Goal: Information Seeking & Learning: Find specific fact

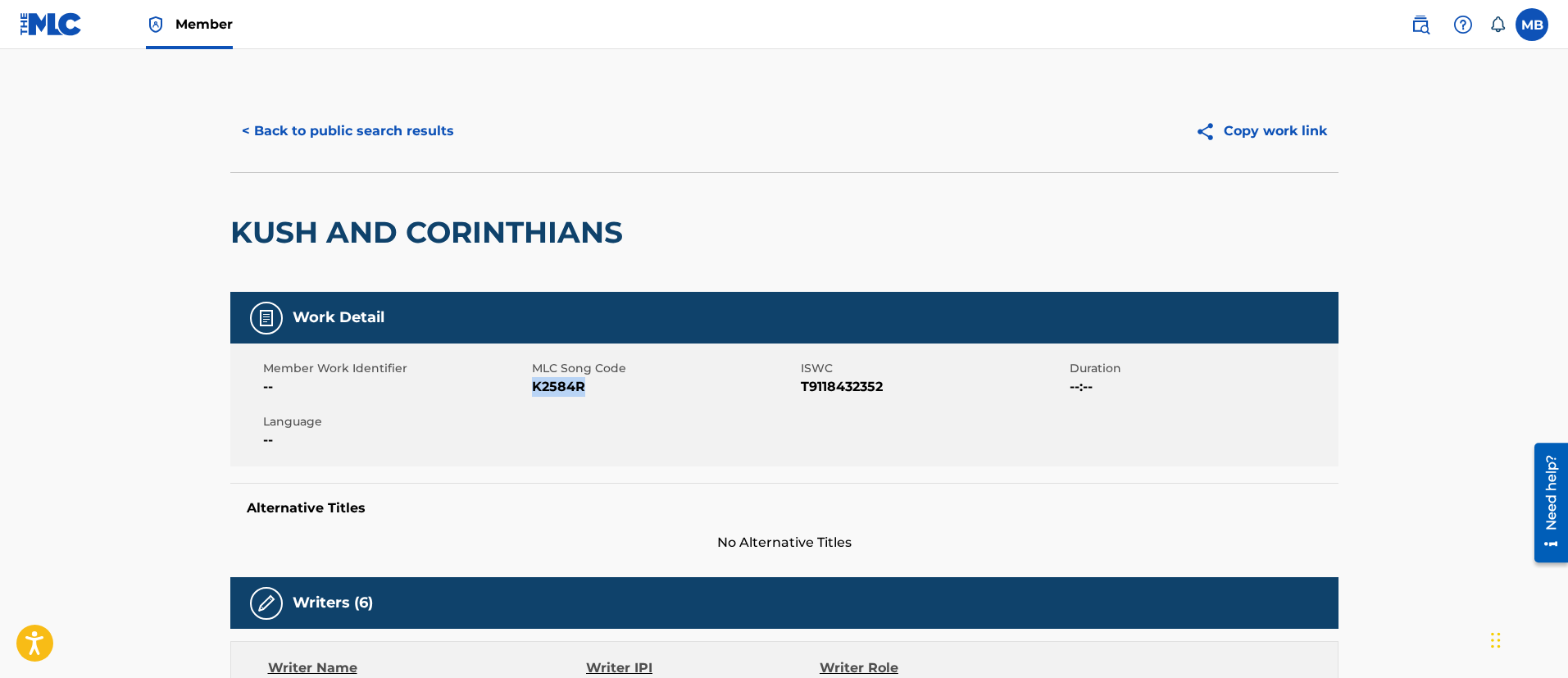
click at [418, 124] on button "< Back to public search results" at bounding box center [348, 131] width 235 height 41
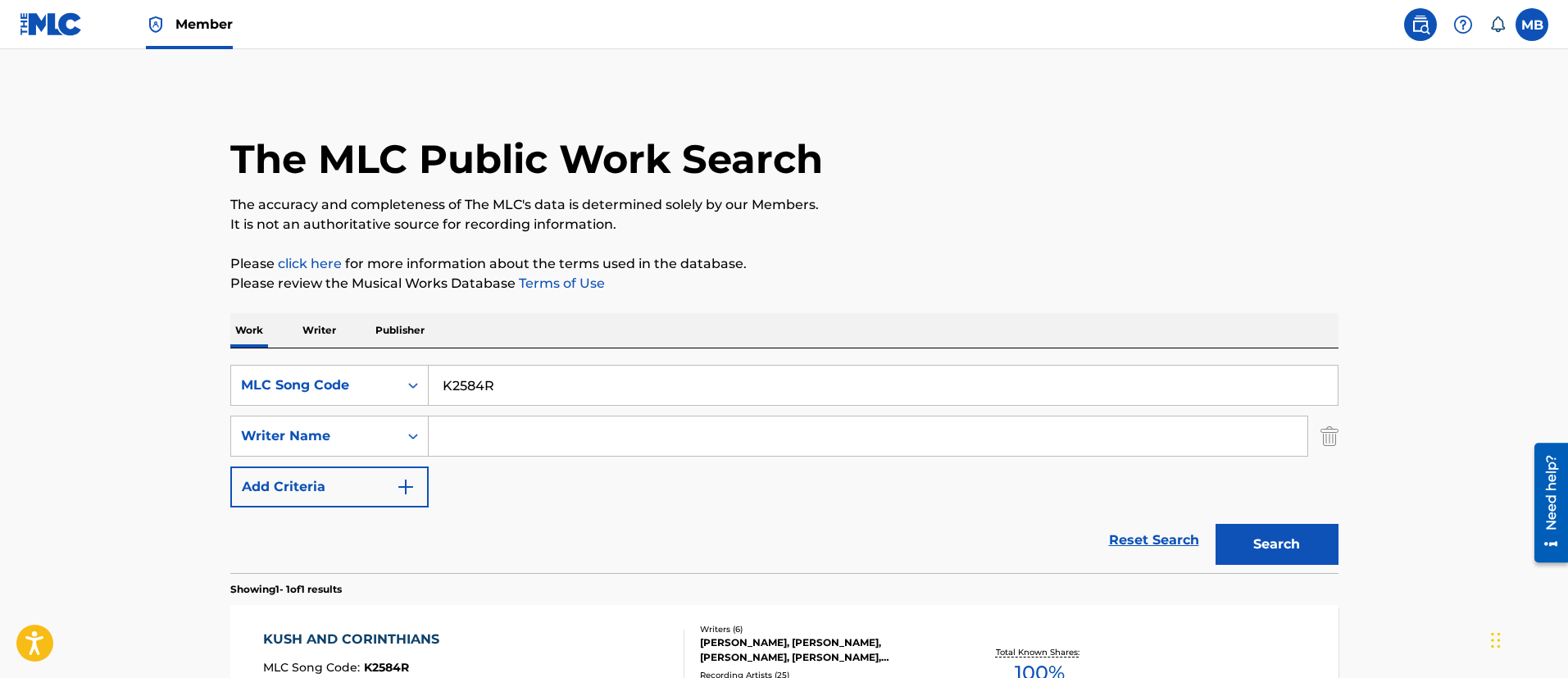
scroll to position [120, 0]
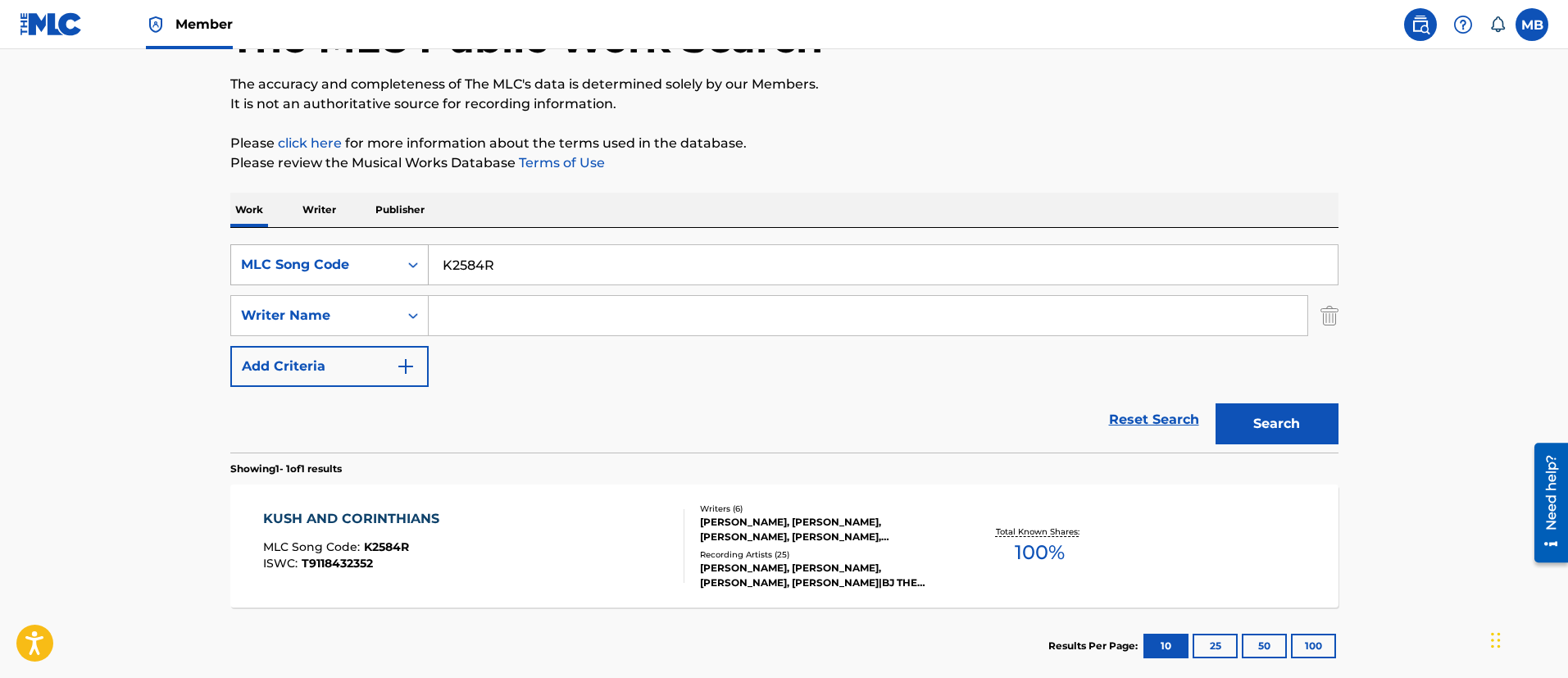
click at [396, 260] on div "MLC Song Code" at bounding box center [314, 264] width 167 height 31
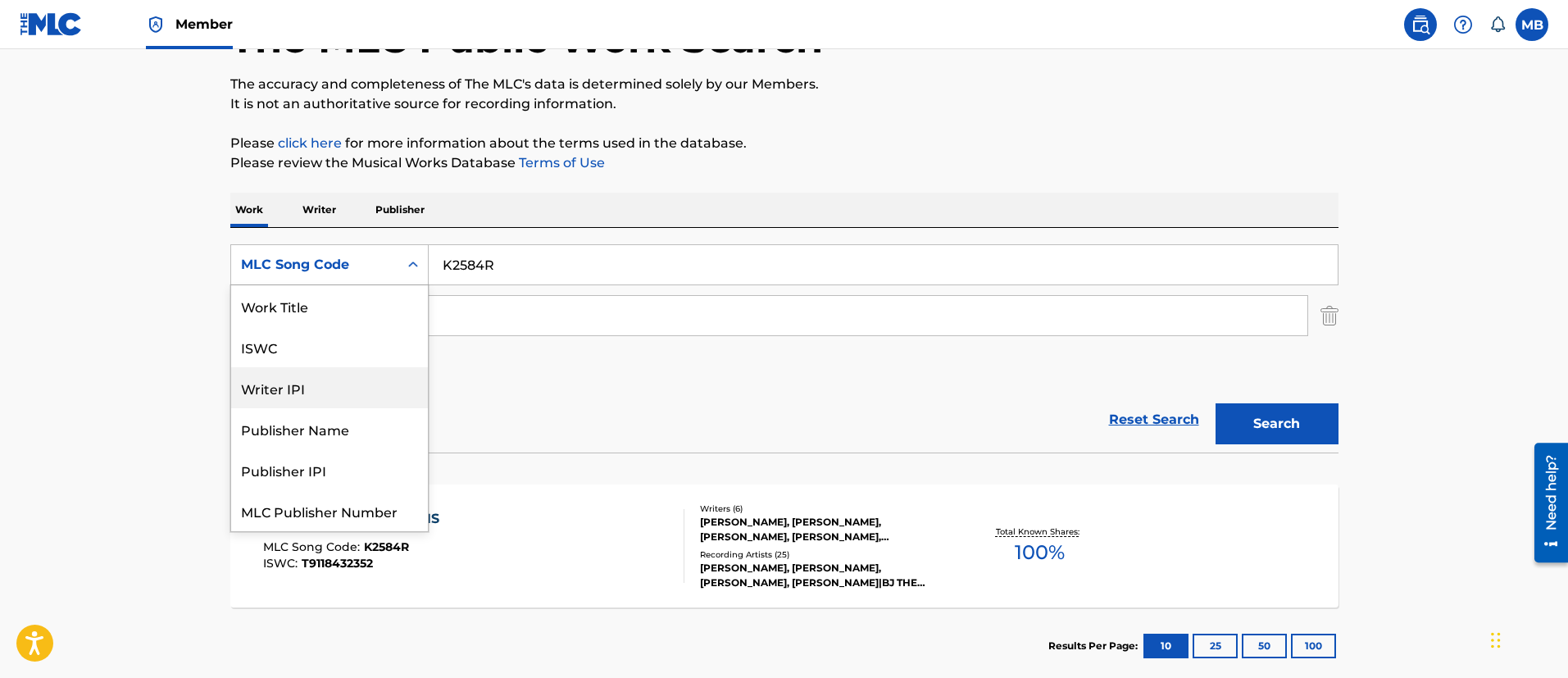
scroll to position [0, 0]
click at [290, 312] on div "Work Title" at bounding box center [329, 305] width 197 height 41
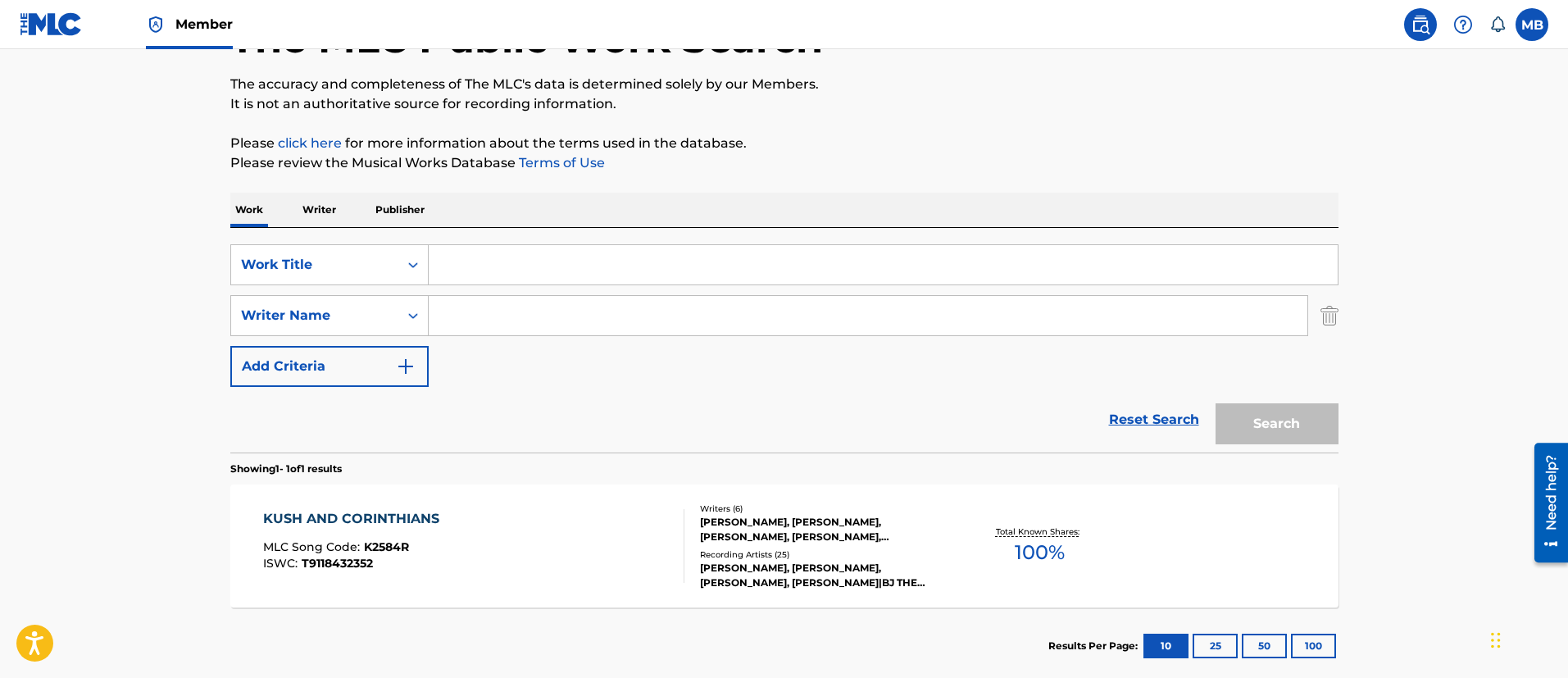
click at [520, 264] on input "Search Form" at bounding box center [883, 264] width 909 height 39
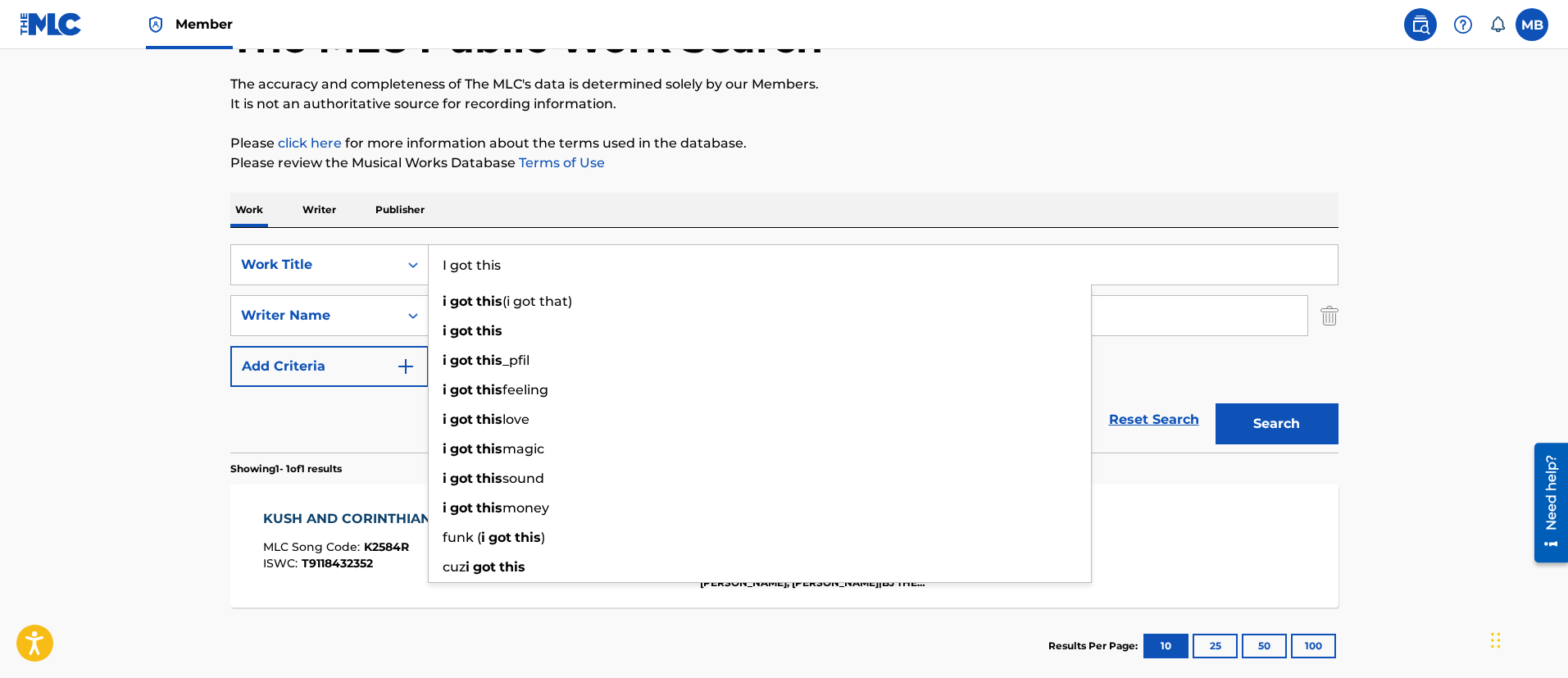
type input "I got this"
click at [1215, 403] on button "Search" at bounding box center [1276, 423] width 123 height 41
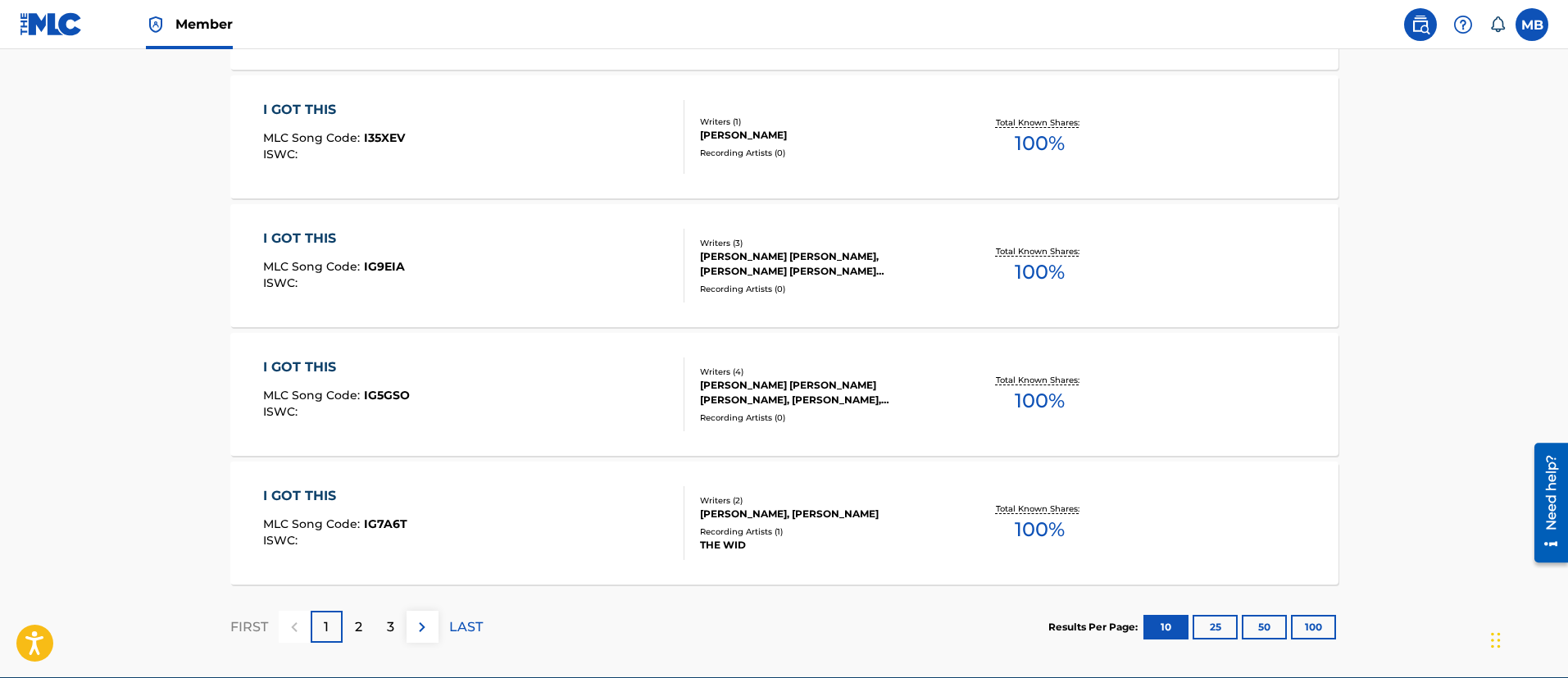
scroll to position [1379, 0]
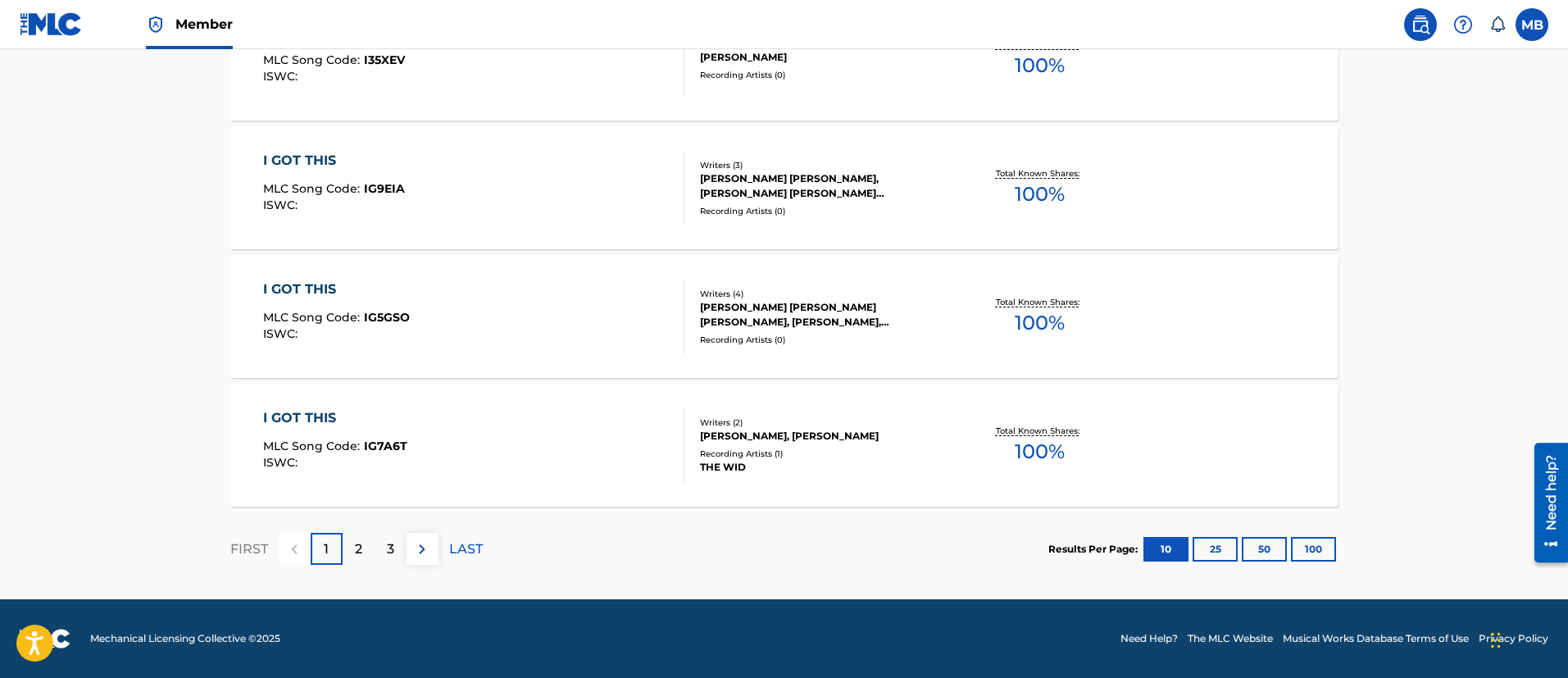
click at [1336, 550] on section "Results Per Page: 10 25 50 100" at bounding box center [1194, 549] width 290 height 24
click at [1329, 550] on button "100" at bounding box center [1313, 549] width 45 height 24
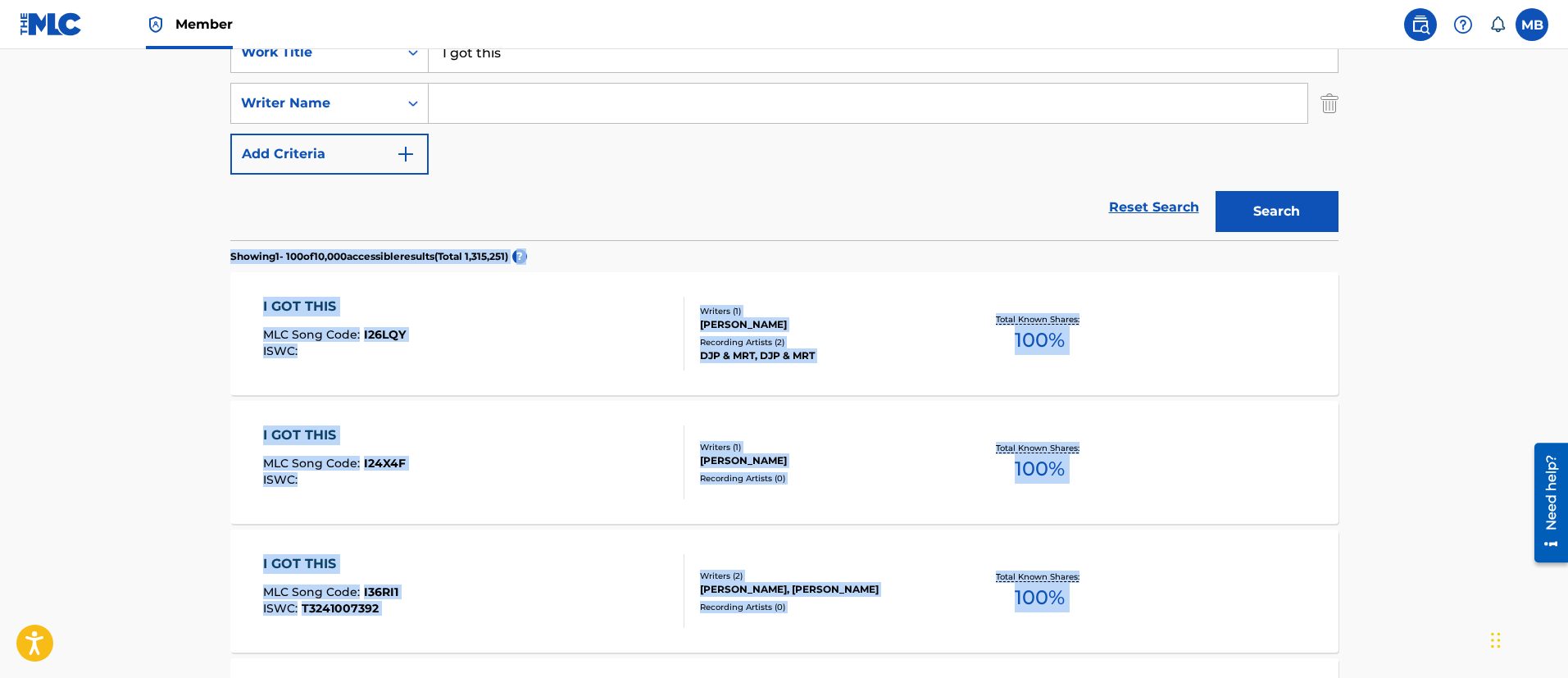
scroll to position [737, 0]
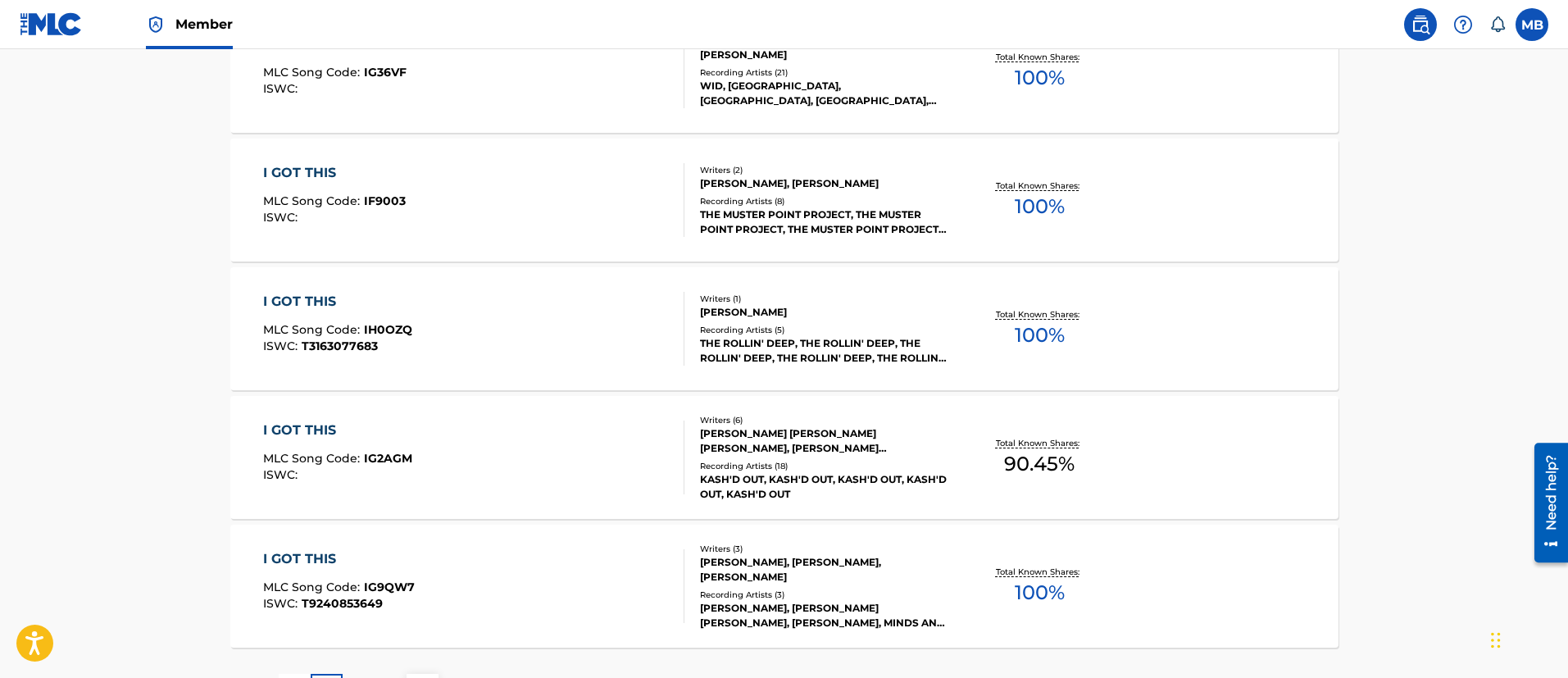
scroll to position [12956, 0]
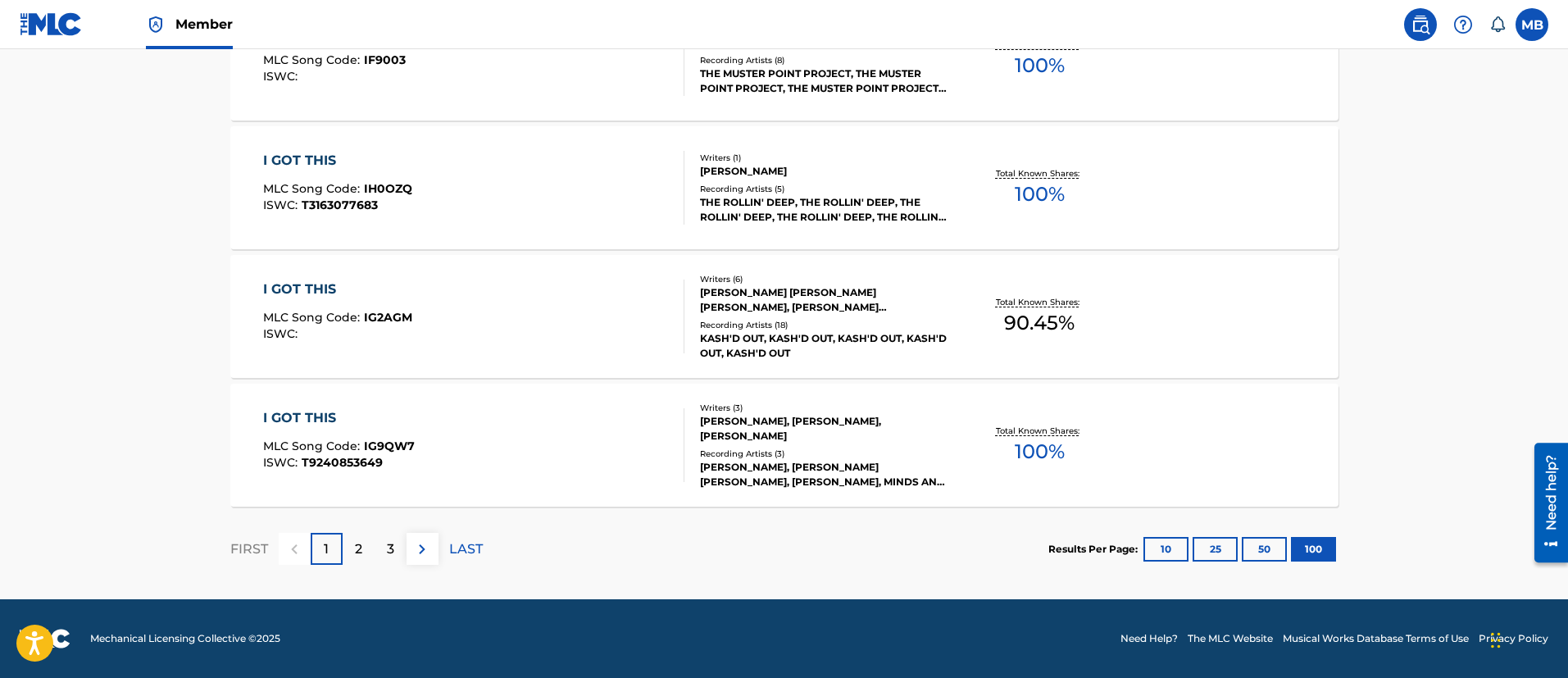
click at [339, 552] on div "1" at bounding box center [326, 549] width 32 height 32
click at [353, 553] on div "2" at bounding box center [359, 549] width 32 height 32
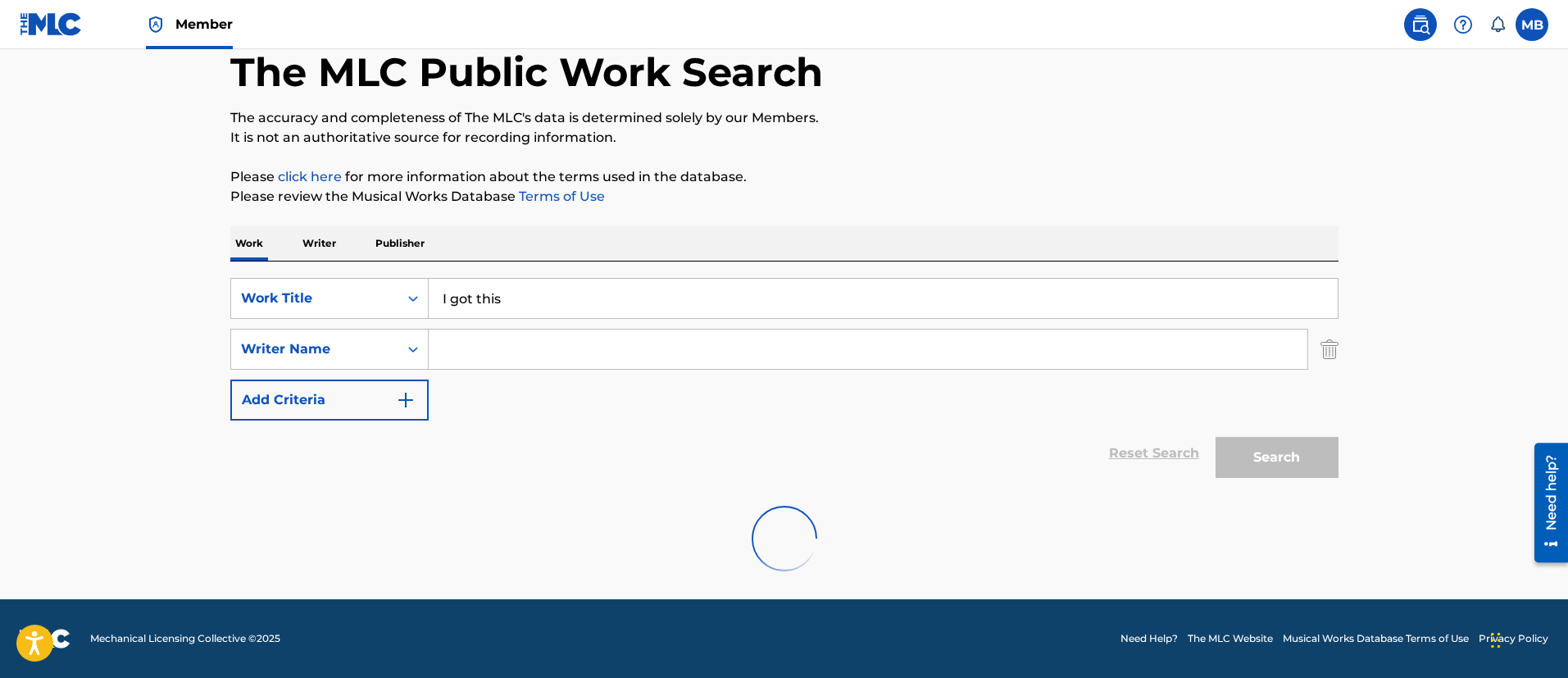
click at [1403, 307] on main "The MLC Public Work Search The accuracy and completeness of The MLC's data is d…" at bounding box center [784, 280] width 1568 height 636
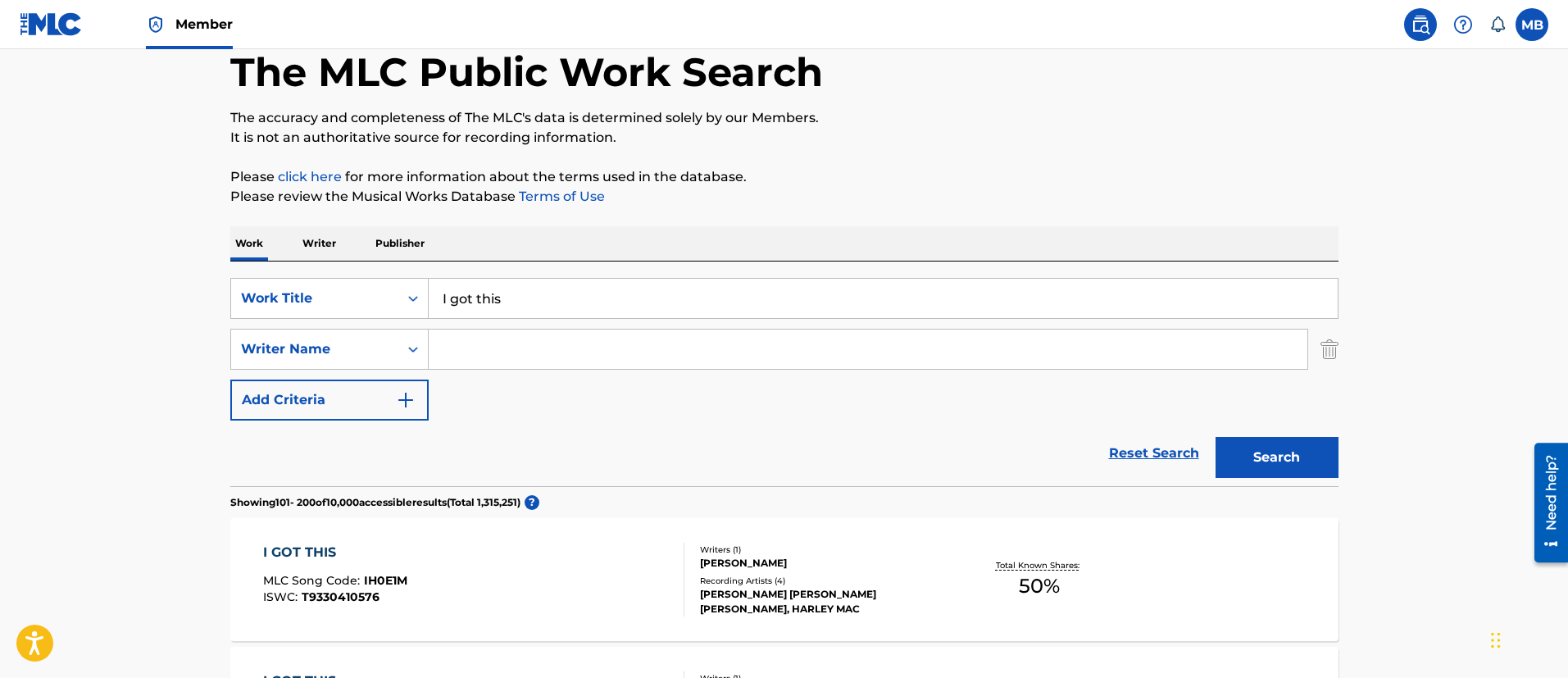
scroll to position [12956, 0]
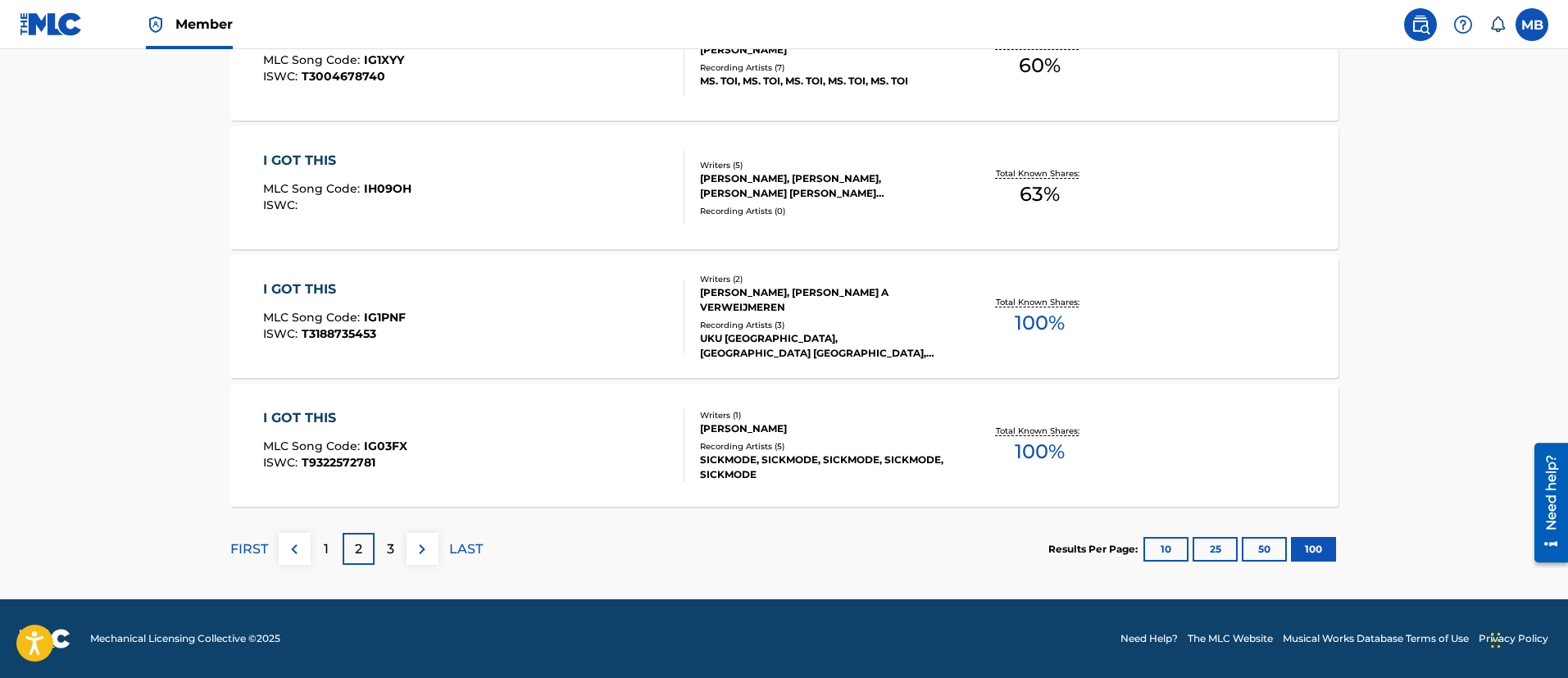
click at [396, 547] on div "3" at bounding box center [390, 549] width 32 height 32
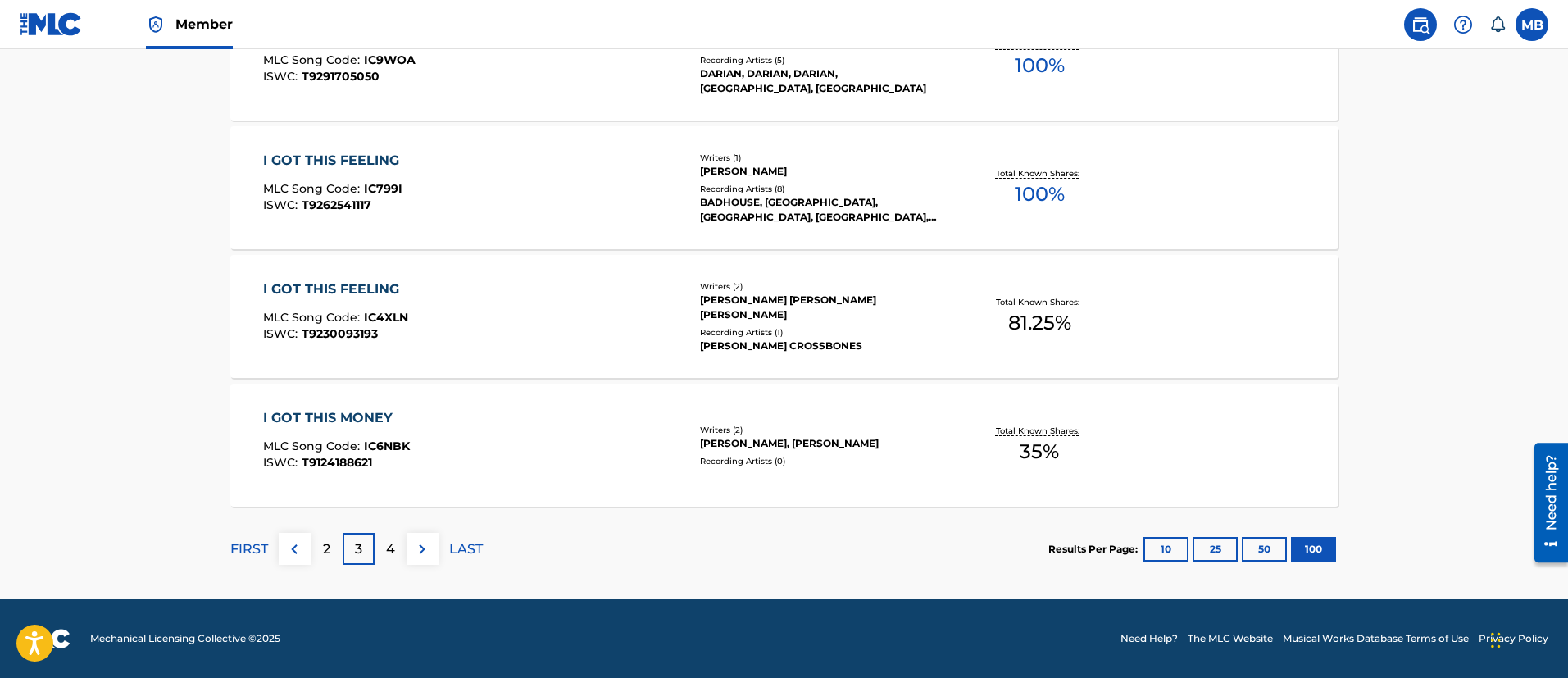
click at [382, 550] on div "4" at bounding box center [390, 549] width 32 height 32
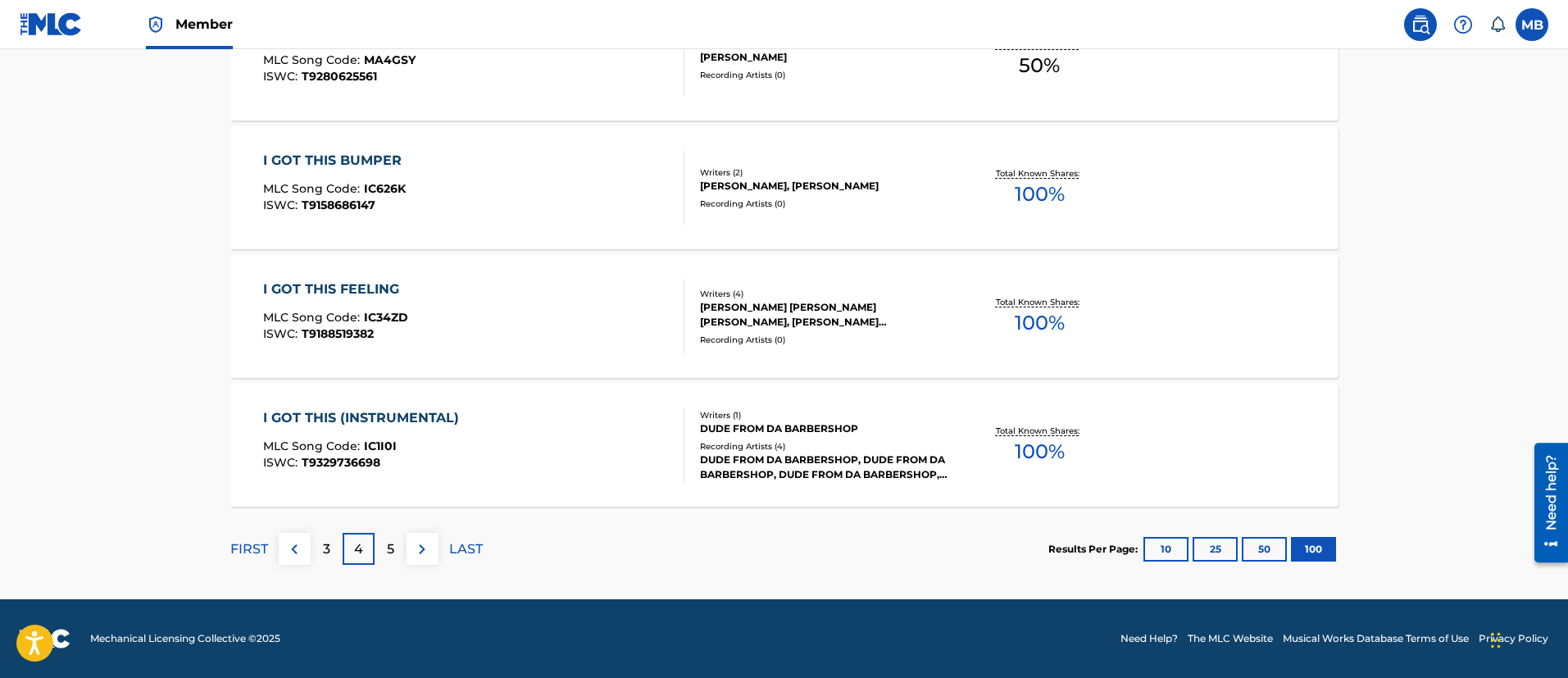
click at [393, 560] on div "5" at bounding box center [390, 549] width 32 height 32
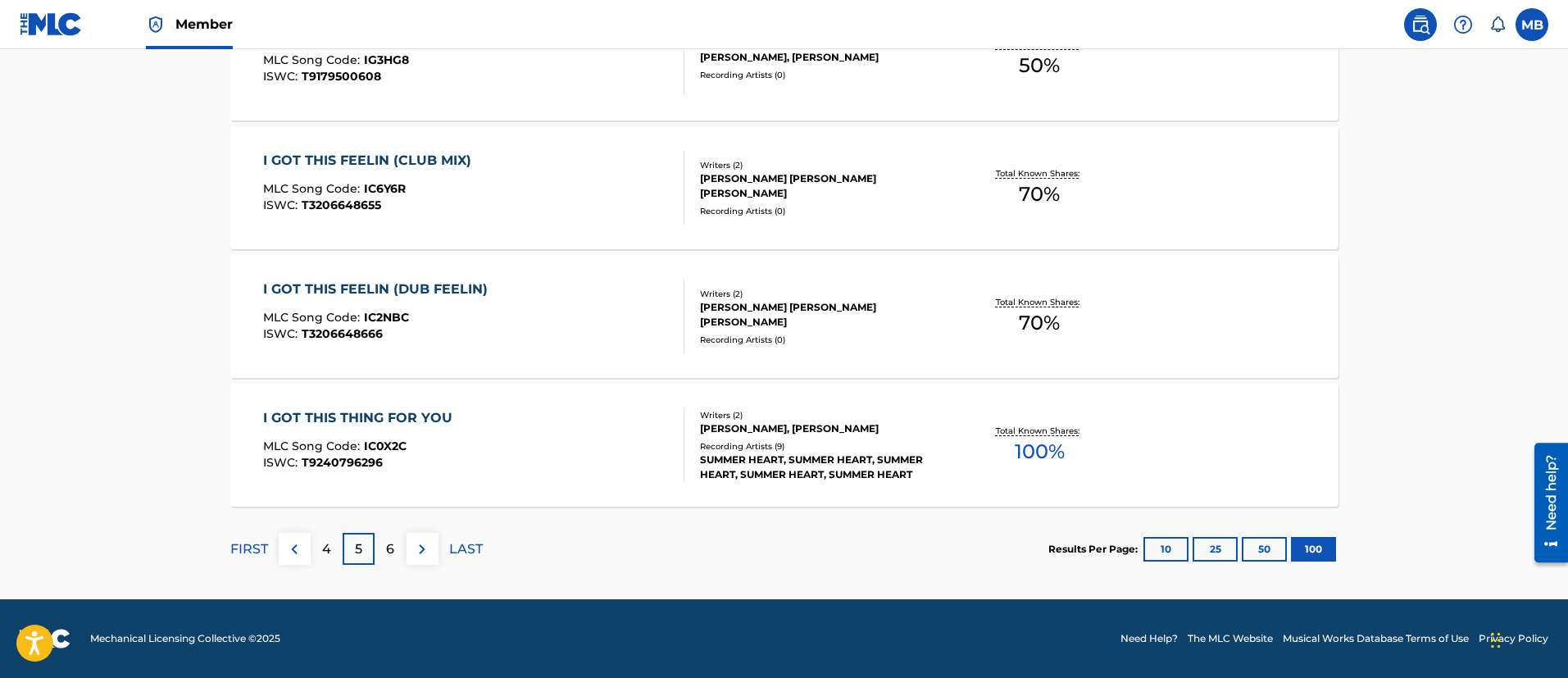
click at [386, 552] on p "6" at bounding box center [390, 549] width 8 height 20
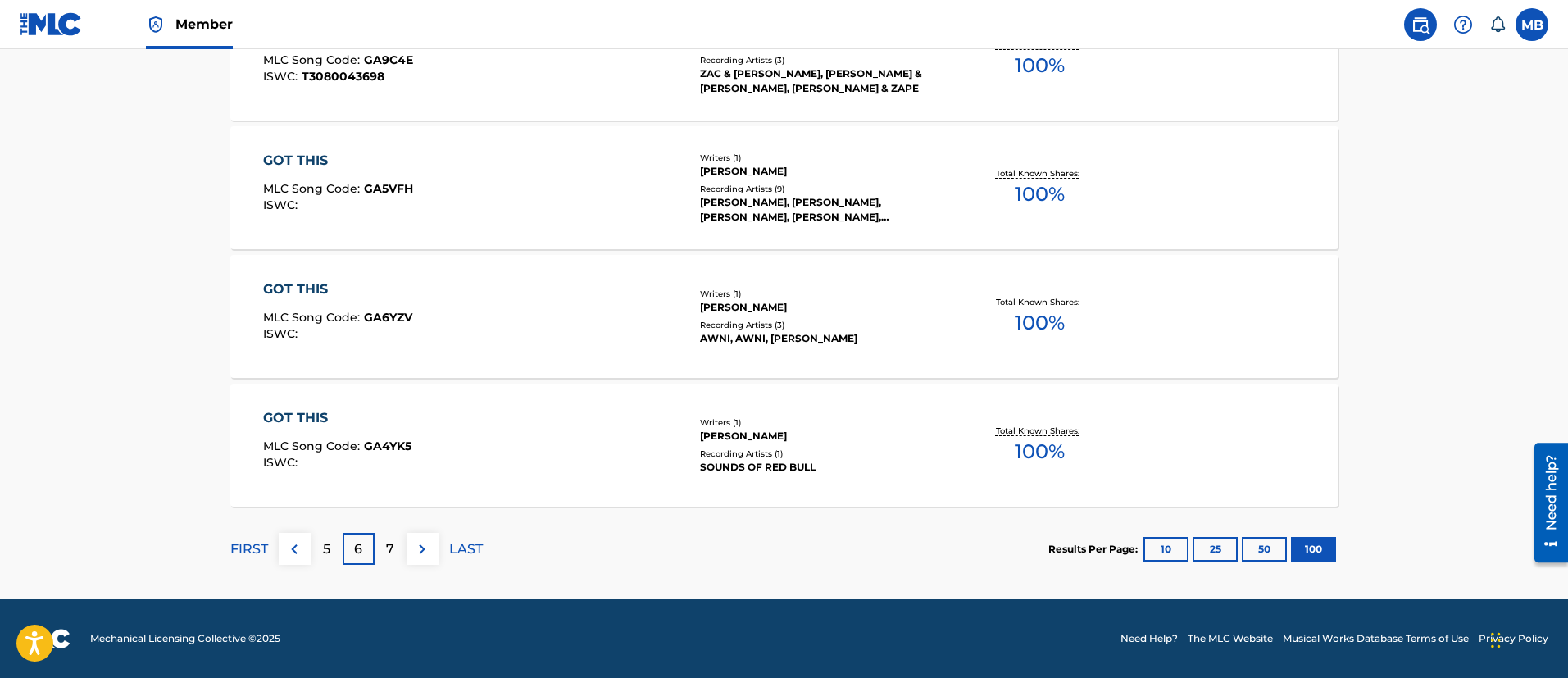
click at [204, 28] on span "Member" at bounding box center [204, 24] width 58 height 19
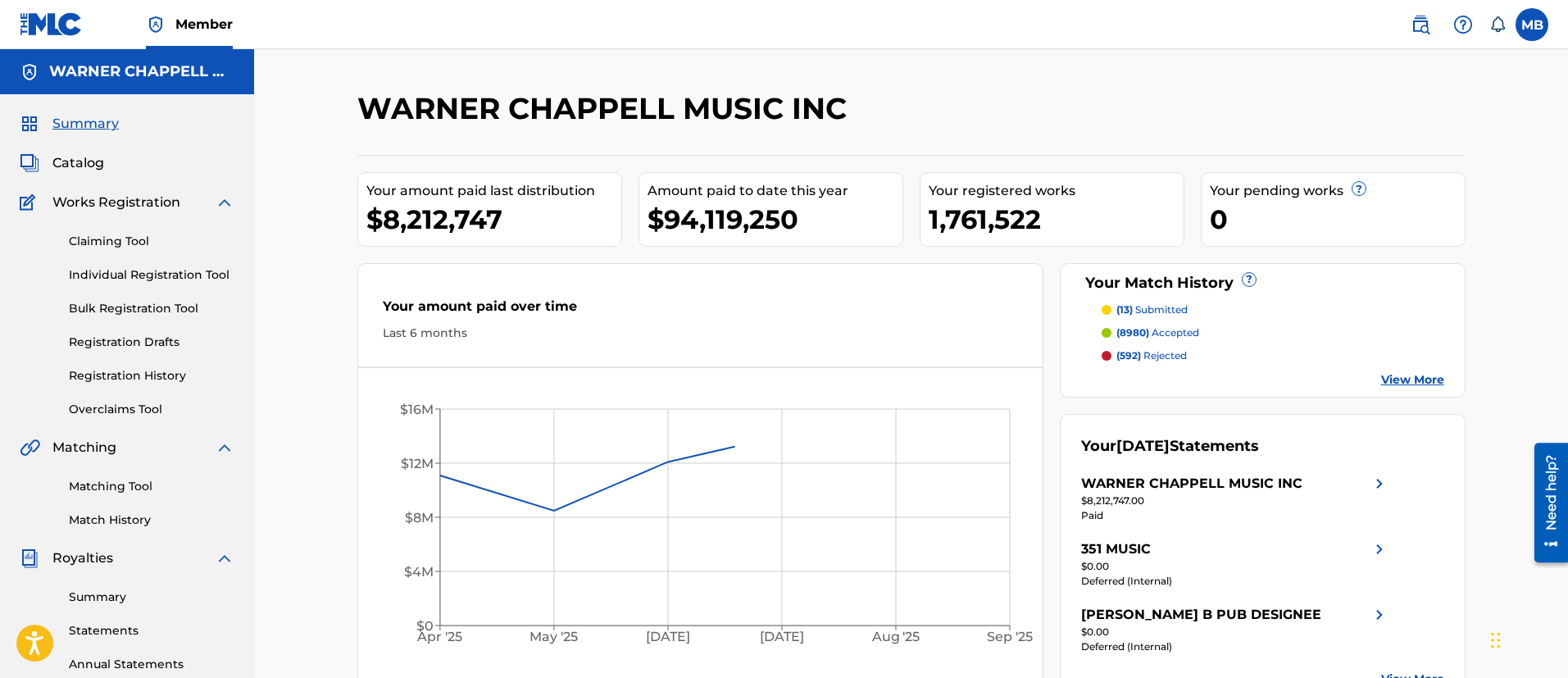
click at [117, 483] on link "Matching Tool" at bounding box center [152, 486] width 165 height 18
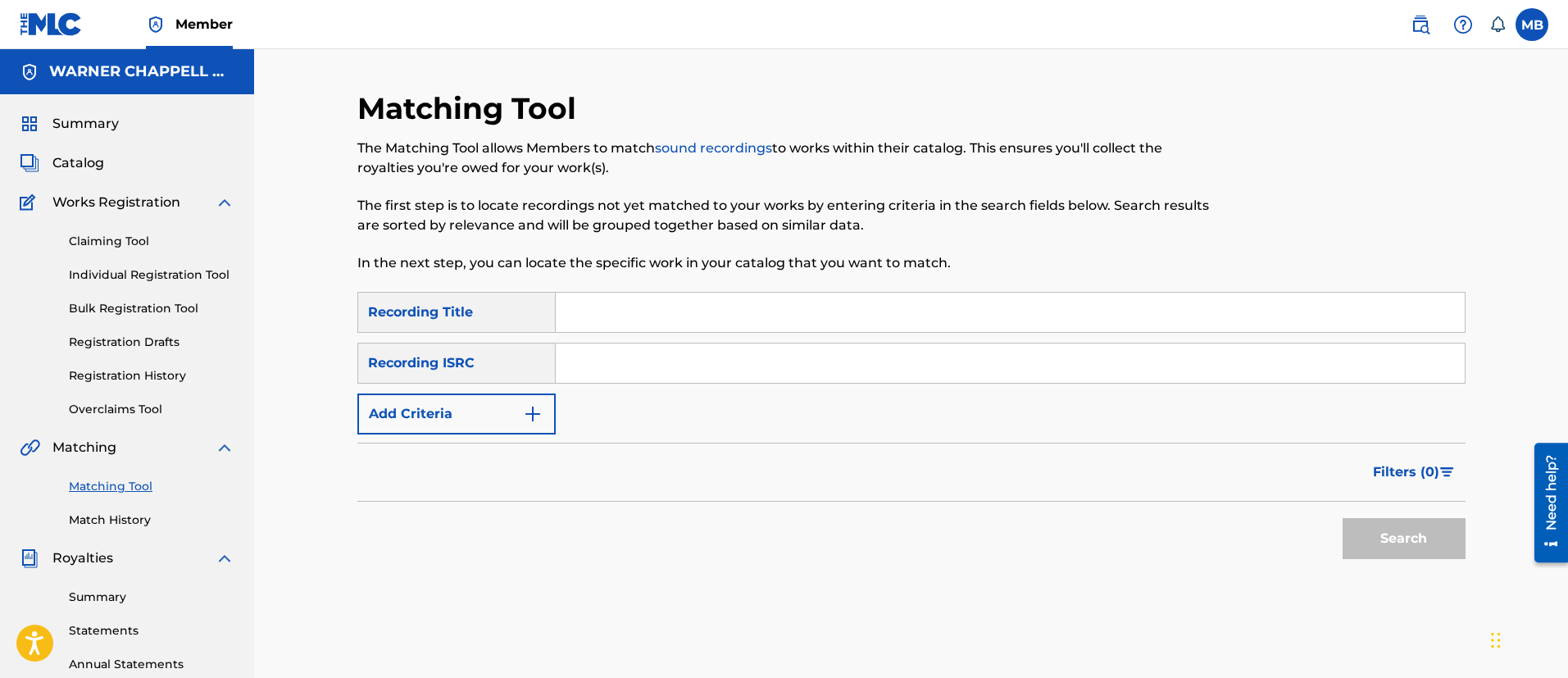
click at [601, 370] on input "Search Form" at bounding box center [1010, 363] width 909 height 39
paste input "CA5KR1521983"
type input "CA5KR1521983"
click at [1342, 518] on button "Search" at bounding box center [1403, 538] width 123 height 41
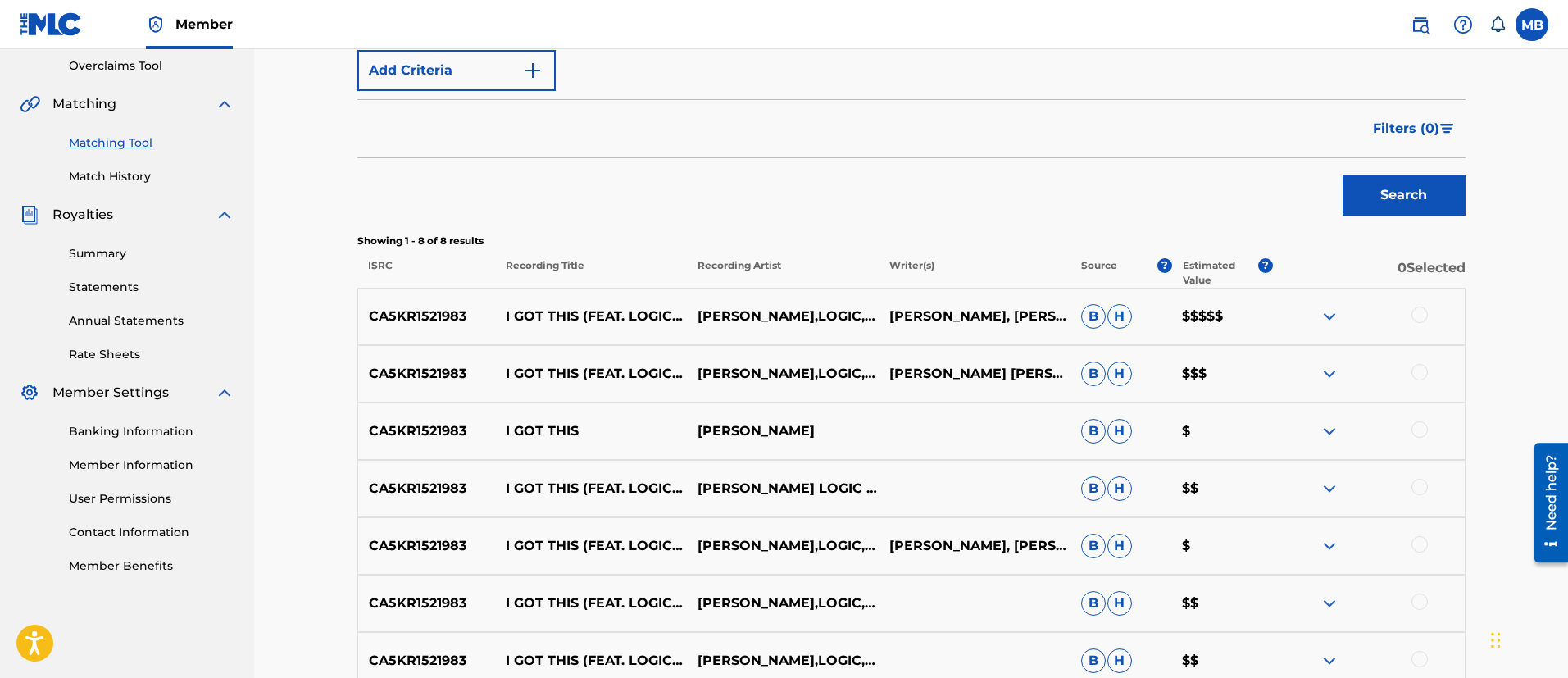
scroll to position [492, 0]
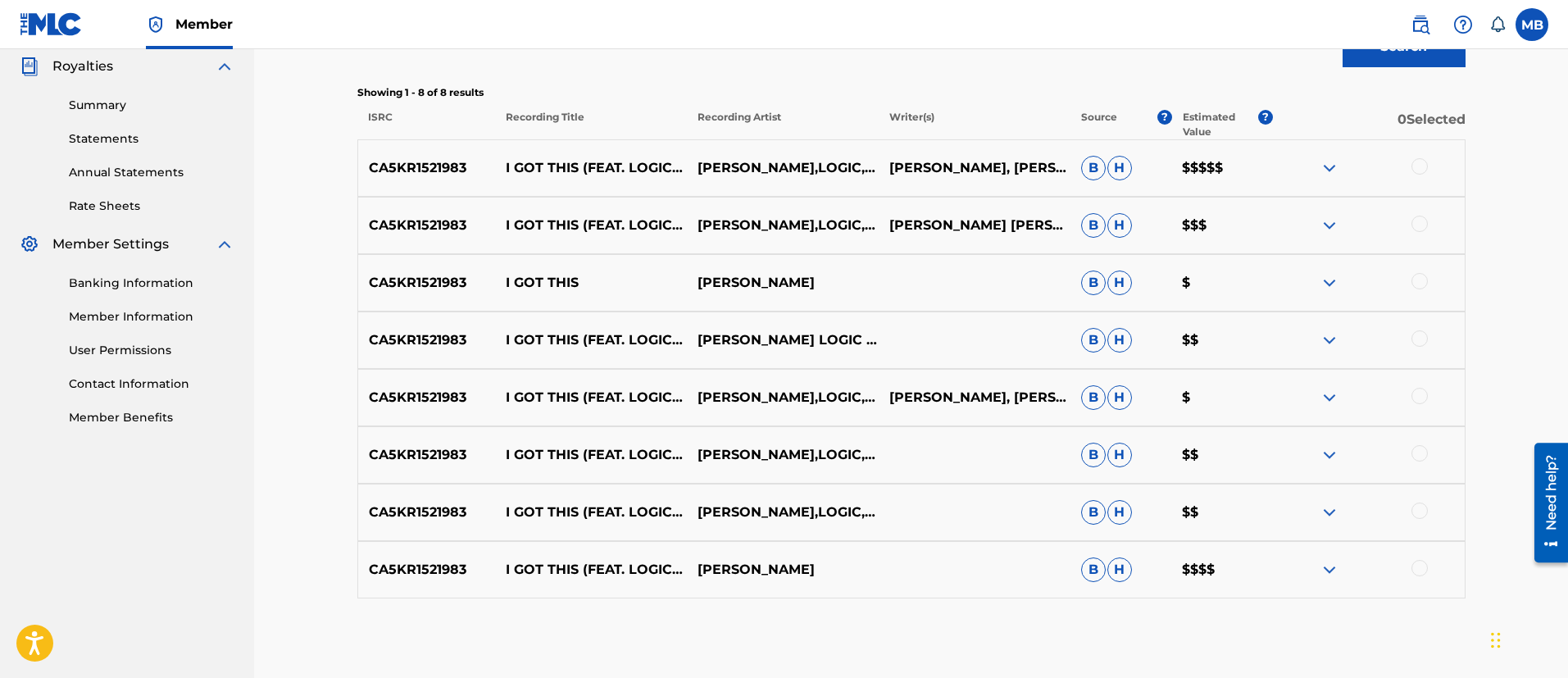
click at [995, 164] on p "[PERSON_NAME], [PERSON_NAME]" at bounding box center [974, 168] width 192 height 20
copy p "[PERSON_NAME], [PERSON_NAME]"
click at [756, 163] on p "[PERSON_NAME],LOGIC,[PERSON_NAME]" at bounding box center [782, 168] width 192 height 20
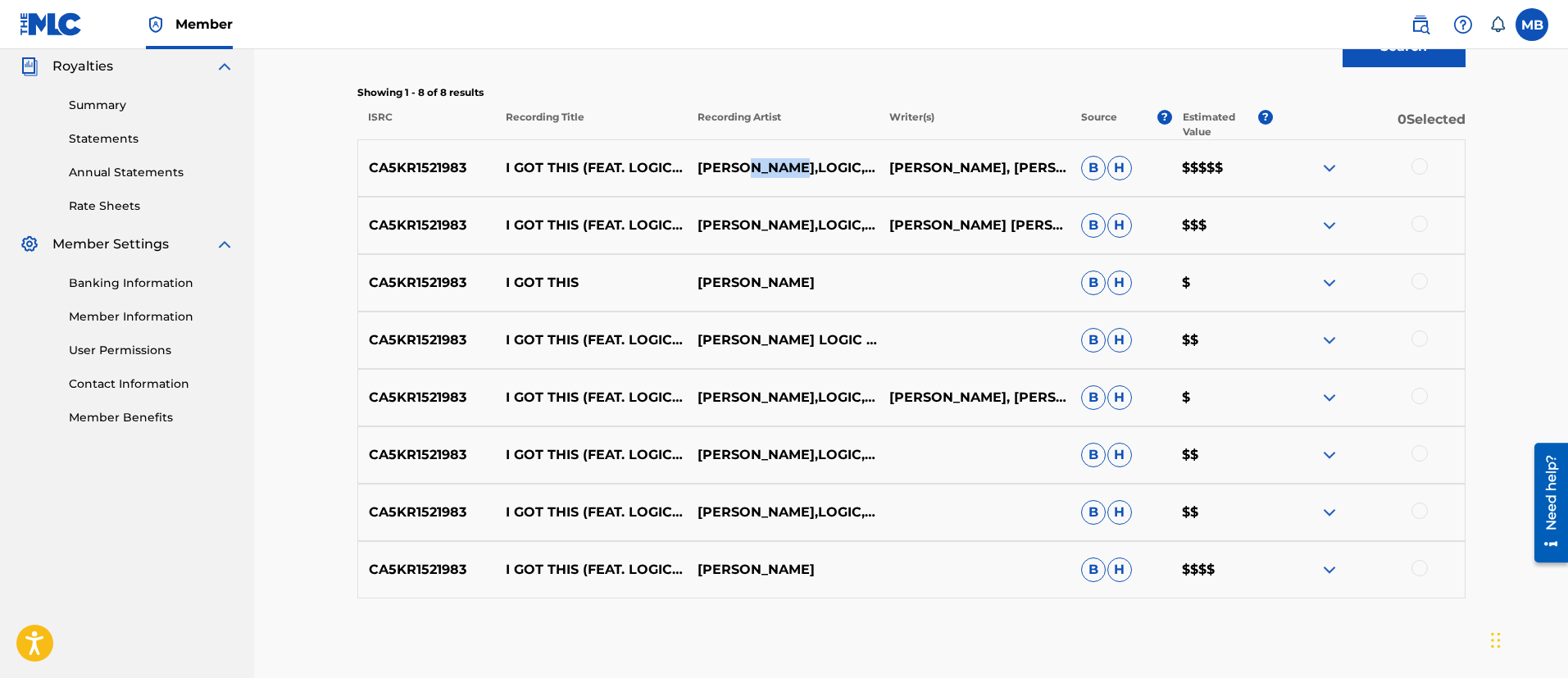
click at [756, 163] on p "[PERSON_NAME],LOGIC,[PERSON_NAME]" at bounding box center [782, 168] width 192 height 20
copy p "[PERSON_NAME],LOGIC,[PERSON_NAME]"
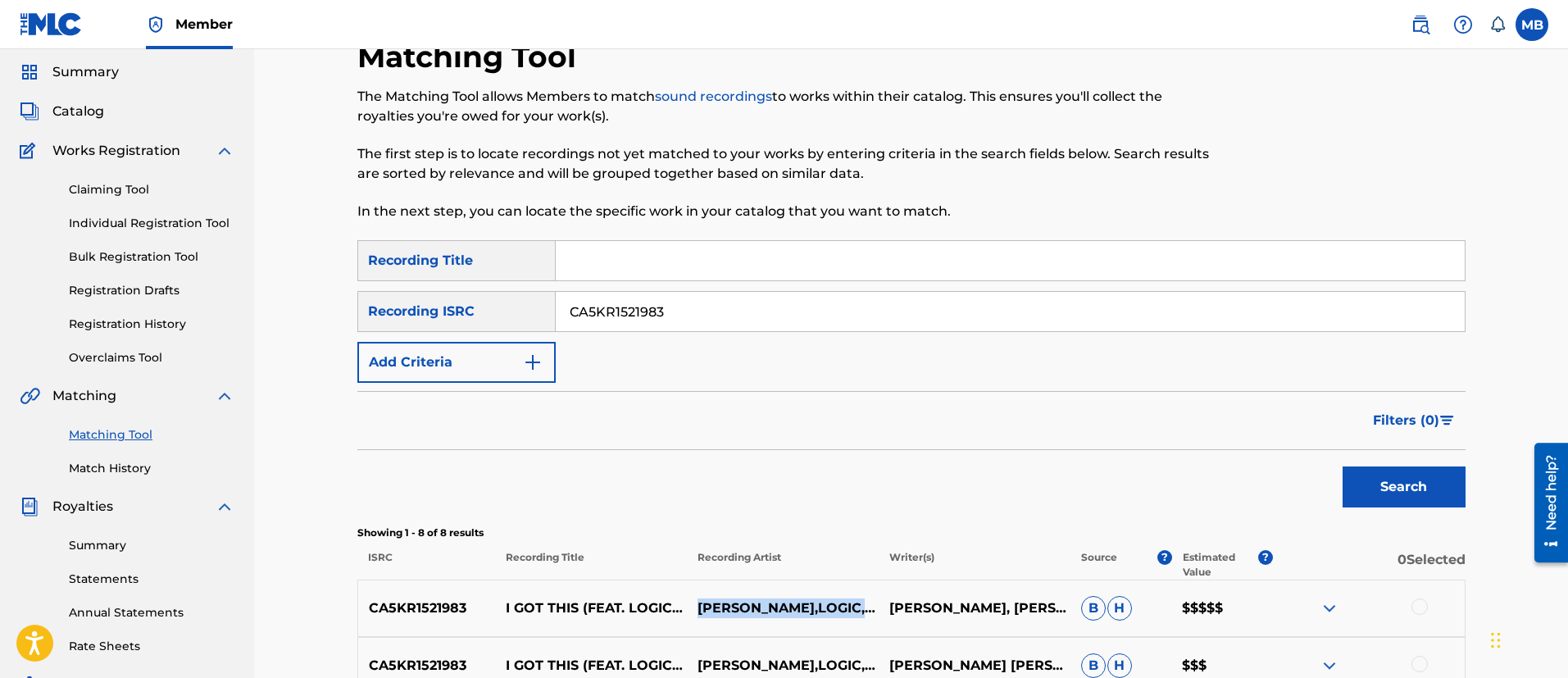
scroll to position [0, 0]
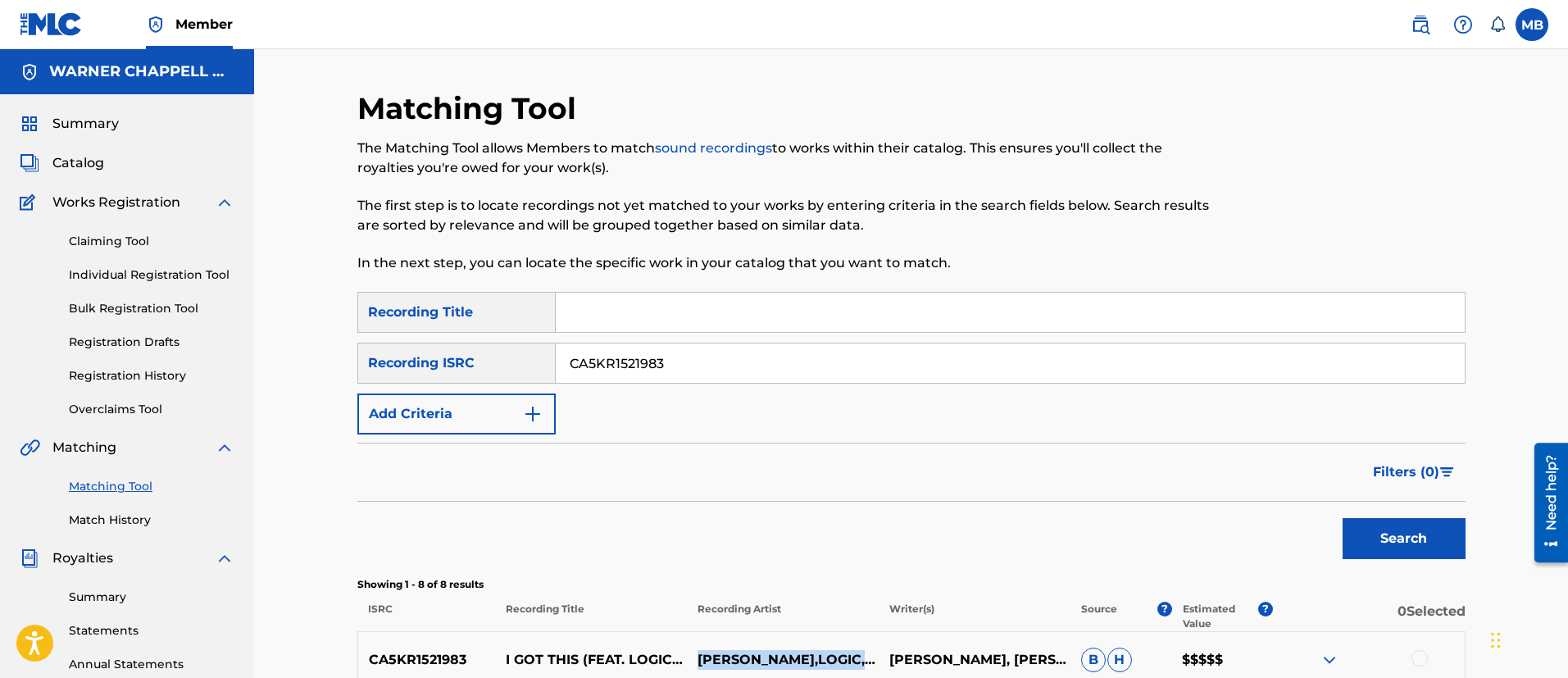
click at [1406, 23] on link at bounding box center [1420, 24] width 33 height 33
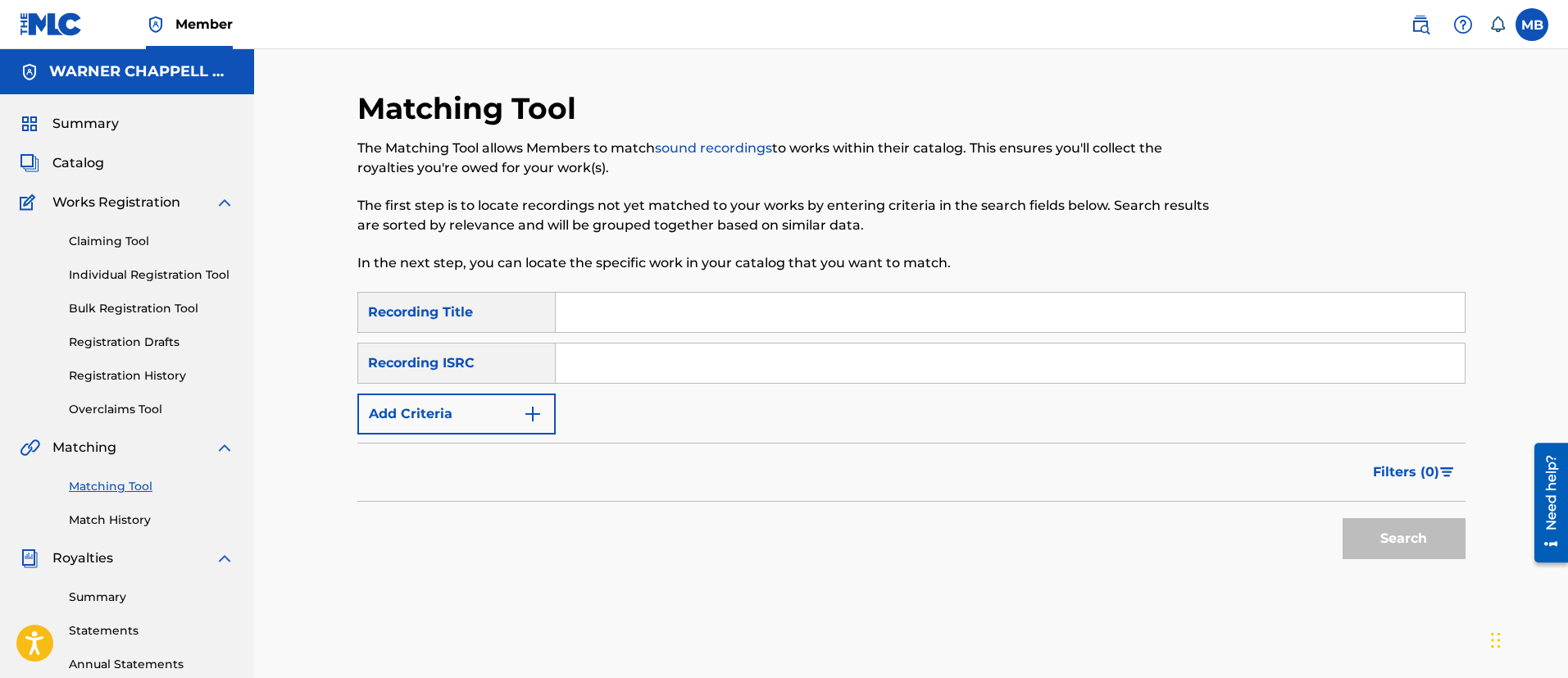
click at [621, 305] on input "Search Form" at bounding box center [1010, 312] width 909 height 39
type input "I GOT THIS"
type input "[PERSON_NAME]"
click at [1342, 518] on button "Search" at bounding box center [1403, 538] width 123 height 41
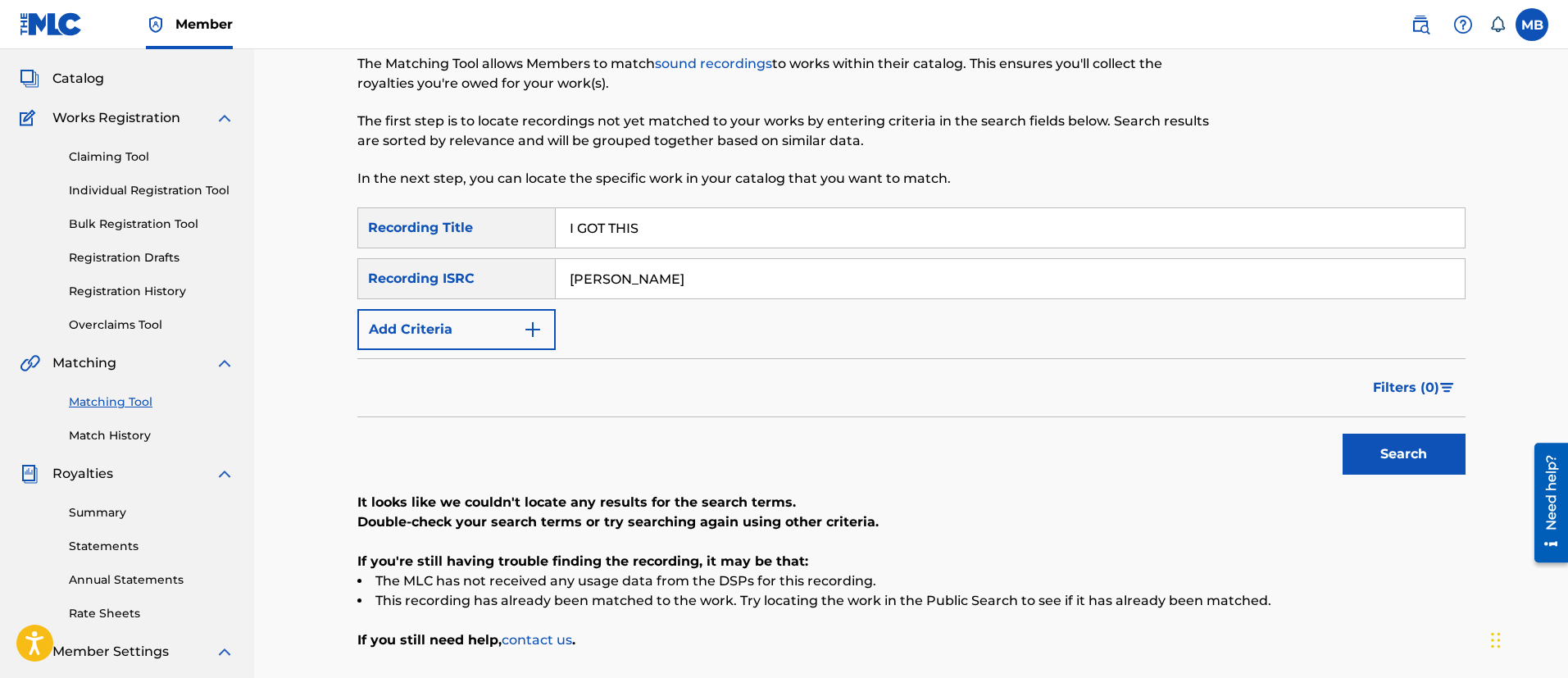
scroll to position [123, 0]
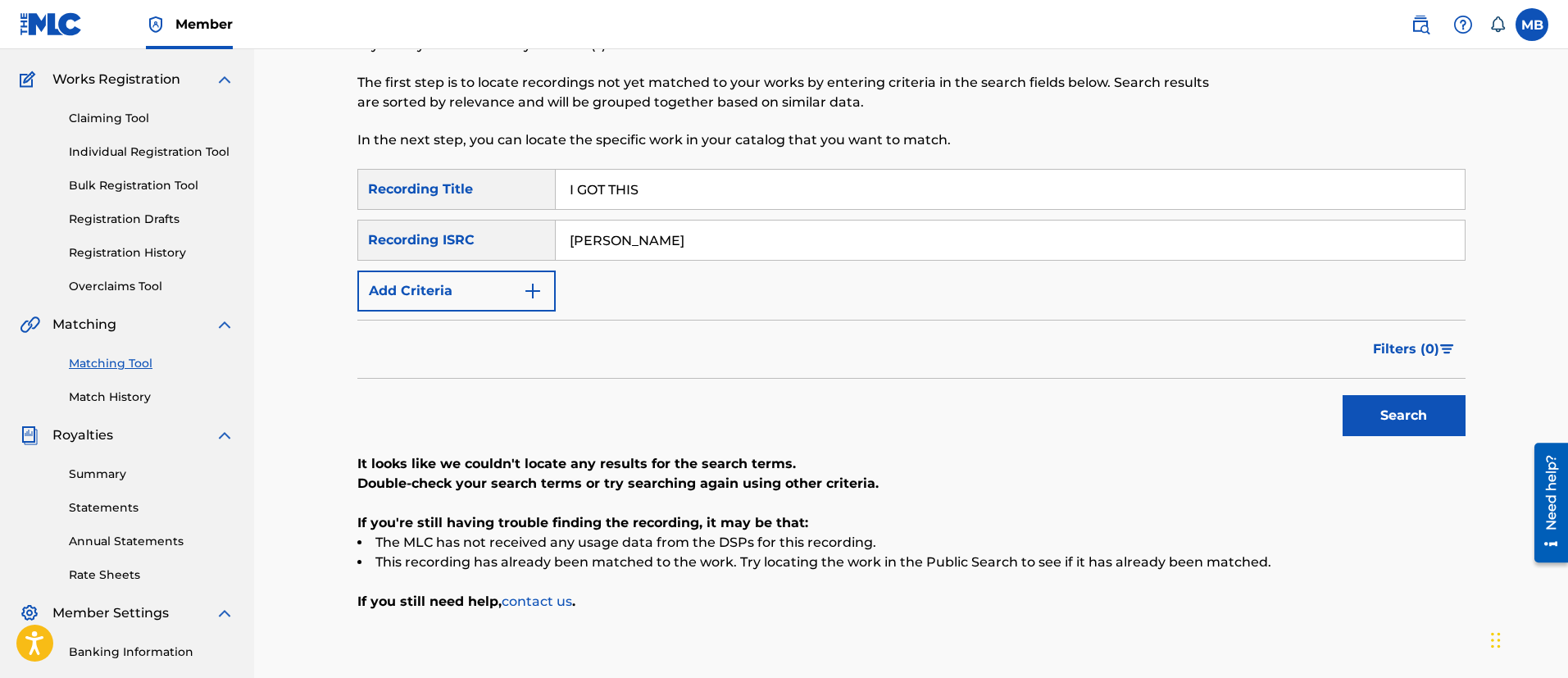
click at [485, 232] on div "Recording ISRC" at bounding box center [456, 239] width 199 height 41
drag, startPoint x: 661, startPoint y: 237, endPoint x: 367, endPoint y: 236, distance: 294.0
click at [368, 236] on div "SearchWithCriteriad3c788e8-e5d6-466e-a878-89de8d924bf4 Recording ISRC [PERSON_N…" at bounding box center [911, 239] width 1108 height 41
click at [396, 267] on div "SearchWithCriteria2d8553b9-6924-4326-8a1e-b7ce85373322 Recording Title I GOT TH…" at bounding box center [911, 239] width 1108 height 143
click at [405, 273] on button "Add Criteria" at bounding box center [456, 290] width 199 height 41
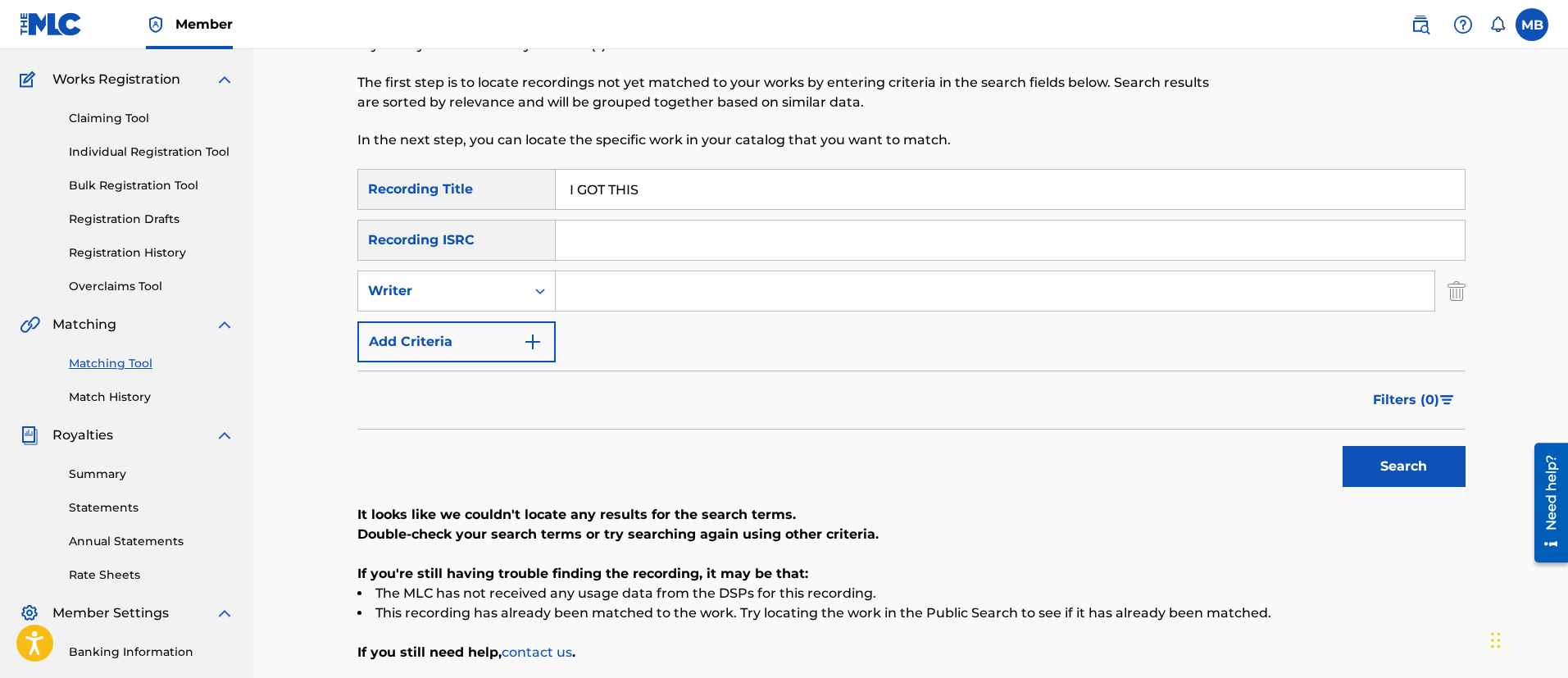
click at [644, 279] on input "Search Form" at bounding box center [994, 290] width 878 height 39
type input "[PERSON_NAME]"
click at [1342, 445] on button "Search" at bounding box center [1403, 465] width 123 height 41
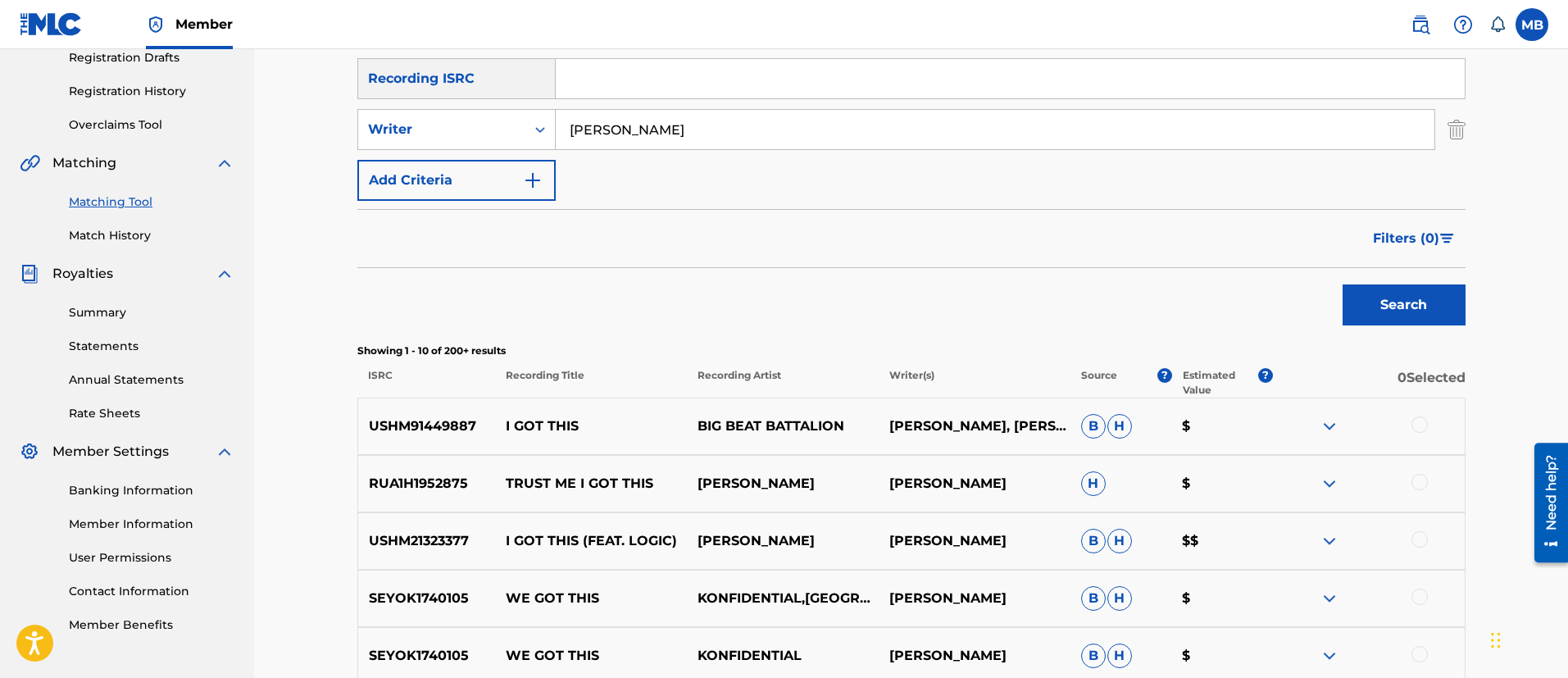
scroll to position [246, 0]
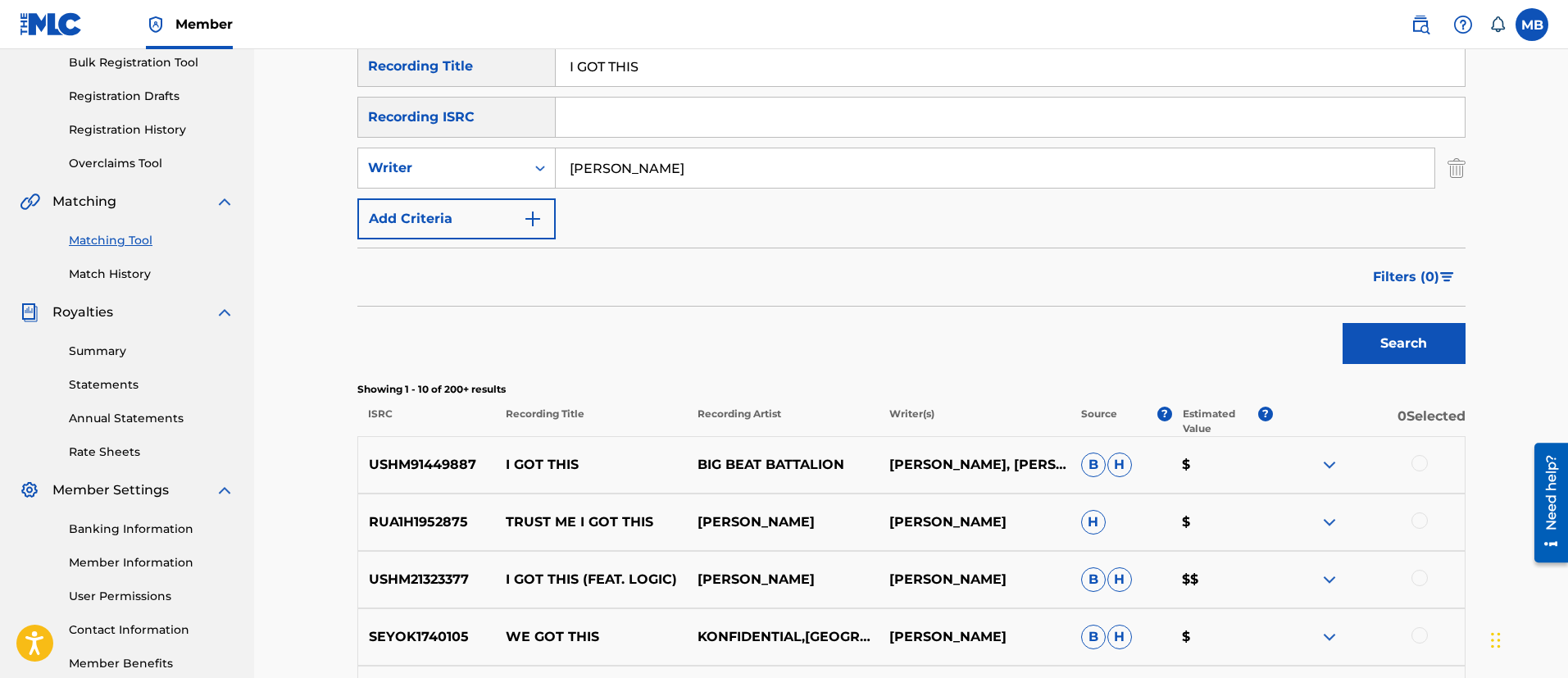
click at [1375, 274] on span "Filters ( 0 )" at bounding box center [1406, 277] width 67 height 20
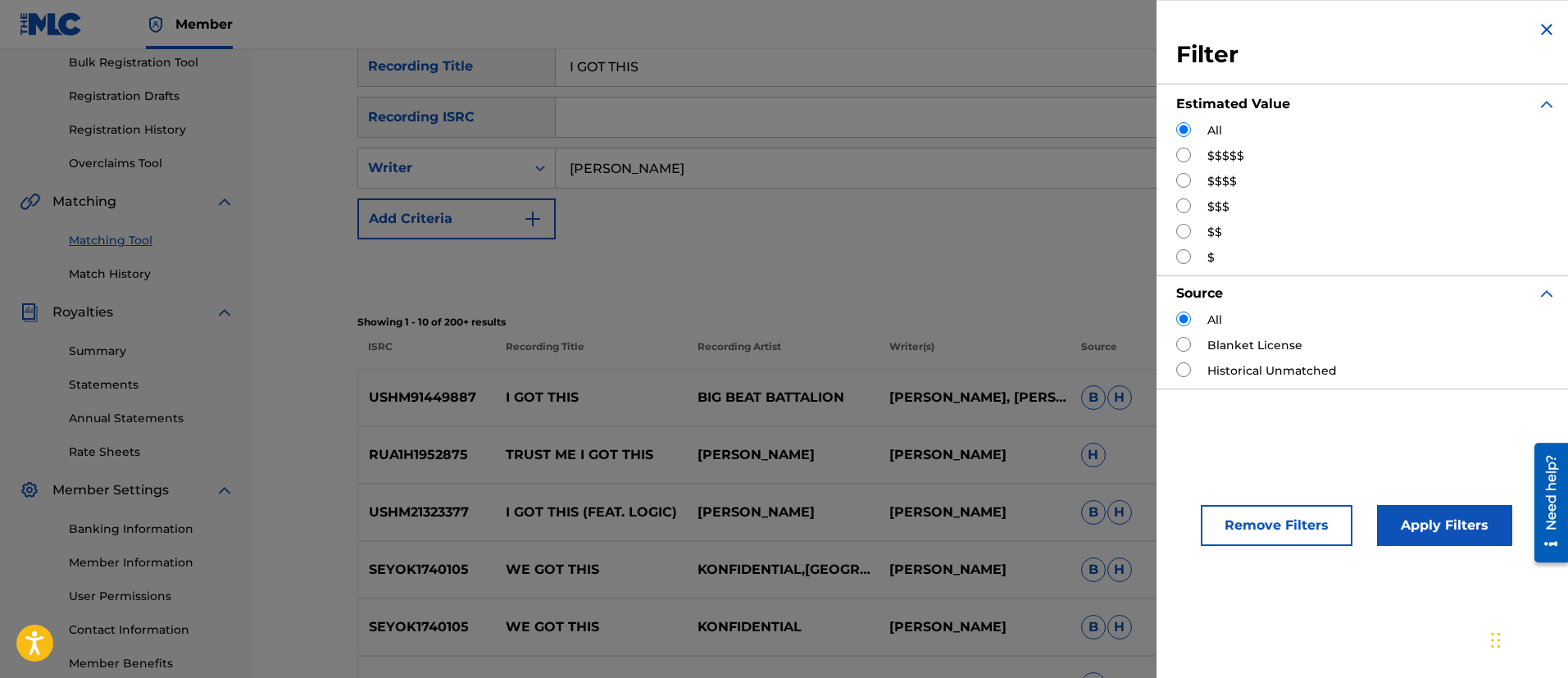
click at [1184, 164] on div "$$$$$" at bounding box center [1366, 156] width 380 height 18
click at [1184, 158] on input "Search Form" at bounding box center [1184, 155] width 15 height 15
radio input "true"
click at [1442, 519] on button "Apply Filters" at bounding box center [1445, 525] width 135 height 41
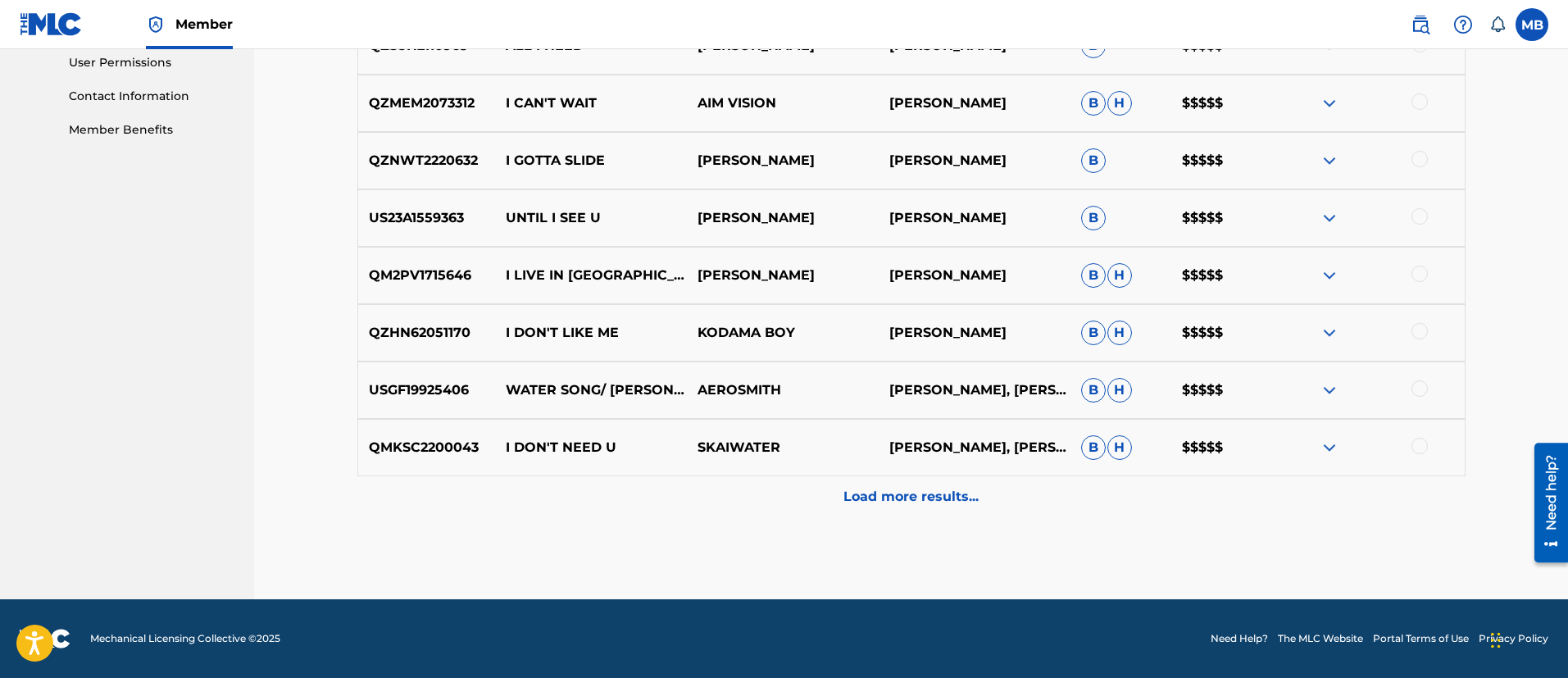
scroll to position [0, 0]
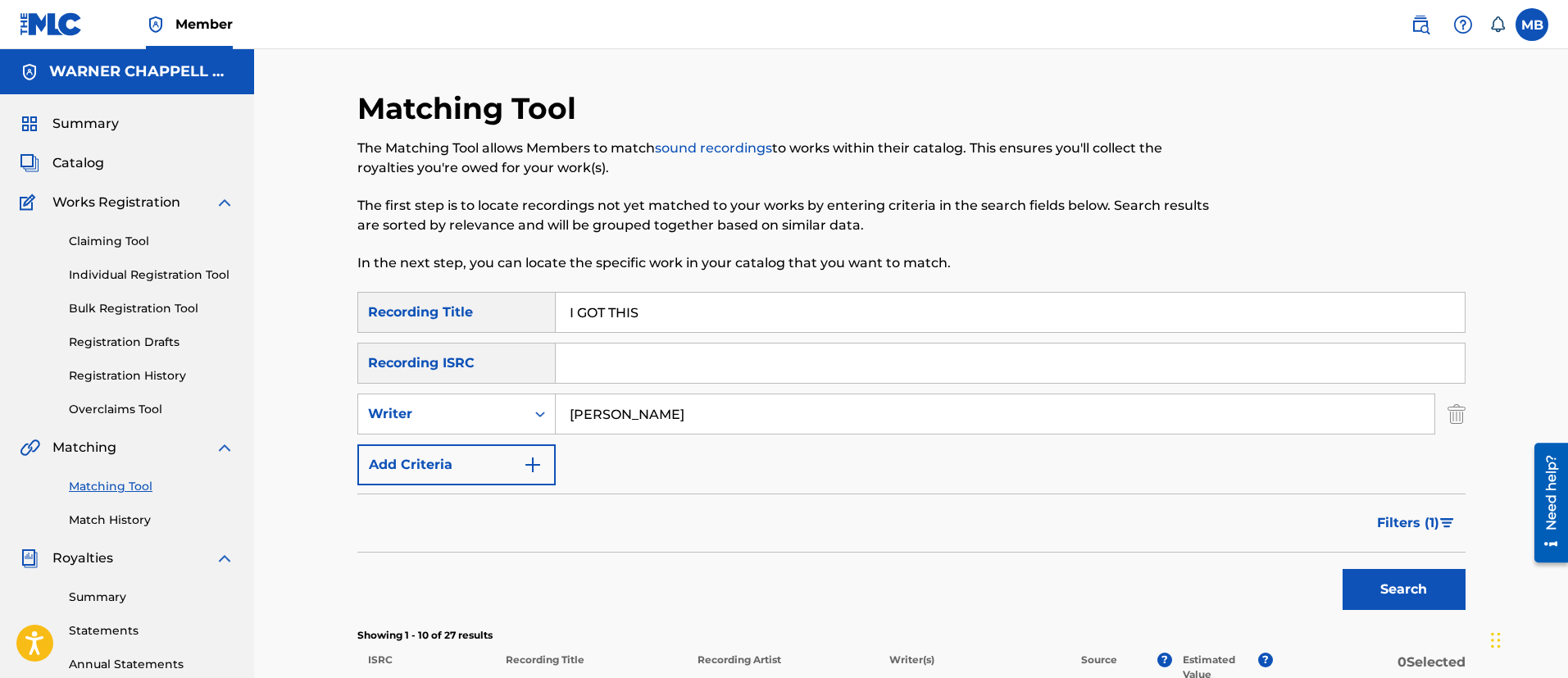
drag, startPoint x: 625, startPoint y: 413, endPoint x: 464, endPoint y: 379, distance: 164.6
click at [479, 386] on div "SearchWithCriteria2d8553b9-6924-4326-8a1e-b7ce85373322 Recording Title I GOT TH…" at bounding box center [911, 389] width 1108 height 193
type input "Hall"
click at [1342, 569] on button "Search" at bounding box center [1403, 589] width 123 height 41
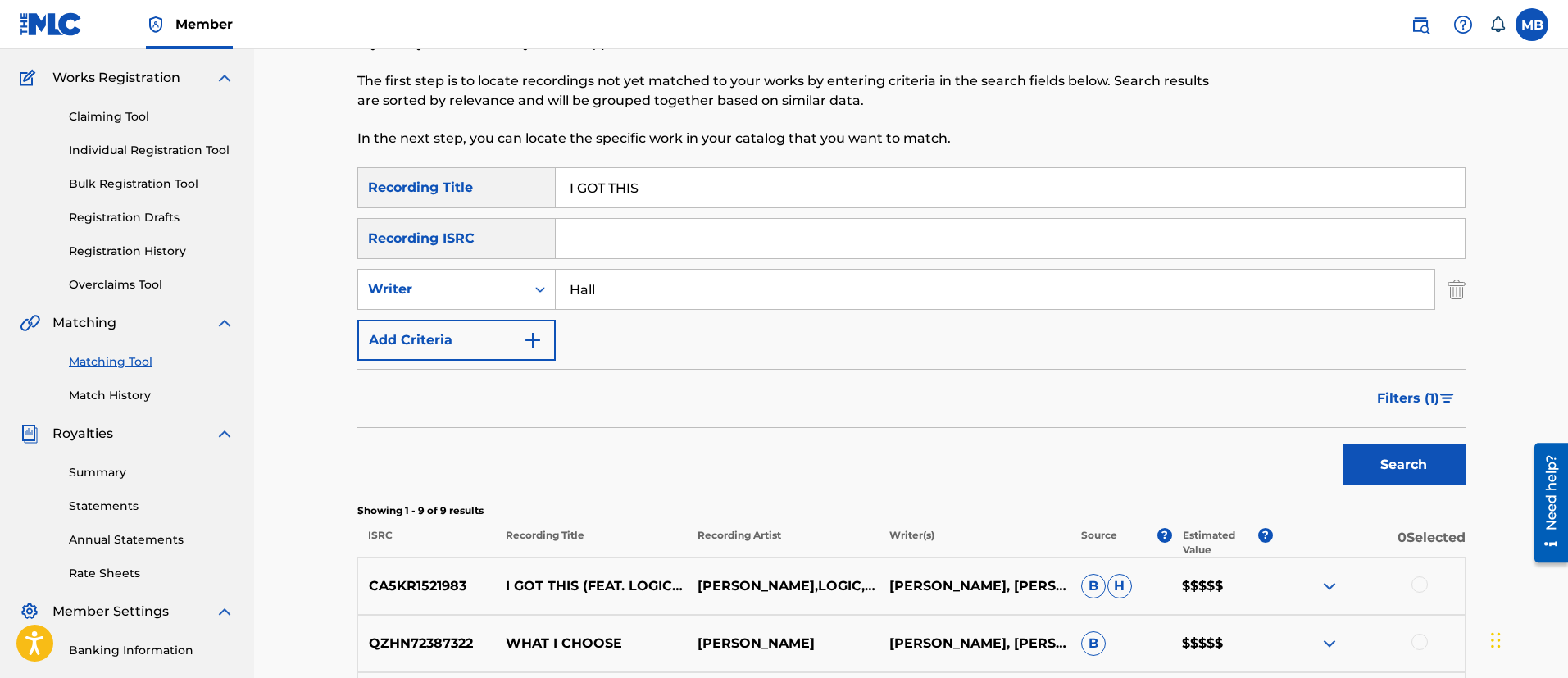
scroll to position [246, 0]
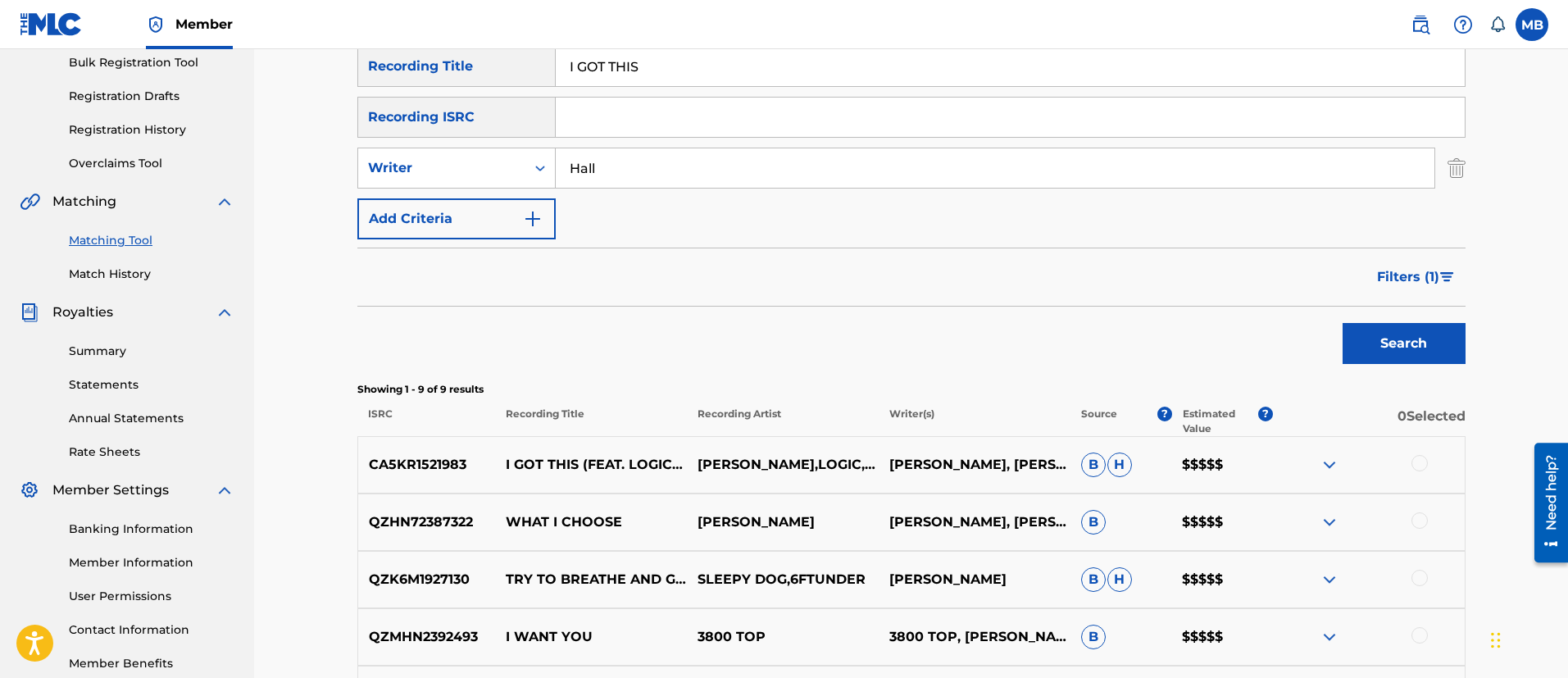
click at [428, 463] on p "CA5KR1521983" at bounding box center [426, 465] width 138 height 20
copy p "CA5KR1521983"
click at [1420, 17] on img at bounding box center [1420, 25] width 20 height 20
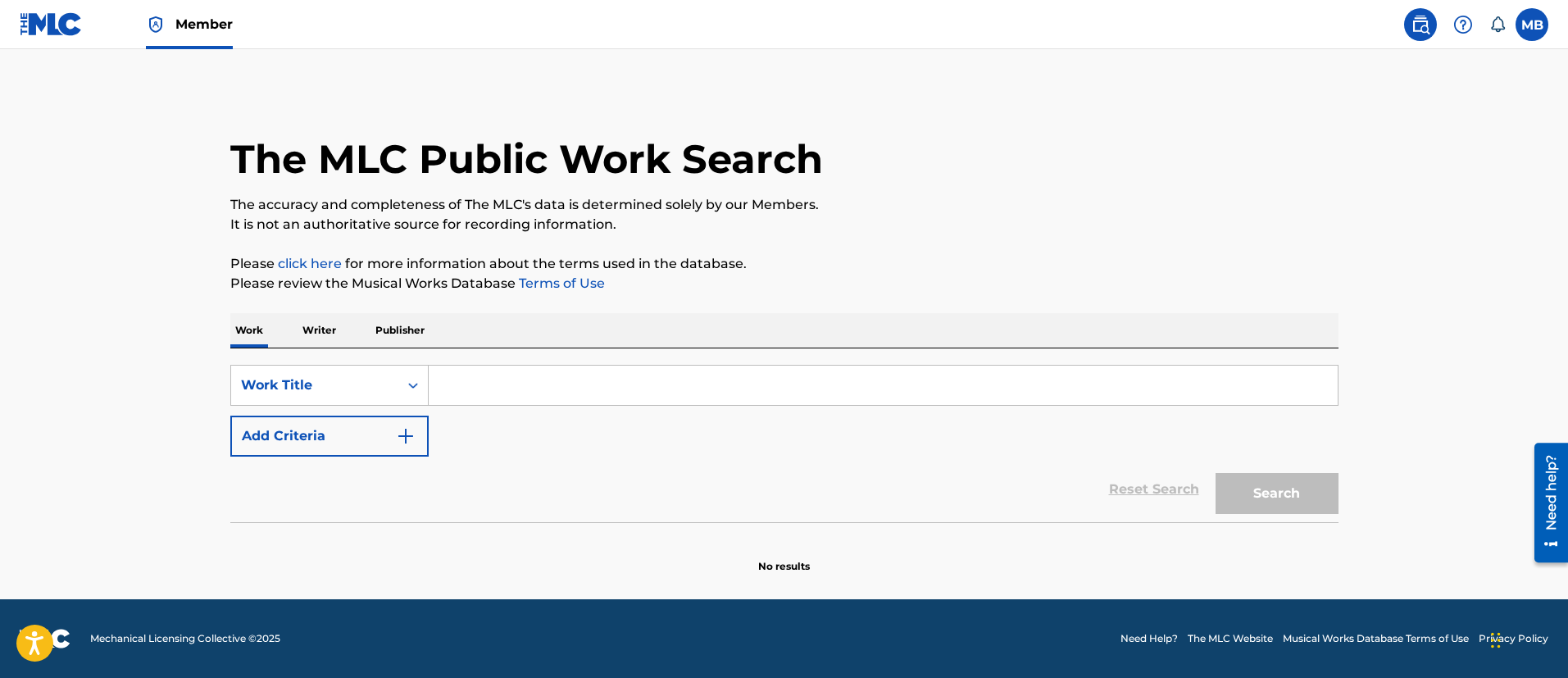
click at [531, 360] on div "SearchWithCriteria5819720b-7d16-4d5c-99fc-86773b04c4d0 Work Title Add Criteria …" at bounding box center [784, 435] width 1108 height 173
click at [526, 377] on input "Search Form" at bounding box center [883, 384] width 909 height 39
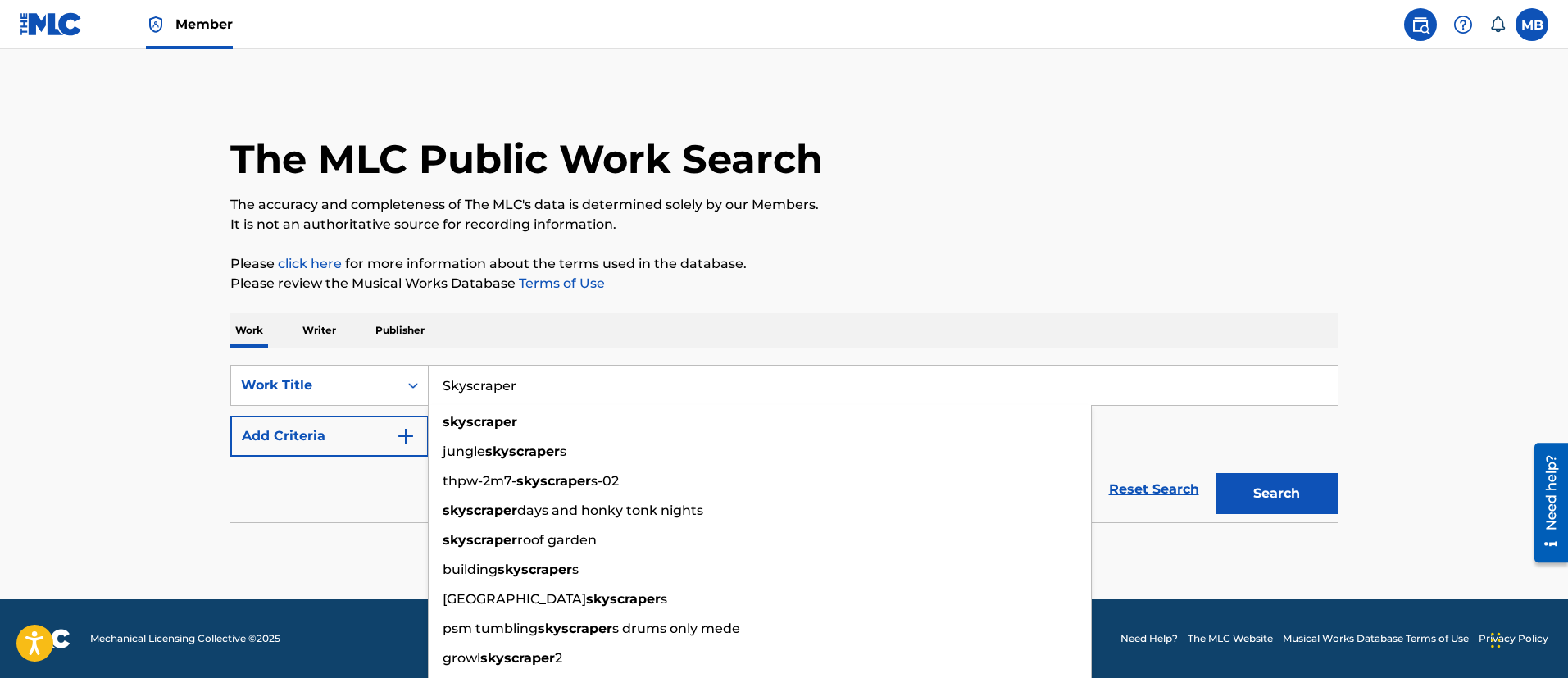
type input "Skyscraper"
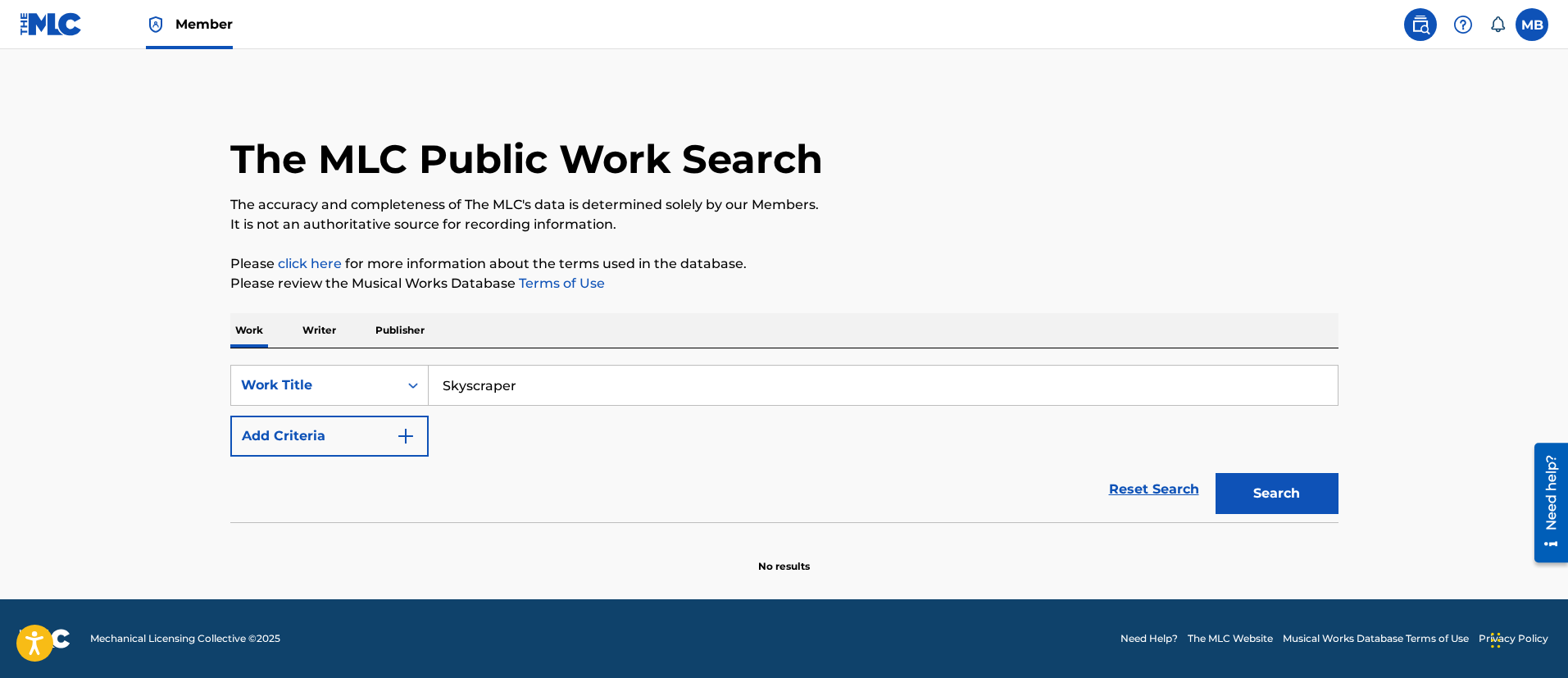
click at [273, 445] on button "Add Criteria" at bounding box center [329, 435] width 199 height 41
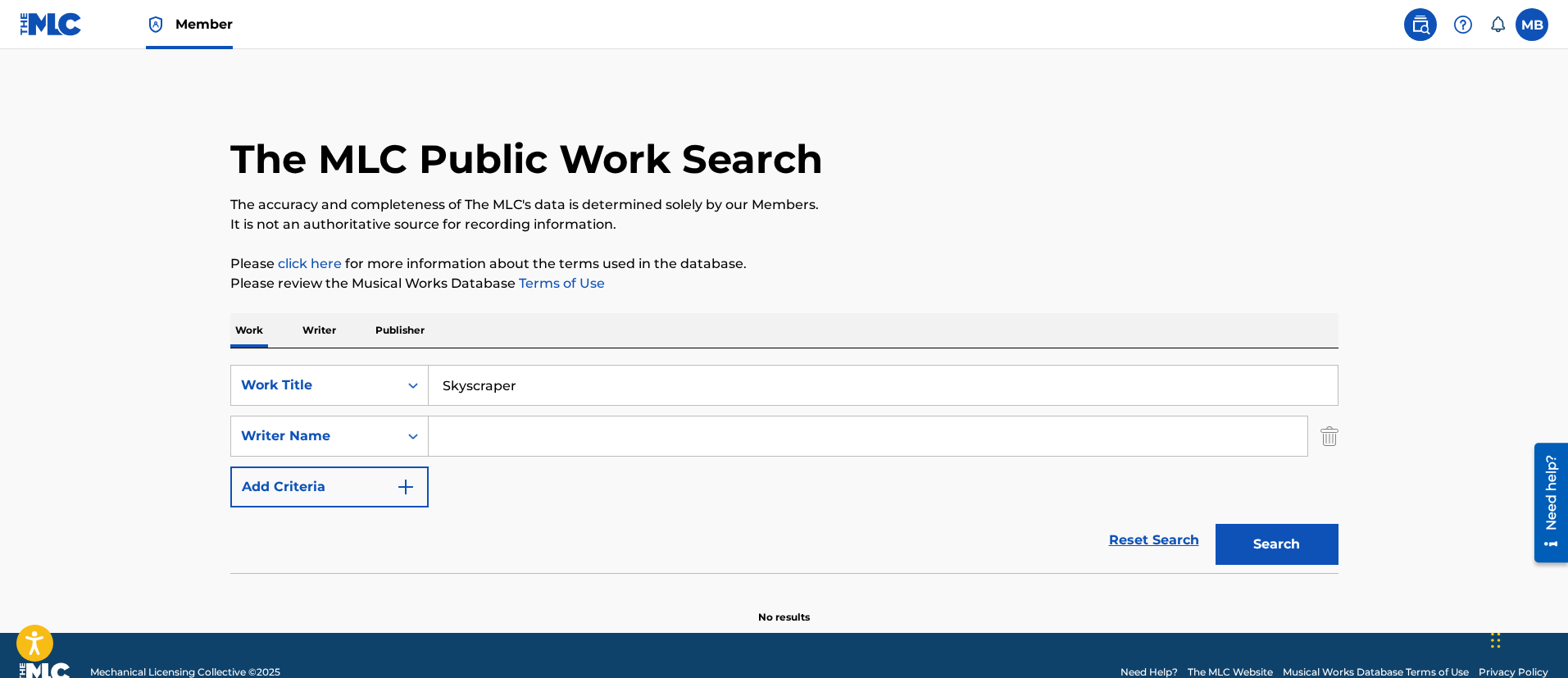
click at [515, 428] on input "Search Form" at bounding box center [867, 435] width 878 height 39
click at [1215, 524] on button "Search" at bounding box center [1276, 544] width 123 height 41
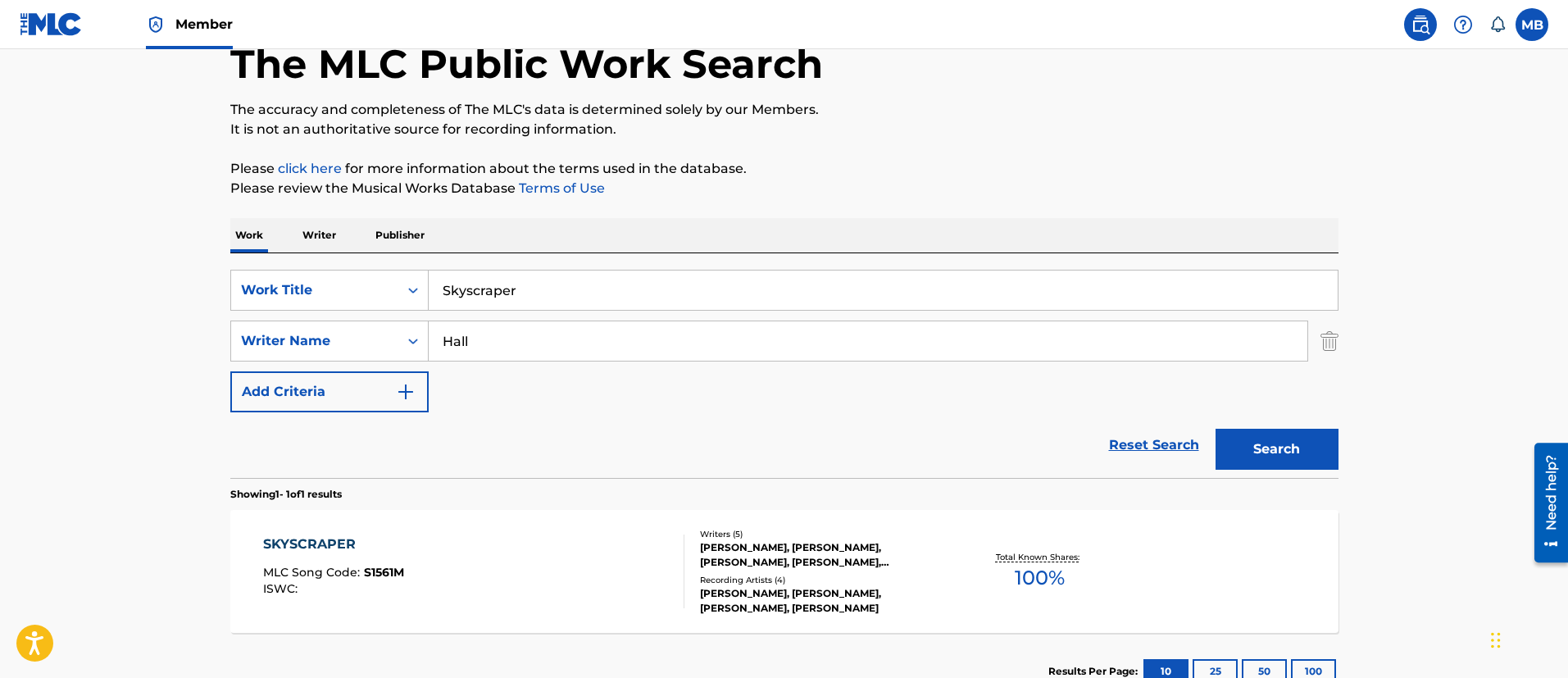
scroll to position [213, 0]
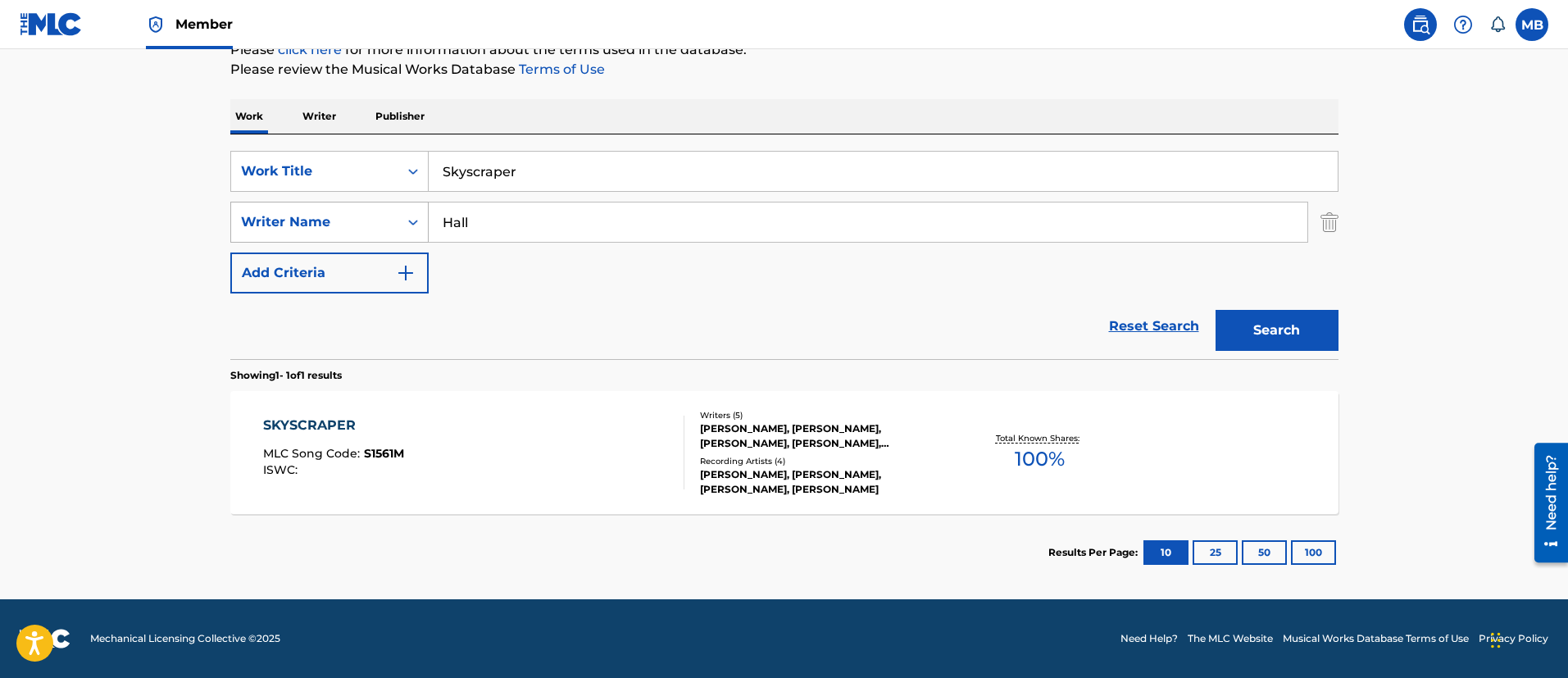
drag, startPoint x: 535, startPoint y: 231, endPoint x: 348, endPoint y: 240, distance: 187.2
click at [351, 240] on div "SearchWithCriteriae1da109d-bf10-46f4-bc41-6b90aef54404 Writer Name [PERSON_NAME]" at bounding box center [784, 222] width 1108 height 41
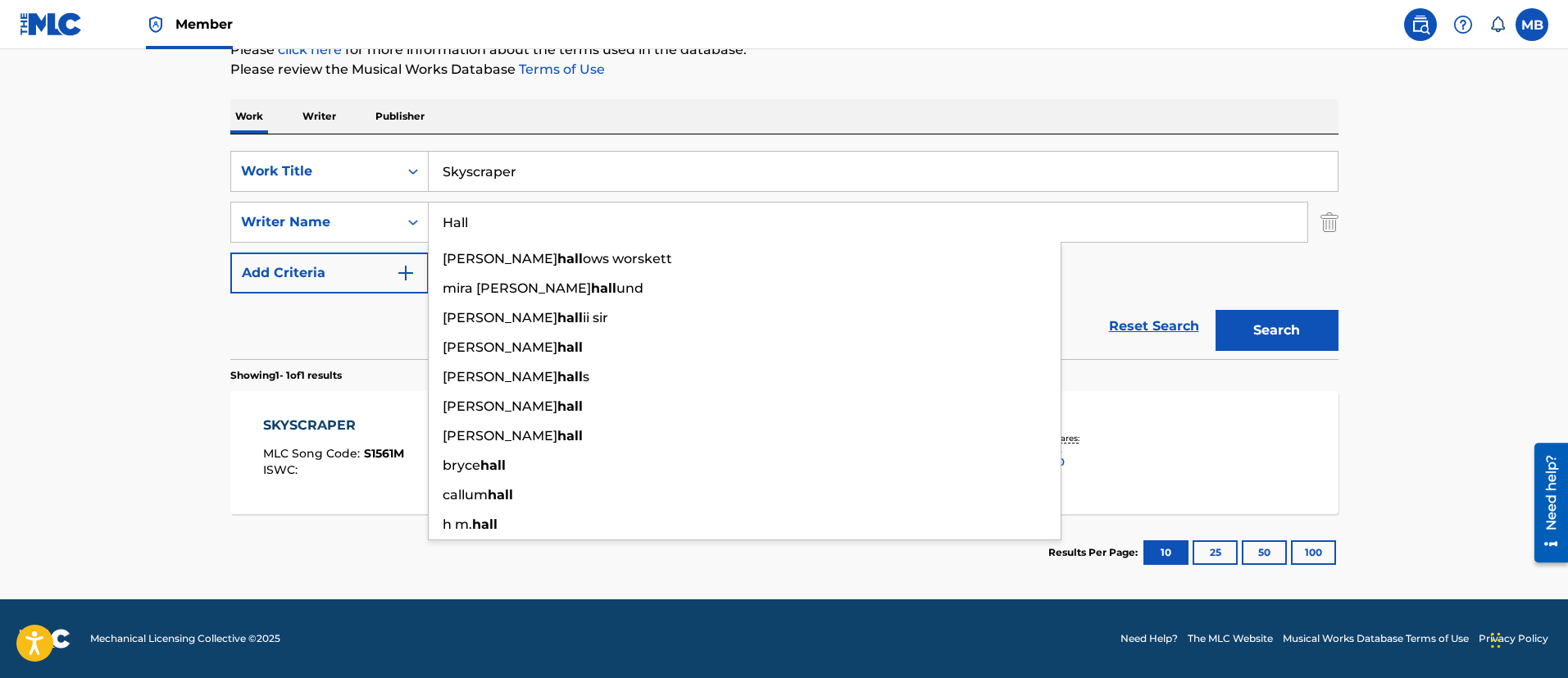
paste input "Ferm"
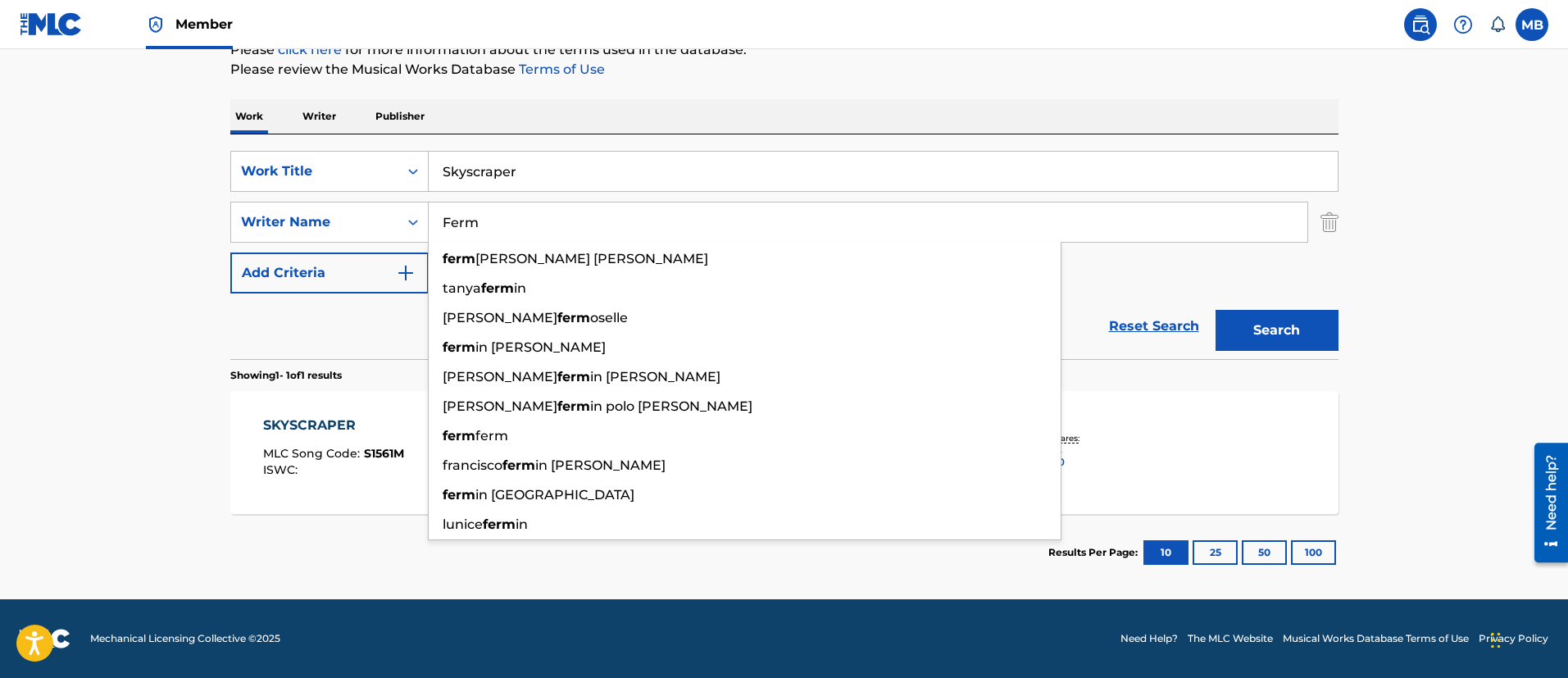
type input "Ferm"
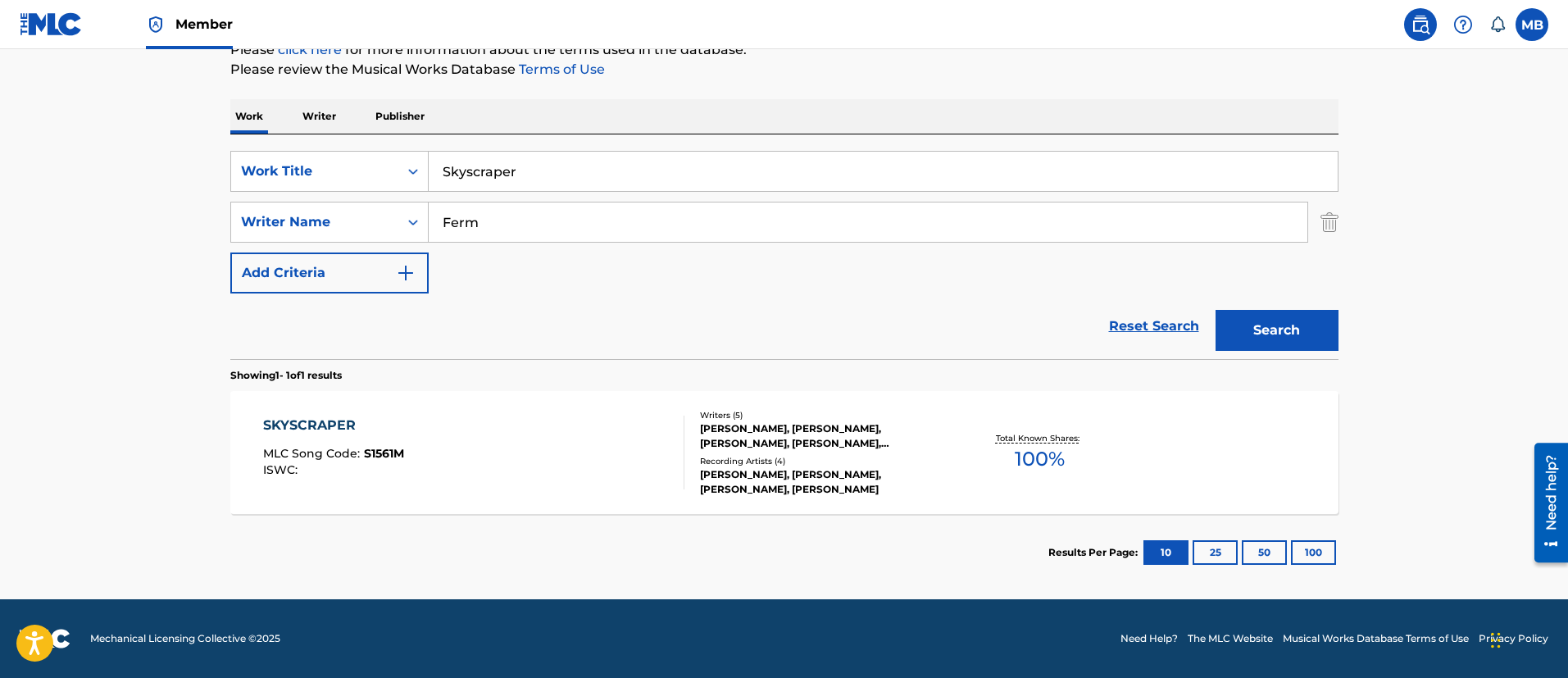
click at [1273, 317] on button "Search" at bounding box center [1276, 329] width 123 height 41
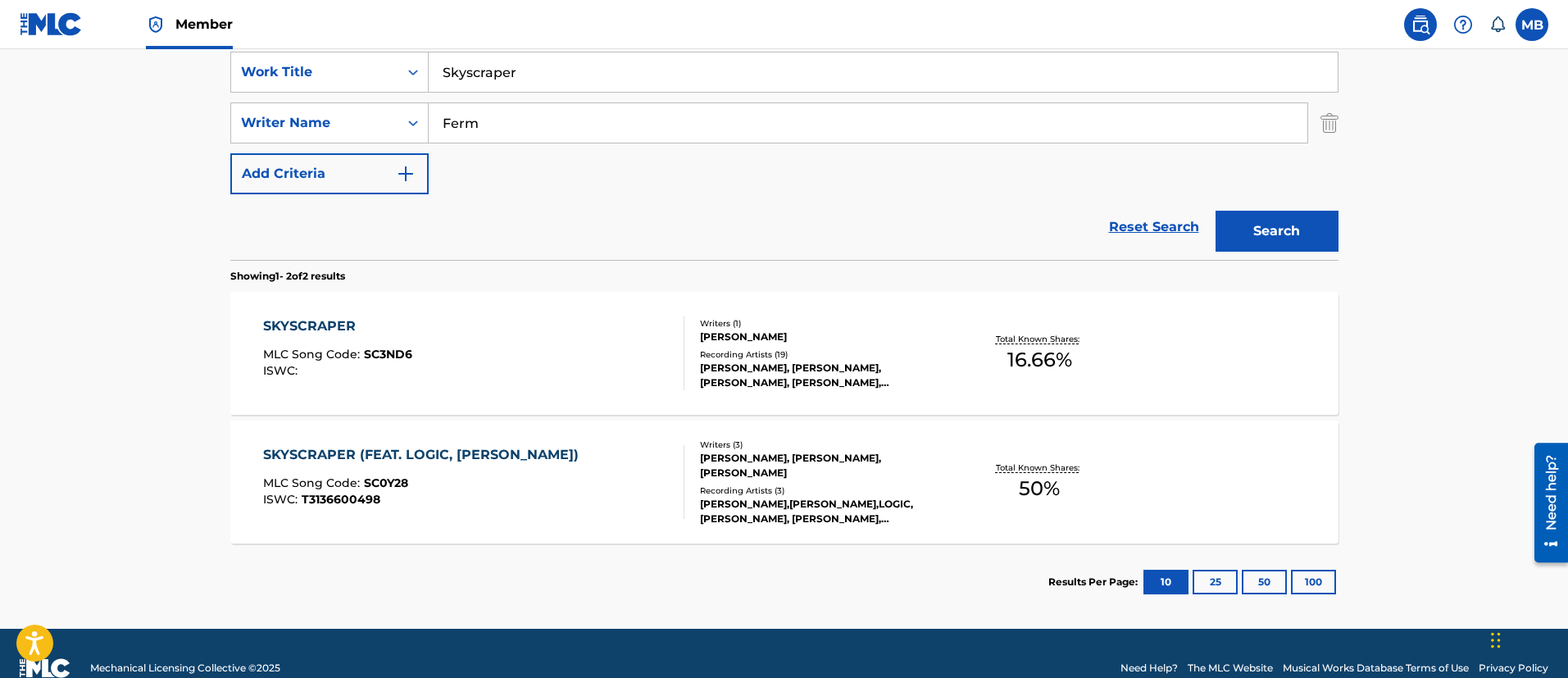
scroll to position [337, 0]
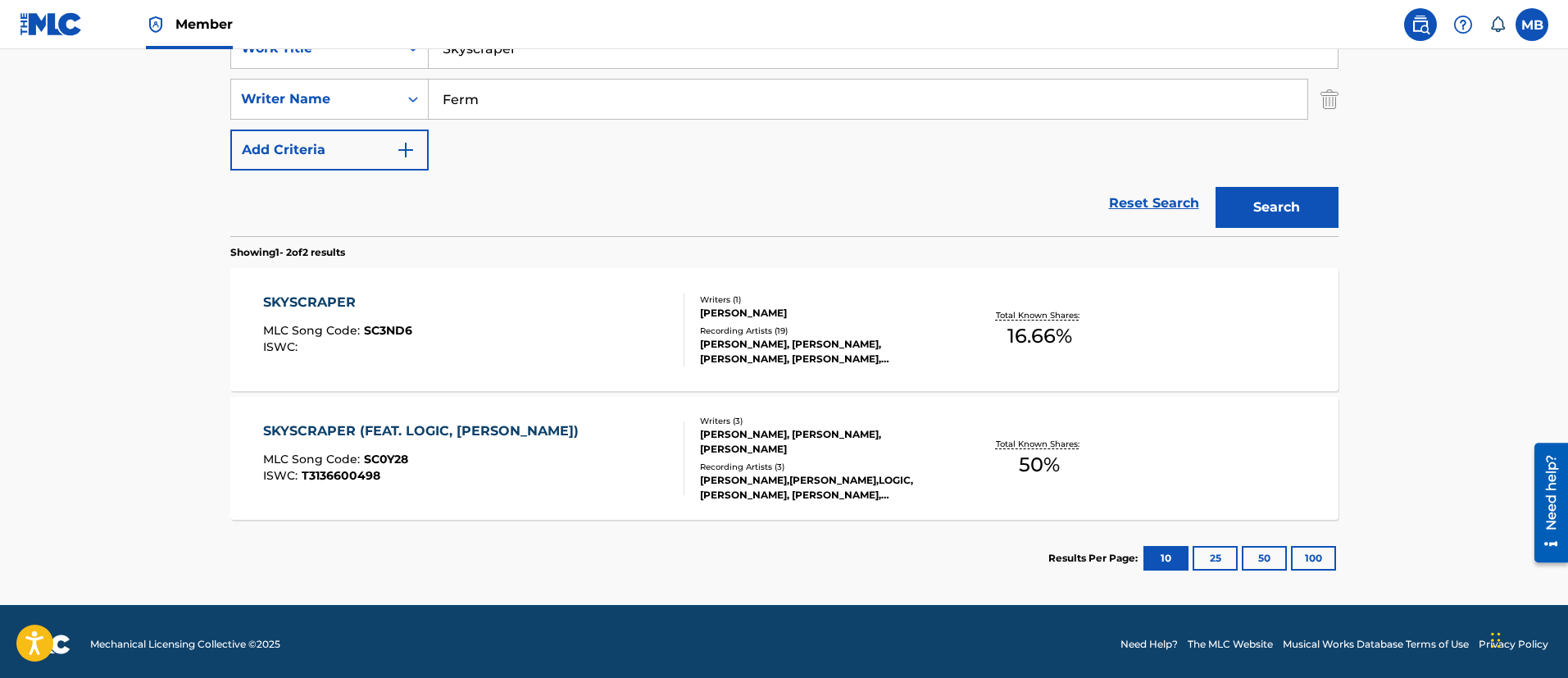
click at [609, 437] on div "SKYSCRAPER (FEAT. LOGIC, [PERSON_NAME]) MLC Song Code : SC0Y28 ISWC : T31366004…" at bounding box center [473, 458] width 421 height 73
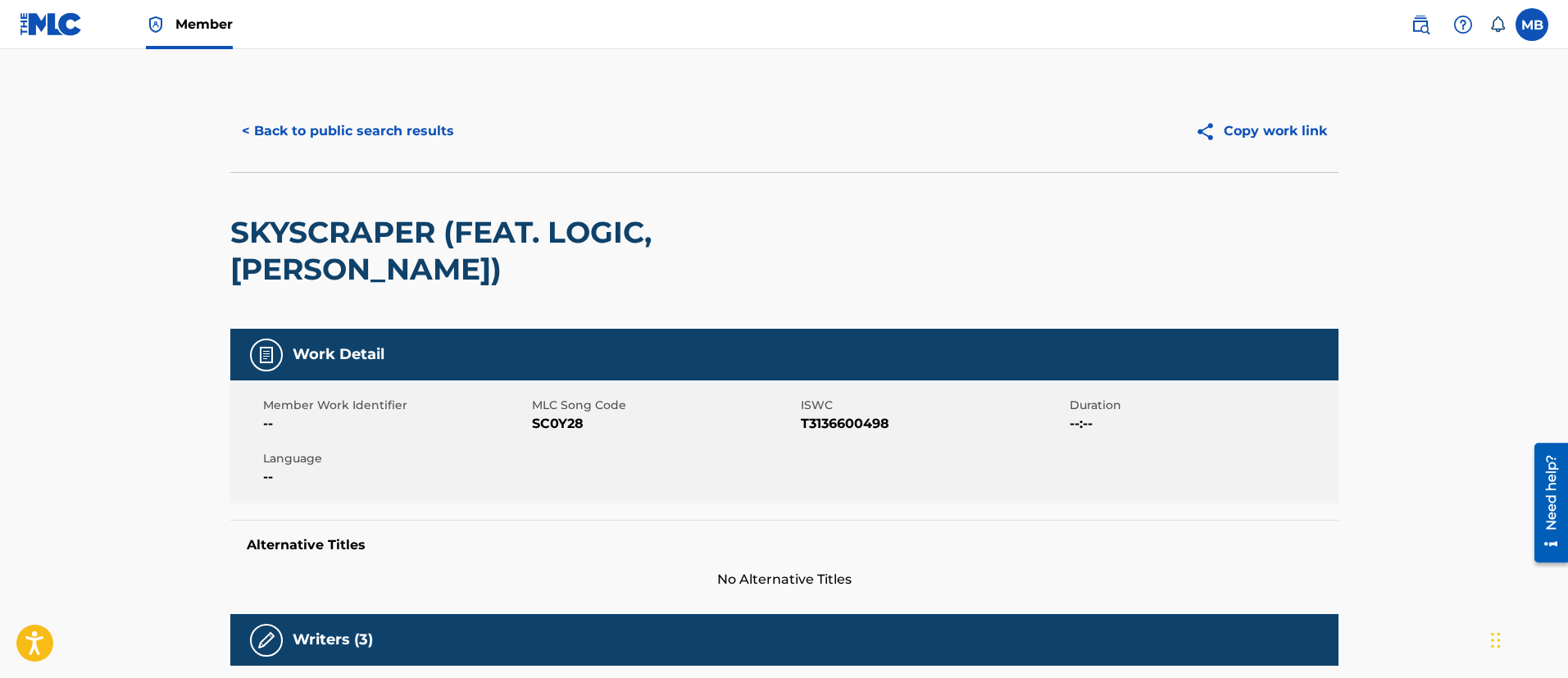
click at [350, 108] on div "< Back to public search results Copy work link" at bounding box center [784, 131] width 1108 height 82
click at [347, 135] on button "< Back to public search results" at bounding box center [348, 131] width 235 height 41
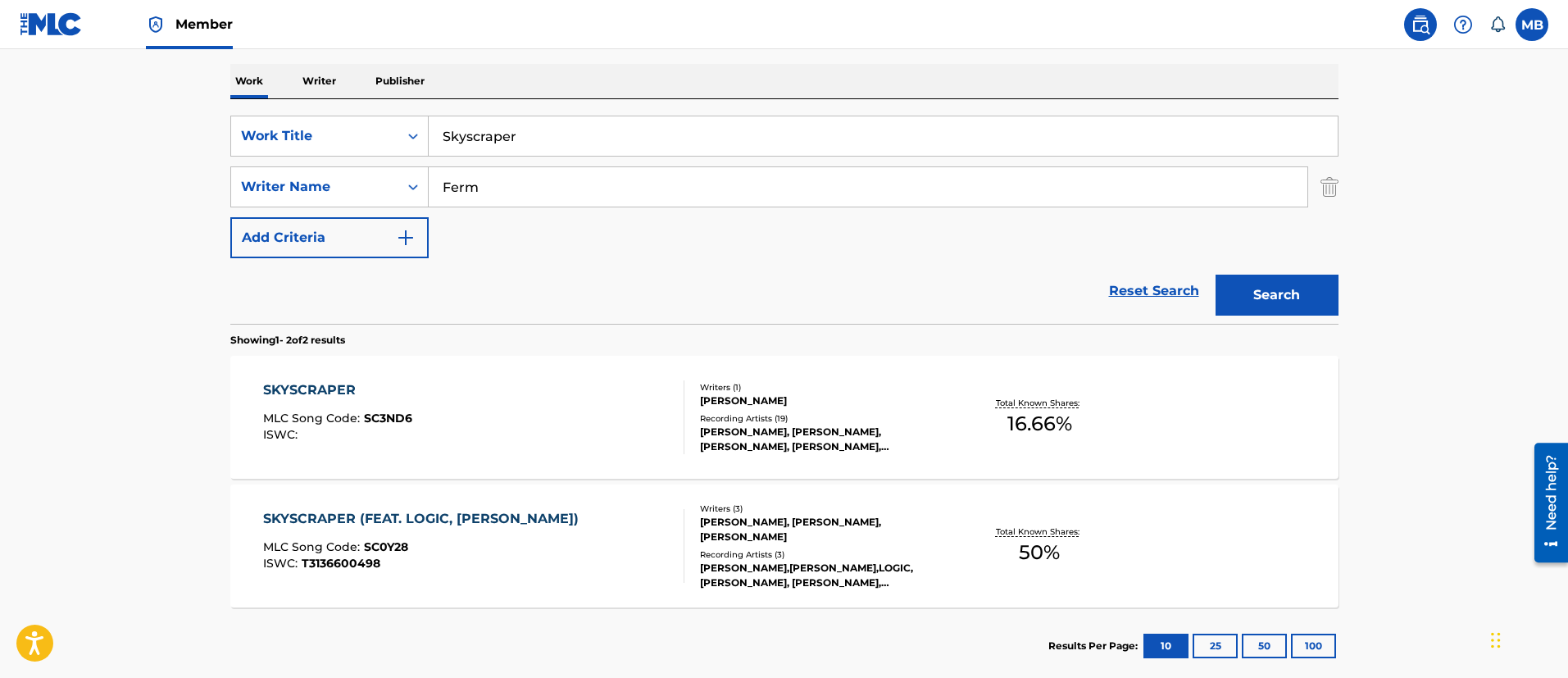
click at [538, 439] on div "SKYSCRAPER MLC Song Code : SC3ND6 ISWC :" at bounding box center [473, 417] width 421 height 73
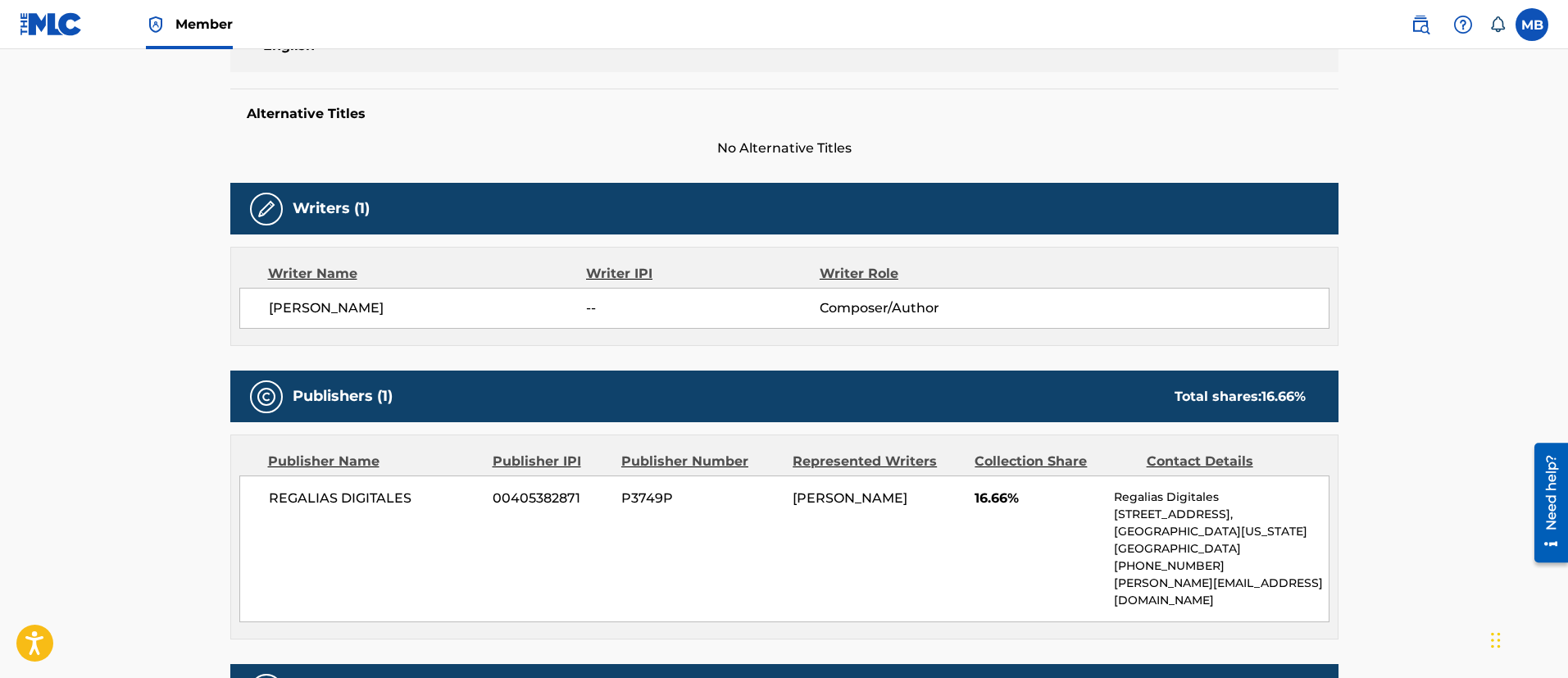
scroll to position [70, 0]
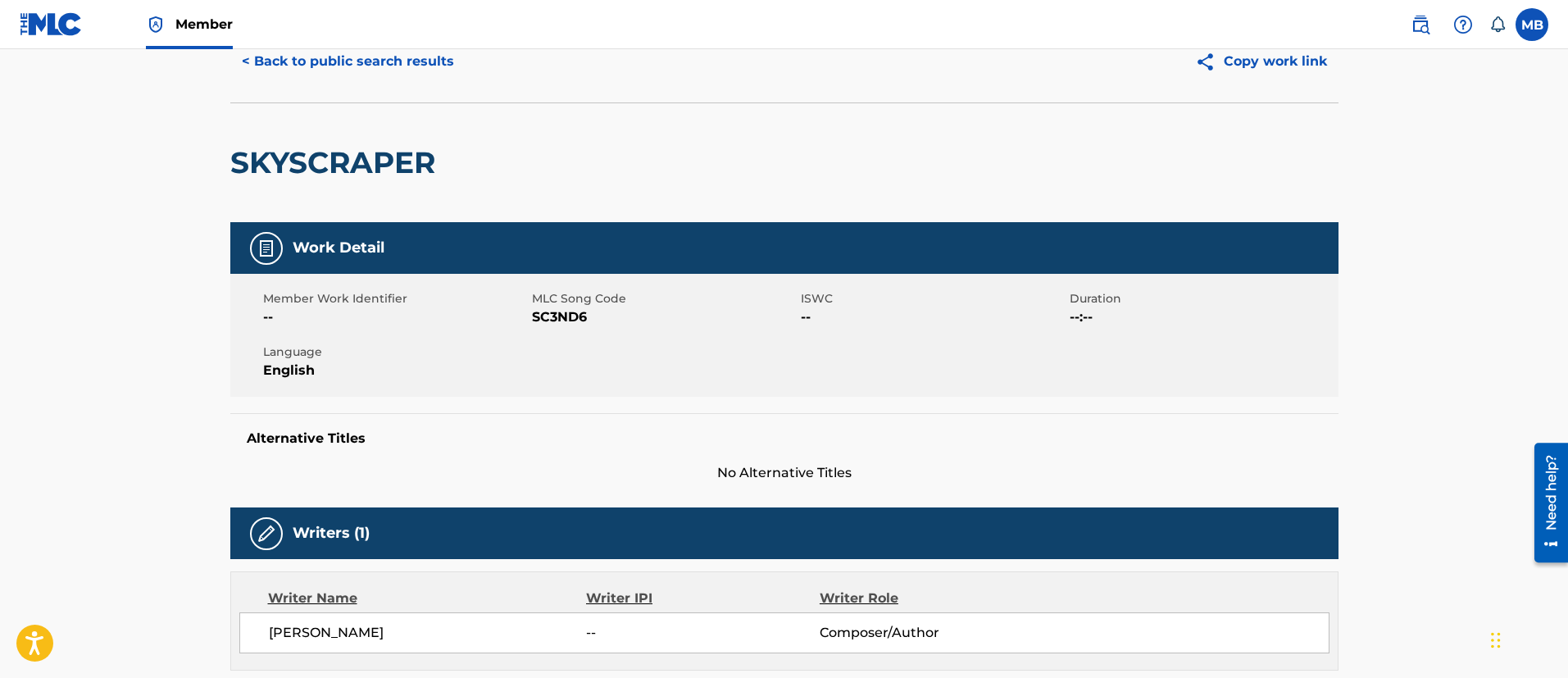
click at [544, 311] on span "SC3ND6" at bounding box center [664, 317] width 264 height 20
copy span "SC3ND6"
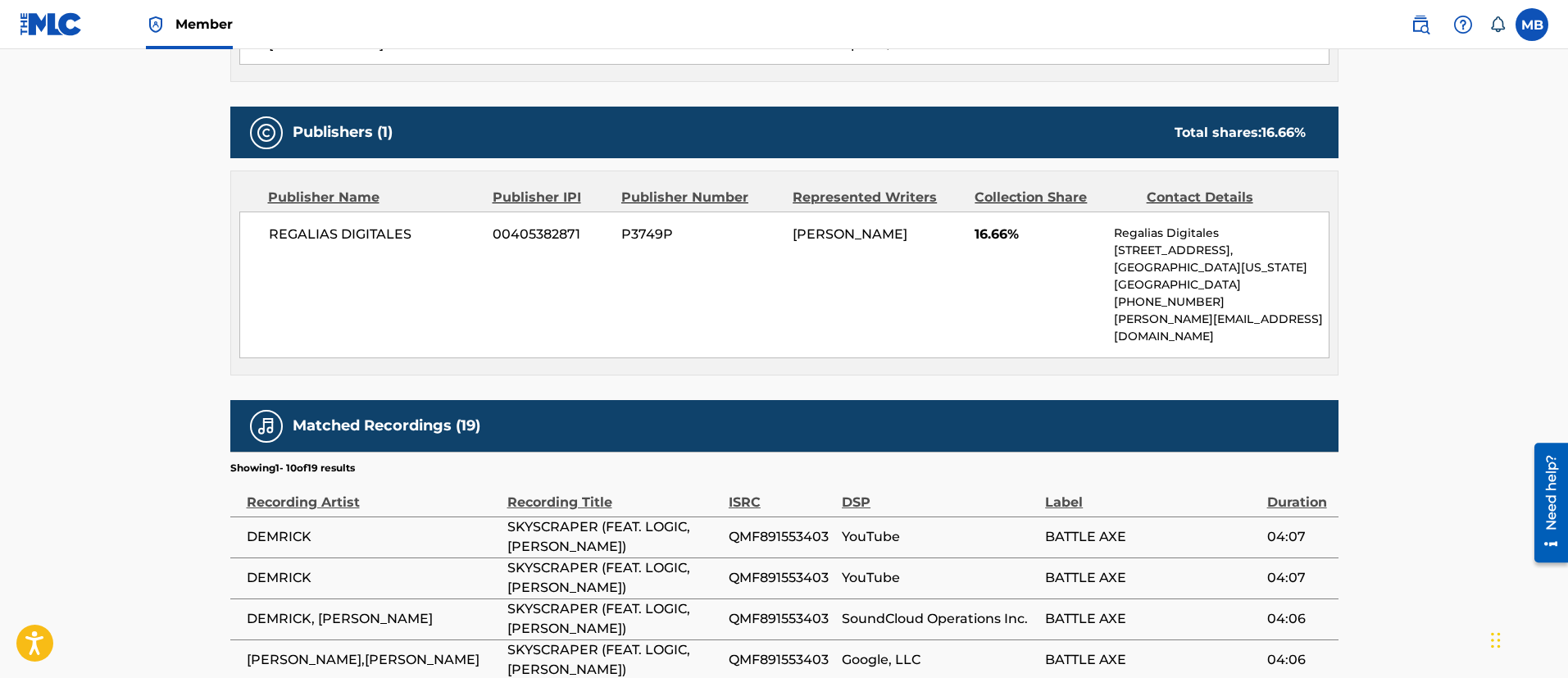
scroll to position [0, 0]
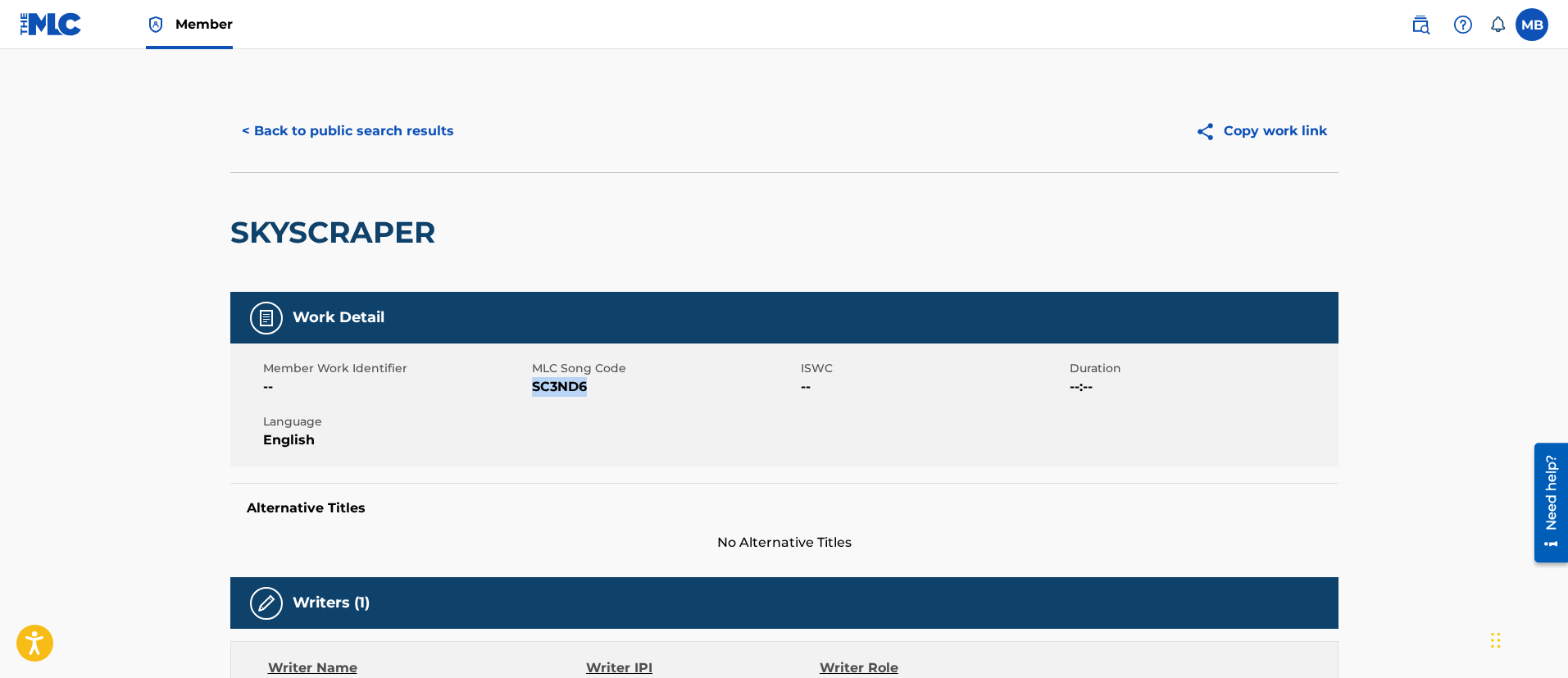
click at [364, 121] on button "< Back to public search results" at bounding box center [348, 131] width 235 height 41
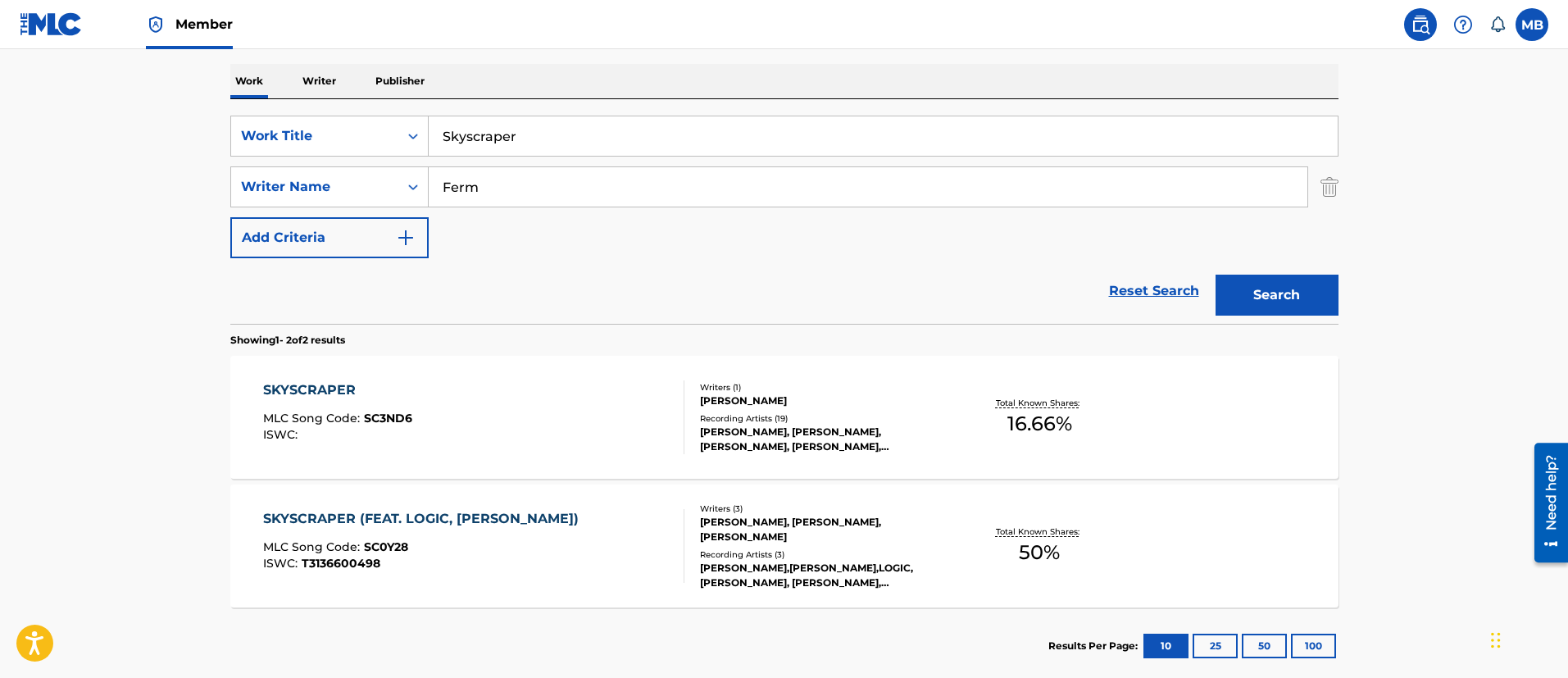
scroll to position [343, 0]
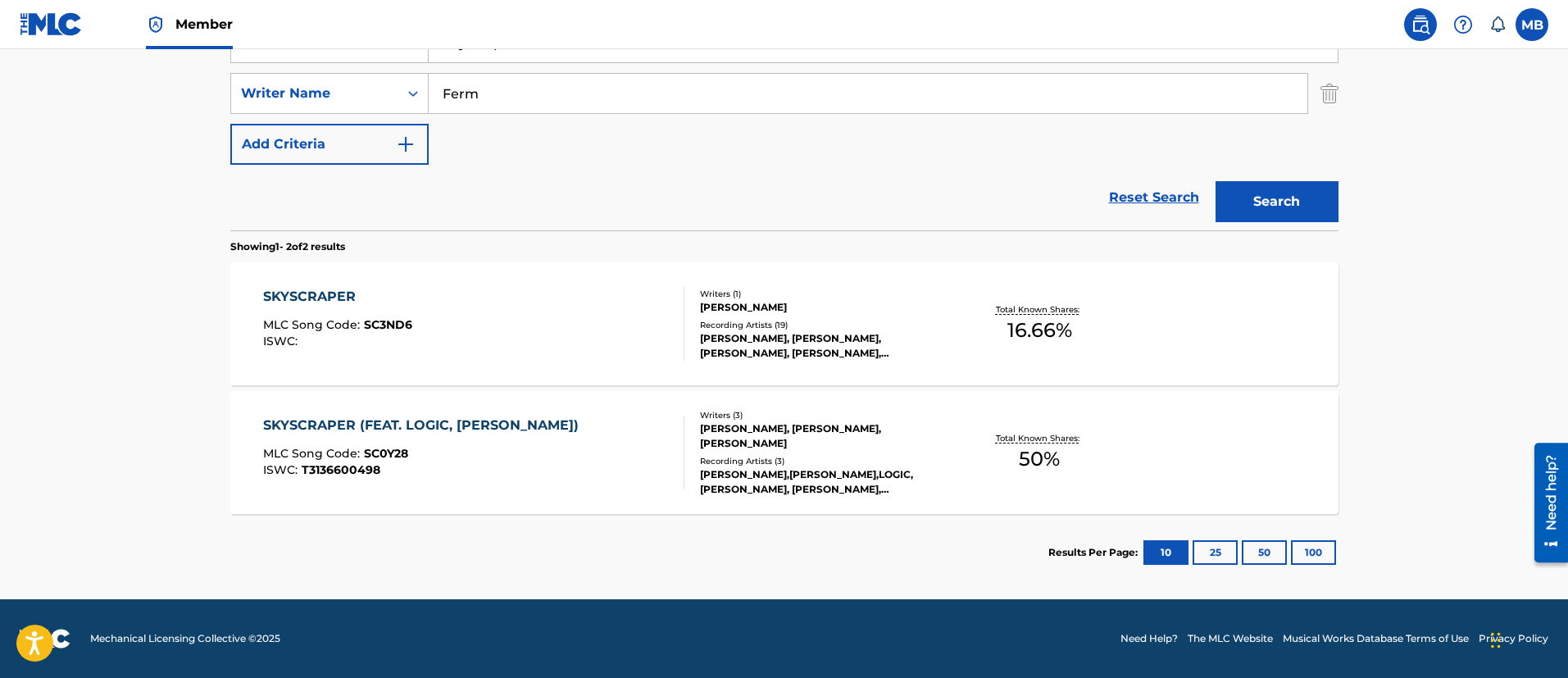
click at [575, 450] on div "SKYSCRAPER (FEAT. LOGIC, [PERSON_NAME]) MLC Song Code : SC0Y28 ISWC : T31366004…" at bounding box center [473, 452] width 421 height 73
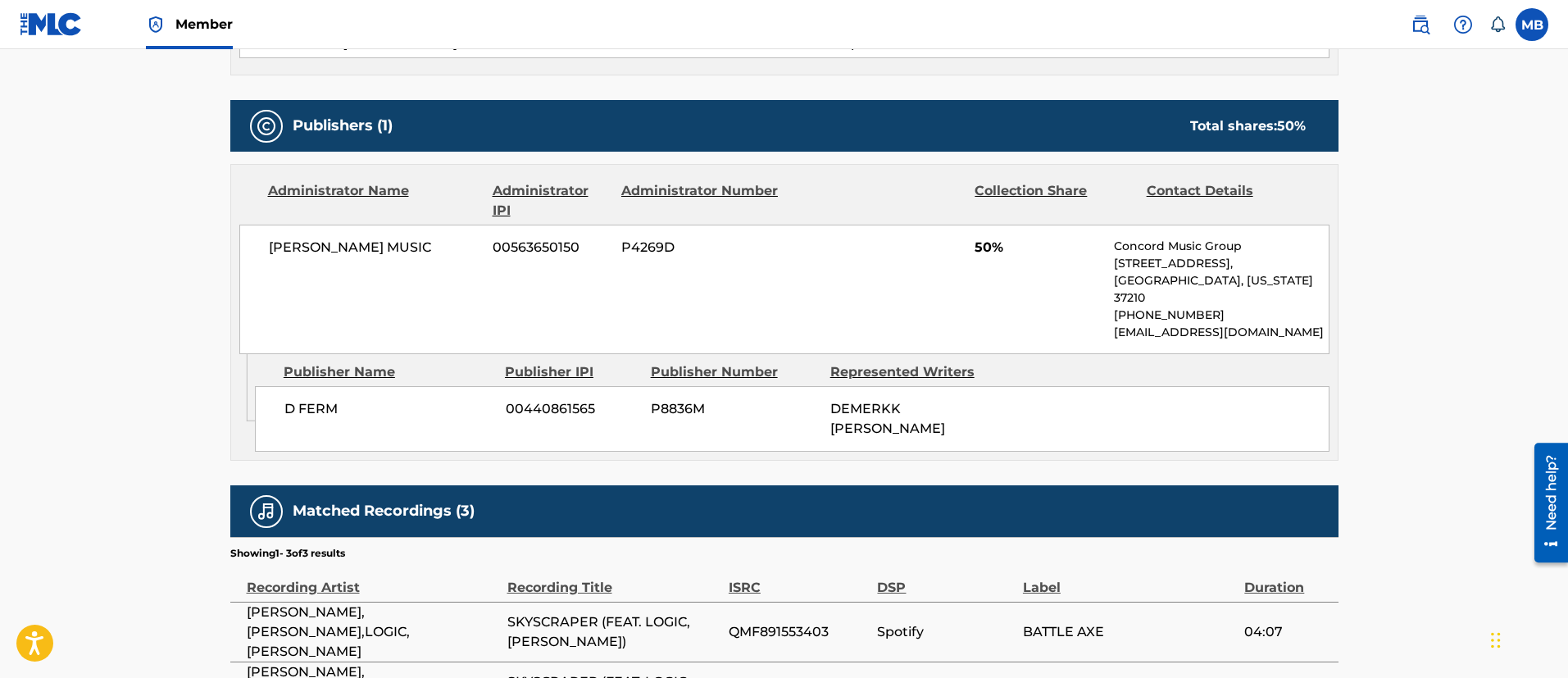
scroll to position [246, 0]
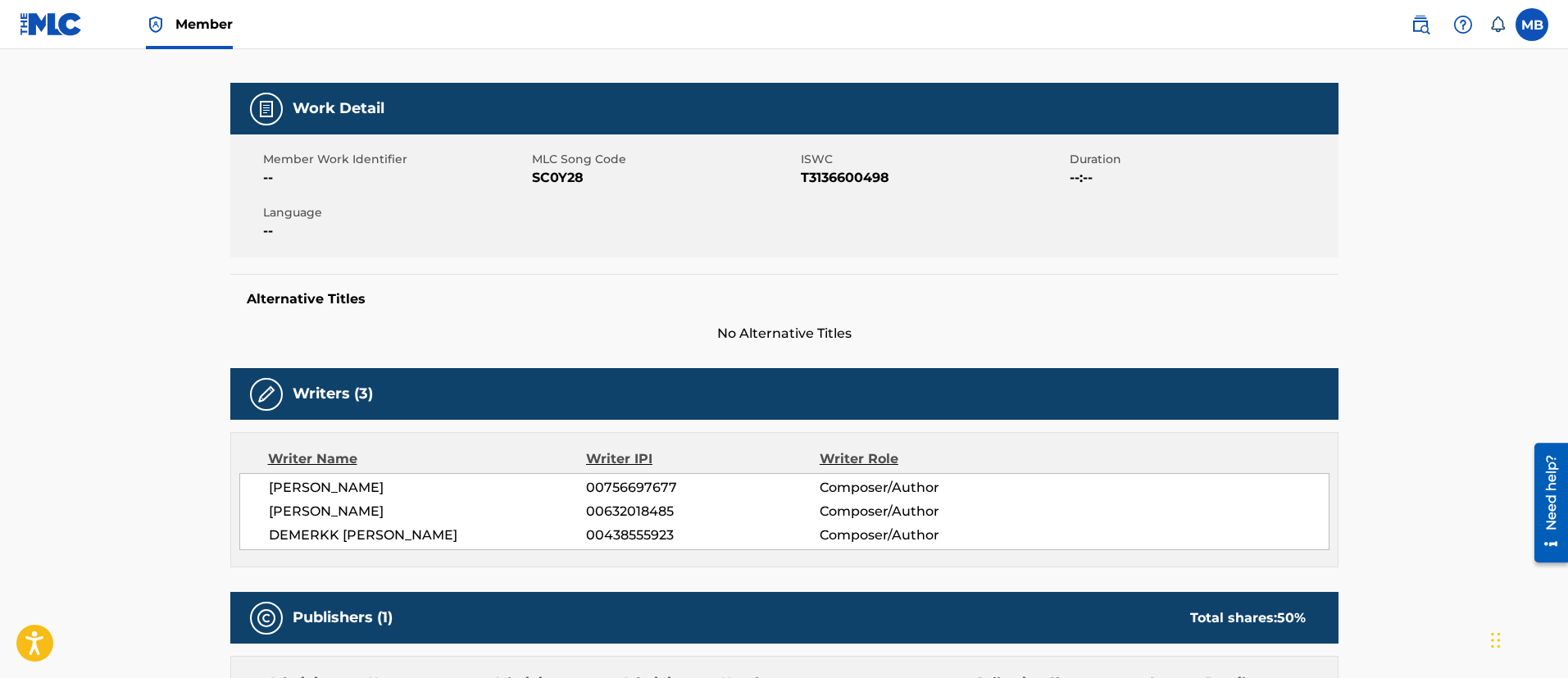
click at [550, 168] on span "SC0Y28" at bounding box center [664, 178] width 264 height 20
copy span "SC0Y28"
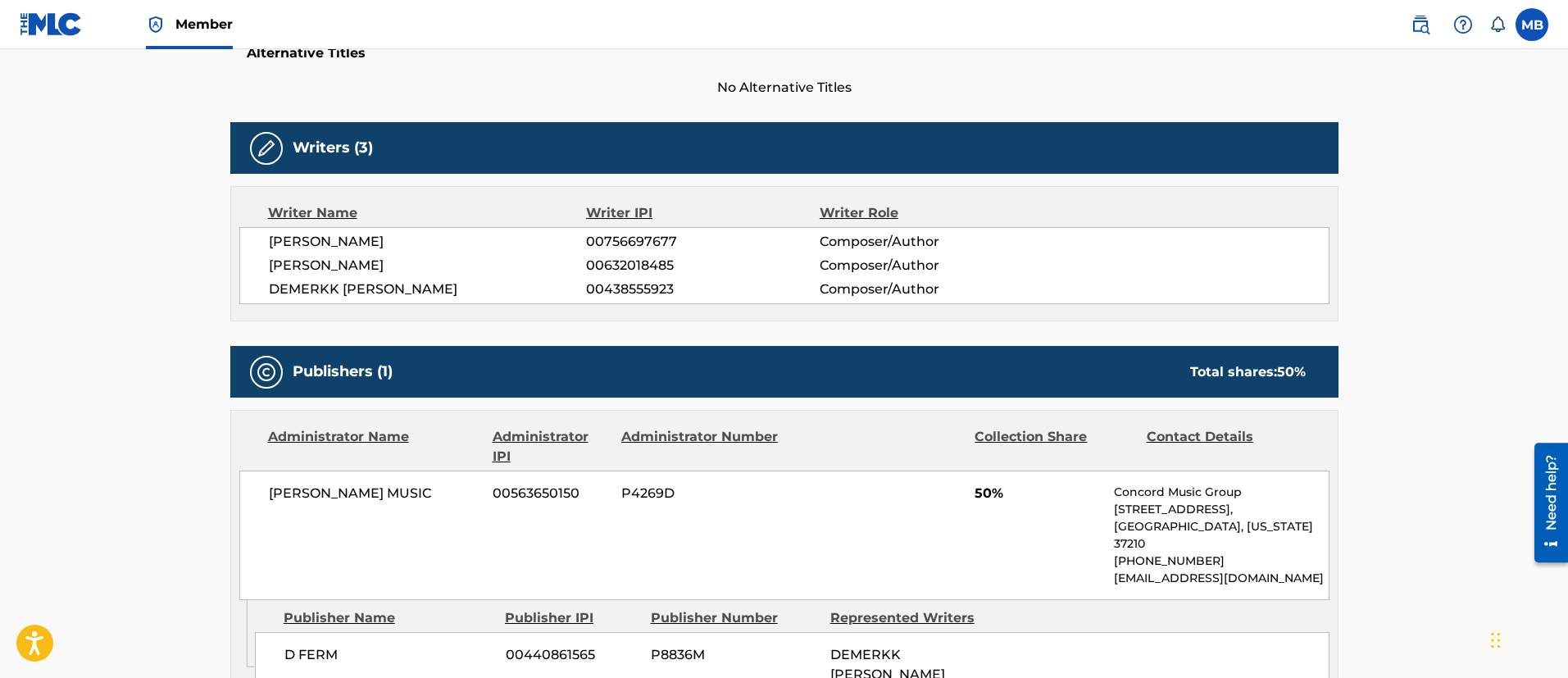
scroll to position [0, 0]
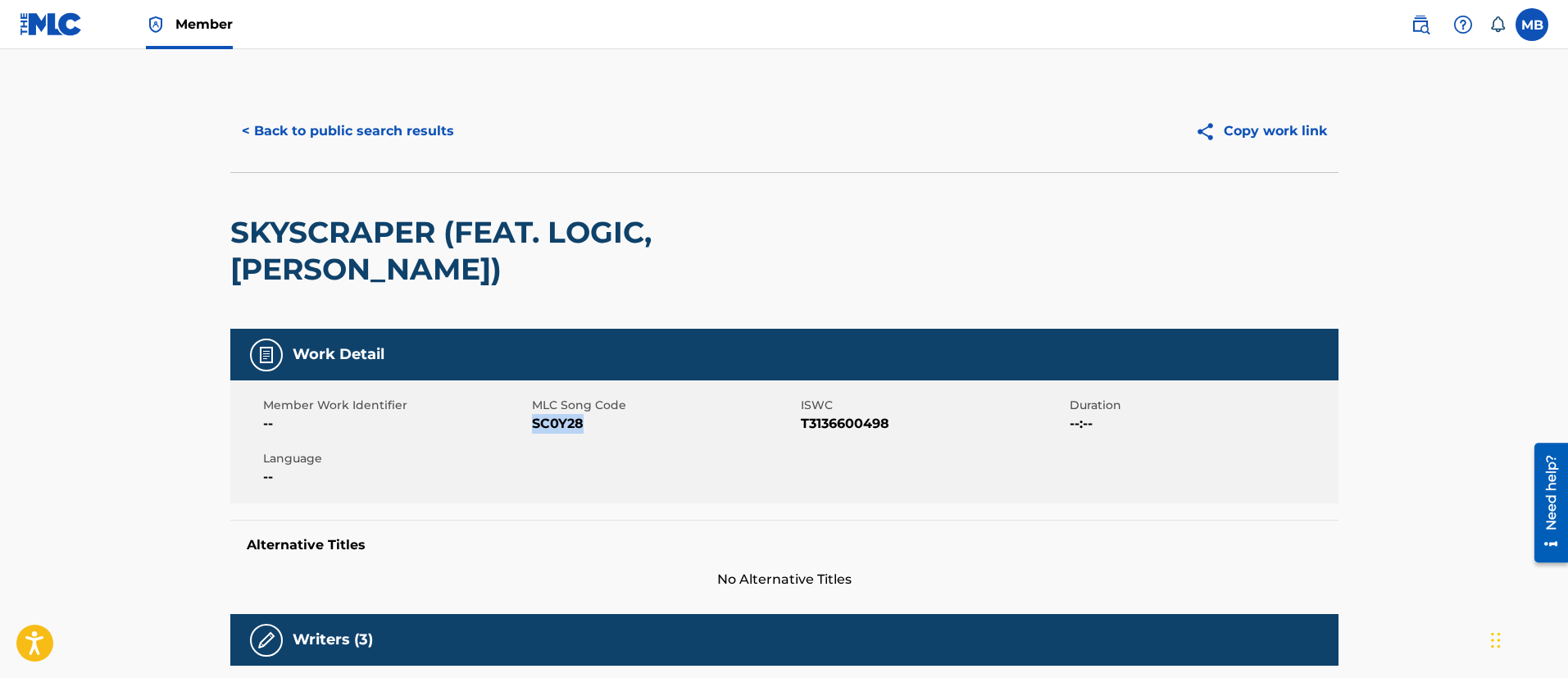
click at [335, 140] on button "< Back to public search results" at bounding box center [348, 131] width 235 height 41
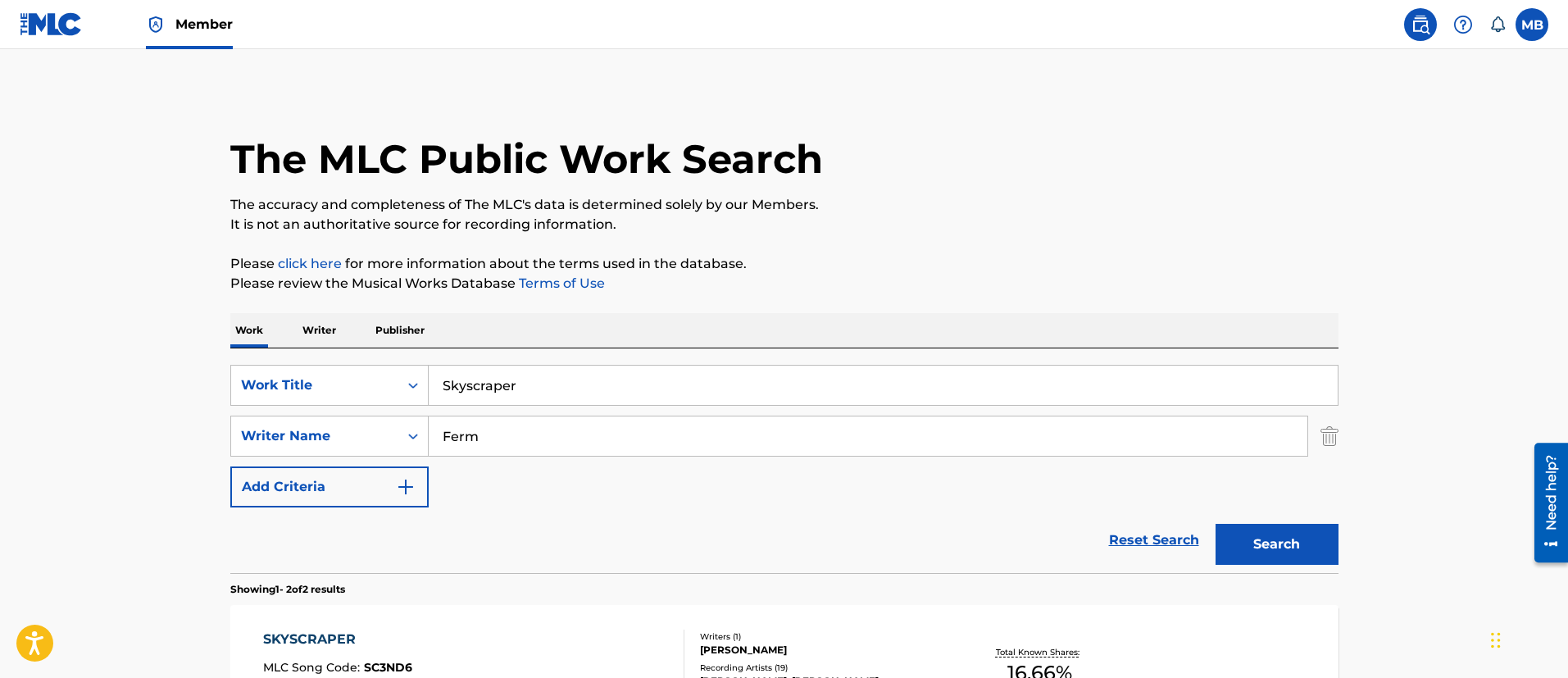
scroll to position [249, 0]
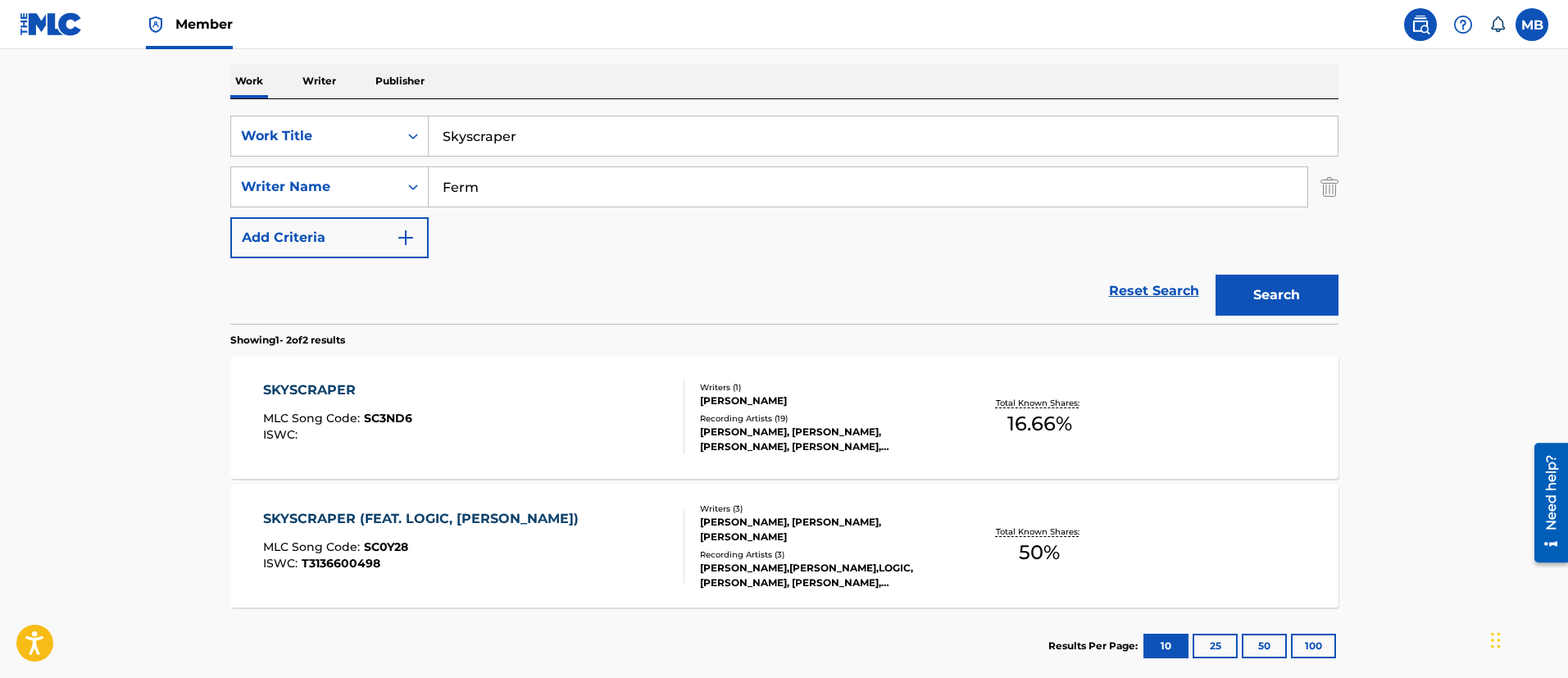
click at [549, 521] on div "SKYSCRAPER (FEAT. LOGIC, [PERSON_NAME]) MLC Song Code : SC0Y28 ISWC : T31366004…" at bounding box center [473, 545] width 421 height 73
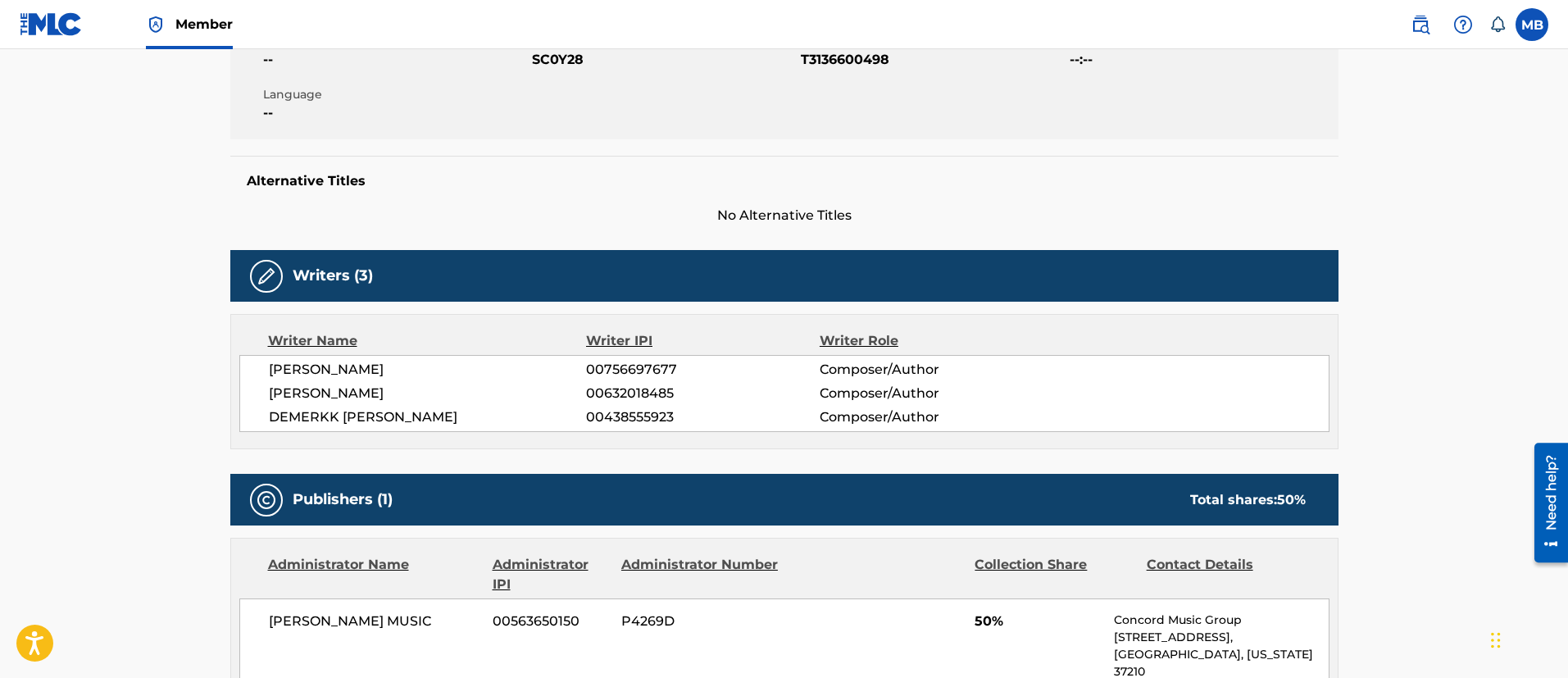
scroll to position [492, 0]
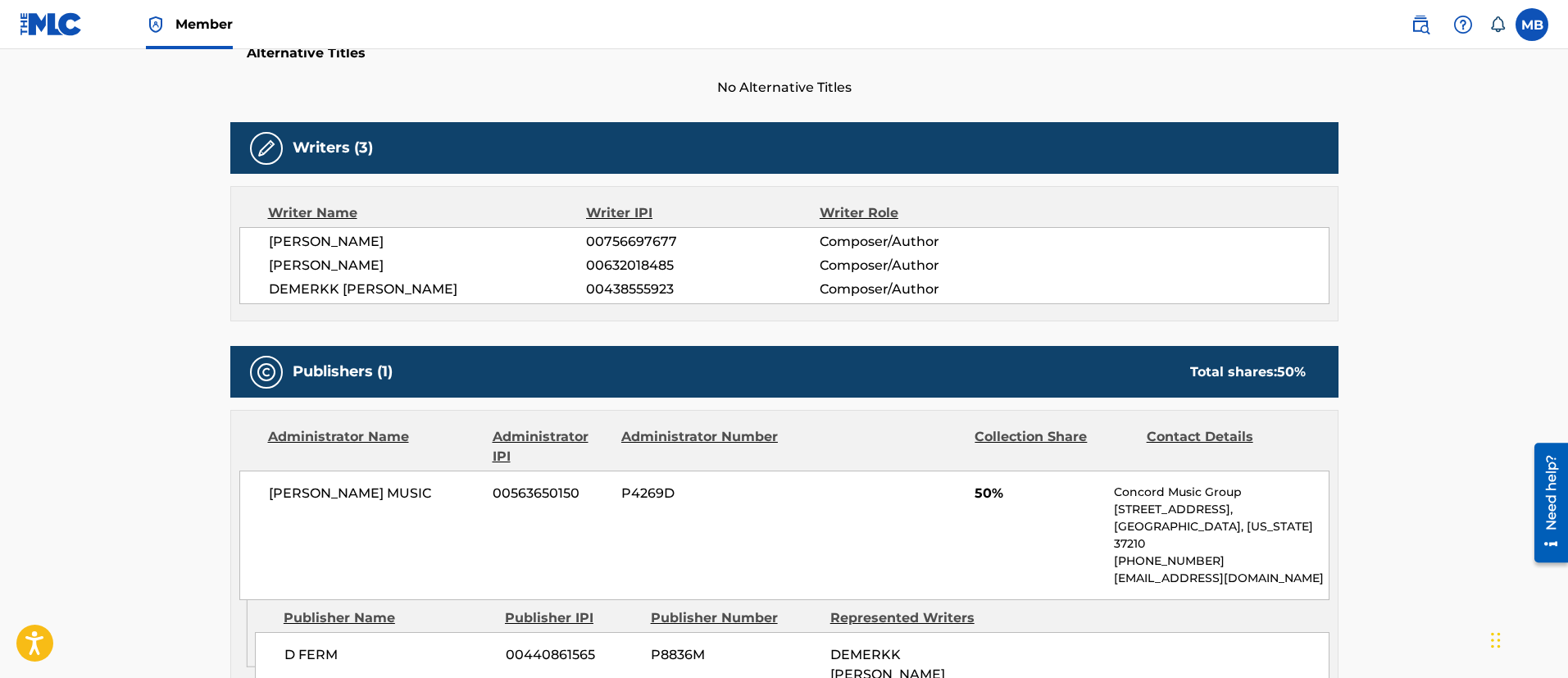
click at [296, 232] on span "[PERSON_NAME]" at bounding box center [427, 242] width 318 height 20
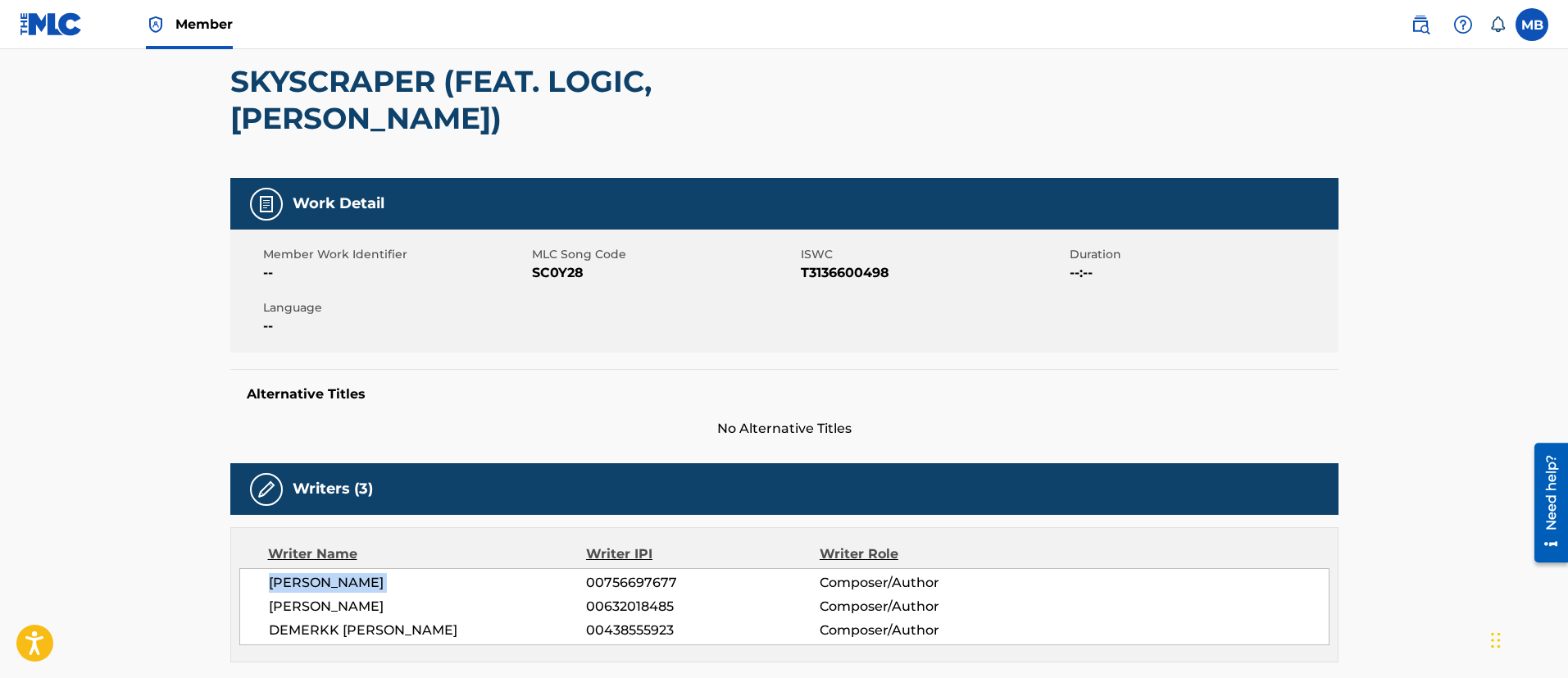
scroll to position [97, 0]
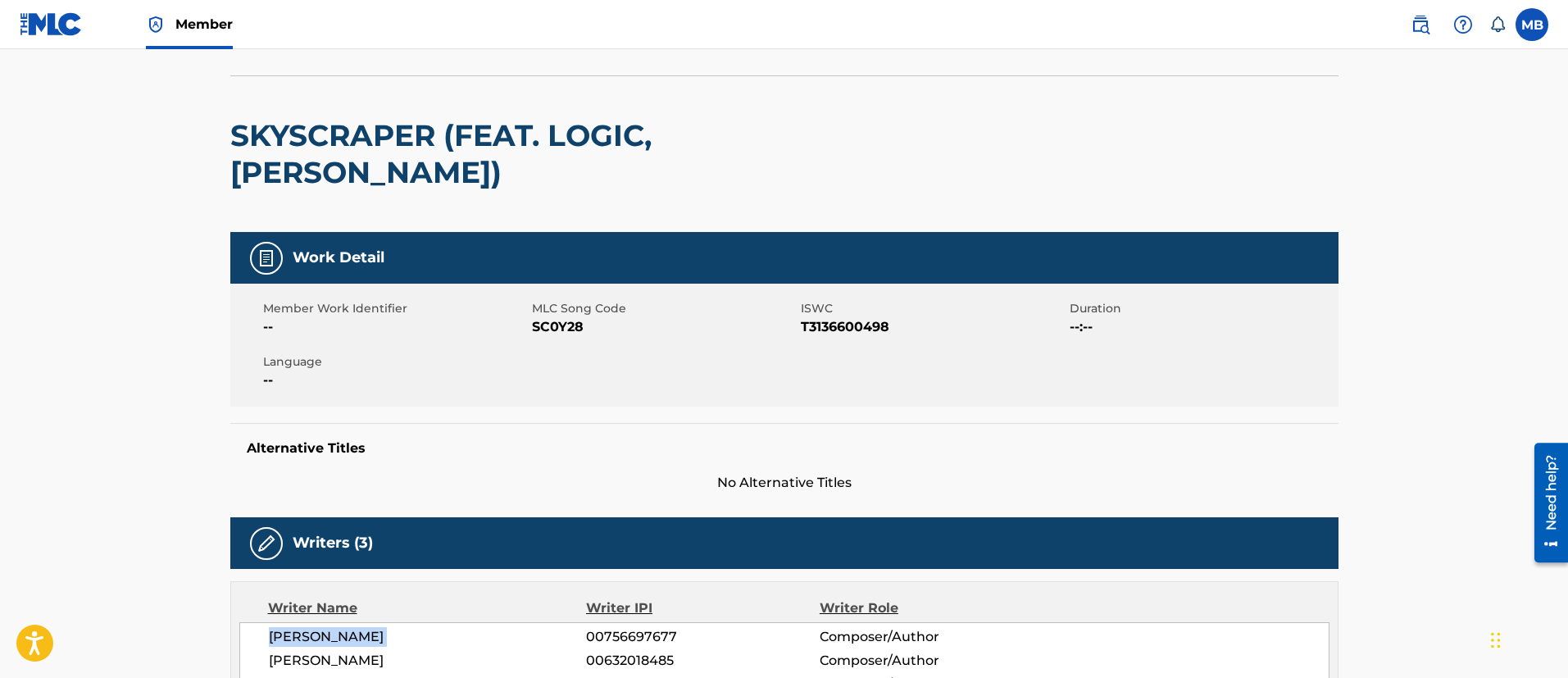
copy div "[PERSON_NAME]"
click at [298, 650] on span "[PERSON_NAME]" at bounding box center [427, 660] width 318 height 20
copy div "[PERSON_NAME]"
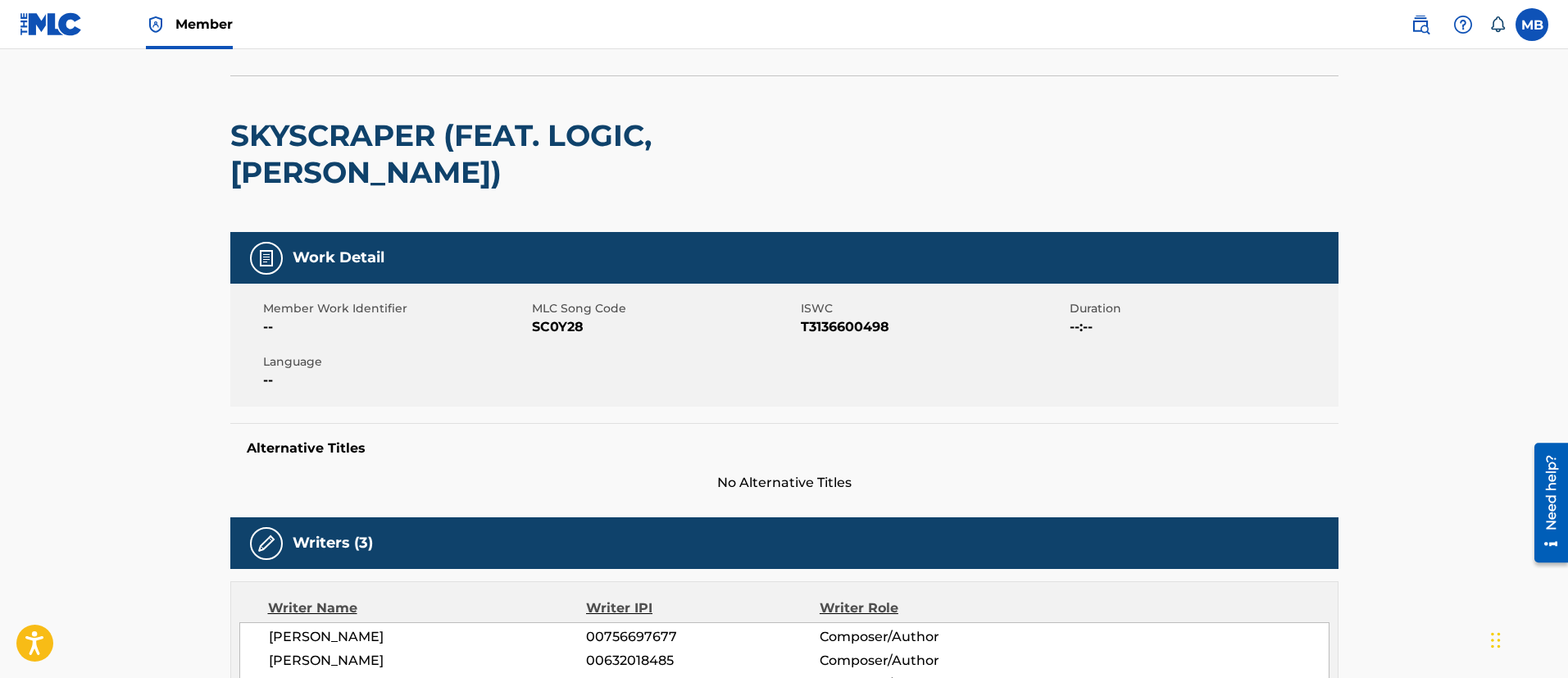
click at [373, 675] on span "DEMERKK [PERSON_NAME]" at bounding box center [427, 685] width 318 height 20
copy div "DEMERKK [PERSON_NAME]"
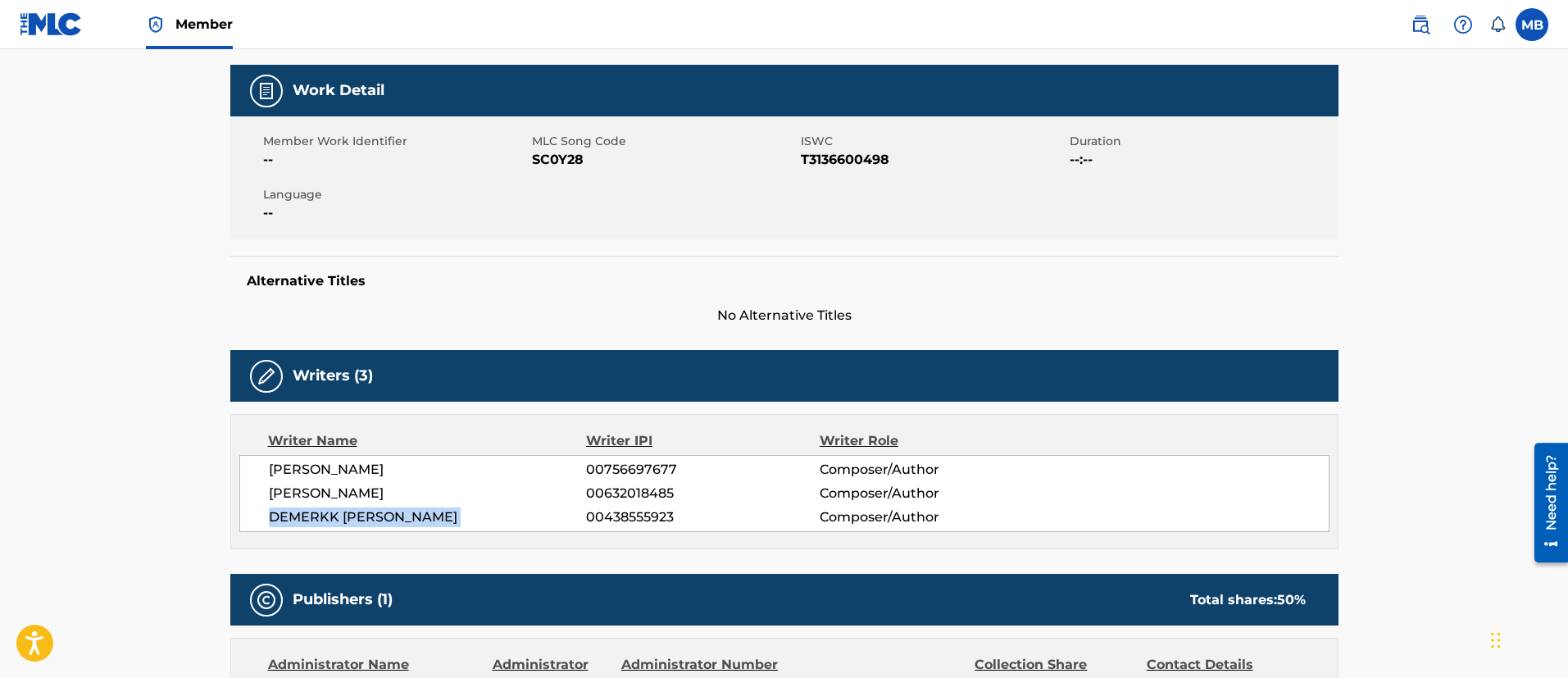
scroll to position [0, 0]
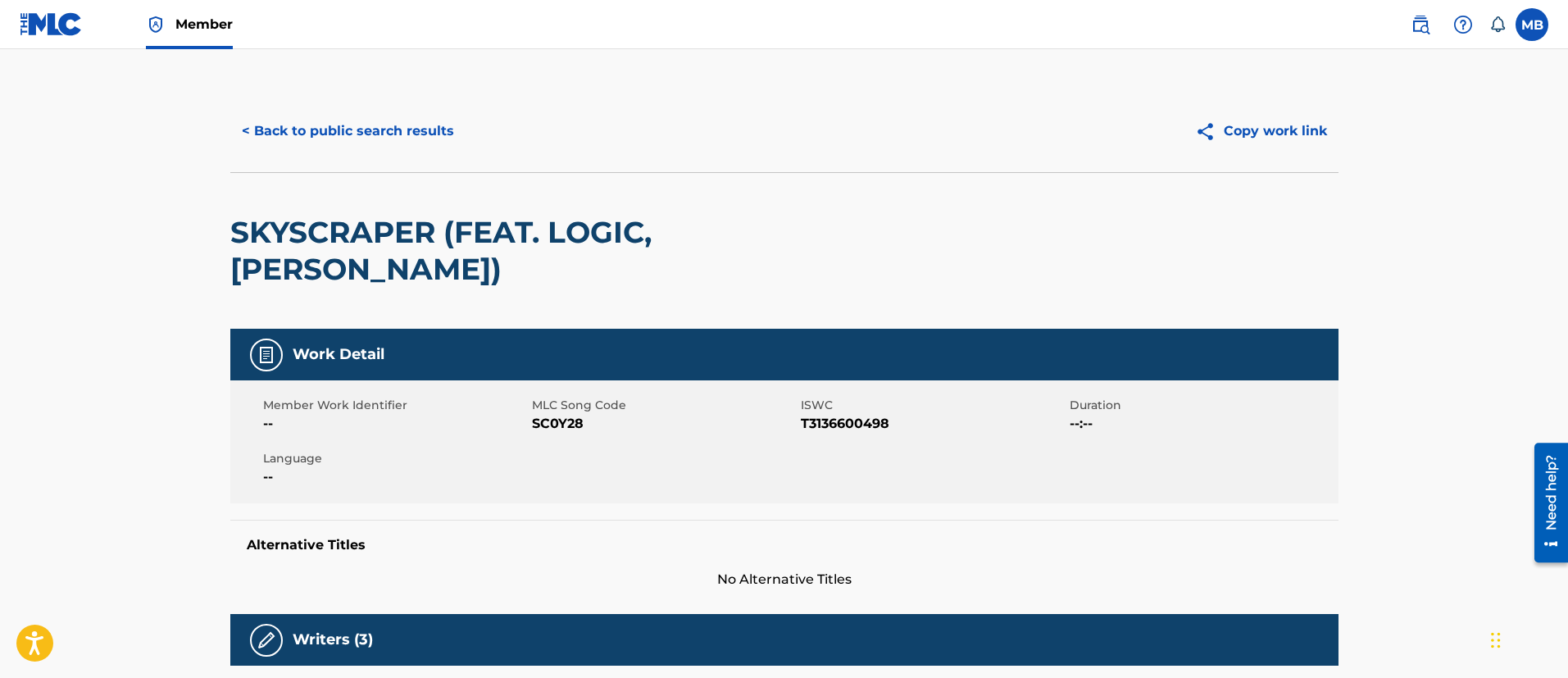
click at [405, 249] on h2 "SKYSCRAPER (FEAT. LOGIC, [PERSON_NAME])" at bounding box center [562, 250] width 665 height 73
copy h2 "SKYSCRAPER"
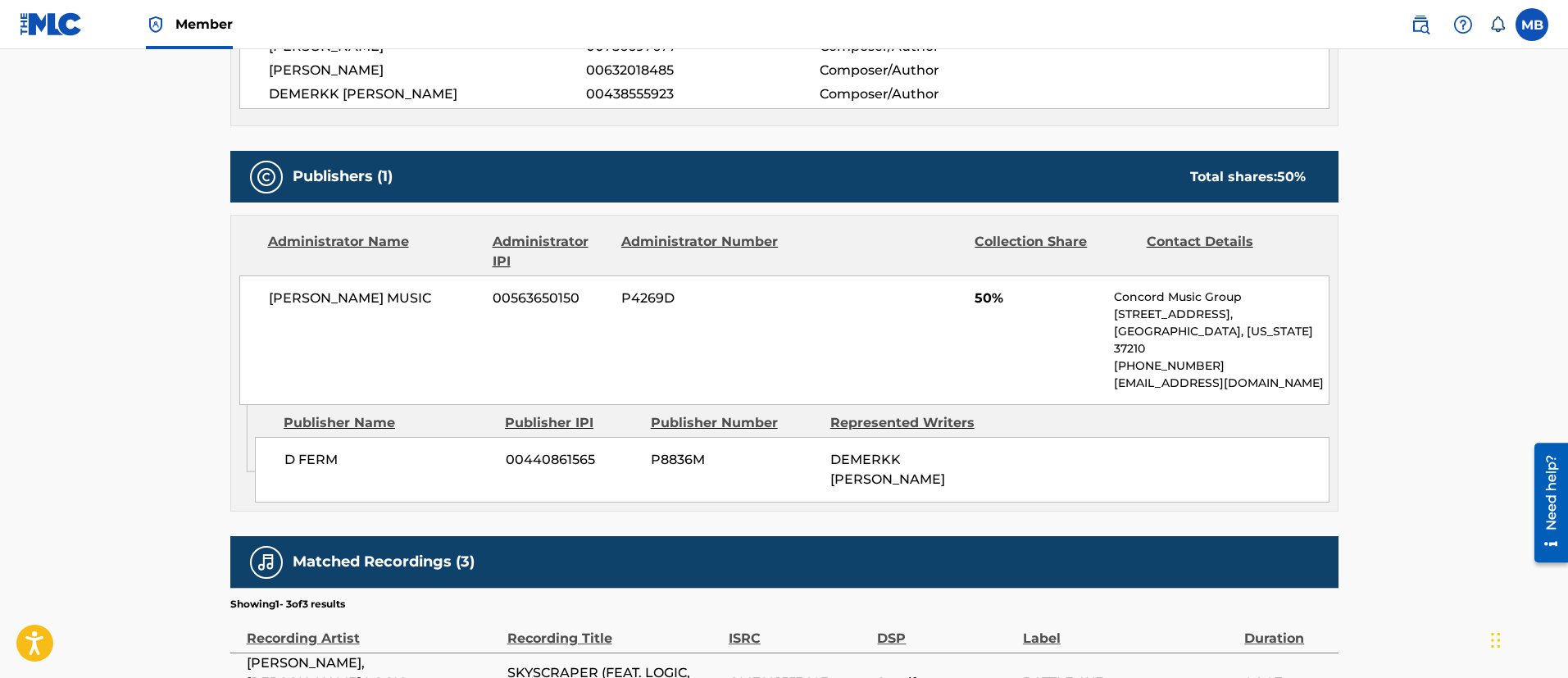
scroll to position [834, 0]
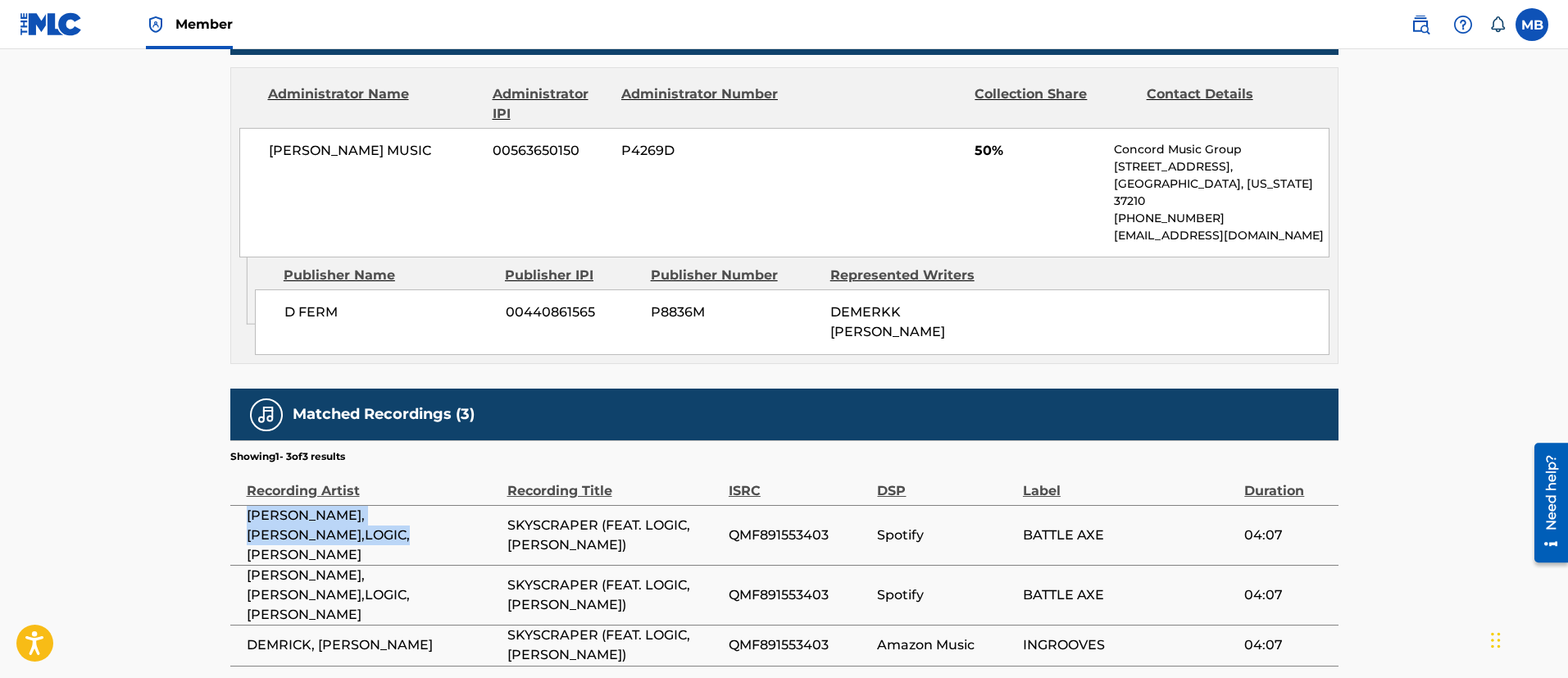
drag, startPoint x: 249, startPoint y: 462, endPoint x: 332, endPoint y: 490, distance: 87.6
click at [332, 505] on span "[PERSON_NAME],[PERSON_NAME],LOGIC,[PERSON_NAME]" at bounding box center [373, 535] width 253 height 59
copy span "[PERSON_NAME],[PERSON_NAME],LOGIC,[PERSON_NAME]"
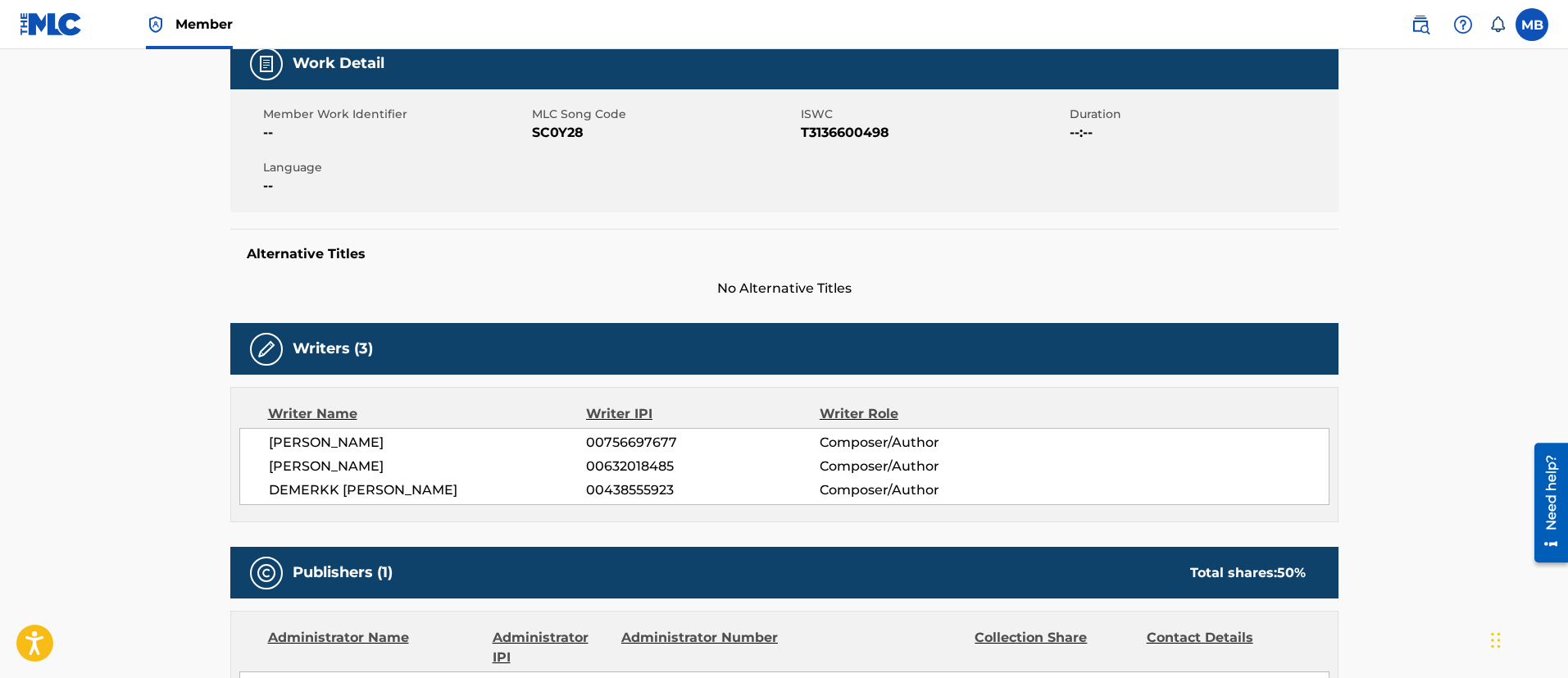
scroll to position [0, 0]
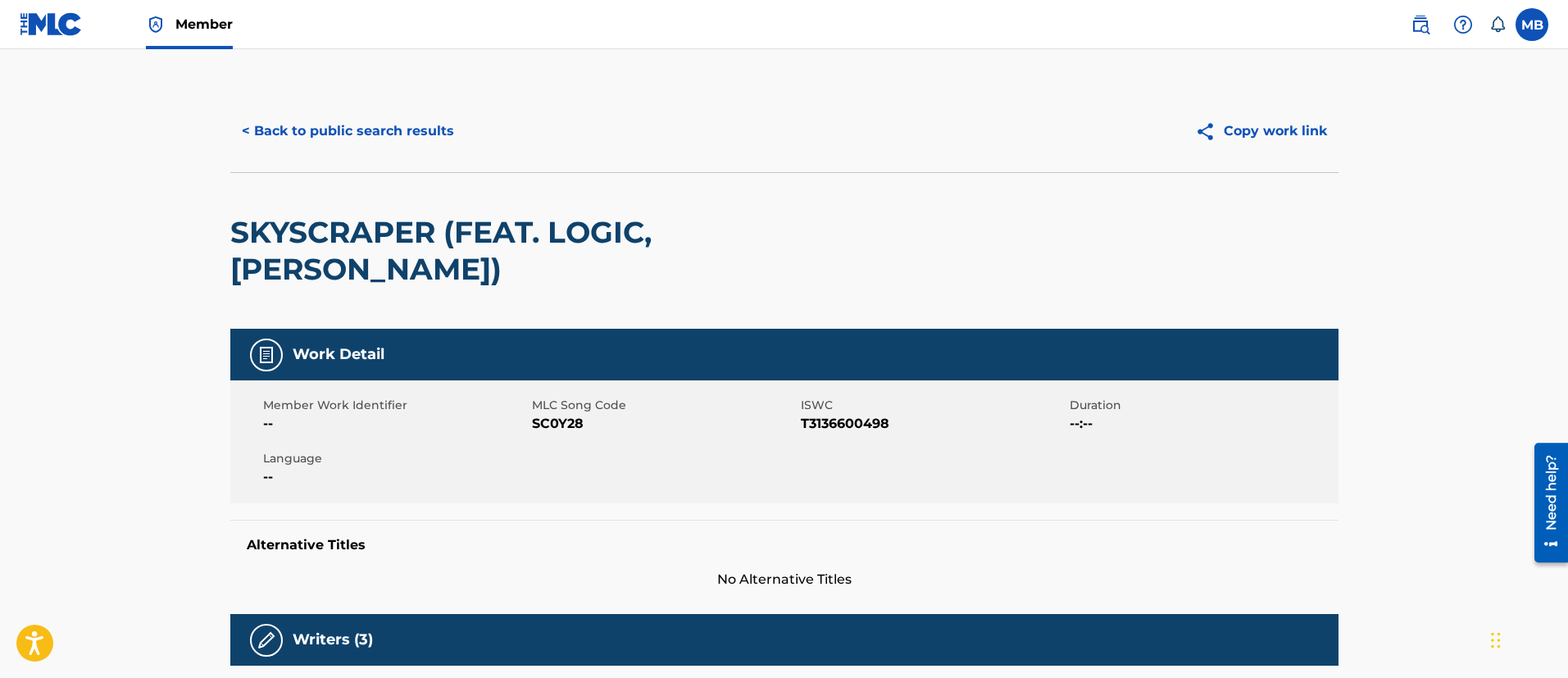
click at [382, 135] on button "< Back to public search results" at bounding box center [348, 131] width 235 height 41
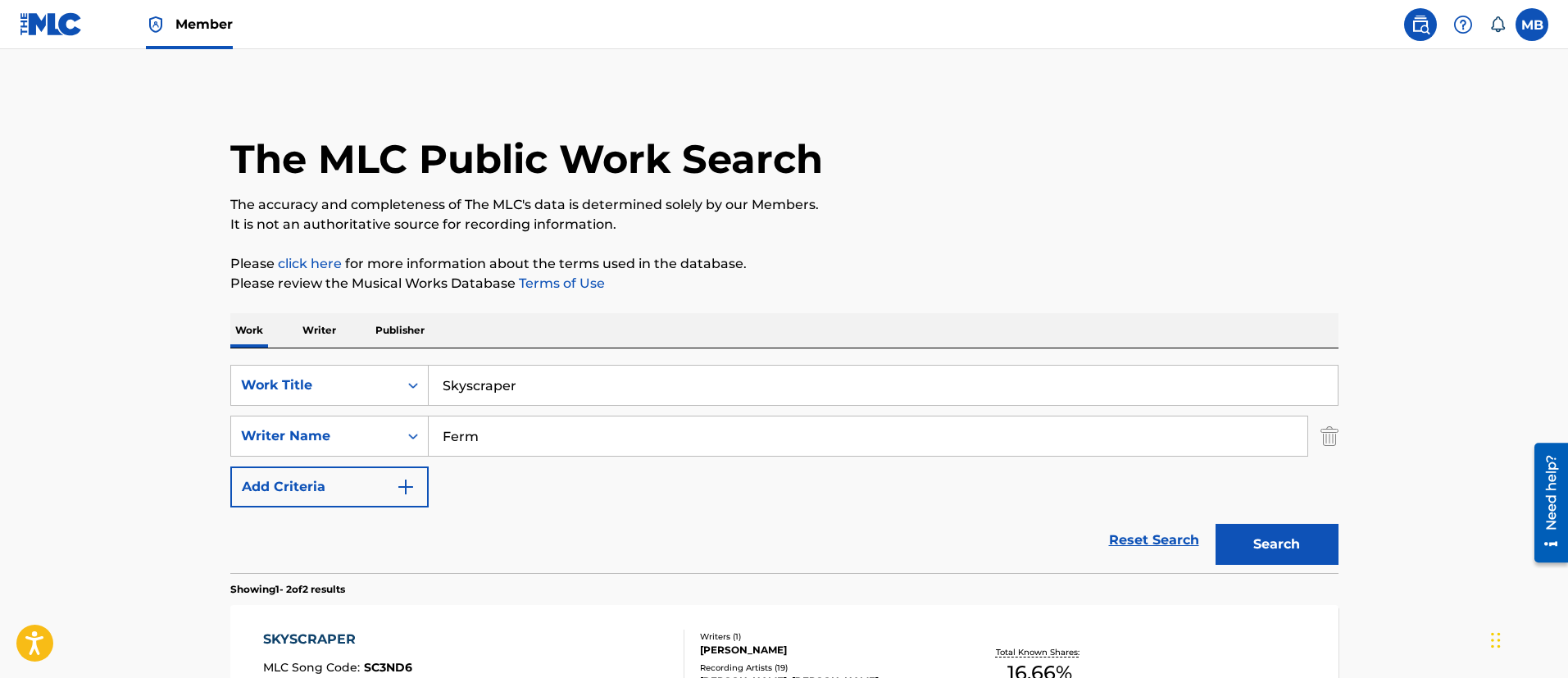
scroll to position [249, 0]
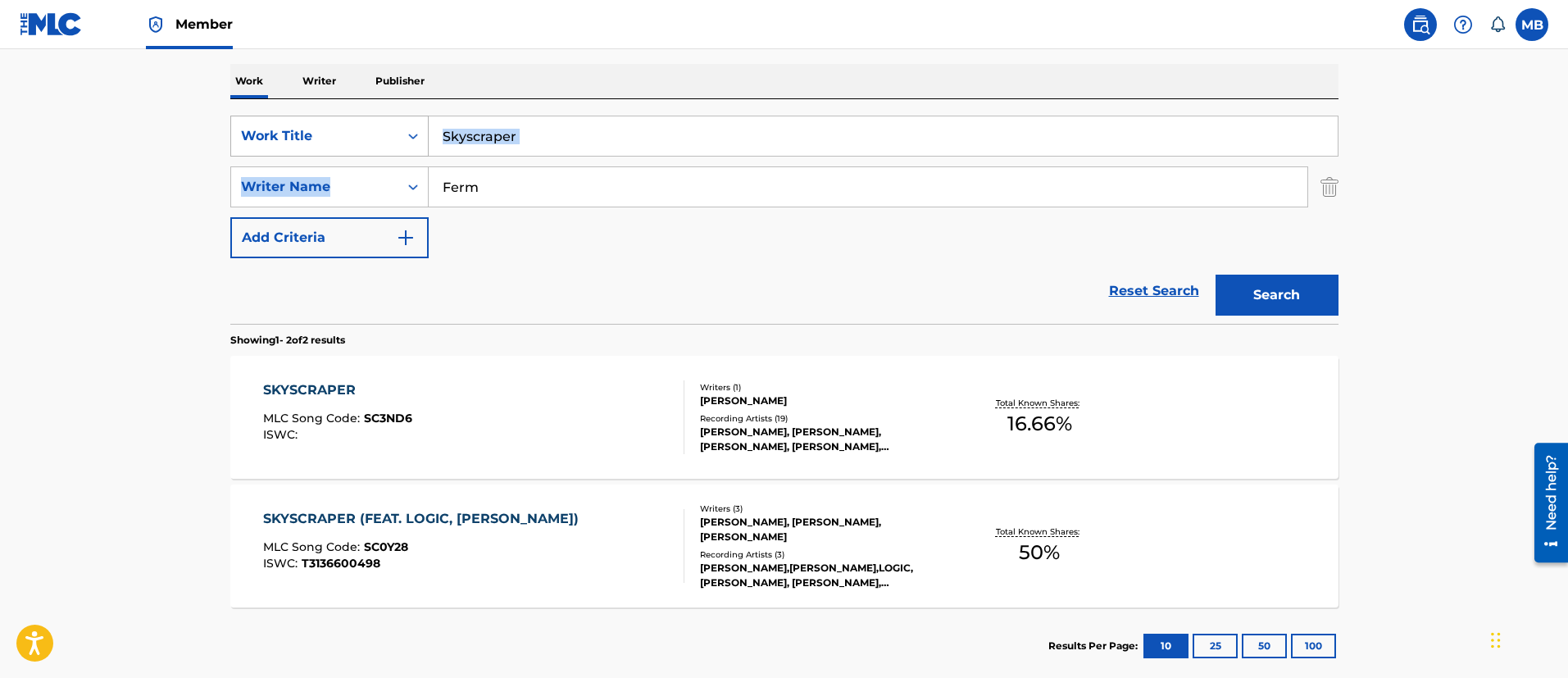
drag, startPoint x: 608, startPoint y: 158, endPoint x: 273, endPoint y: 116, distance: 337.6
click at [277, 116] on div "SearchWithCriteria5819720b-7d16-4d5c-99fc-86773b04c4d0 Work Title Skyscraper Se…" at bounding box center [784, 187] width 1108 height 143
click at [536, 134] on input "Skyscraper" at bounding box center [883, 136] width 909 height 39
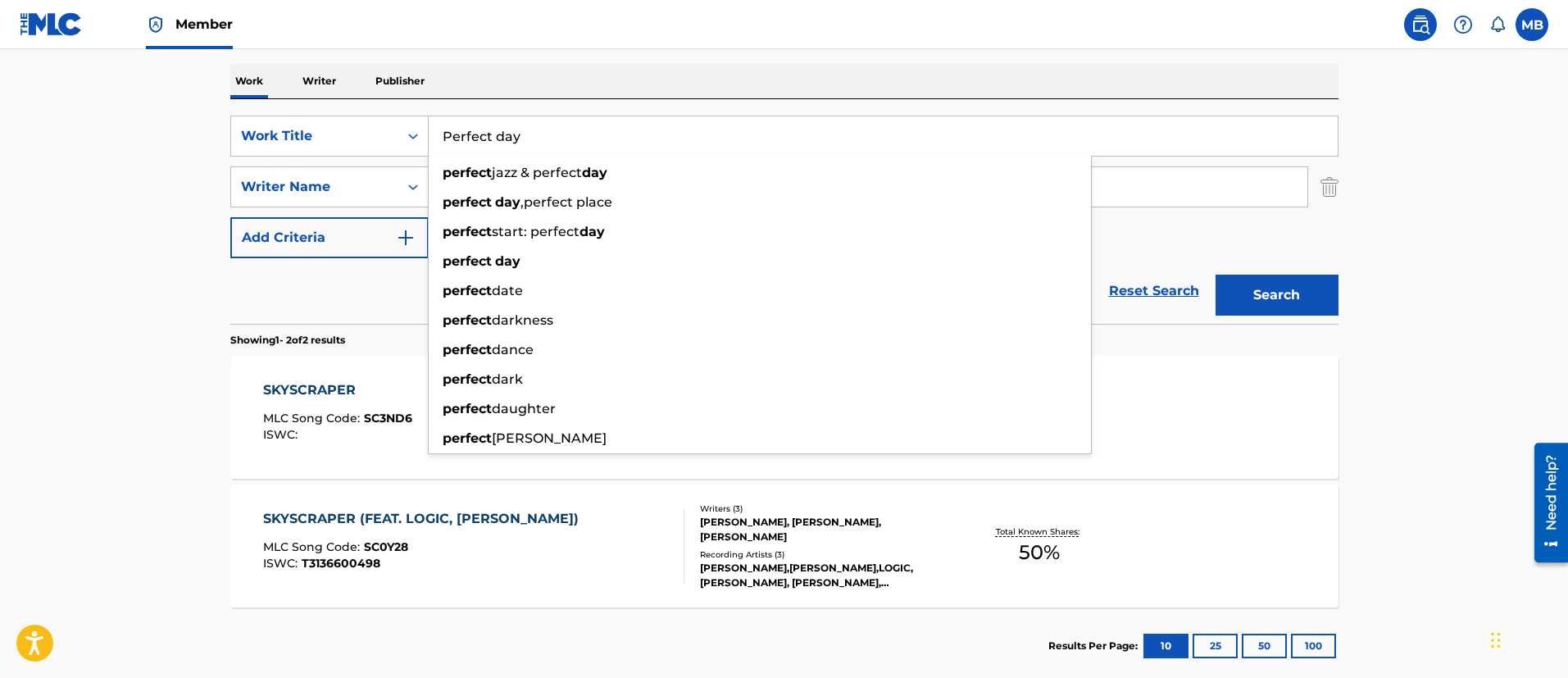
type input "Perfect day"
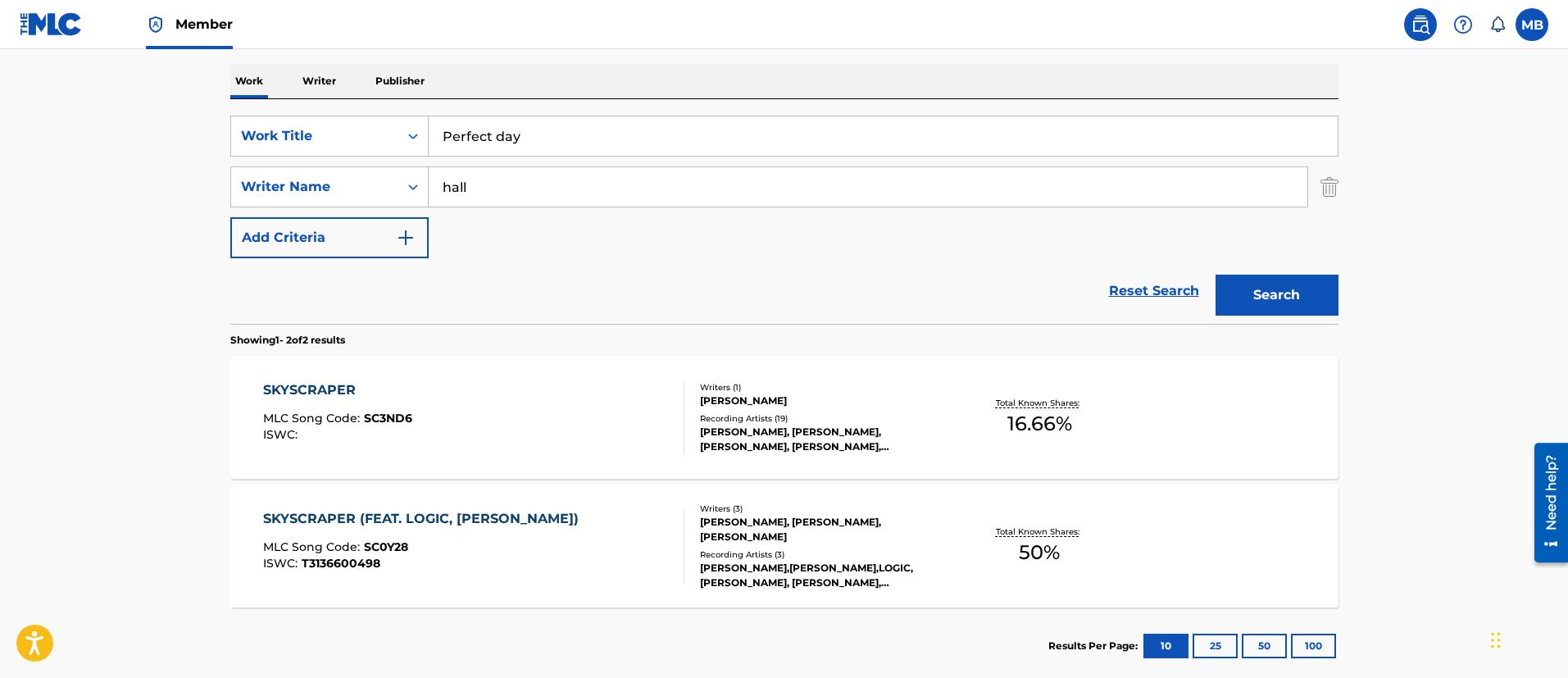
type input "hall"
click at [1215, 274] on button "Search" at bounding box center [1276, 294] width 123 height 41
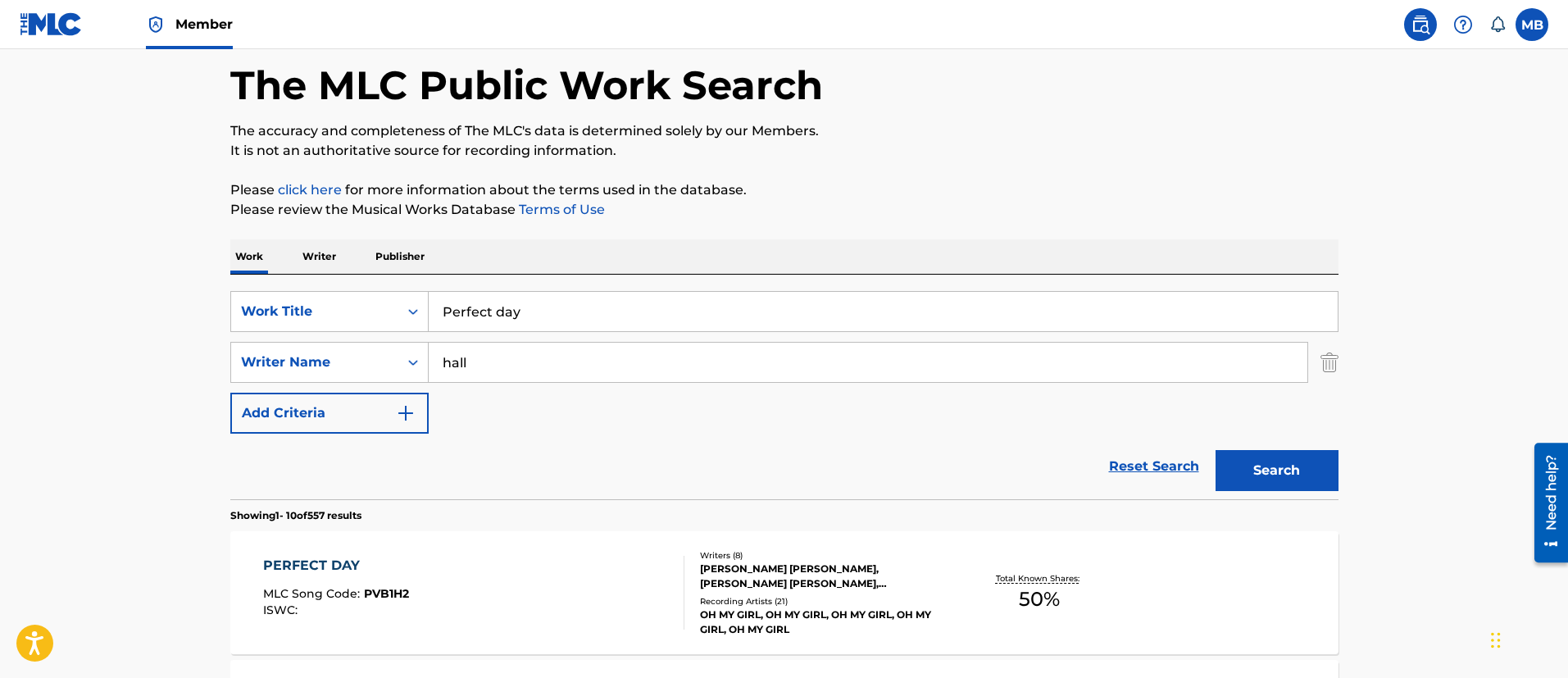
scroll to position [0, 0]
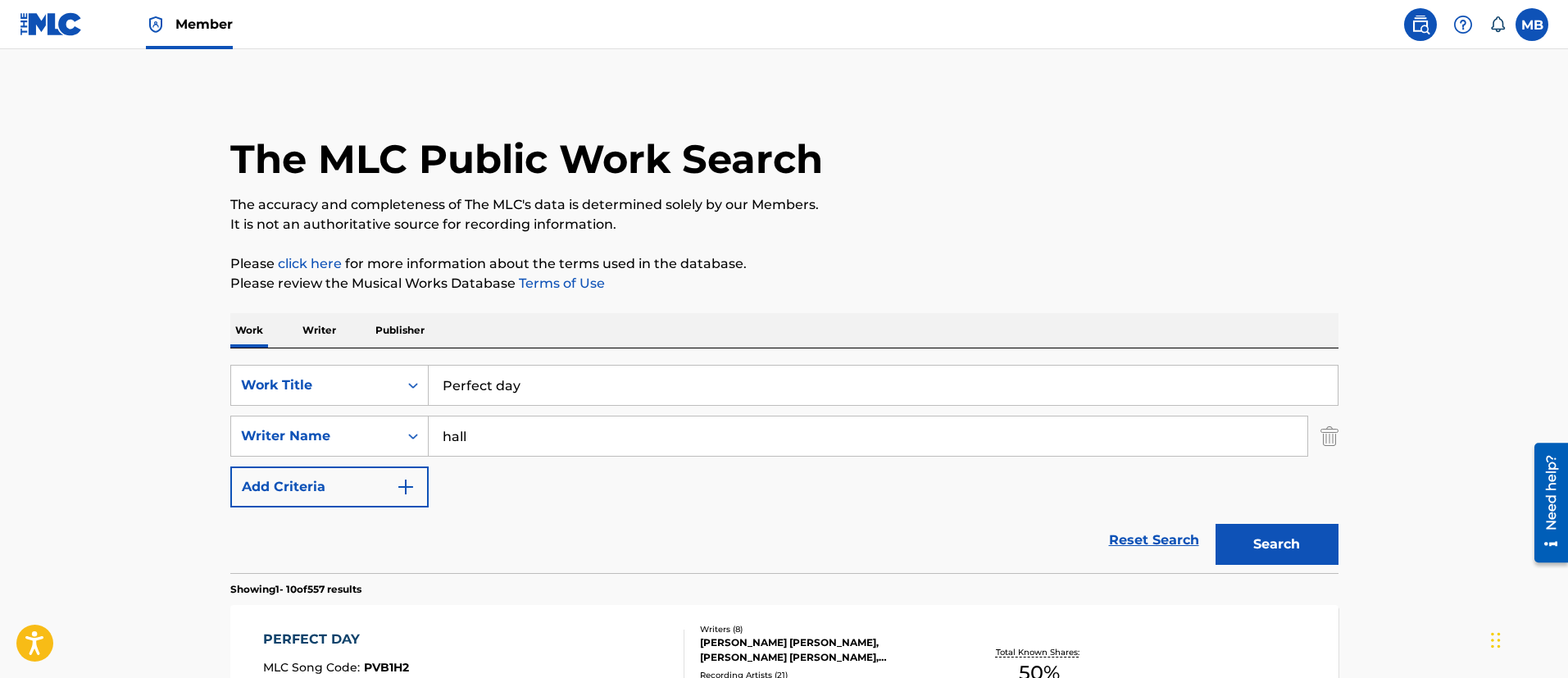
drag, startPoint x: 451, startPoint y: 389, endPoint x: 200, endPoint y: 329, distance: 258.1
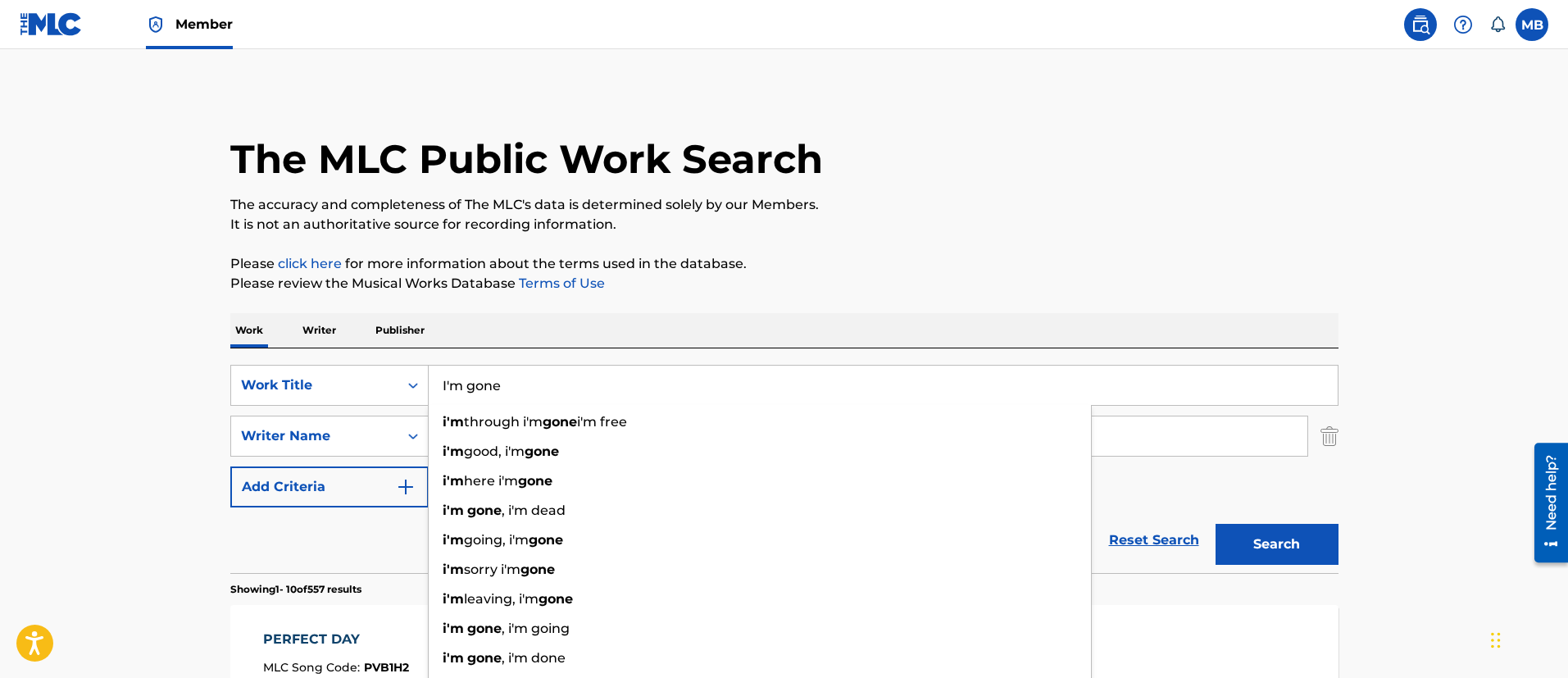
type input "I'm gone"
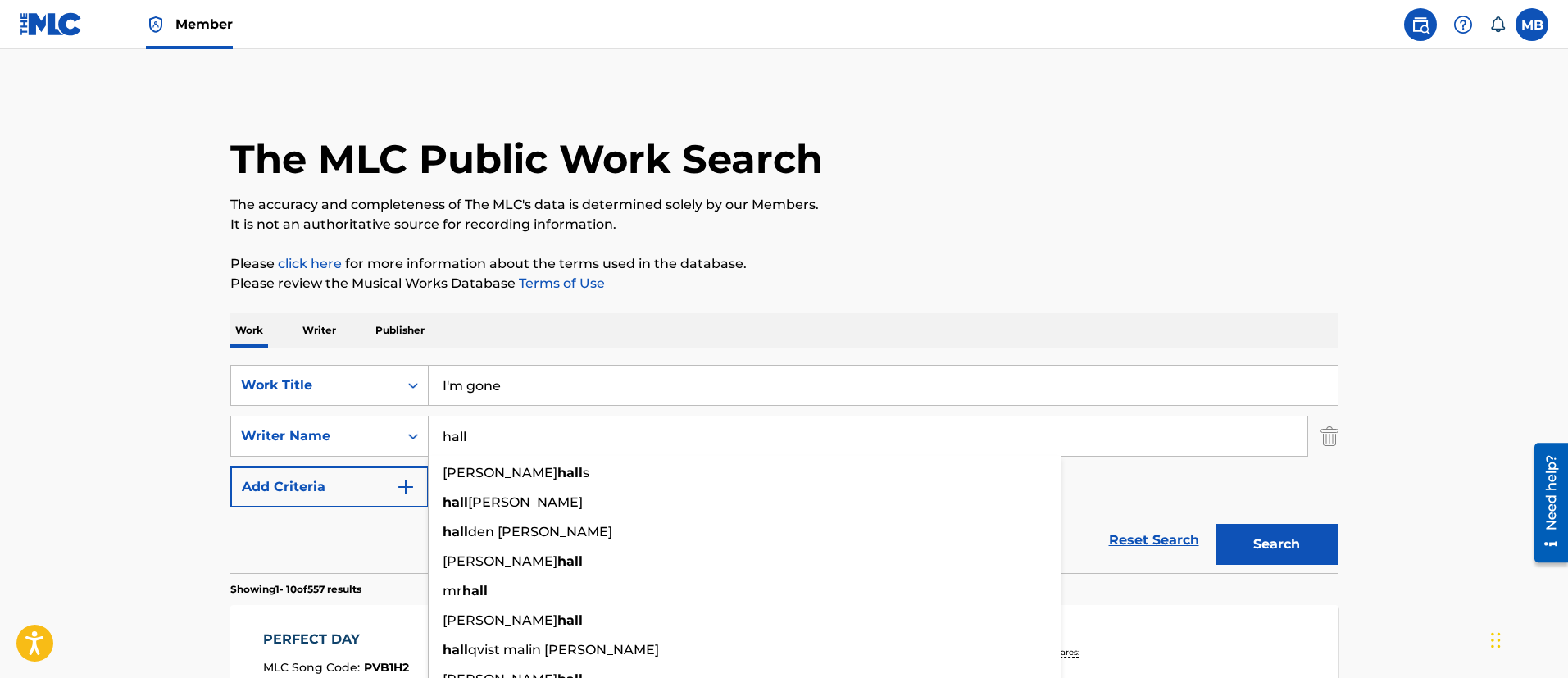
click at [1215, 524] on button "Search" at bounding box center [1276, 544] width 123 height 41
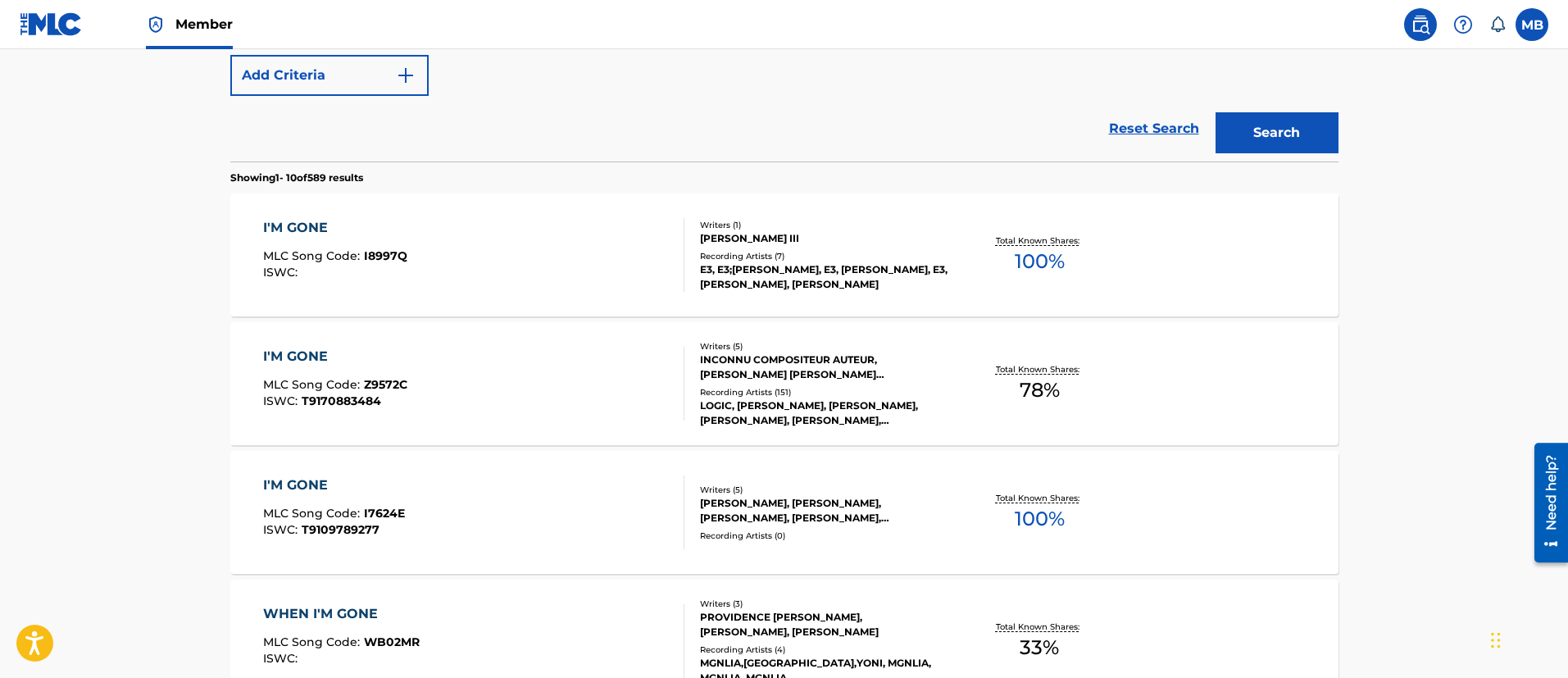
scroll to position [492, 0]
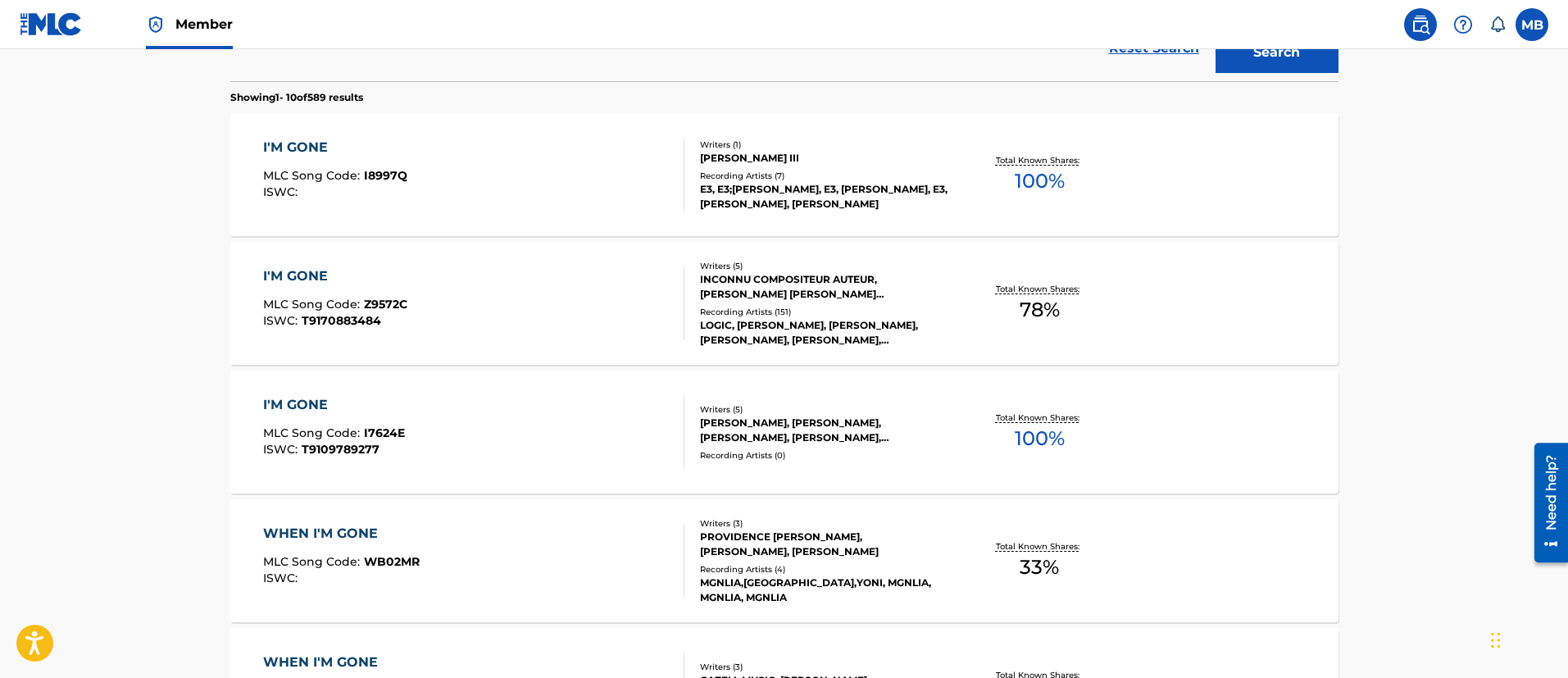
click at [520, 322] on div "I'M GONE MLC Song Code : Z9572C ISWC : T9170883484" at bounding box center [473, 303] width 421 height 73
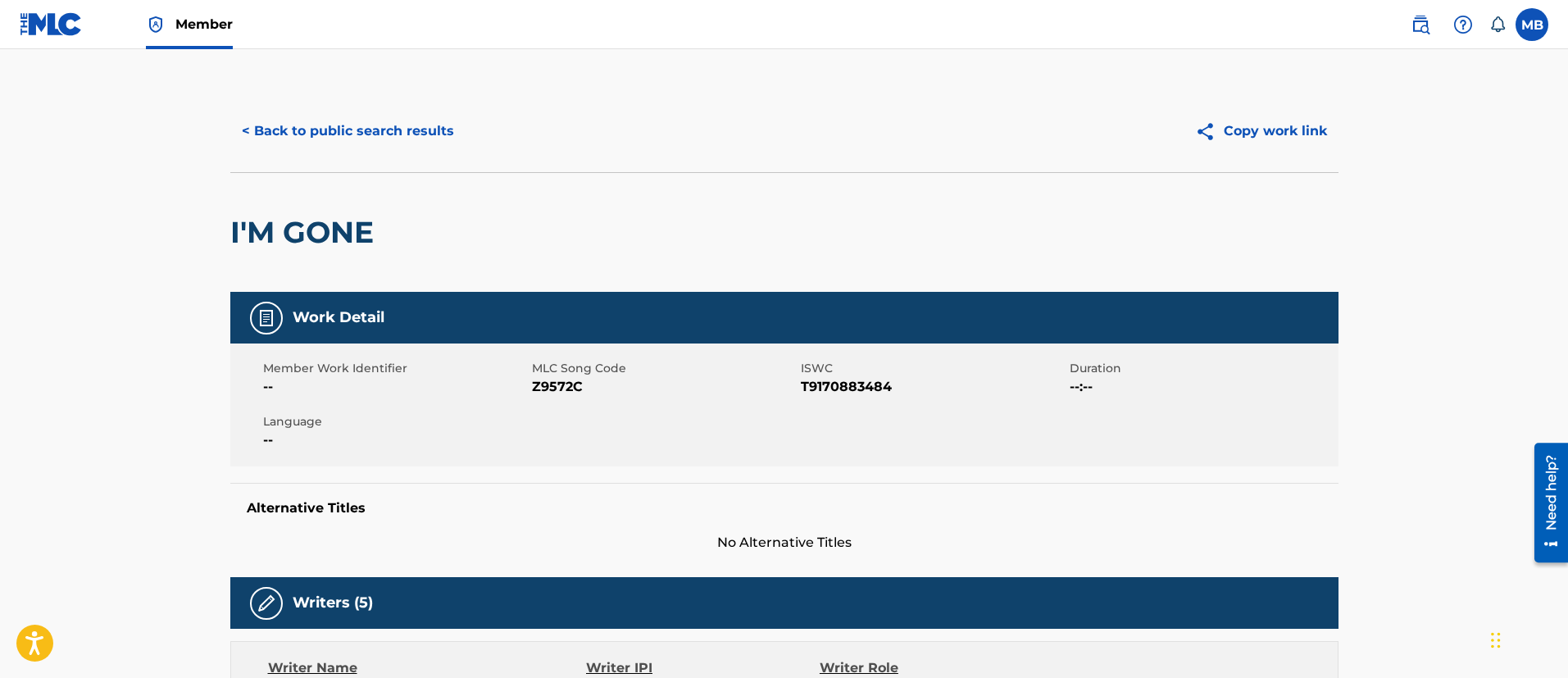
click at [364, 138] on button "< Back to public search results" at bounding box center [348, 131] width 235 height 41
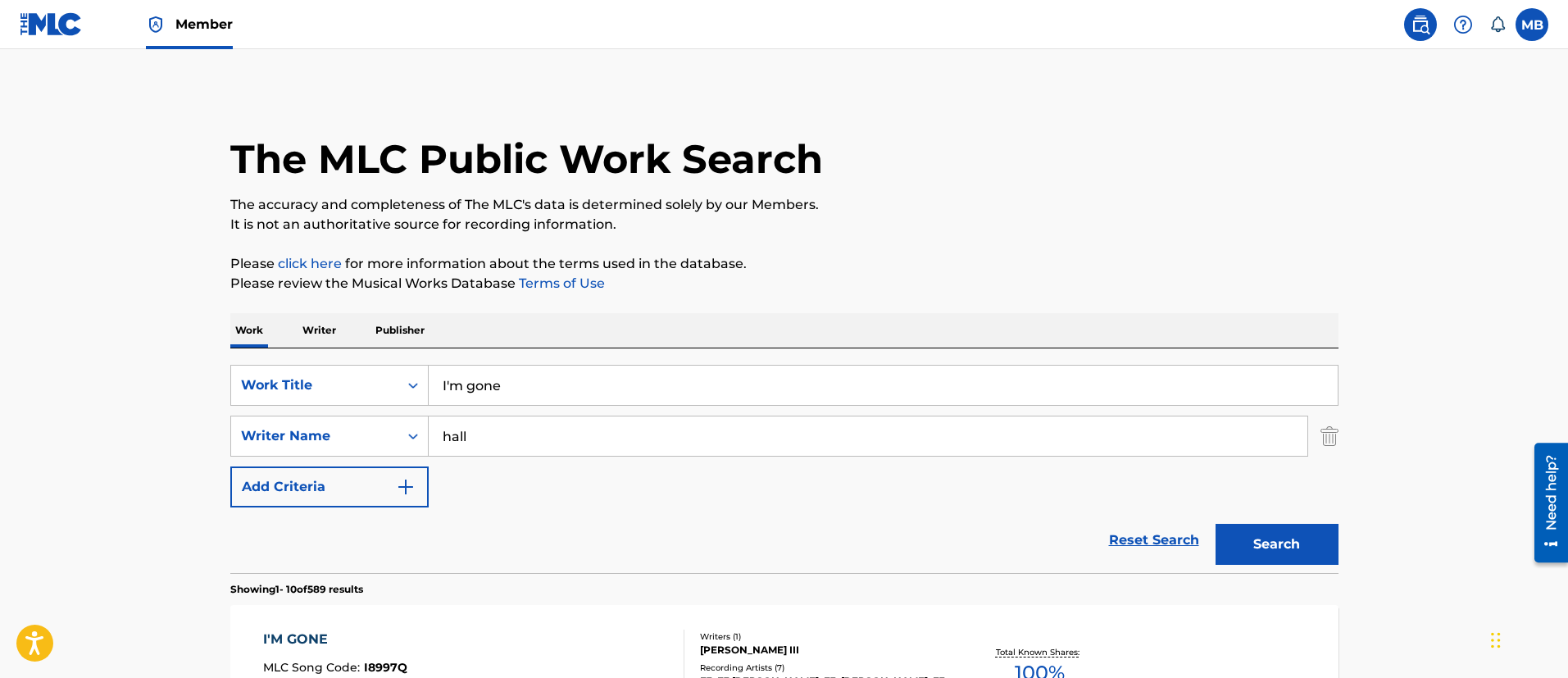
drag, startPoint x: 525, startPoint y: 384, endPoint x: 178, endPoint y: 290, distance: 359.5
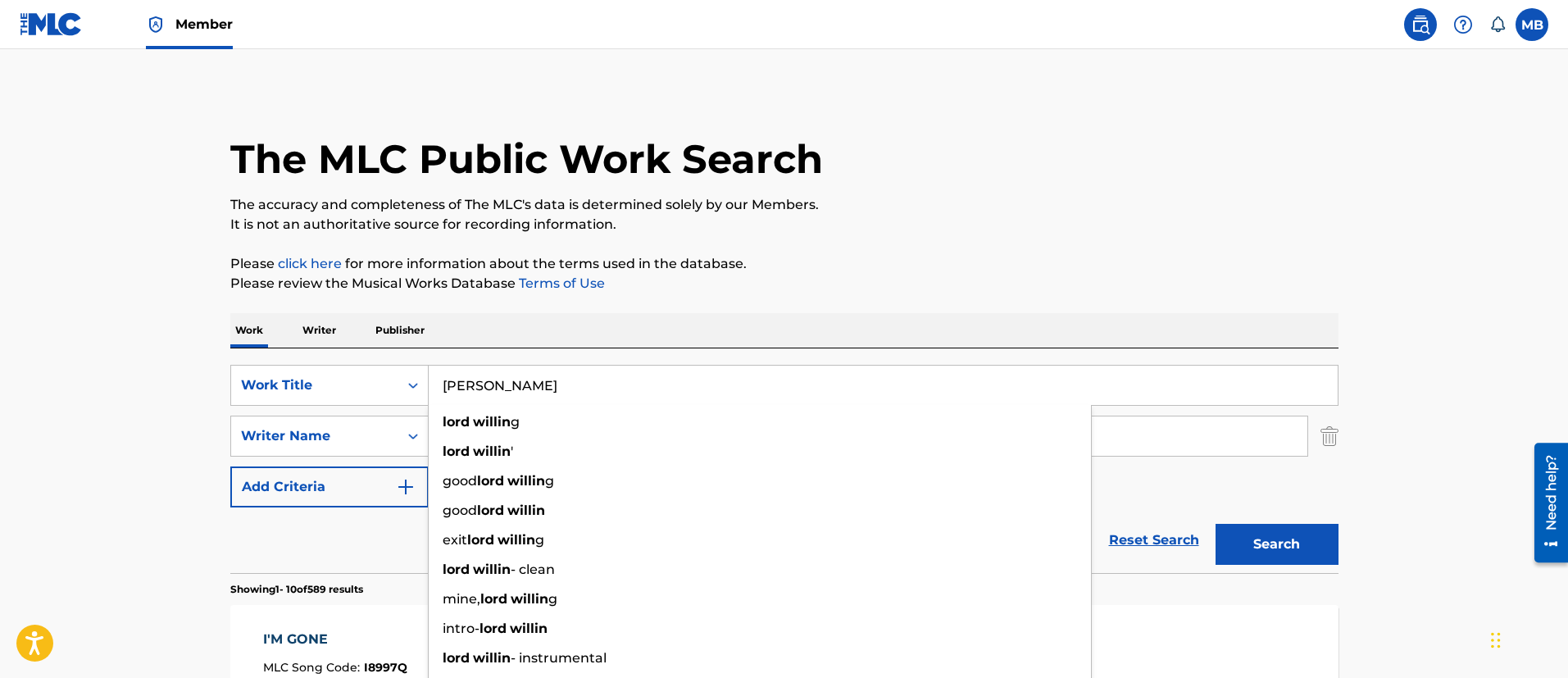
type input "[PERSON_NAME]"
click at [1215, 524] on button "Search" at bounding box center [1276, 544] width 123 height 41
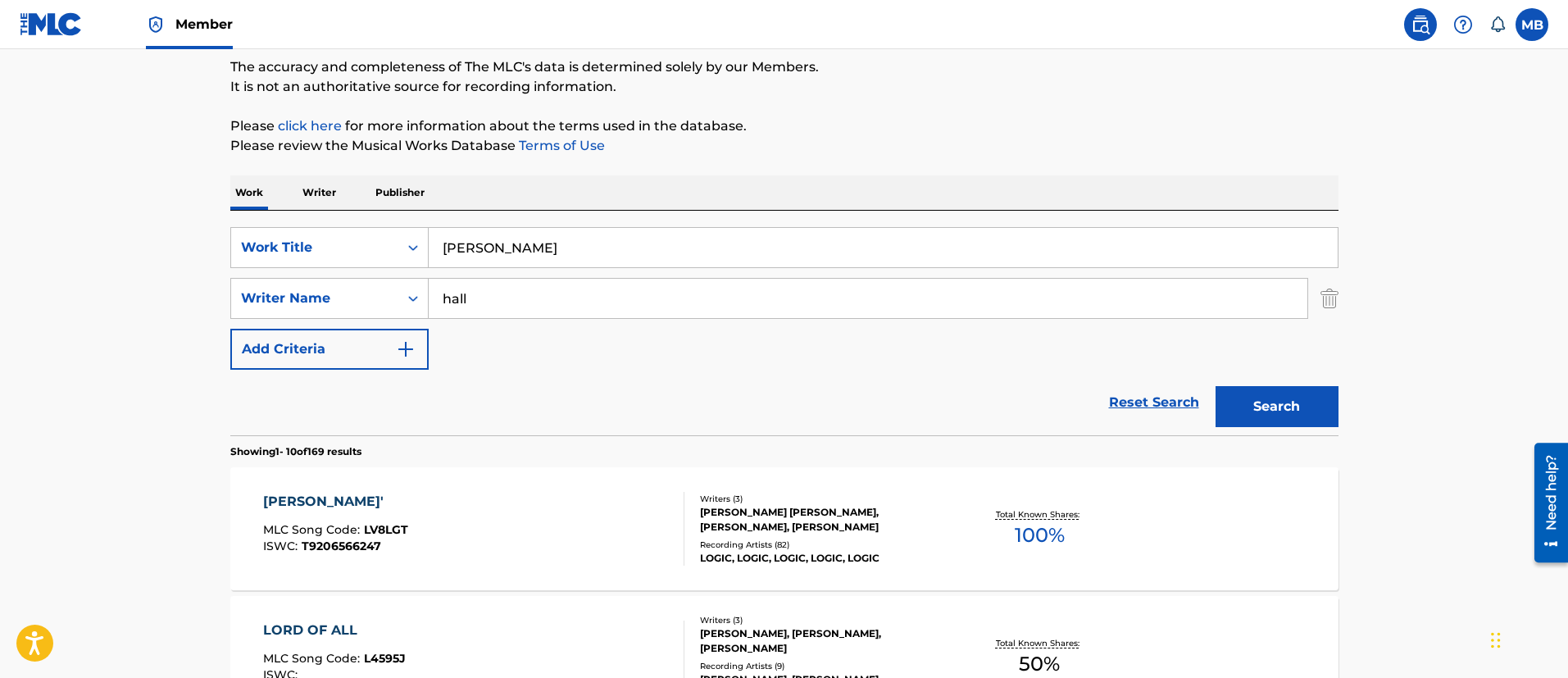
scroll to position [369, 0]
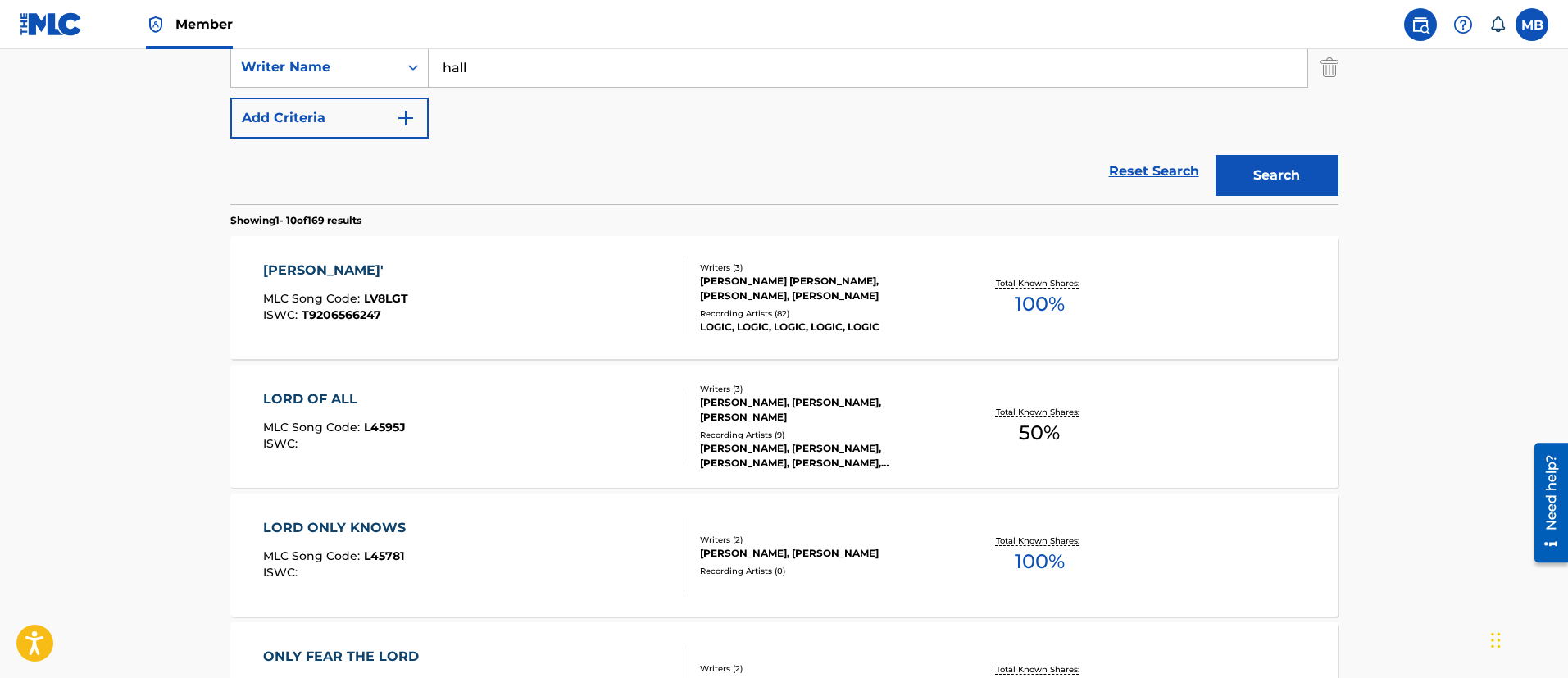
click at [483, 286] on div "[PERSON_NAME]' MLC Song Code : LV8LGT ISWC : T9206566247" at bounding box center [473, 297] width 421 height 73
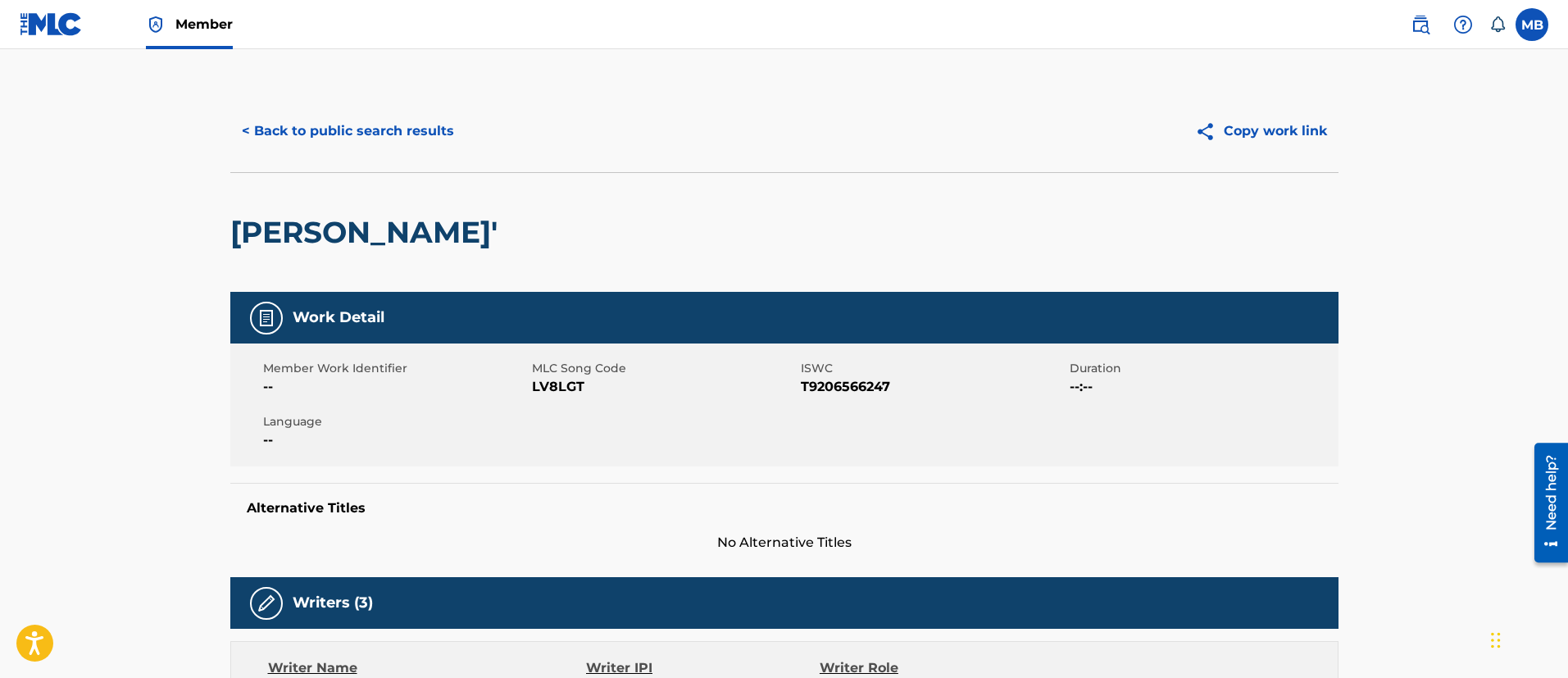
click at [399, 130] on button "< Back to public search results" at bounding box center [348, 131] width 235 height 41
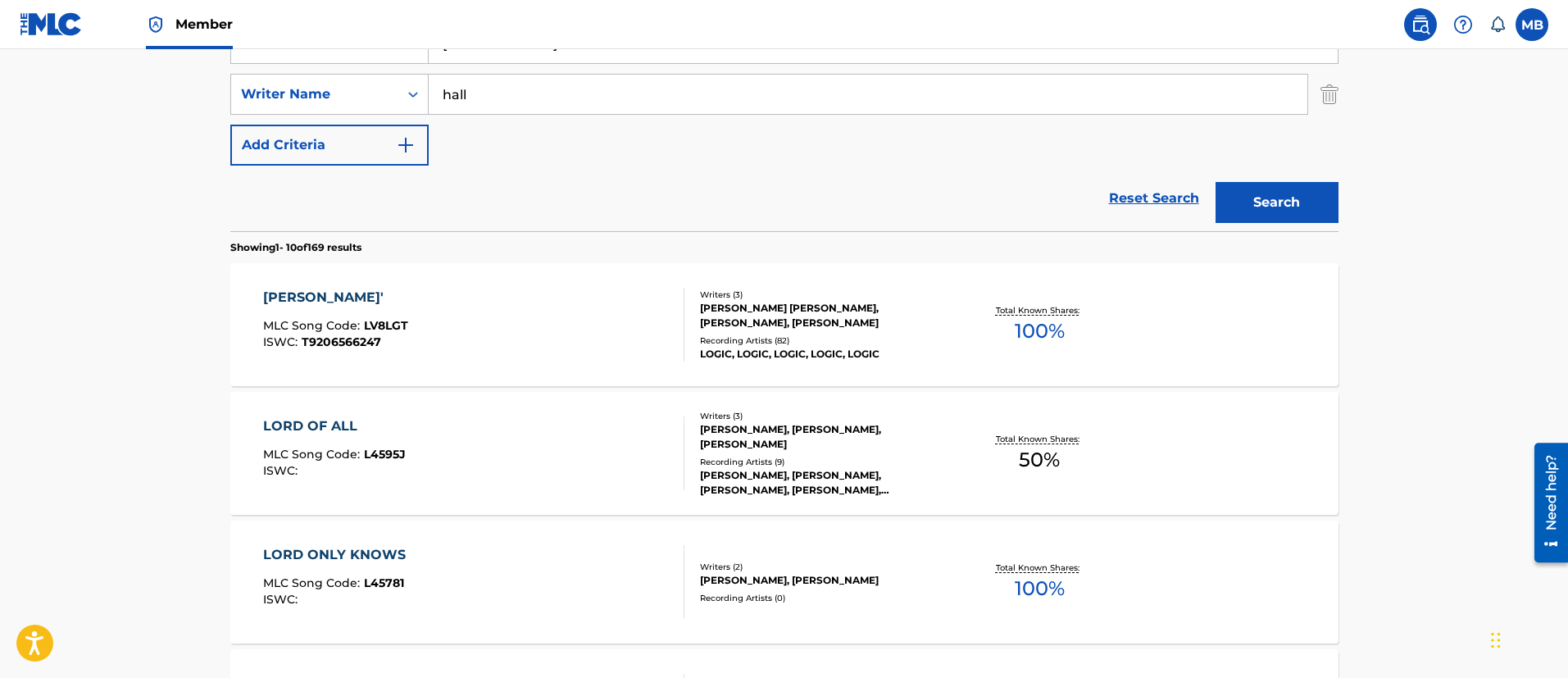
scroll to position [238, 0]
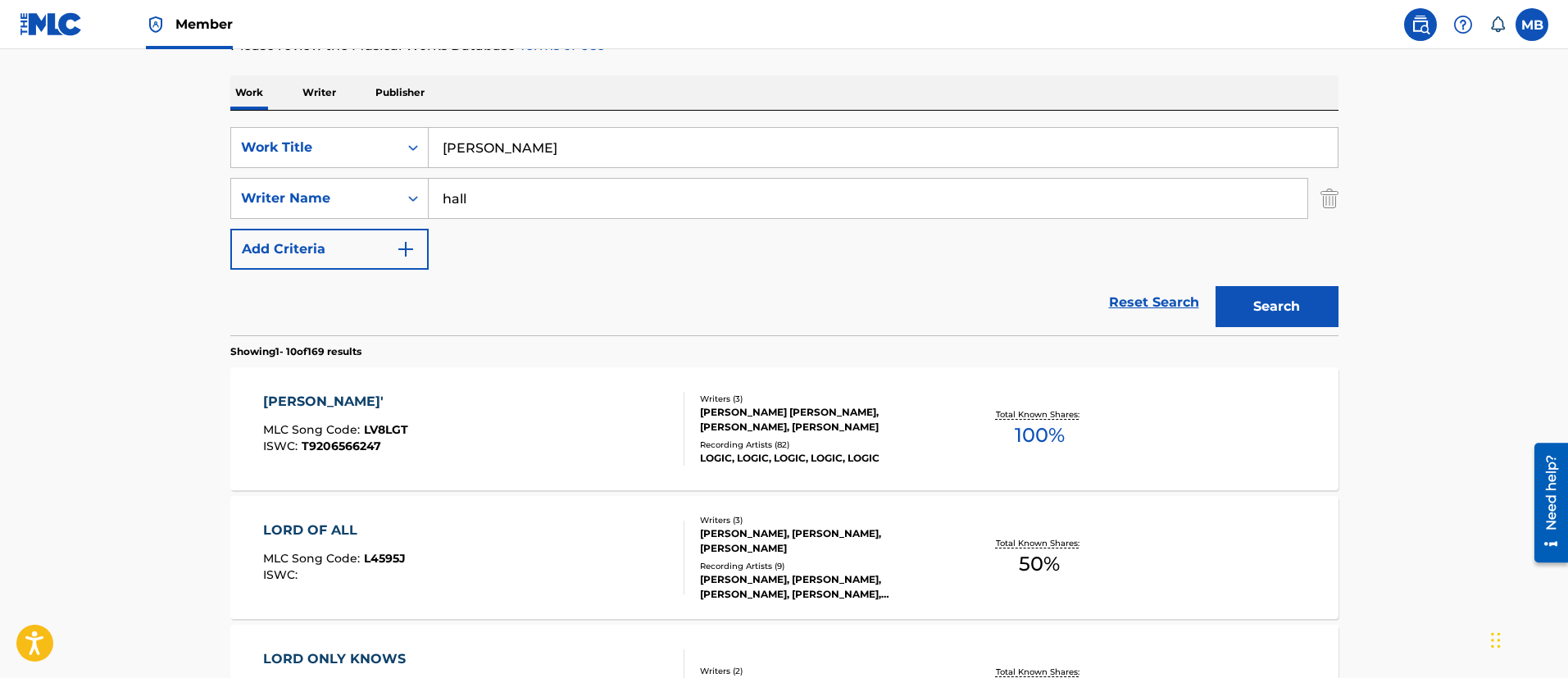
drag, startPoint x: 589, startPoint y: 149, endPoint x: 176, endPoint y: 137, distance: 413.2
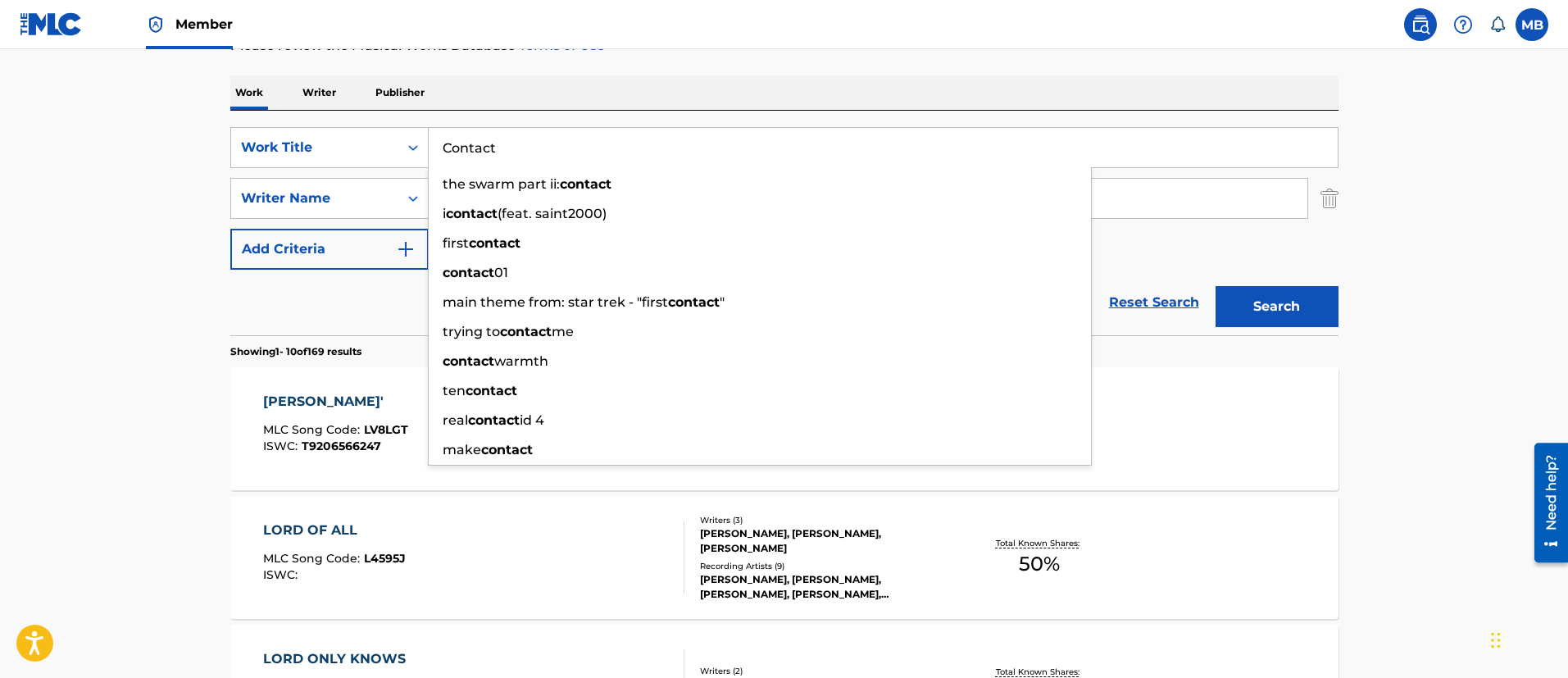
type input "Contact"
click at [1215, 286] on button "Search" at bounding box center [1276, 306] width 123 height 41
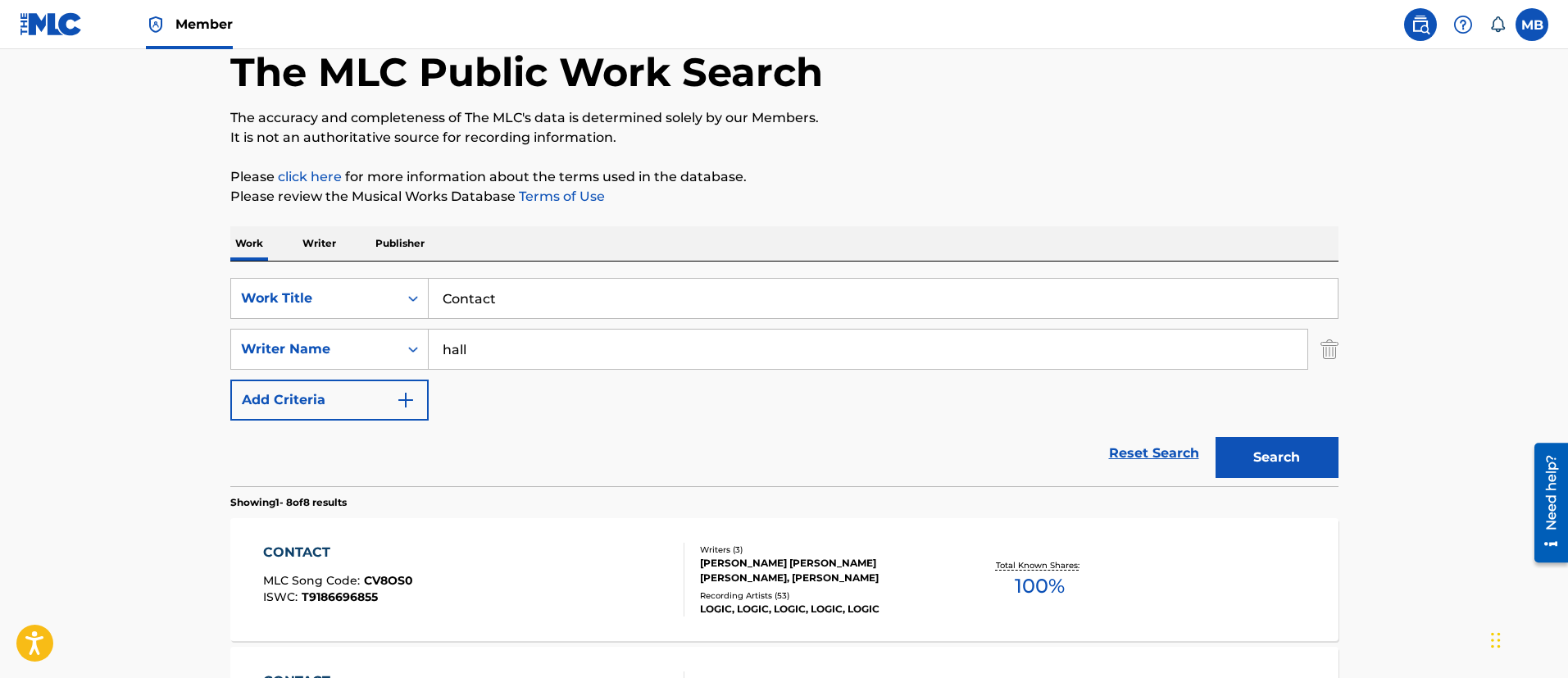
click at [518, 545] on div "CONTACT MLC Song Code : CV8OS0 ISWC : T9186696855" at bounding box center [473, 579] width 421 height 73
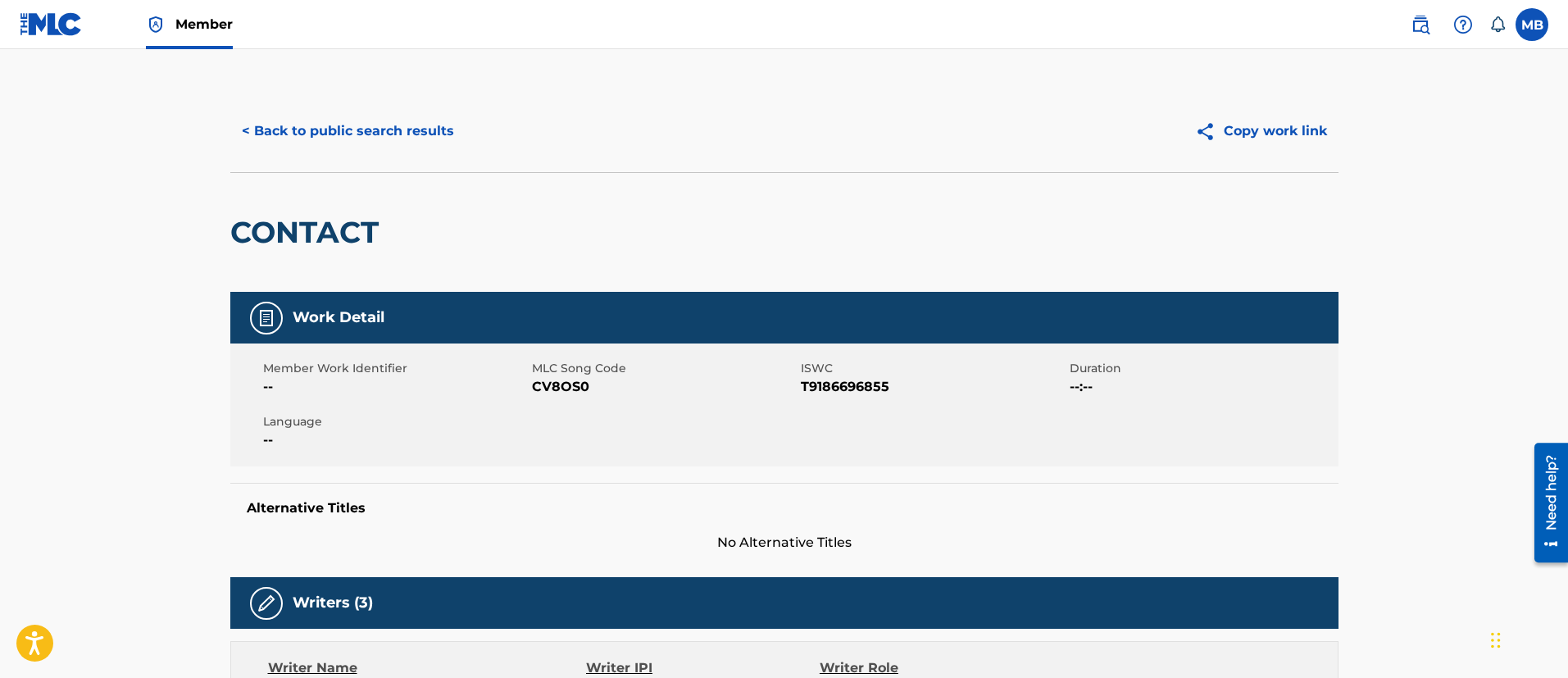
click at [402, 138] on button "< Back to public search results" at bounding box center [348, 131] width 235 height 41
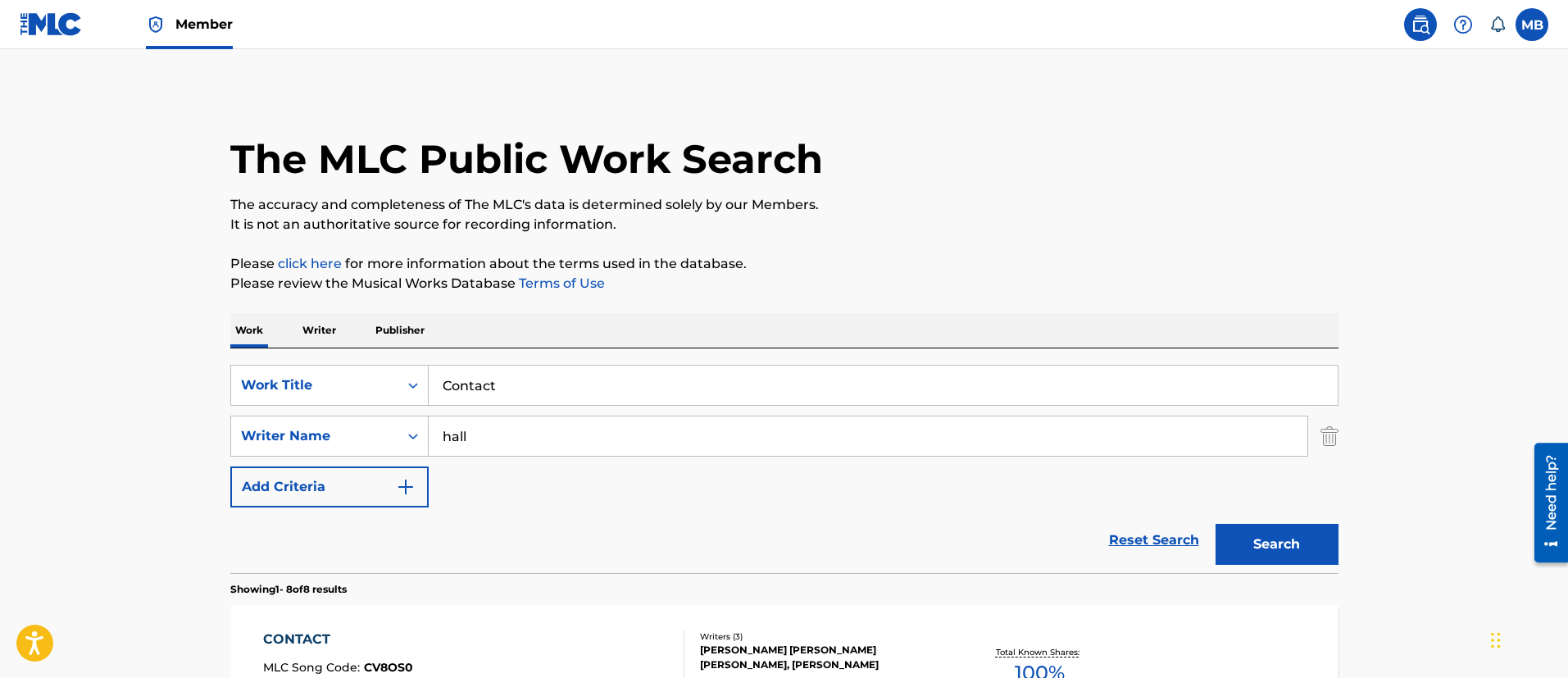
scroll to position [87, 0]
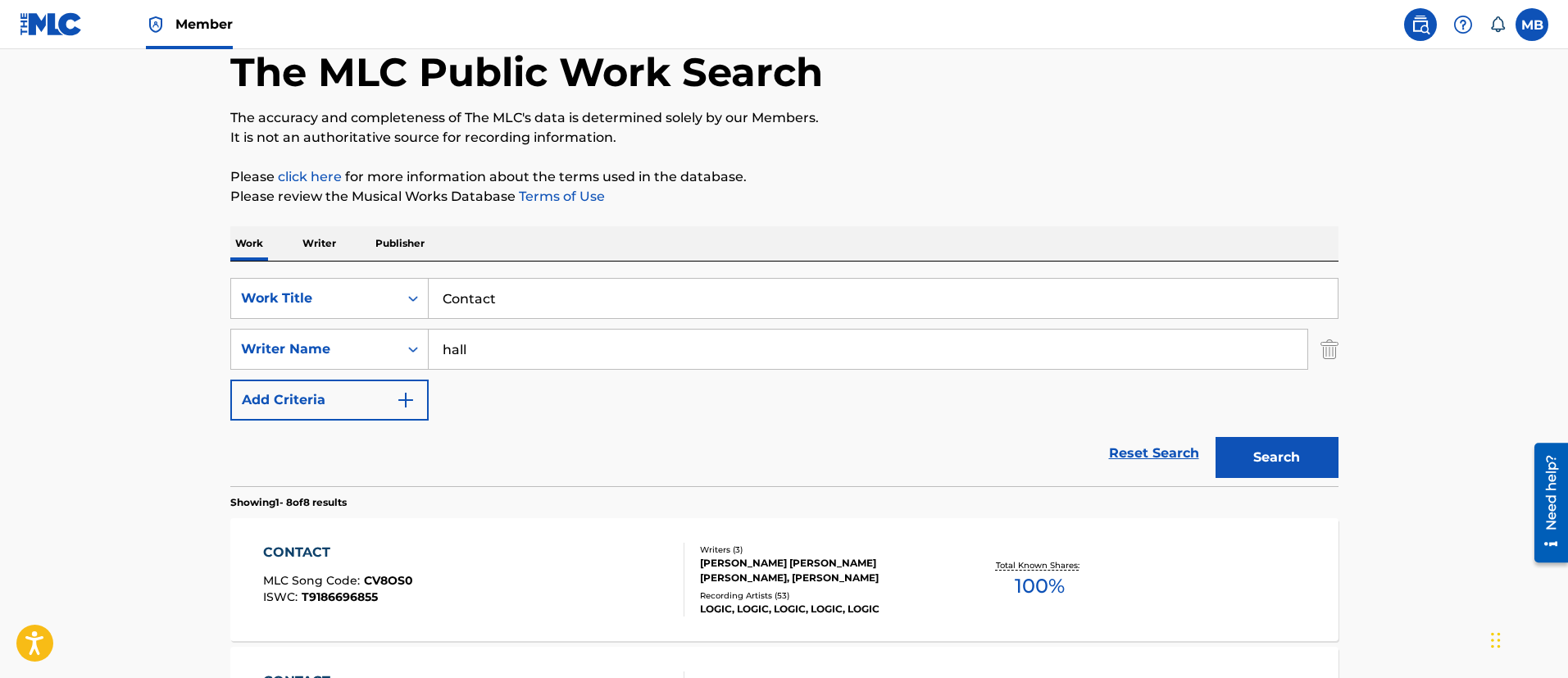
drag, startPoint x: 558, startPoint y: 304, endPoint x: 284, endPoint y: 246, distance: 280.1
click at [343, 282] on div "SearchWithCriteria5819720b-7d16-4d5c-99fc-86773b04c4d0 Work Title Contact" at bounding box center [784, 298] width 1108 height 41
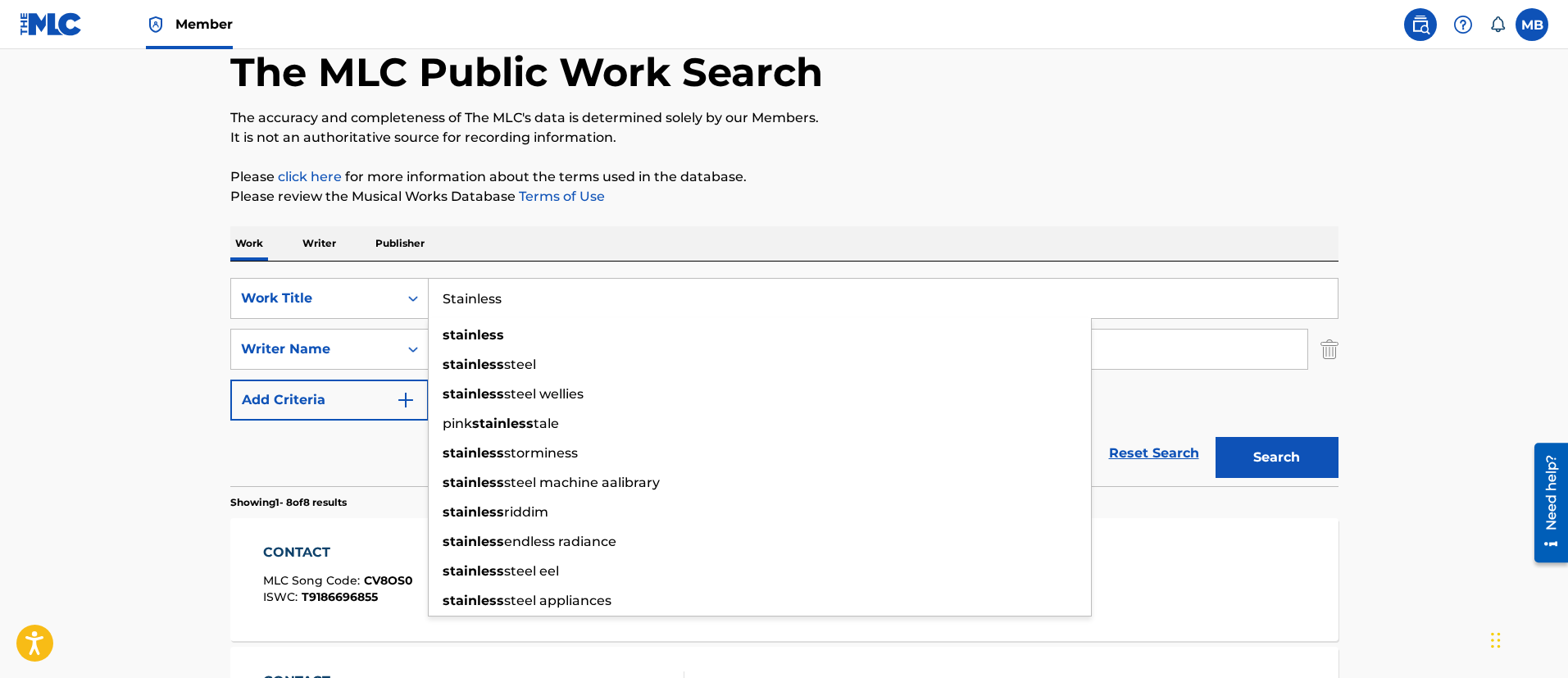
type input "Stainless"
click at [1215, 437] on button "Search" at bounding box center [1276, 457] width 123 height 41
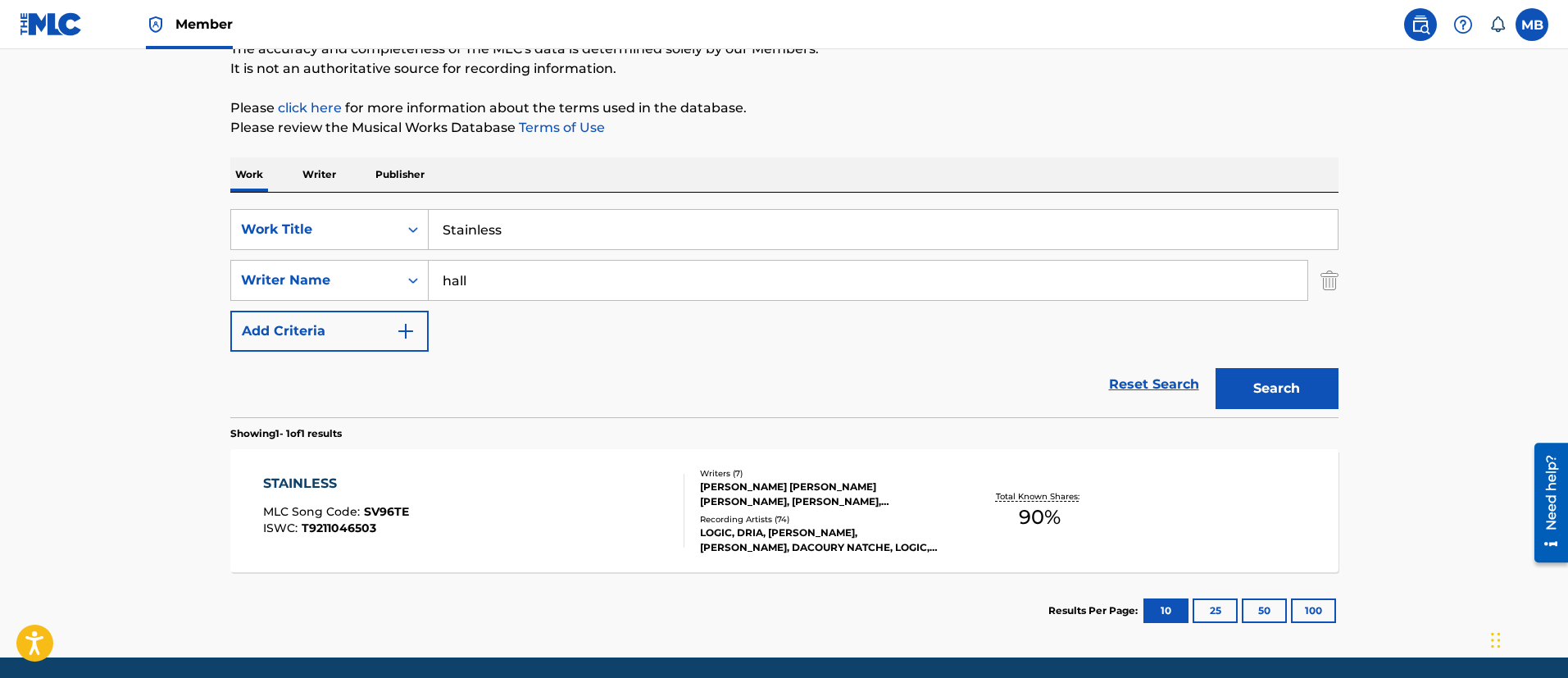
scroll to position [213, 0]
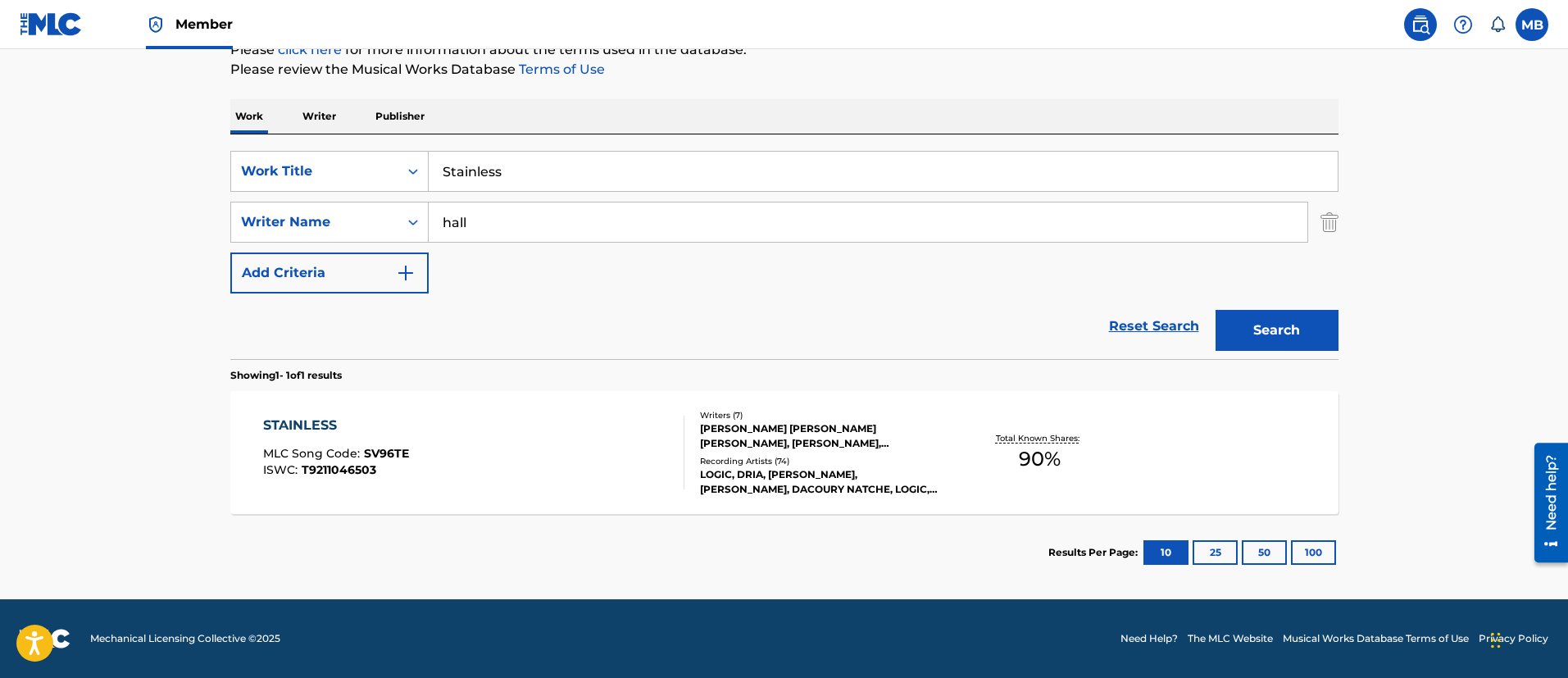
click at [451, 455] on div "STAINLESS MLC Song Code : SV96TE ISWC : T9211046503" at bounding box center [473, 452] width 421 height 73
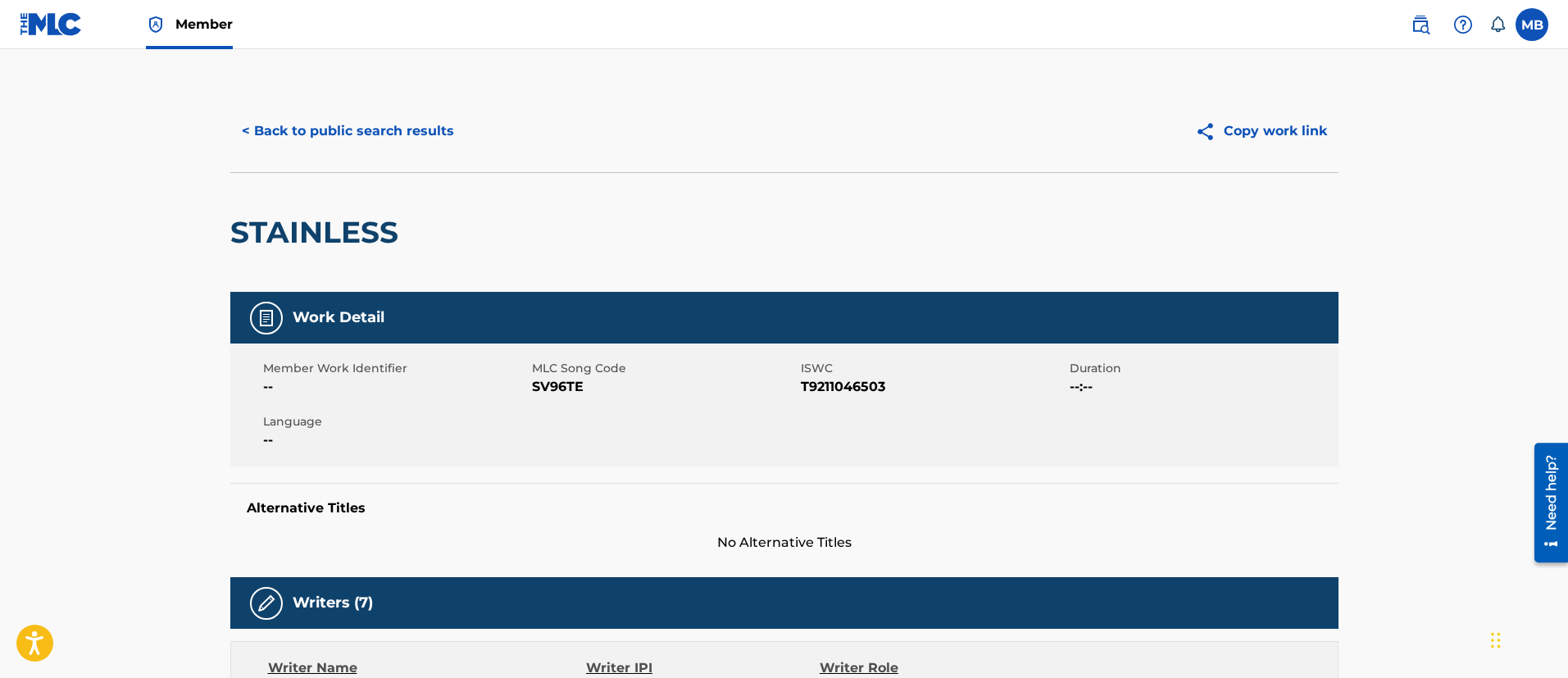
click at [396, 147] on button "< Back to public search results" at bounding box center [348, 131] width 235 height 41
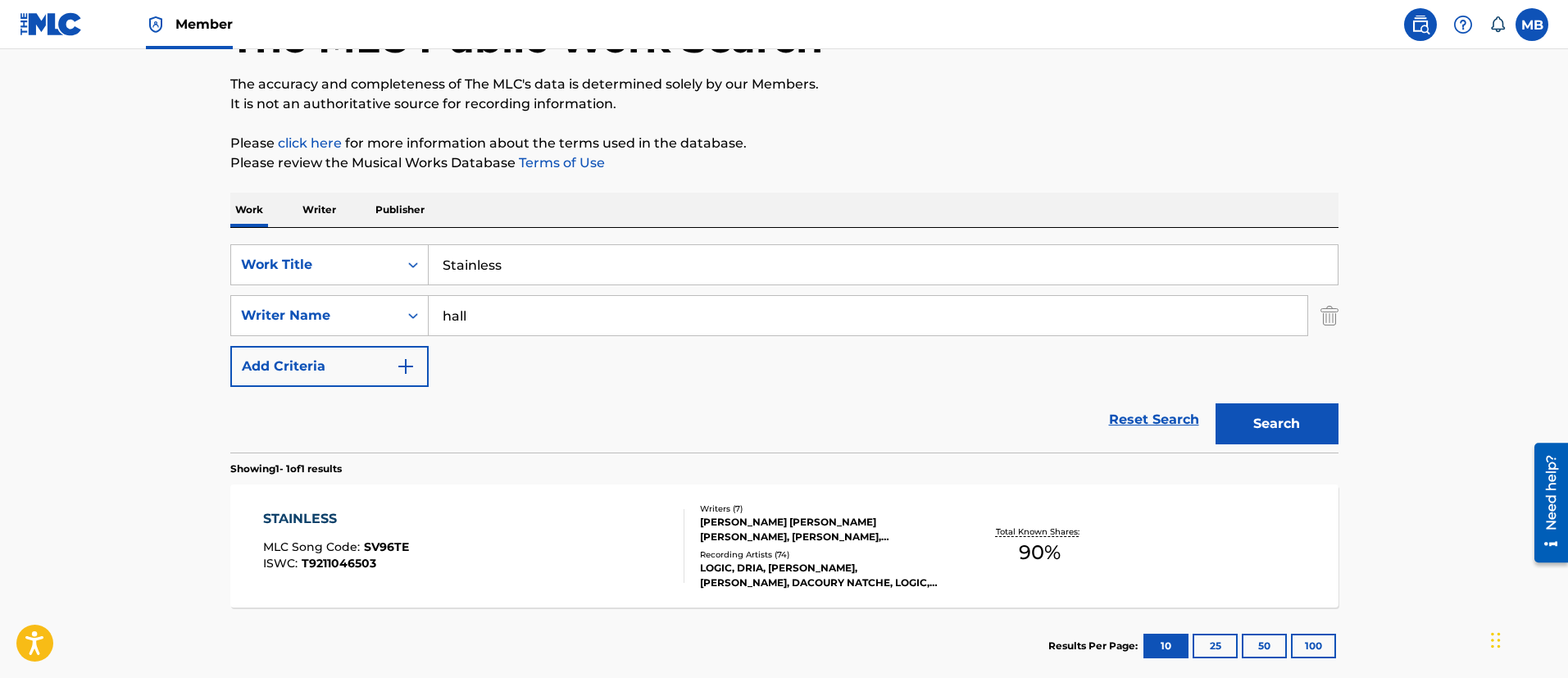
drag, startPoint x: 581, startPoint y: 269, endPoint x: 253, endPoint y: 235, distance: 329.8
click at [275, 256] on div "SearchWithCriteria5819720b-7d16-4d5c-99fc-86773b04c4d0 Work Title Stainless" at bounding box center [784, 264] width 1108 height 41
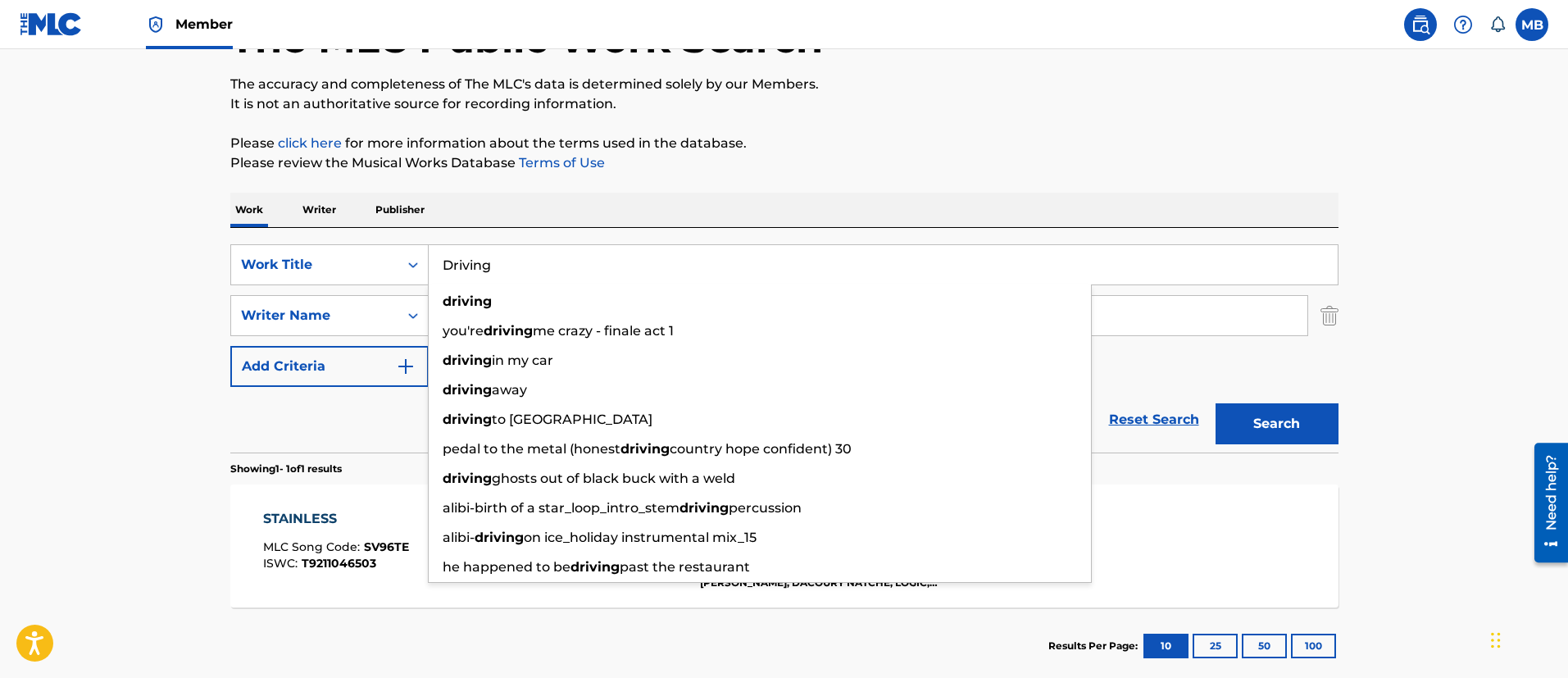
click at [1215, 403] on button "Search" at bounding box center [1276, 423] width 123 height 41
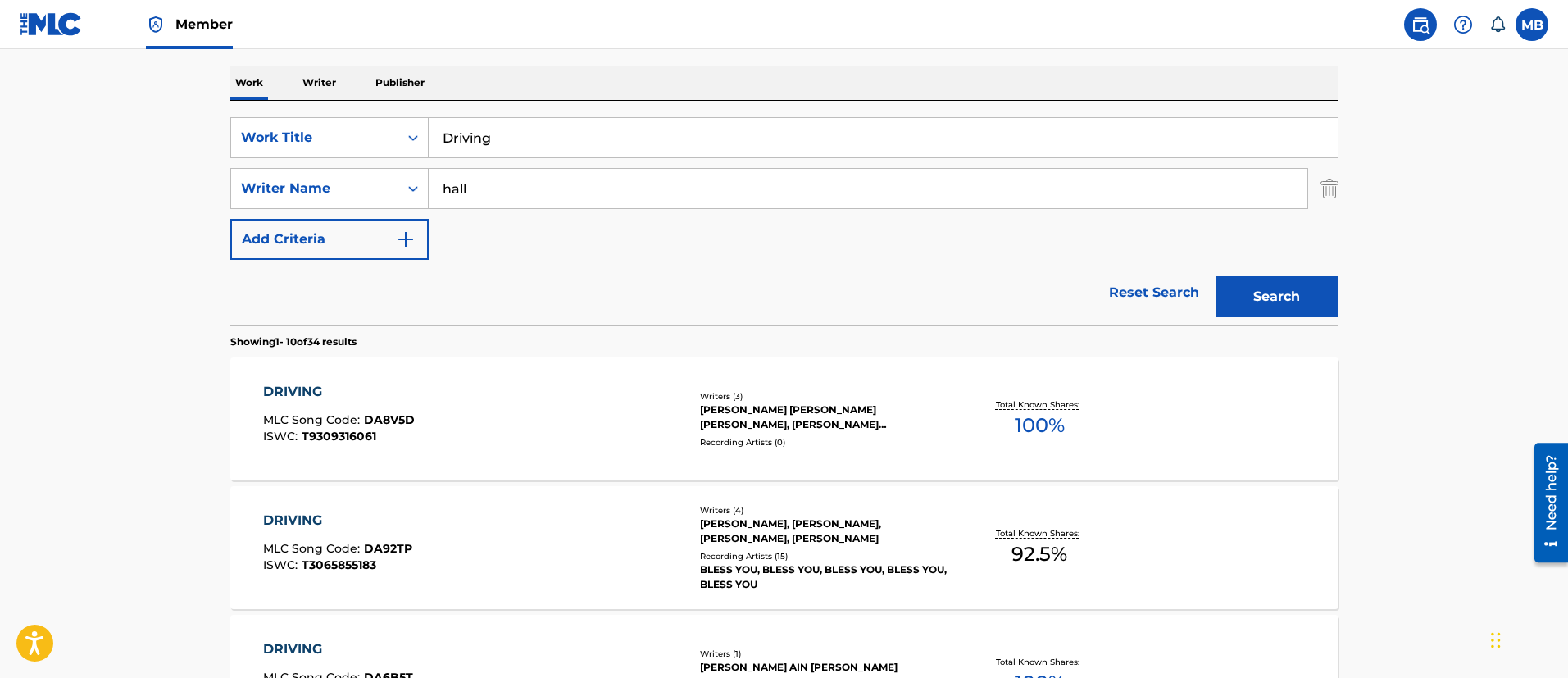
scroll to position [244, 0]
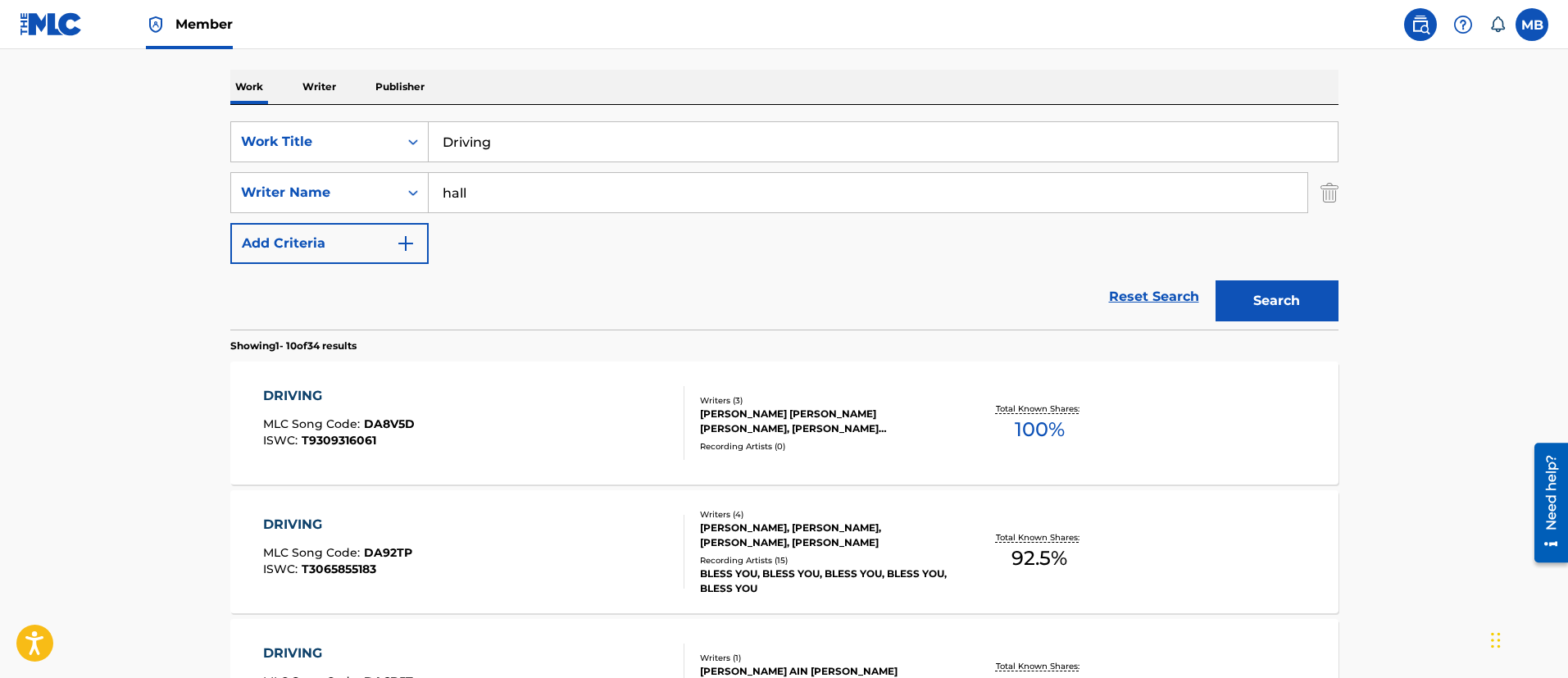
click at [540, 168] on div "SearchWithCriteria5819720b-7d16-4d5c-99fc-86773b04c4d0 Work Title Driving Searc…" at bounding box center [784, 192] width 1108 height 143
click at [559, 132] on input "Driving" at bounding box center [883, 141] width 909 height 39
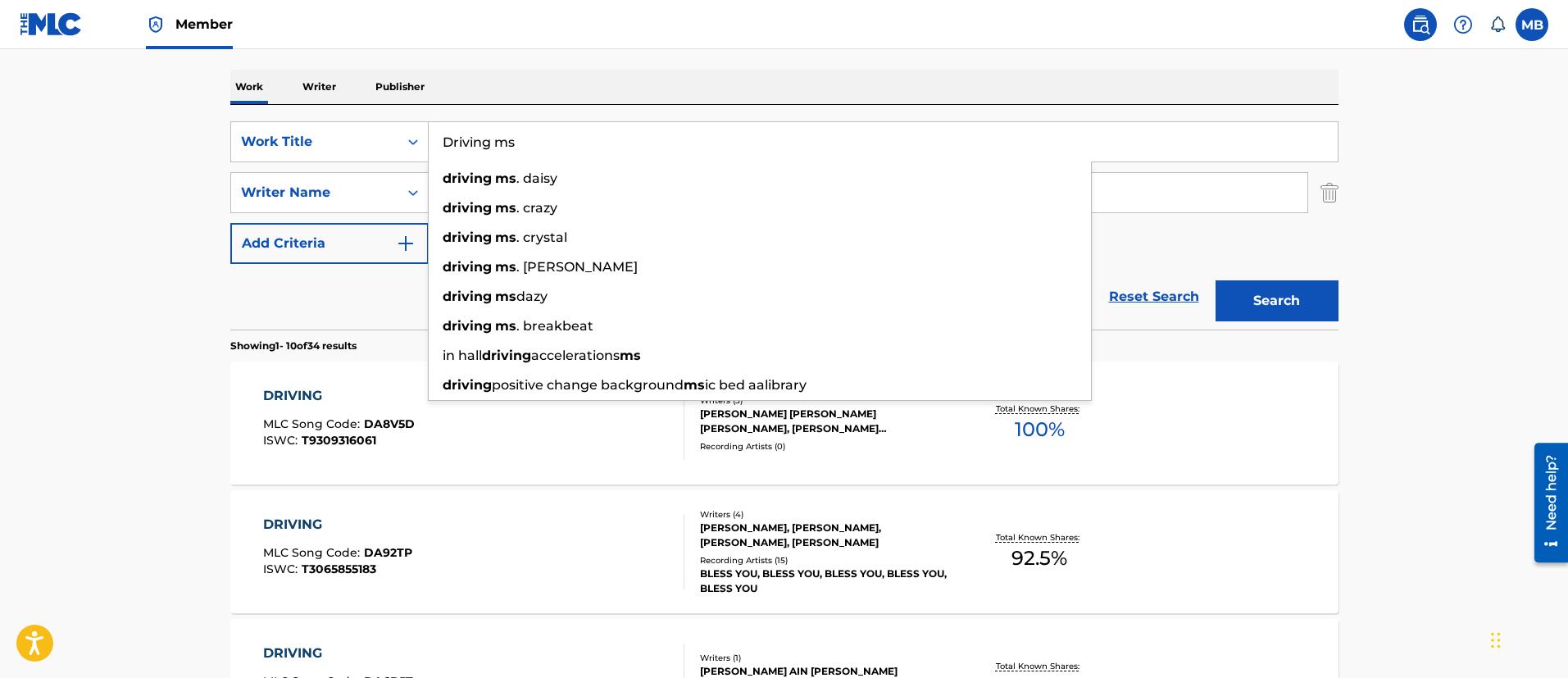
type input "Driving ms"
click at [1215, 280] on button "Search" at bounding box center [1276, 300] width 123 height 41
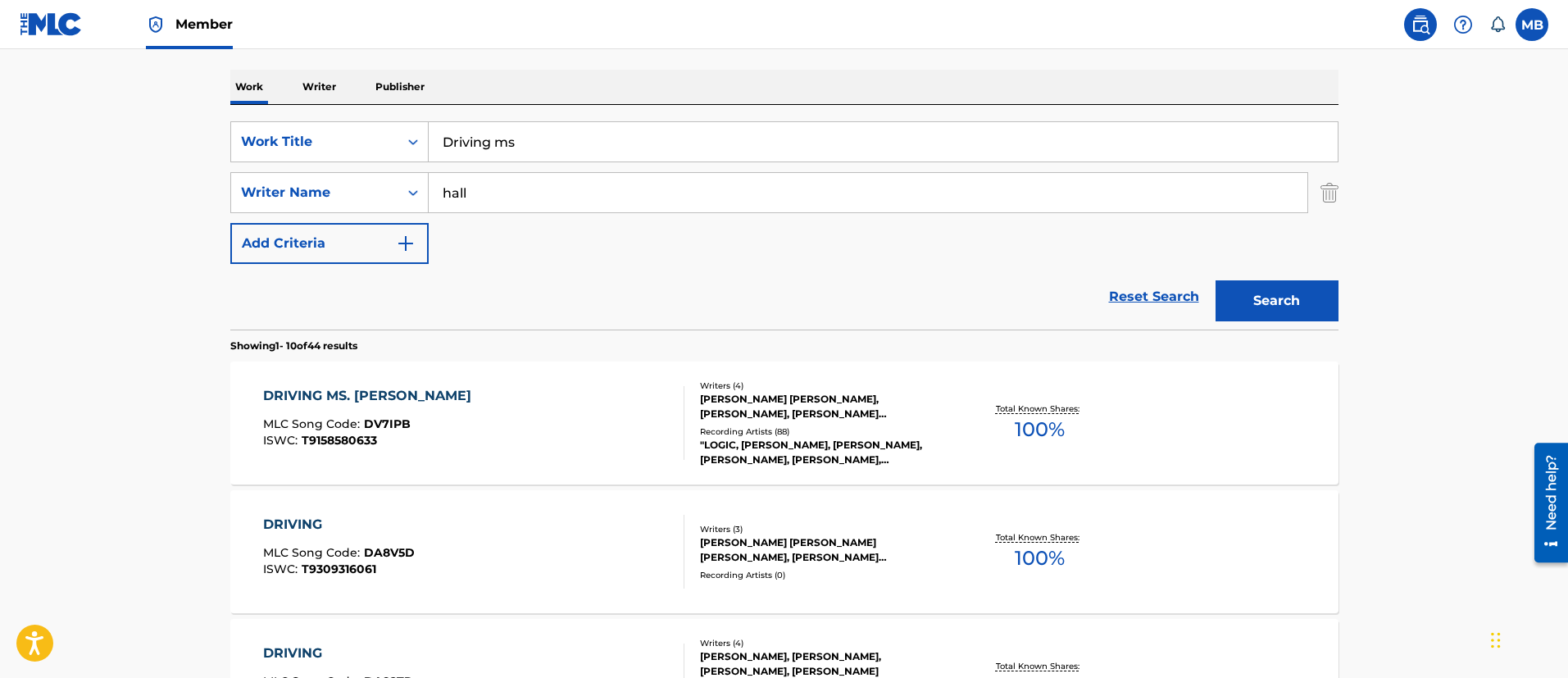
click at [515, 397] on div "DRIVING MS. DAISY MLC Song Code : DV7IPB ISWC : T9158580633" at bounding box center [473, 423] width 421 height 73
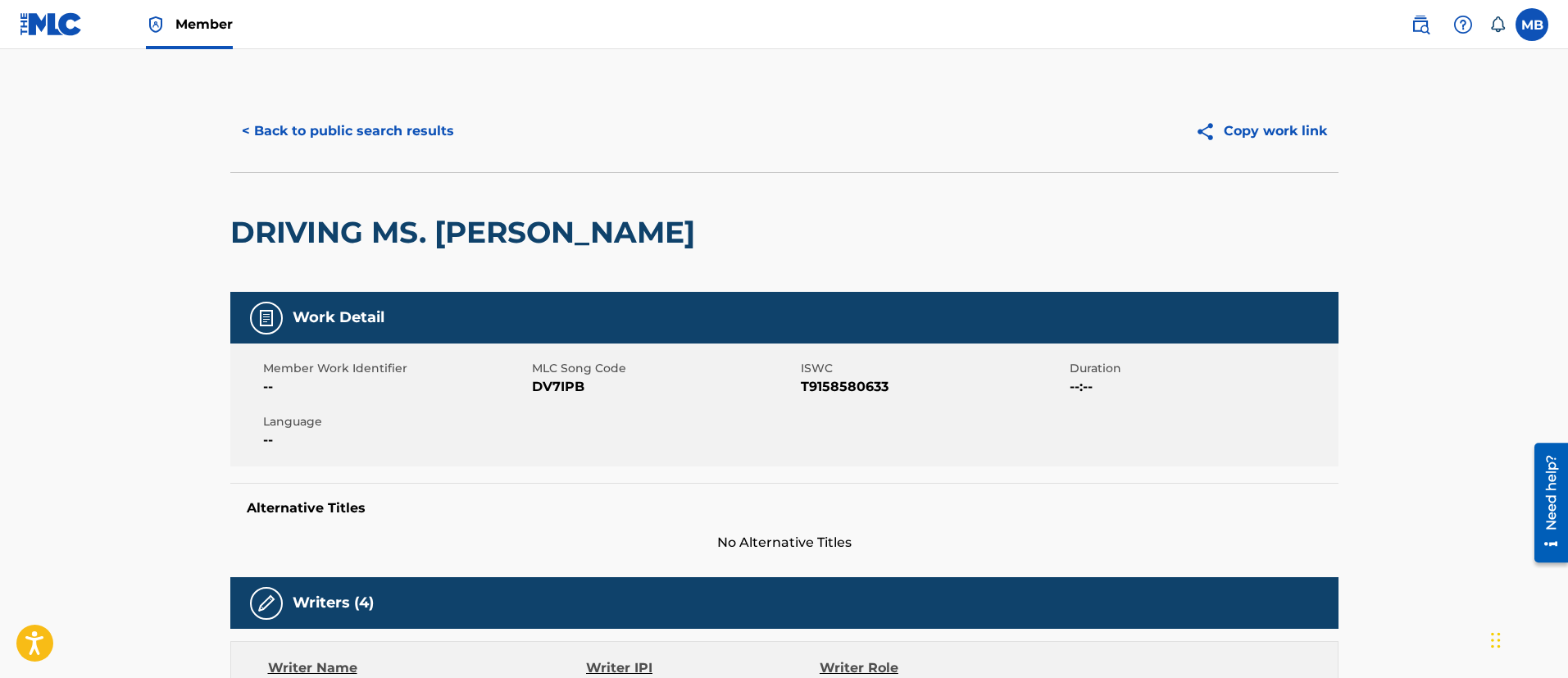
click at [377, 135] on button "< Back to public search results" at bounding box center [348, 131] width 235 height 41
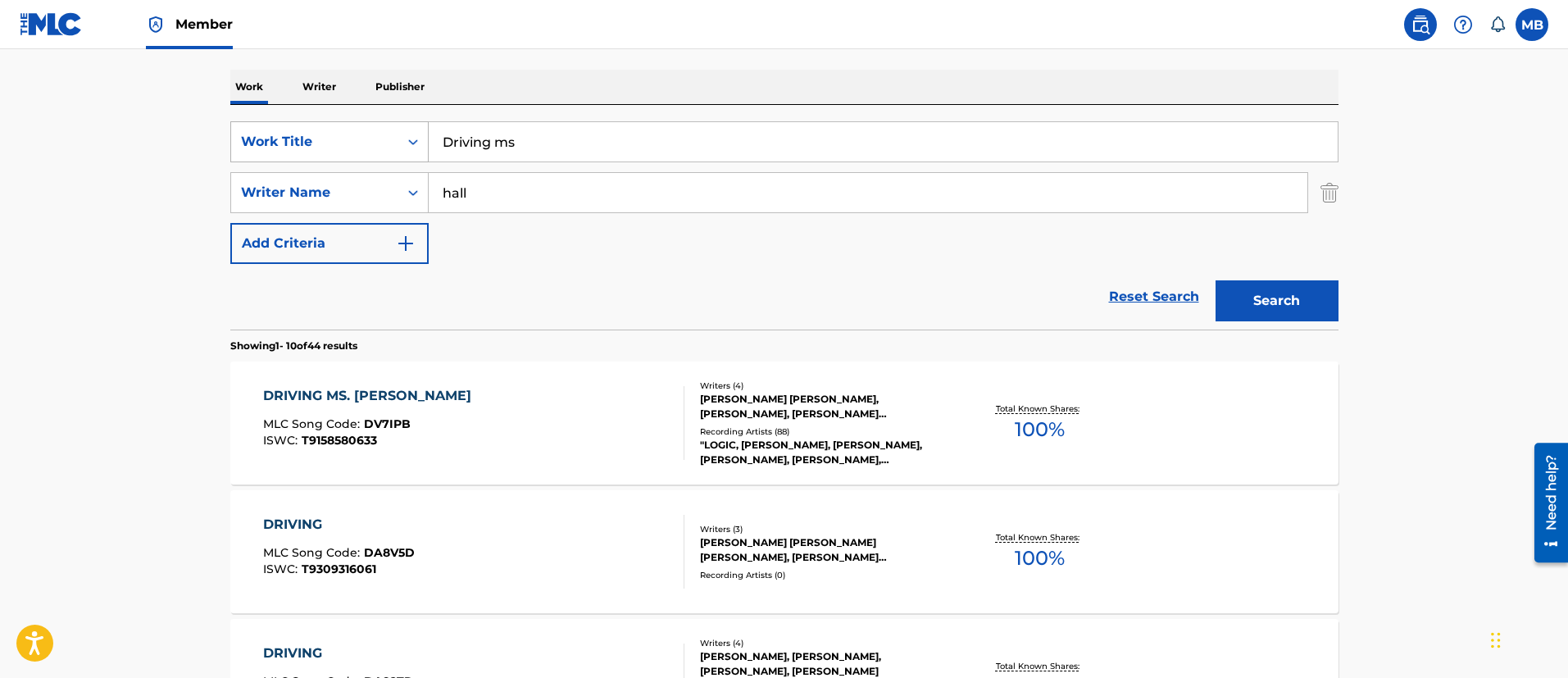
drag, startPoint x: 561, startPoint y: 161, endPoint x: 389, endPoint y: 153, distance: 172.2
click at [400, 154] on div "SearchWithCriteria5819720b-7d16-4d5c-99fc-86773b04c4d0 Work Title Driving ms" at bounding box center [784, 141] width 1108 height 41
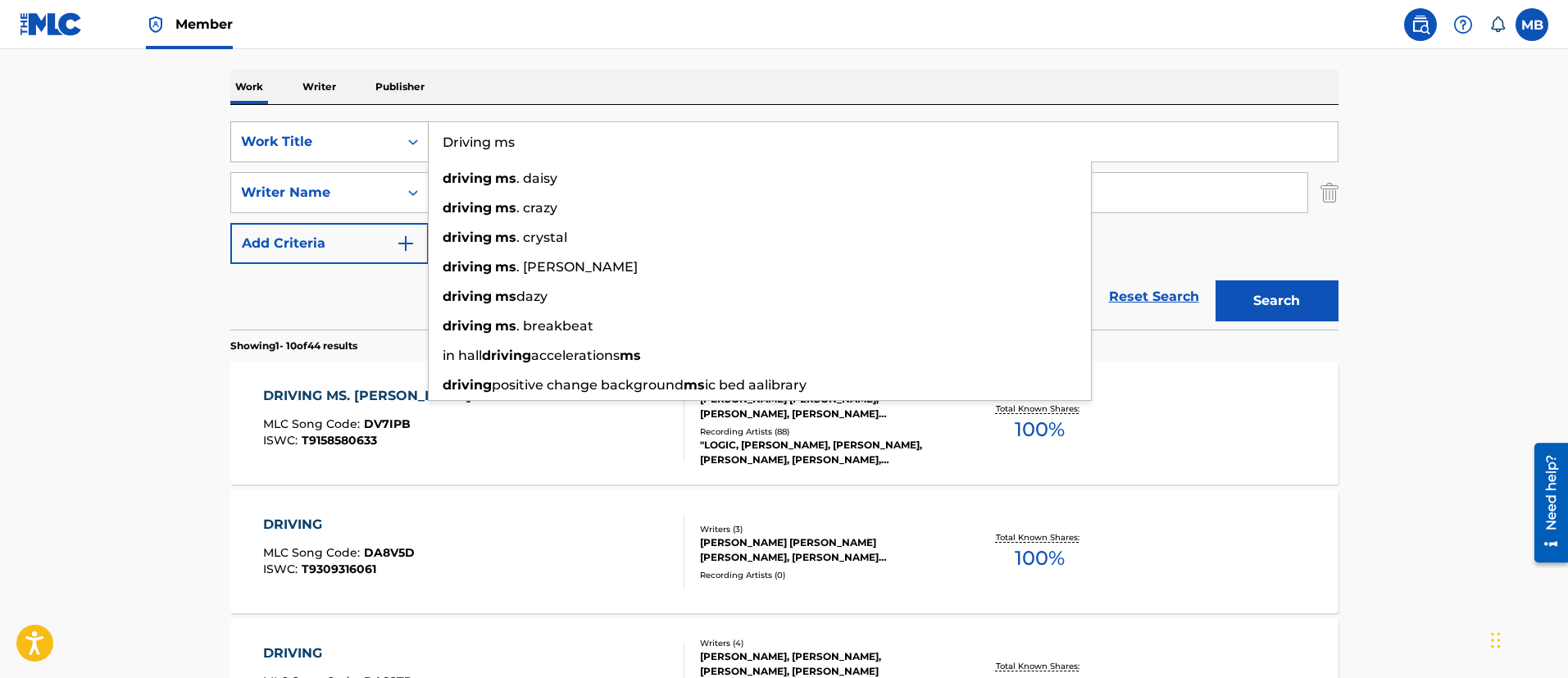
paste input "No Pressure"
type input "No Pressure"
click at [1215, 280] on button "Search" at bounding box center [1276, 300] width 123 height 41
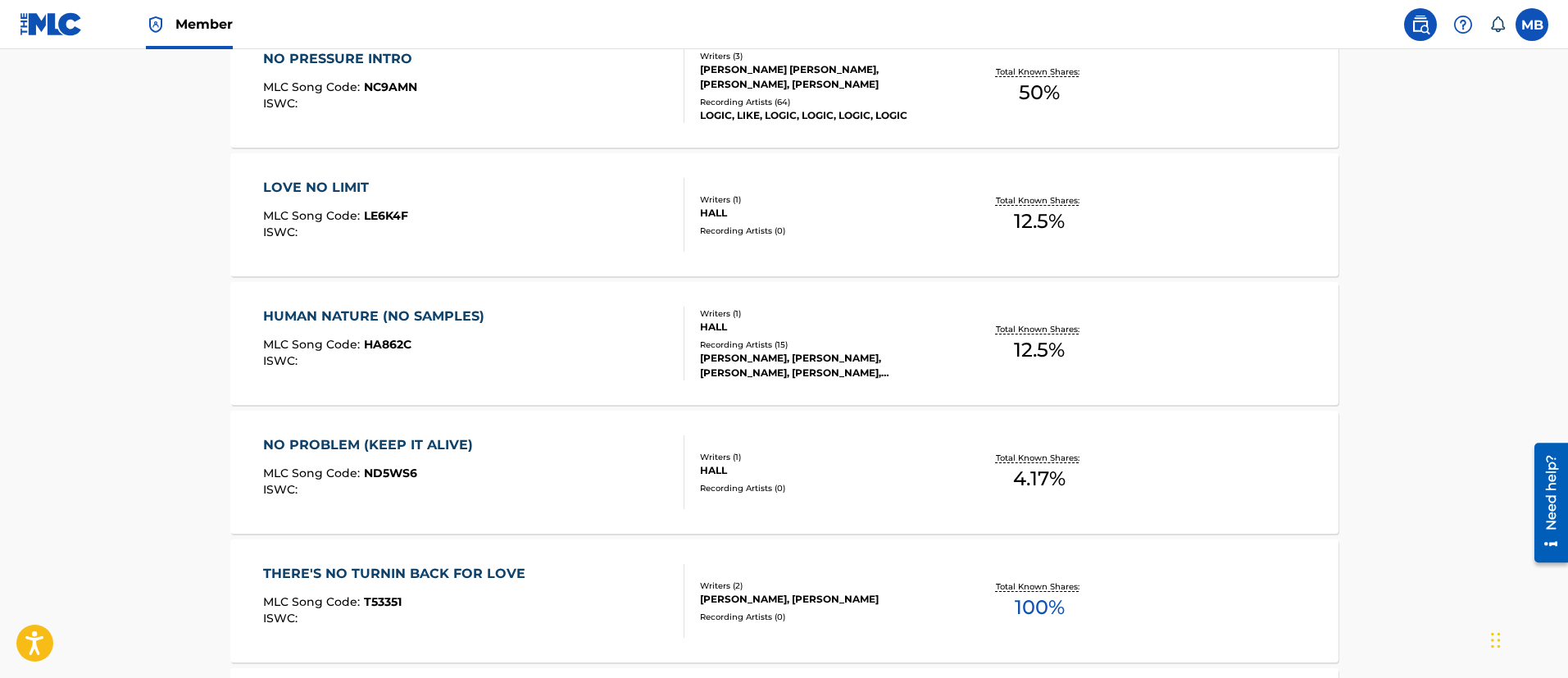
scroll to position [1103, 0]
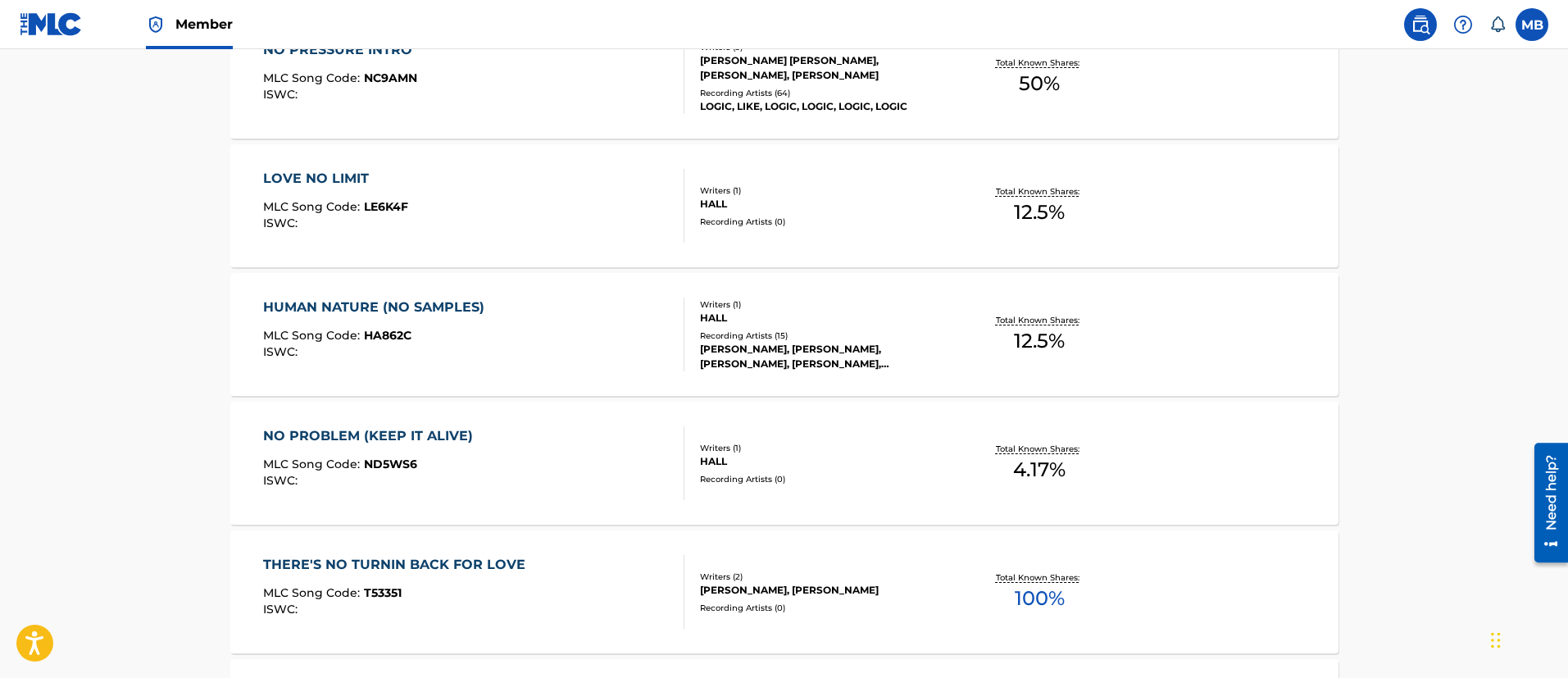
click at [635, 95] on div "NO PRESSURE INTRO MLC Song Code : NC9AMN ISWC :" at bounding box center [473, 77] width 421 height 73
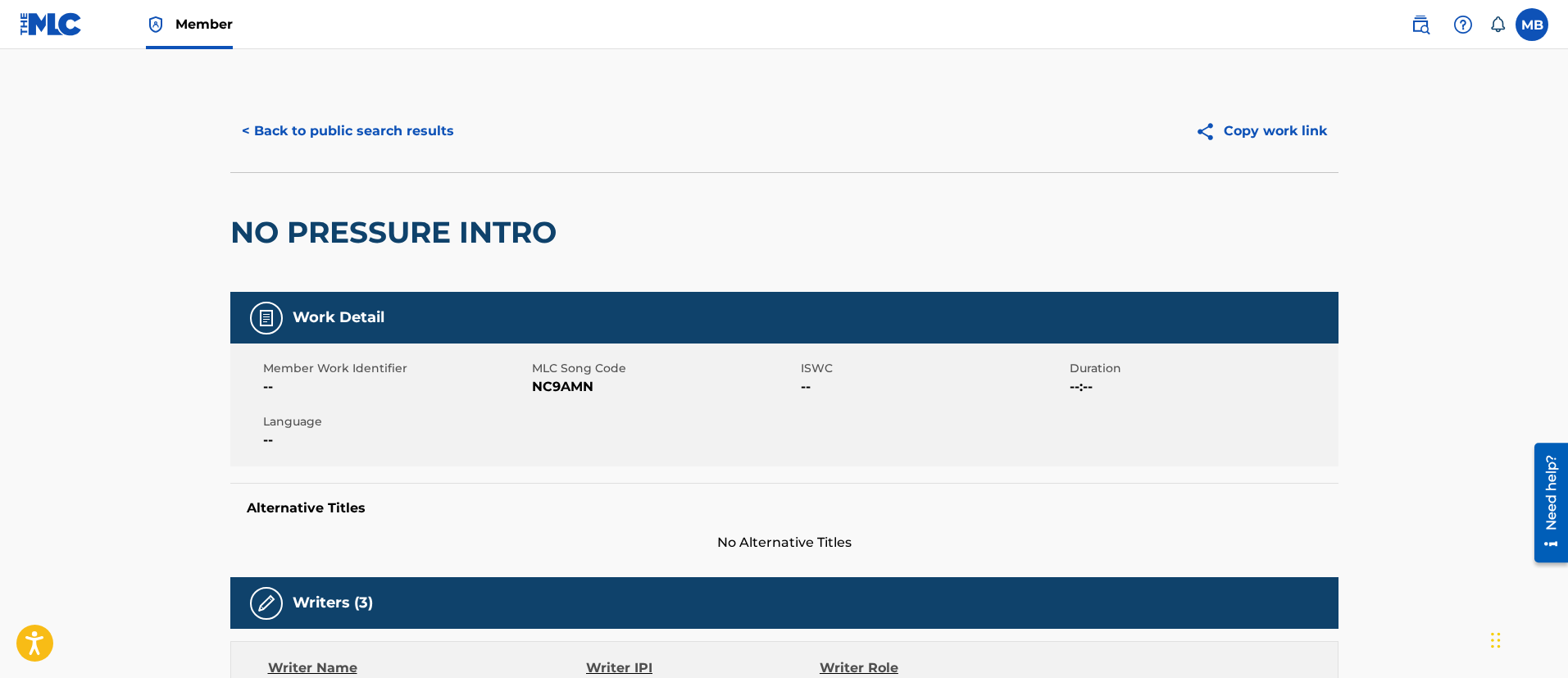
click at [309, 128] on button "< Back to public search results" at bounding box center [348, 131] width 235 height 41
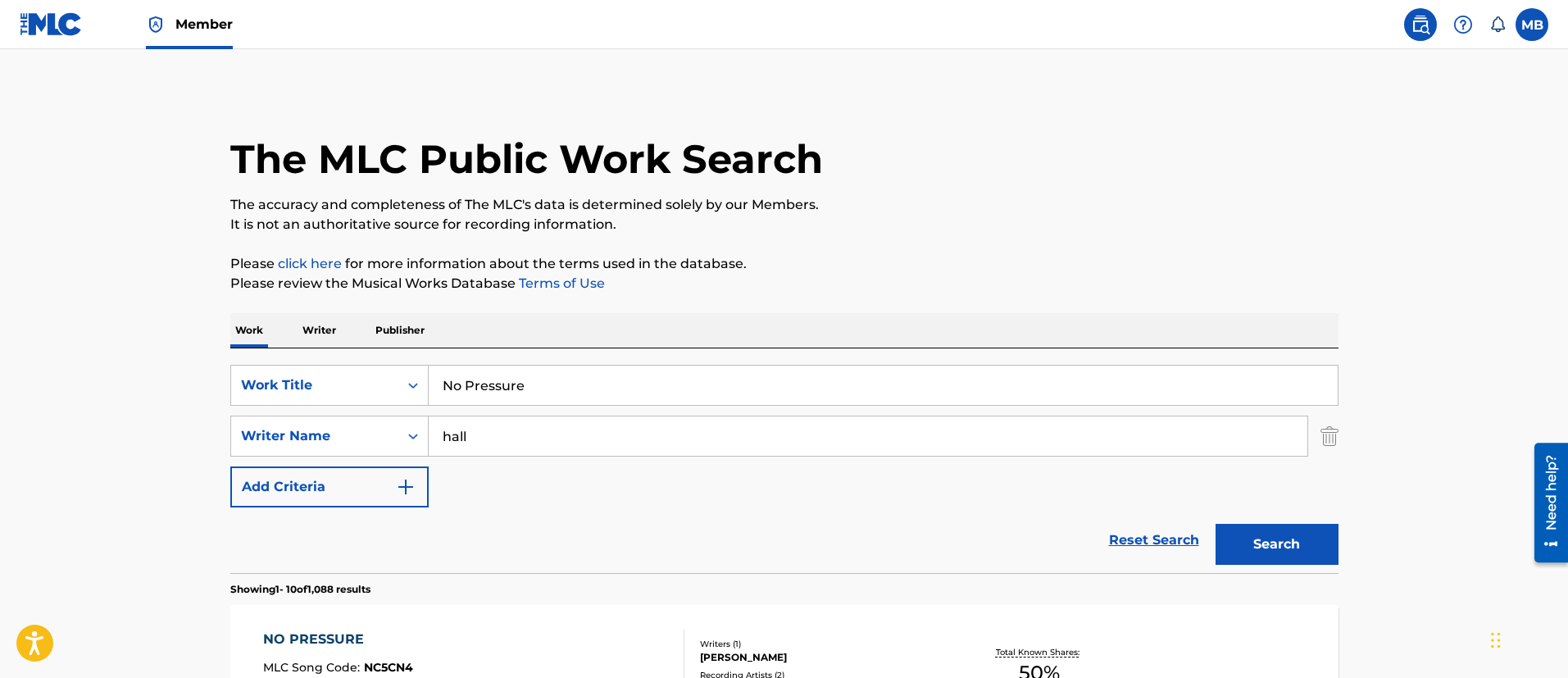
drag, startPoint x: 566, startPoint y: 389, endPoint x: 290, endPoint y: 322, distance: 284.0
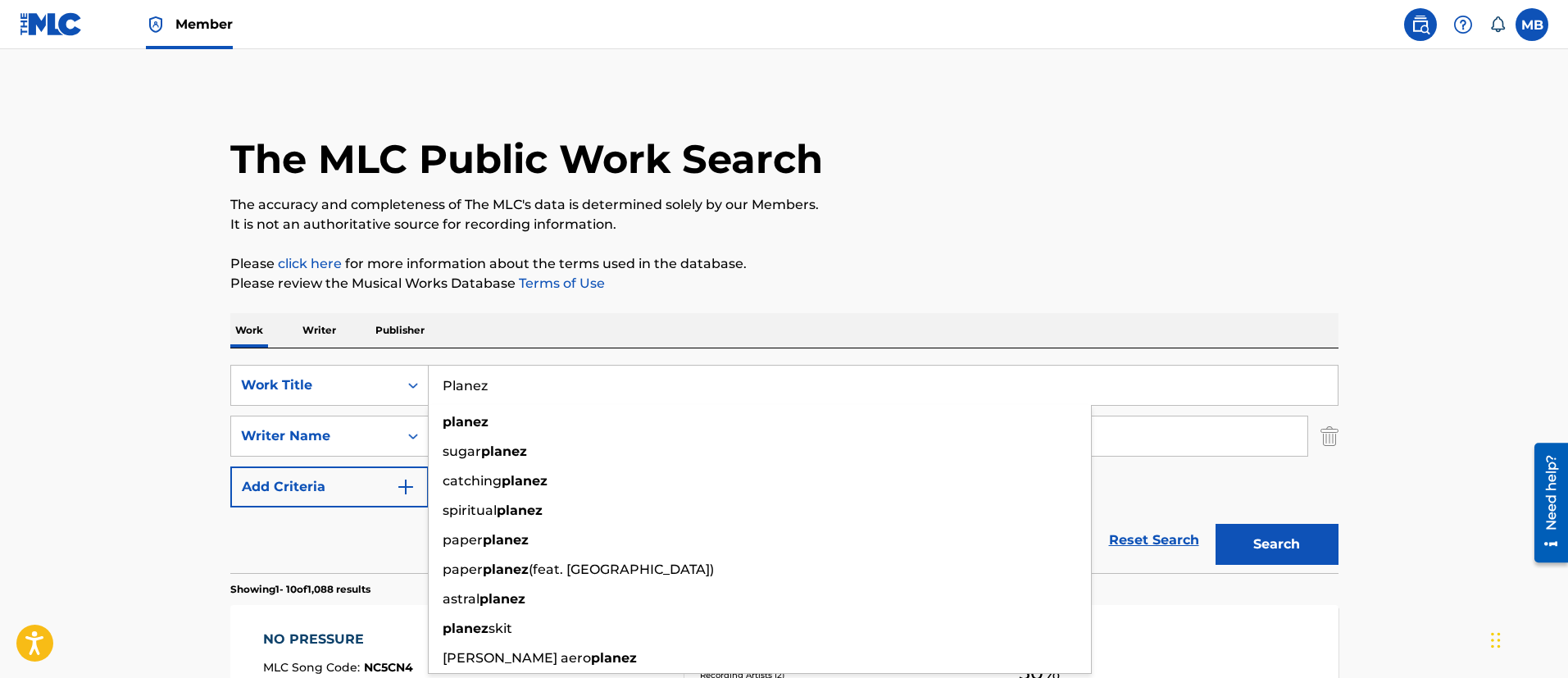
type input "Planez"
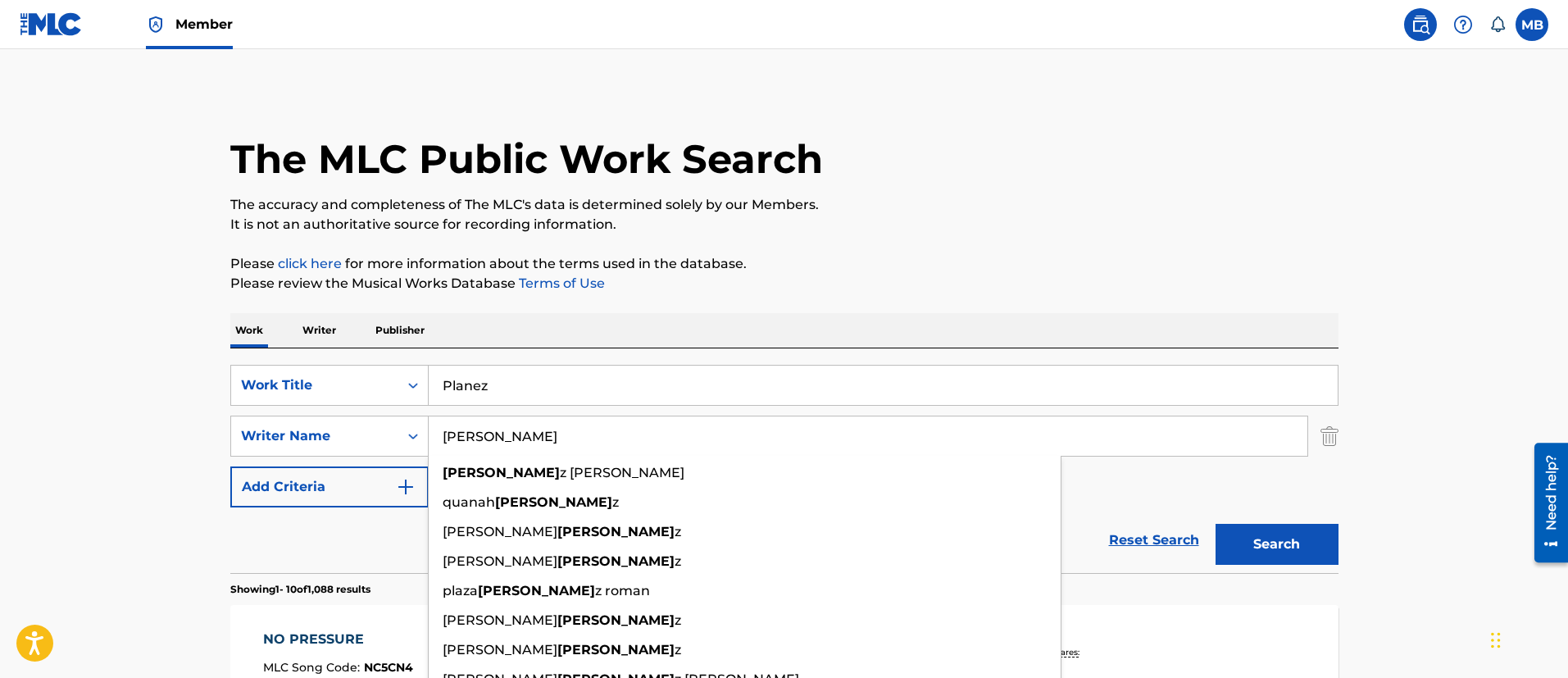
type input "[PERSON_NAME]"
click at [1215, 524] on button "Search" at bounding box center [1276, 544] width 123 height 41
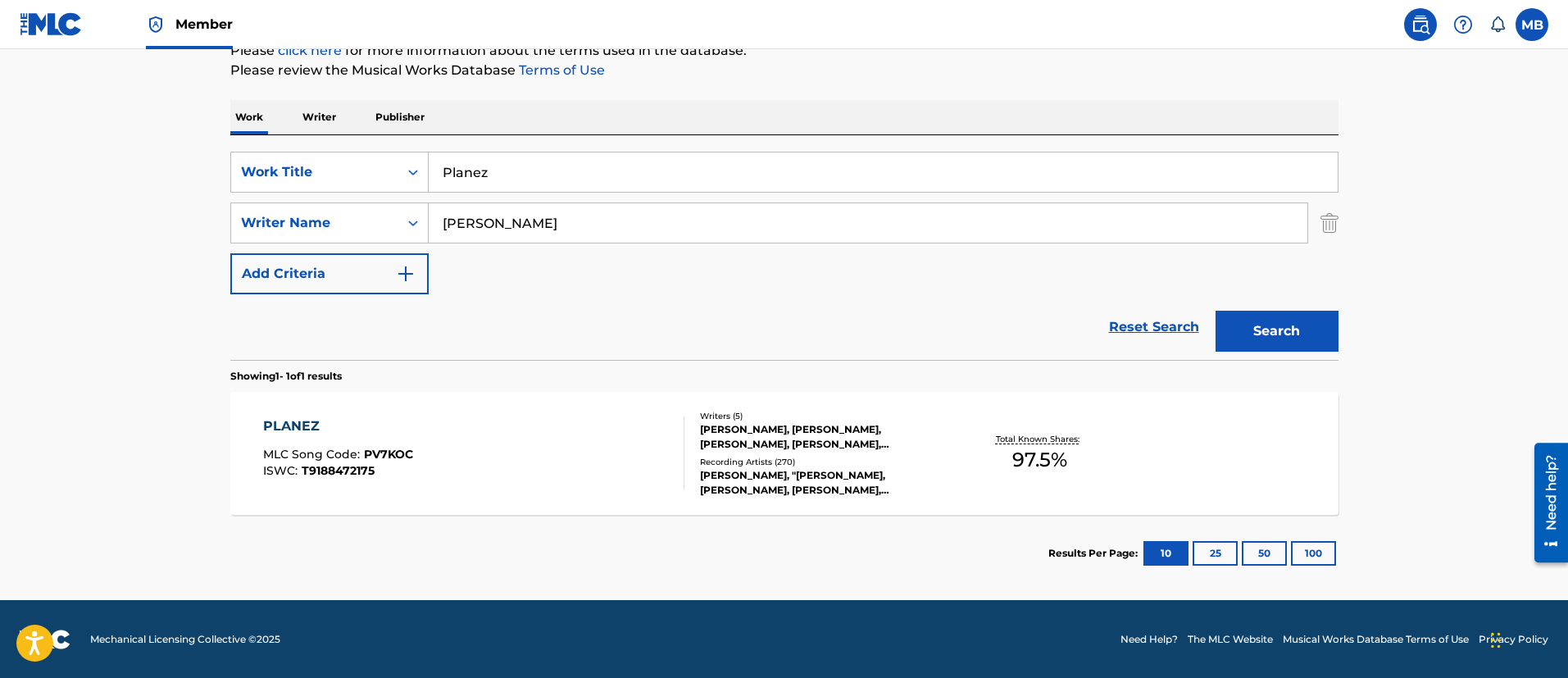
scroll to position [213, 0]
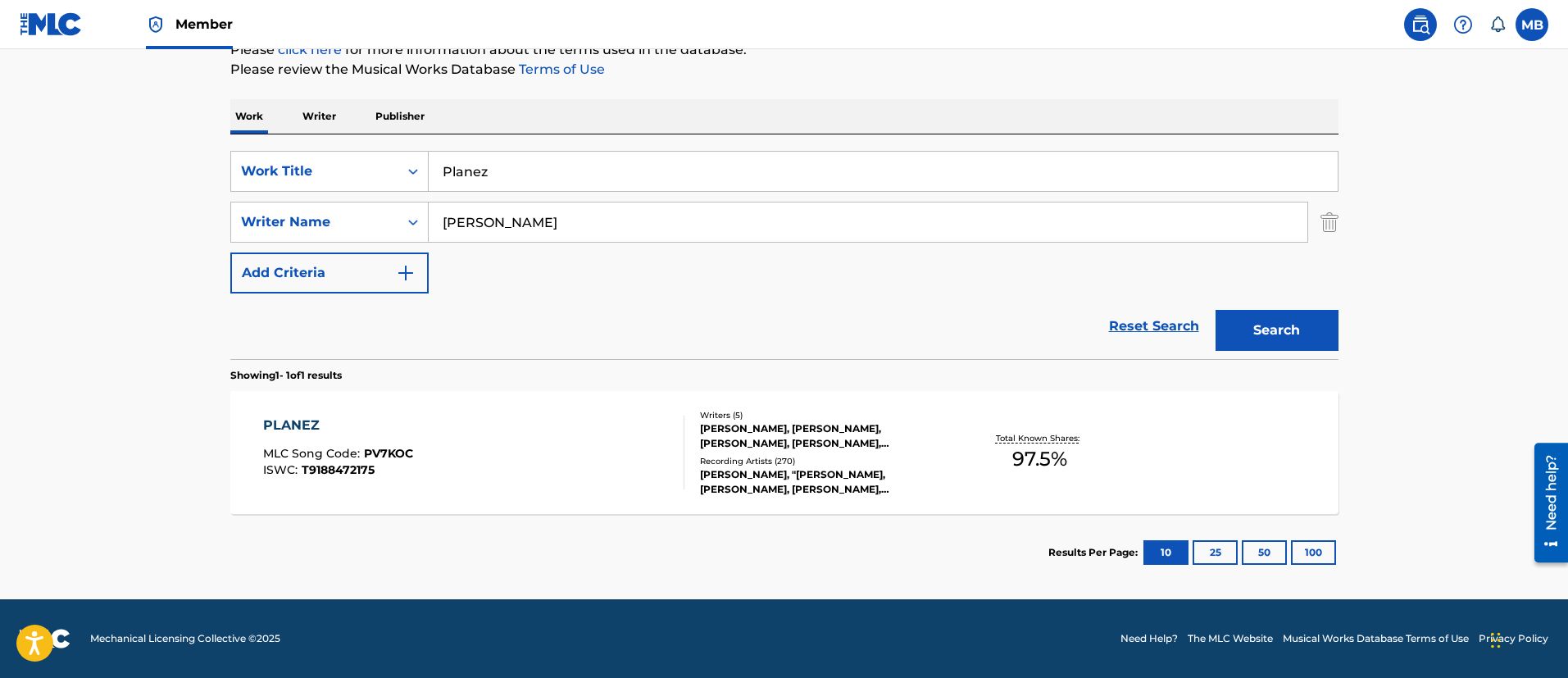
click at [539, 481] on div "PLANEZ MLC Song Code : PV7KOC ISWC : T9188472175" at bounding box center [473, 452] width 421 height 73
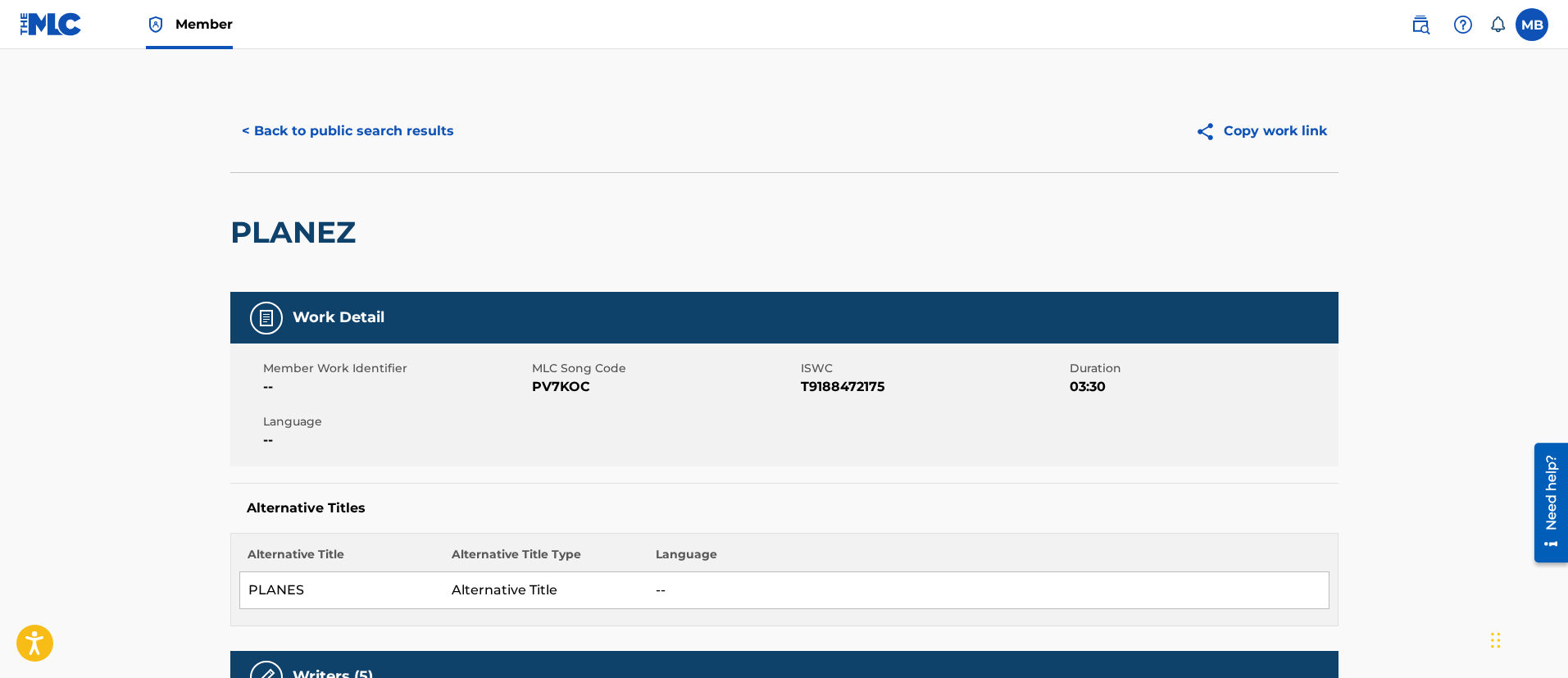
click at [413, 144] on button "< Back to public search results" at bounding box center [348, 131] width 235 height 41
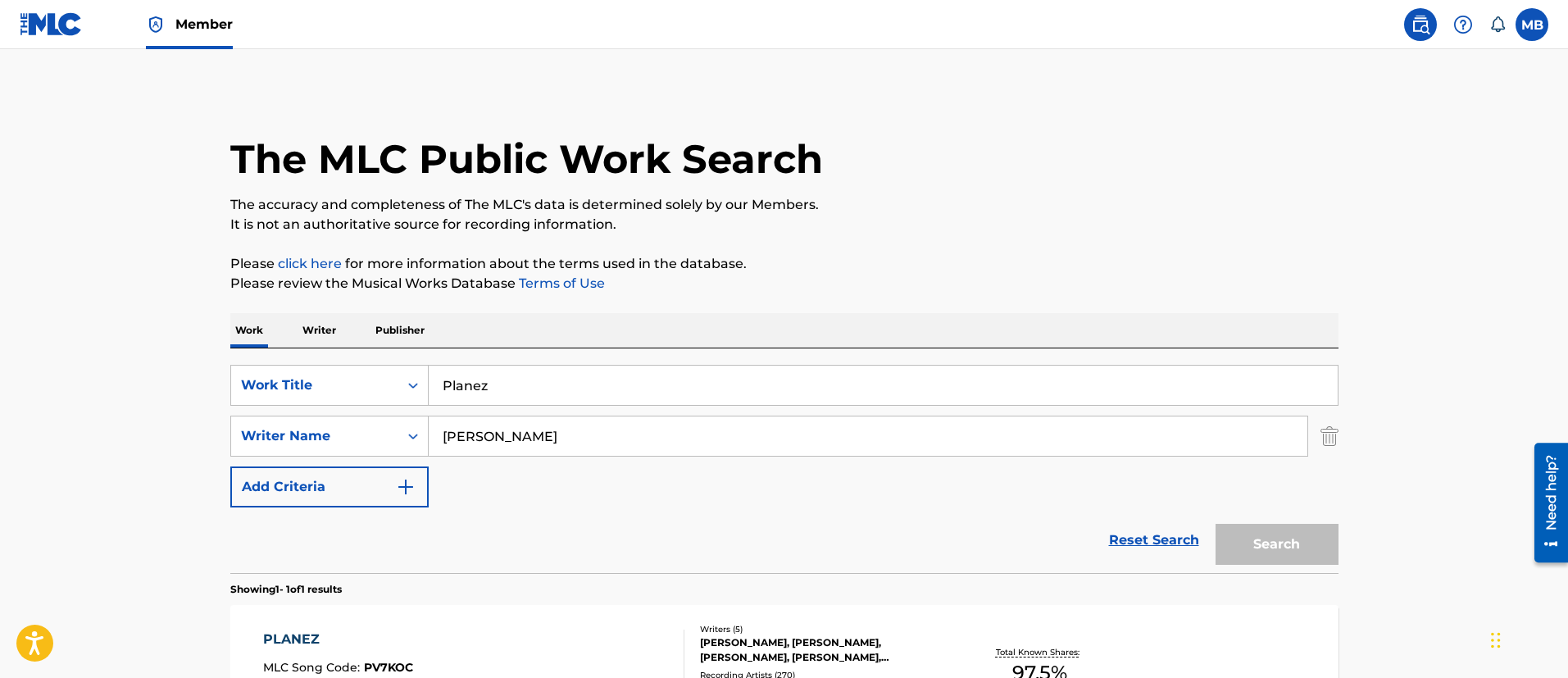
scroll to position [120, 0]
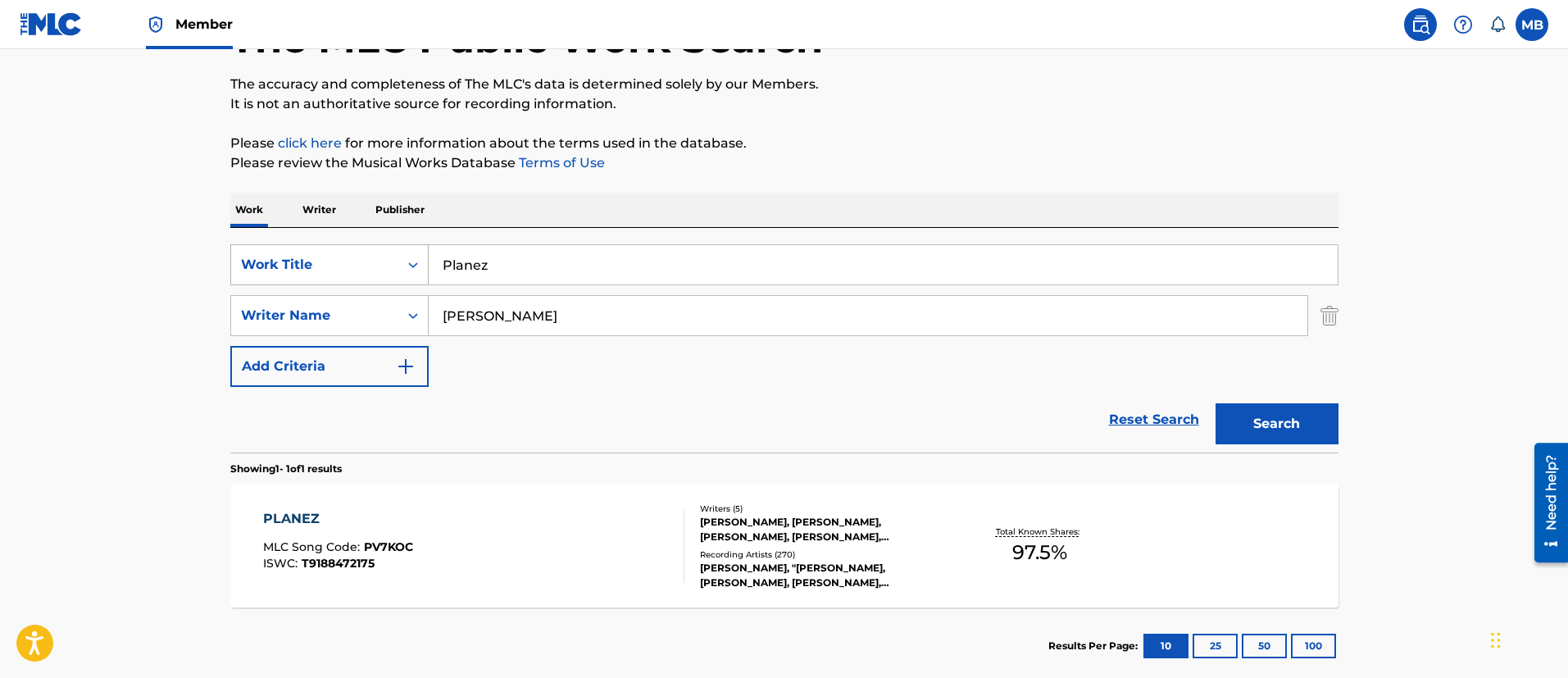
drag, startPoint x: 503, startPoint y: 267, endPoint x: 230, endPoint y: 244, distance: 274.0
click at [234, 246] on div "SearchWithCriteria5819720b-7d16-4d5c-99fc-86773b04c4d0 Work Title Planez" at bounding box center [784, 264] width 1108 height 41
paste input "A Tale of 2 Citi"
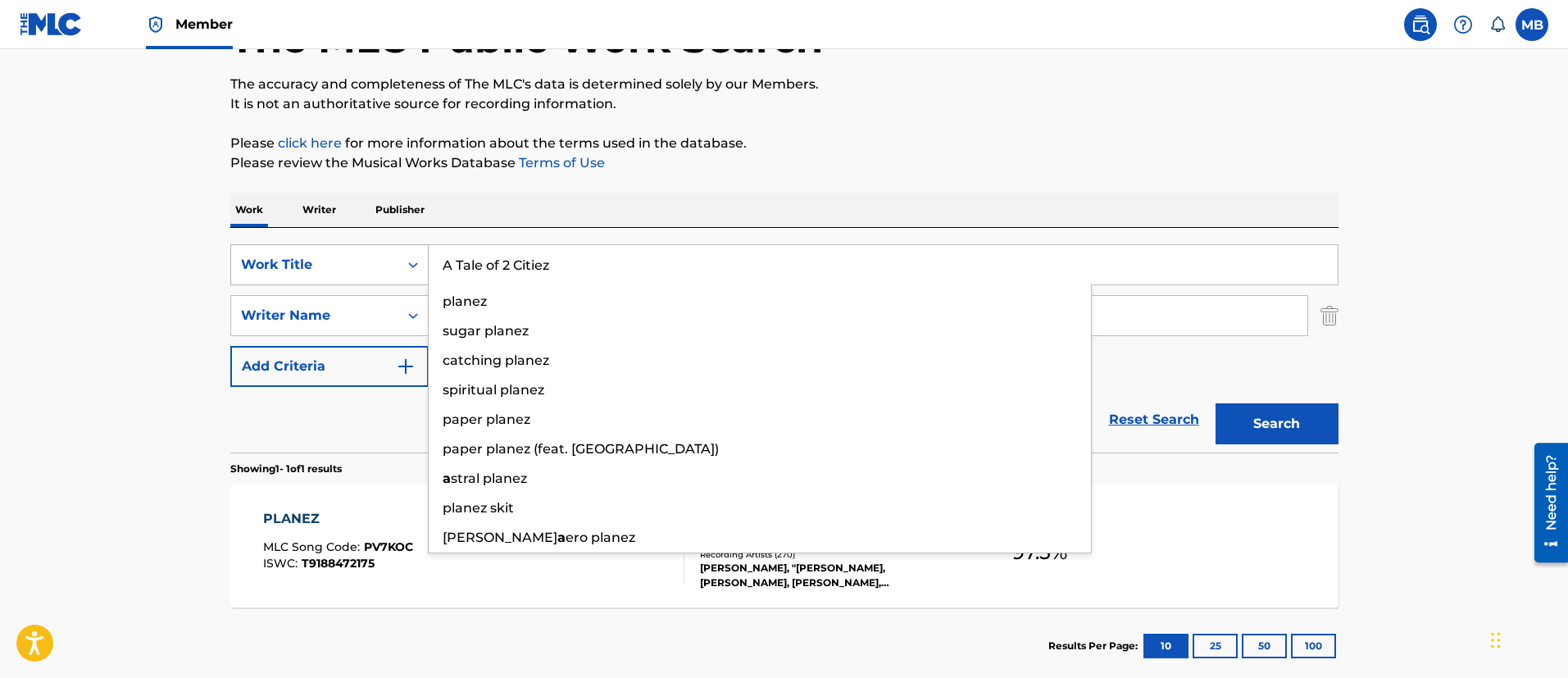
type input "A Tale of 2 Citiez"
click at [1215, 403] on button "Search" at bounding box center [1276, 423] width 123 height 41
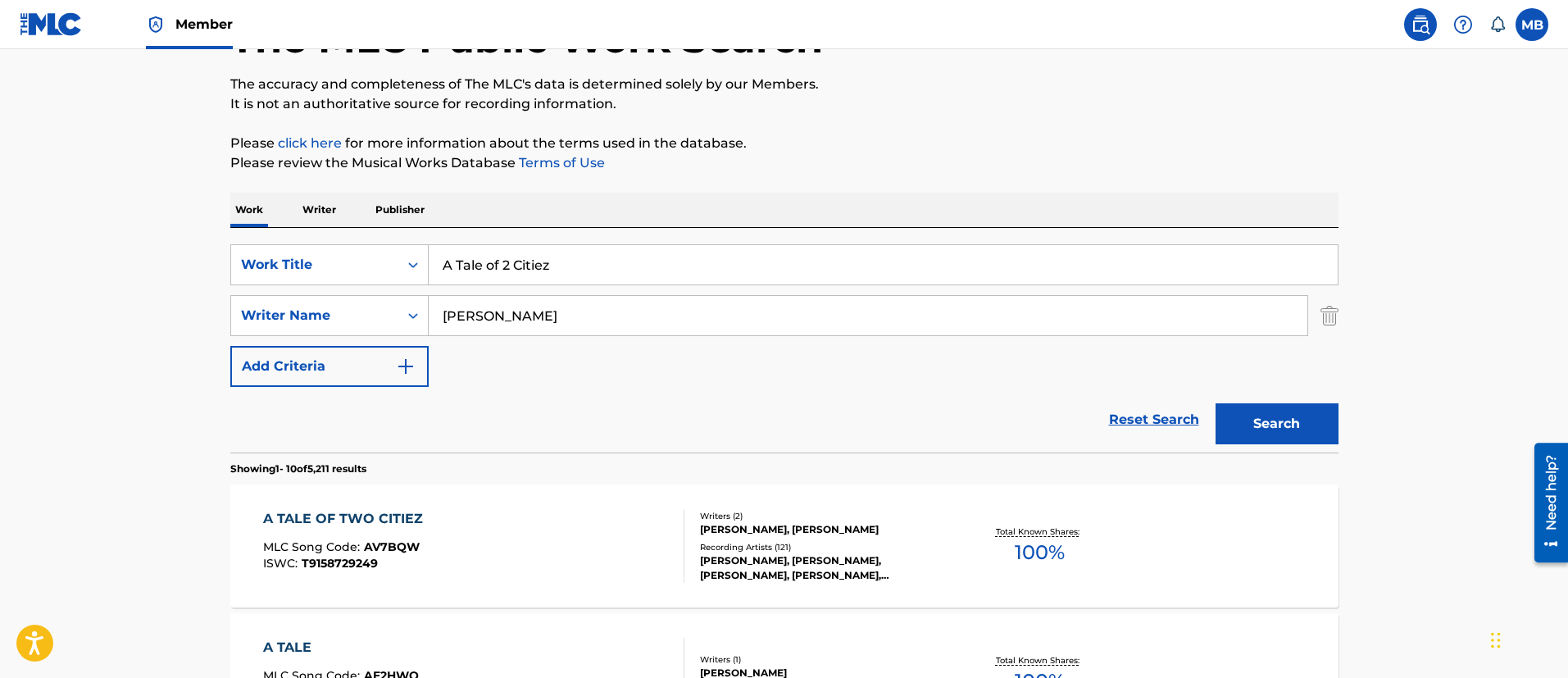
scroll to position [244, 0]
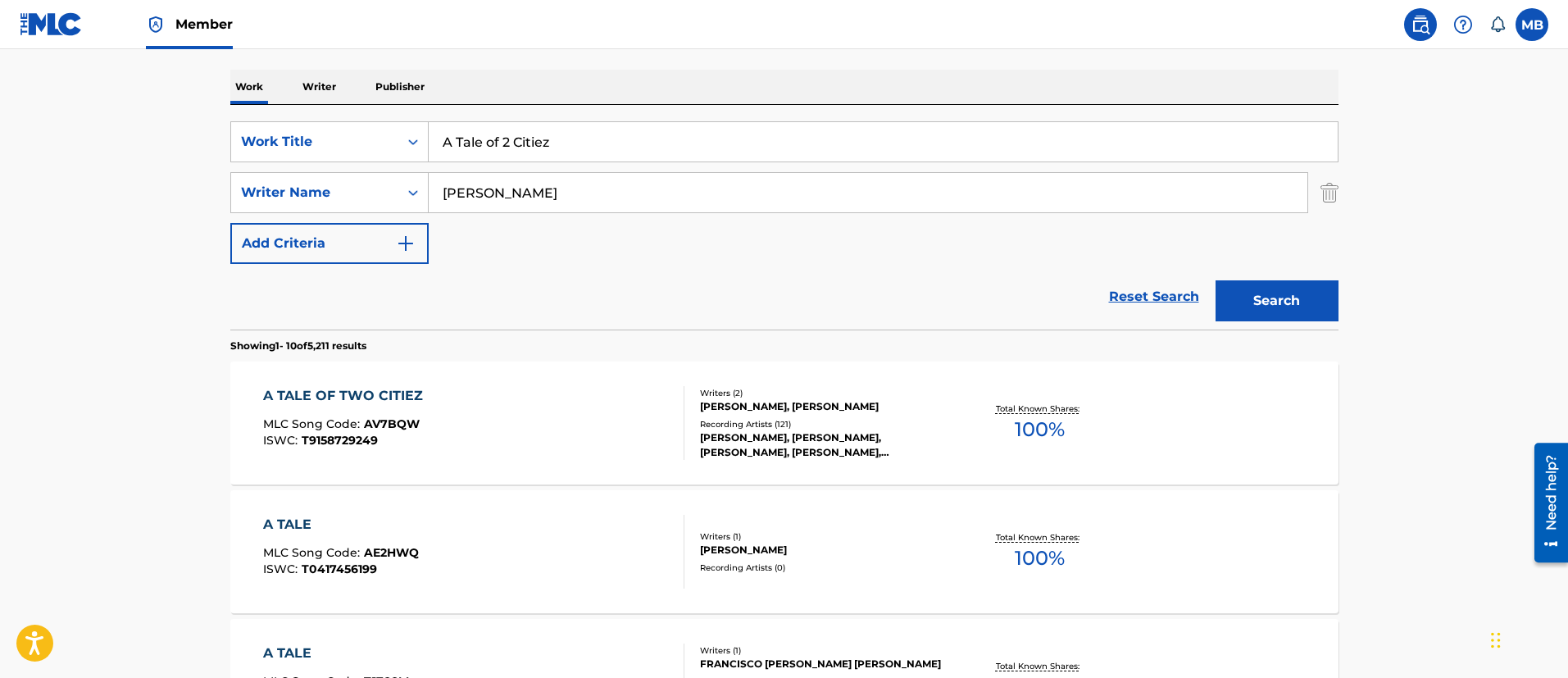
click at [540, 414] on div "A TALE OF TWO CITIEZ MLC Song Code : AV7BQW ISWC : T9158729249" at bounding box center [473, 423] width 421 height 73
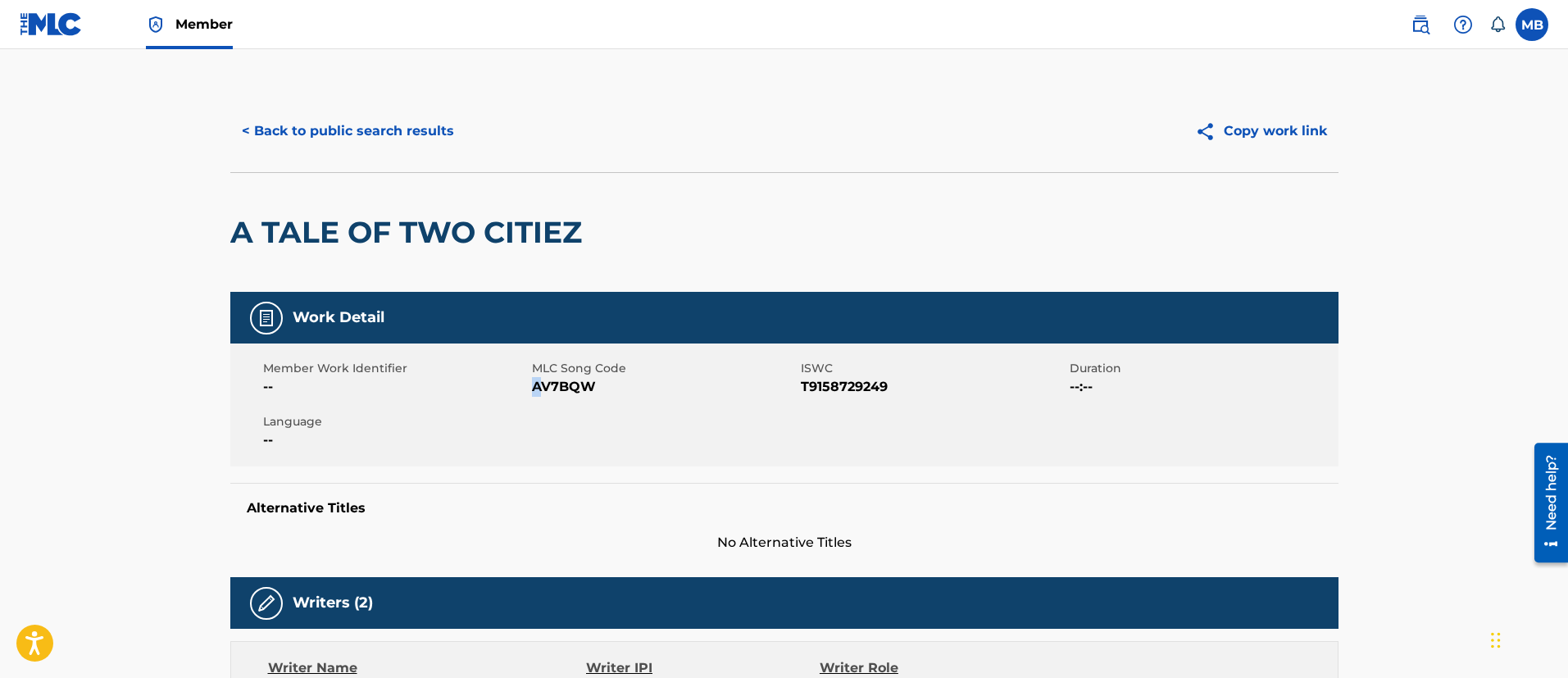
click at [537, 381] on span "AV7BQW" at bounding box center [664, 387] width 264 height 20
click at [375, 129] on button "< Back to public search results" at bounding box center [348, 131] width 235 height 41
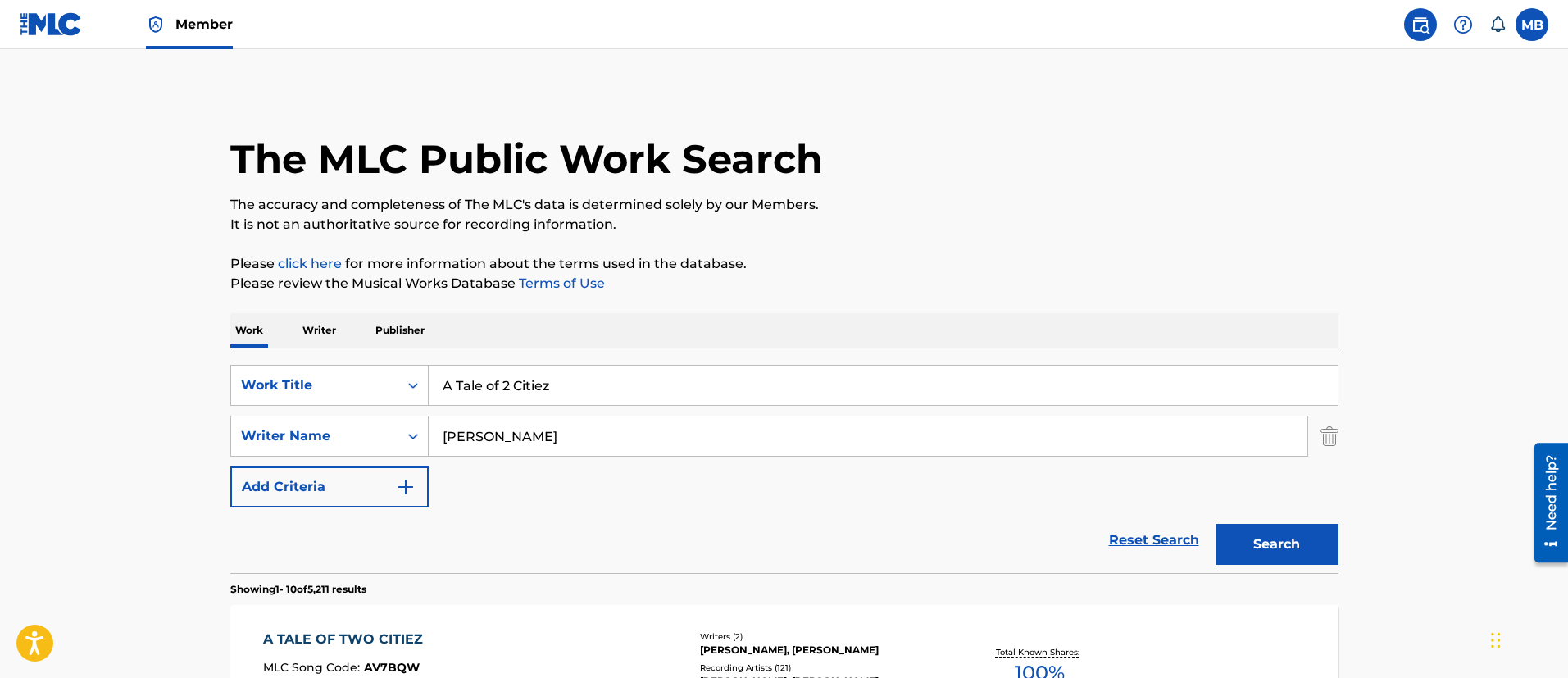
scroll to position [244, 0]
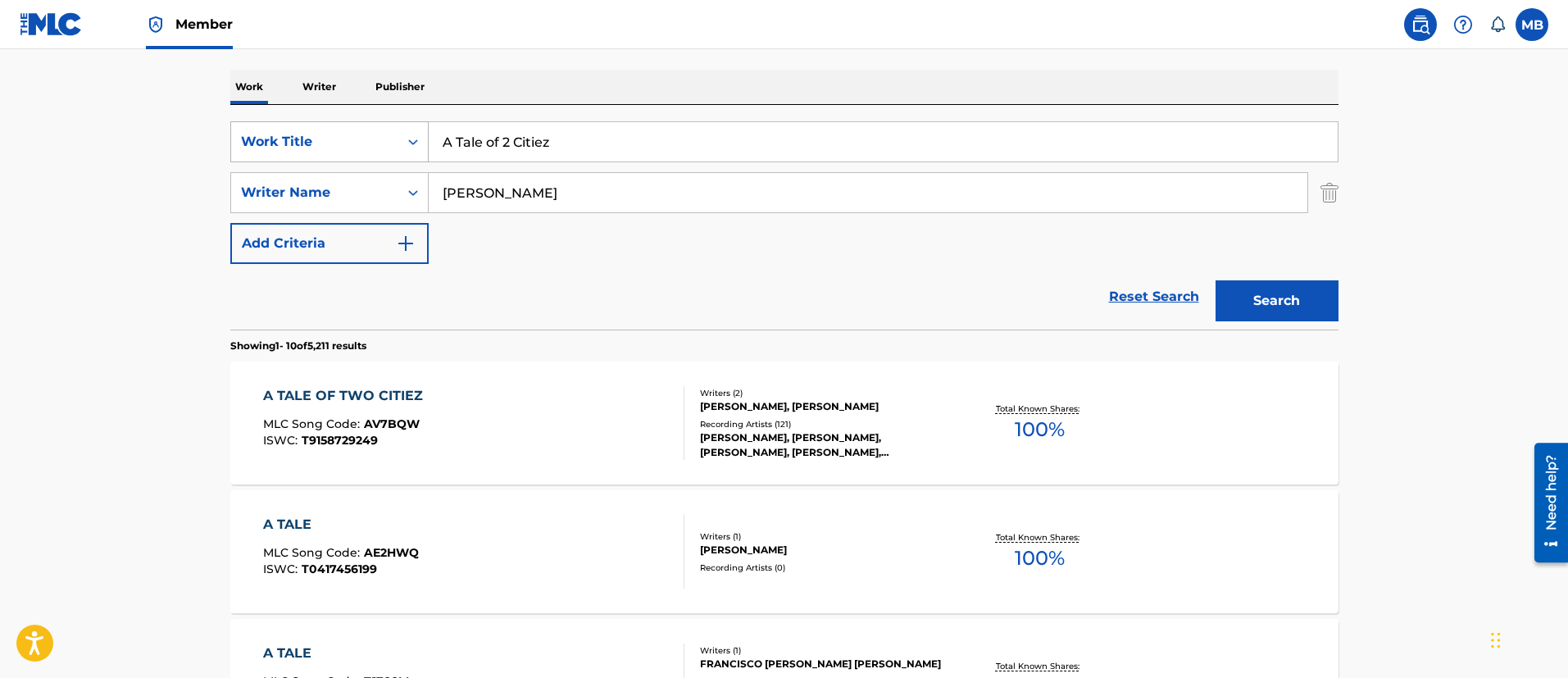
drag, startPoint x: 583, startPoint y: 158, endPoint x: 395, endPoint y: 158, distance: 188.0
click at [406, 158] on div "SearchWithCriteria5819720b-7d16-4d5c-99fc-86773b04c4d0 Work Title A Tale of 2 C…" at bounding box center [784, 141] width 1108 height 41
paste input "Fake Love"
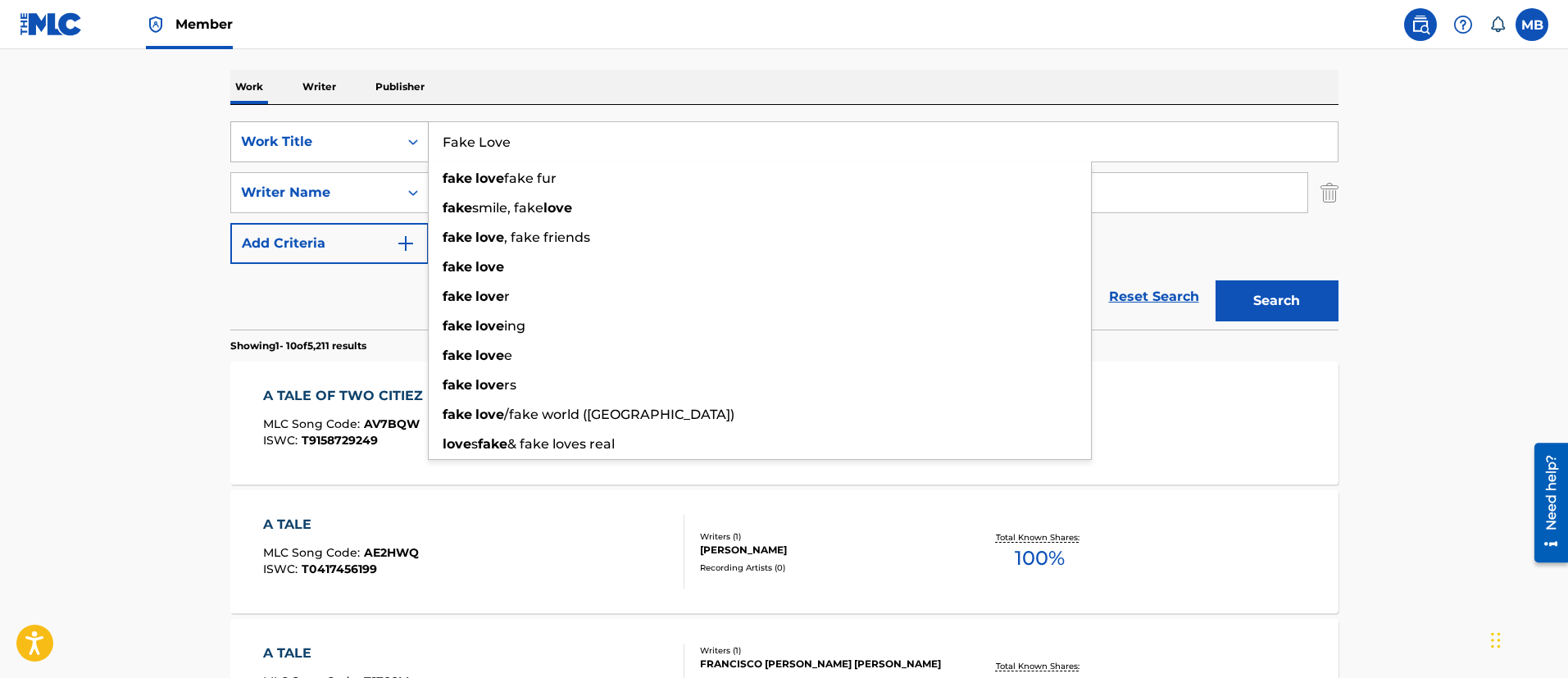
type input "Fake Love"
click at [1215, 280] on button "Search" at bounding box center [1276, 300] width 123 height 41
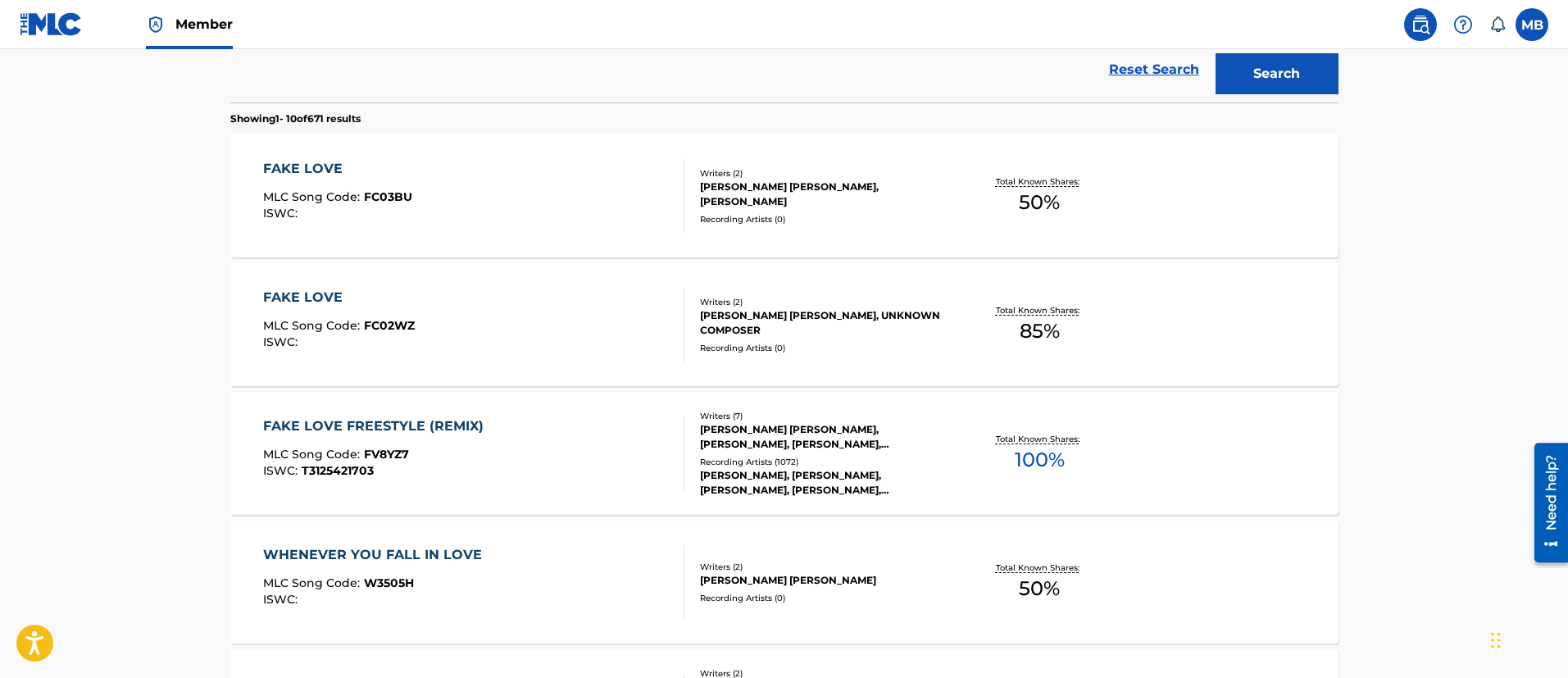
scroll to position [612, 0]
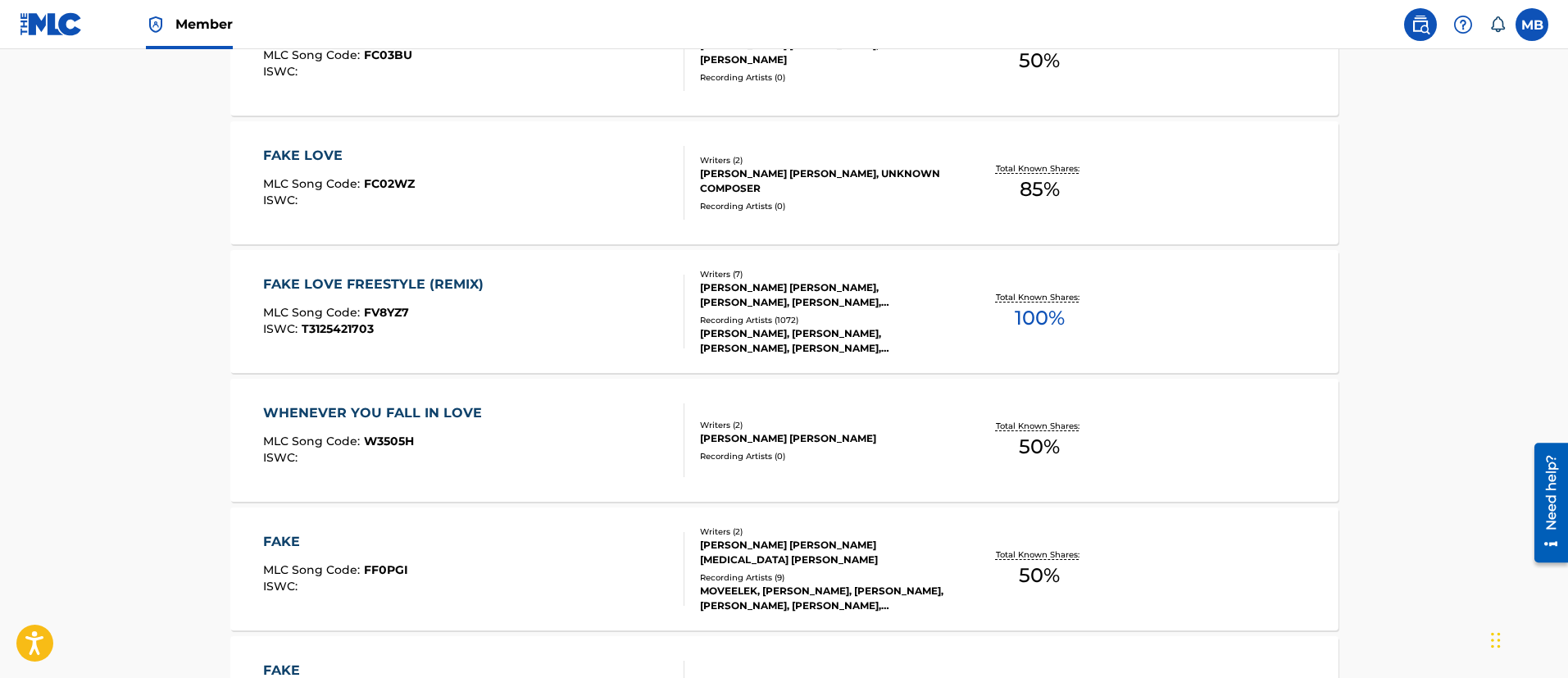
click at [501, 303] on div "FAKE LOVE FREESTYLE (REMIX) MLC Song Code : FV8YZ7 ISWC : T3125421703" at bounding box center [473, 311] width 421 height 73
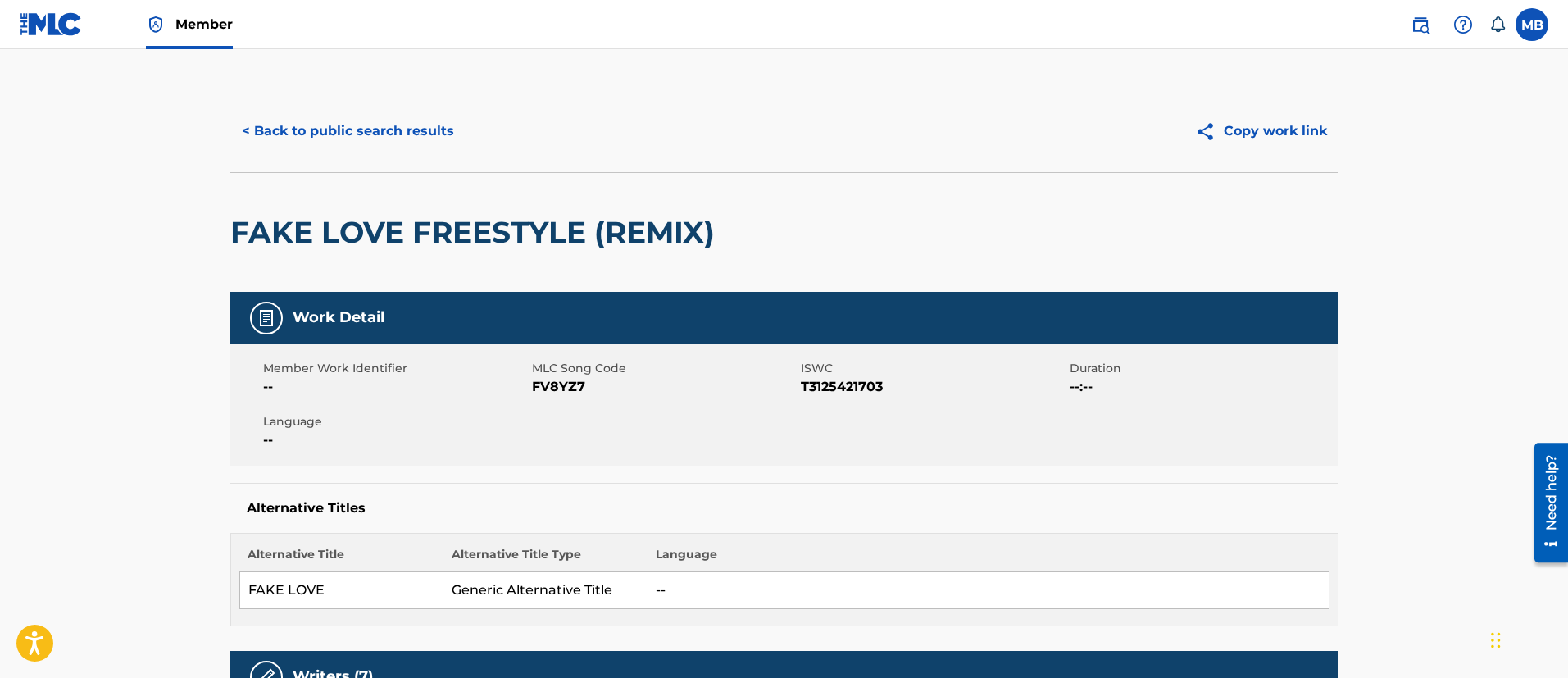
click at [444, 136] on button "< Back to public search results" at bounding box center [348, 131] width 235 height 41
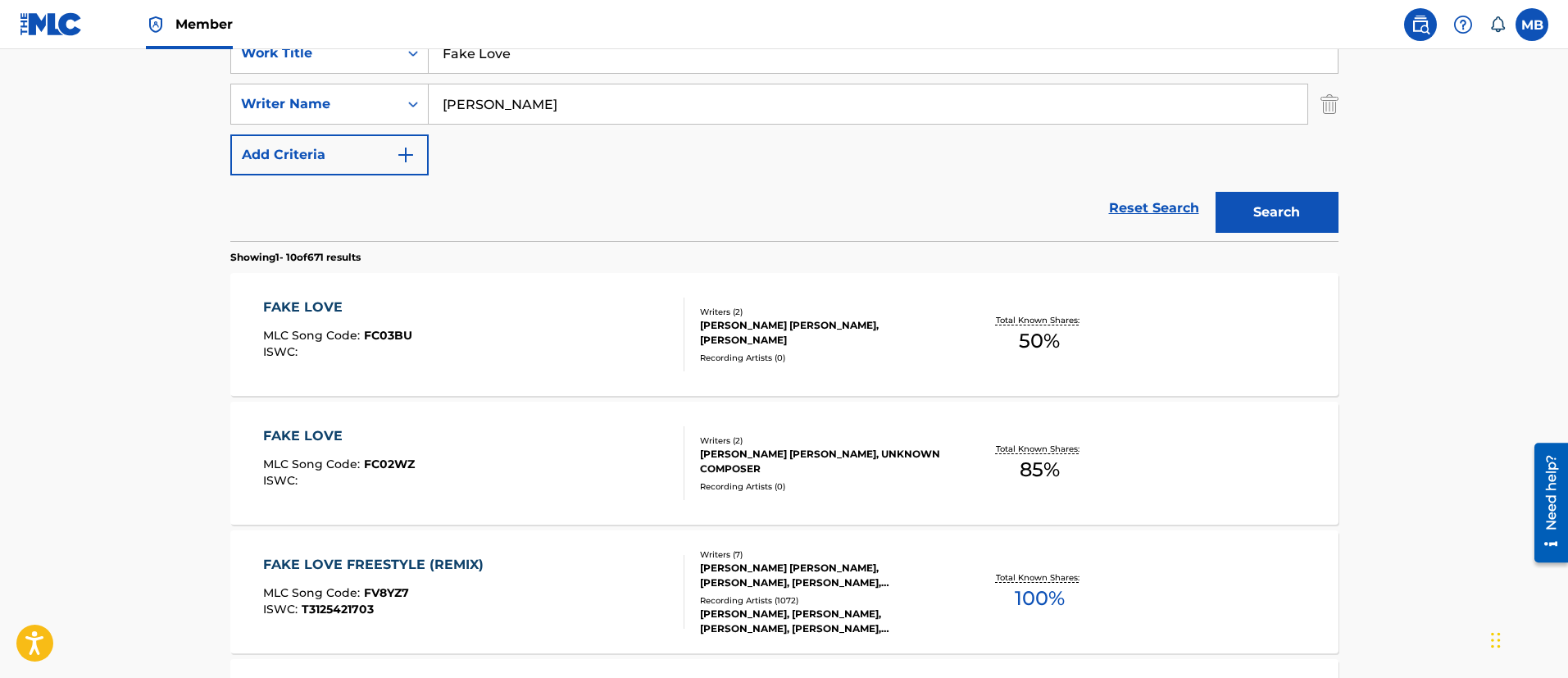
scroll to position [91, 0]
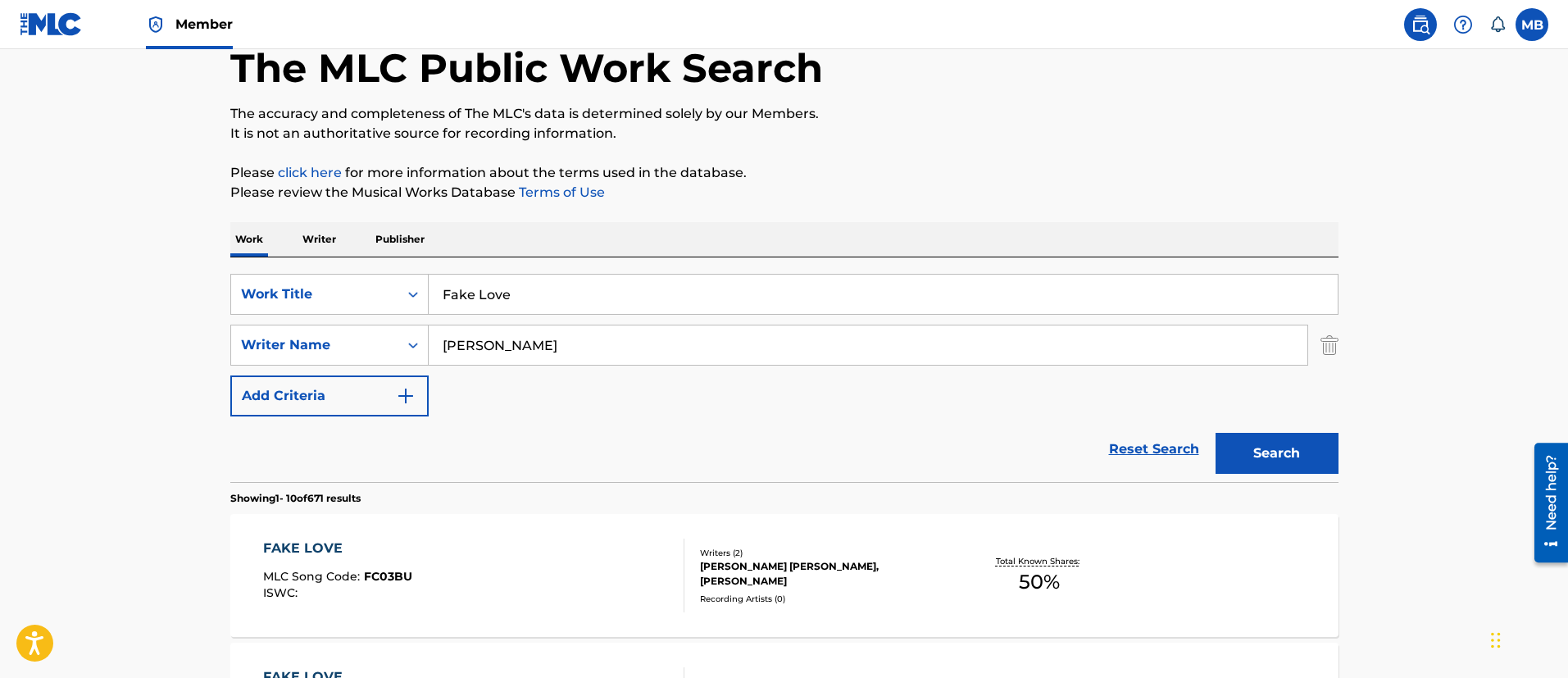
drag, startPoint x: 520, startPoint y: 279, endPoint x: 284, endPoint y: 252, distance: 237.5
click at [338, 268] on div "SearchWithCriteria5819720b-7d16-4d5c-99fc-86773b04c4d0 Work Title Fake Love Sea…" at bounding box center [784, 369] width 1108 height 224
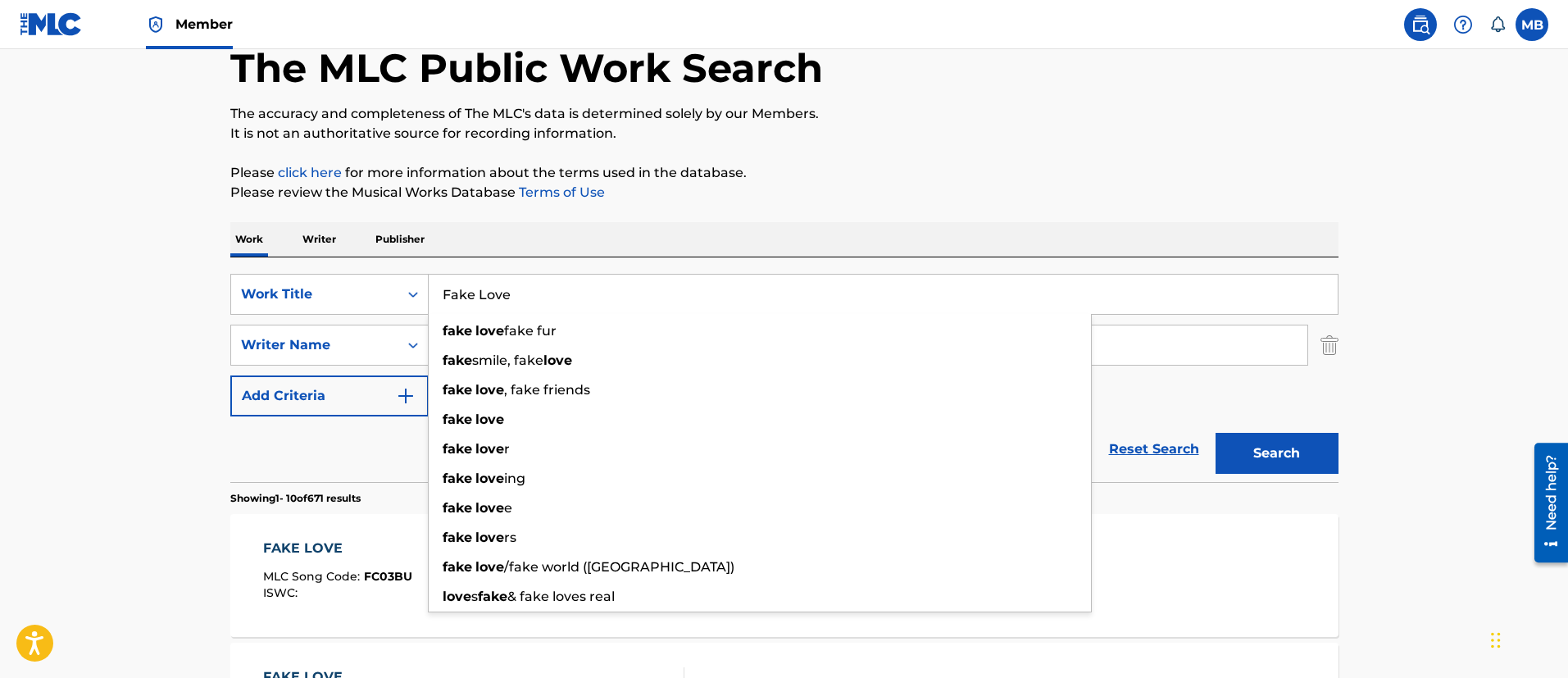
paste input "Rich Flex"
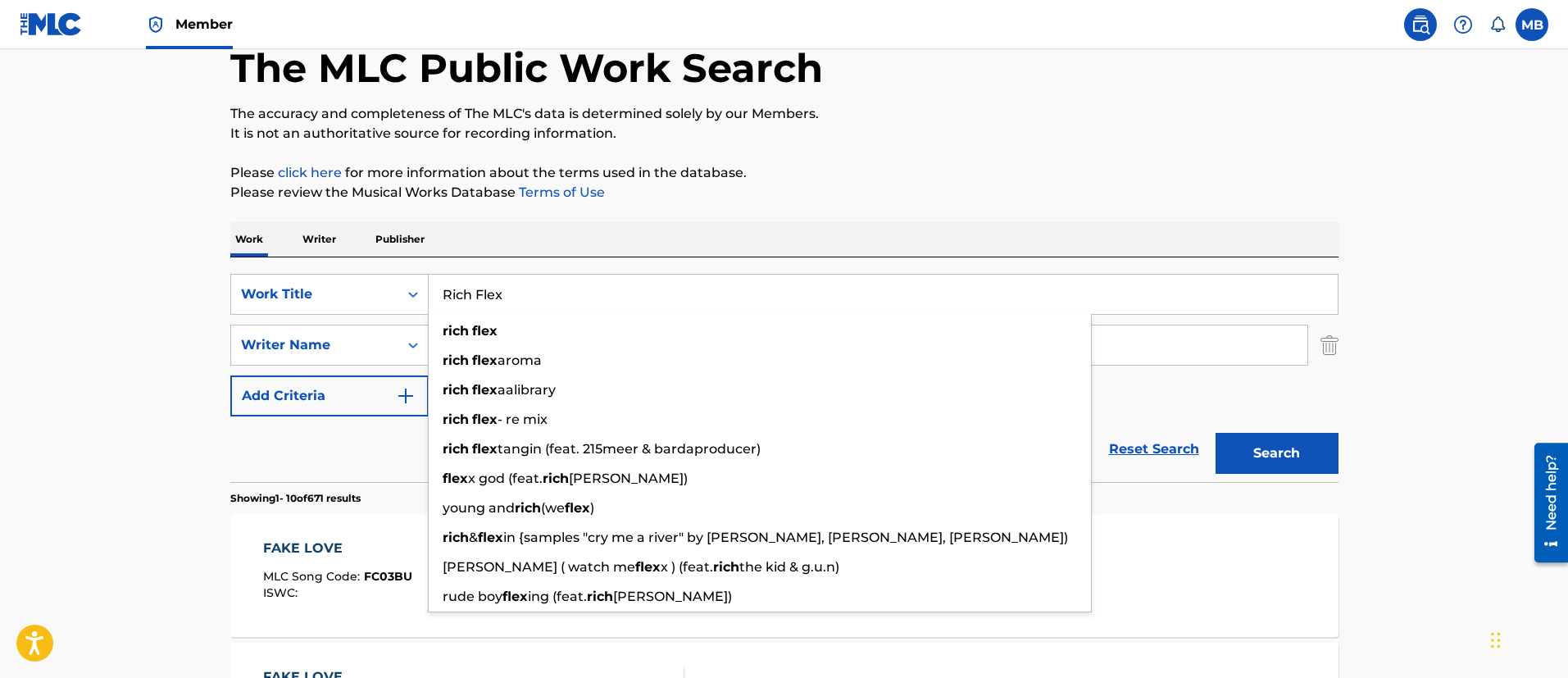
type input "Rich Flex"
click at [1215, 433] on button "Search" at bounding box center [1276, 453] width 123 height 41
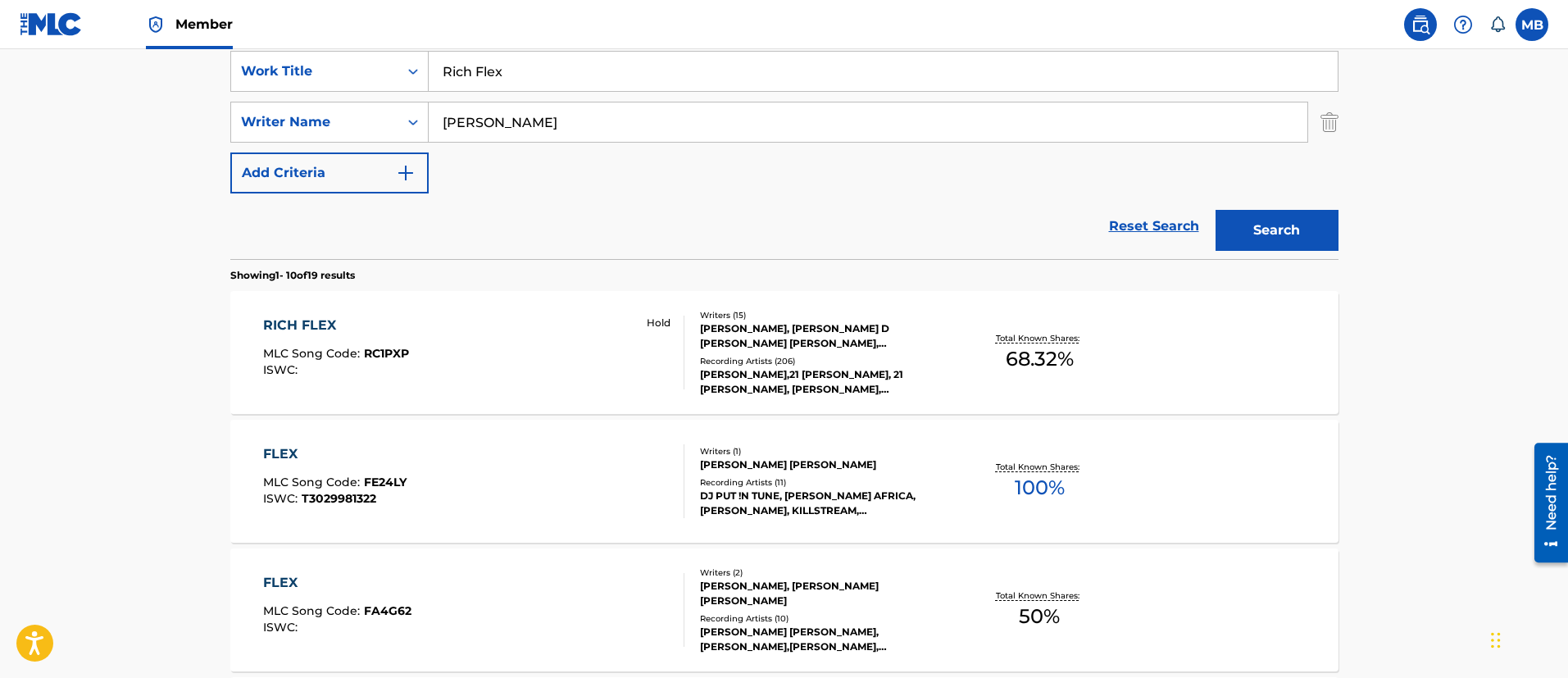
scroll to position [337, 0]
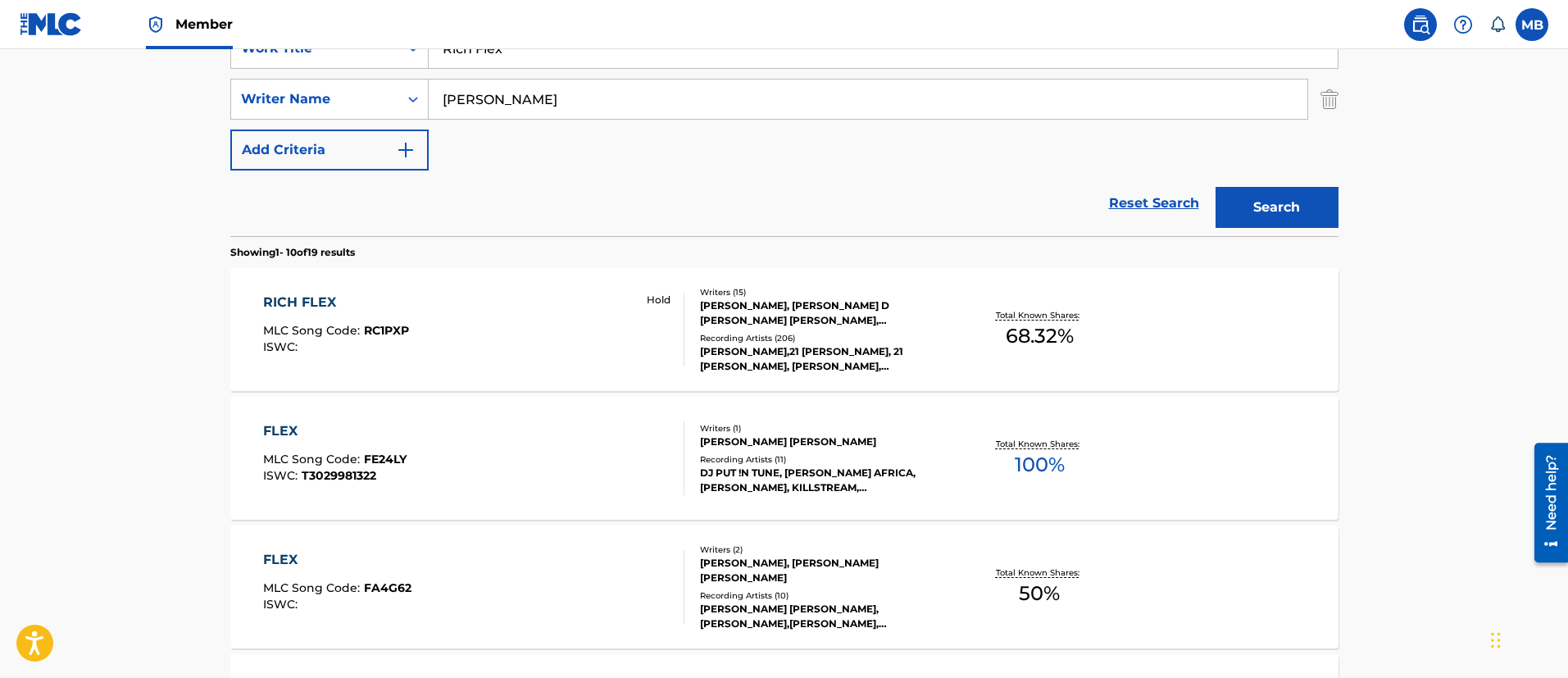
click at [515, 319] on div "RICH FLEX MLC Song Code : RC1PXP ISWC : Hold" at bounding box center [473, 329] width 421 height 73
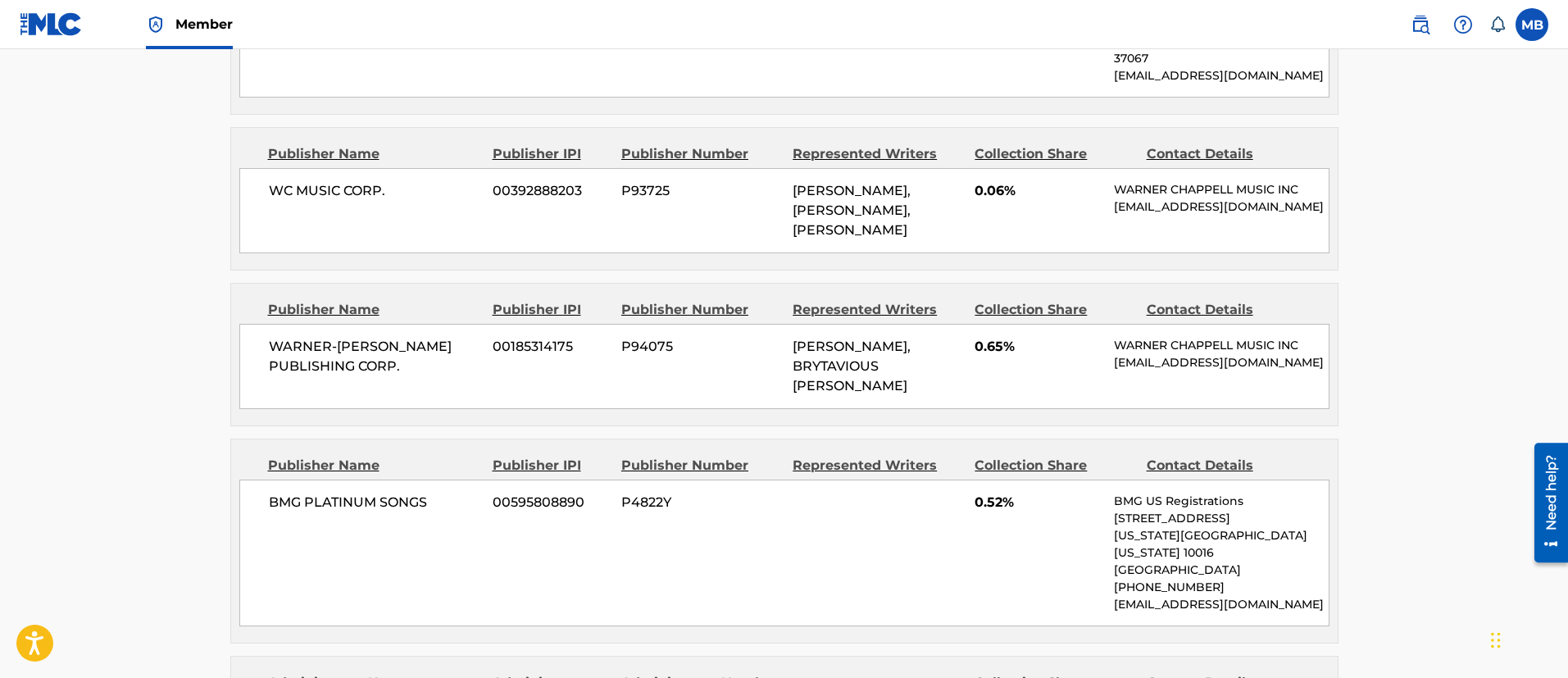
scroll to position [983, 0]
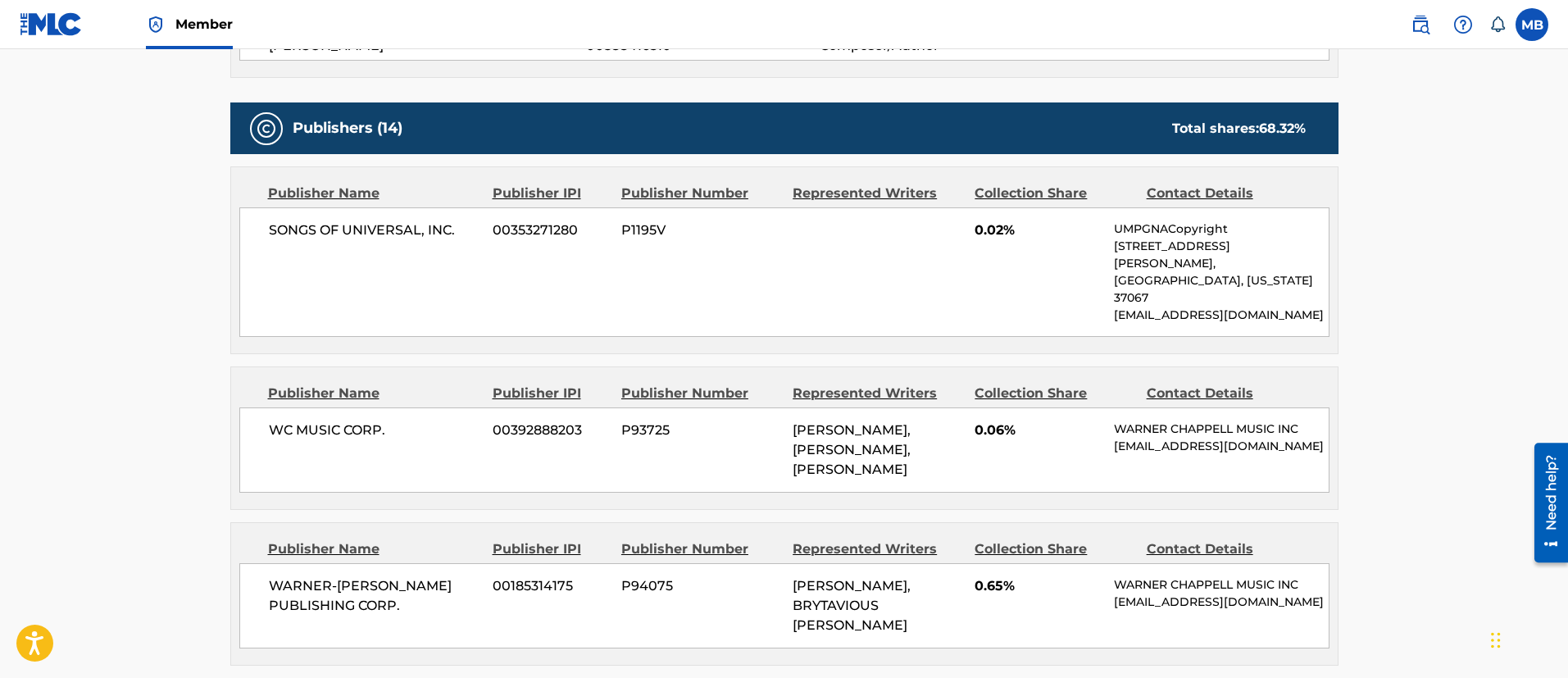
click at [1431, 14] on link at bounding box center [1420, 24] width 33 height 33
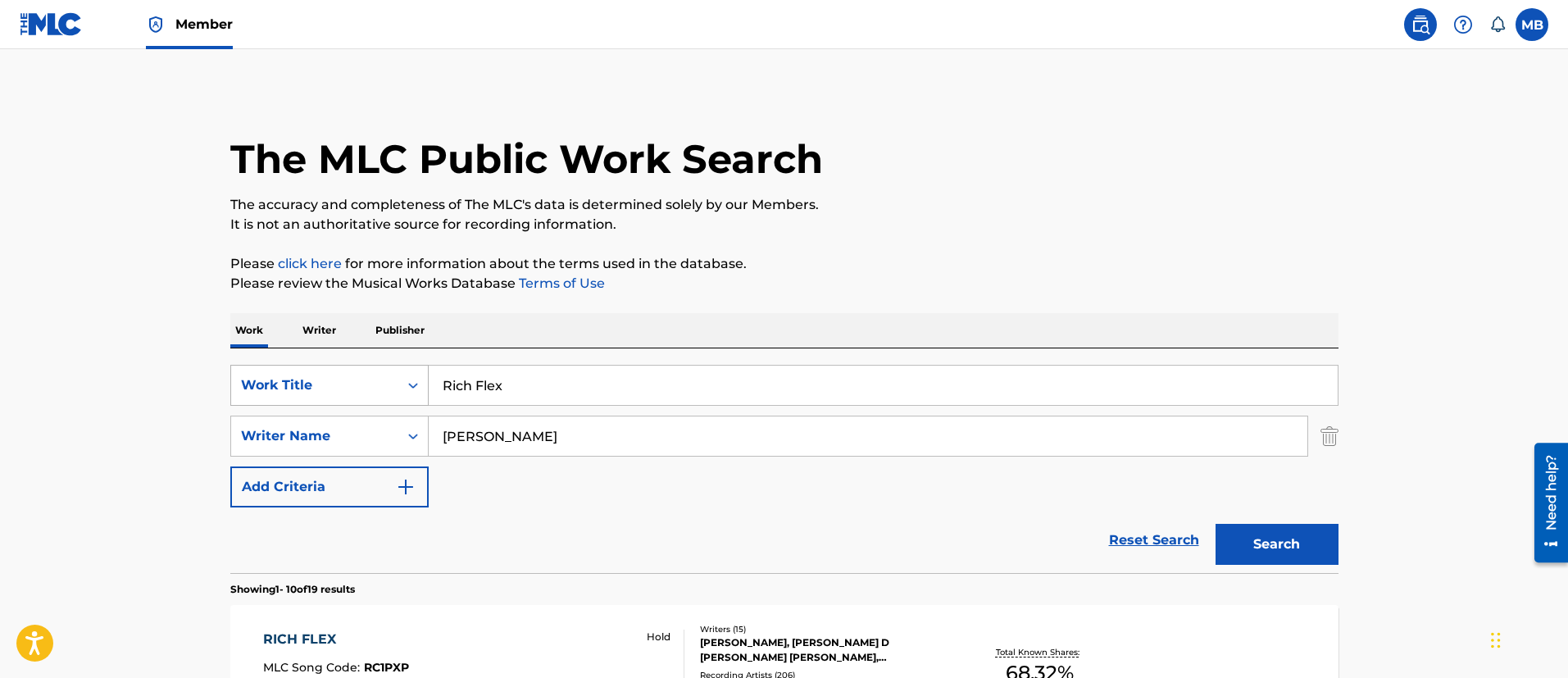
drag, startPoint x: 354, startPoint y: 369, endPoint x: 329, endPoint y: 364, distance: 25.5
click at [329, 364] on div "SearchWithCriteria5819720b-7d16-4d5c-99fc-86773b04c4d0 Work Title Rich Flex" at bounding box center [784, 384] width 1108 height 41
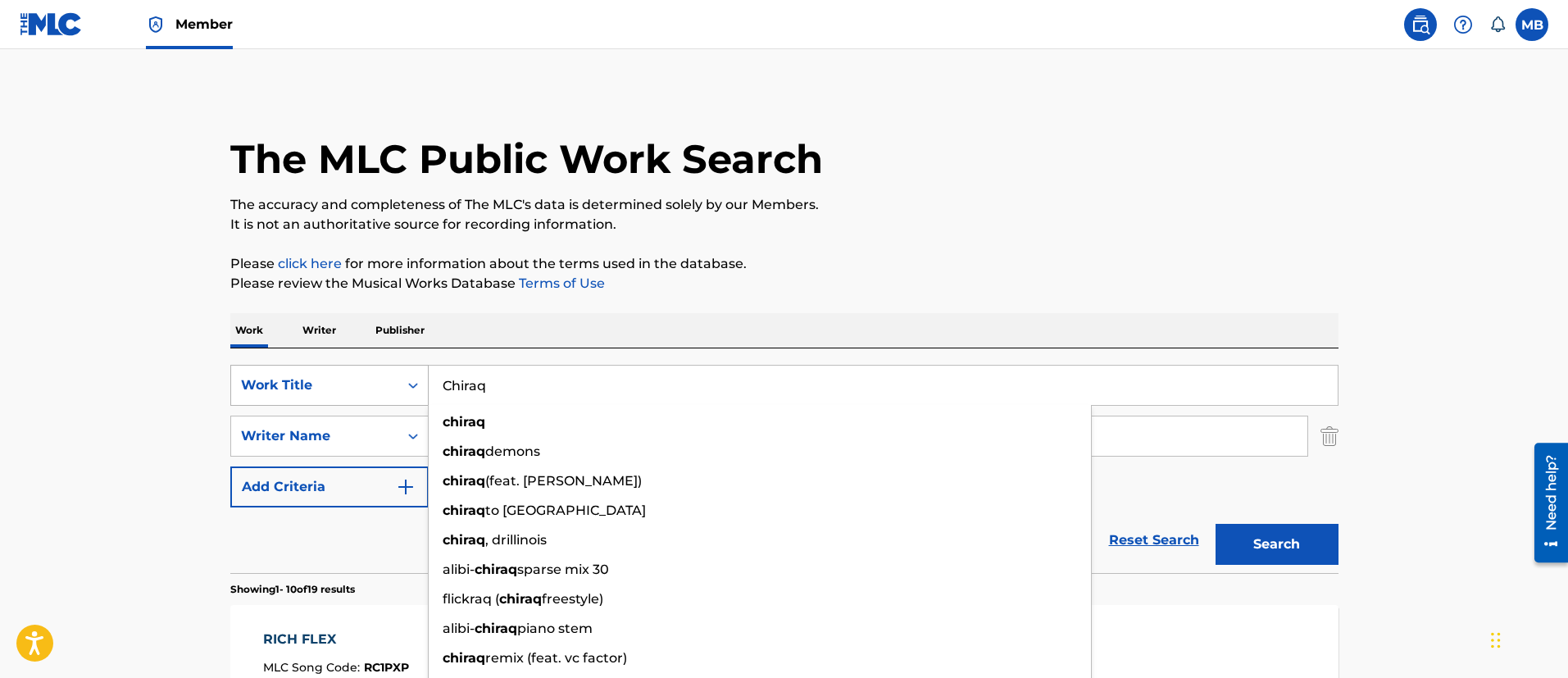
type input "Chiraq"
click at [1215, 524] on button "Search" at bounding box center [1276, 544] width 123 height 41
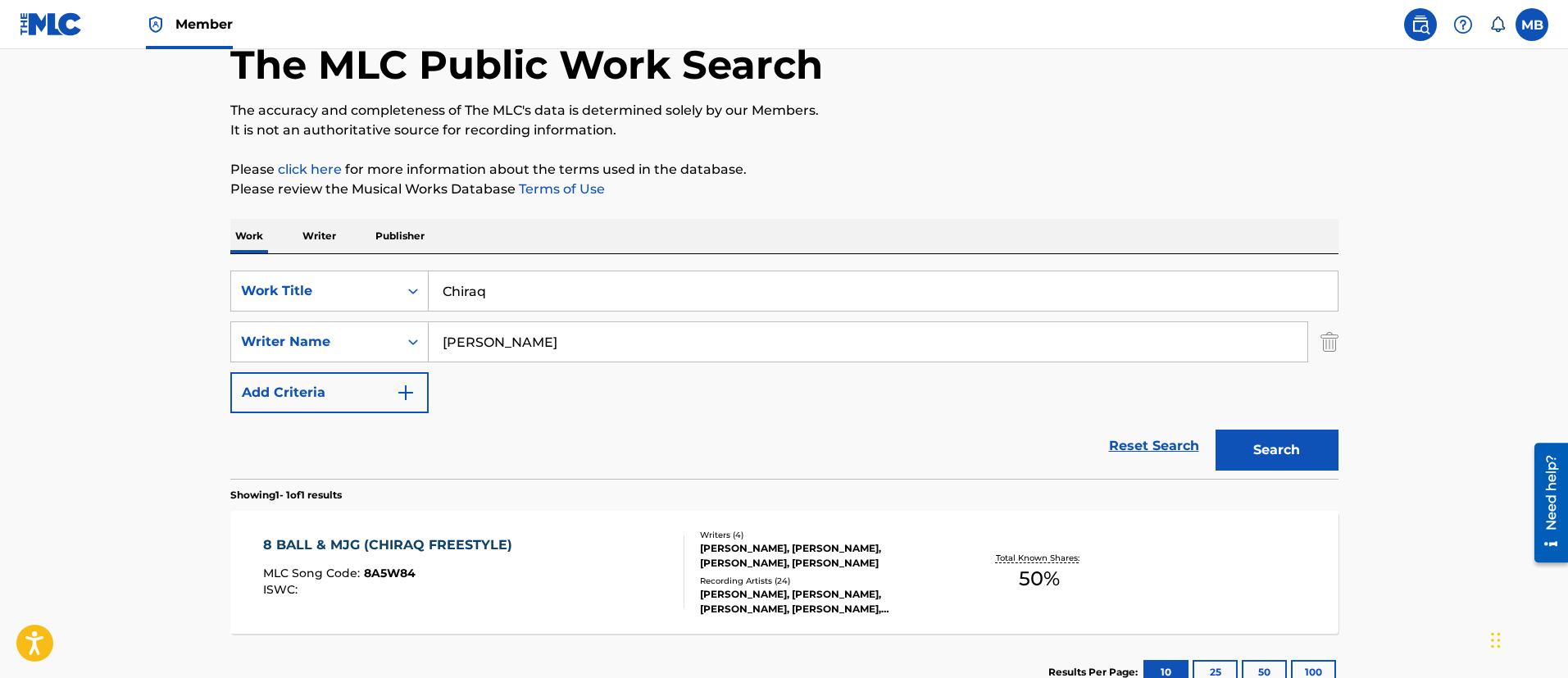
scroll to position [213, 0]
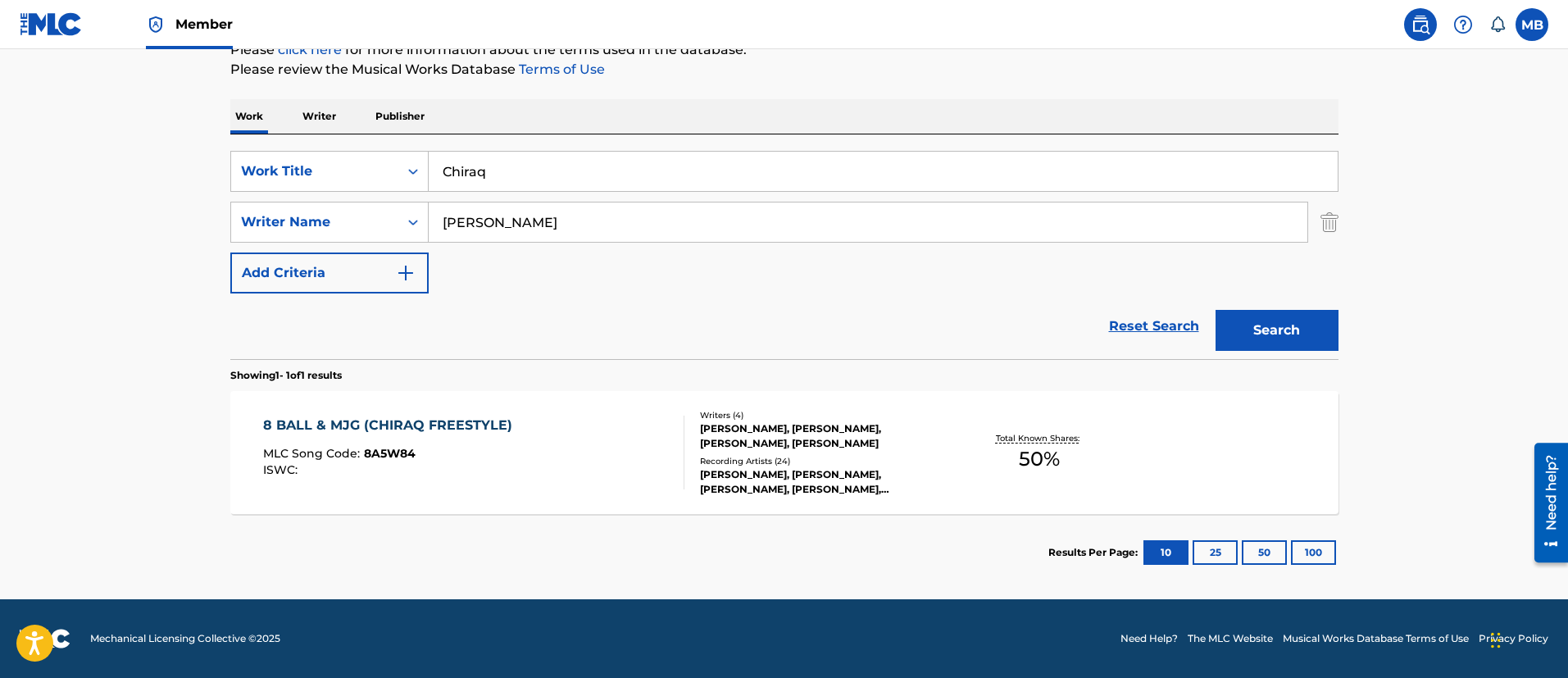
click at [598, 429] on div "8 BALL & MJG (CHIRAQ FREESTYLE) MLC Song Code : 8A5W84 ISWC :" at bounding box center [473, 452] width 421 height 73
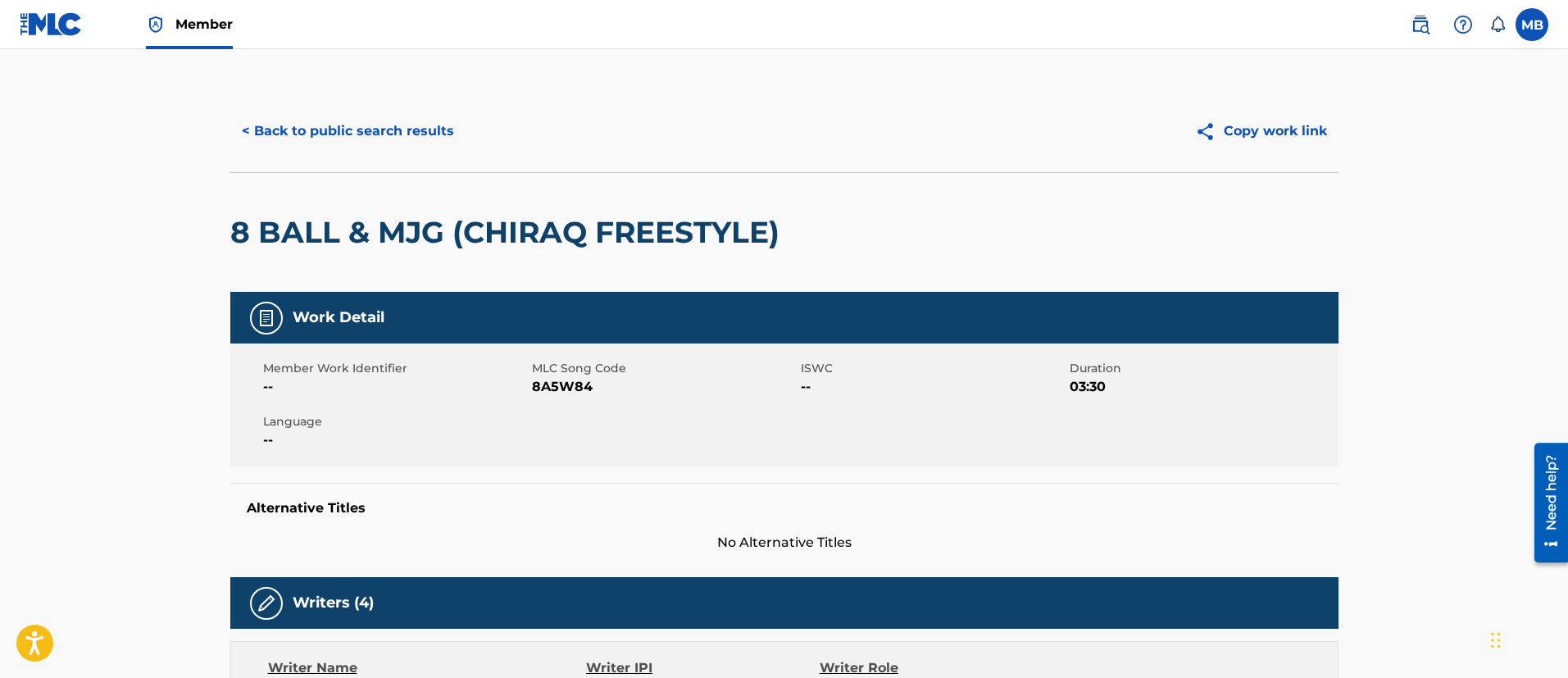
click at [370, 256] on div "8 BALL & MJG (CHIRAQ FREESTYLE)" at bounding box center [509, 232] width 557 height 118
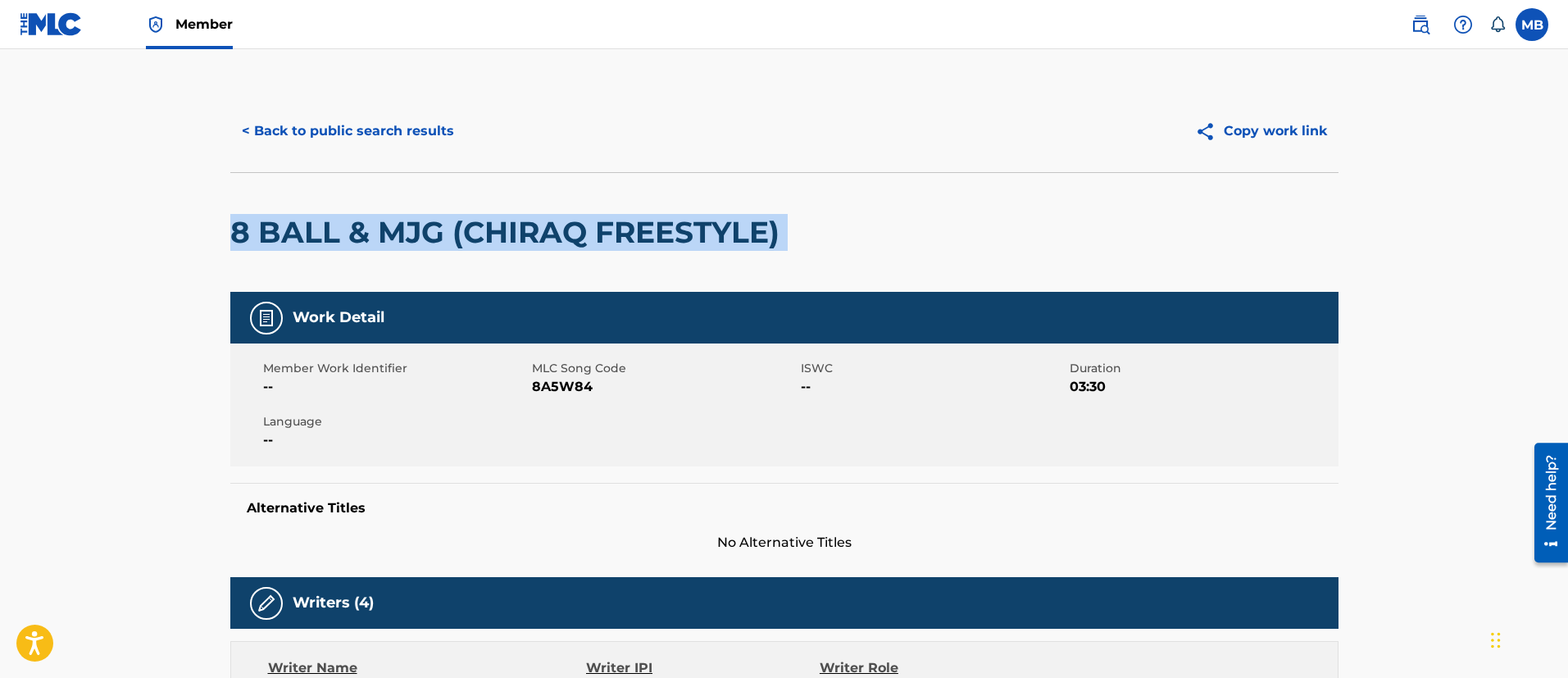
click at [370, 256] on div "8 BALL & MJG (CHIRAQ FREESTYLE)" at bounding box center [509, 232] width 557 height 118
click at [367, 126] on button "< Back to public search results" at bounding box center [348, 131] width 235 height 41
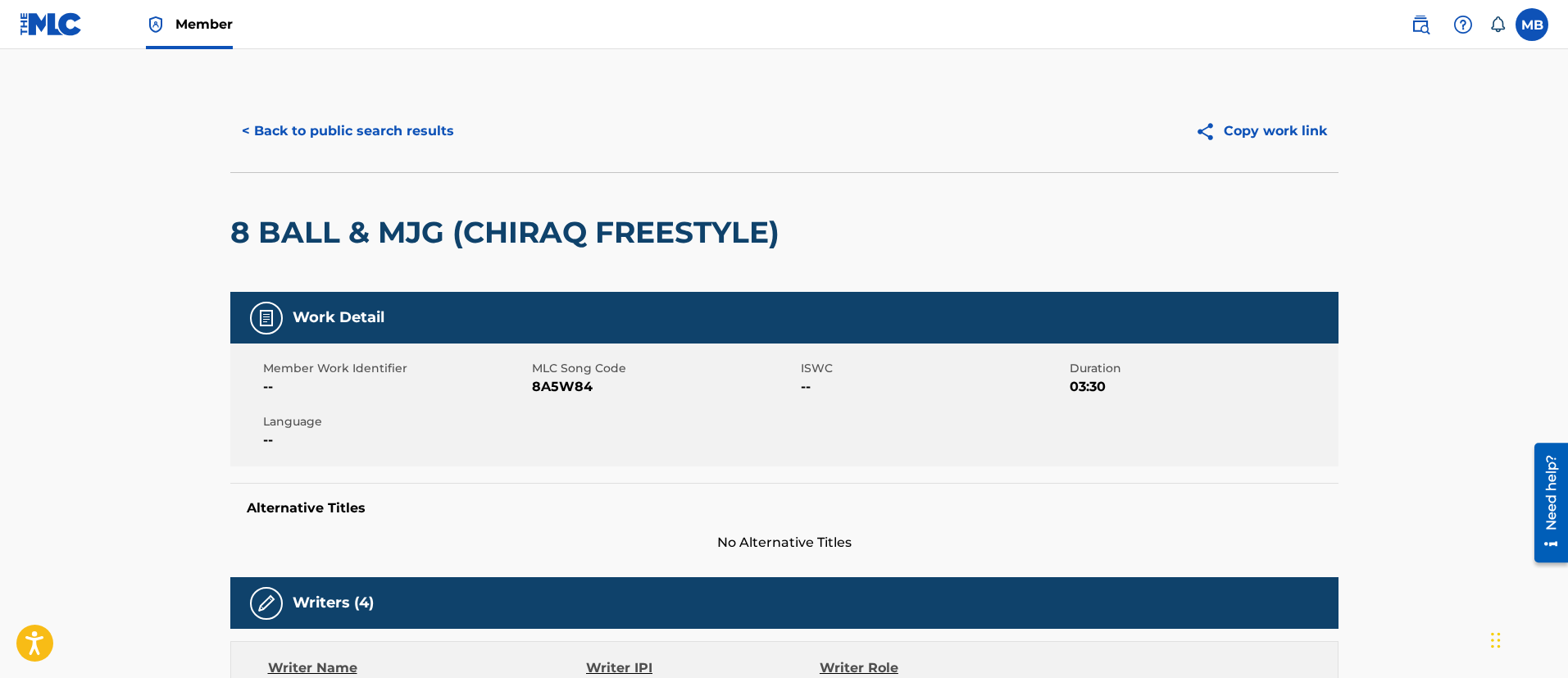
scroll to position [120, 0]
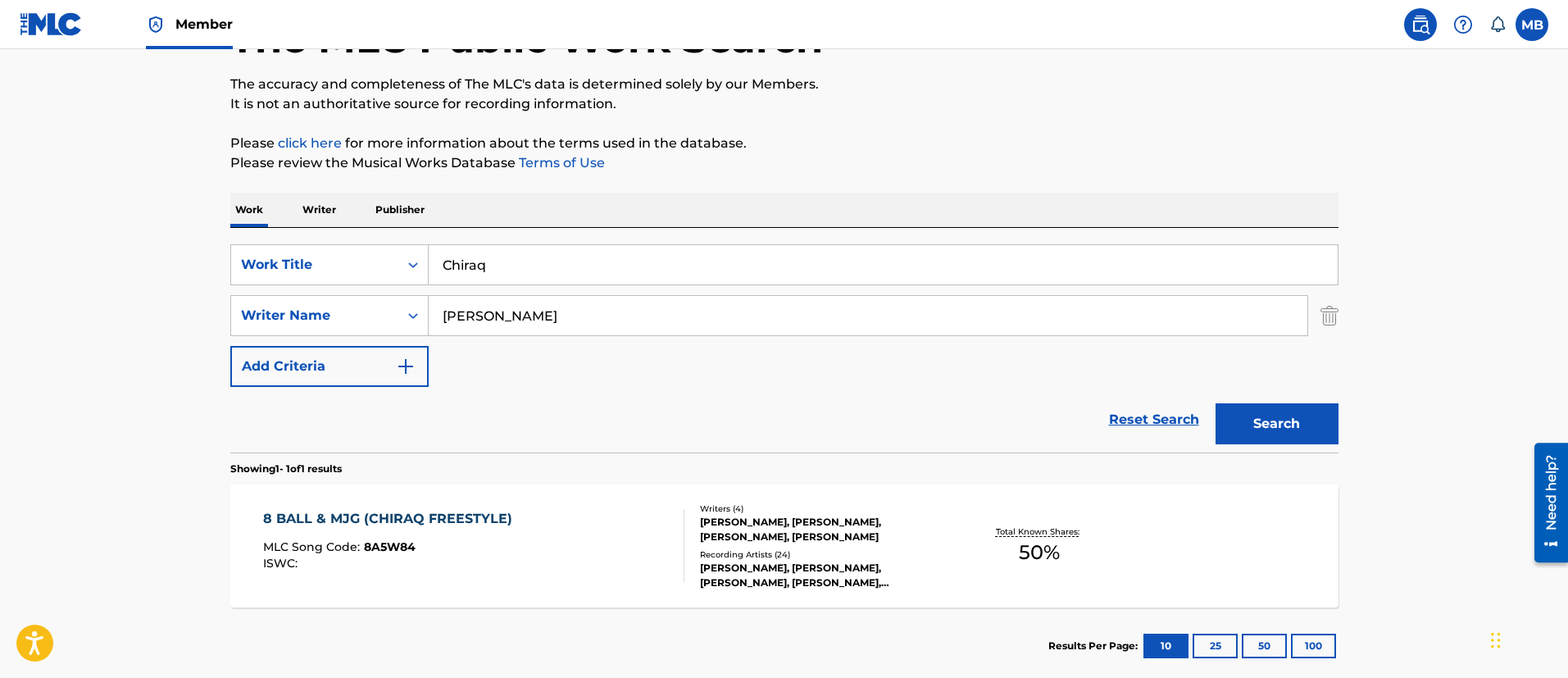
drag, startPoint x: 559, startPoint y: 304, endPoint x: 244, endPoint y: 285, distance: 315.6
click at [263, 289] on div "SearchWithCriteria5819720b-7d16-4d5c-99fc-86773b04c4d0 Work Title Chiraq Search…" at bounding box center [784, 315] width 1108 height 143
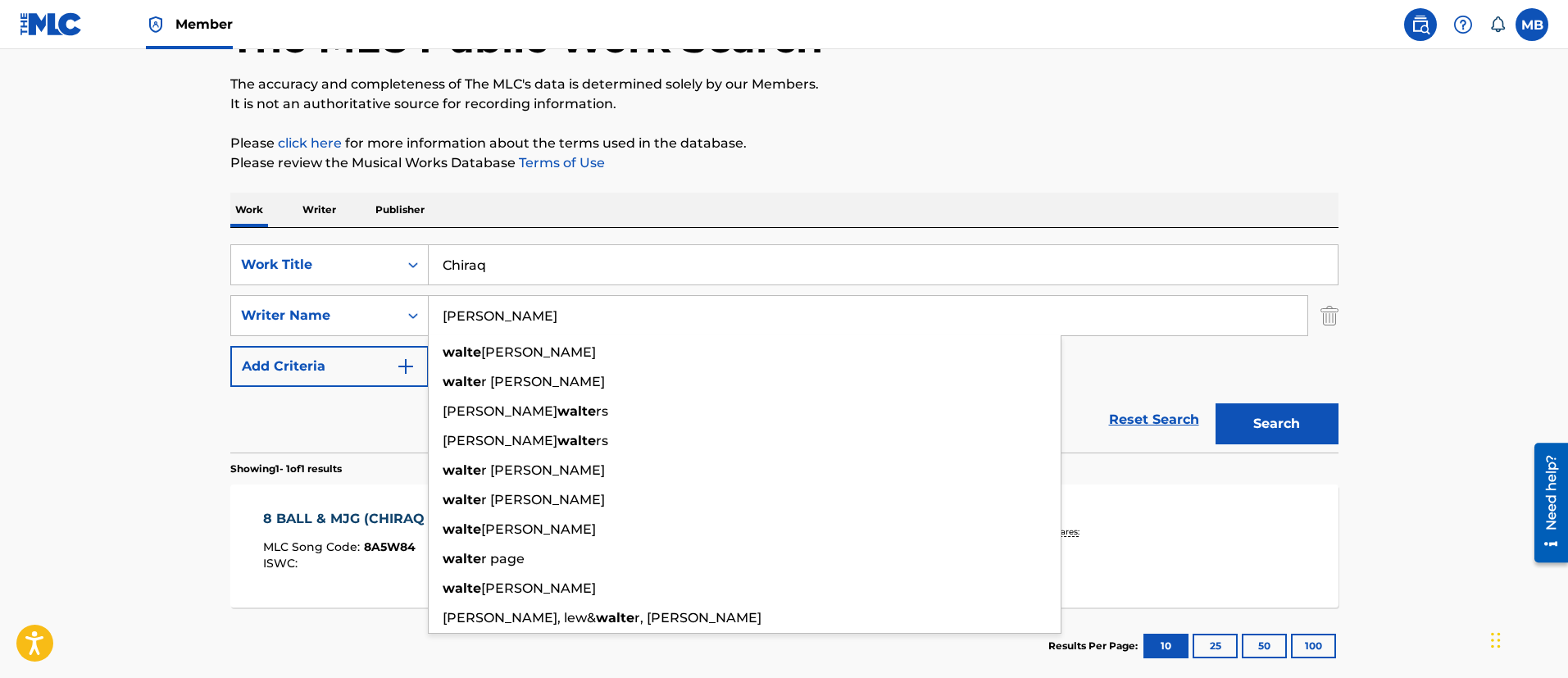
type input "[PERSON_NAME]"
click at [1215, 403] on button "Search" at bounding box center [1276, 423] width 123 height 41
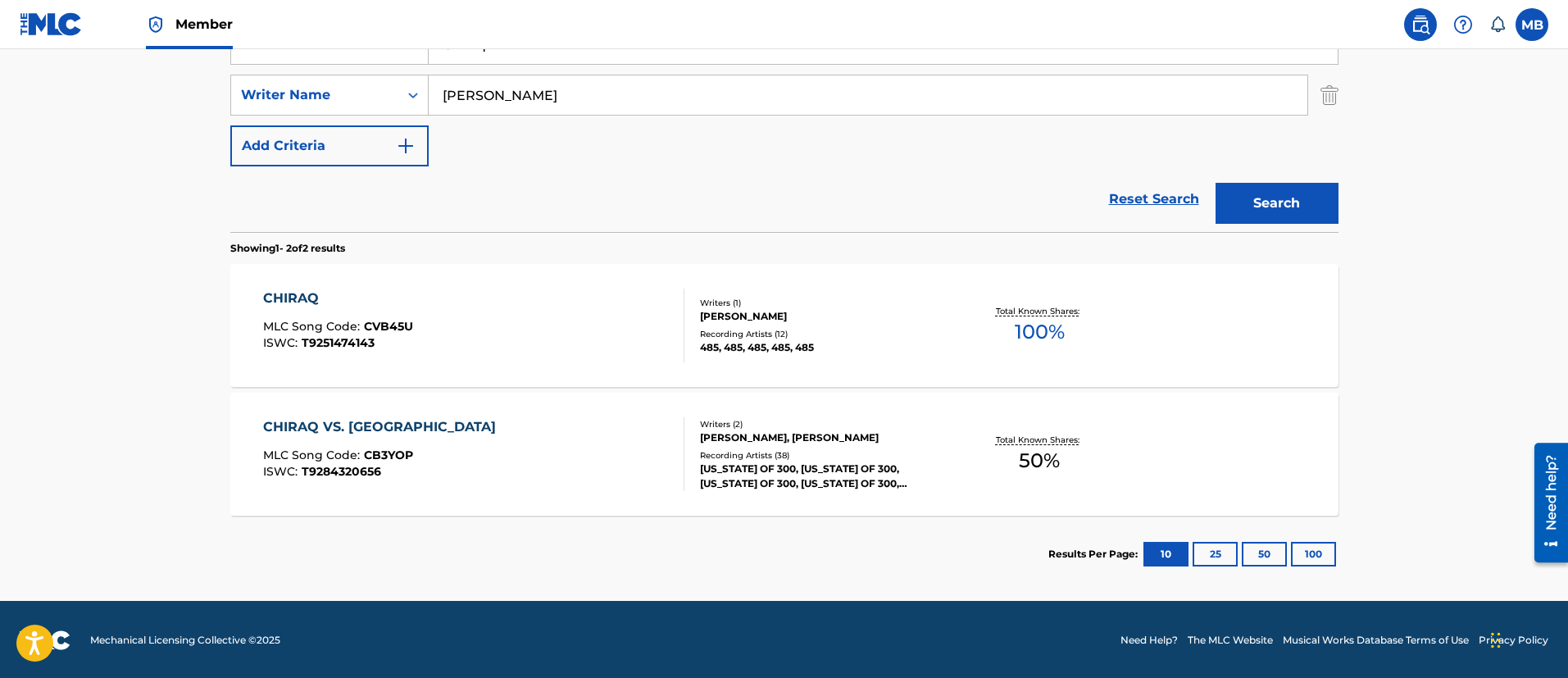
scroll to position [343, 0]
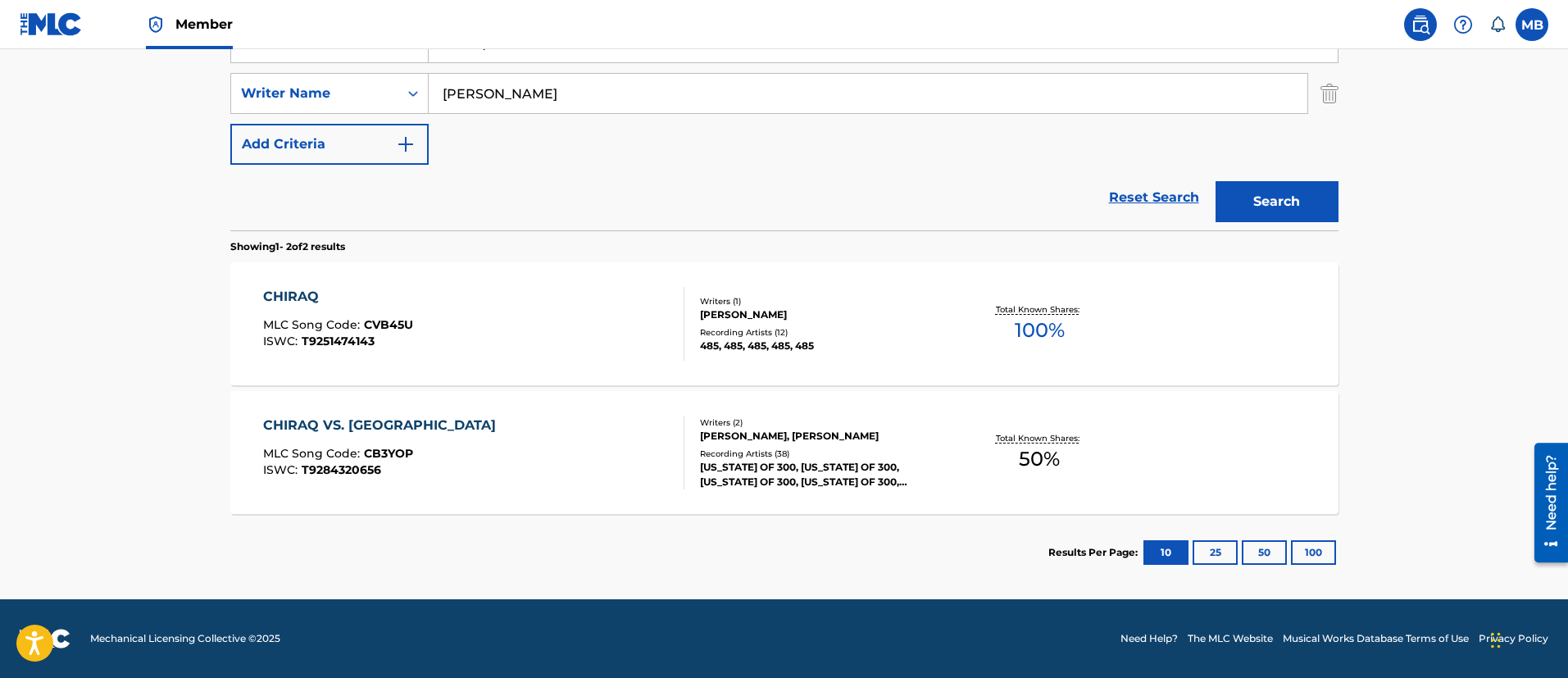
click at [549, 463] on div "CHIRAQ VS. NY MLC Song Code : CB3YOP ISWC : T9284320656" at bounding box center [473, 452] width 421 height 73
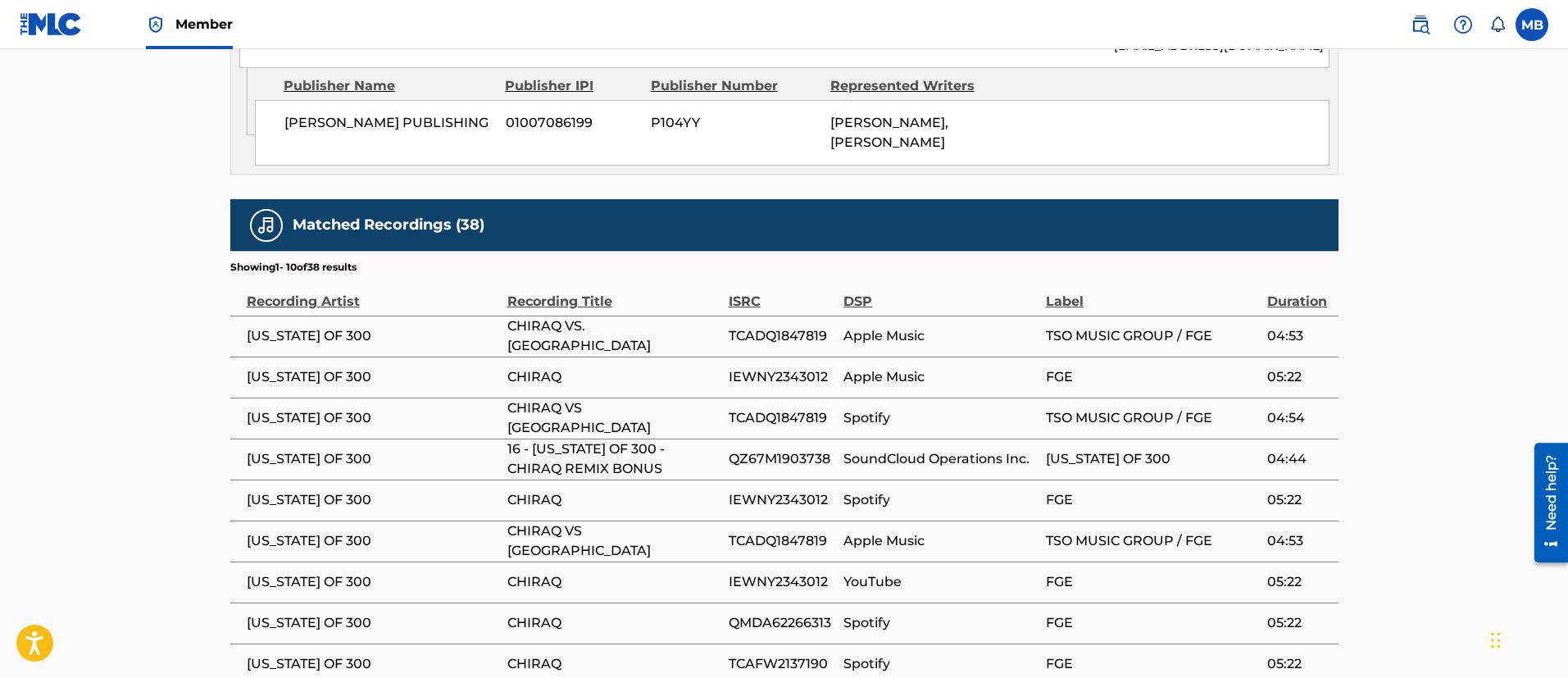
scroll to position [1194, 0]
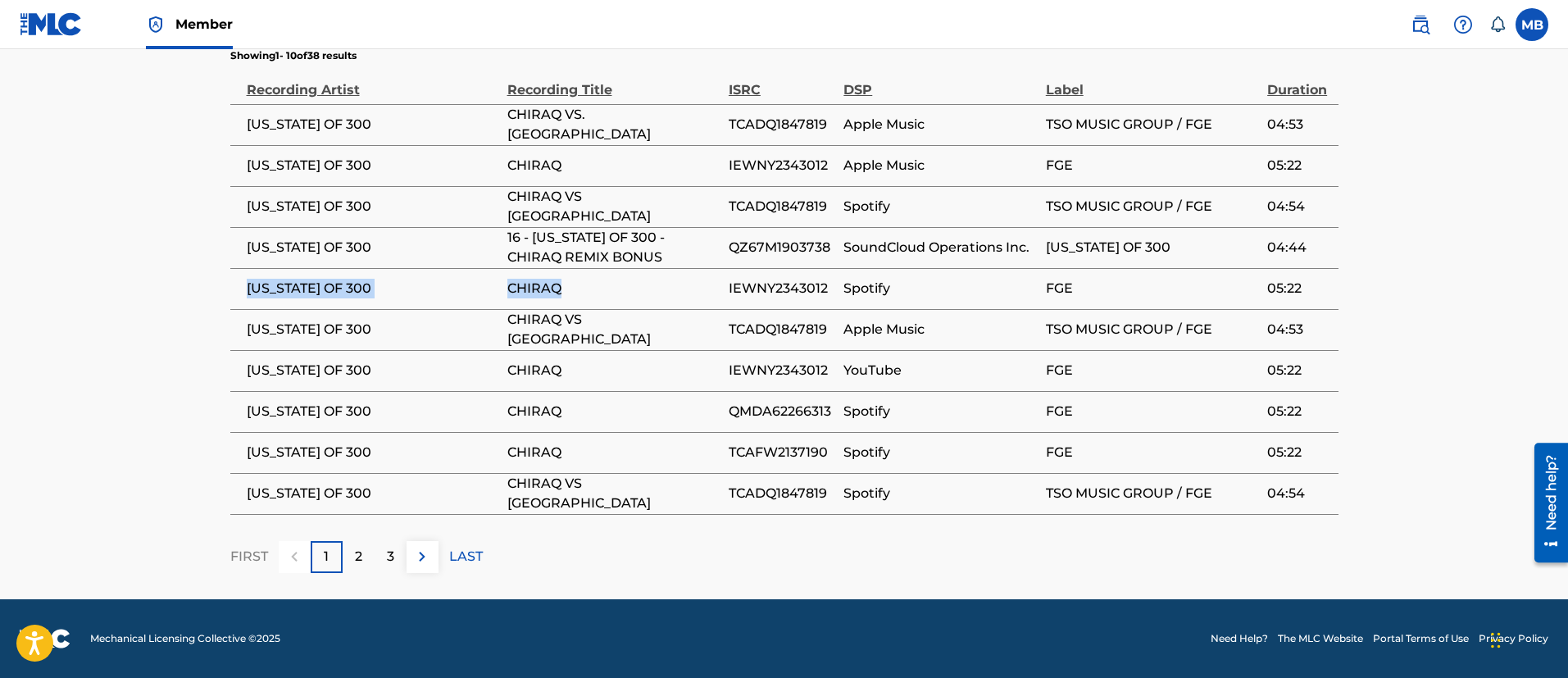
drag, startPoint x: 570, startPoint y: 289, endPoint x: 242, endPoint y: 289, distance: 328.0
click at [242, 289] on tr "[US_STATE] OF 300 CHIRAQ IEWNY2343012 Spotify FGE 05:22" at bounding box center [784, 288] width 1108 height 41
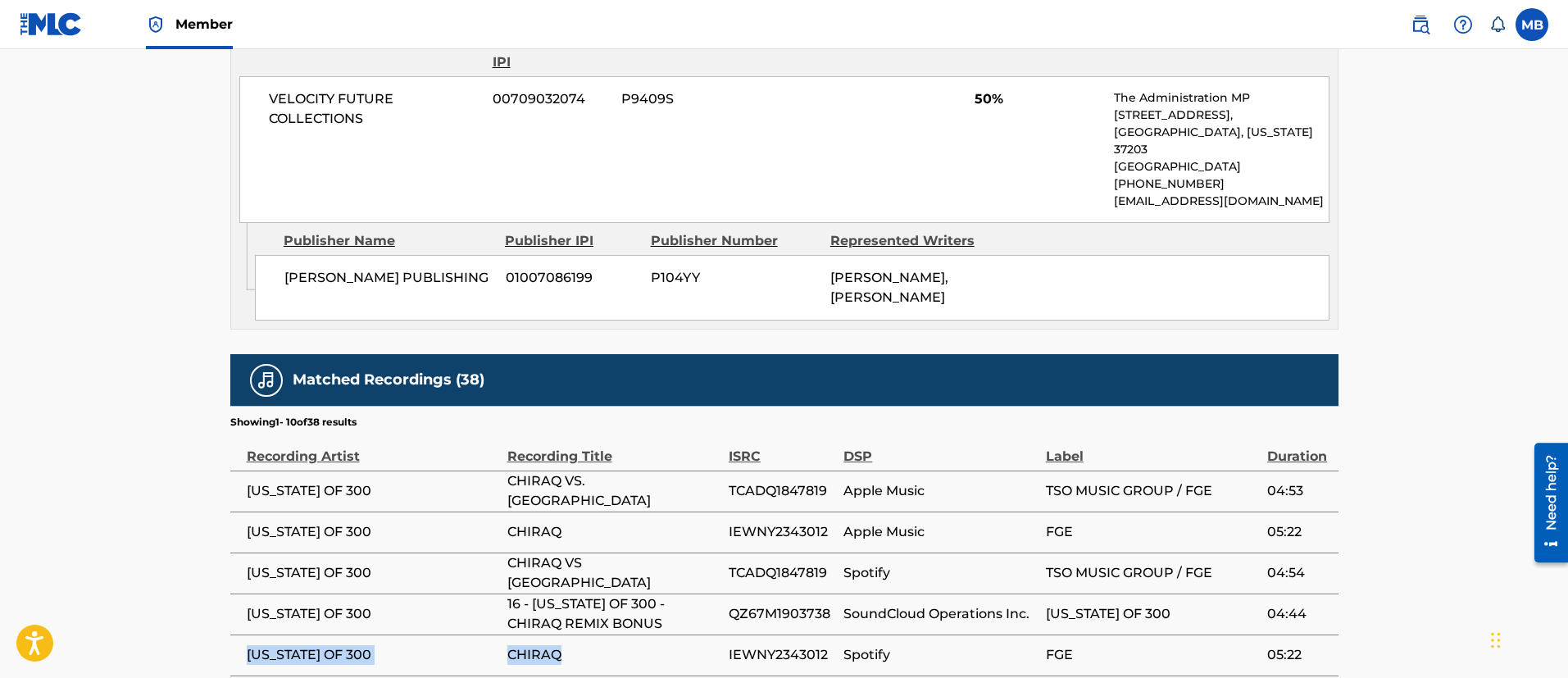
scroll to position [456, 0]
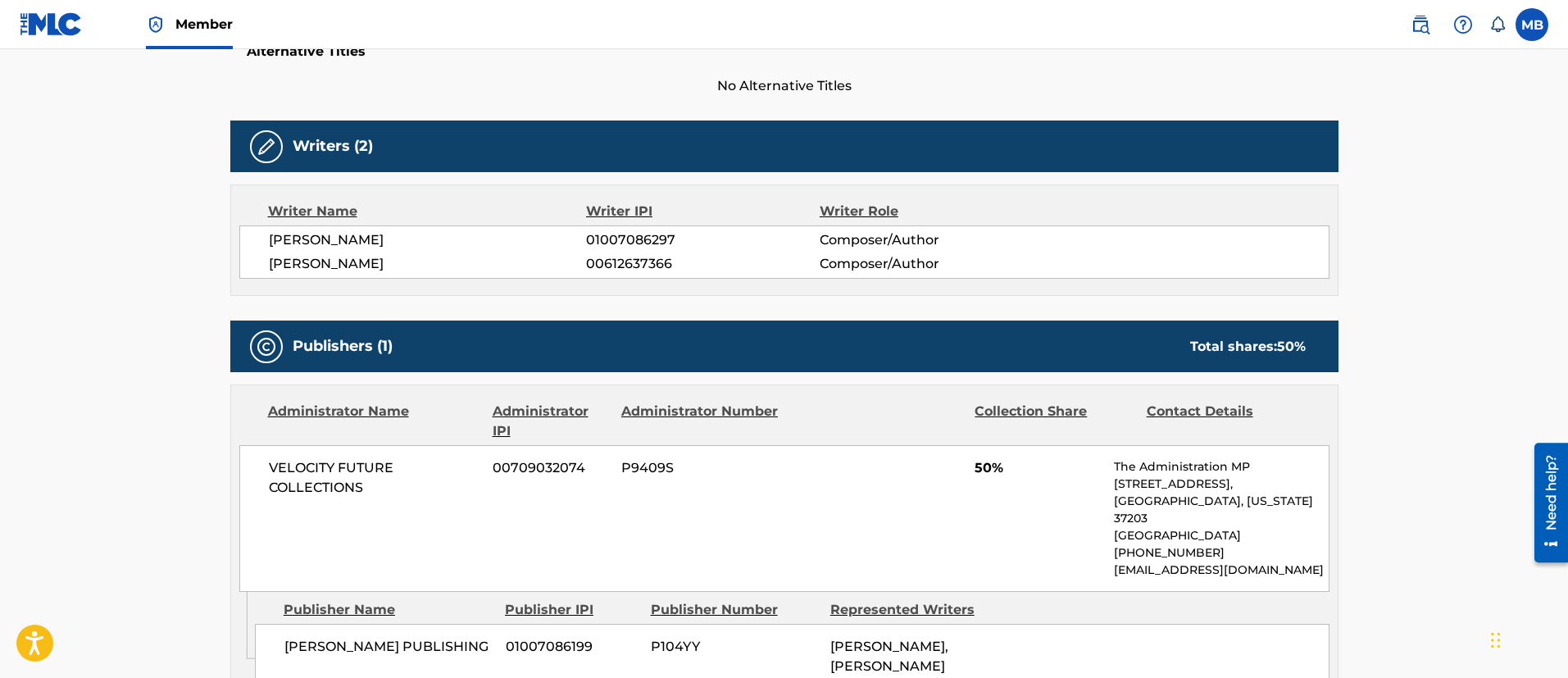
click at [408, 235] on span "[PERSON_NAME]" at bounding box center [427, 240] width 318 height 20
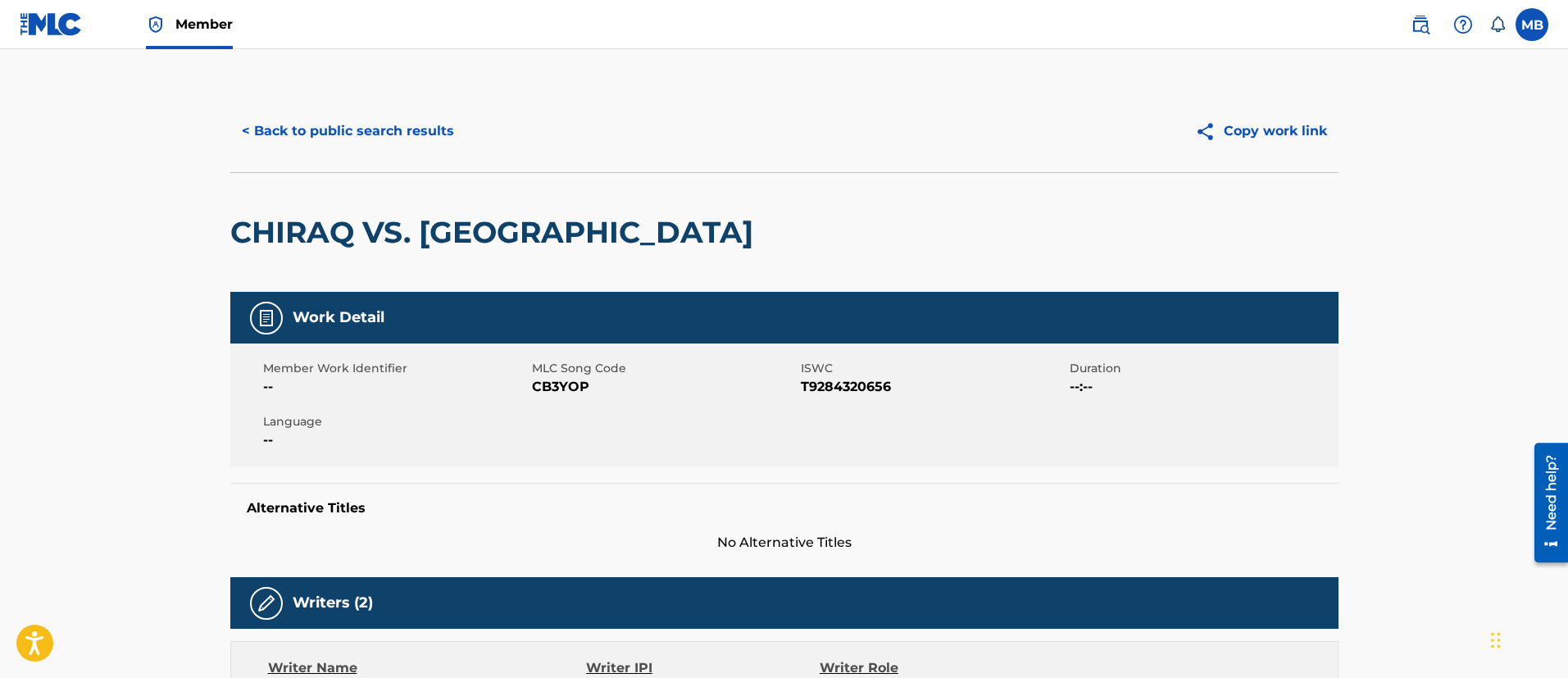
click at [414, 135] on button "< Back to public search results" at bounding box center [348, 131] width 235 height 41
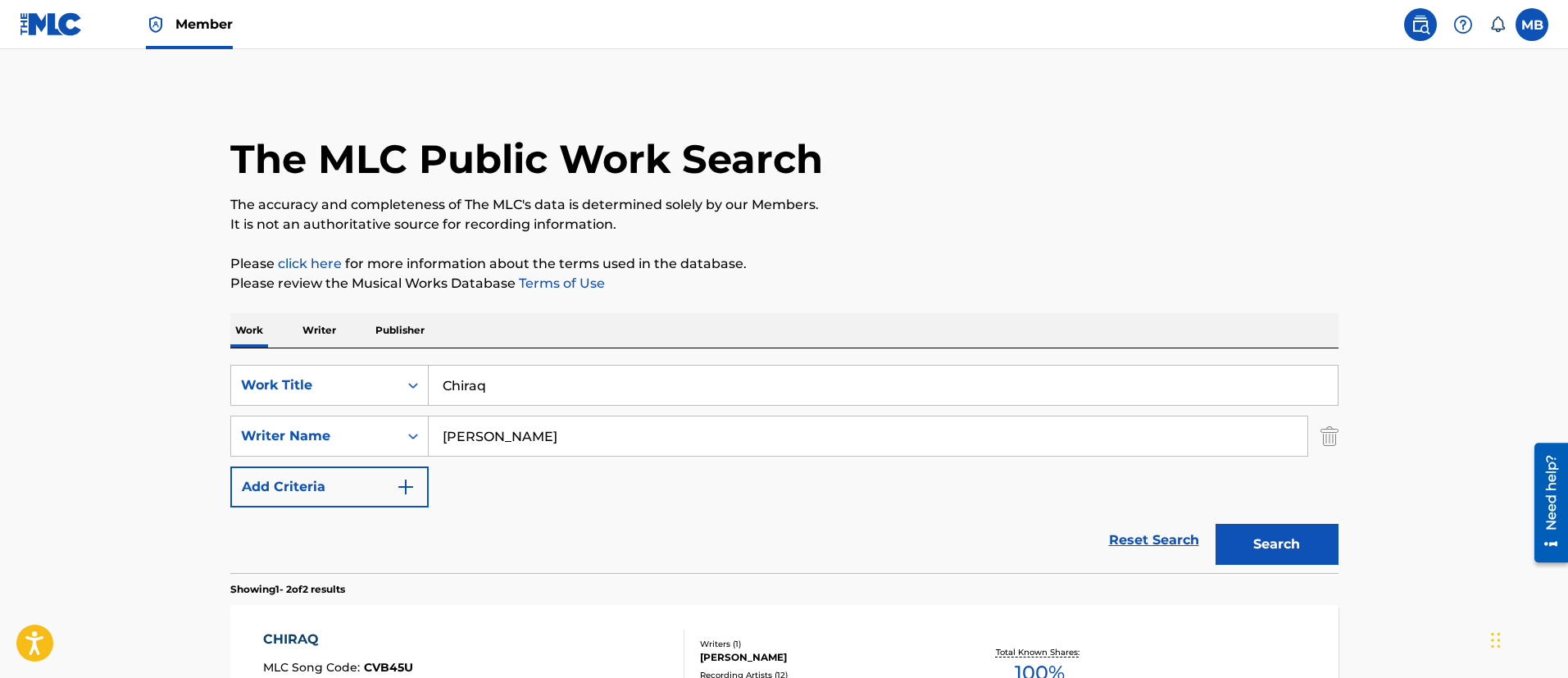
scroll to position [249, 0]
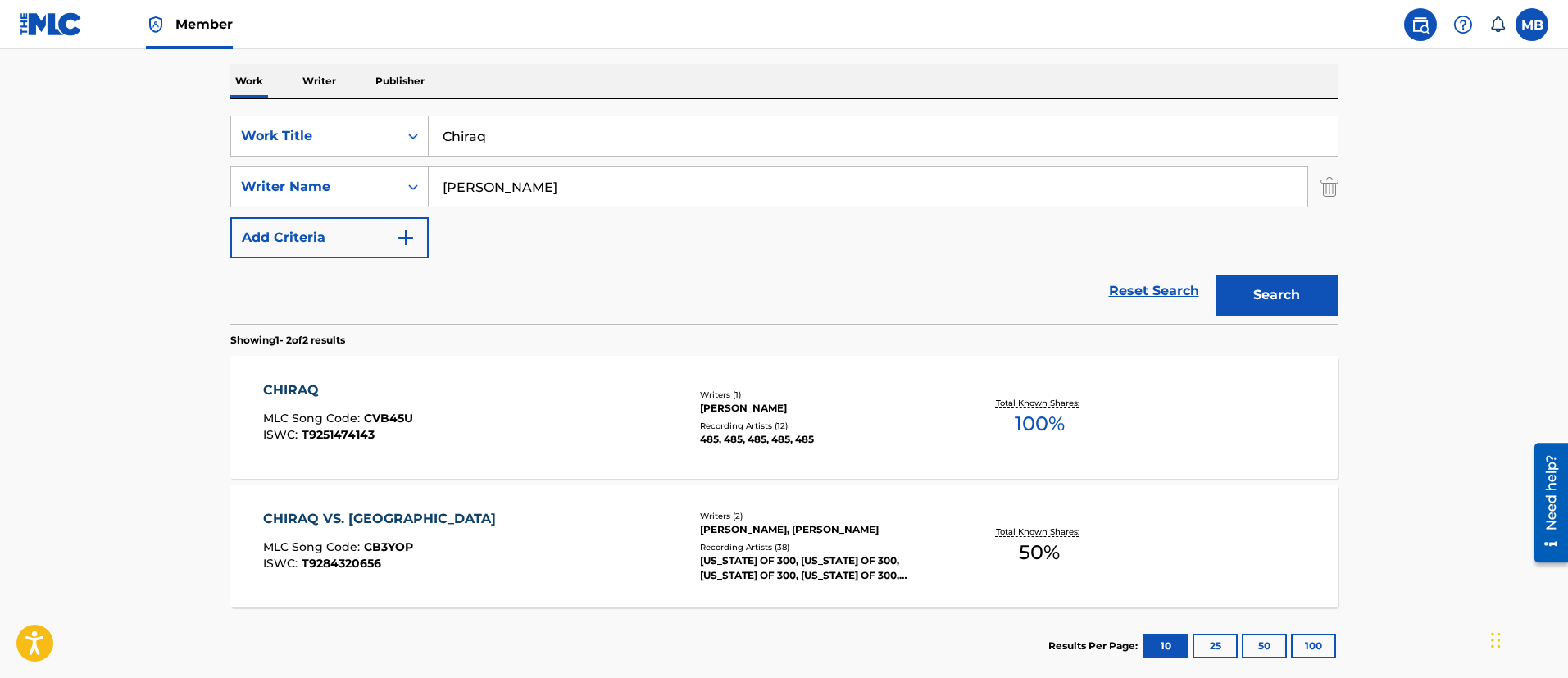
click at [505, 420] on div "CHIRAQ MLC Song Code : CVB45U ISWC : T9251474143" at bounding box center [473, 417] width 421 height 73
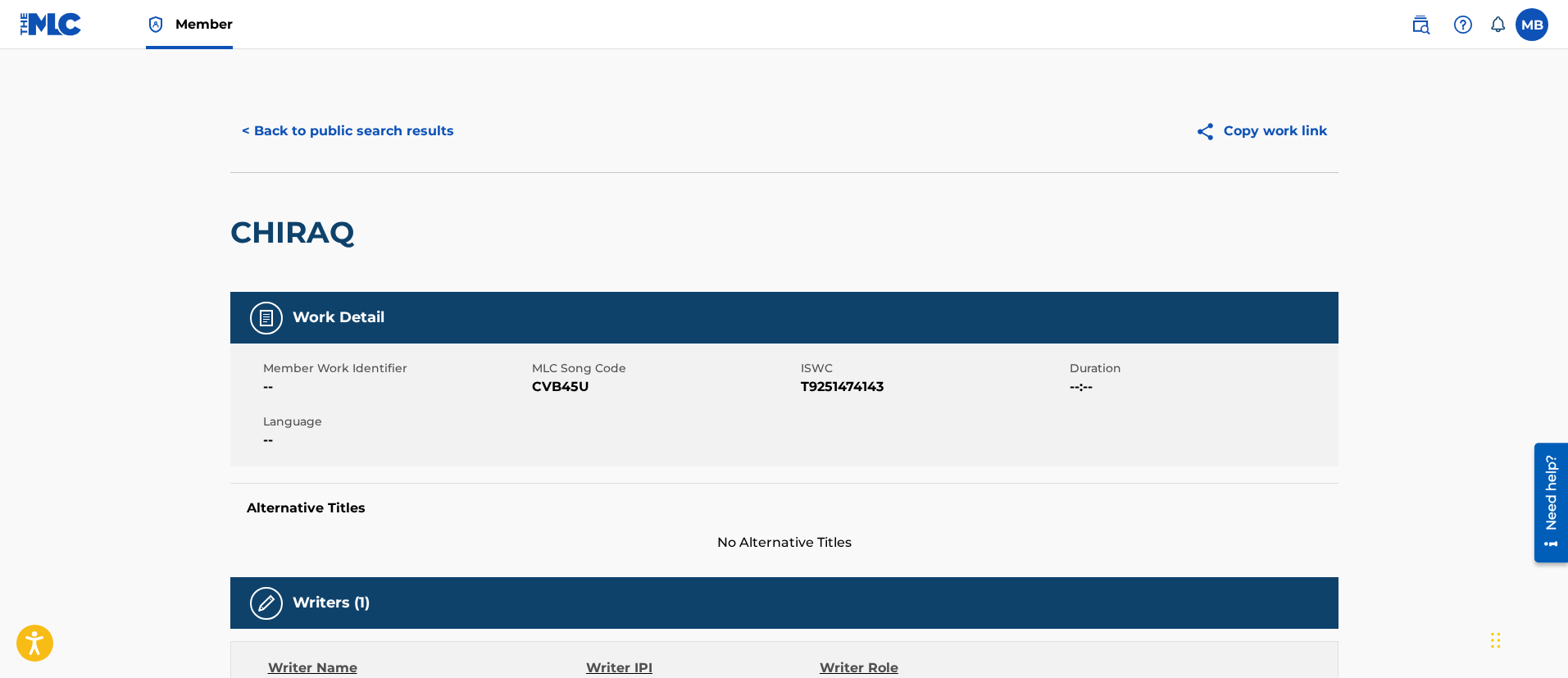
click at [366, 133] on button "< Back to public search results" at bounding box center [348, 131] width 235 height 41
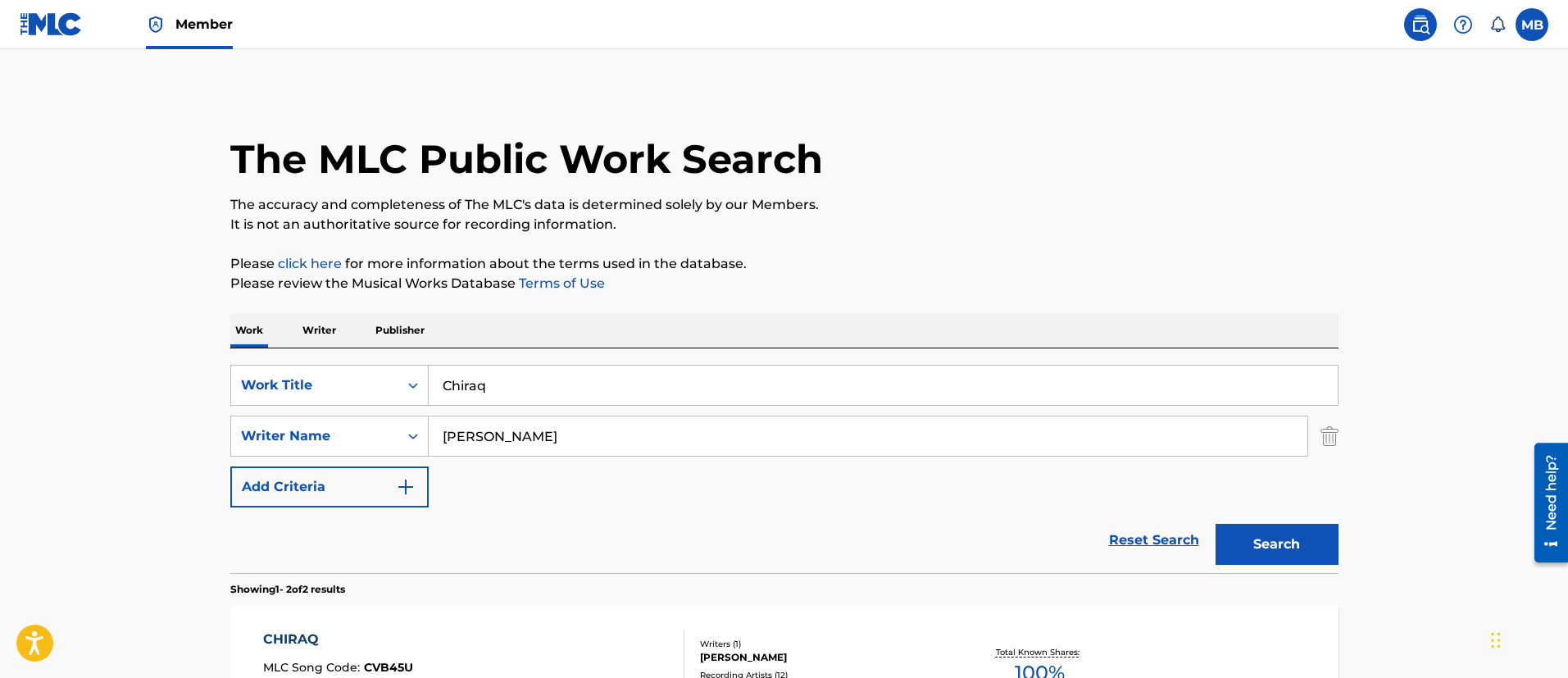
scroll to position [249, 0]
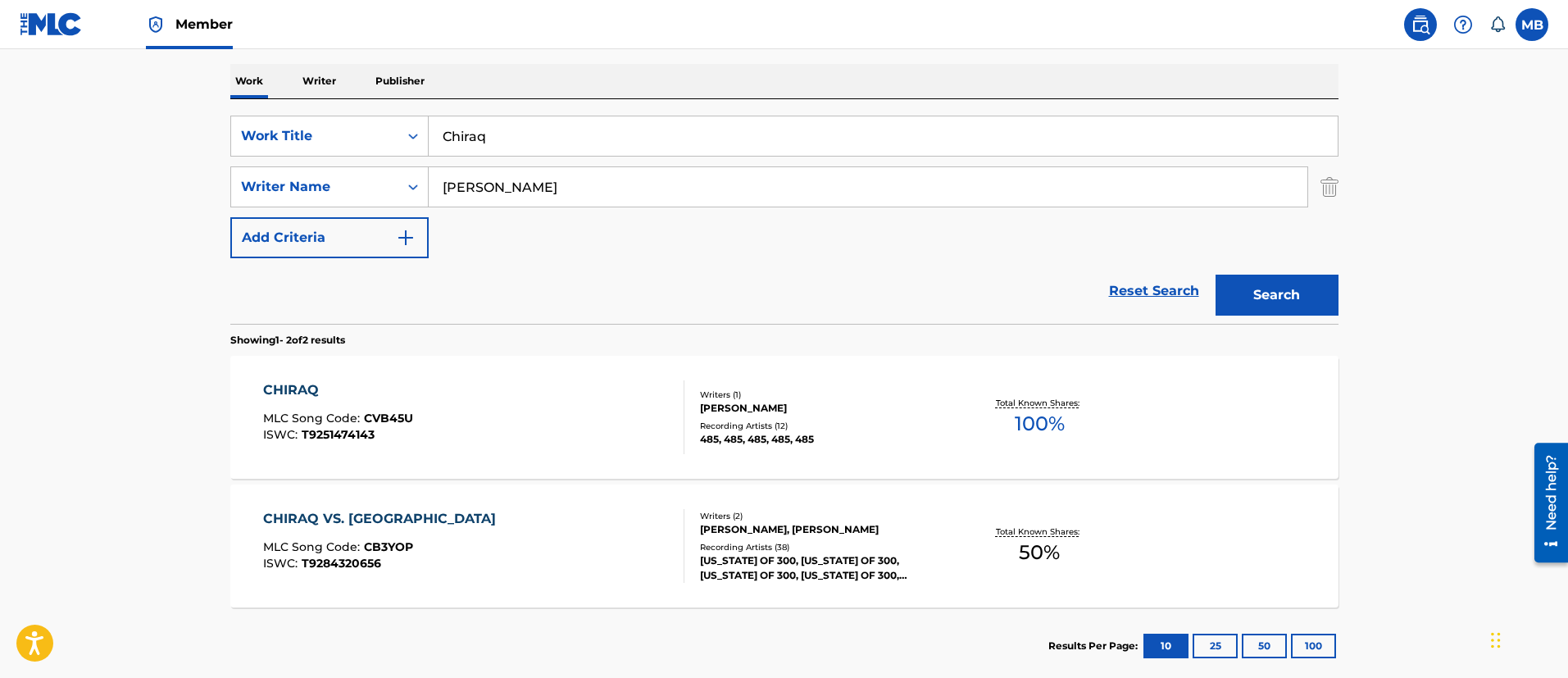
drag, startPoint x: 494, startPoint y: 122, endPoint x: 255, endPoint y: 100, distance: 240.0
click at [263, 105] on div "SearchWithCriteria5819720b-7d16-4d5c-99fc-86773b04c4d0 Work Title Chiraq Search…" at bounding box center [784, 211] width 1108 height 224
click at [523, 144] on input "Subai shit" at bounding box center [883, 136] width 909 height 39
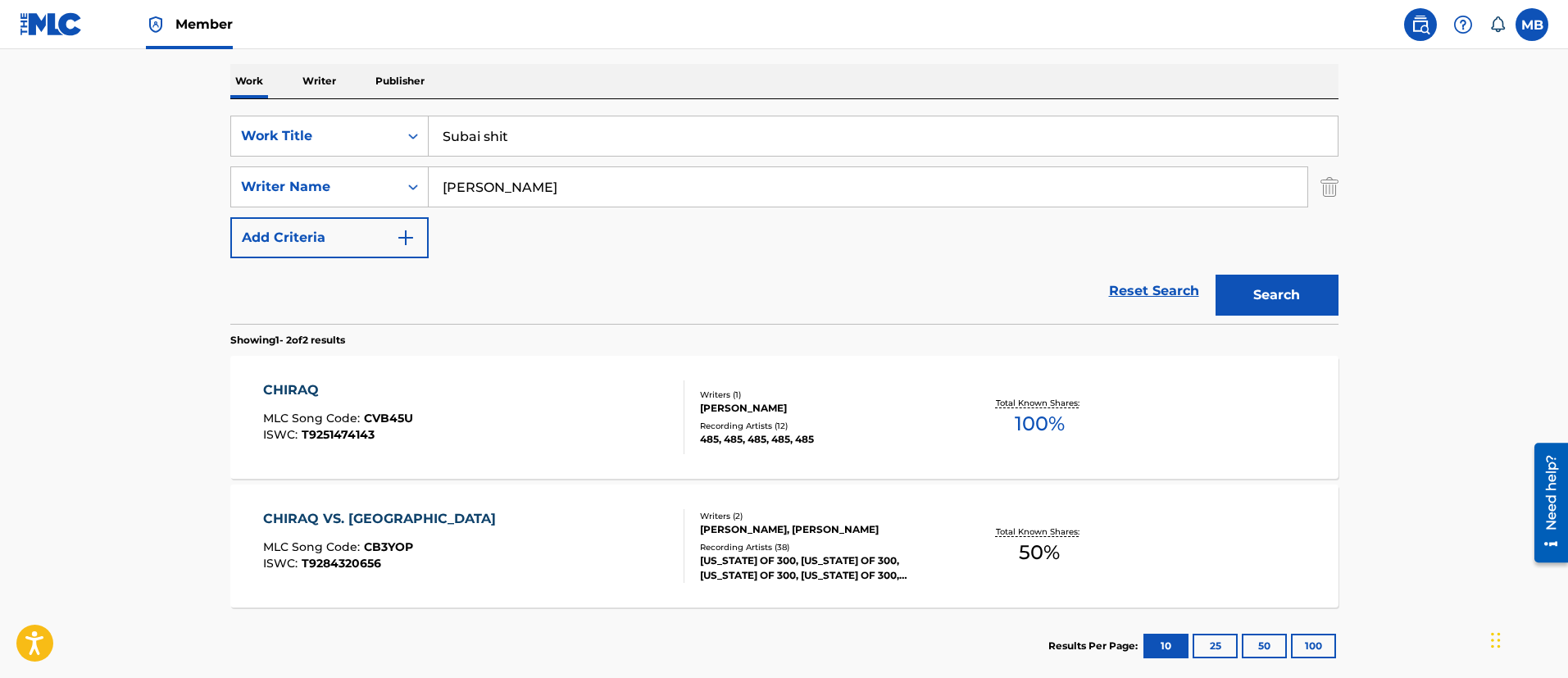
click at [523, 144] on input "Subai shit" at bounding box center [883, 136] width 909 height 39
type input "Dubai Shit"
type input "[PERSON_NAME]"
click at [1215, 274] on button "Search" at bounding box center [1276, 294] width 123 height 41
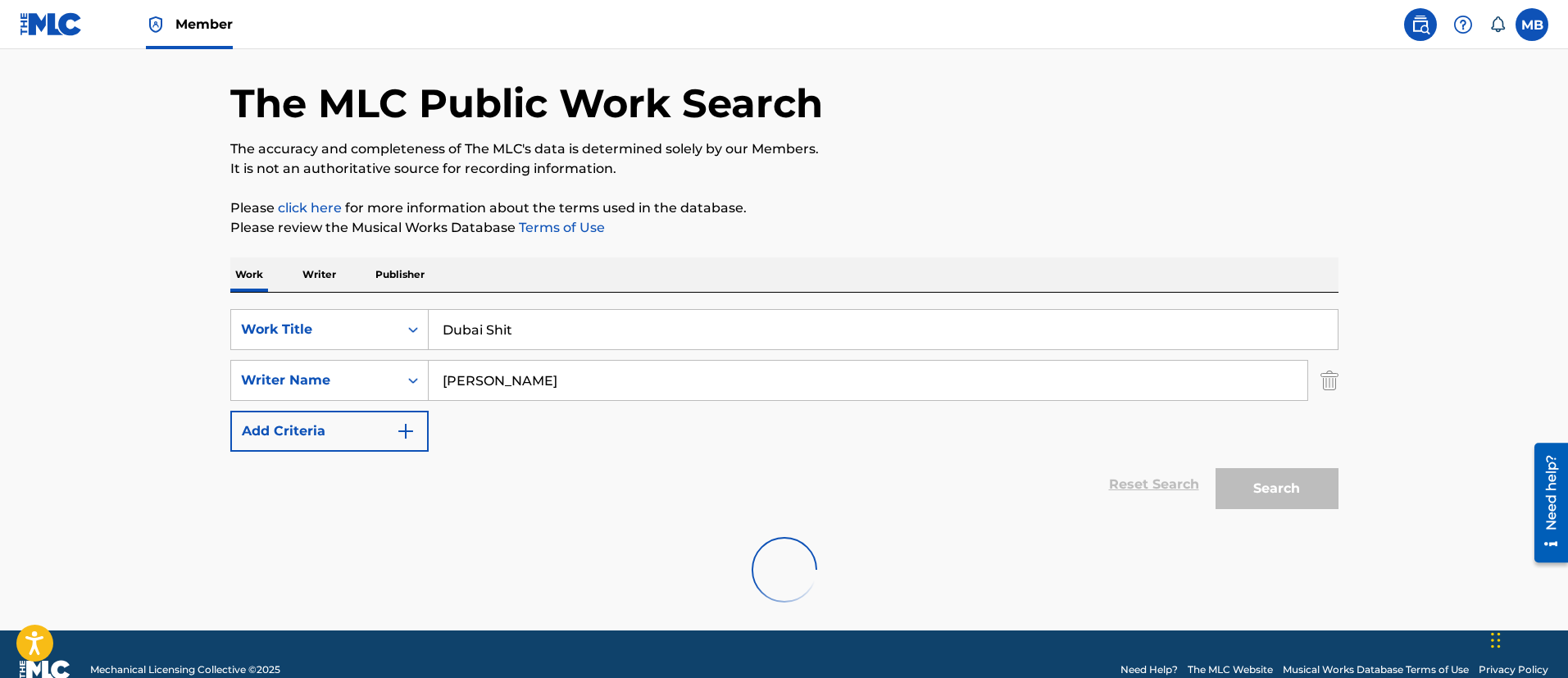
scroll to position [87, 0]
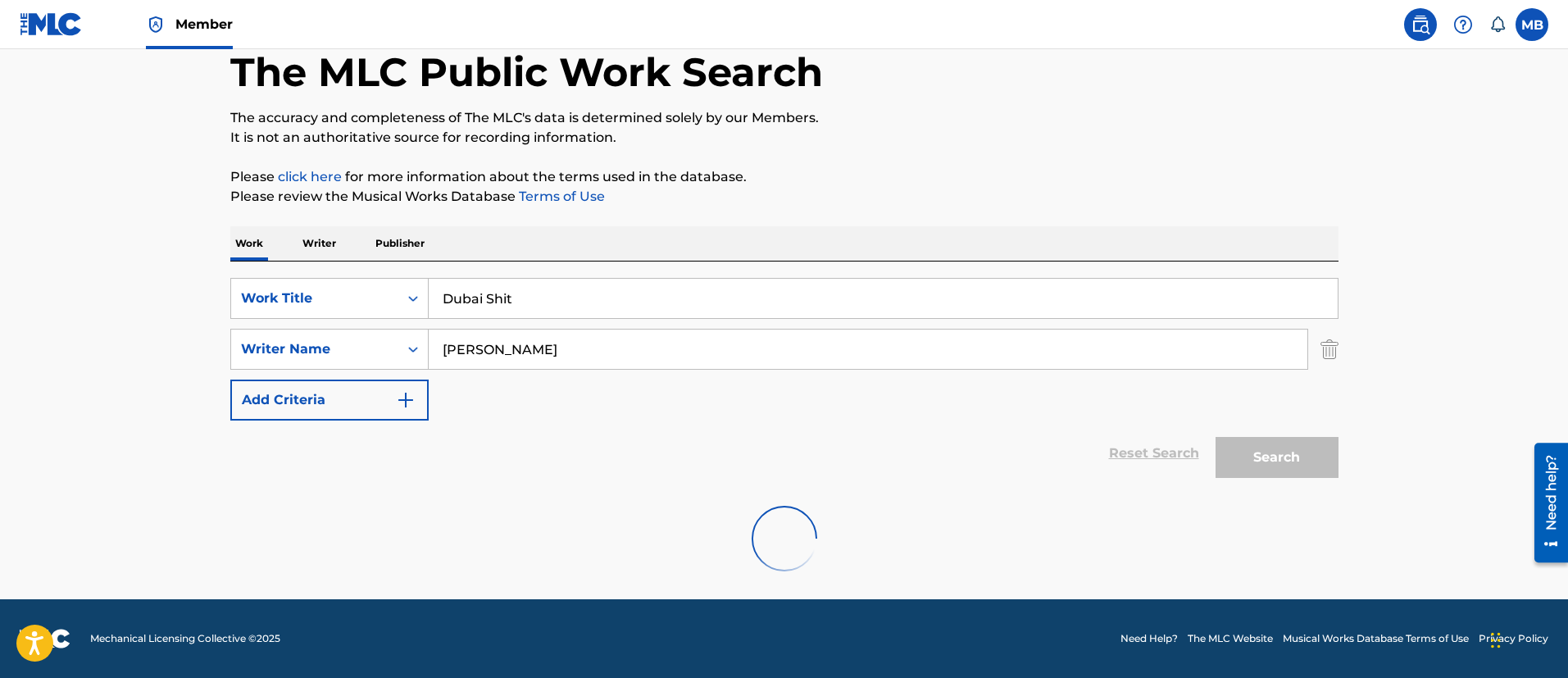
click at [541, 344] on input "[PERSON_NAME]" at bounding box center [867, 349] width 878 height 39
click at [857, 421] on div "Reset Search Search" at bounding box center [784, 453] width 1108 height 66
click at [575, 321] on div "SearchWithCriteria5819720b-7d16-4d5c-99fc-86773b04c4d0 Work Title Dubai Shit Se…" at bounding box center [784, 349] width 1108 height 143
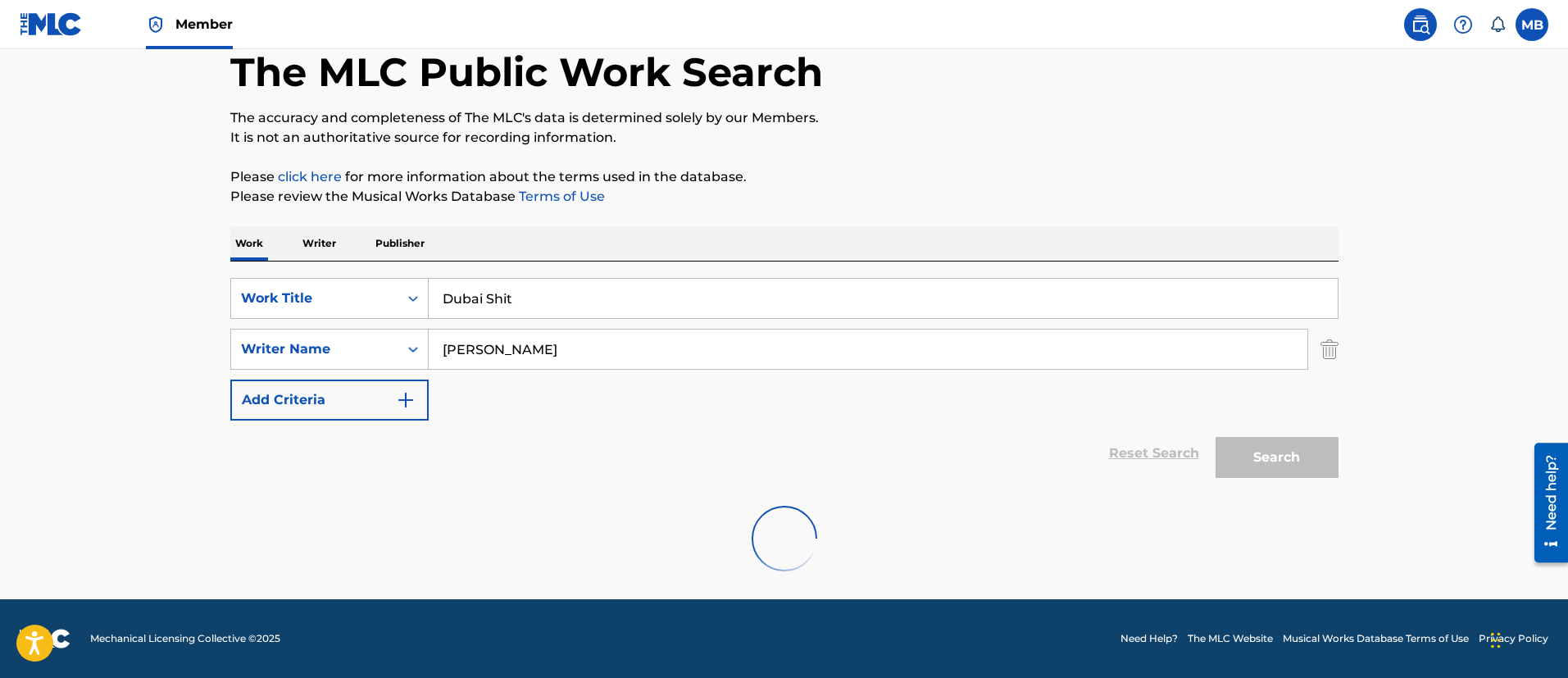
click at [560, 290] on input "Dubai Shit" at bounding box center [883, 298] width 909 height 39
type input "Dubai Shit"
click at [557, 334] on input "[PERSON_NAME]" at bounding box center [867, 349] width 878 height 39
click at [938, 534] on div at bounding box center [784, 539] width 1108 height 105
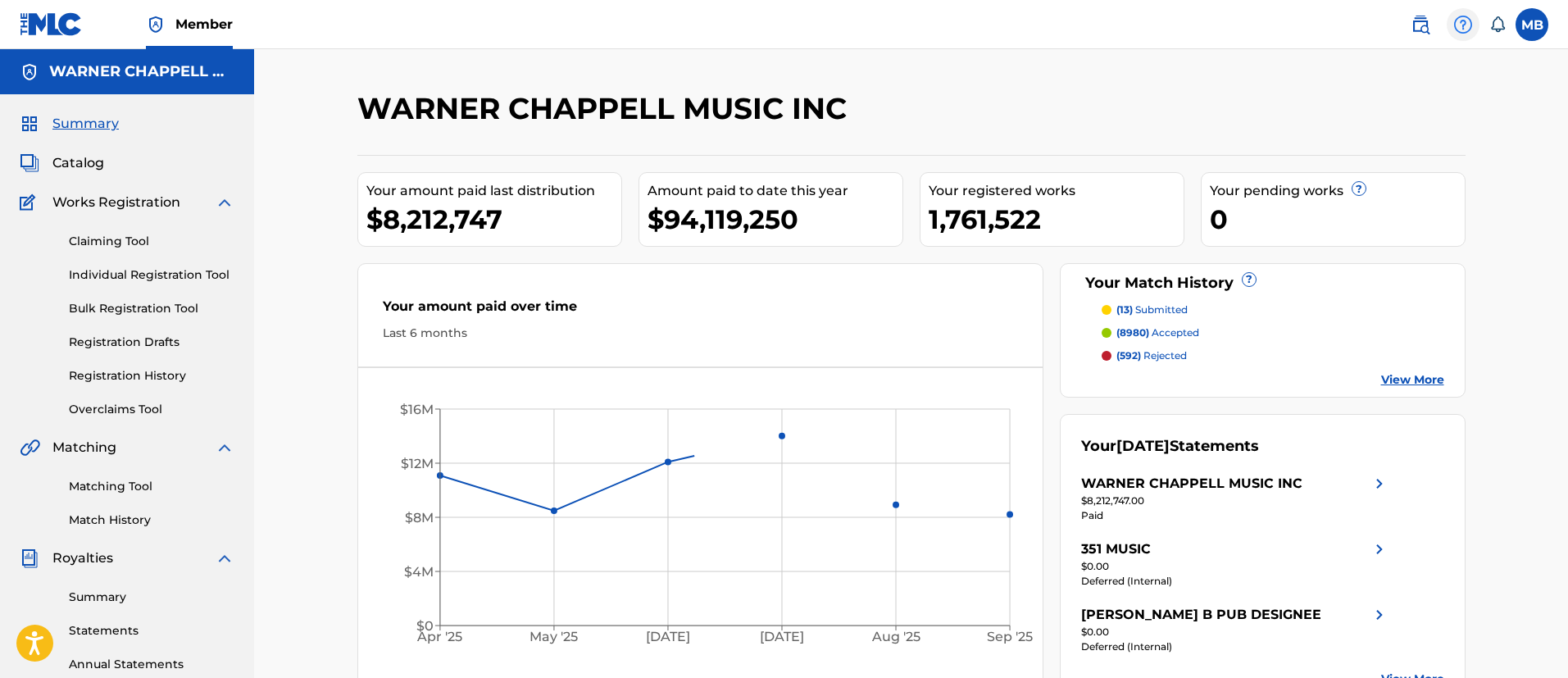
click at [1449, 17] on div at bounding box center [1462, 24] width 33 height 33
click at [1430, 30] on link at bounding box center [1420, 24] width 33 height 33
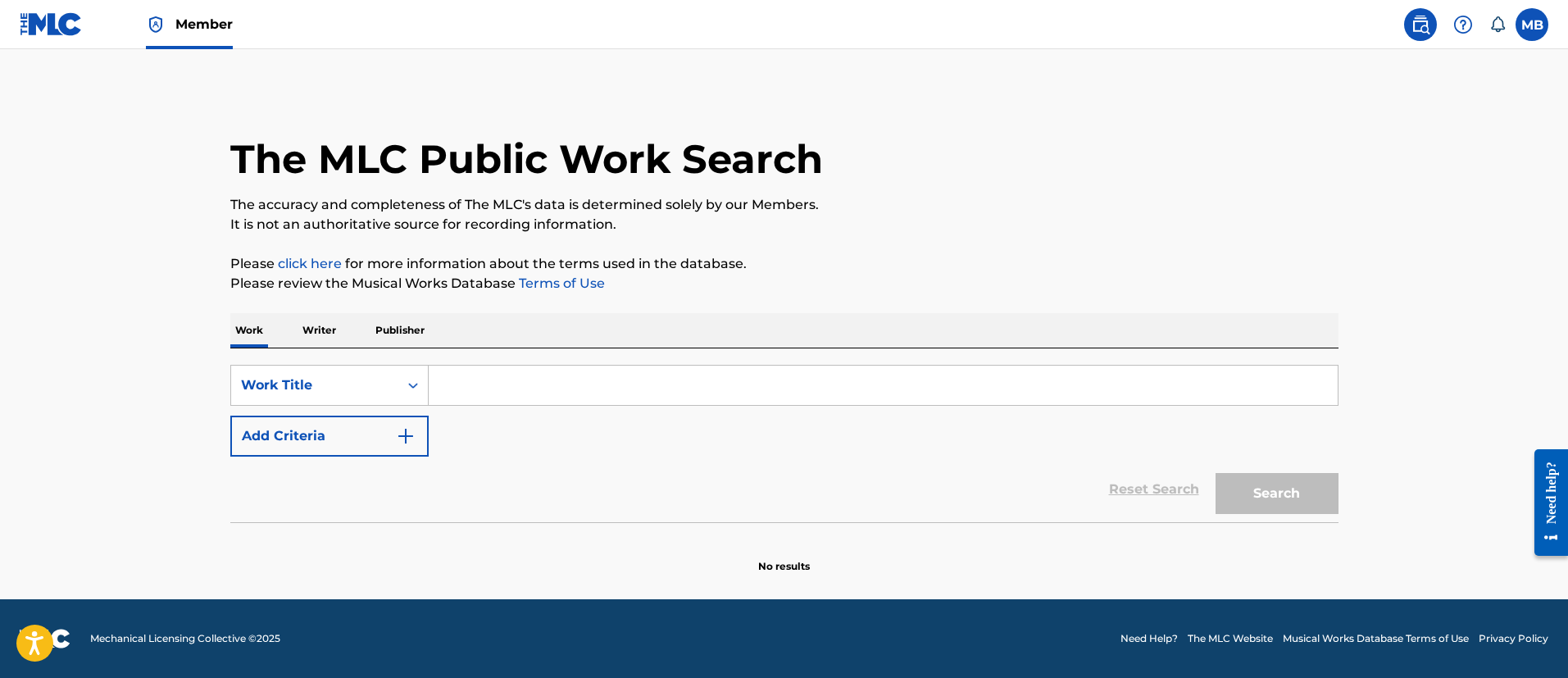
click at [541, 369] on input "Search Form" at bounding box center [883, 384] width 909 height 39
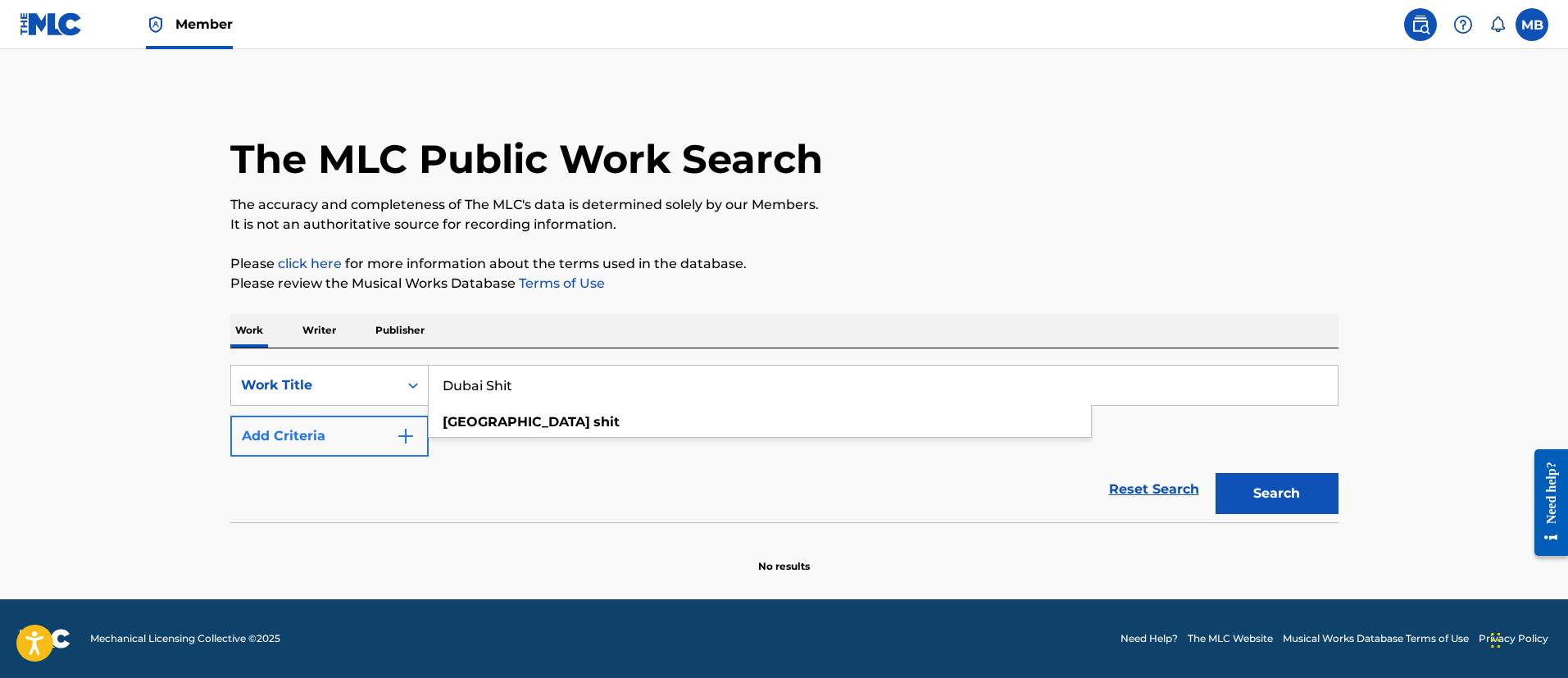
type input "Dubai Shit"
click at [289, 423] on button "Add Criteria" at bounding box center [329, 435] width 199 height 41
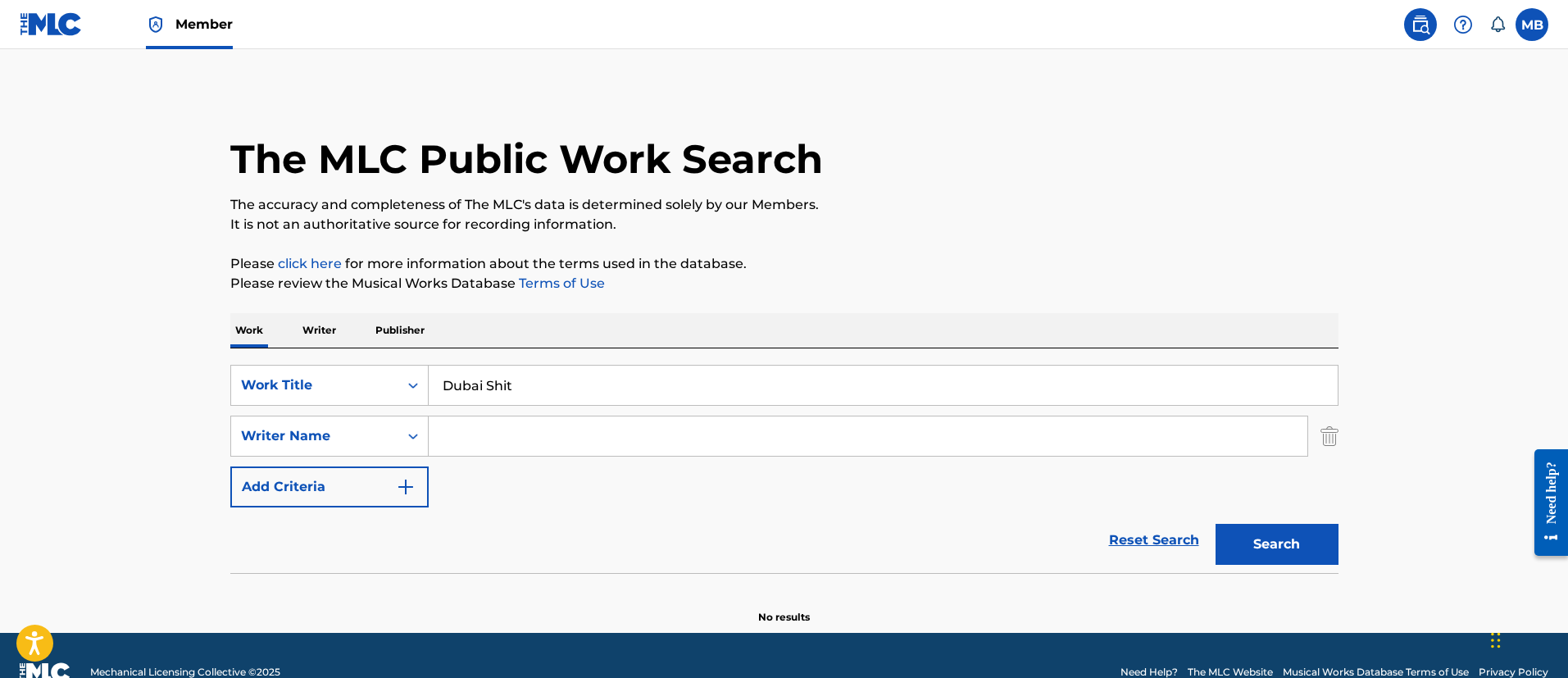
click at [492, 423] on input "Search Form" at bounding box center [867, 435] width 878 height 39
type input "C"
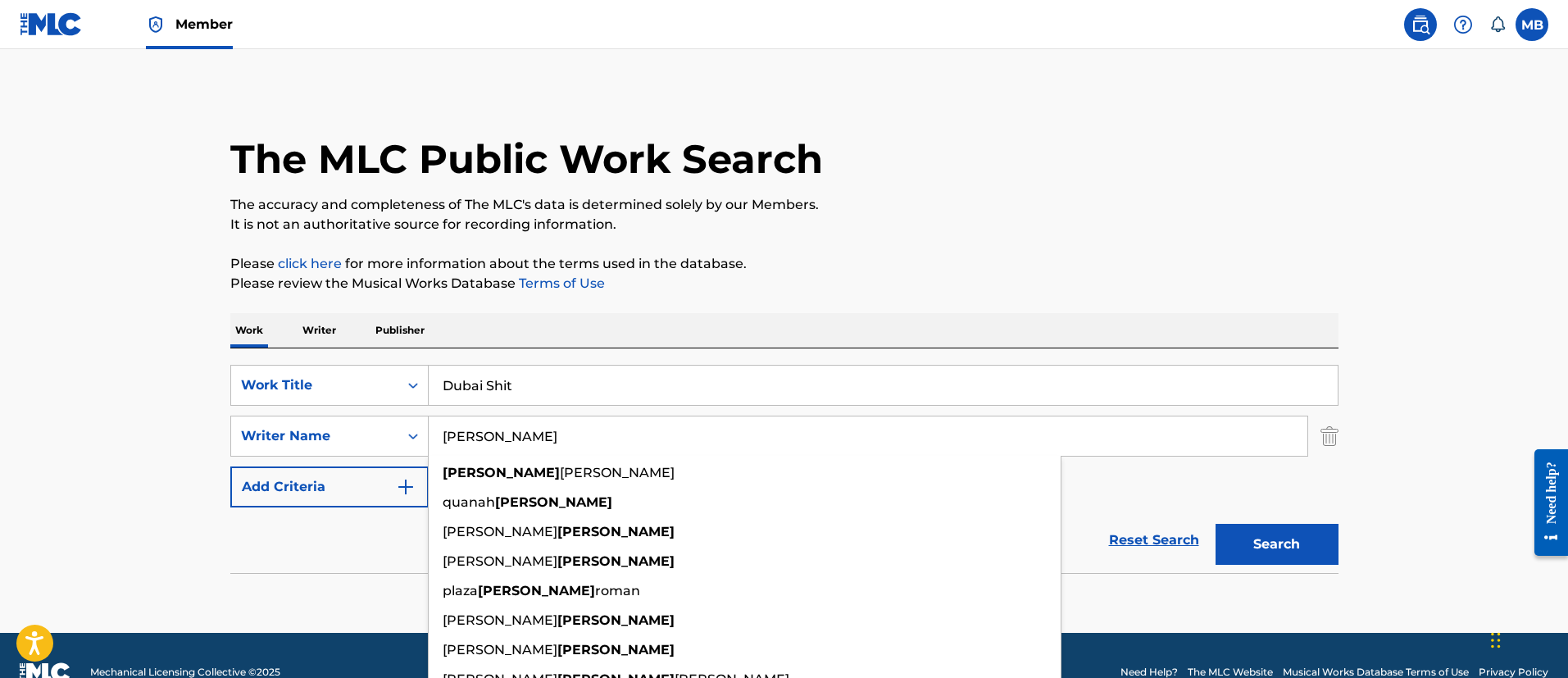
type input "[PERSON_NAME]"
click at [1215, 524] on button "Search" at bounding box center [1276, 544] width 123 height 41
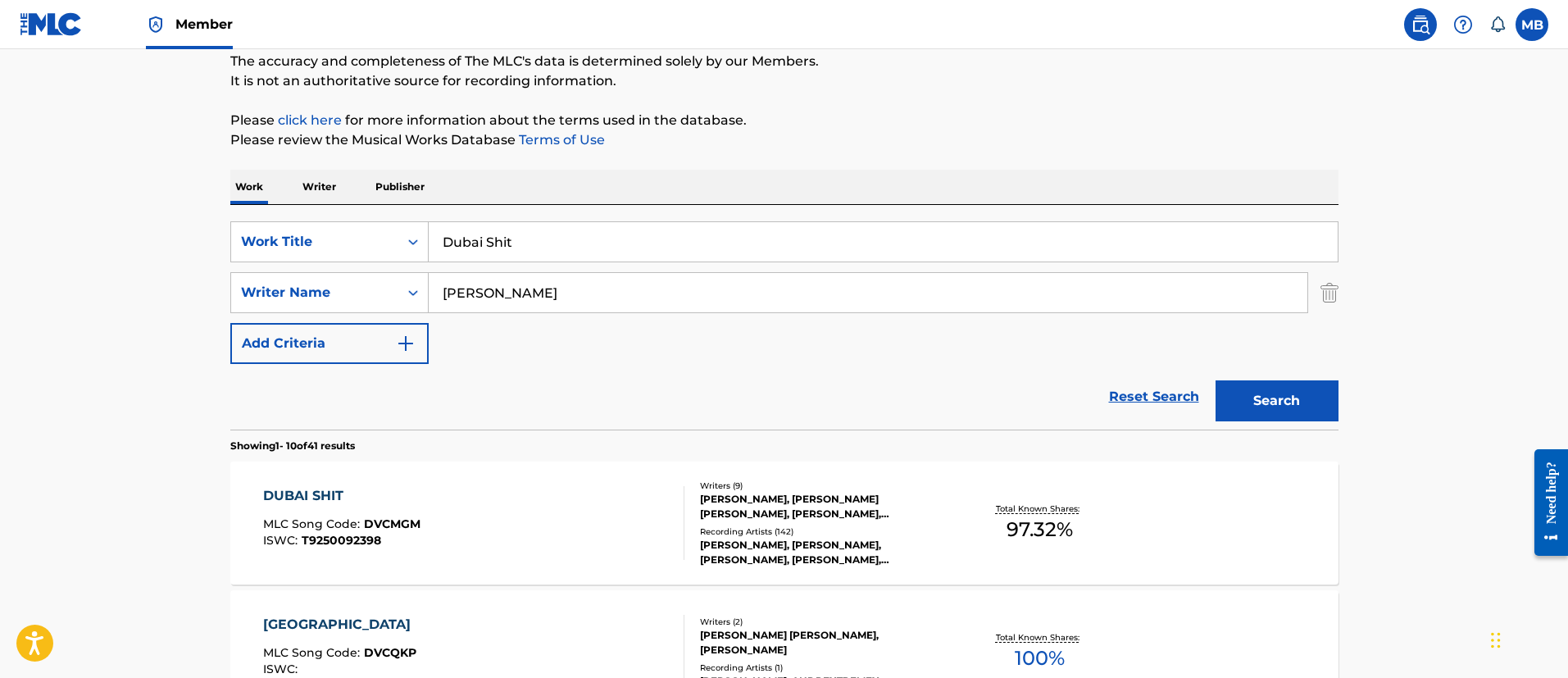
scroll to position [246, 0]
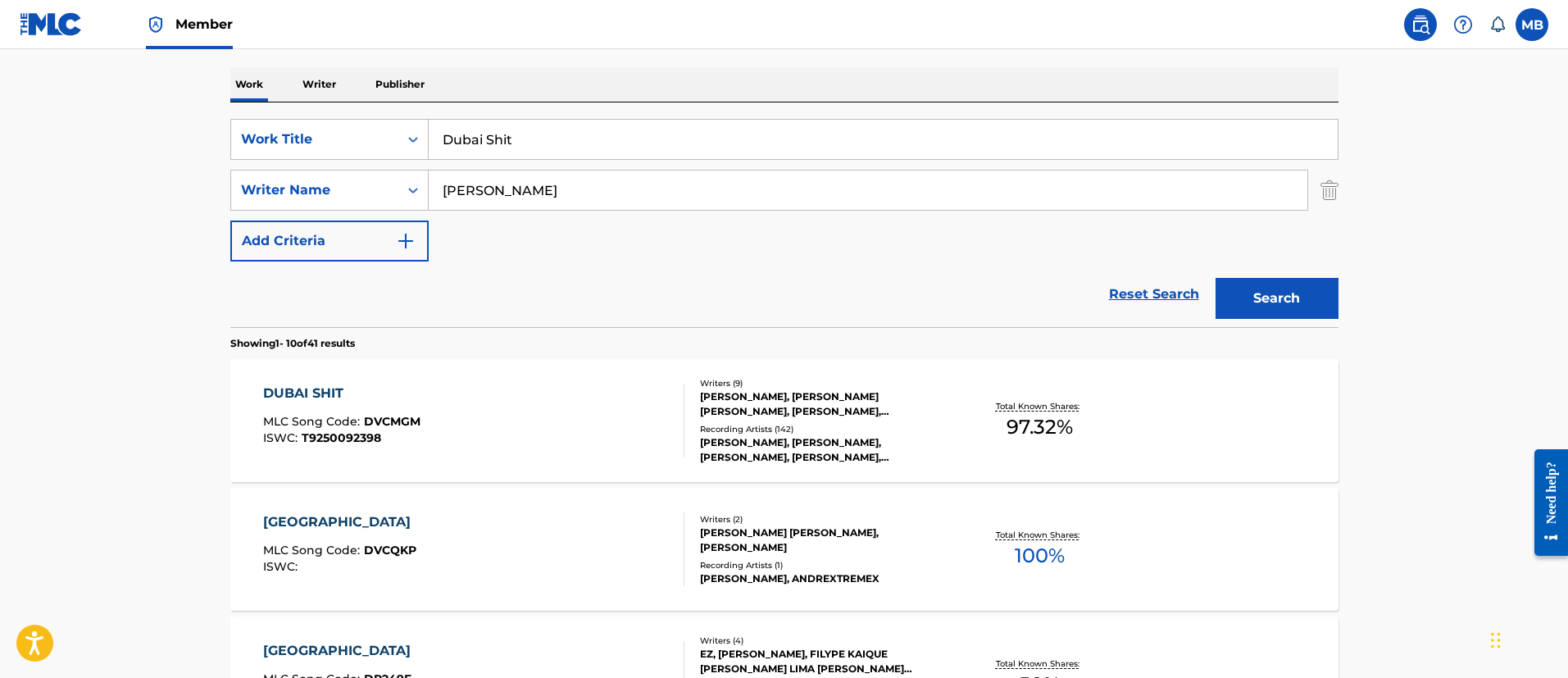
click at [522, 409] on div "DUBAI SHIT MLC Song Code : DVCMGM ISWC : T9250092398" at bounding box center [473, 420] width 421 height 73
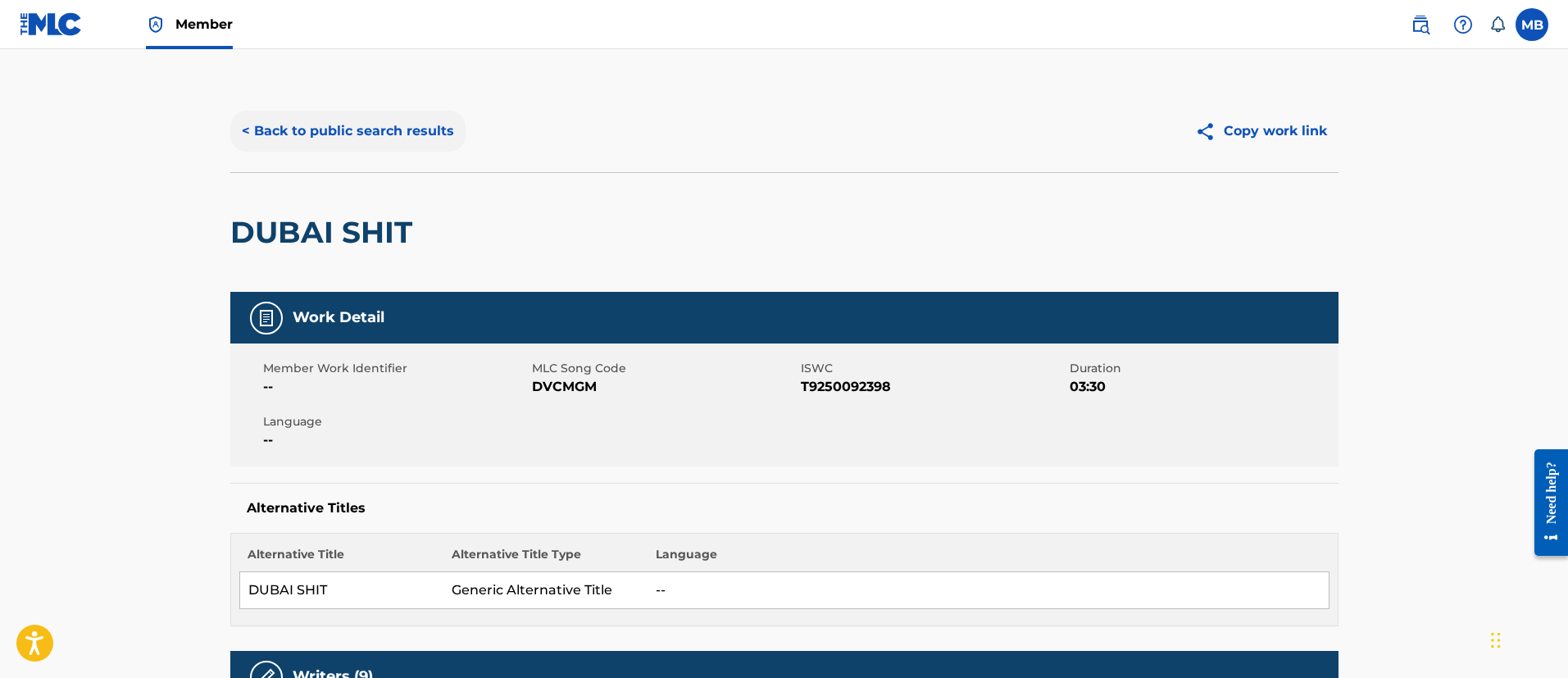
click at [405, 127] on button "< Back to public search results" at bounding box center [348, 131] width 235 height 41
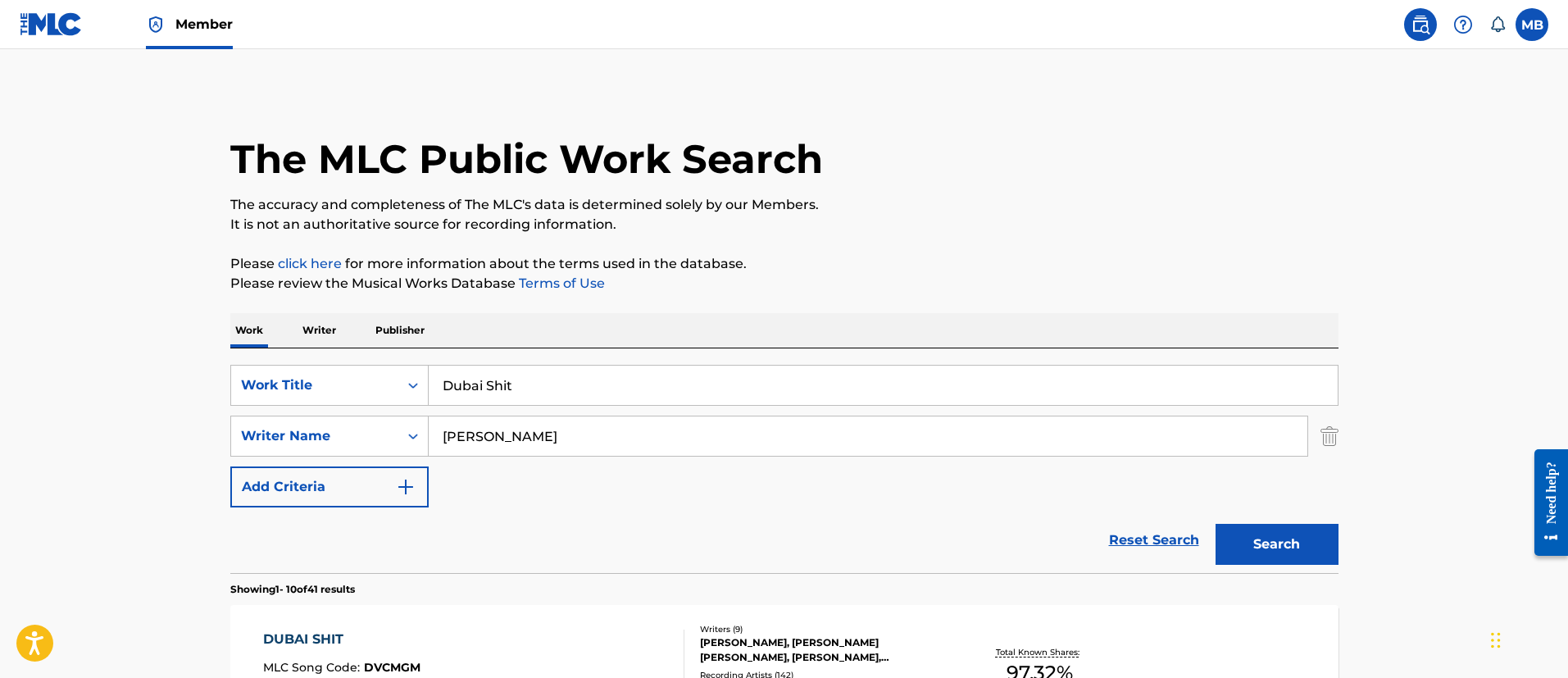
scroll to position [246, 0]
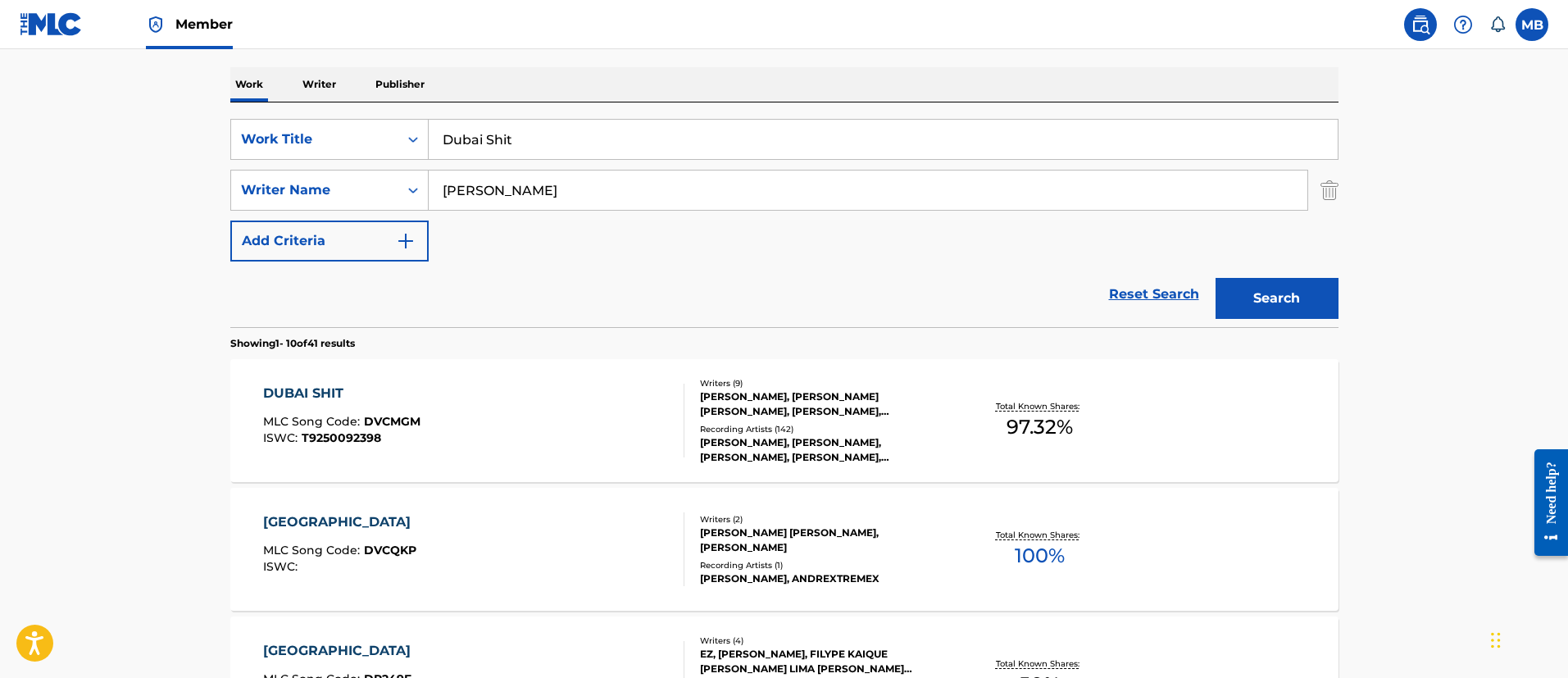
drag, startPoint x: 499, startPoint y: 147, endPoint x: 193, endPoint y: 144, distance: 306.0
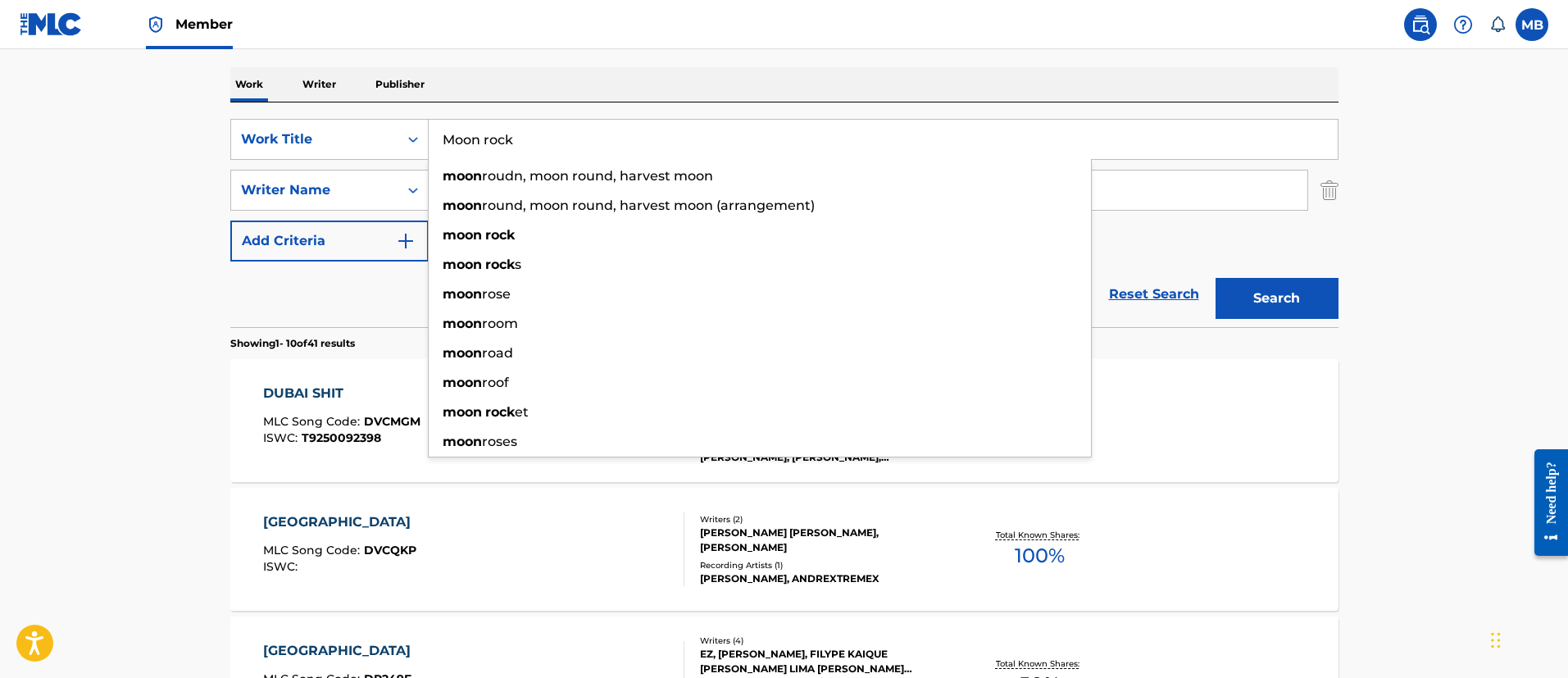
type input "Moon rock"
click at [1215, 278] on button "Search" at bounding box center [1276, 298] width 123 height 41
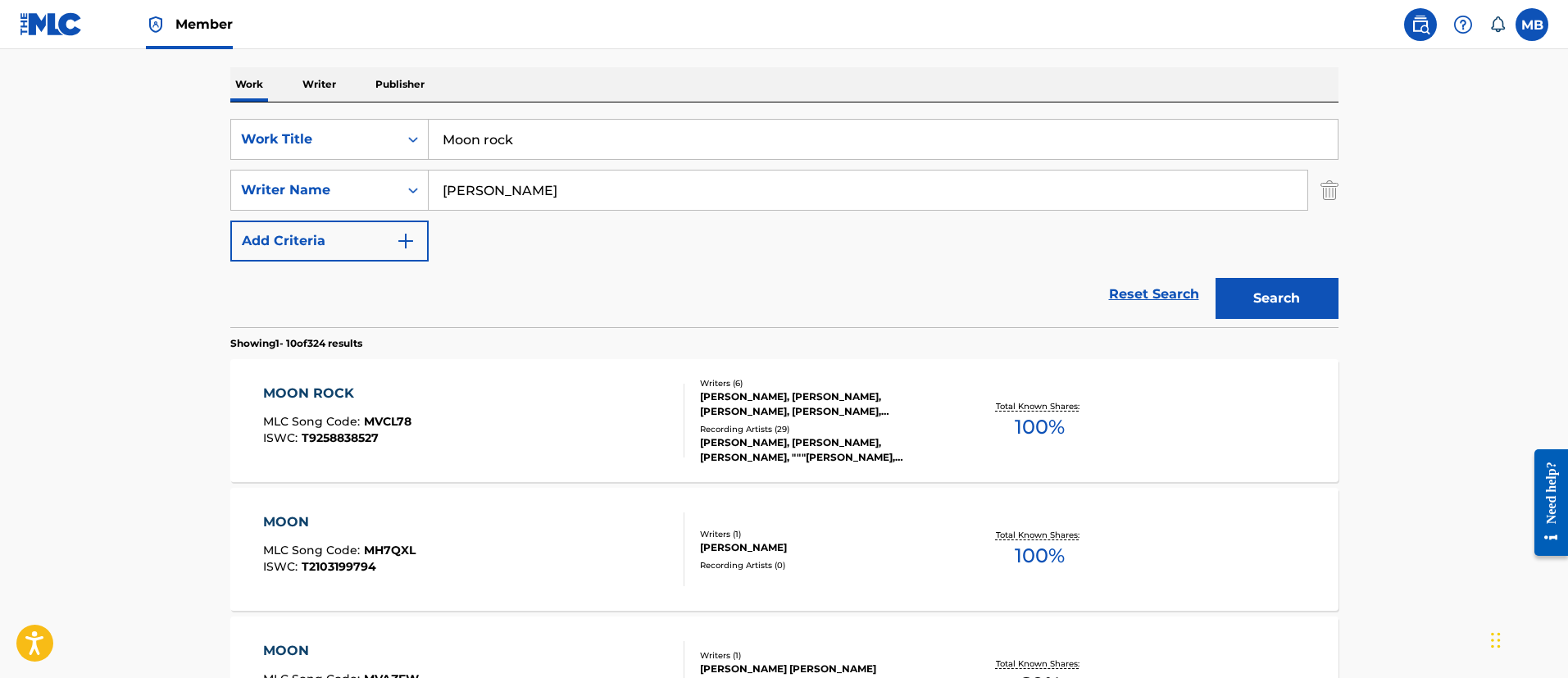
click at [547, 408] on div "MOON ROCK MLC Song Code : MVCL78 ISWC : T9258838527" at bounding box center [473, 420] width 421 height 73
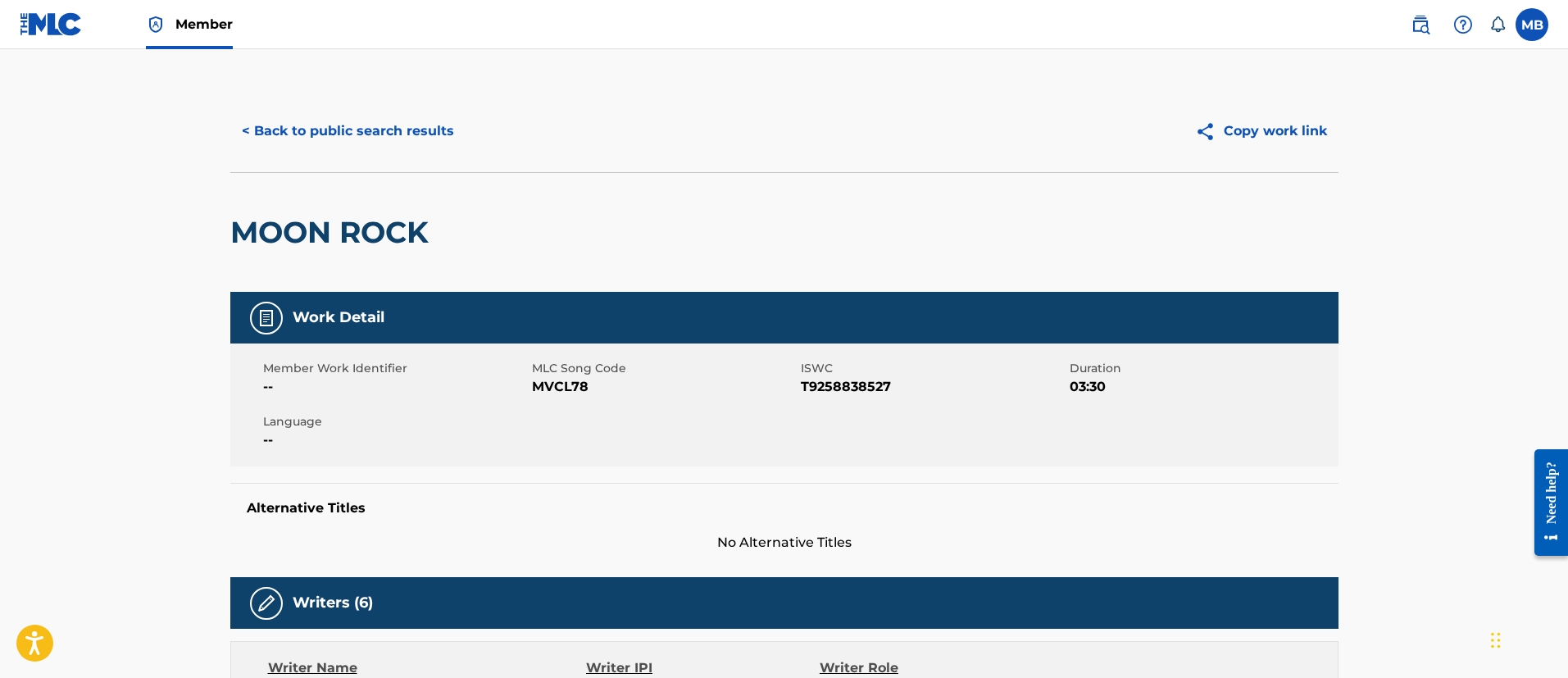
click at [379, 108] on div "< Back to public search results Copy work link" at bounding box center [784, 131] width 1108 height 82
click at [420, 120] on button "< Back to public search results" at bounding box center [348, 131] width 235 height 41
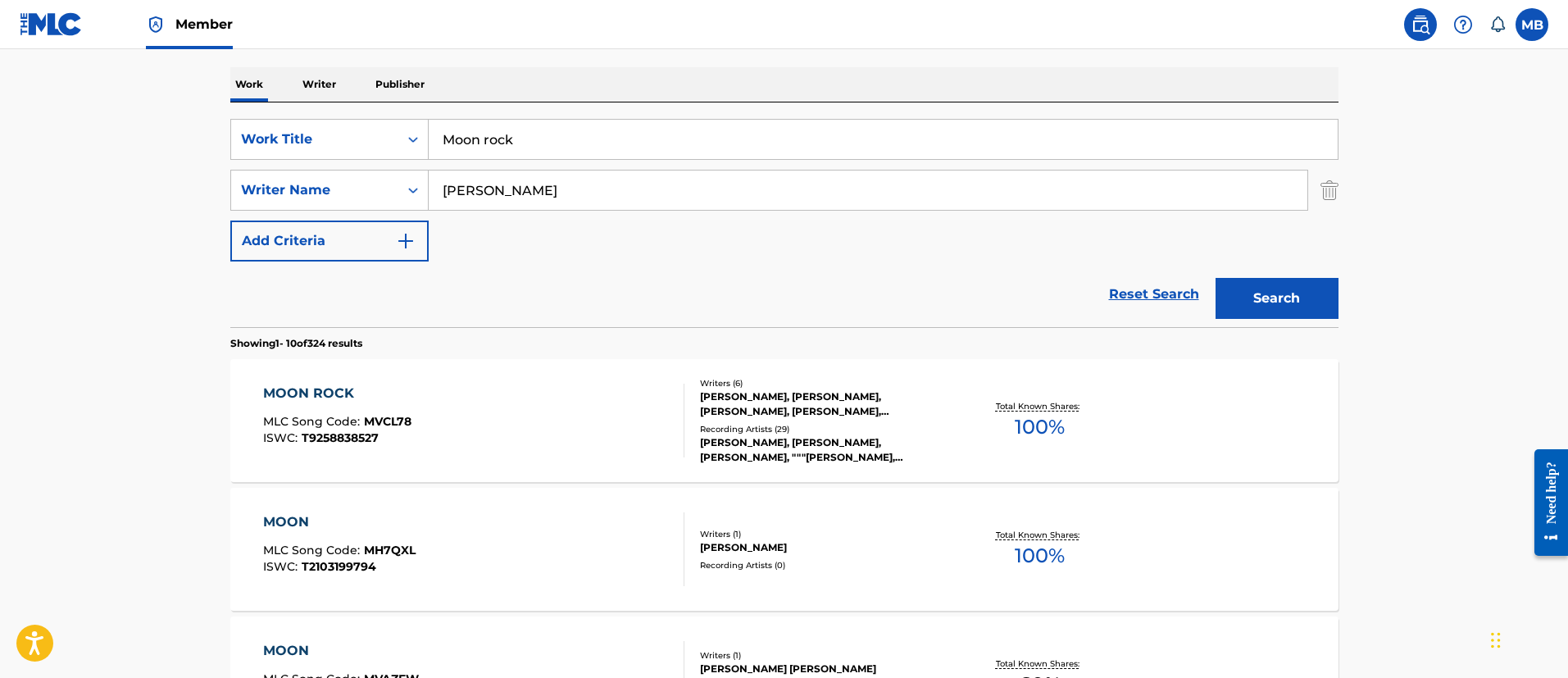
drag, startPoint x: 590, startPoint y: 147, endPoint x: 279, endPoint y: 90, distance: 316.2
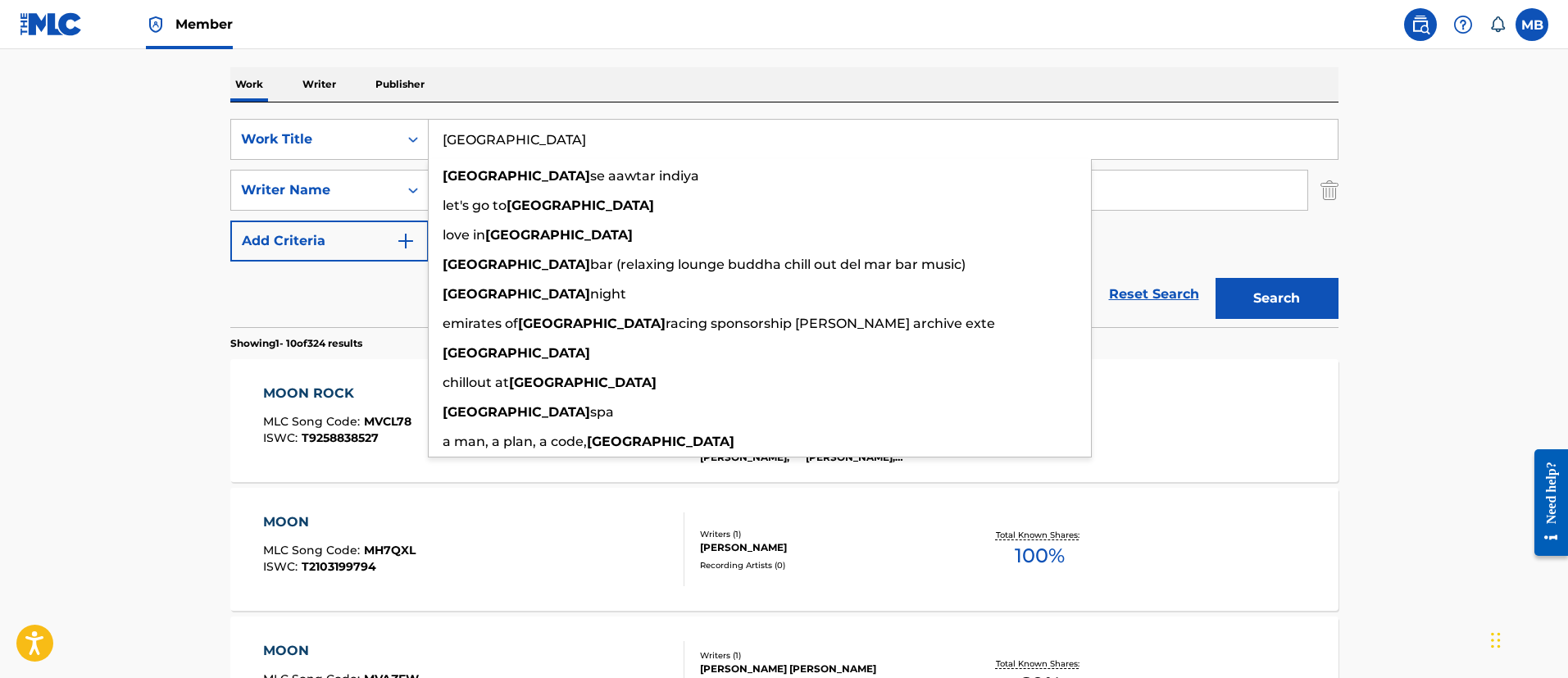
click at [1215, 278] on button "Search" at bounding box center [1276, 298] width 123 height 41
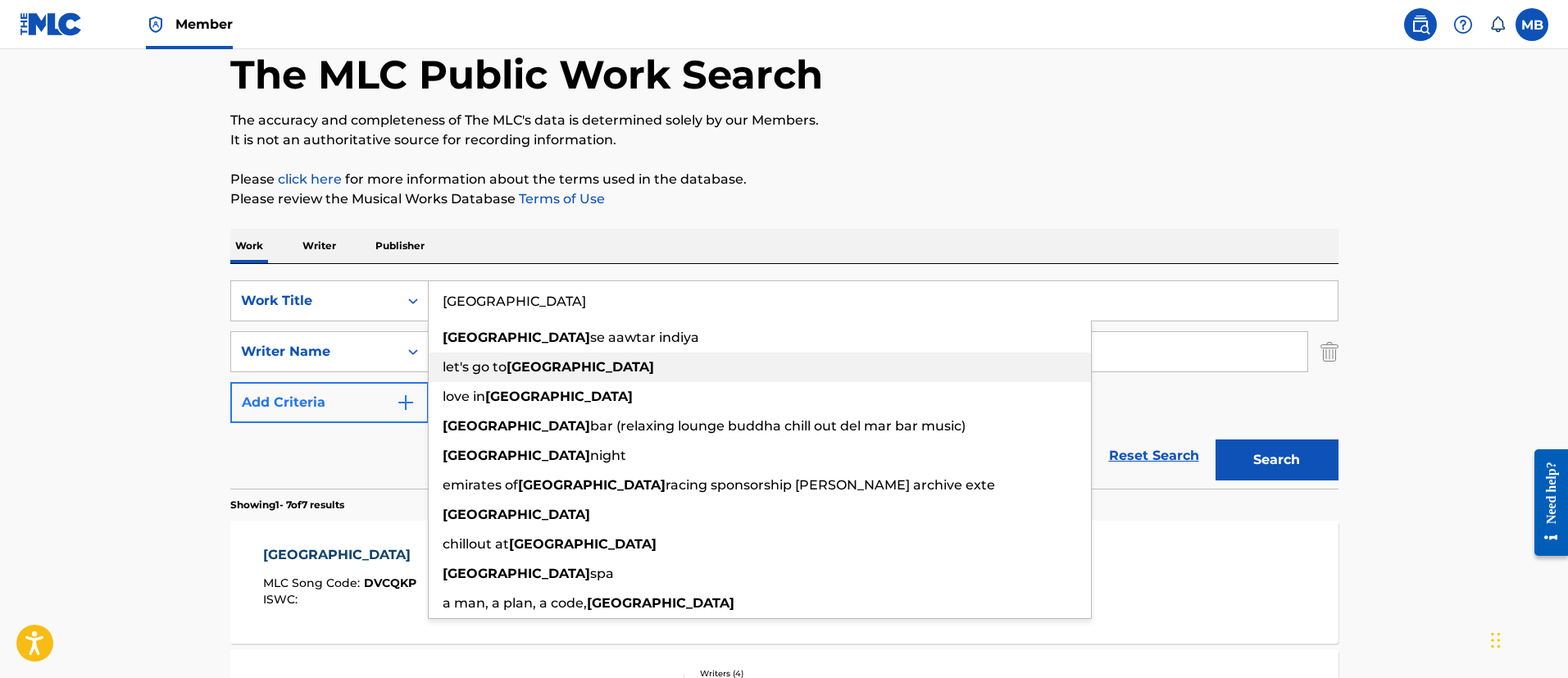
scroll to position [123, 0]
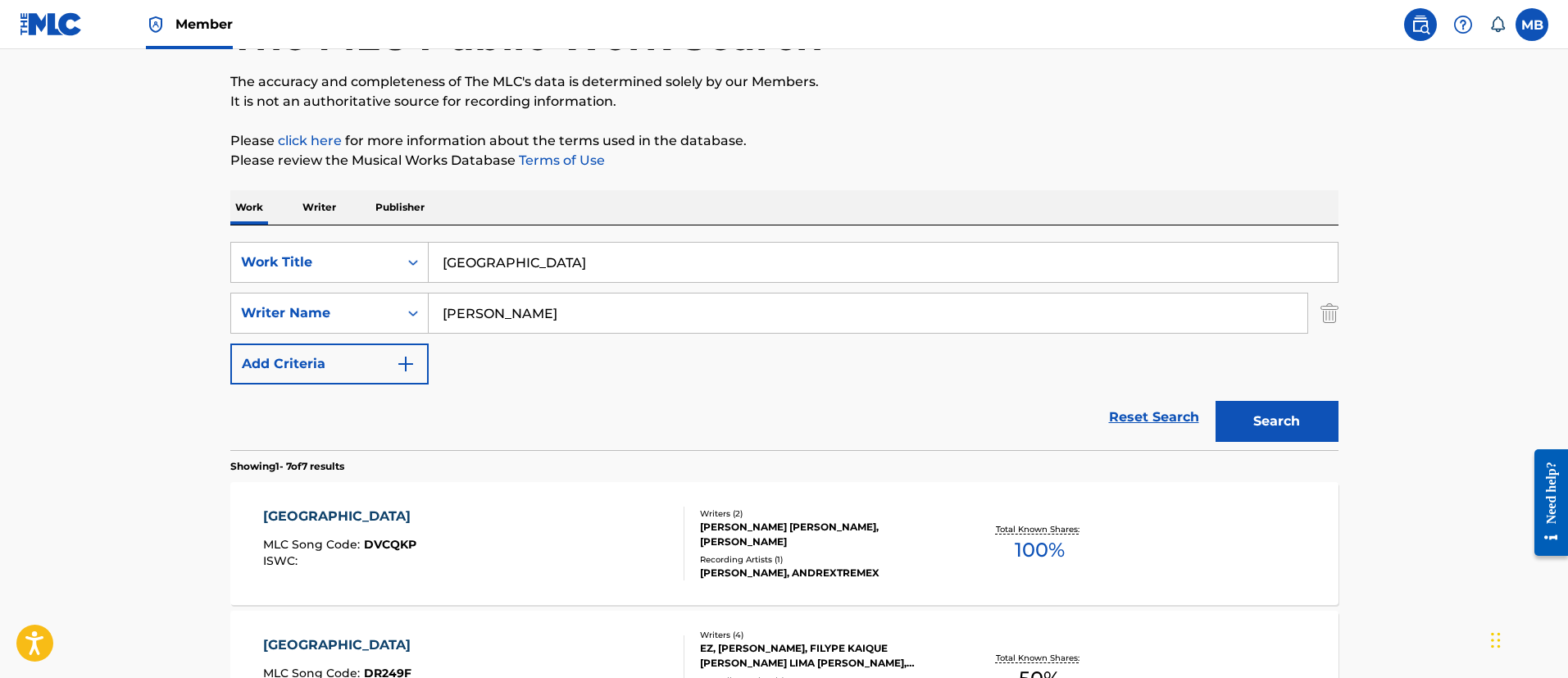
click at [539, 264] on input "[GEOGRAPHIC_DATA]" at bounding box center [883, 262] width 909 height 39
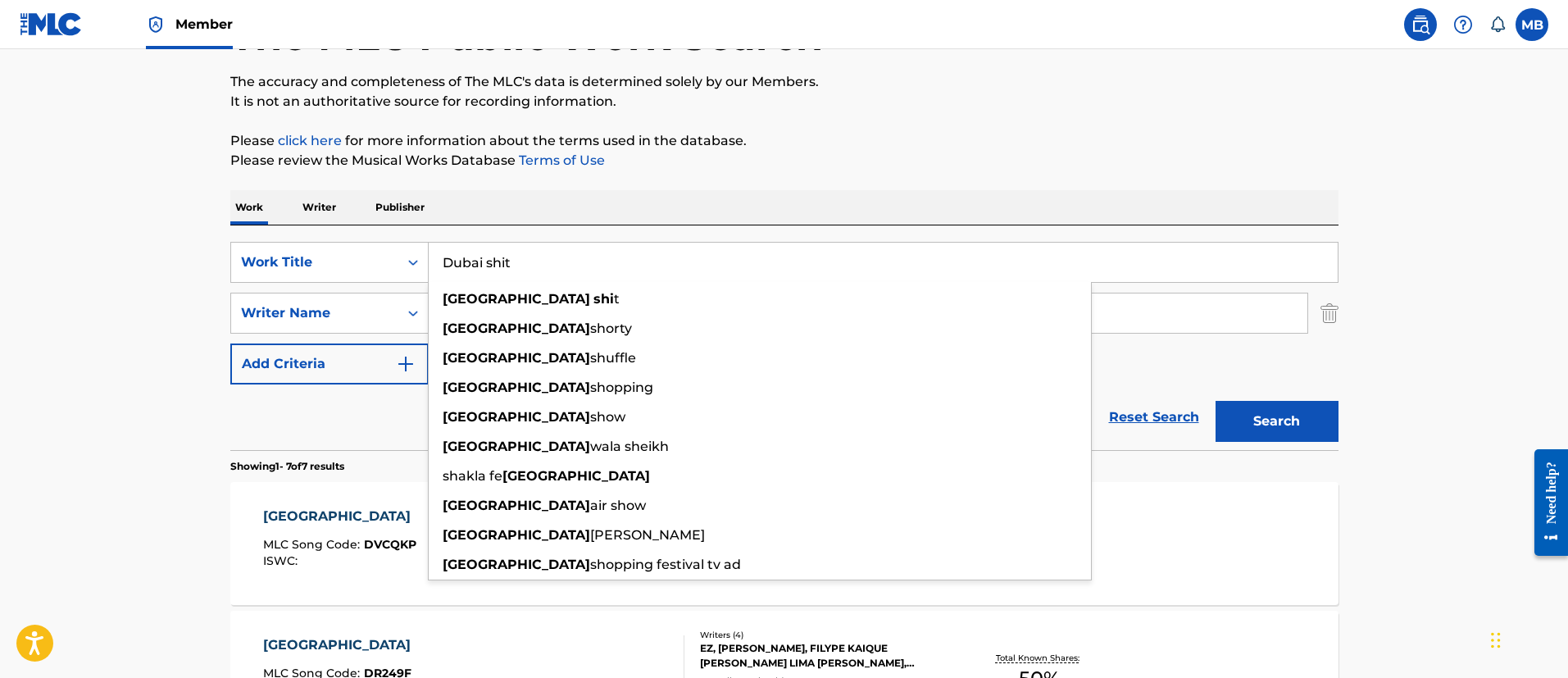
type input "Dubai shit"
click at [1215, 400] on button "Search" at bounding box center [1276, 420] width 123 height 41
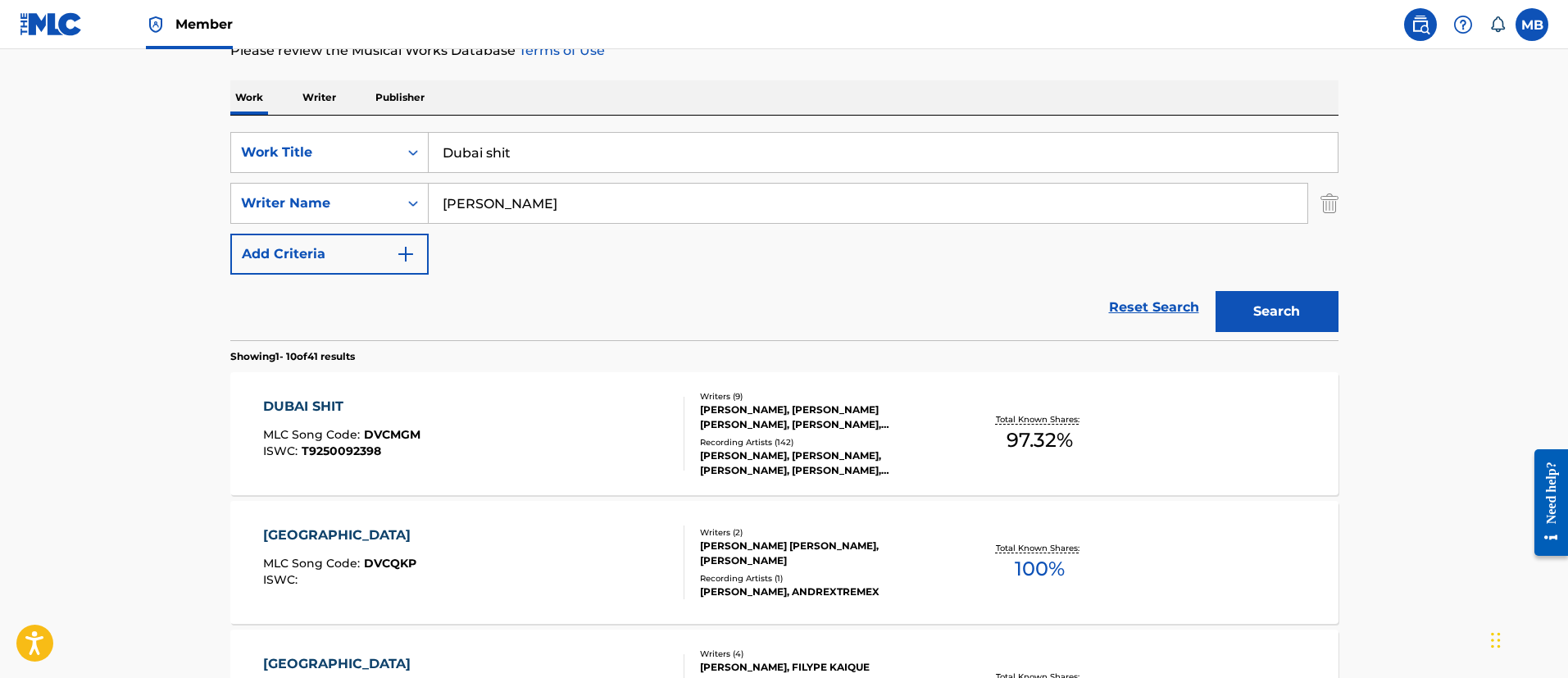
scroll to position [369, 0]
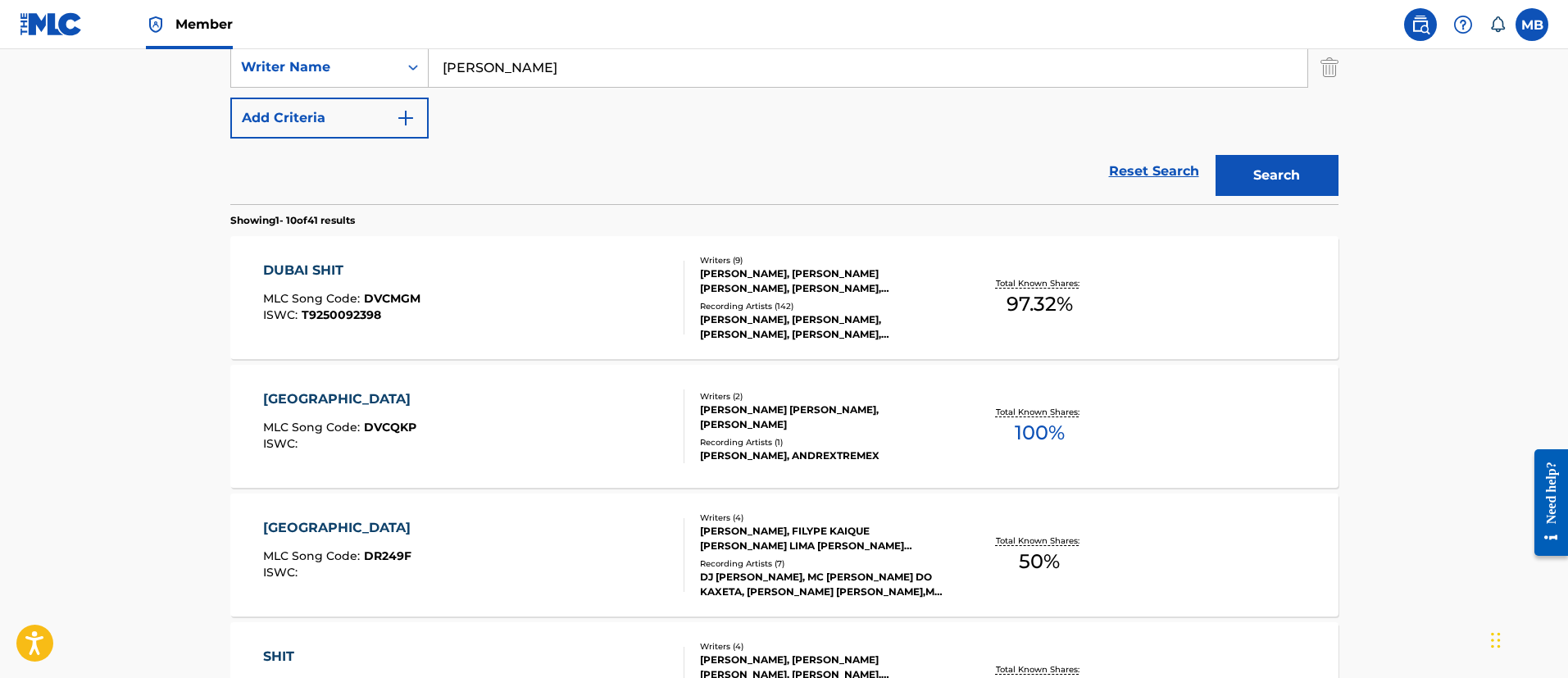
click at [536, 284] on div "DUBAI SHIT MLC Song Code : DVCMGM ISWC : T9250092398" at bounding box center [473, 297] width 421 height 73
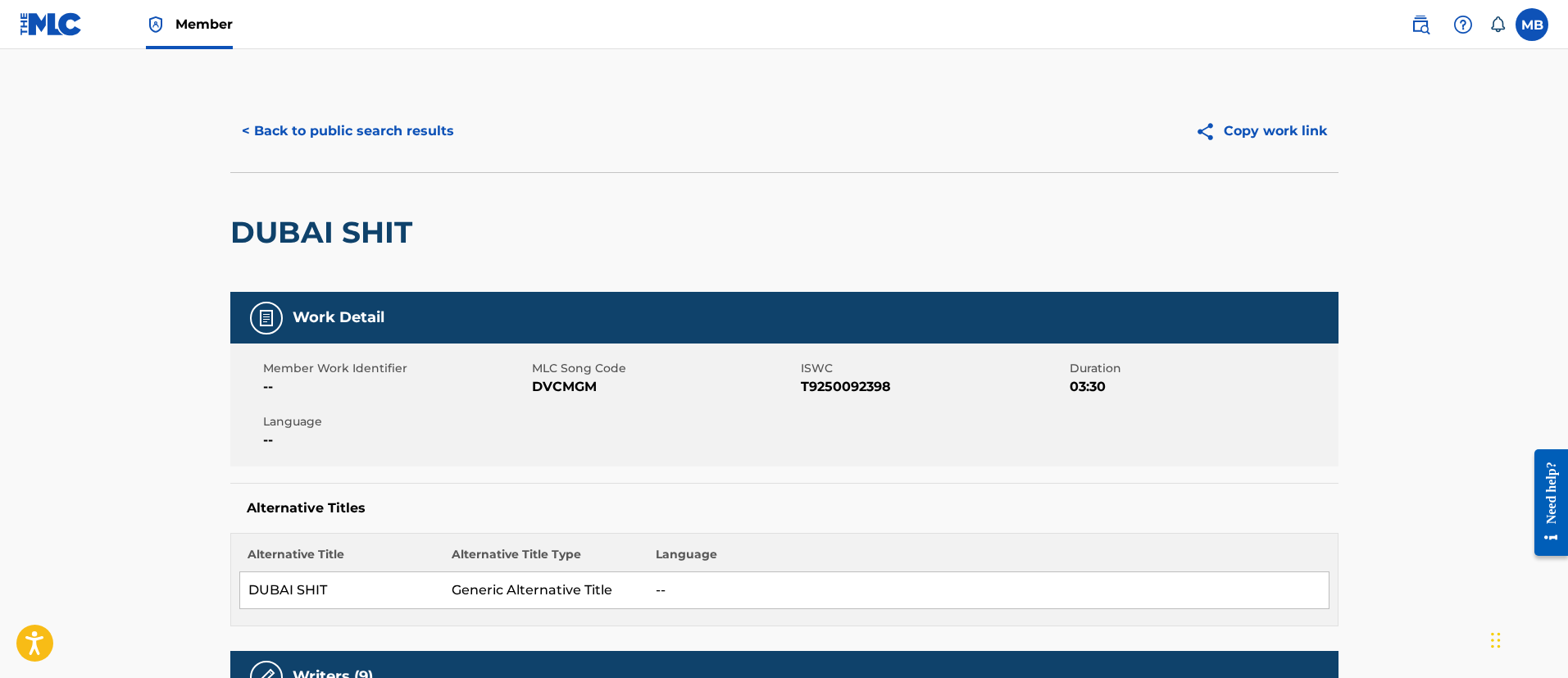
click at [565, 398] on div "Member Work Identifier -- MLC Song Code DVCMGM ISWC T9250092398 Duration 03:30 …" at bounding box center [784, 404] width 1108 height 123
copy span "DVCMGM"
click at [358, 128] on button "< Back to public search results" at bounding box center [348, 131] width 235 height 41
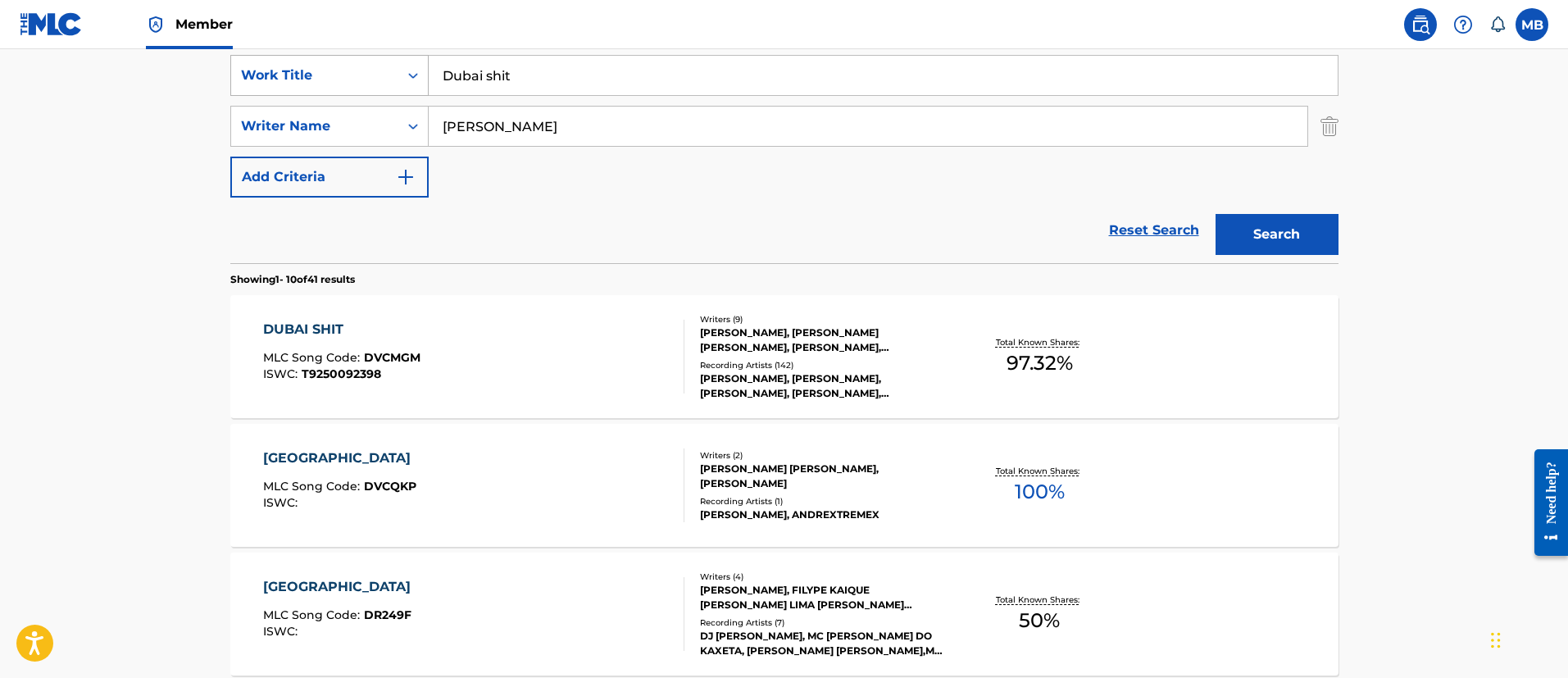
scroll to position [238, 0]
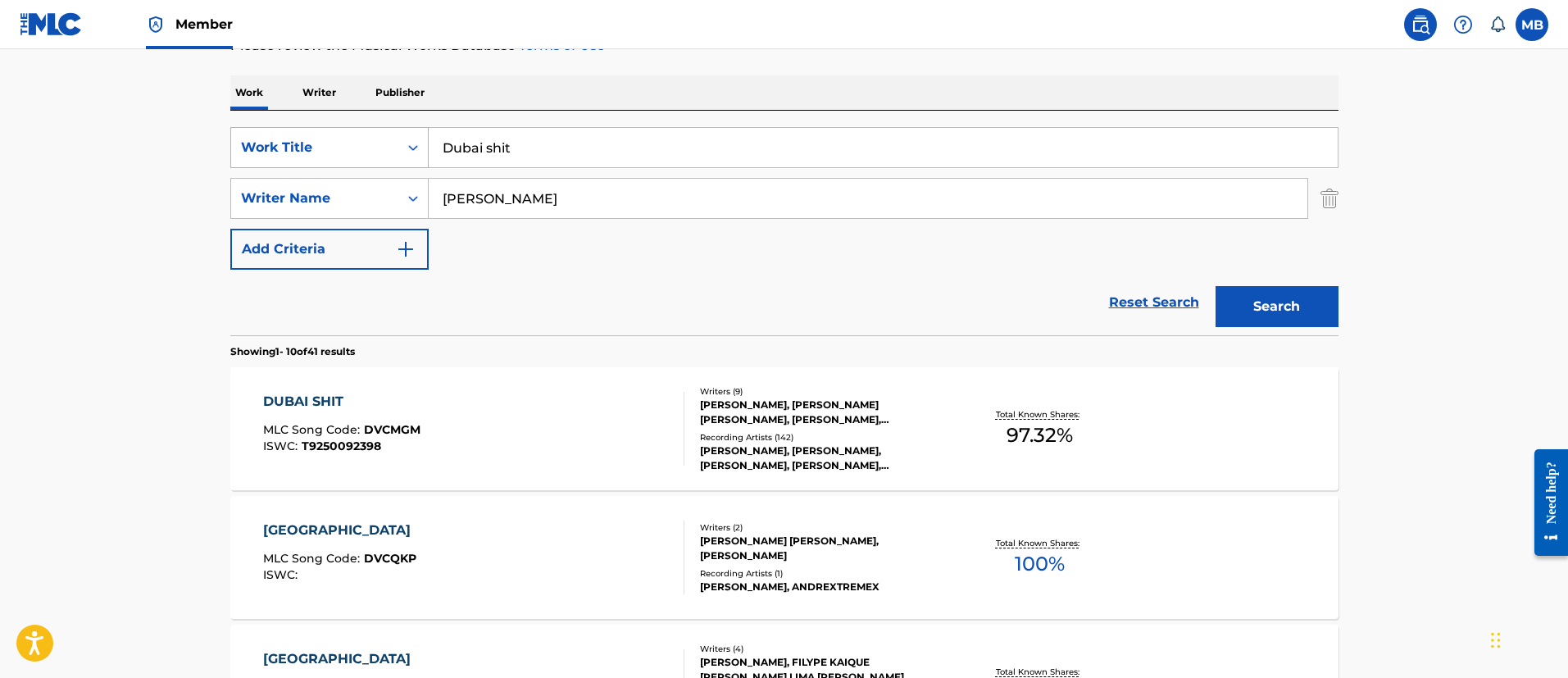
click at [348, 142] on div "Work Title" at bounding box center [314, 148] width 148 height 20
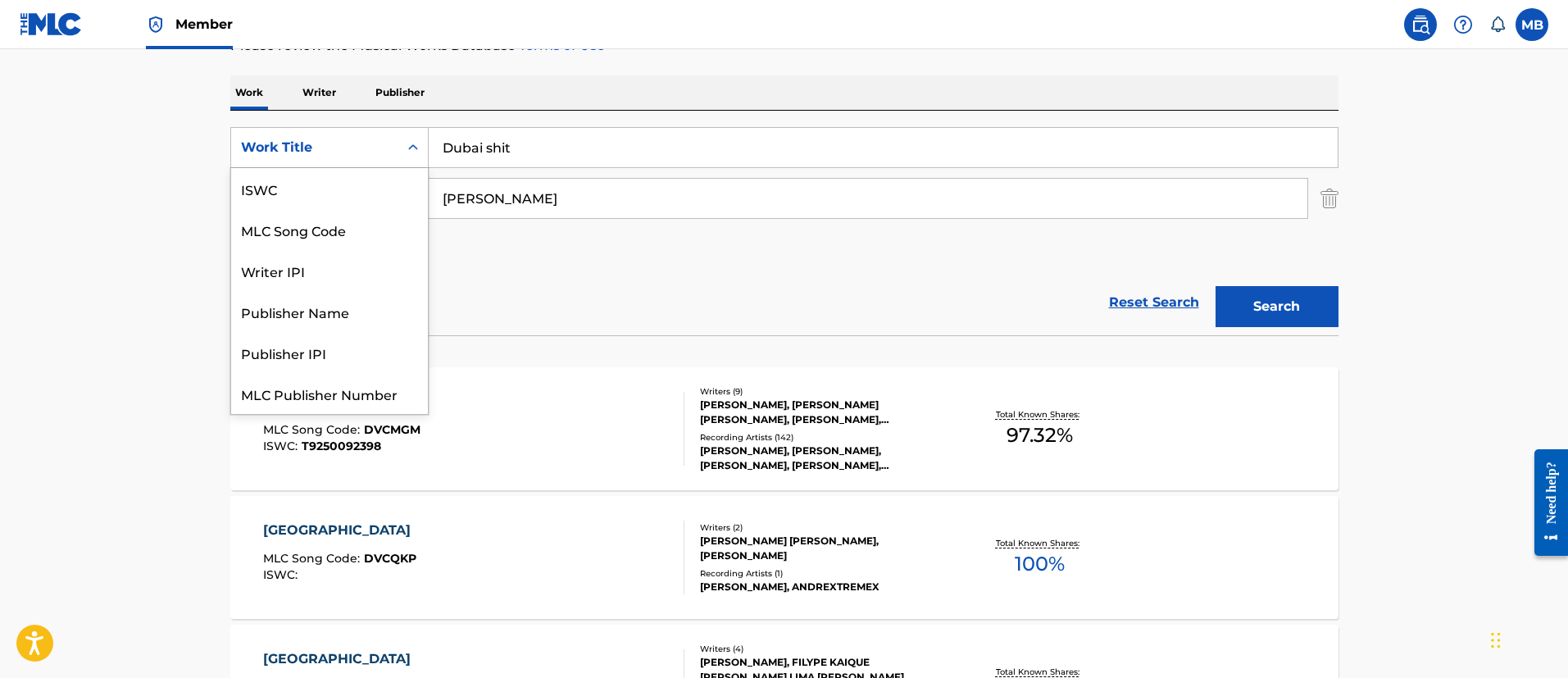
scroll to position [41, 0]
click at [356, 208] on div "MLC Song Code" at bounding box center [329, 188] width 197 height 41
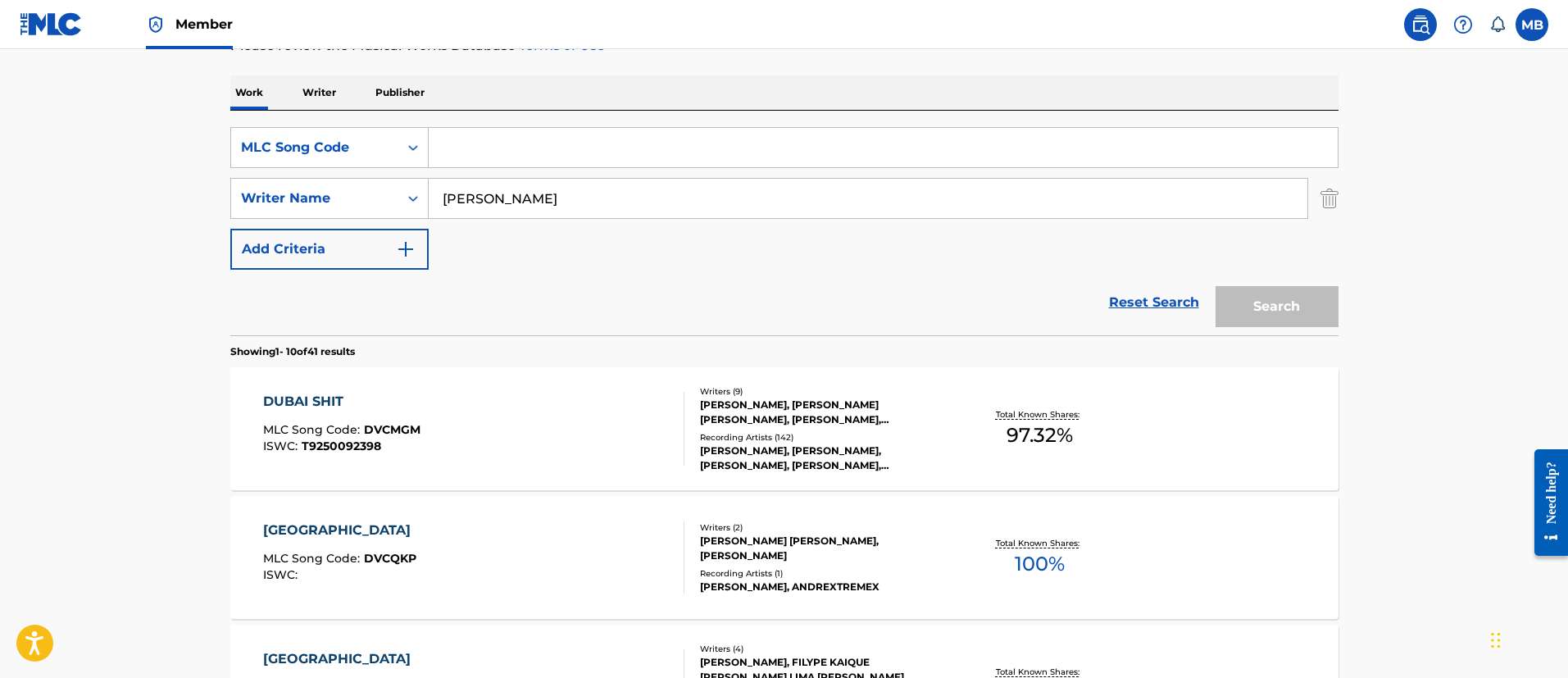
click at [564, 128] on input "Search Form" at bounding box center [883, 147] width 909 height 39
paste input "DVCMGM"
type input "DVCMGM"
click at [1215, 286] on button "Search" at bounding box center [1276, 306] width 123 height 41
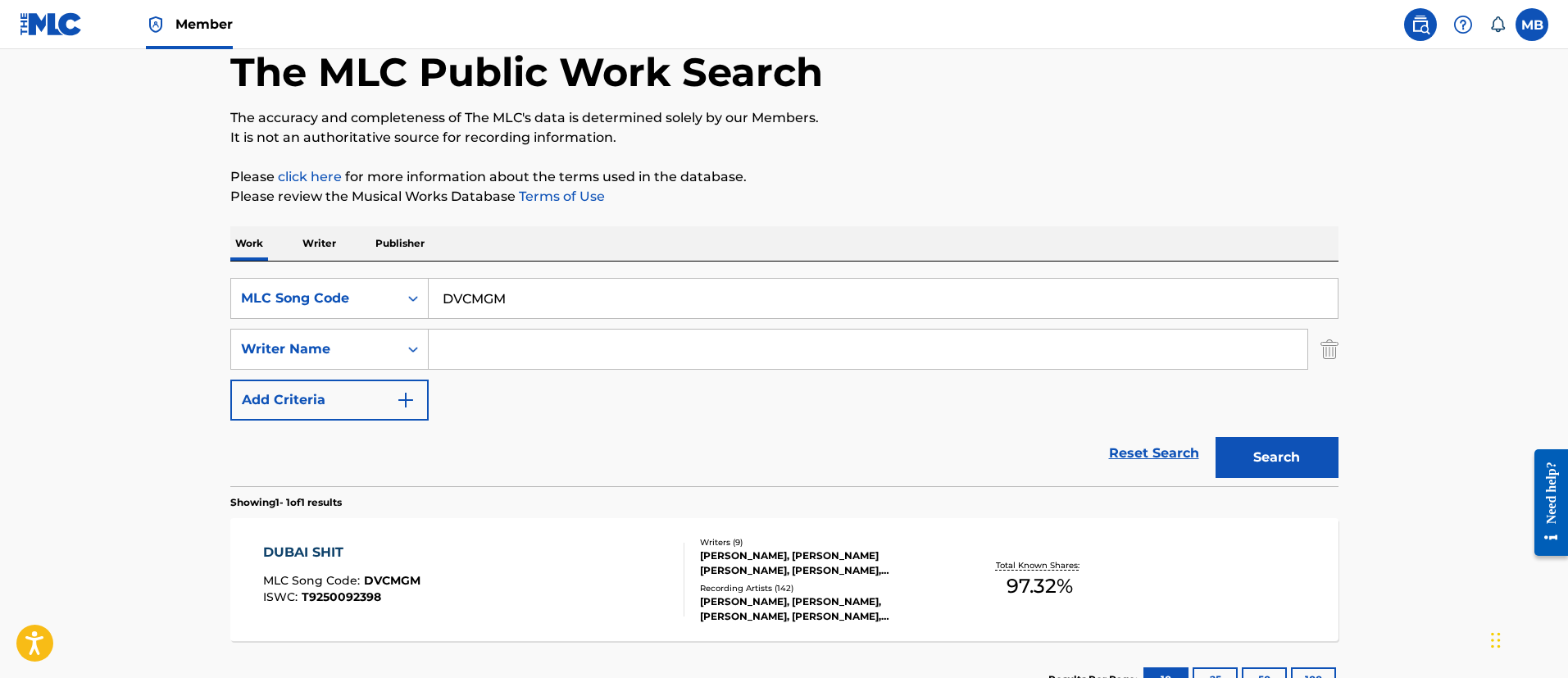
scroll to position [213, 0]
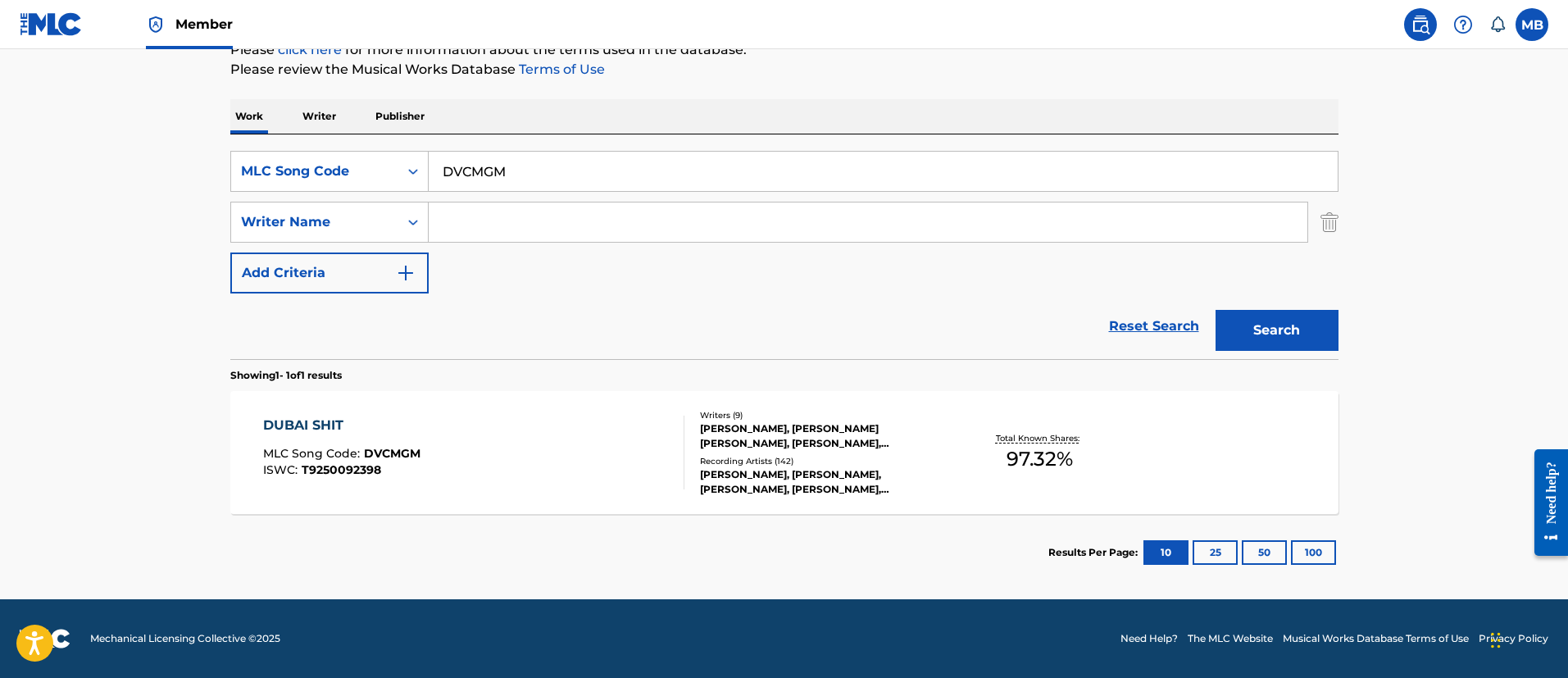
click at [504, 416] on div "DUBAI SHIT MLC Song Code : DVCMGM ISWC : T9250092398" at bounding box center [473, 452] width 421 height 73
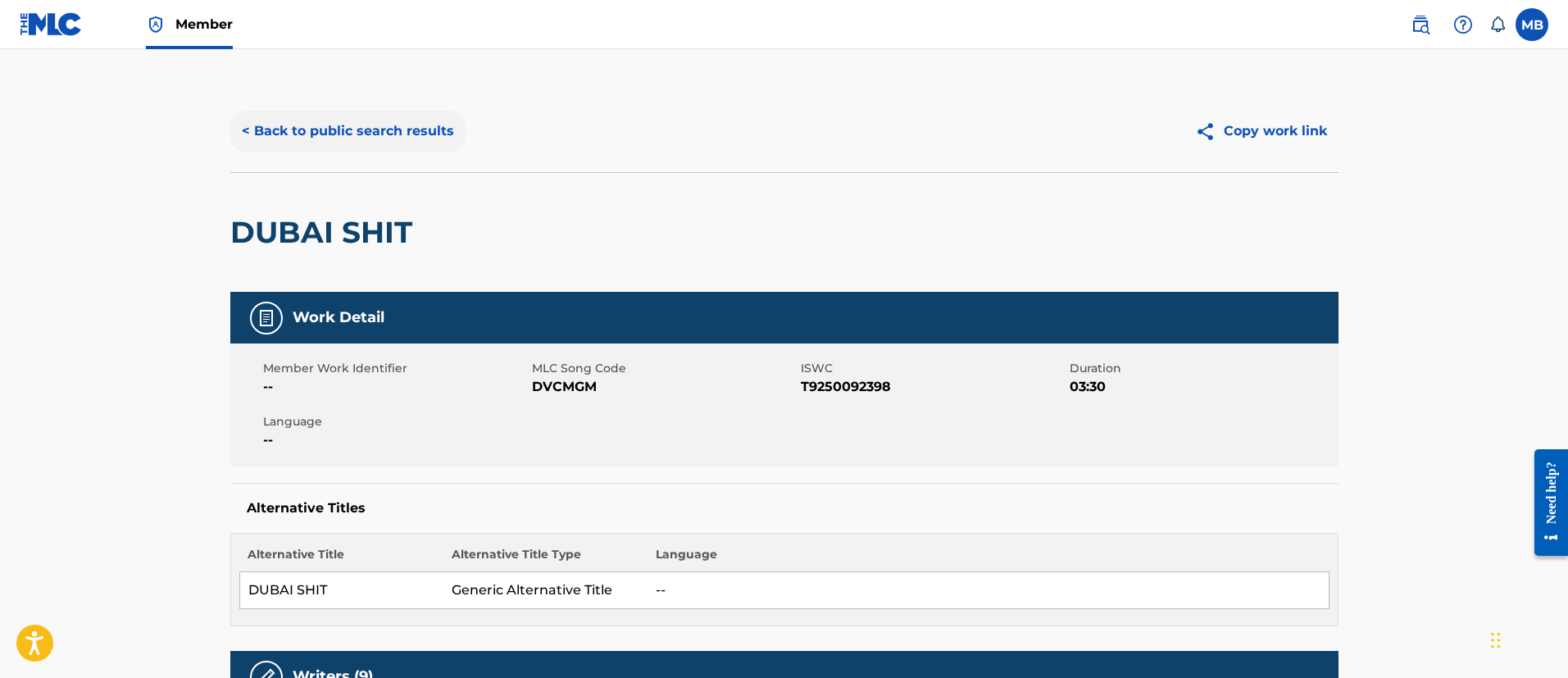
click at [410, 148] on button "< Back to public search results" at bounding box center [348, 131] width 235 height 41
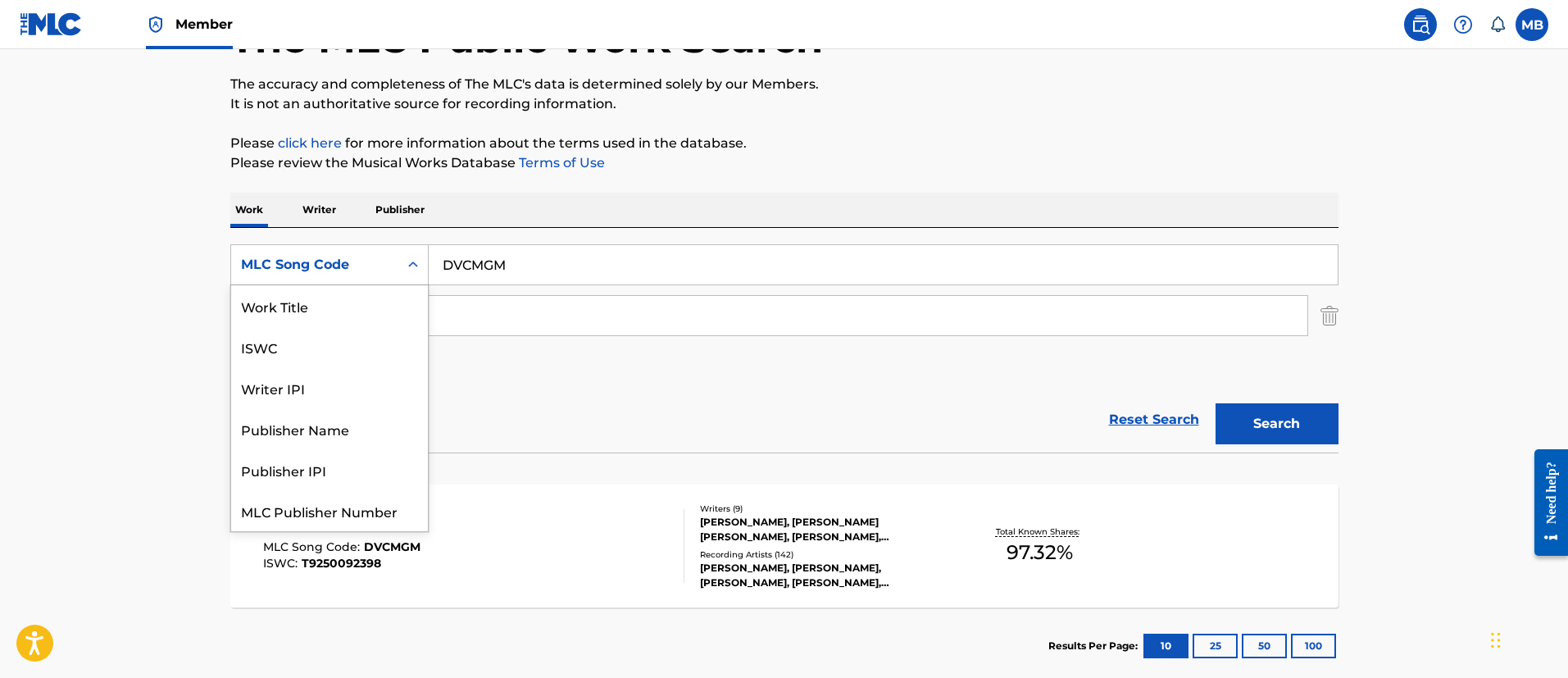
click at [398, 268] on div "Search Form" at bounding box center [412, 264] width 29 height 29
click at [345, 311] on div "Work Title" at bounding box center [329, 305] width 197 height 41
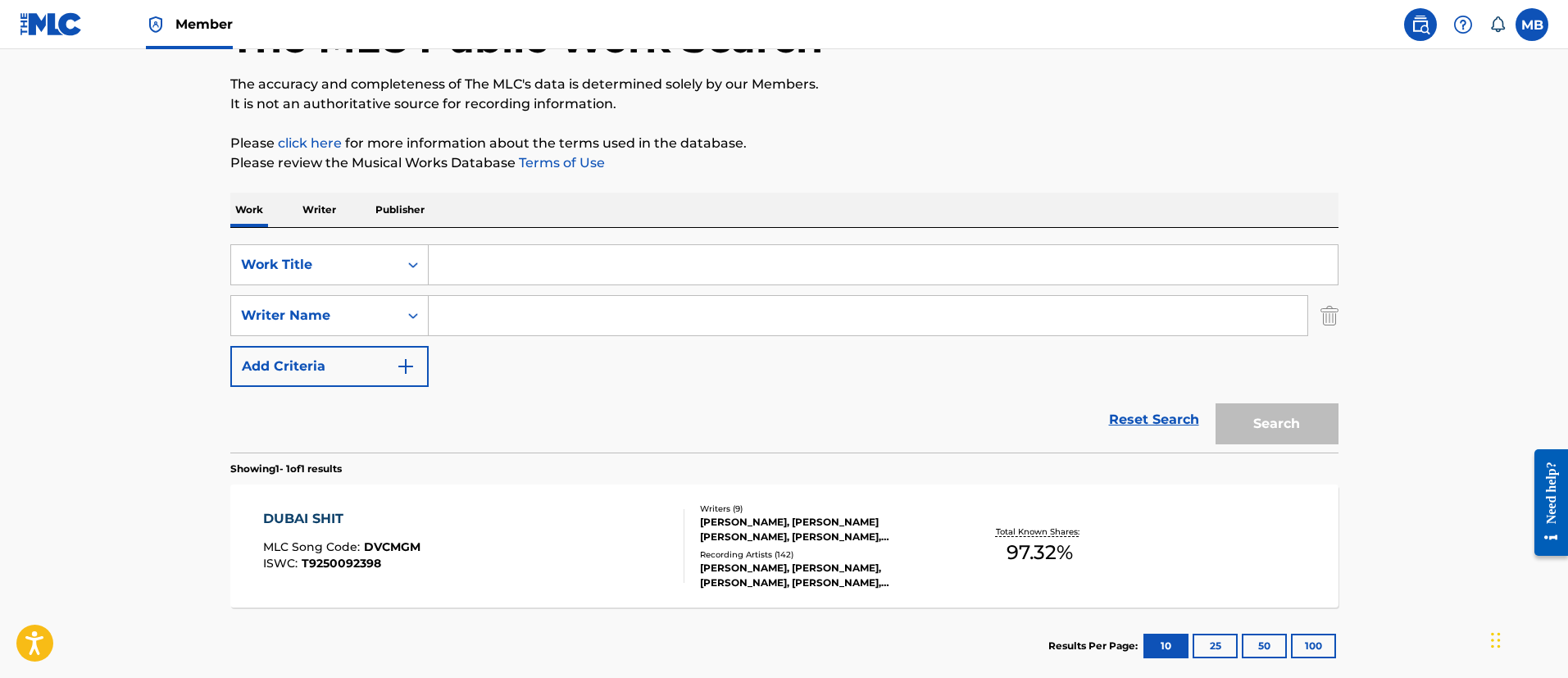
click at [475, 264] on input "Search Form" at bounding box center [883, 264] width 909 height 39
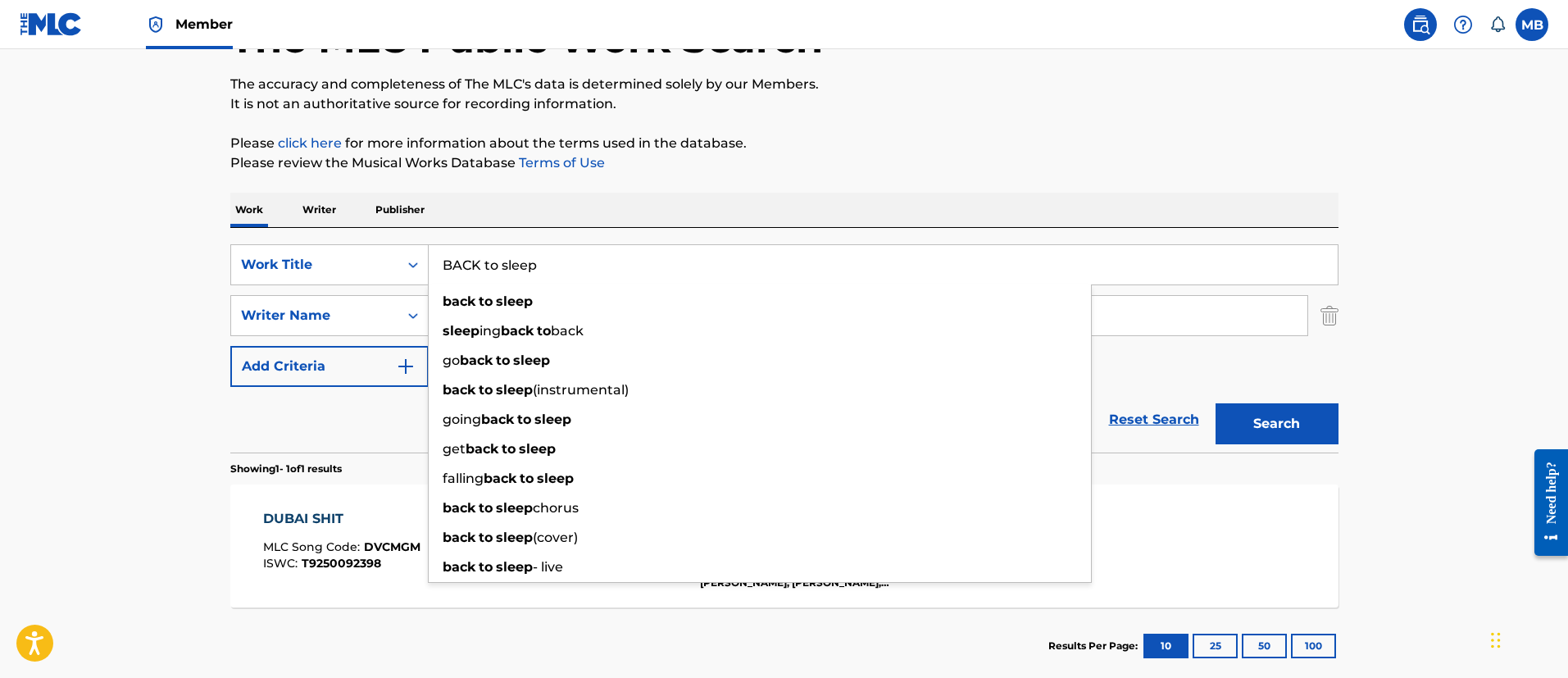
type input "BACK to sleep"
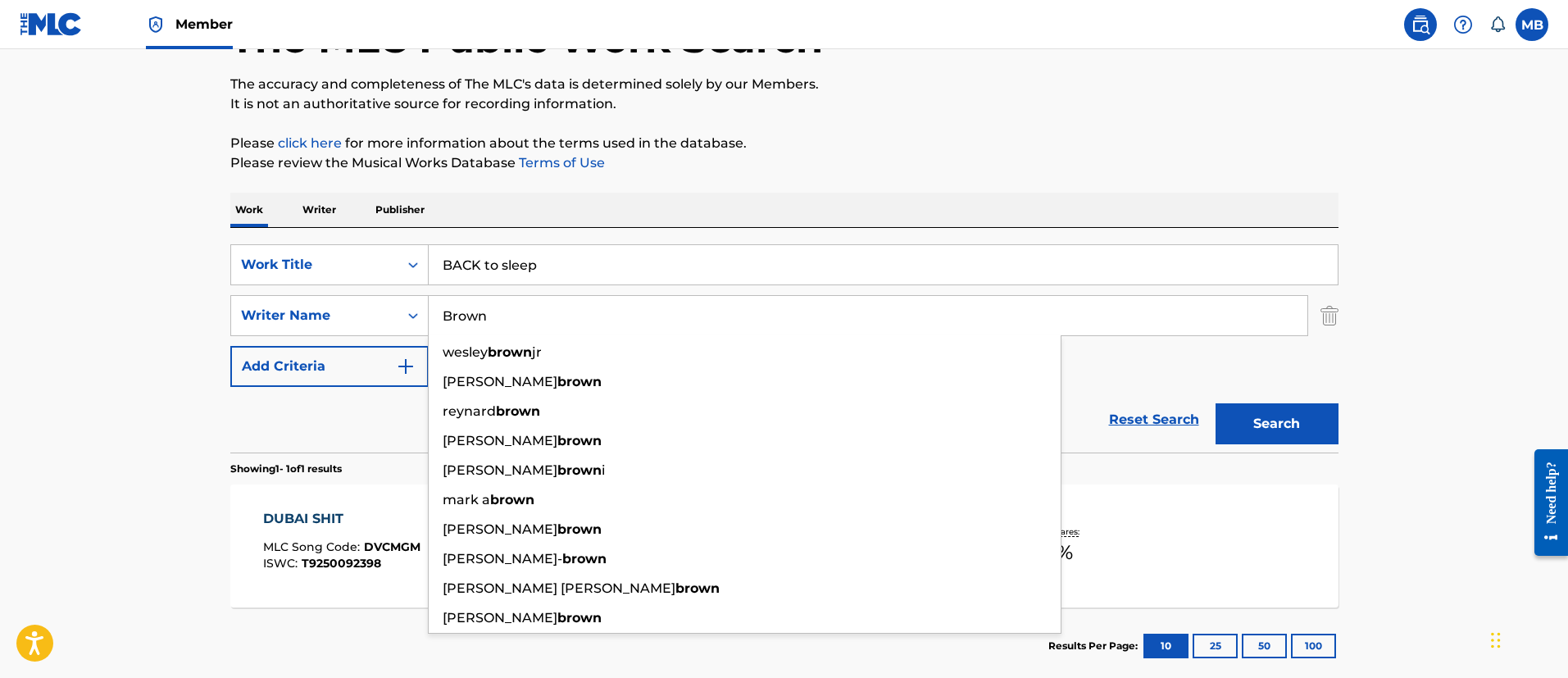
type input "Brown"
click at [1215, 403] on button "Search" at bounding box center [1276, 423] width 123 height 41
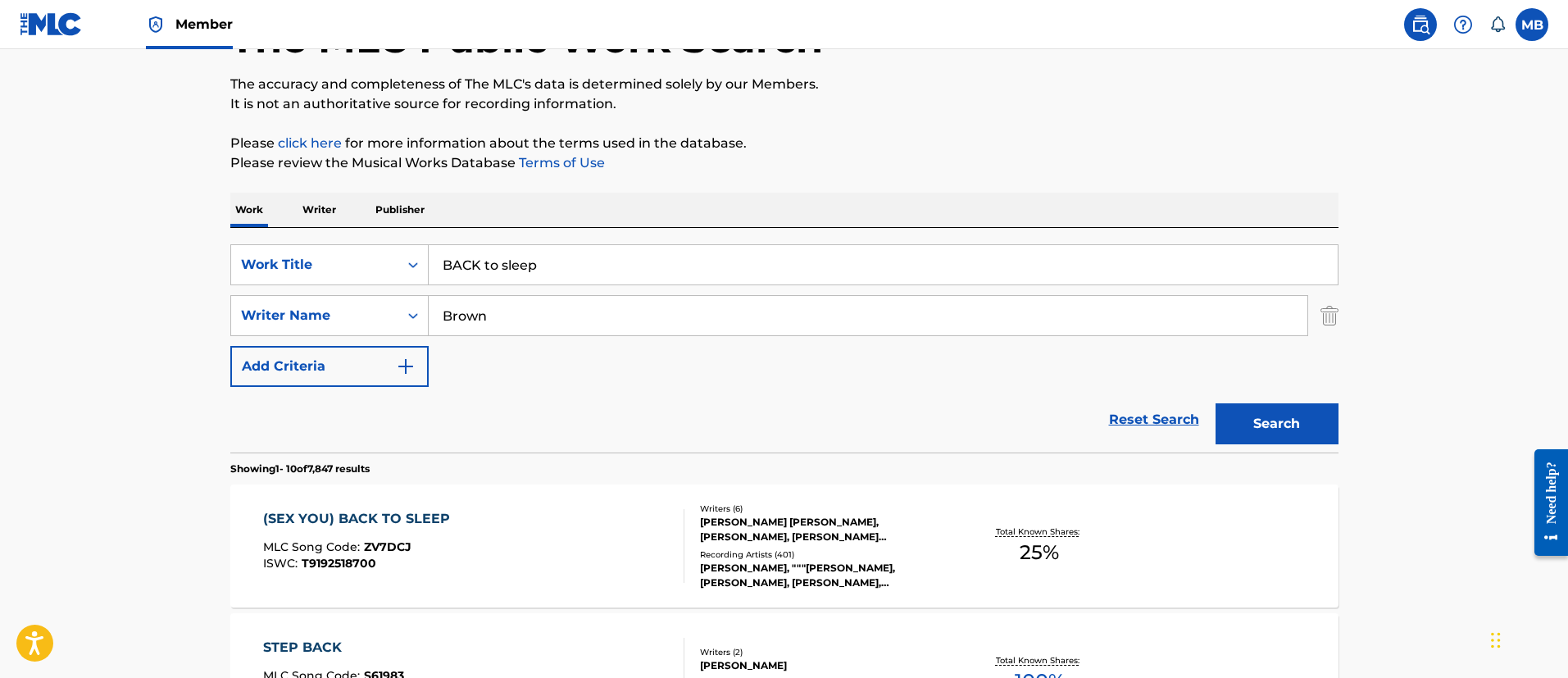
scroll to position [244, 0]
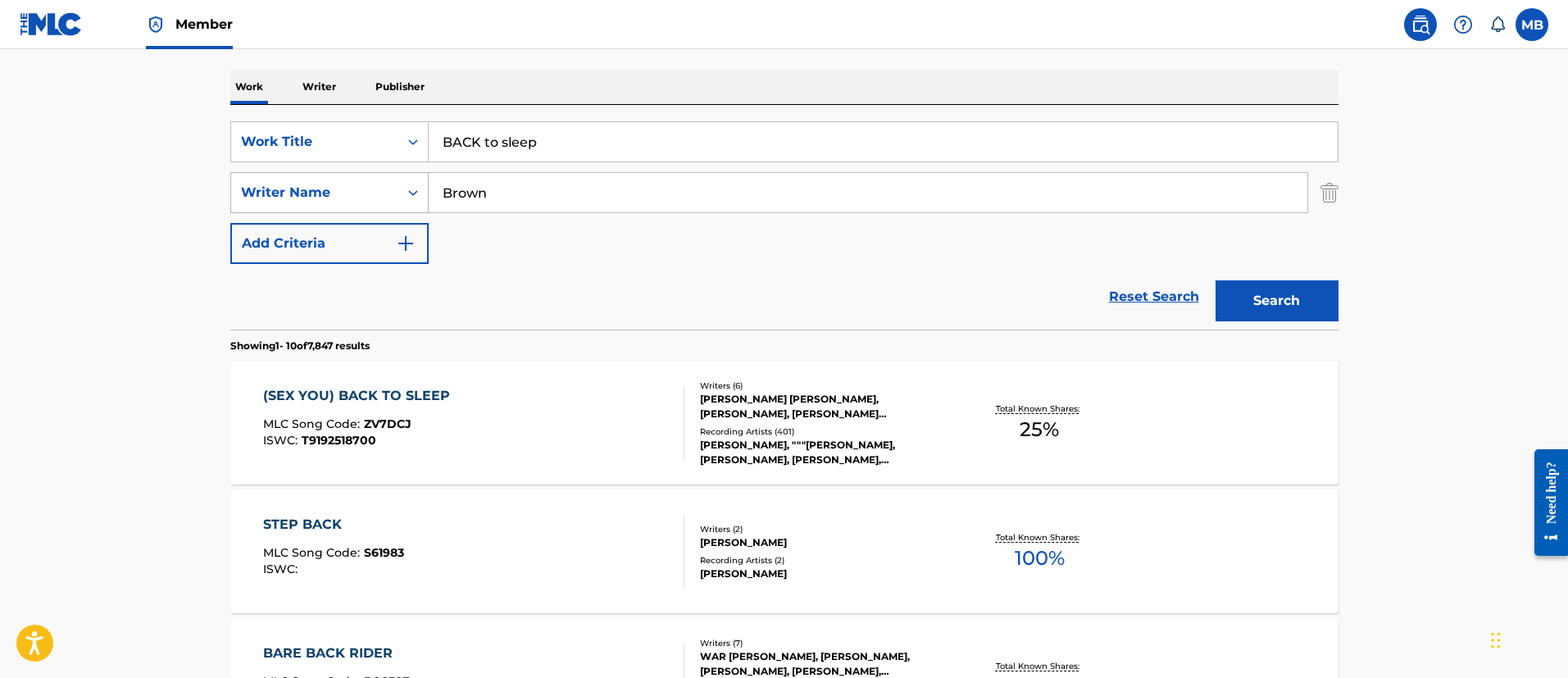
drag, startPoint x: 551, startPoint y: 194, endPoint x: 336, endPoint y: 198, distance: 215.0
click at [345, 198] on div "SearchWithCriteriae20bafbc-6beb-4b4c-92ec-eefa917d16bb Writer Name Brown" at bounding box center [784, 192] width 1108 height 41
click at [661, 155] on input "BACK to sleep" at bounding box center [883, 141] width 909 height 39
click at [1215, 280] on button "Search" at bounding box center [1276, 300] width 123 height 41
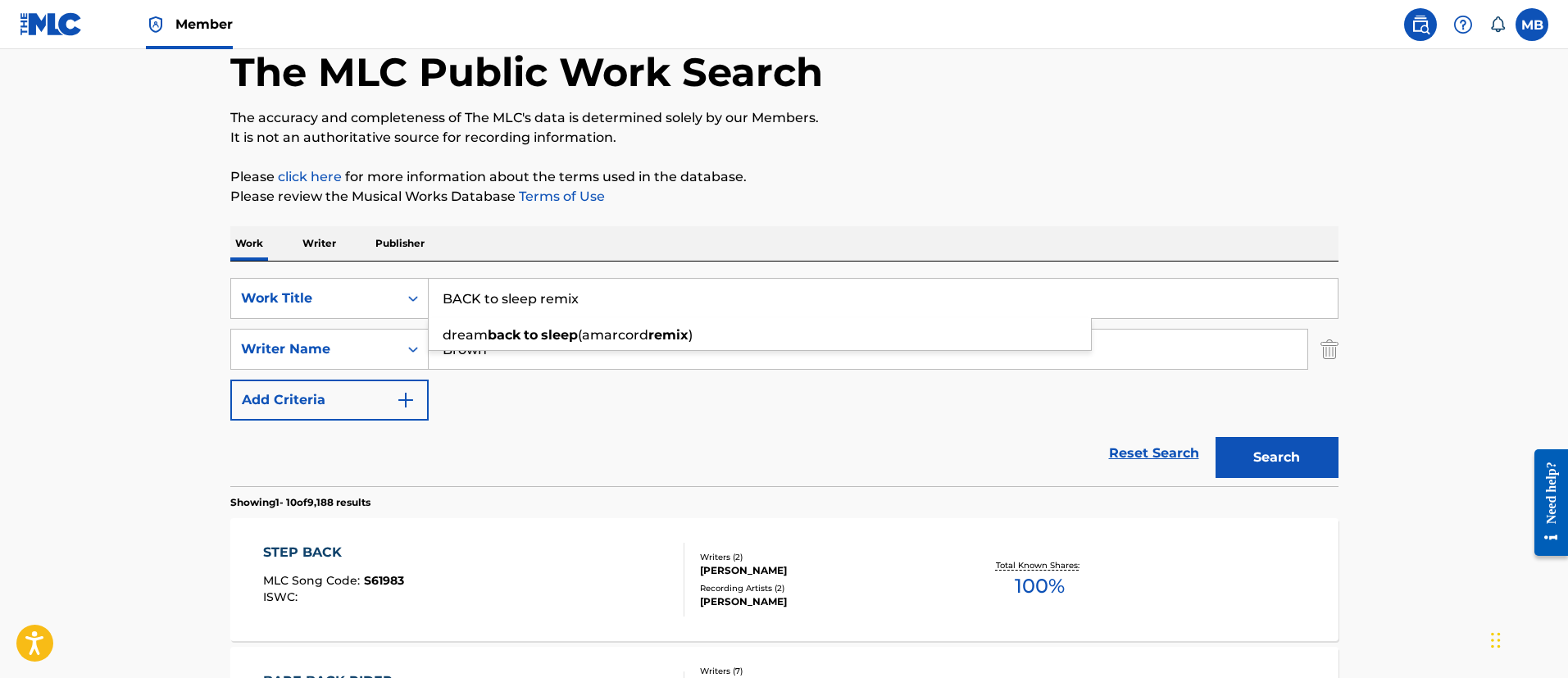
scroll to position [455, 0]
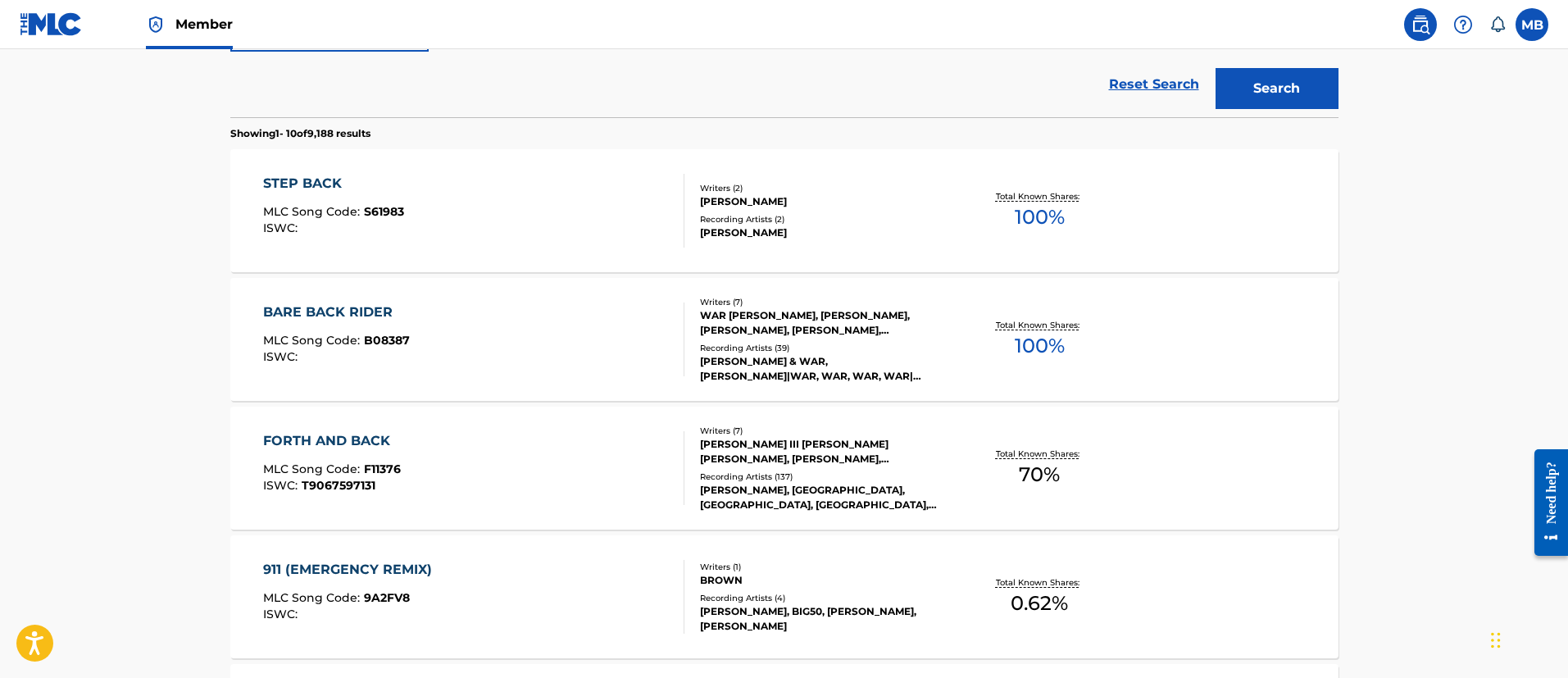
click at [54, 271] on main "The MLC Public Work Search The accuracy and completeness of The MLC's data is d…" at bounding box center [784, 558] width 1568 height 1929
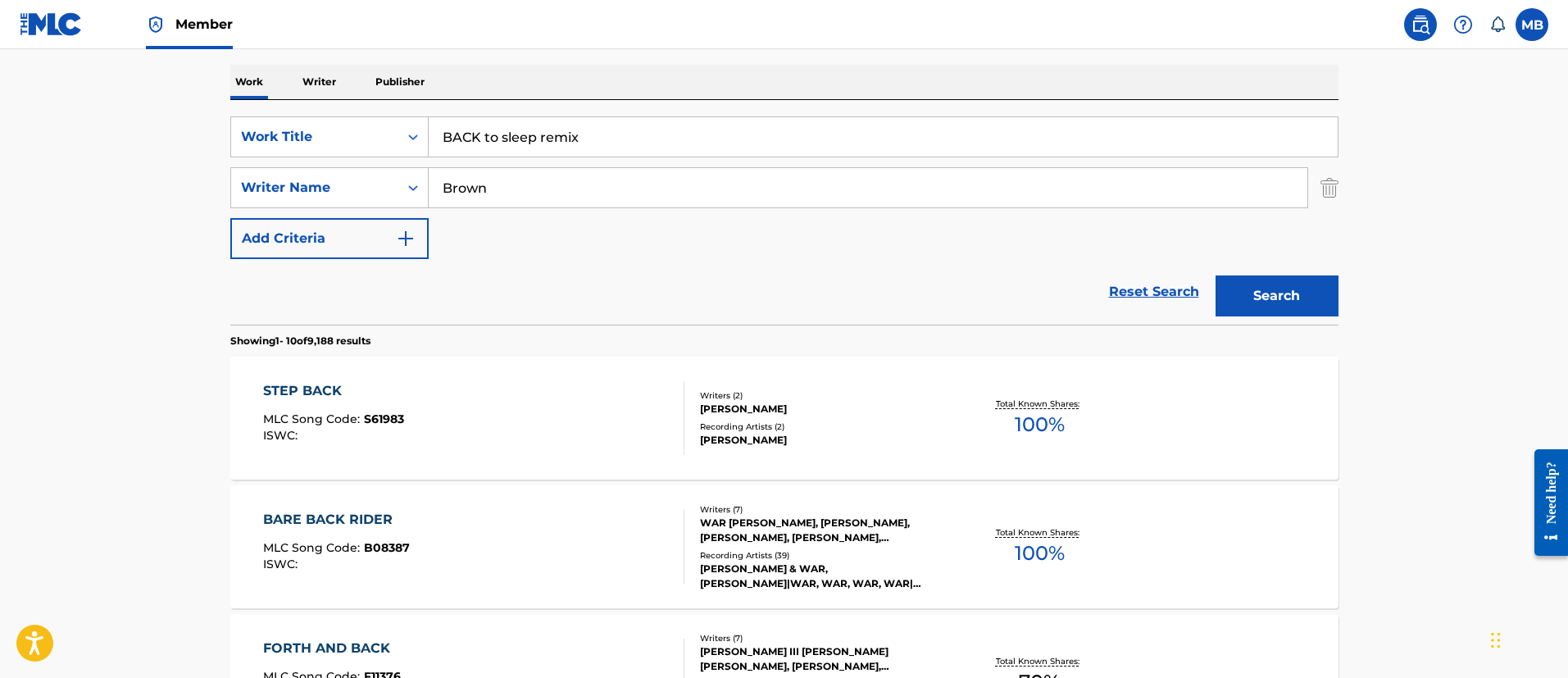
scroll to position [210, 0]
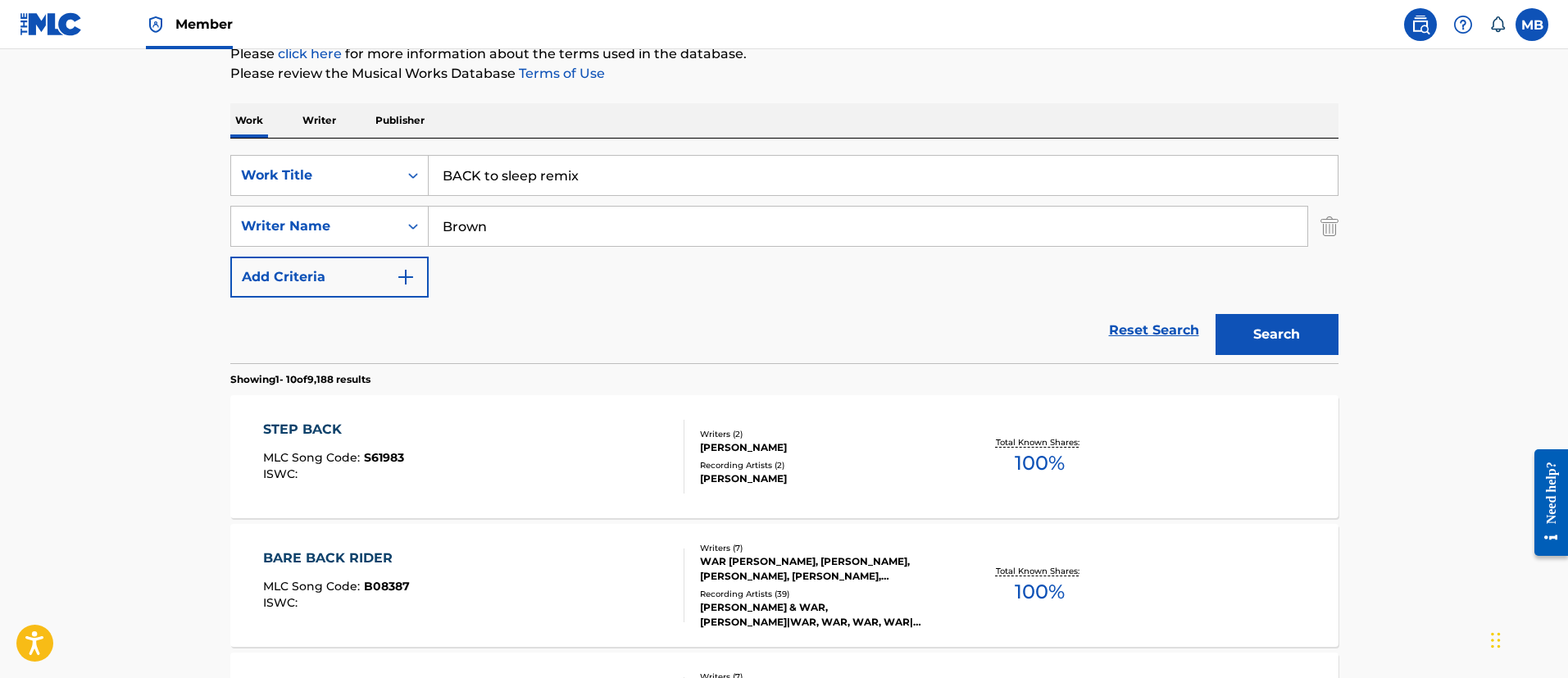
click at [550, 173] on input "BACK to sleep remix" at bounding box center [883, 175] width 909 height 39
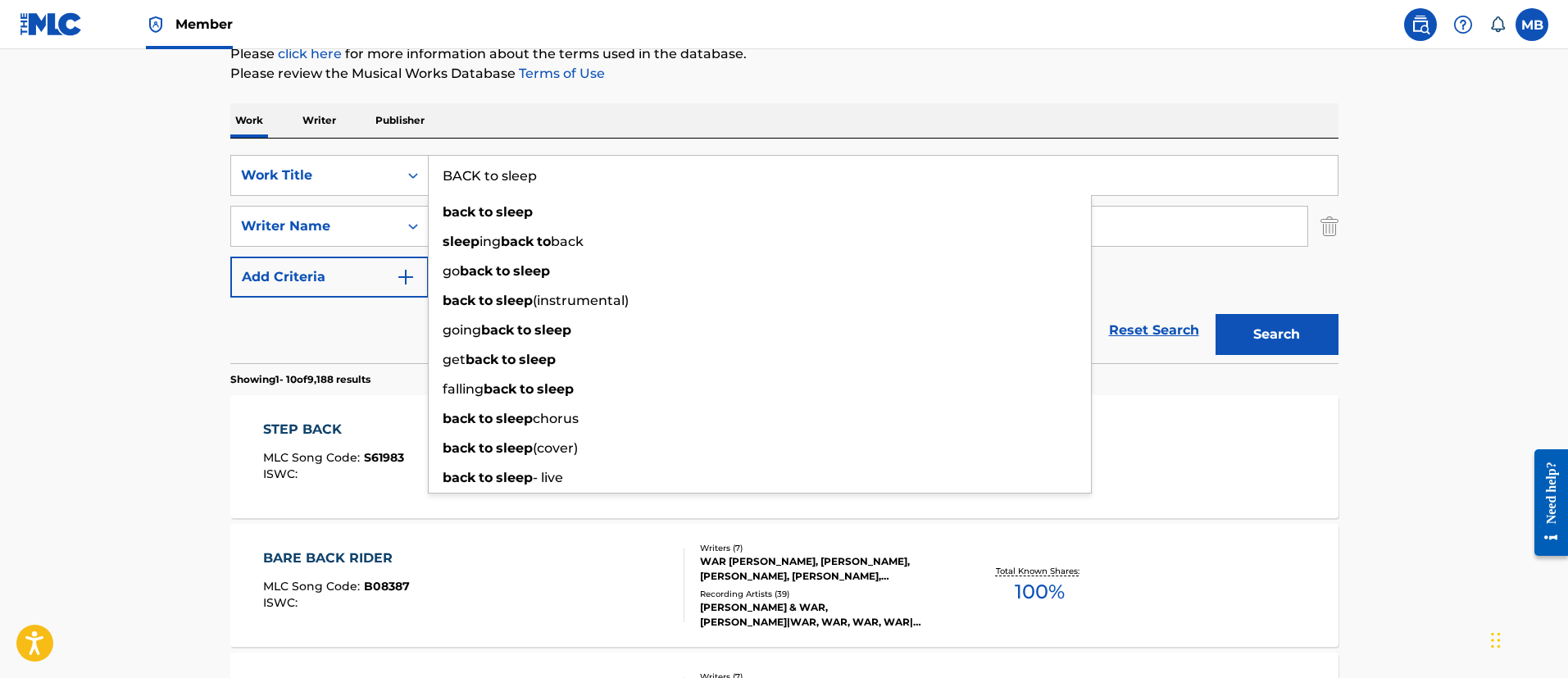
type input "BACK to sleep"
click at [1215, 314] on button "Search" at bounding box center [1276, 334] width 123 height 41
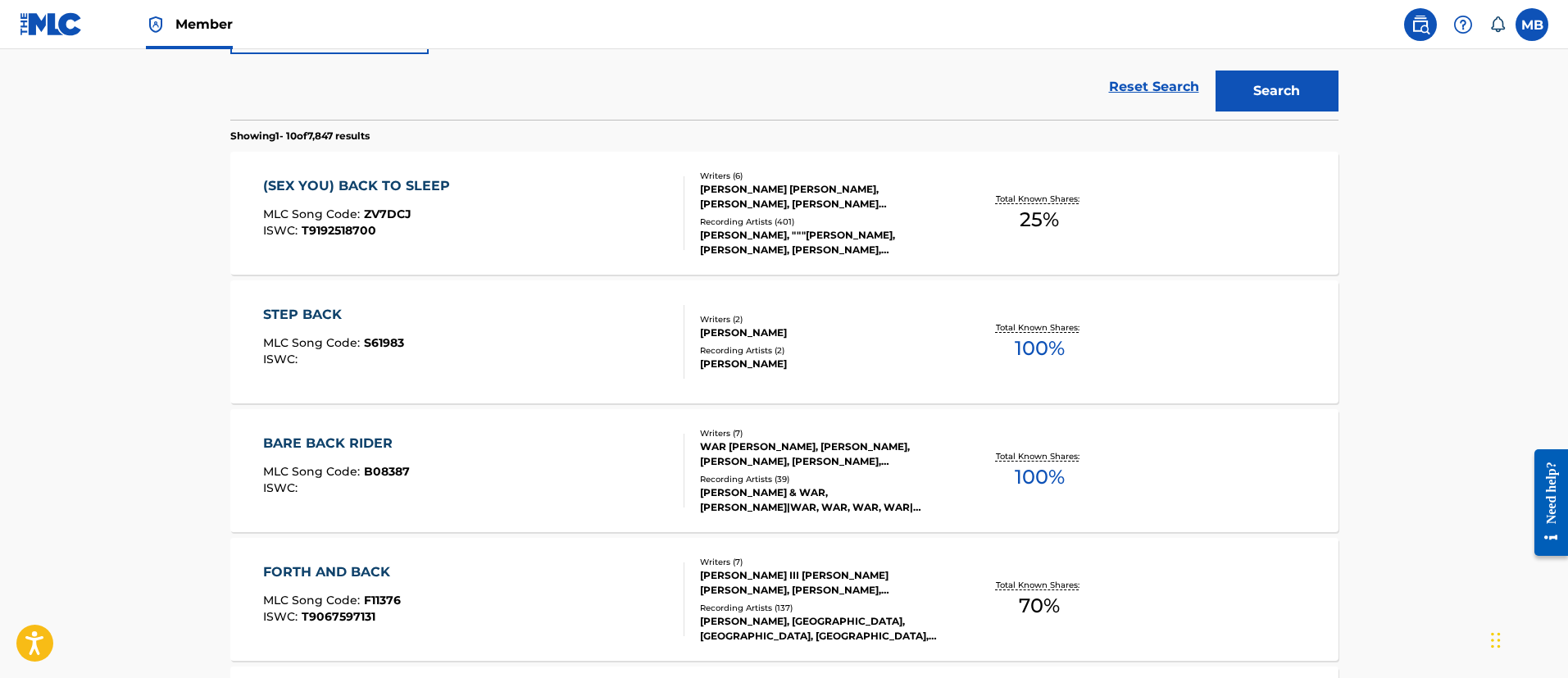
scroll to position [455, 0]
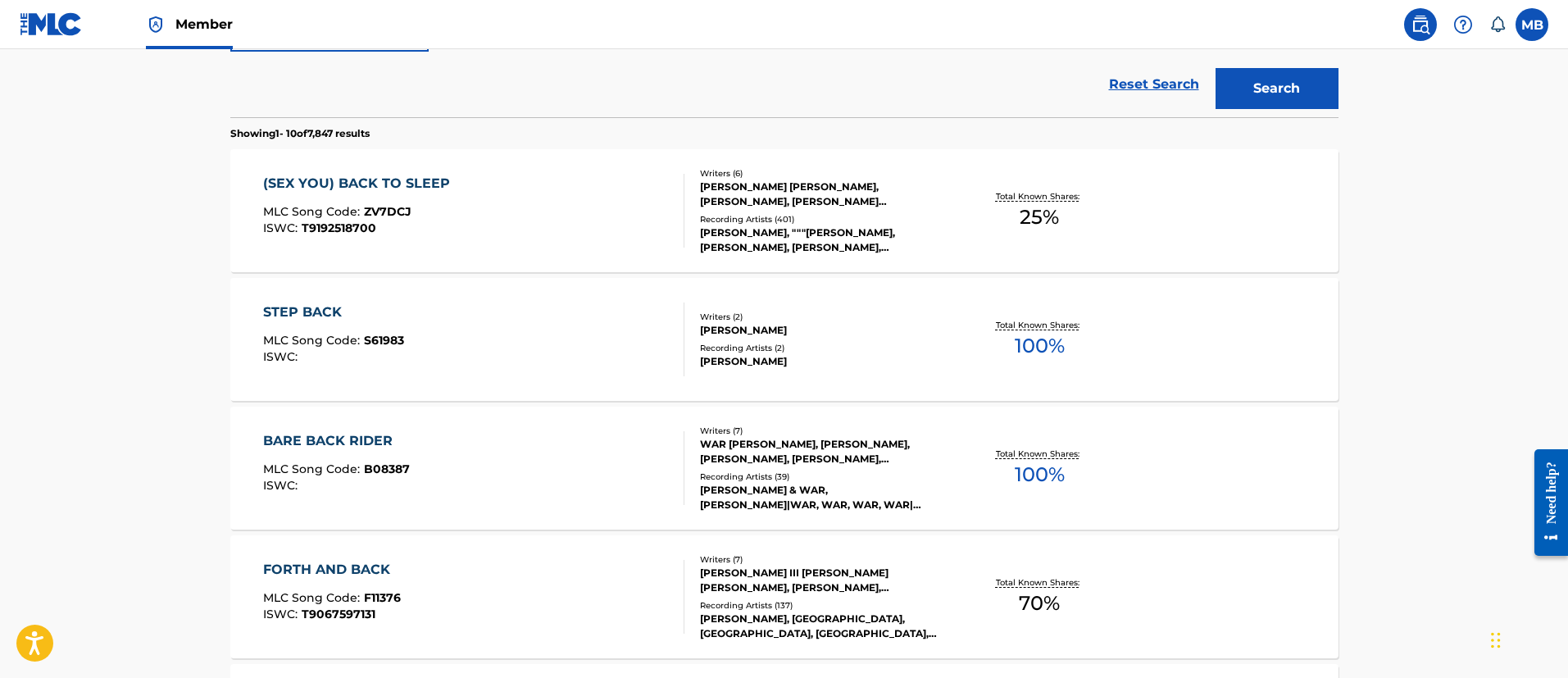
click at [552, 214] on div "(SEX YOU) BACK TO SLEEP MLC Song Code : ZV7DCJ ISWC : T9192518700" at bounding box center [473, 210] width 421 height 73
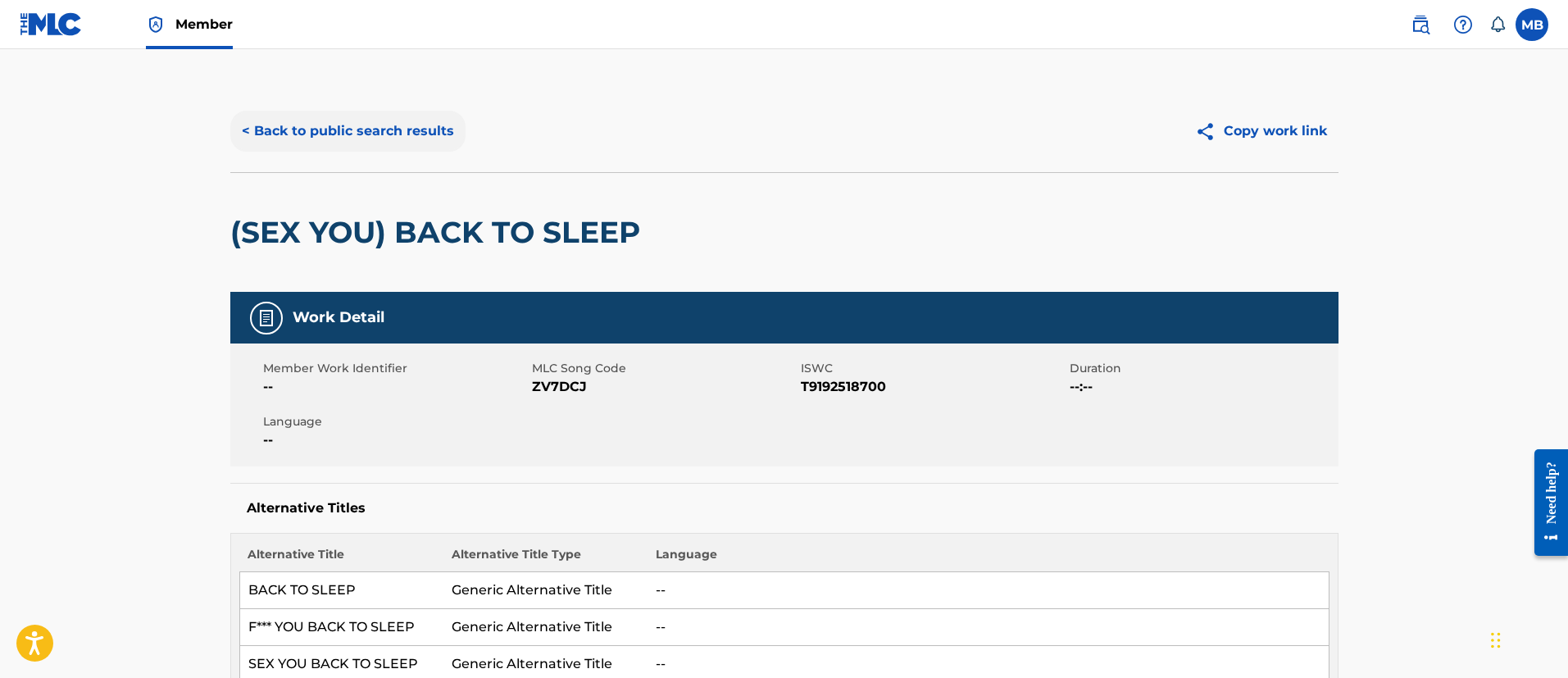
click at [308, 120] on button "< Back to public search results" at bounding box center [348, 131] width 235 height 41
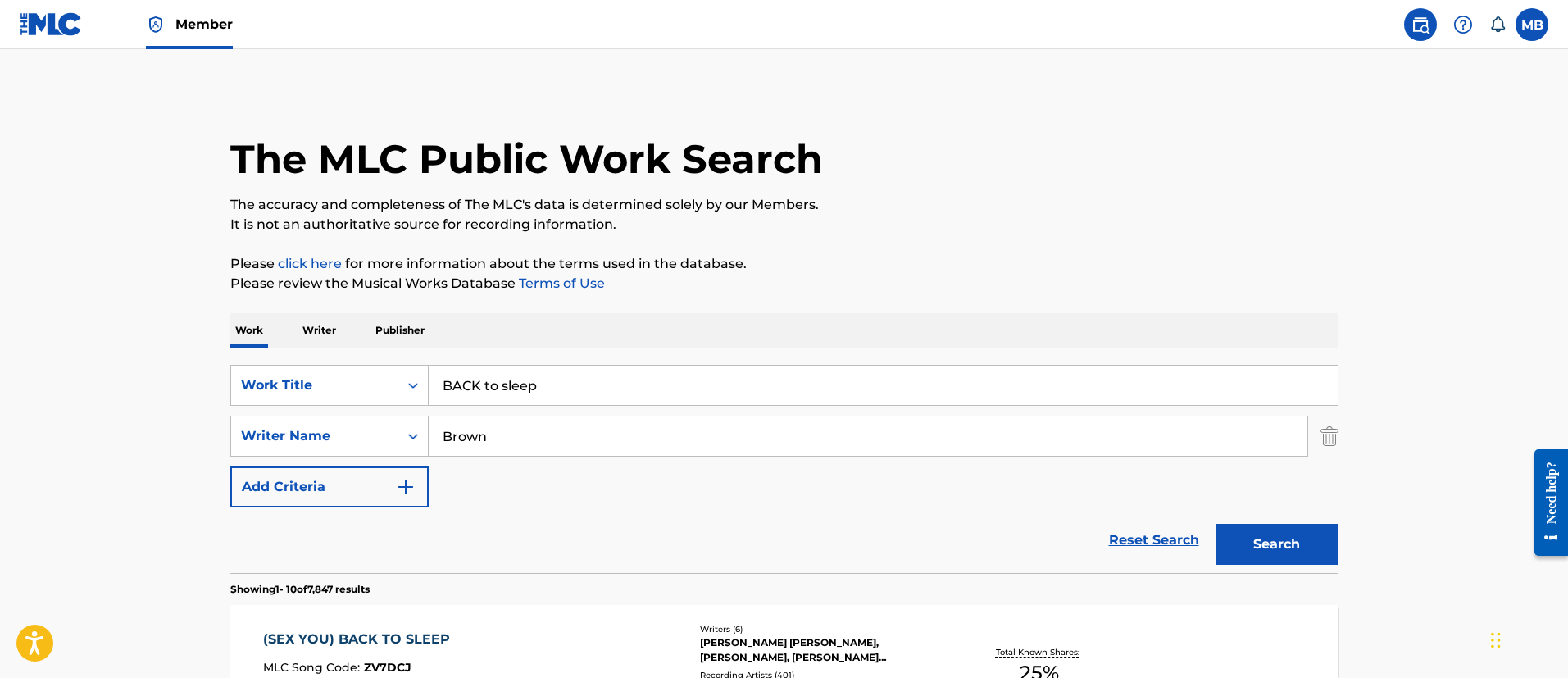
drag, startPoint x: 603, startPoint y: 389, endPoint x: 173, endPoint y: 380, distance: 430.1
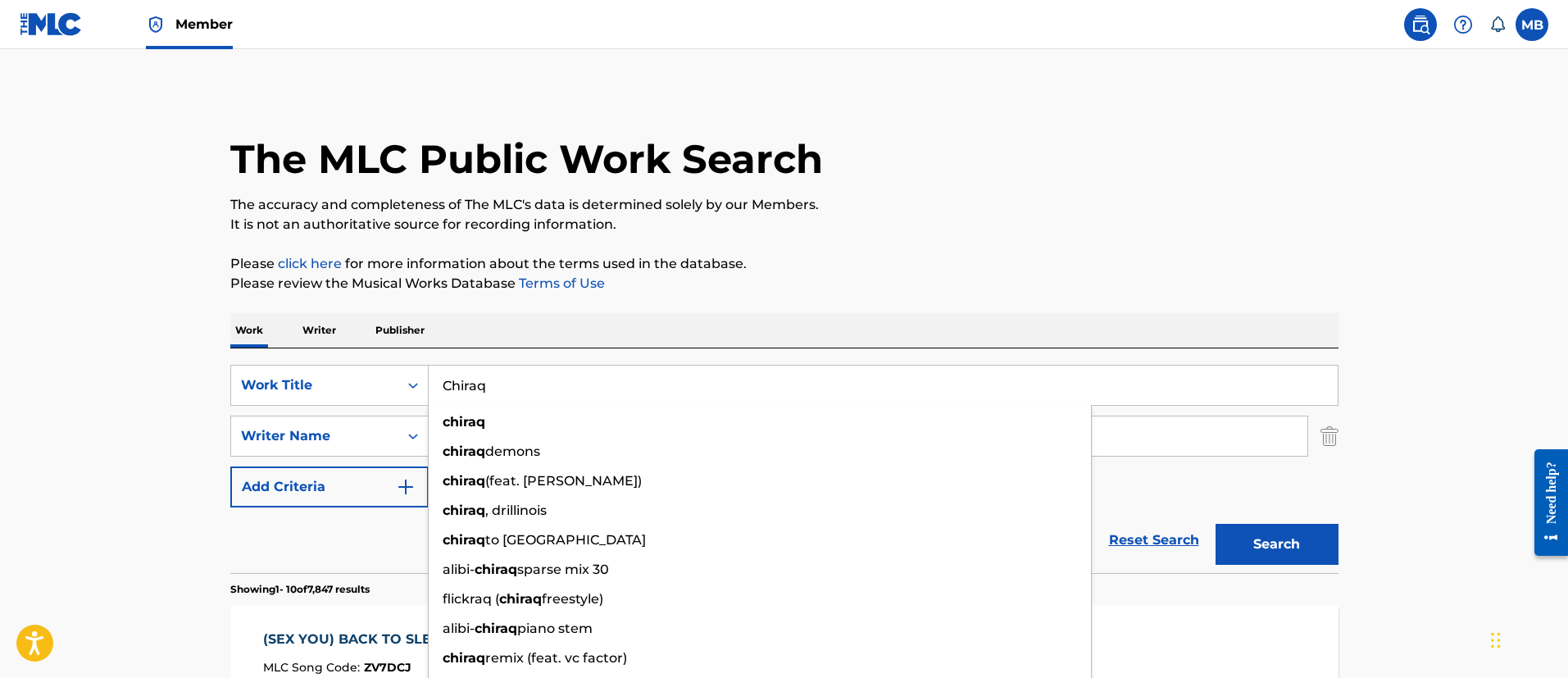
type input "Chiraq"
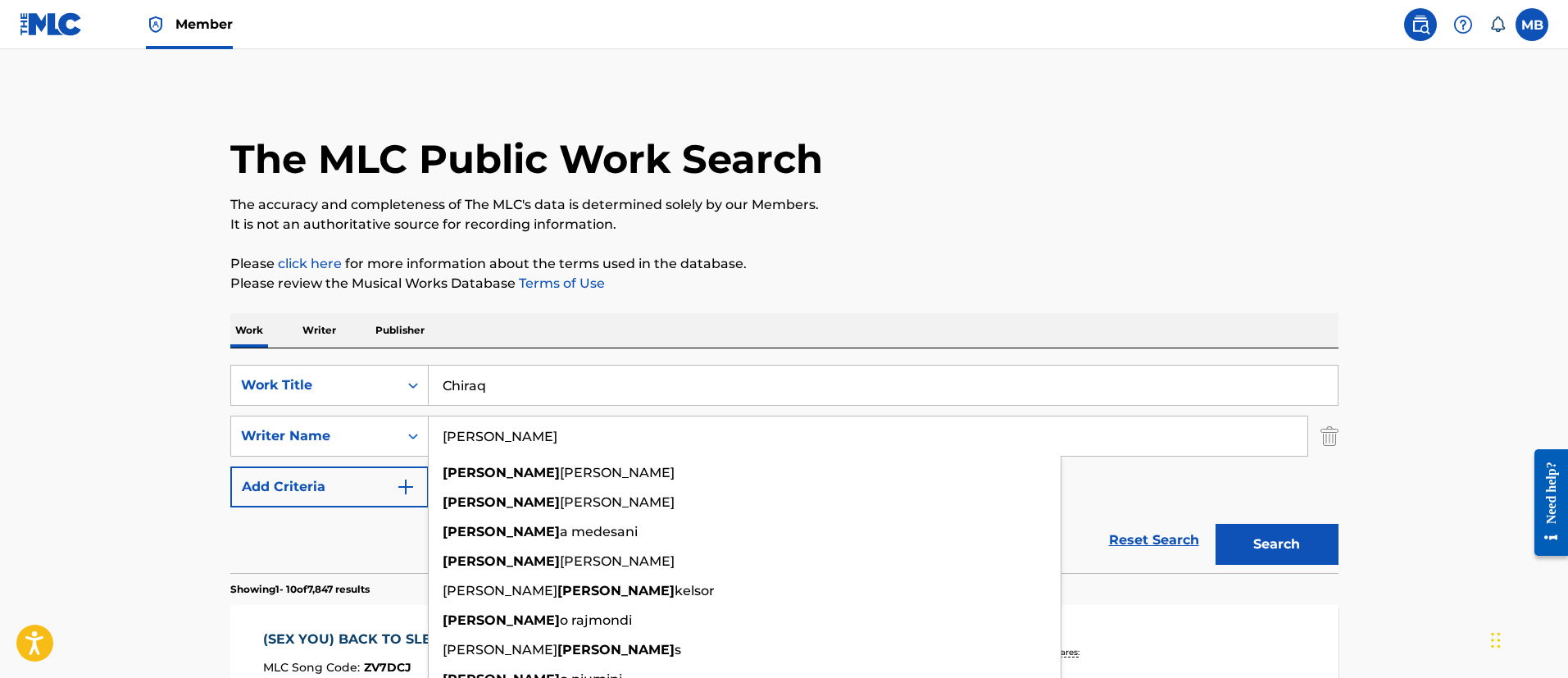
type input "robert"
click at [1215, 524] on button "Search" at bounding box center [1276, 544] width 123 height 41
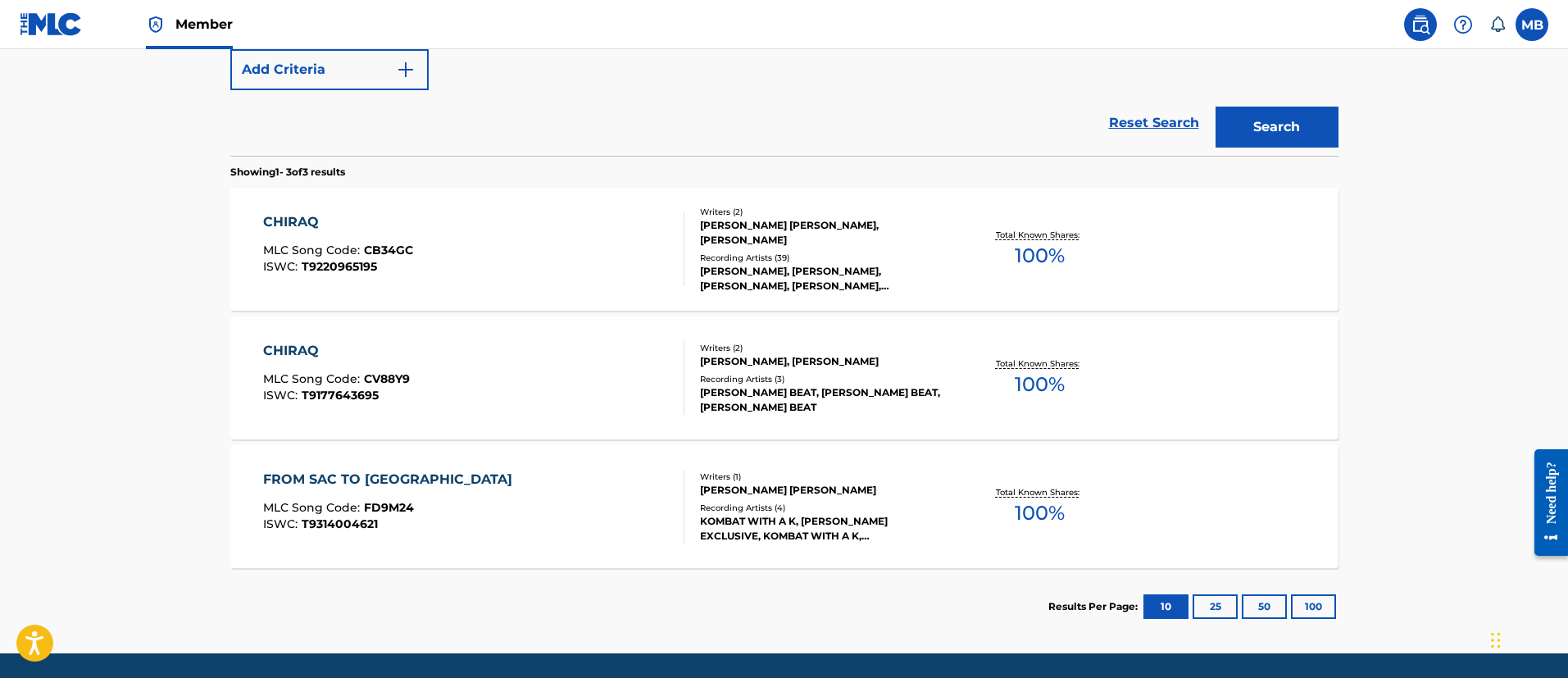
scroll to position [471, 0]
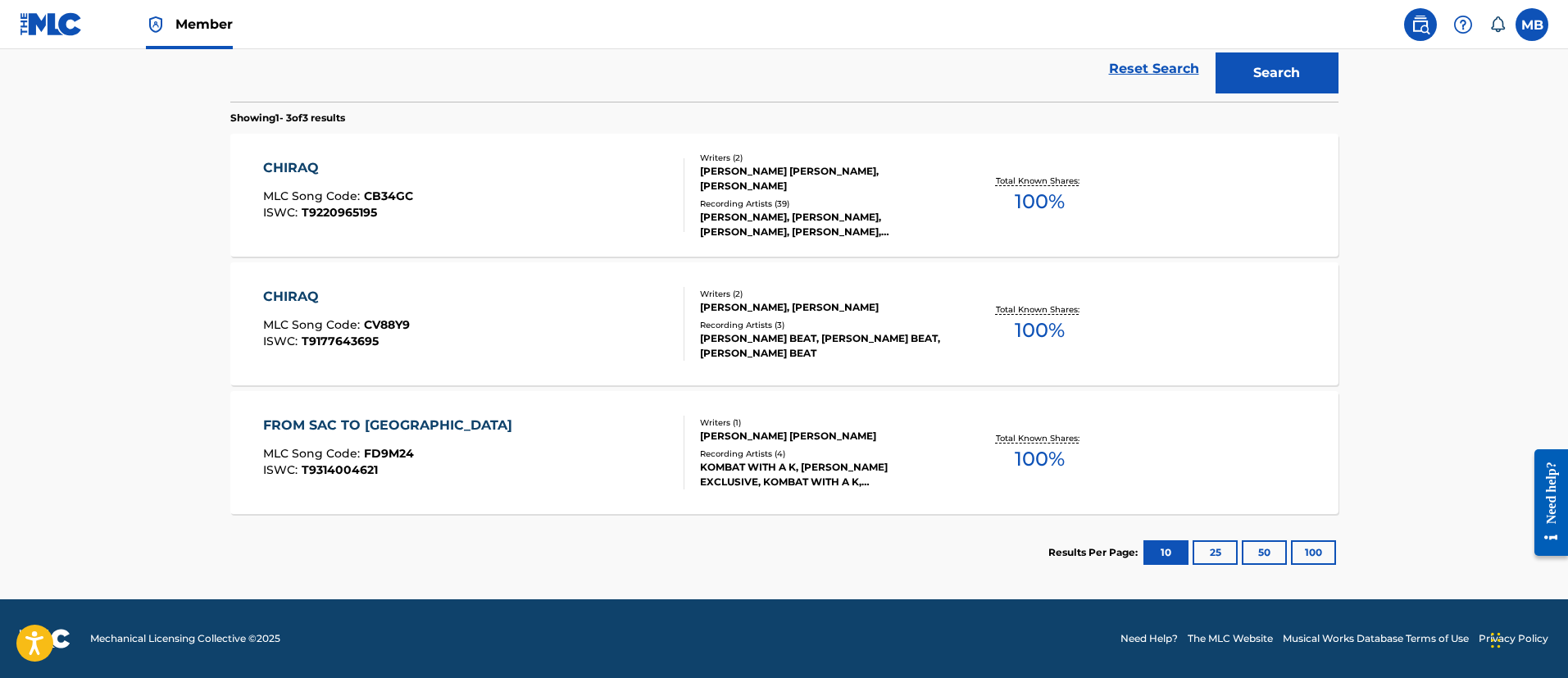
click at [522, 187] on div "CHIRAQ MLC Song Code : CB34GC ISWC : T9220965195" at bounding box center [473, 195] width 421 height 73
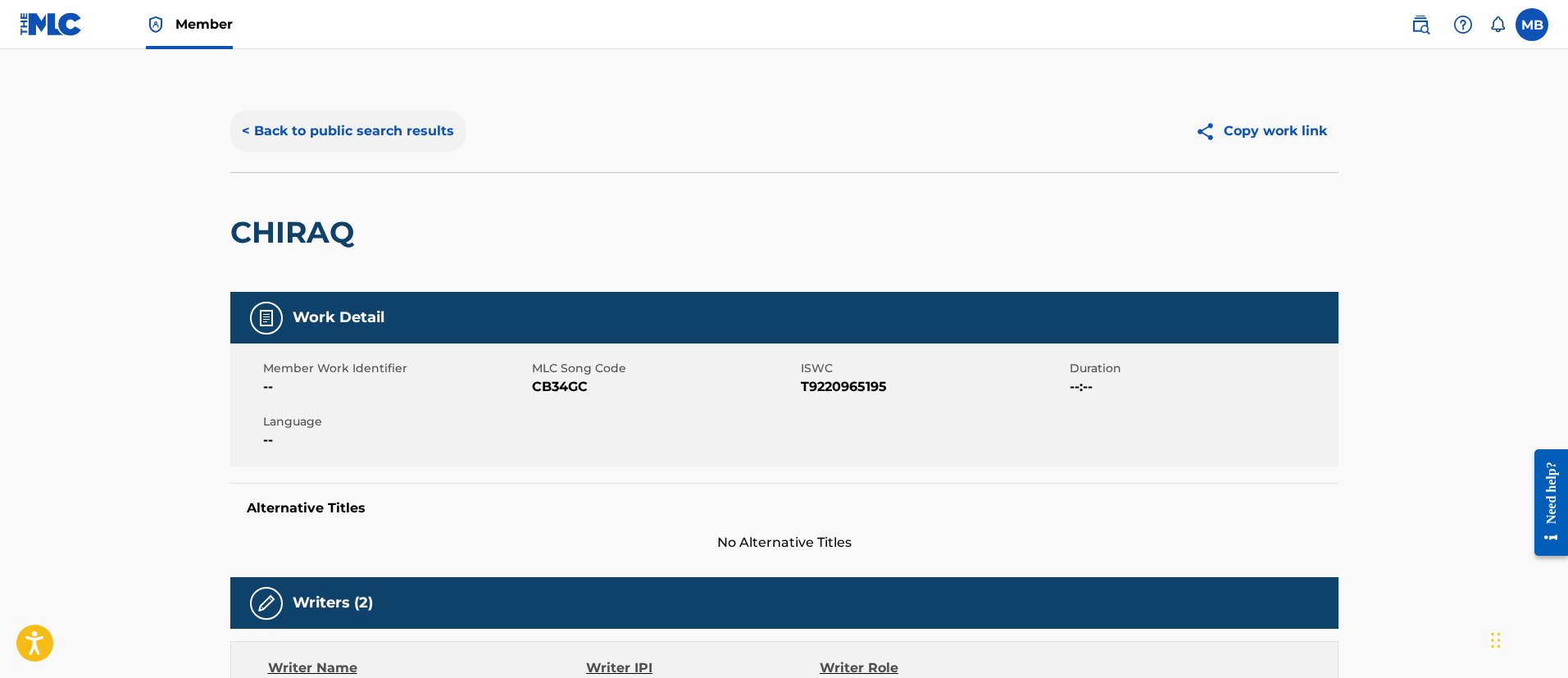
click at [379, 129] on button "< Back to public search results" at bounding box center [348, 131] width 235 height 41
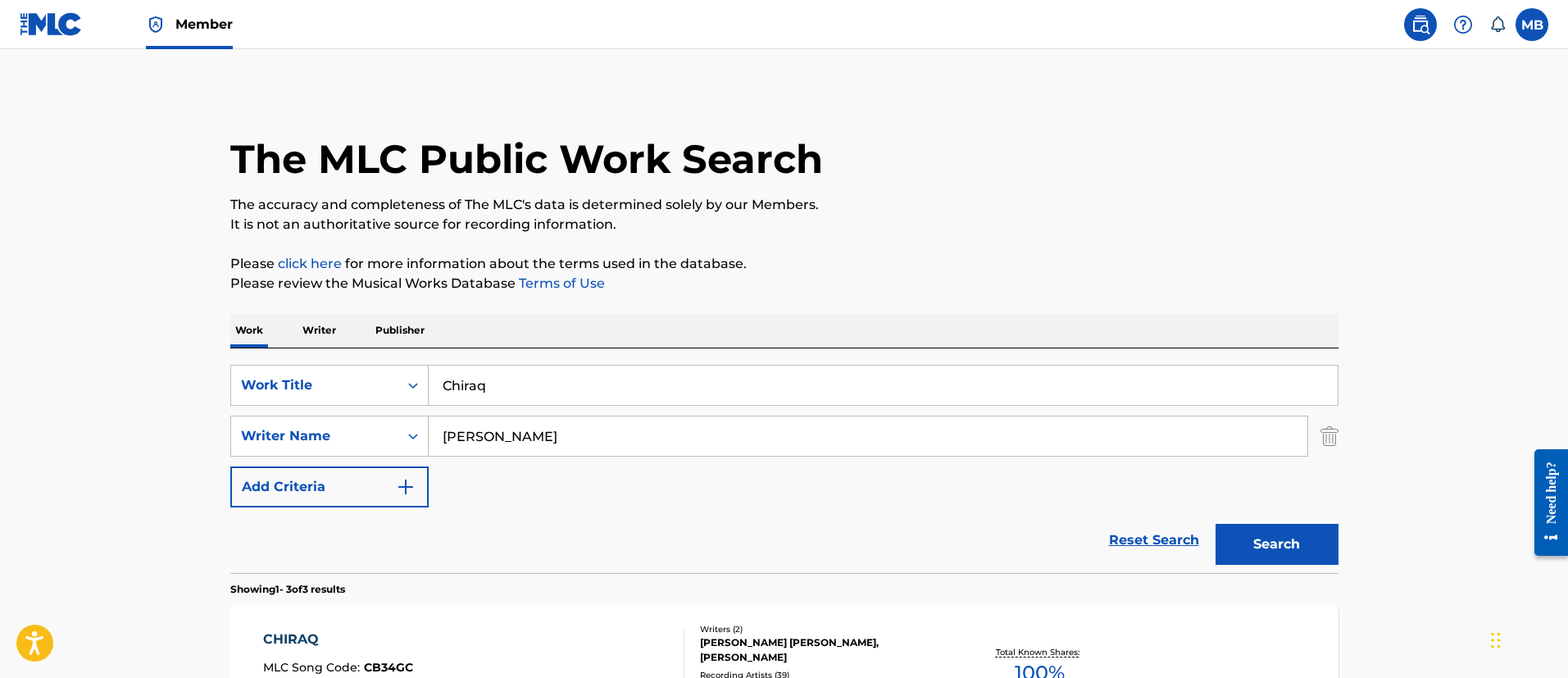
drag, startPoint x: 548, startPoint y: 369, endPoint x: 232, endPoint y: 330, distance: 318.4
click at [286, 352] on div "SearchWithCriteria40a553c9-1bf0-490e-8c6d-ff8c4f4028f2 Work Title Chiraq Search…" at bounding box center [784, 460] width 1108 height 224
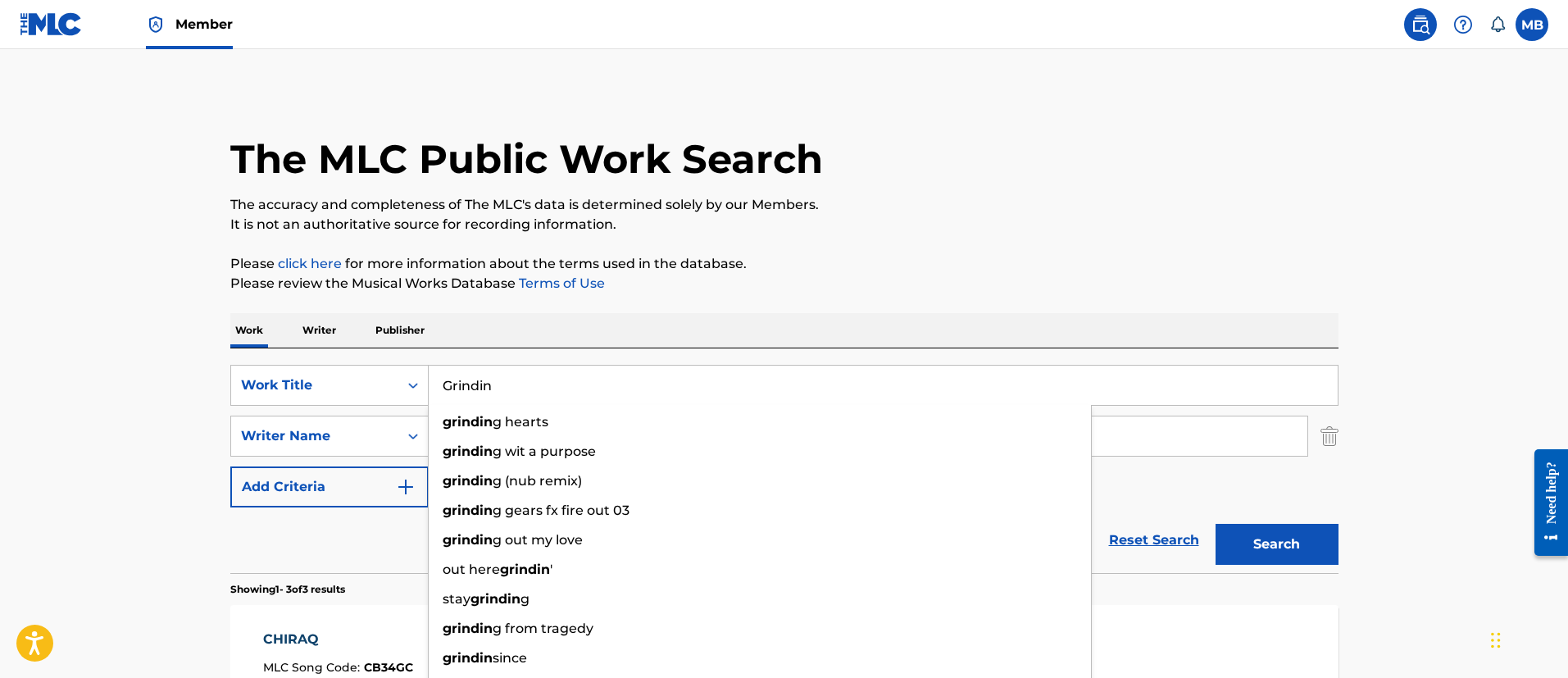
type input "Grindin"
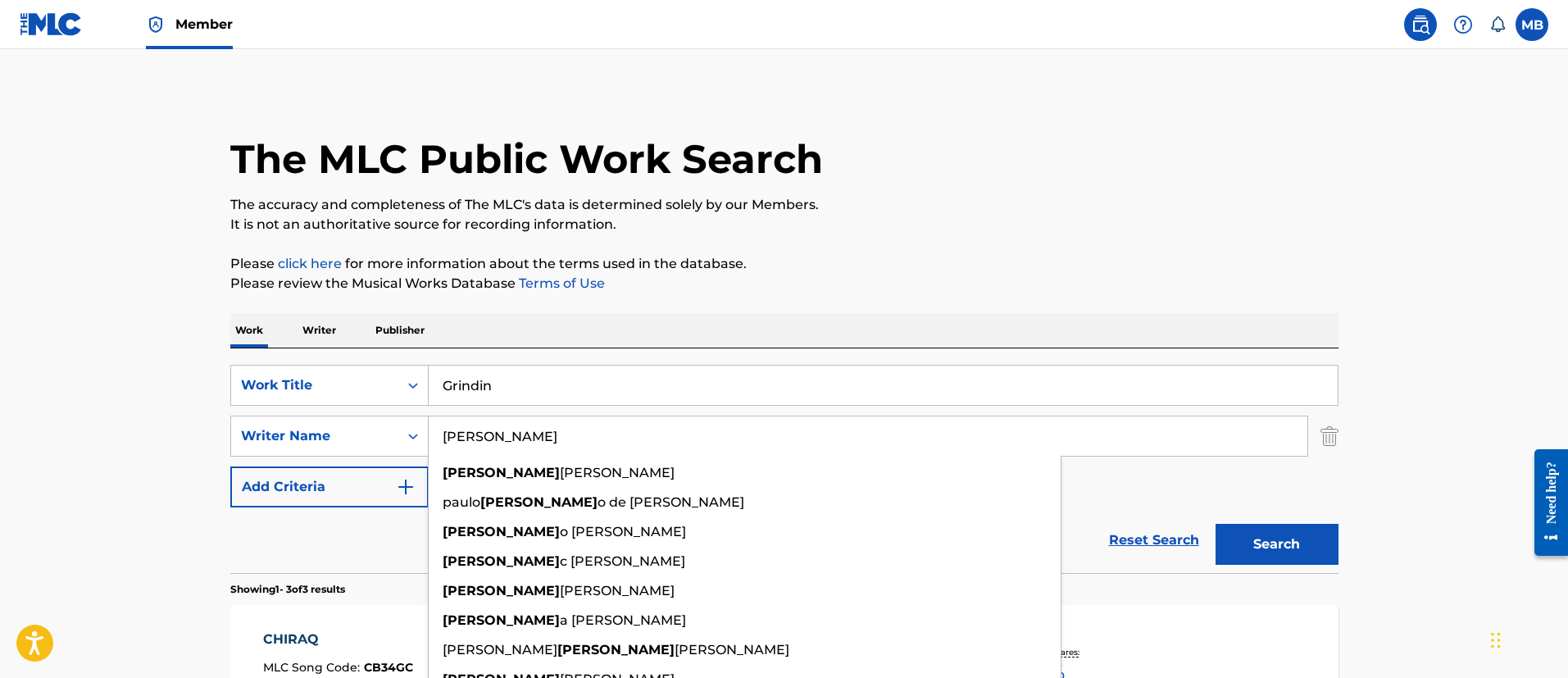
click at [1215, 524] on button "Search" at bounding box center [1276, 544] width 123 height 41
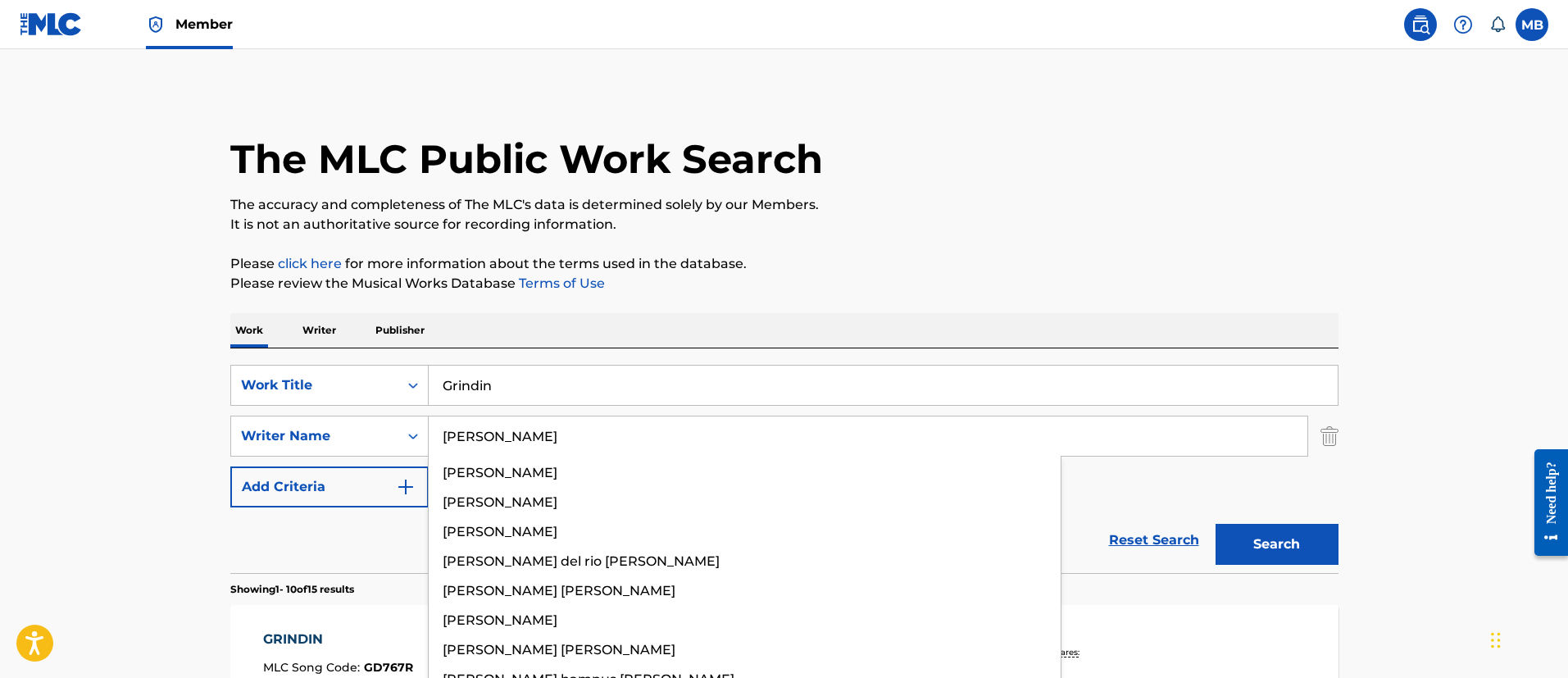
type input "Carter"
click at [1215, 524] on button "Search" at bounding box center [1276, 544] width 123 height 41
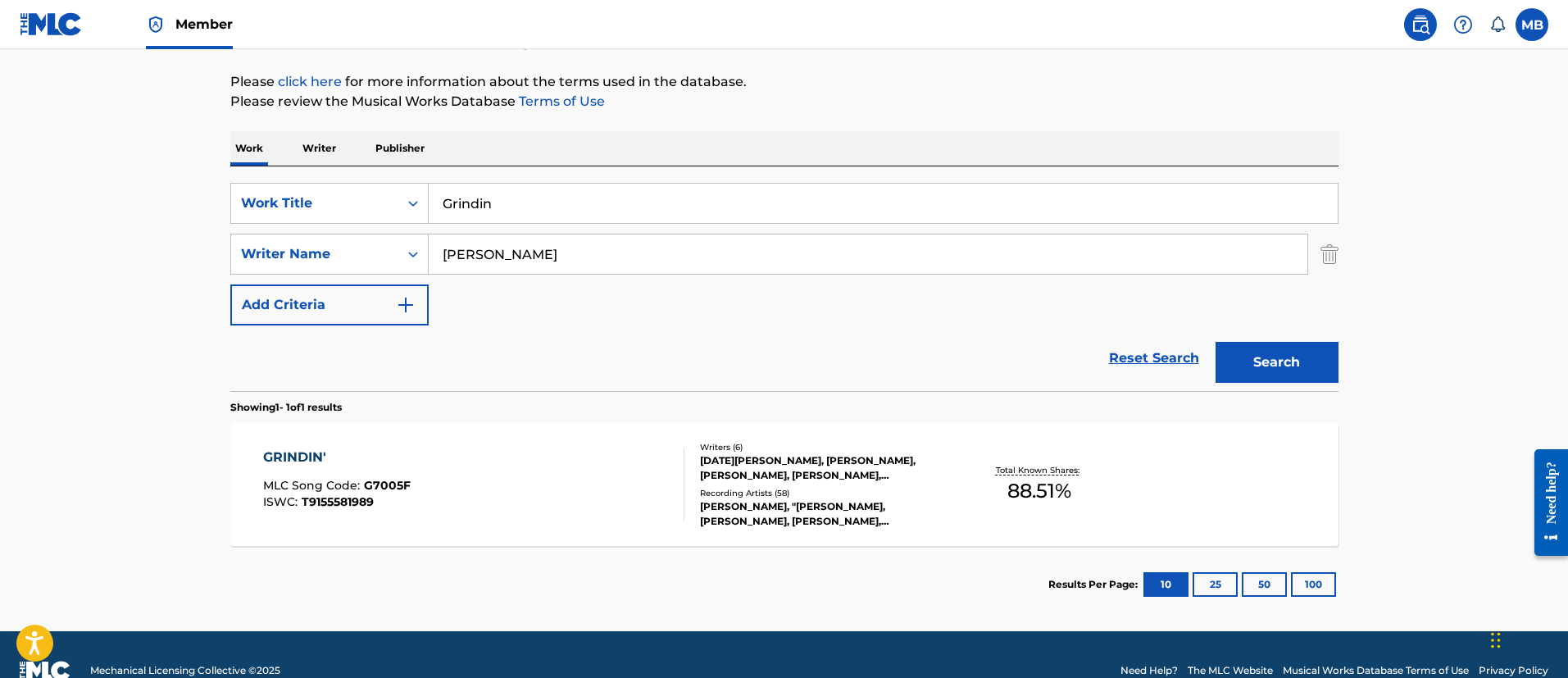
scroll to position [213, 0]
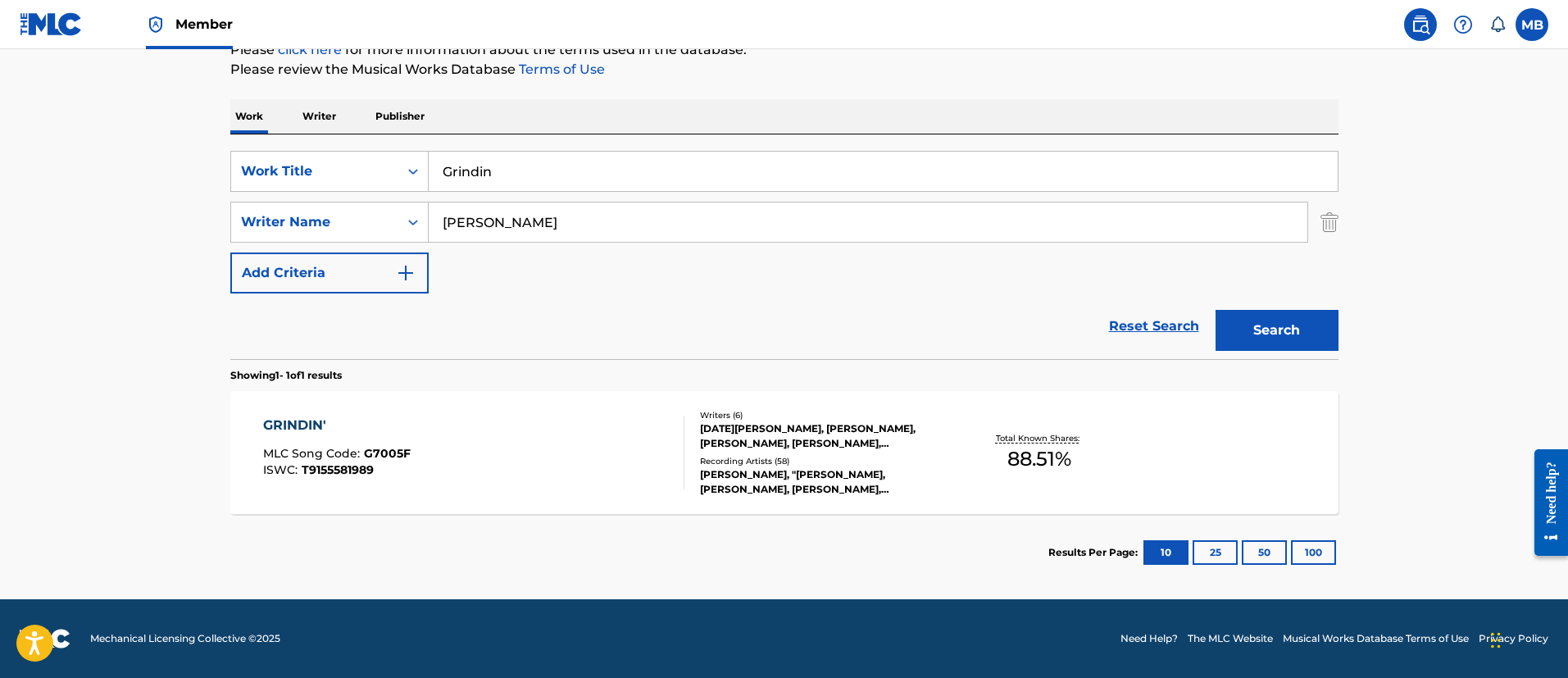
click at [565, 470] on div "GRINDIN' MLC Song Code : G7005F ISWC : T9155581989" at bounding box center [473, 452] width 421 height 73
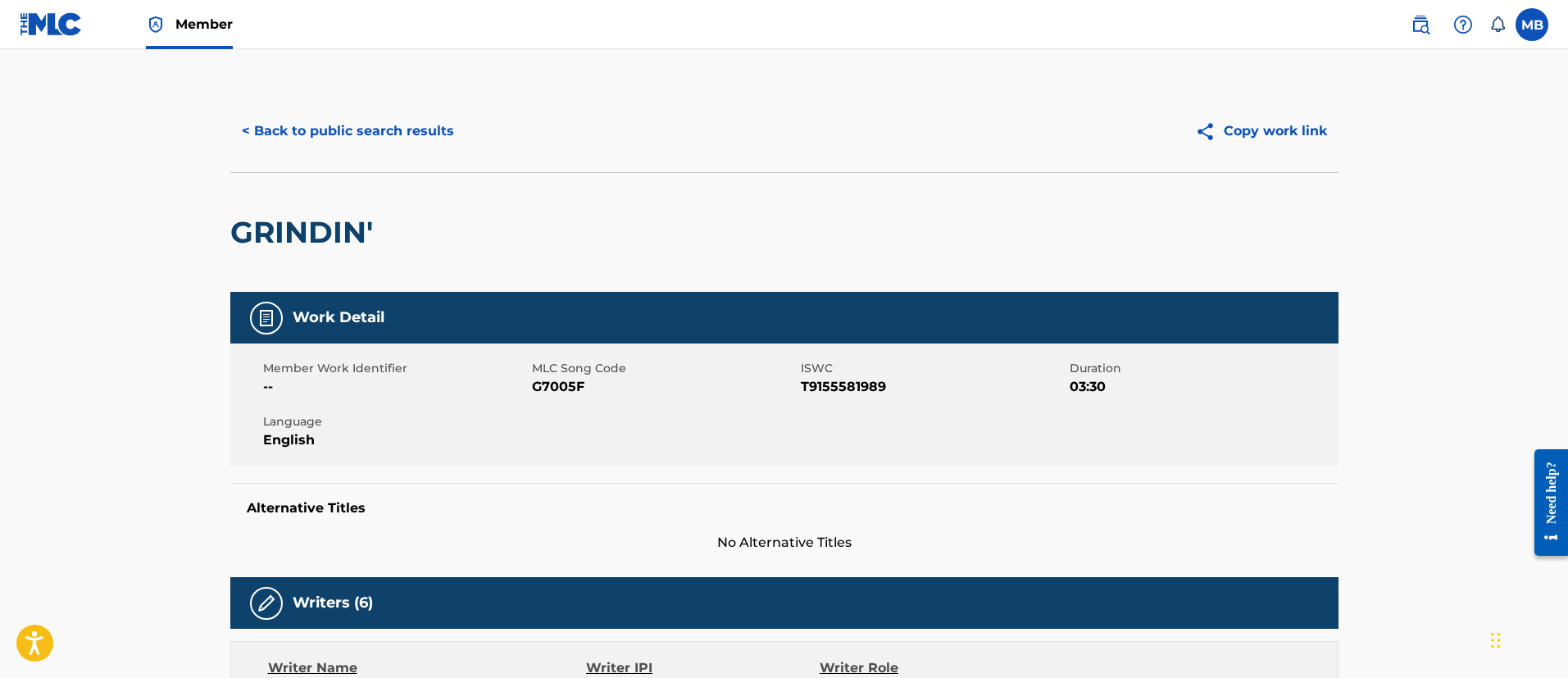
click at [398, 106] on div "< Back to public search results Copy work link" at bounding box center [784, 131] width 1108 height 82
click at [389, 119] on button "< Back to public search results" at bounding box center [348, 131] width 235 height 41
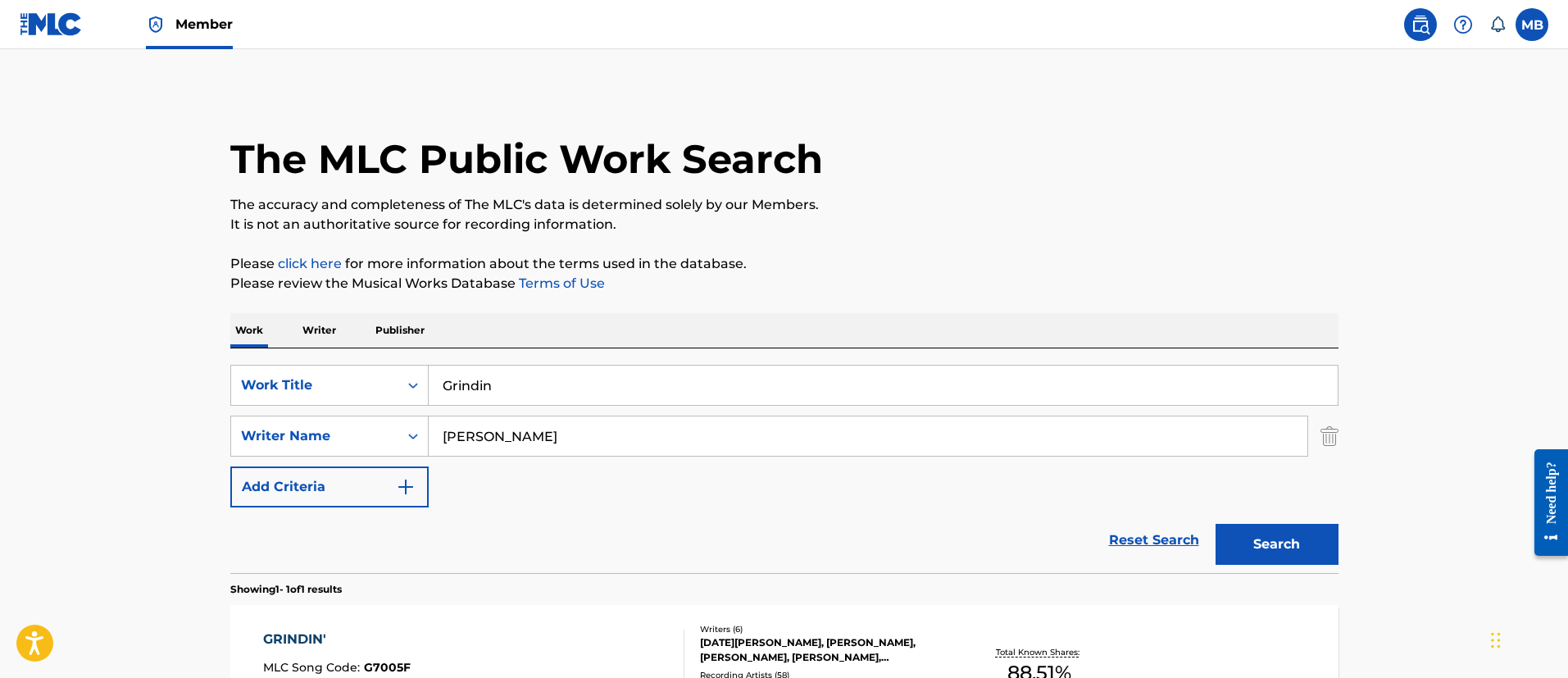
scroll to position [120, 0]
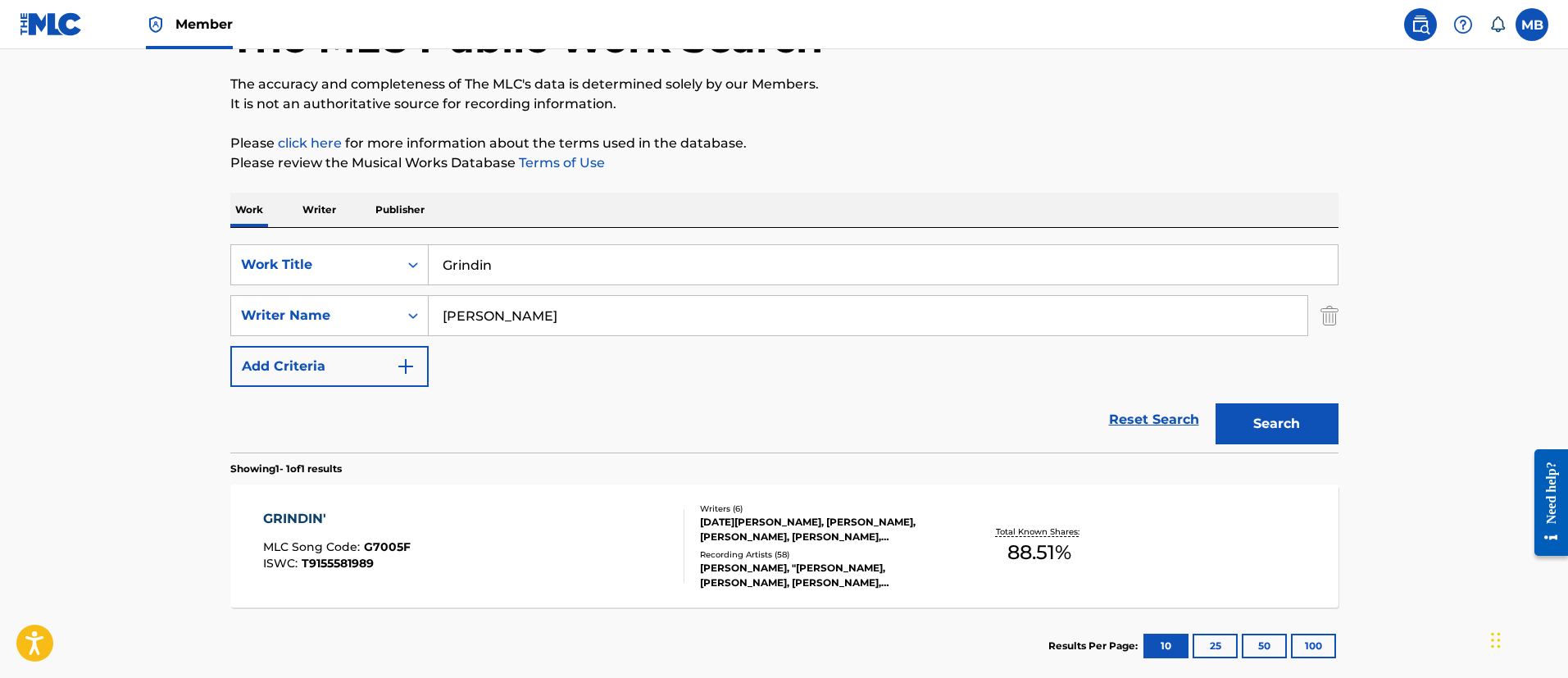
drag, startPoint x: 560, startPoint y: 259, endPoint x: 274, endPoint y: 184, distance: 295.7
click at [299, 205] on div "Work Writer Publisher SearchWithCriteria40a553c9-1bf0-490e-8c6d-ff8c4f4028f2 Wo…" at bounding box center [784, 439] width 1108 height 492
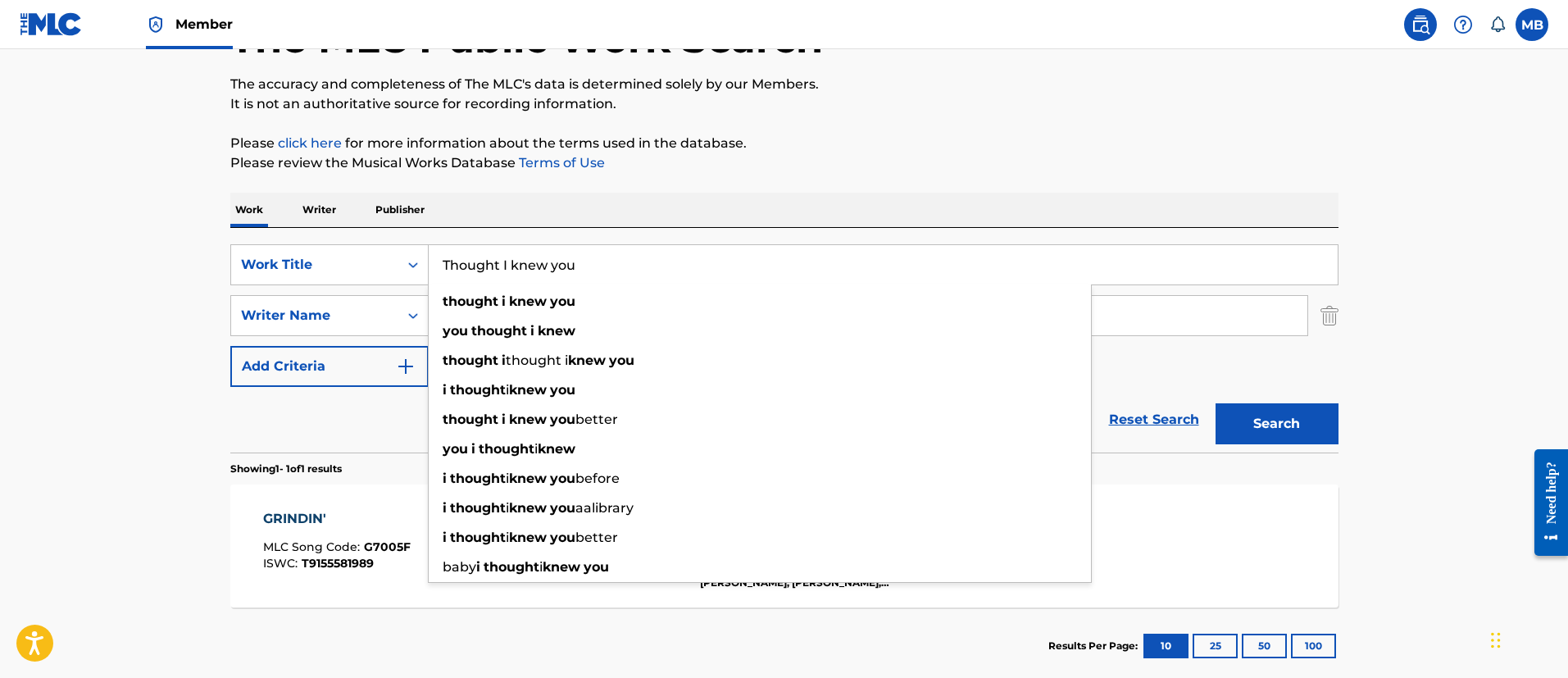
type input "Thought I knew you"
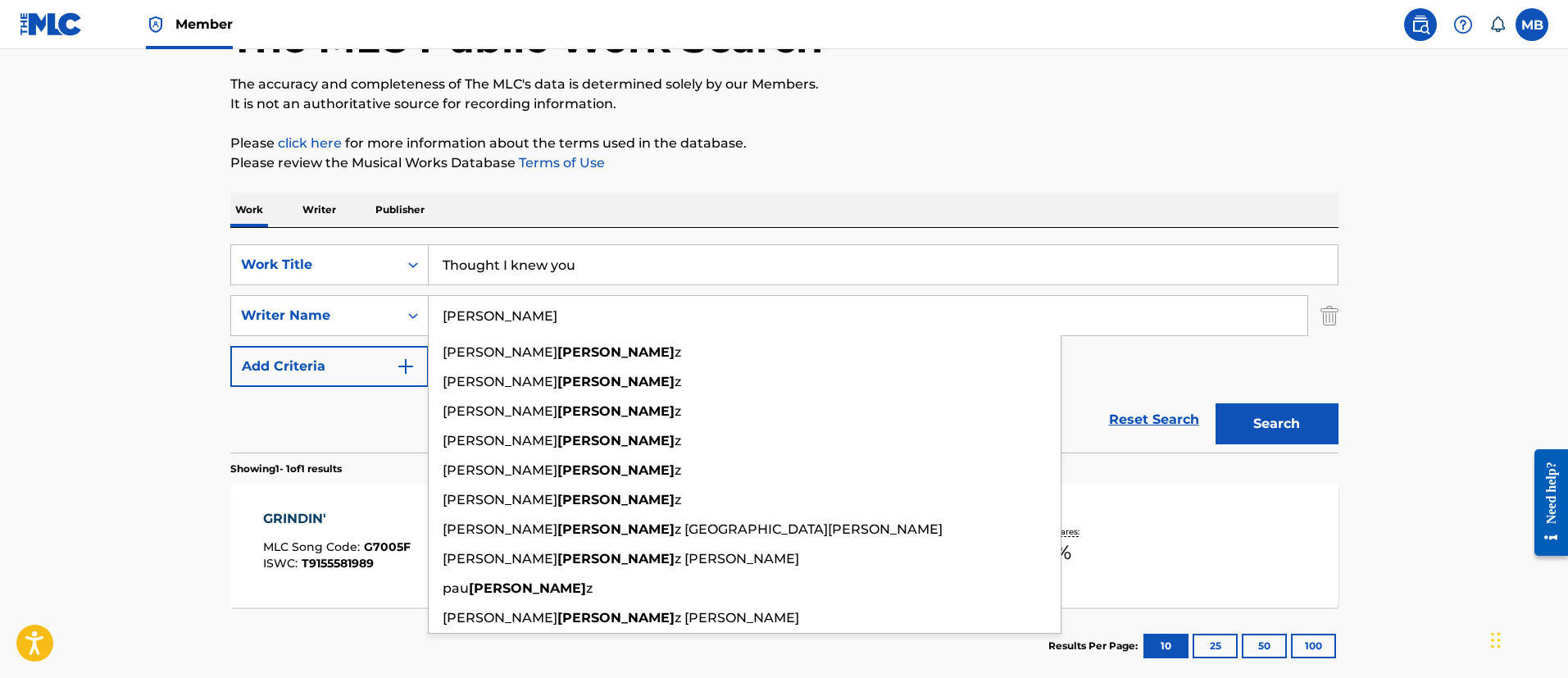
type input "[PERSON_NAME]"
click at [1215, 403] on button "Search" at bounding box center [1276, 423] width 123 height 41
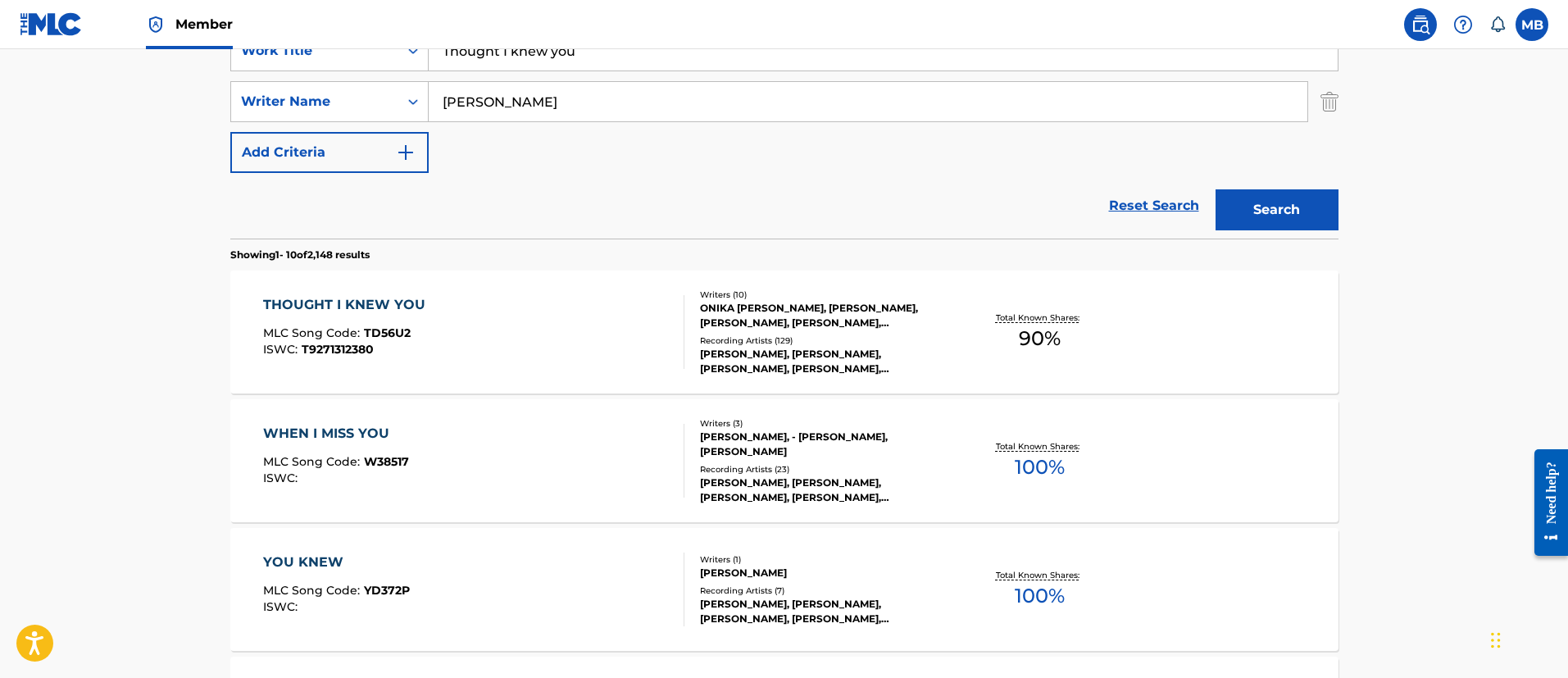
scroll to position [366, 0]
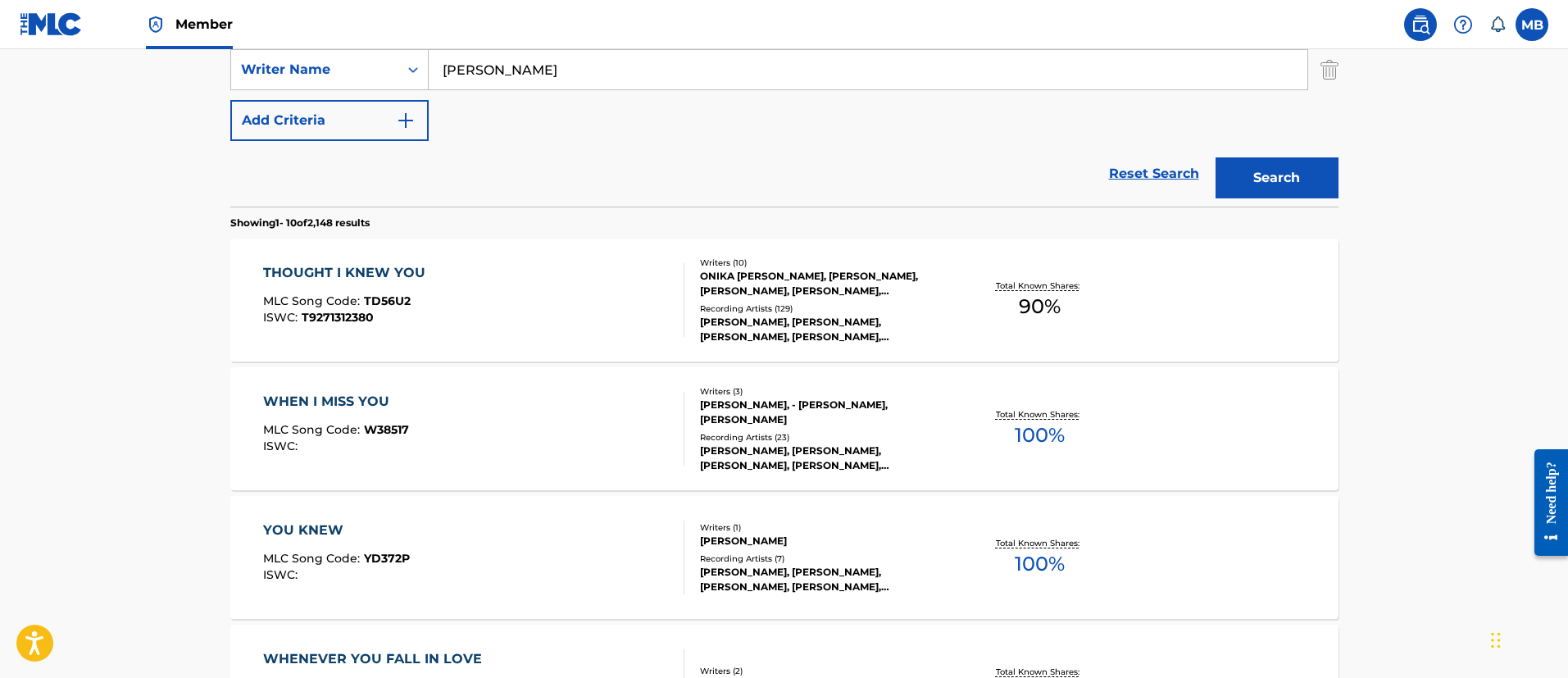
click at [463, 293] on div "THOUGHT I KNEW YOU MLC Song Code : TD56U2 ISWC : T9271312380" at bounding box center [473, 299] width 421 height 73
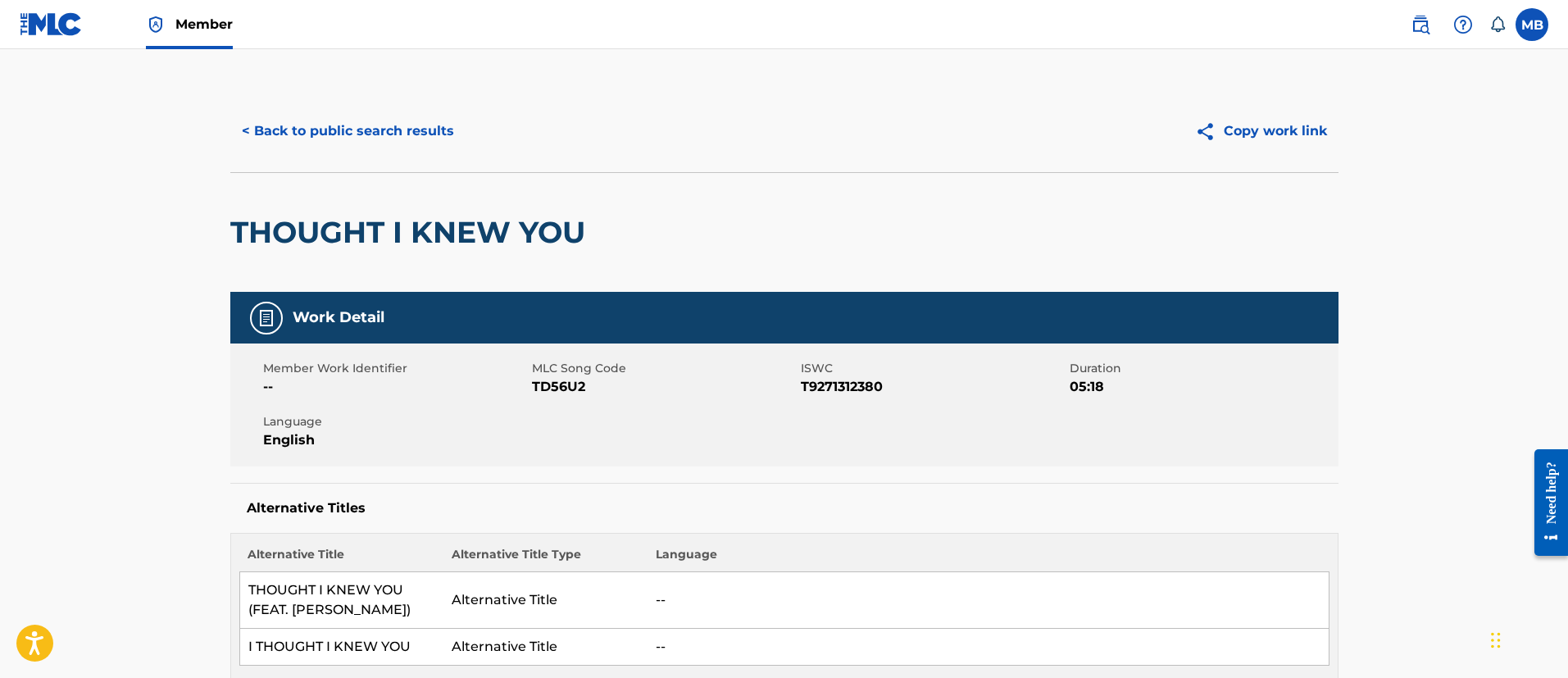
click at [545, 374] on span "MLC Song Code" at bounding box center [664, 368] width 264 height 18
click at [550, 391] on span "TD56U2" at bounding box center [664, 387] width 264 height 20
copy span "TD56U2"
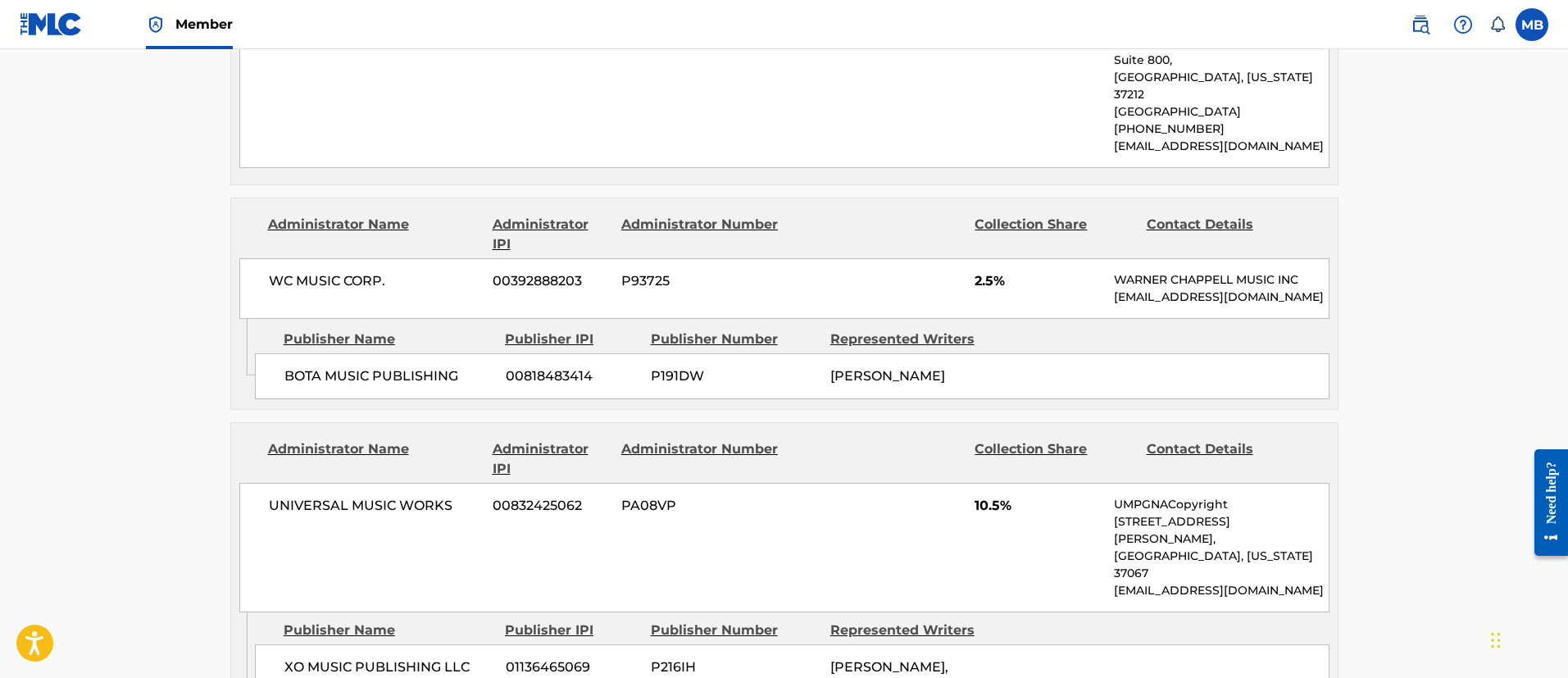
scroll to position [583, 0]
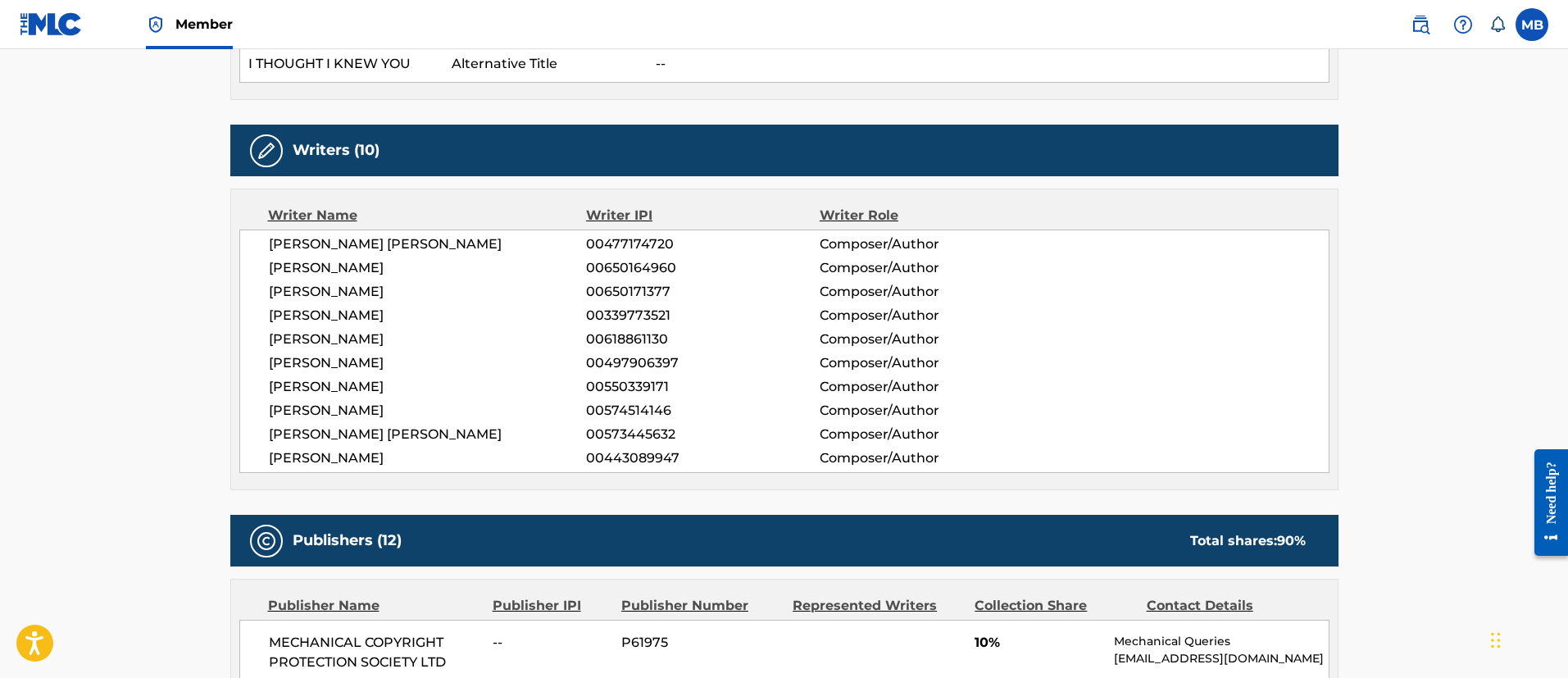
click at [158, 33] on img at bounding box center [156, 25] width 20 height 20
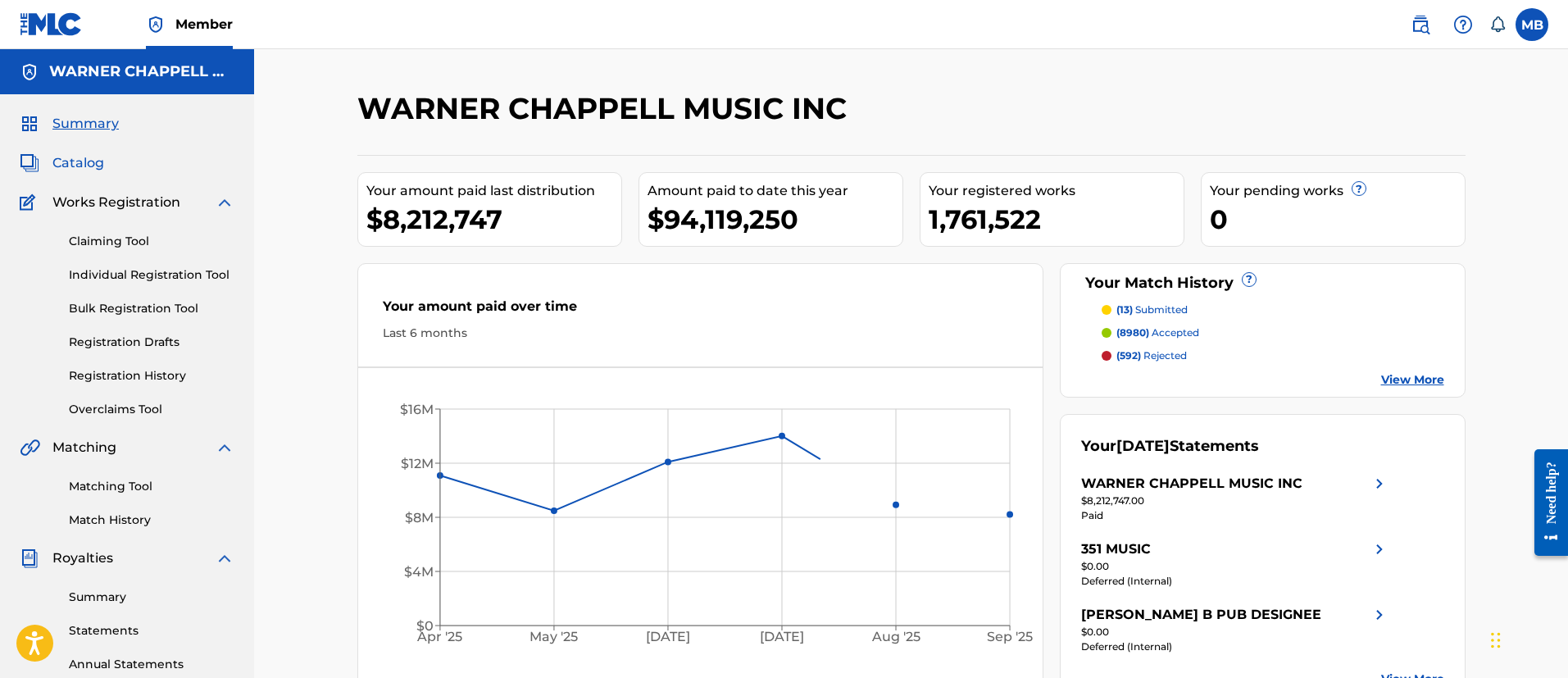
click at [80, 167] on span "Catalog" at bounding box center [78, 163] width 52 height 20
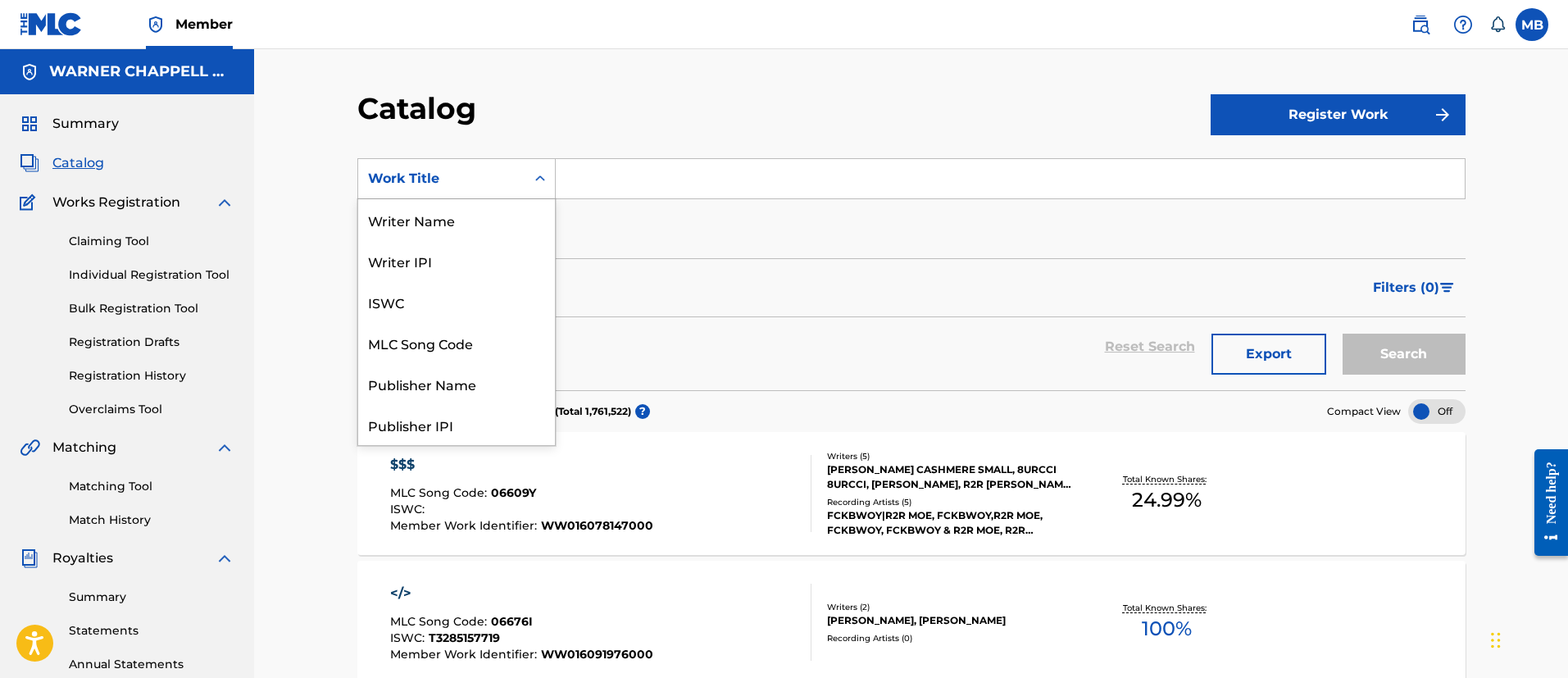
click at [388, 166] on div "Work Title" at bounding box center [441, 178] width 167 height 31
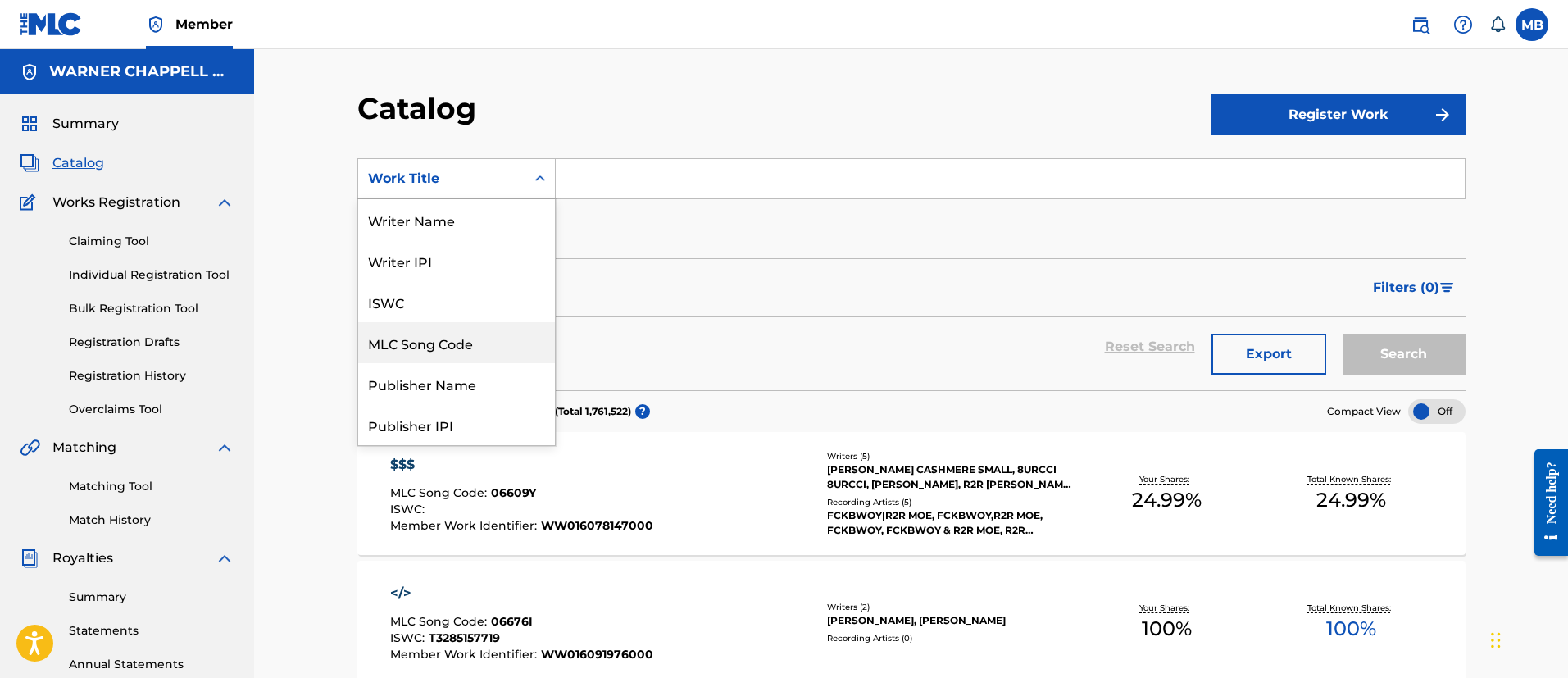
click at [423, 358] on div "MLC Song Code" at bounding box center [456, 342] width 197 height 41
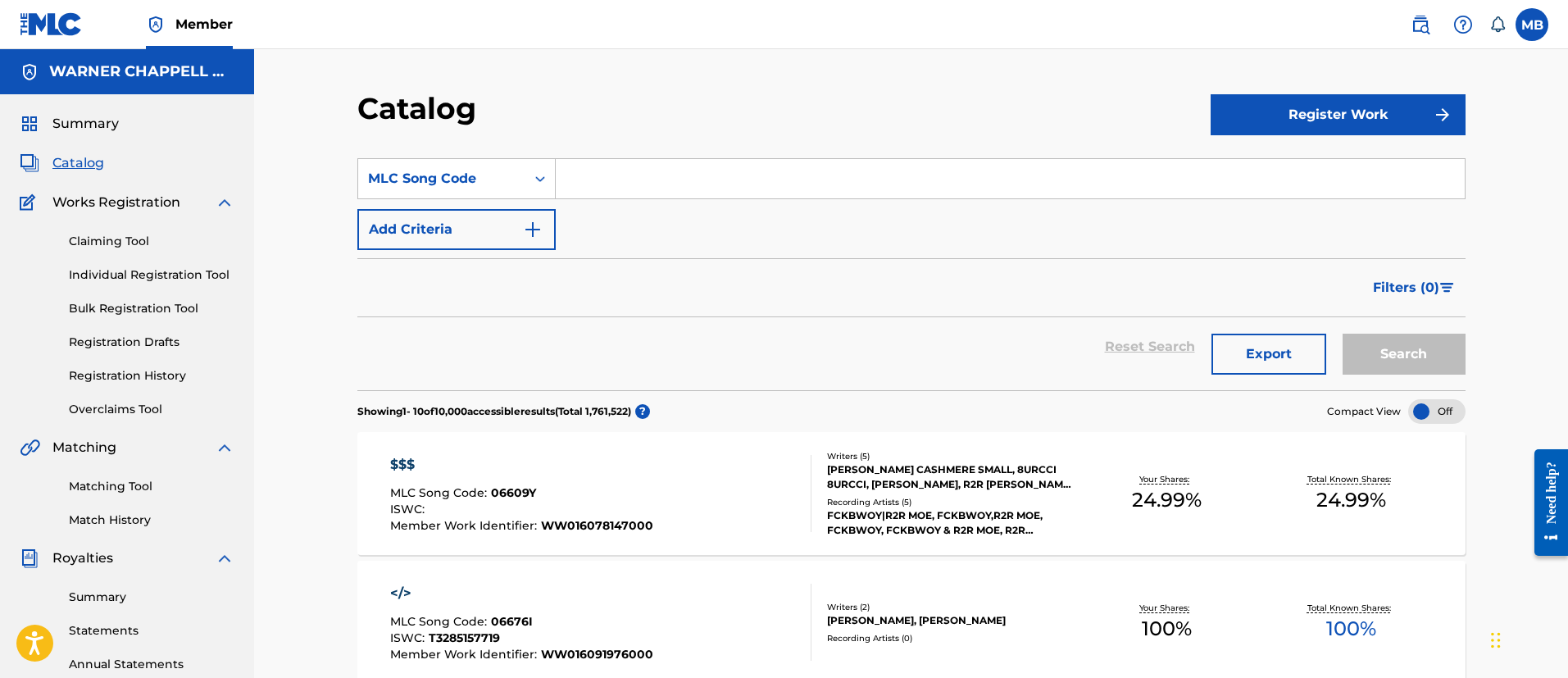
click at [596, 159] on input "Search Form" at bounding box center [1010, 178] width 909 height 39
paste input "TD56U2"
type input "TD56U2"
click at [1342, 334] on button "Search" at bounding box center [1403, 354] width 123 height 41
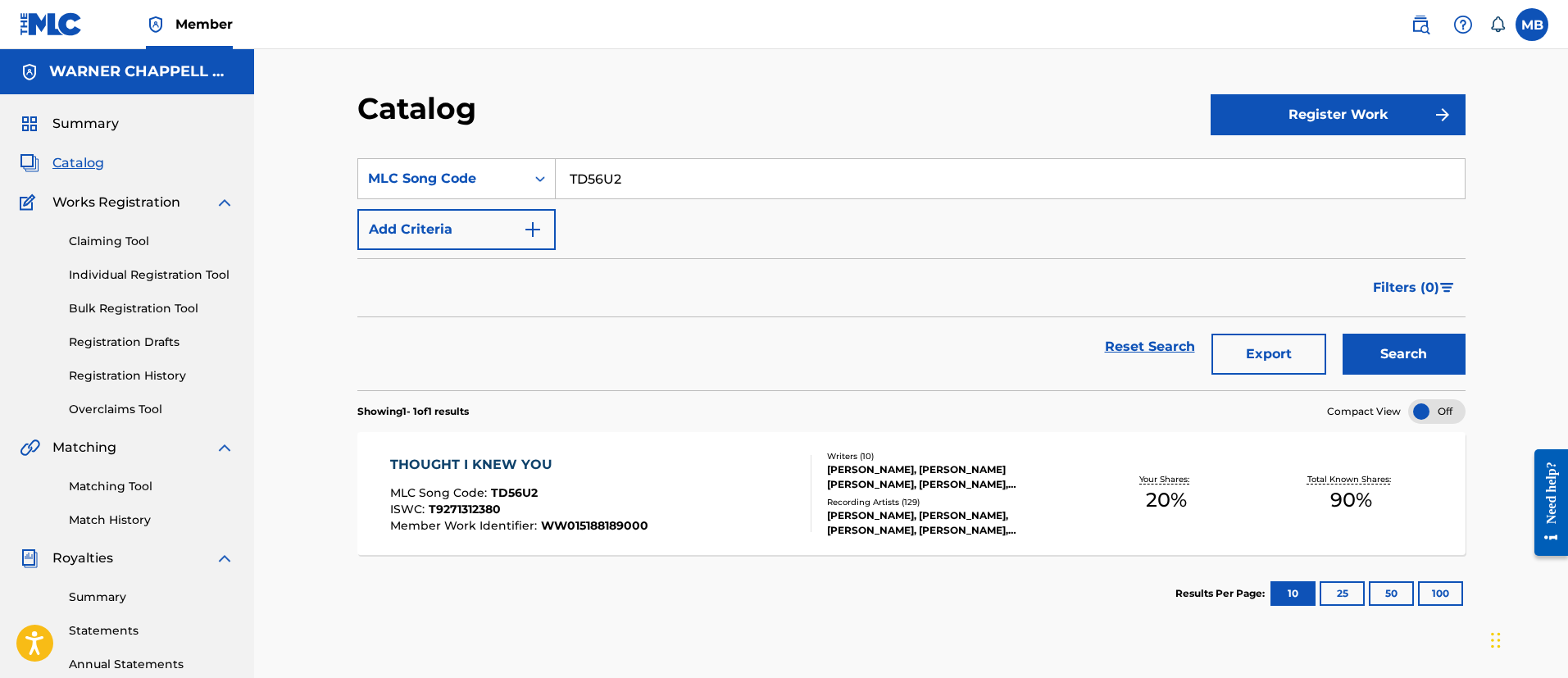
click at [525, 473] on div "THOUGHT I KNEW YOU" at bounding box center [519, 465] width 258 height 20
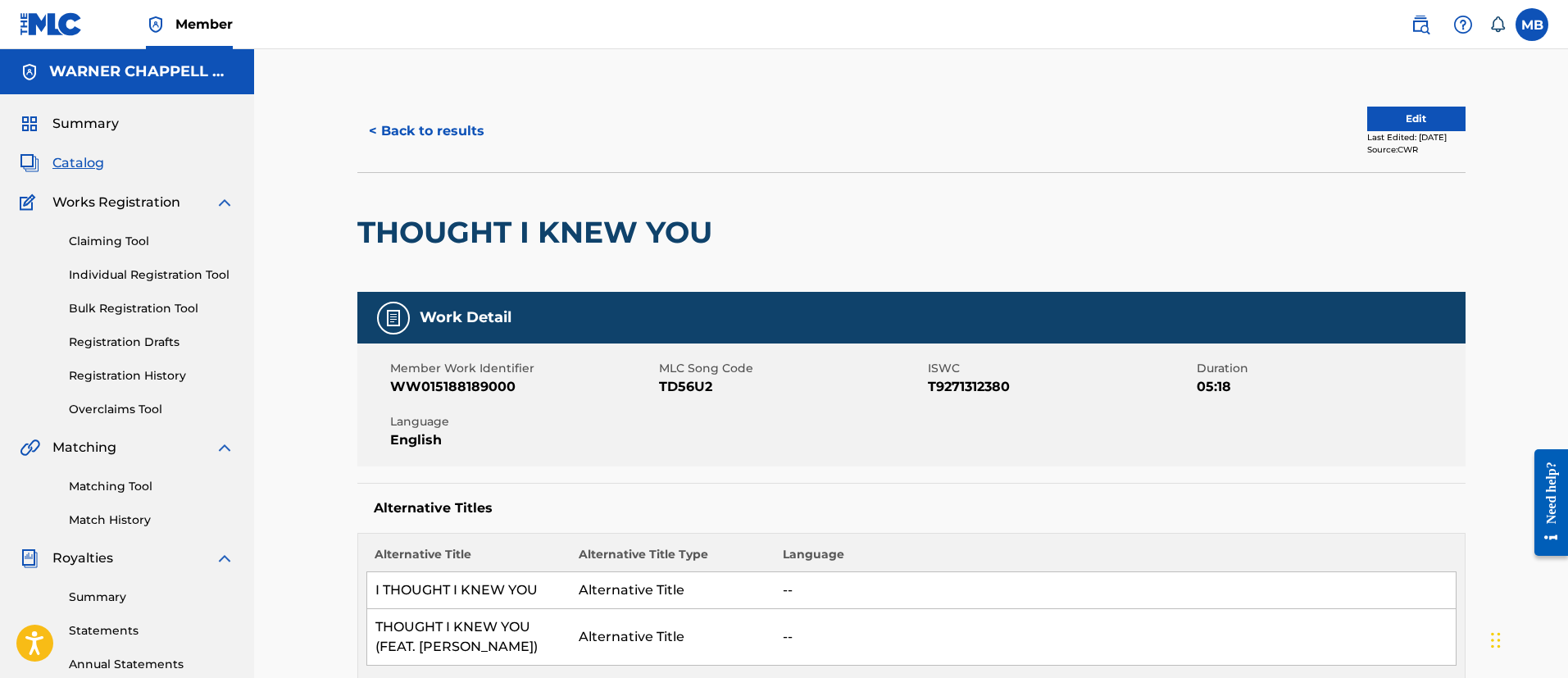
click at [463, 384] on span "WW015188189000" at bounding box center [522, 387] width 264 height 20
copy span "WW015188189000"
click at [670, 399] on div "Member Work Identifier WW015188189000 MLC Song Code TD56U2 ISWC T9271312380 Dur…" at bounding box center [911, 404] width 1108 height 123
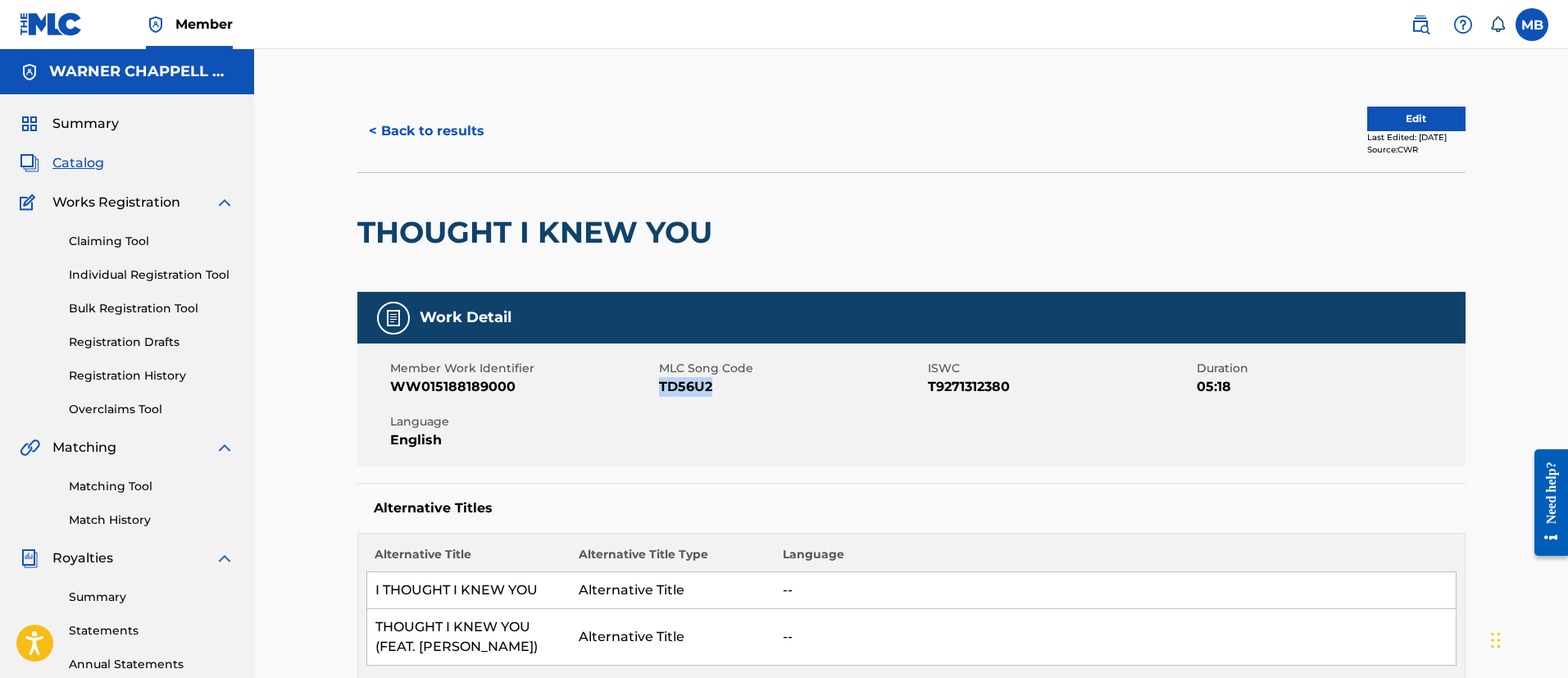
copy span "TD56U2"
click at [467, 384] on span "WW015188189000" at bounding box center [522, 387] width 264 height 20
copy span "WW015188189000"
drag, startPoint x: 1429, startPoint y: 33, endPoint x: 1418, endPoint y: 35, distance: 11.2
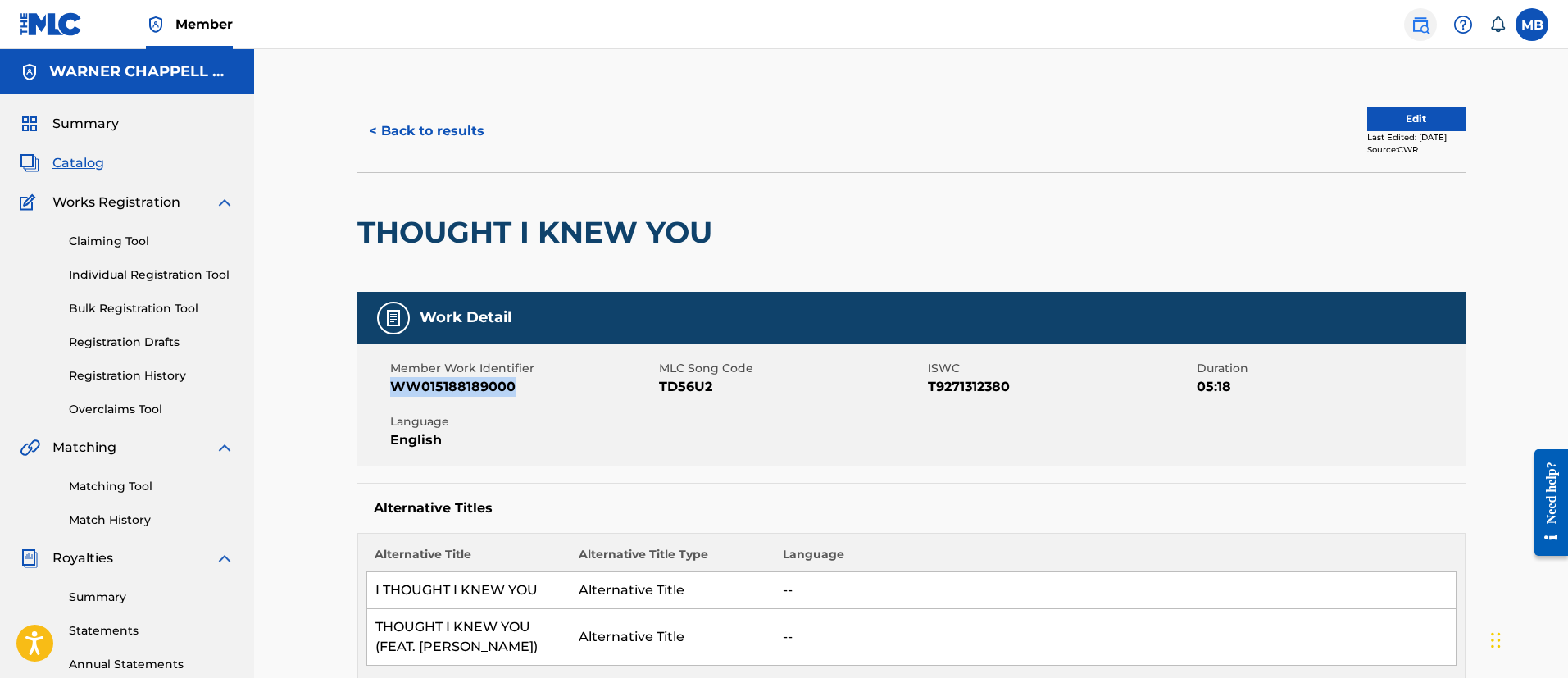
click at [1428, 33] on img at bounding box center [1420, 25] width 20 height 20
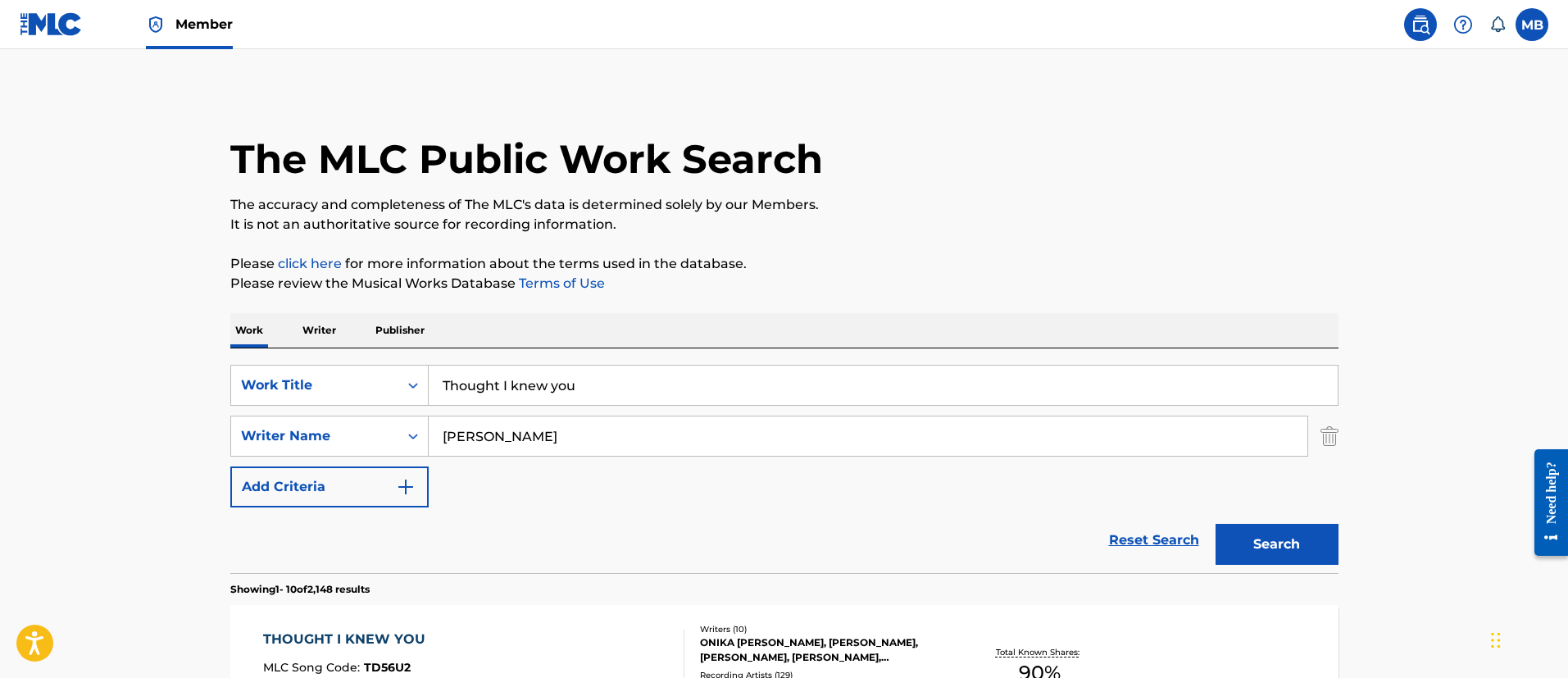
drag, startPoint x: 605, startPoint y: 391, endPoint x: 214, endPoint y: 331, distance: 395.6
paste input "SAY MY GRACE"
type input "SAY MY GRACE"
click at [1215, 524] on button "Search" at bounding box center [1276, 544] width 123 height 41
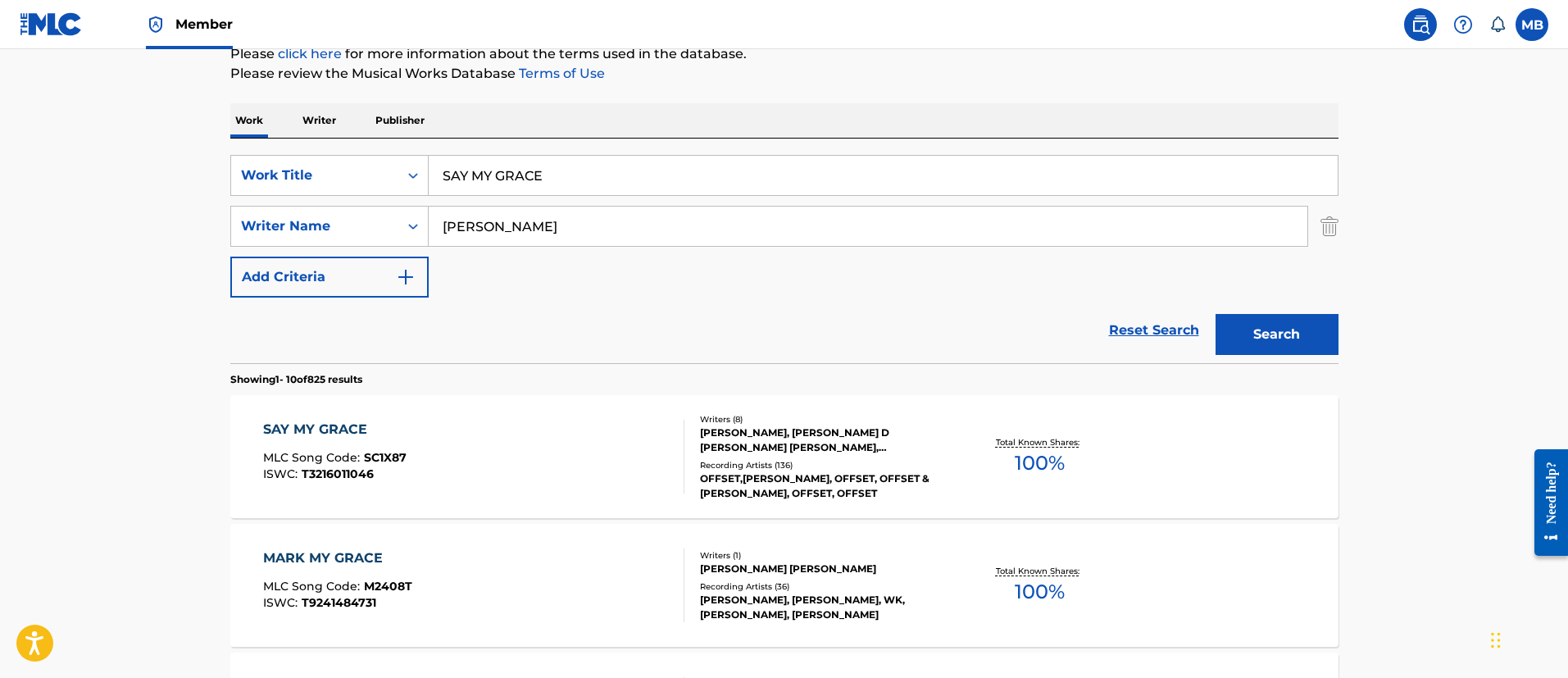
scroll to position [333, 0]
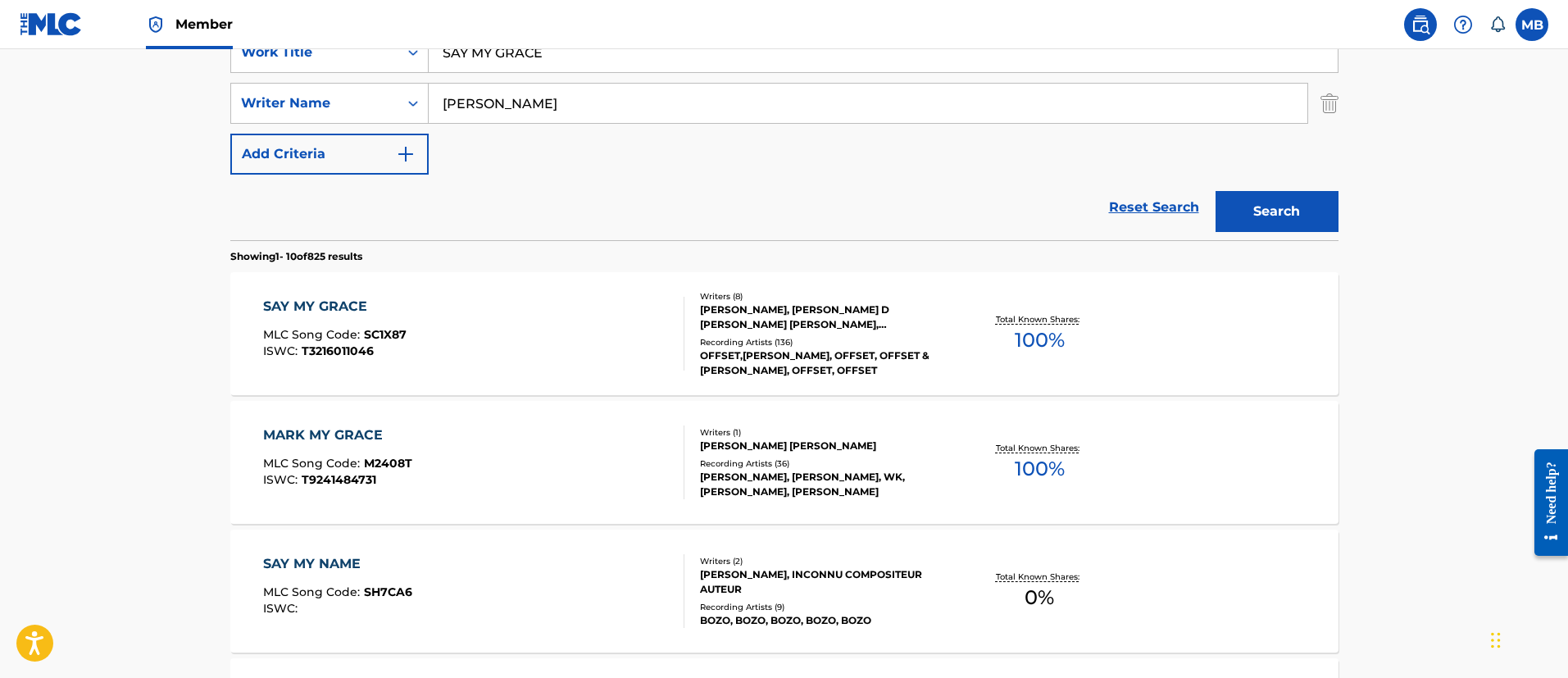
click at [519, 354] on div "SAY MY GRACE MLC Song Code : SC1X87 ISWC : T3216011046" at bounding box center [473, 334] width 421 height 73
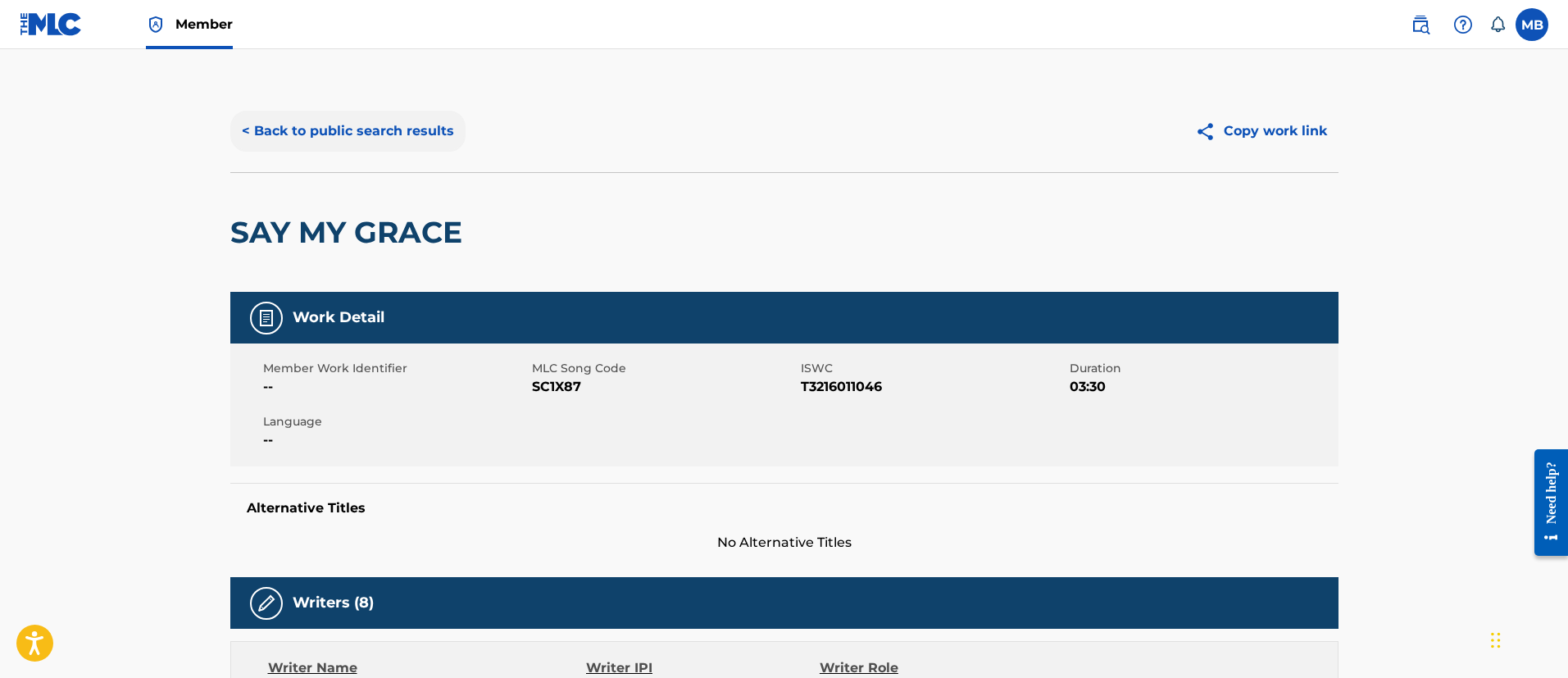
click at [400, 132] on button "< Back to public search results" at bounding box center [348, 131] width 235 height 41
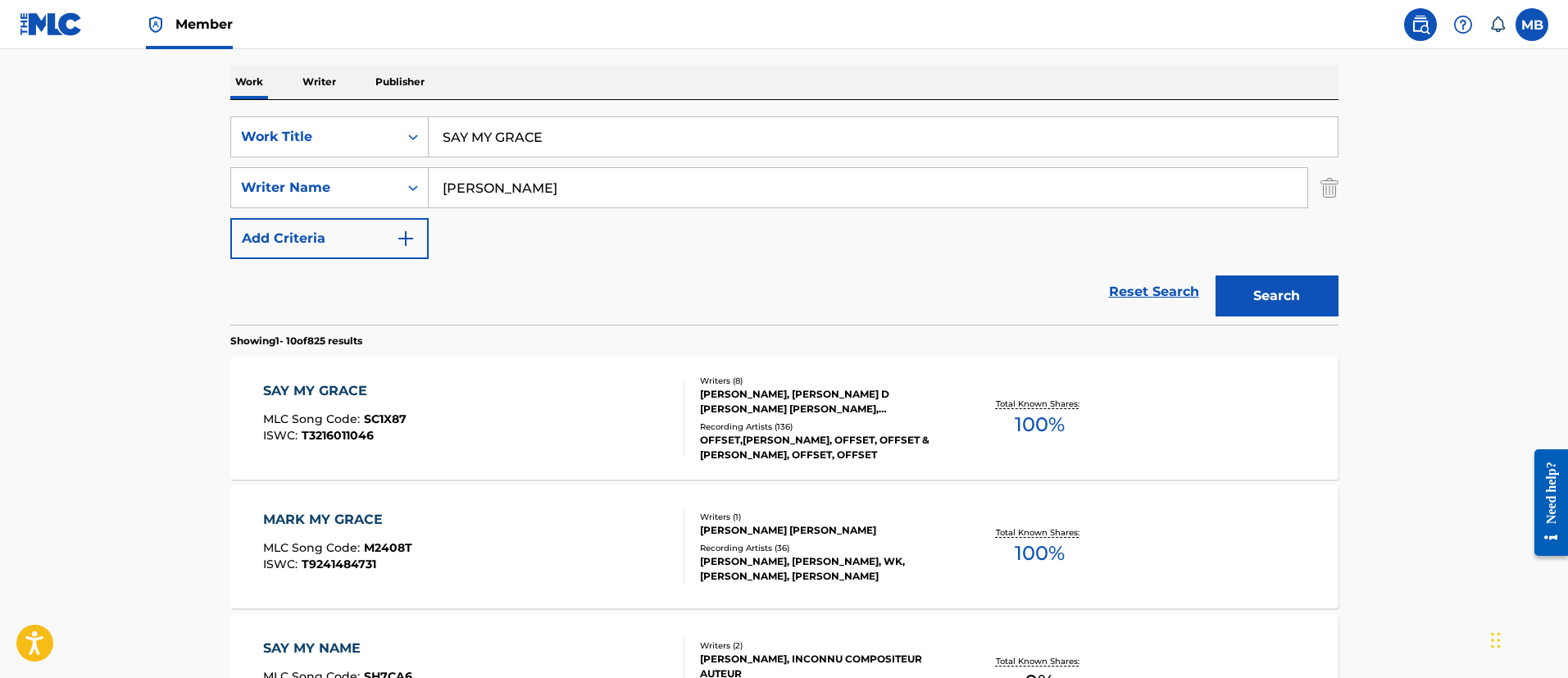
scroll to position [210, 0]
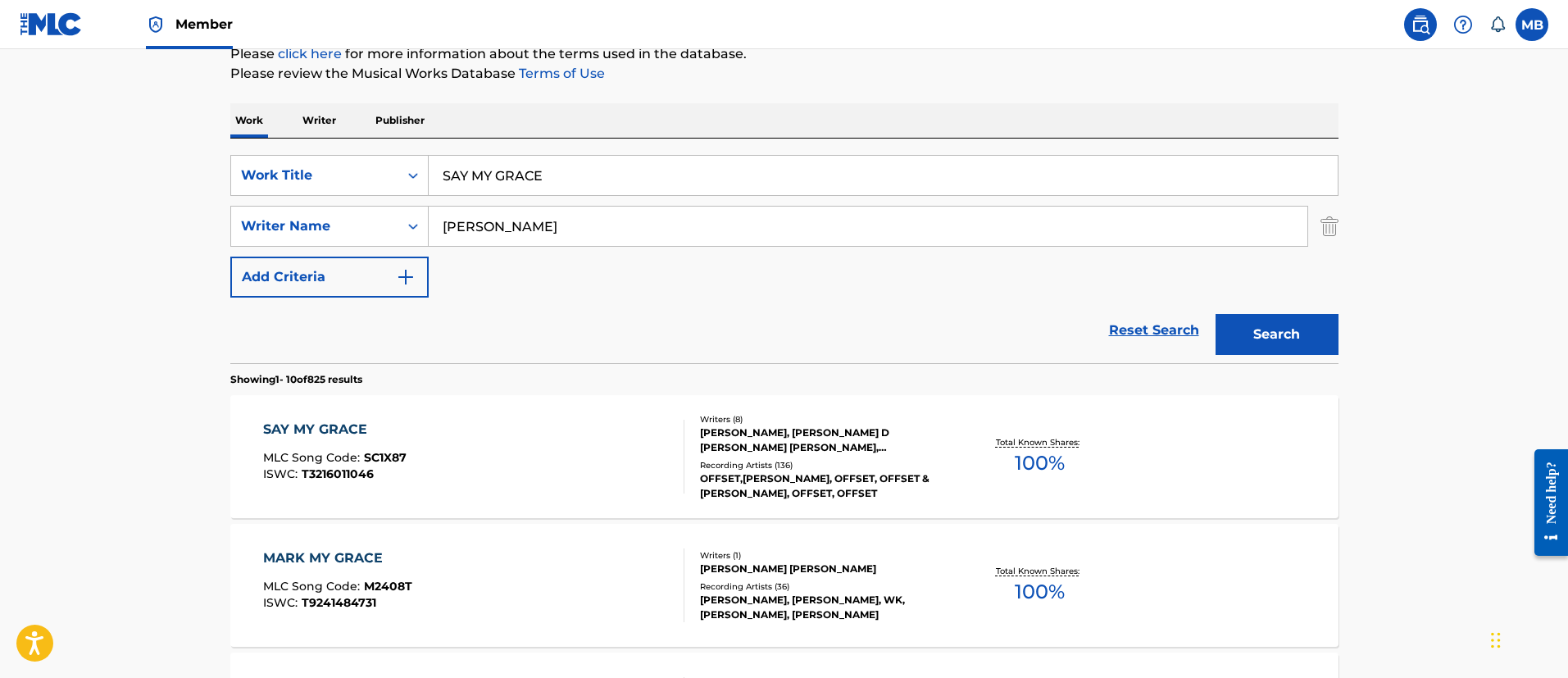
drag, startPoint x: 585, startPoint y: 163, endPoint x: 288, endPoint y: 95, distance: 304.7
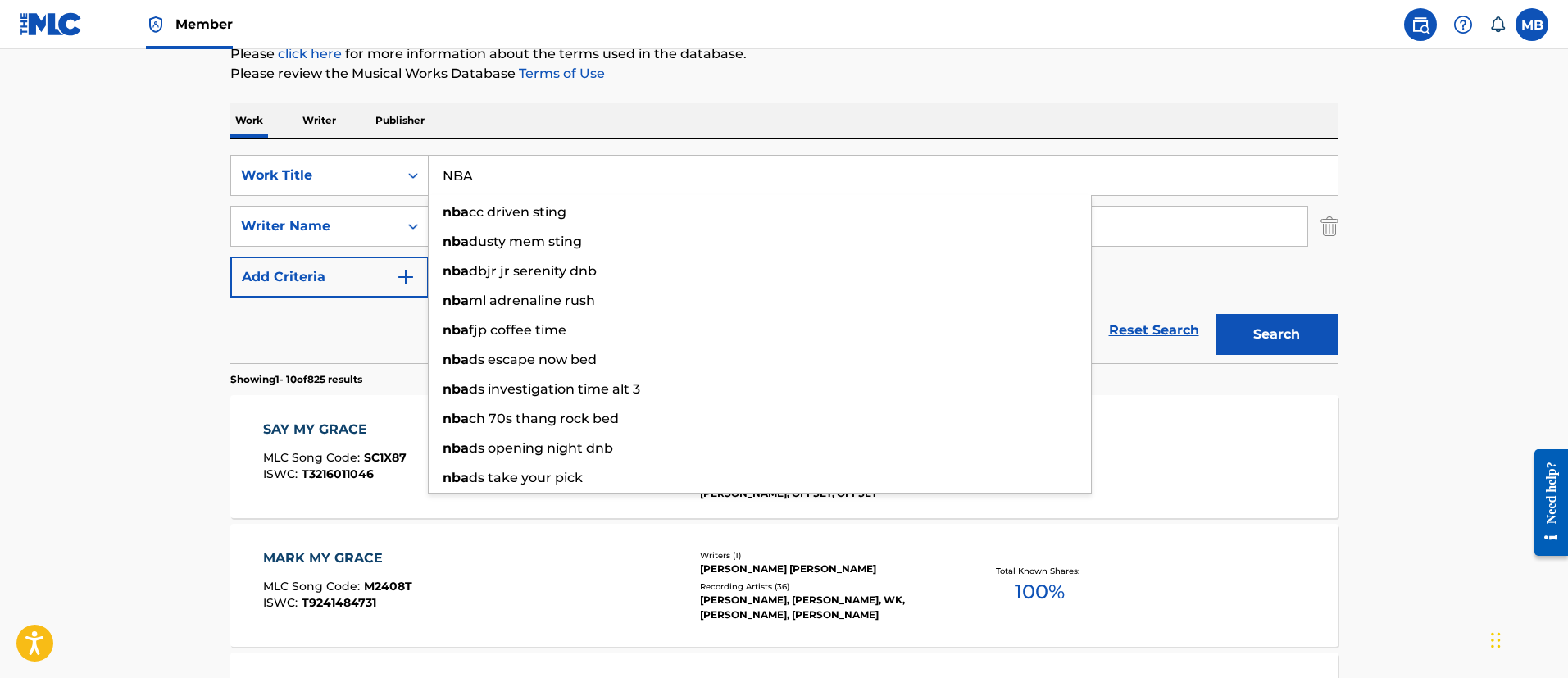
type input "NBA"
click at [1215, 314] on button "Search" at bounding box center [1276, 334] width 123 height 41
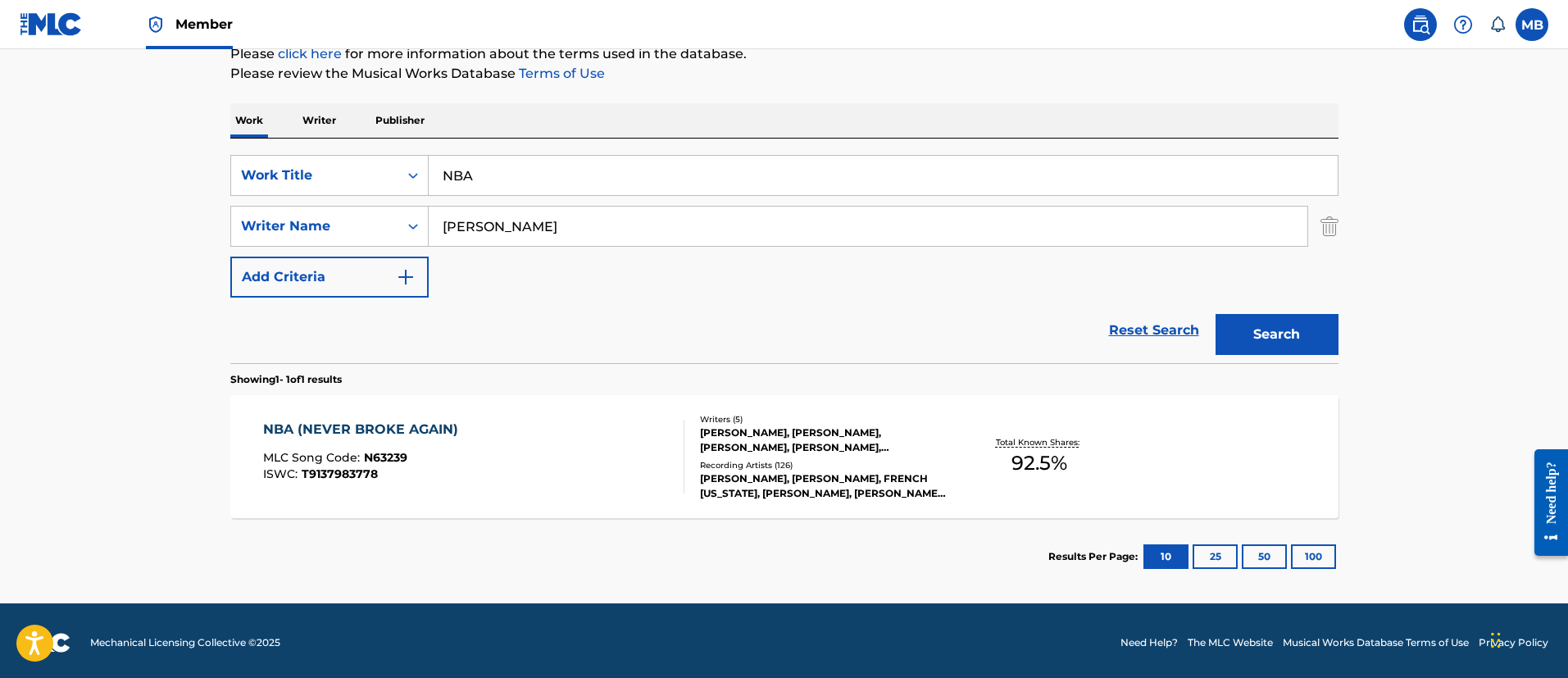
click at [500, 452] on div "NBA (NEVER BROKE AGAIN) MLC Song Code : N63239 ISWC : T9137983778" at bounding box center [473, 456] width 421 height 73
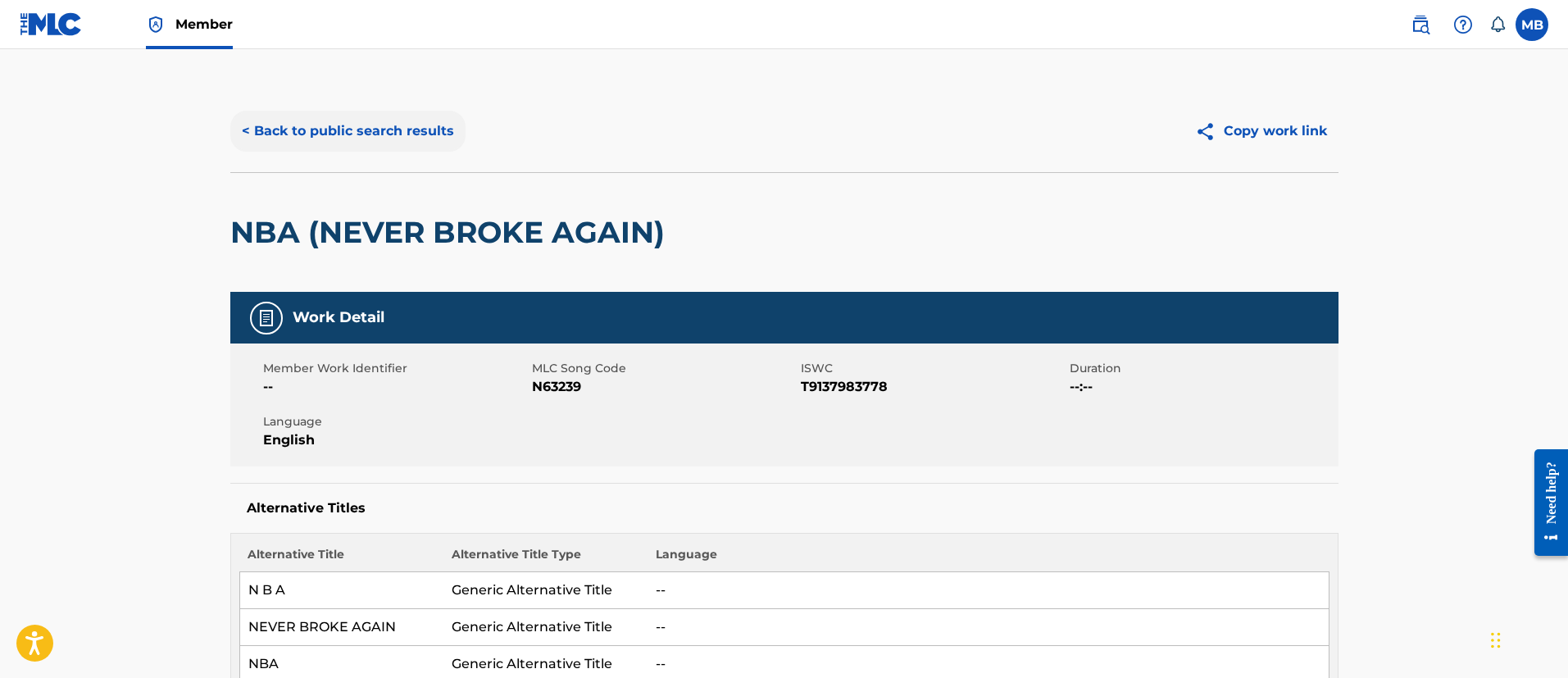
click at [390, 122] on button "< Back to public search results" at bounding box center [348, 131] width 235 height 41
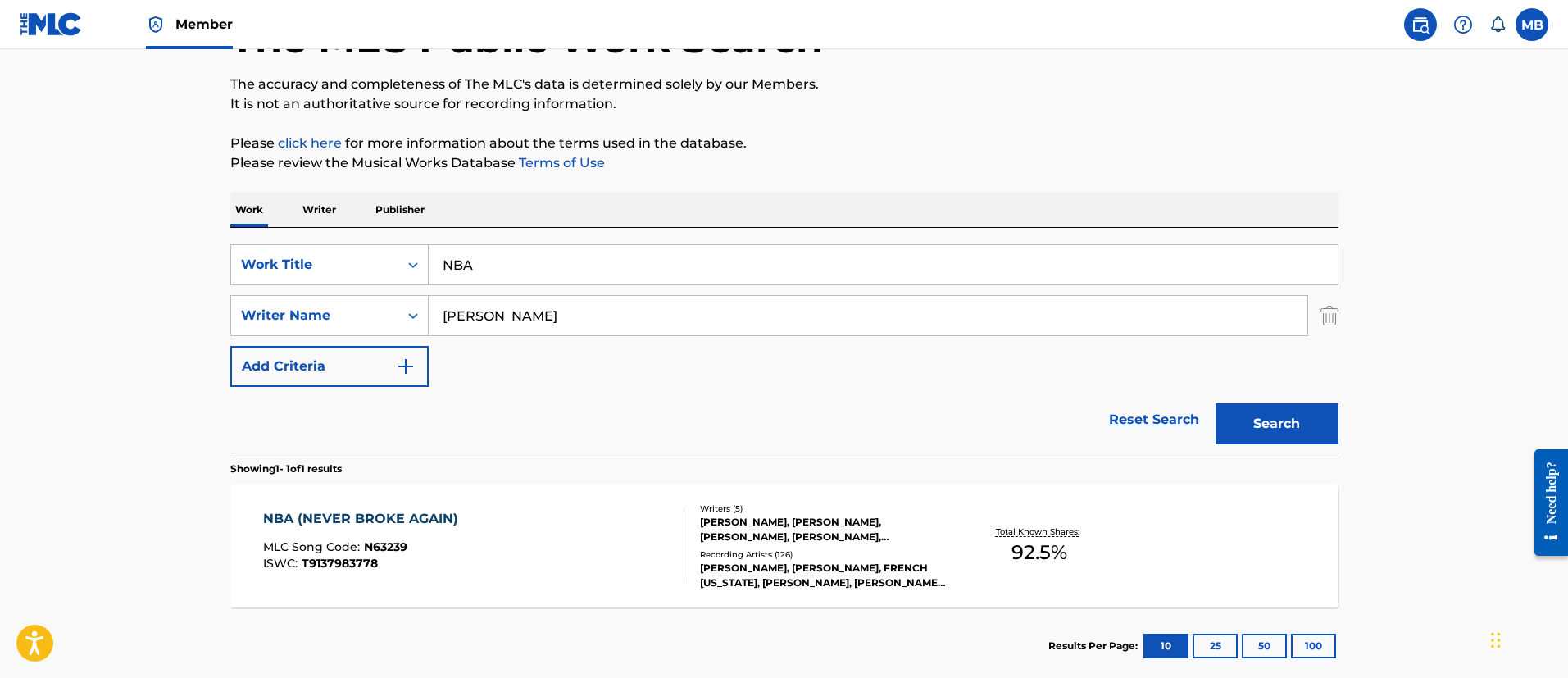
drag, startPoint x: 581, startPoint y: 259, endPoint x: 204, endPoint y: 172, distance: 386.9
click at [251, 201] on div "Work Writer Publisher SearchWithCriteria40a553c9-1bf0-490e-8c6d-ff8c4f4028f2 Wo…" at bounding box center [784, 439] width 1108 height 492
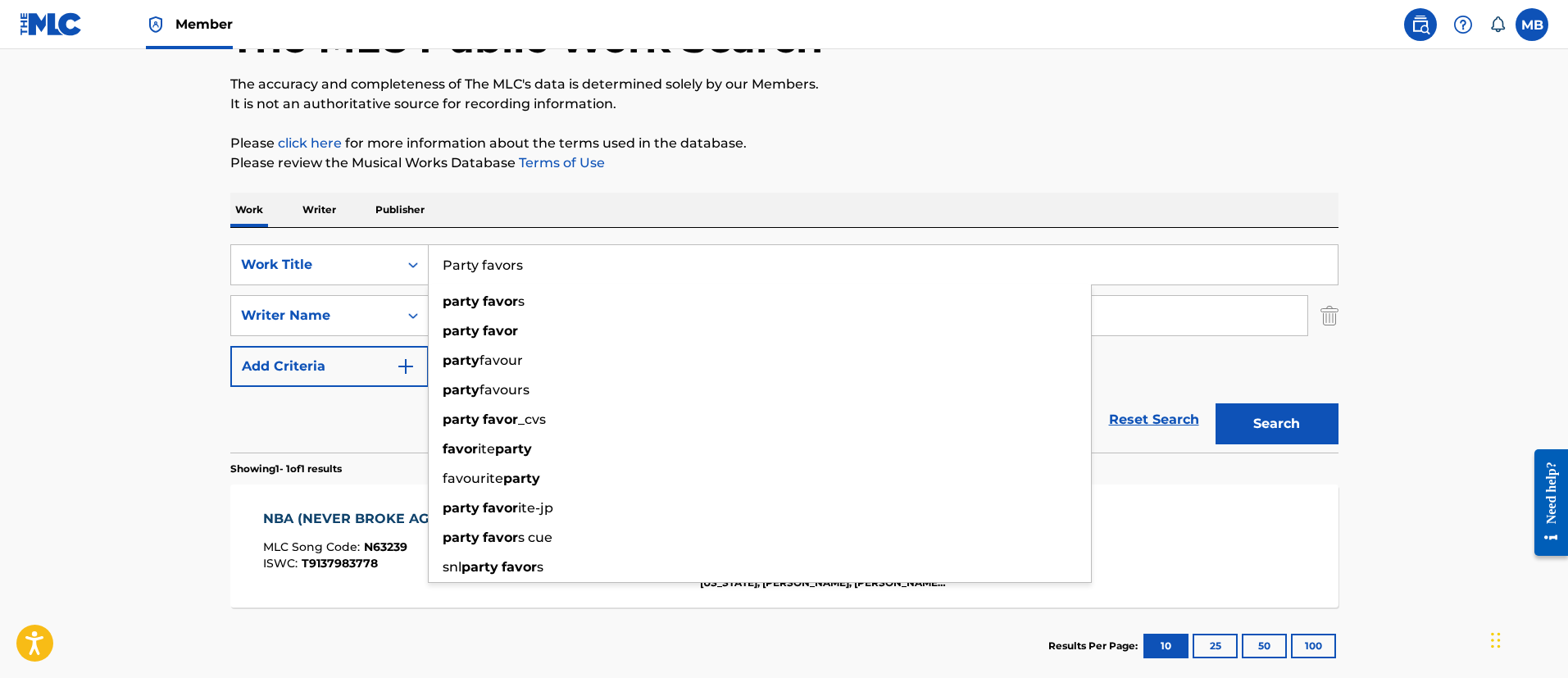
type input "Party favors"
click at [1215, 403] on button "Search" at bounding box center [1276, 423] width 123 height 41
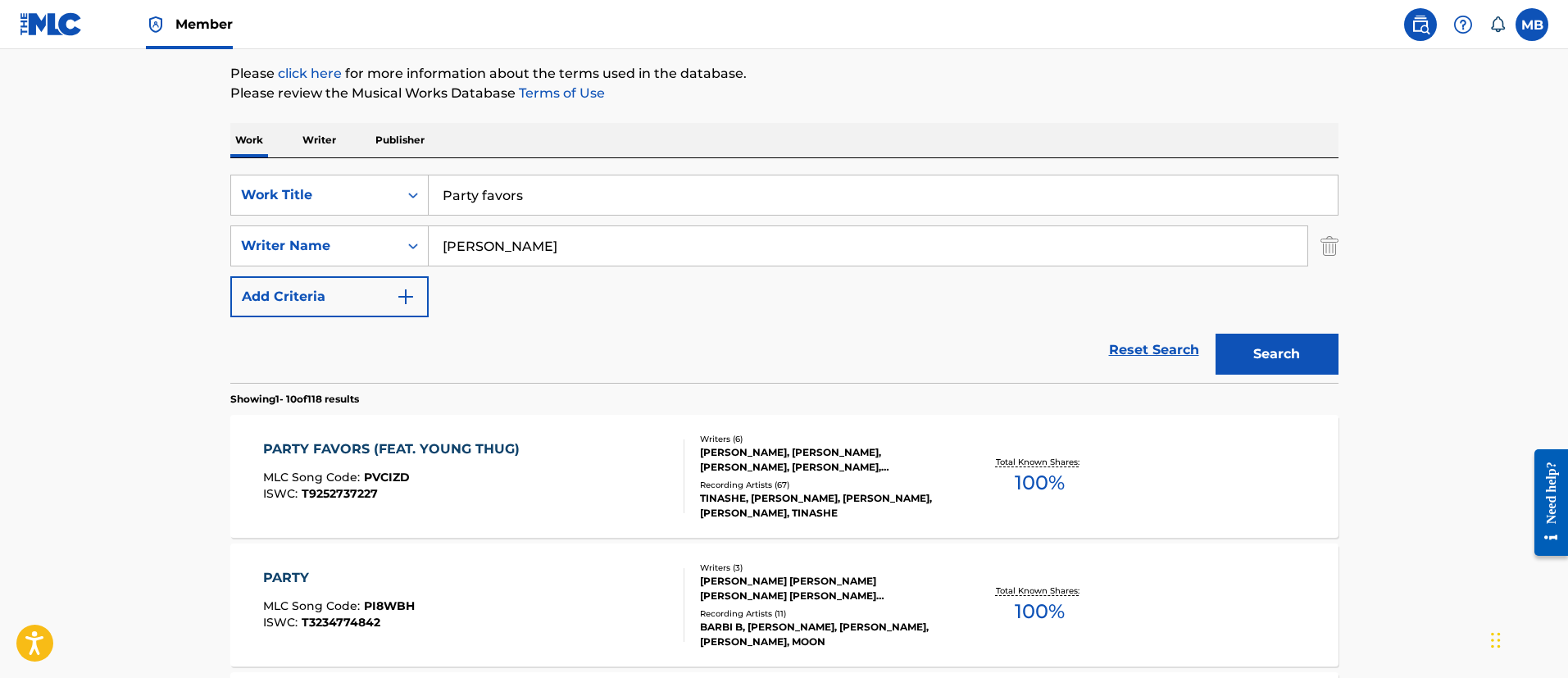
scroll to position [244, 0]
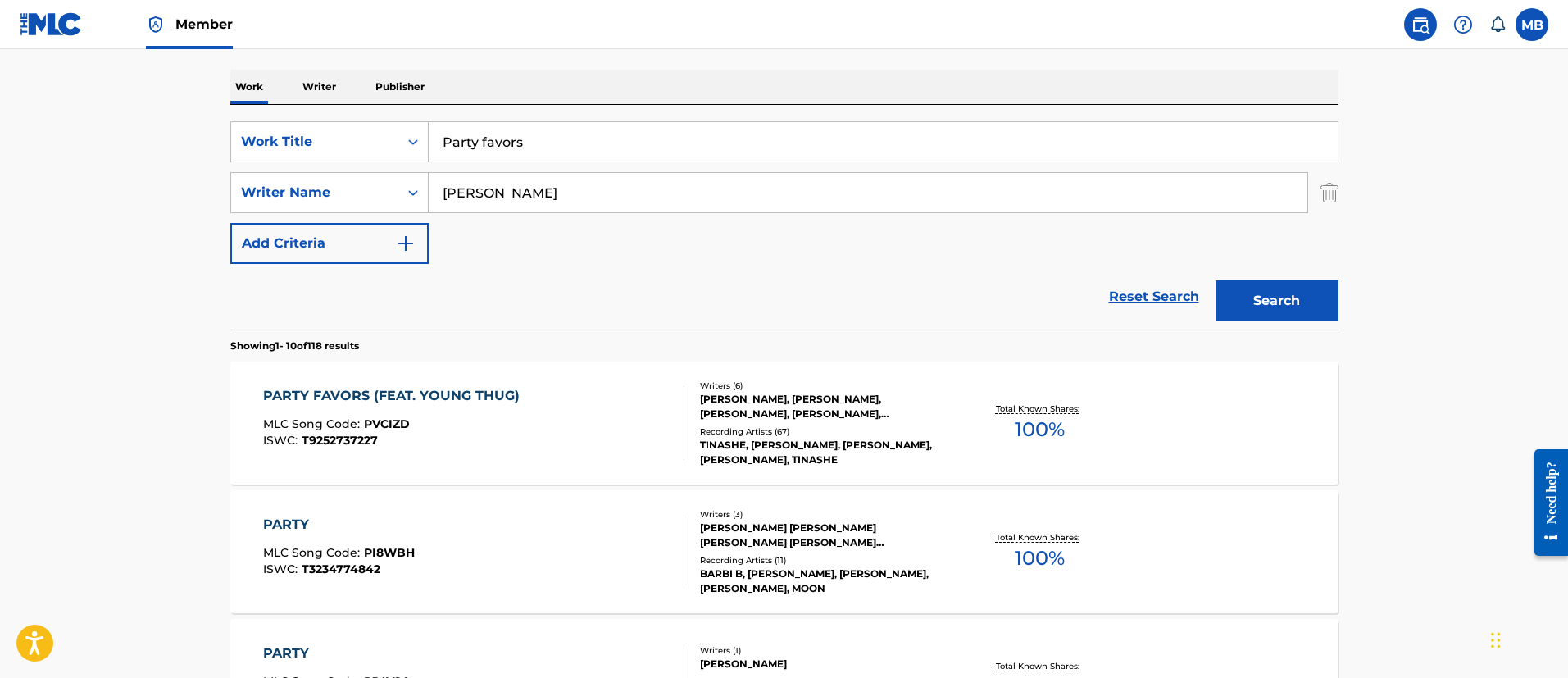
click at [586, 407] on div "PARTY FAVORS (FEAT. YOUNG THUG) MLC Song Code : PVCIZD ISWC : T9252737227" at bounding box center [473, 423] width 421 height 73
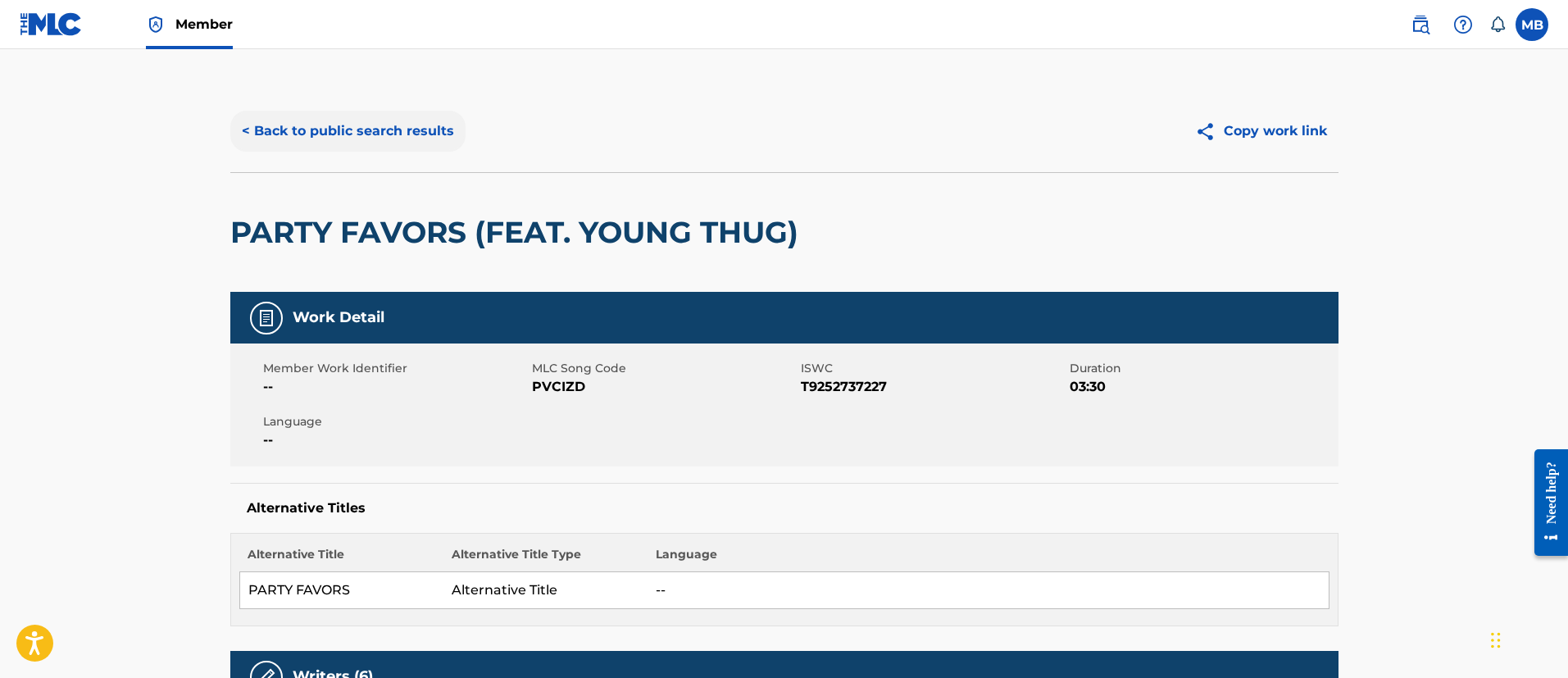
click at [401, 143] on button "< Back to public search results" at bounding box center [348, 131] width 235 height 41
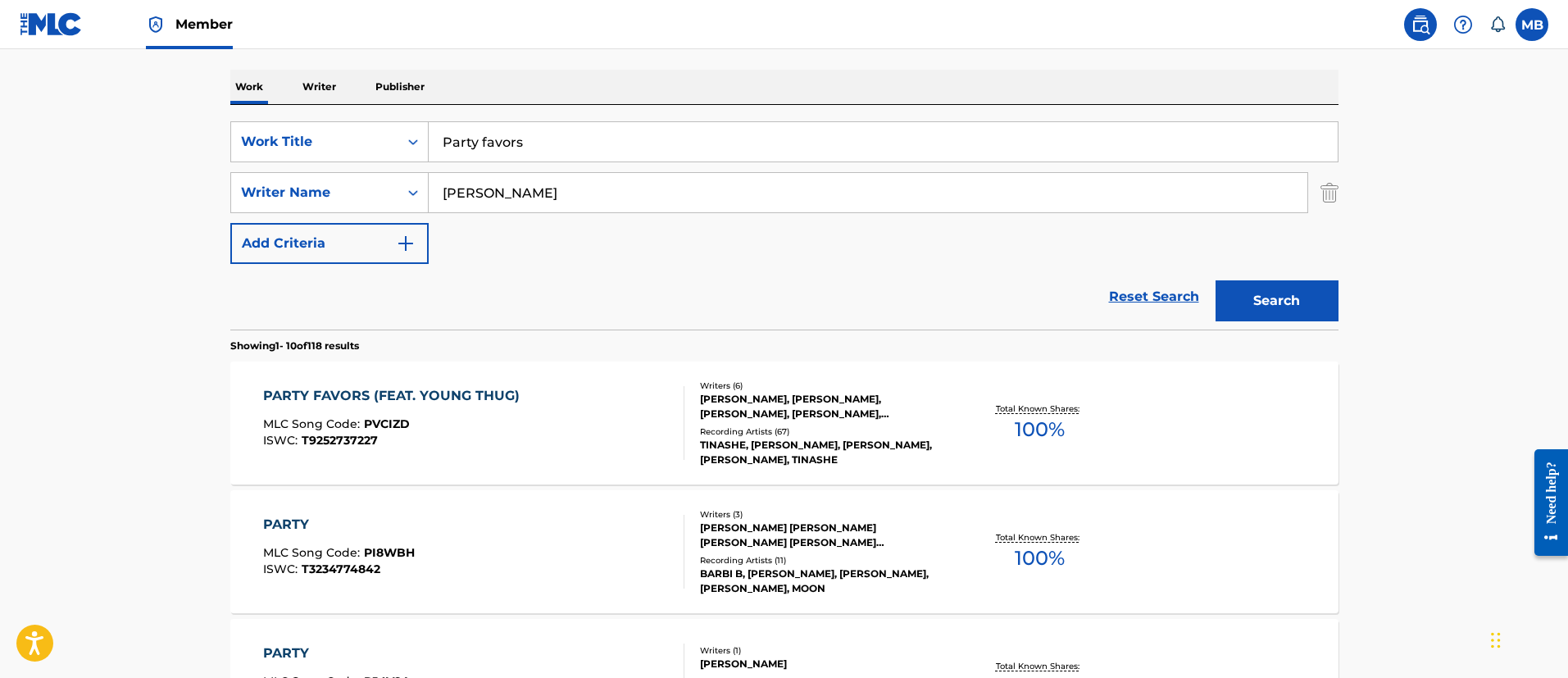
drag, startPoint x: 590, startPoint y: 155, endPoint x: 87, endPoint y: 104, distance: 505.6
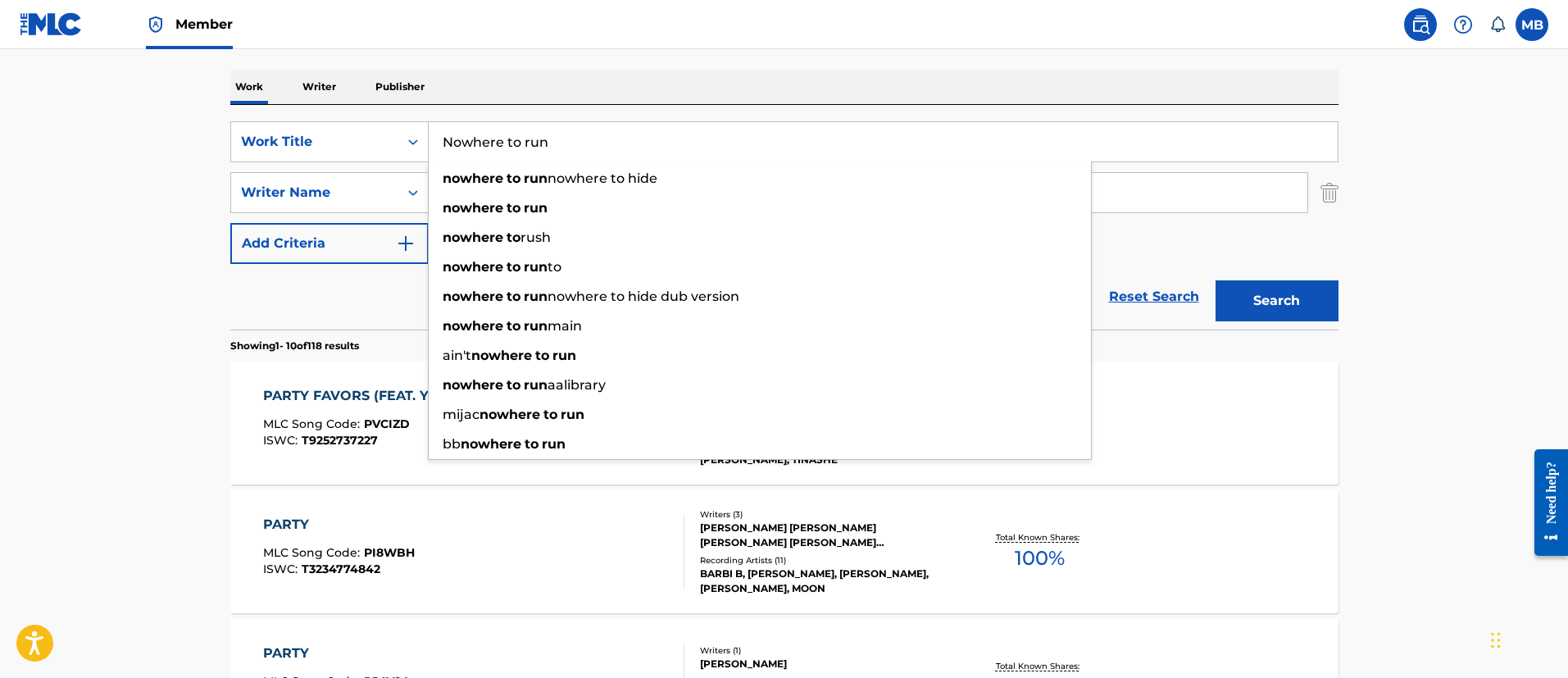
type input "Nowhere to run"
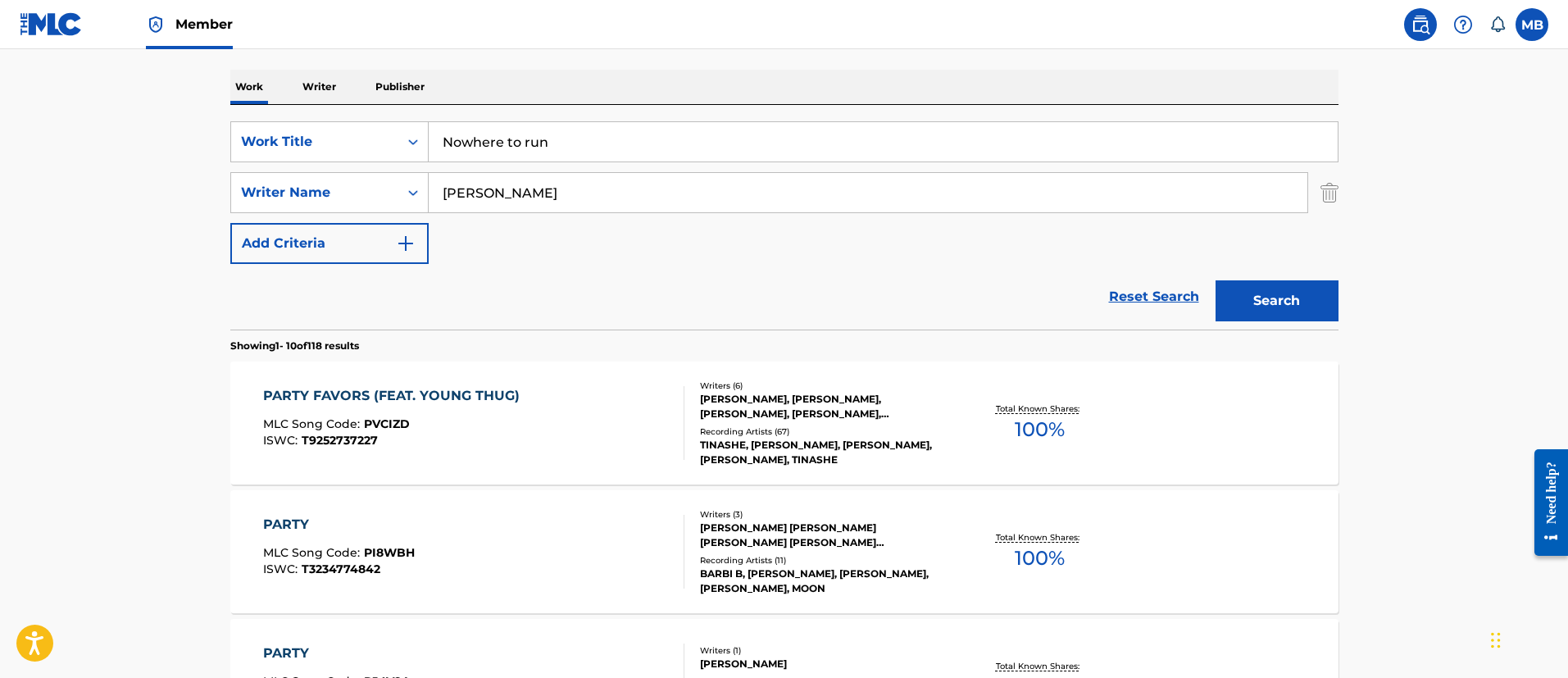
click at [1215, 280] on button "Search" at bounding box center [1276, 300] width 123 height 41
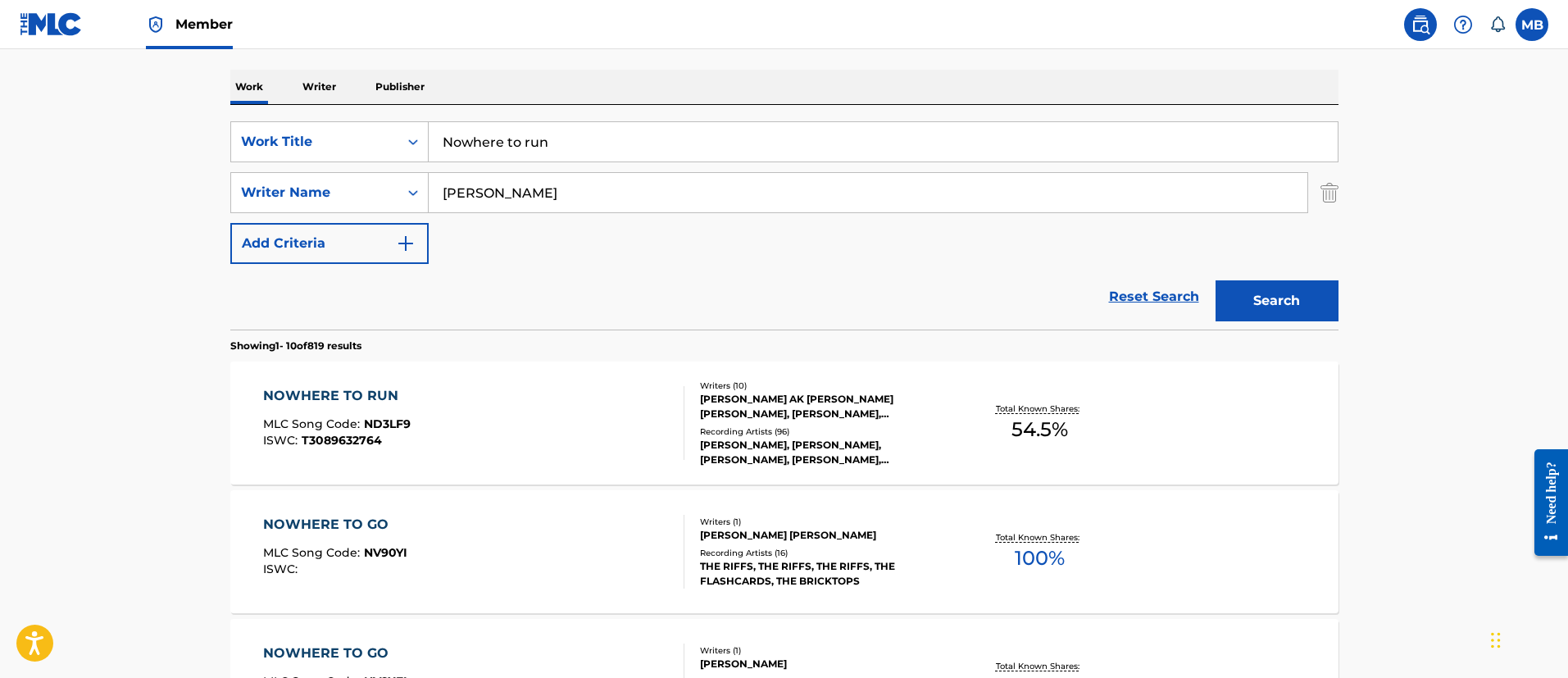
scroll to position [366, 0]
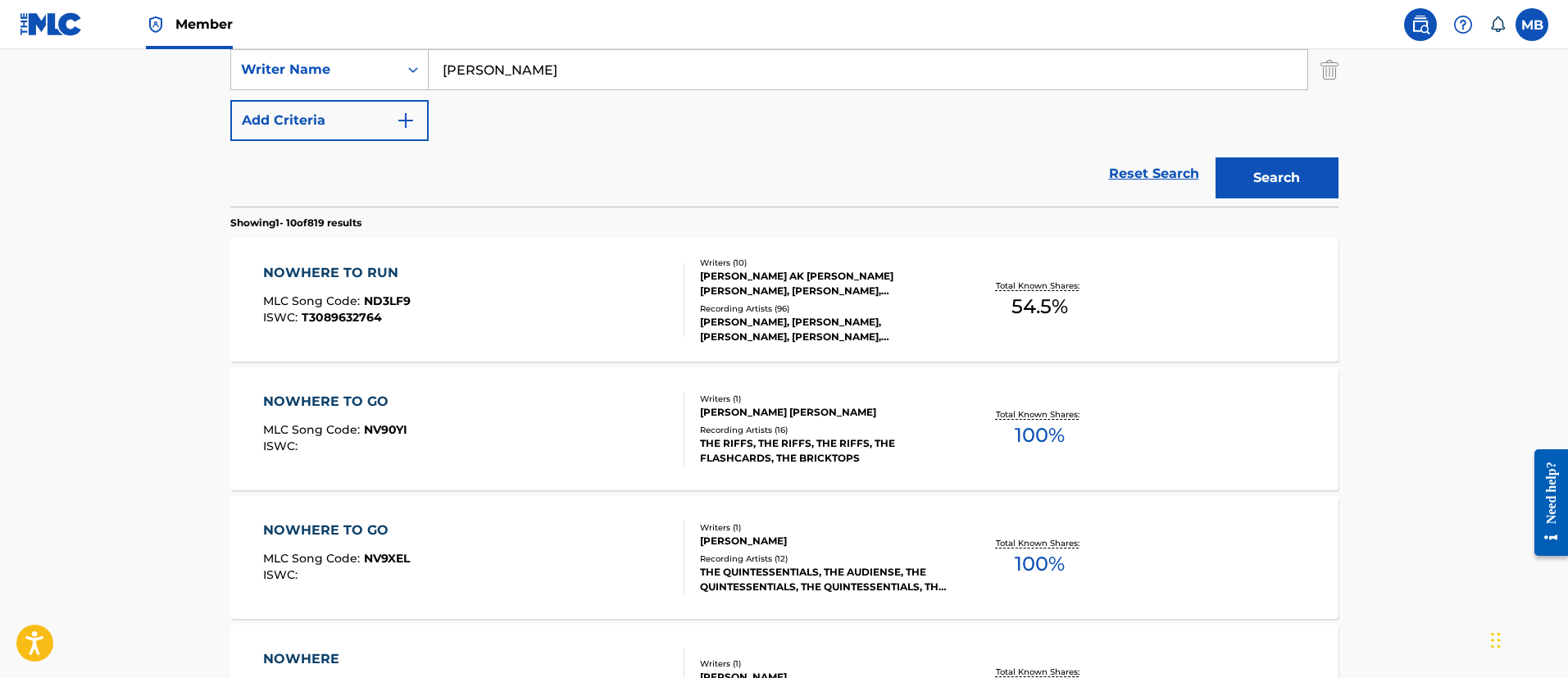
click at [542, 339] on div "NOWHERE TO RUN MLC Song Code : ND3LF9 ISWC : T3089632764 Writers ( 10 ) SEAN AK…" at bounding box center [784, 299] width 1108 height 123
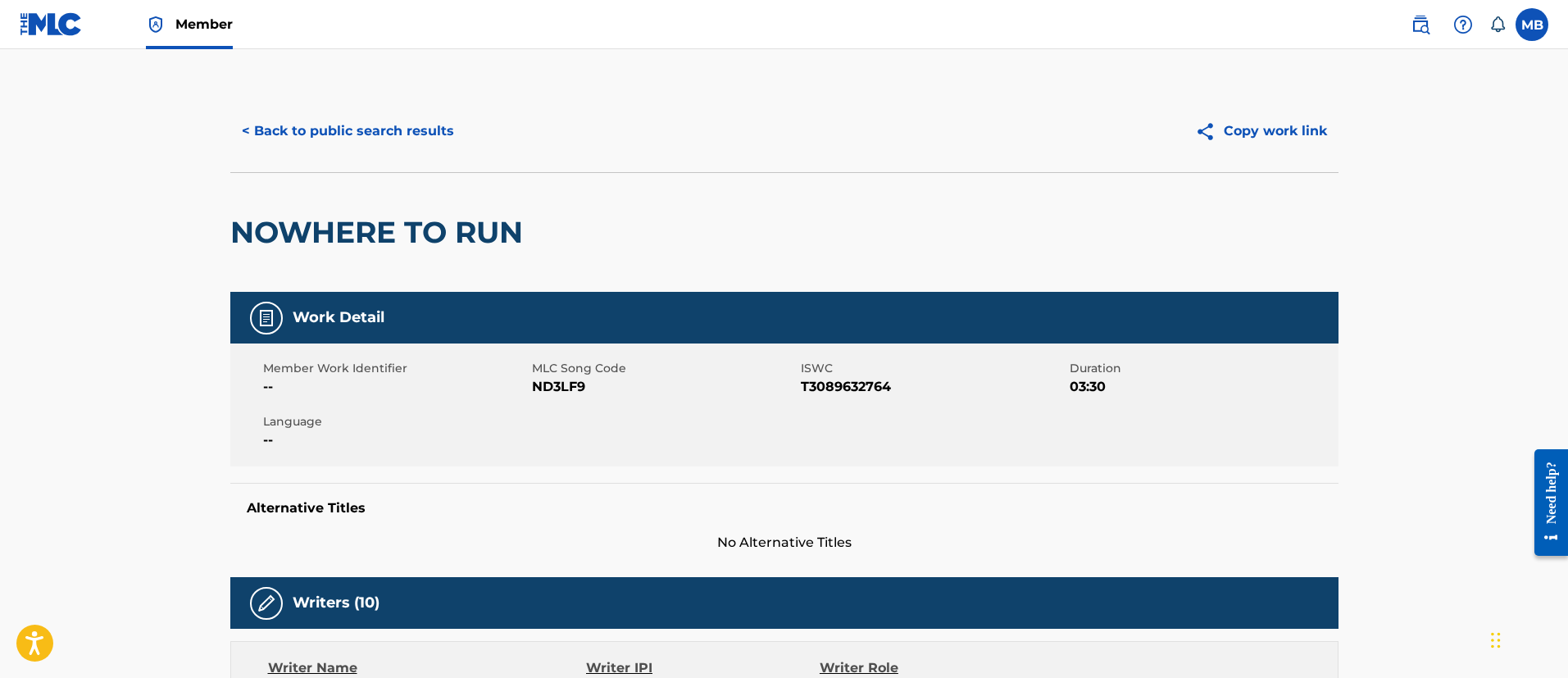
click at [392, 217] on h2 "NOWHERE TO RUN" at bounding box center [380, 232] width 301 height 37
copy div "NOWHERE TO RUN"
click at [569, 377] on span "ND3LF9" at bounding box center [664, 387] width 264 height 20
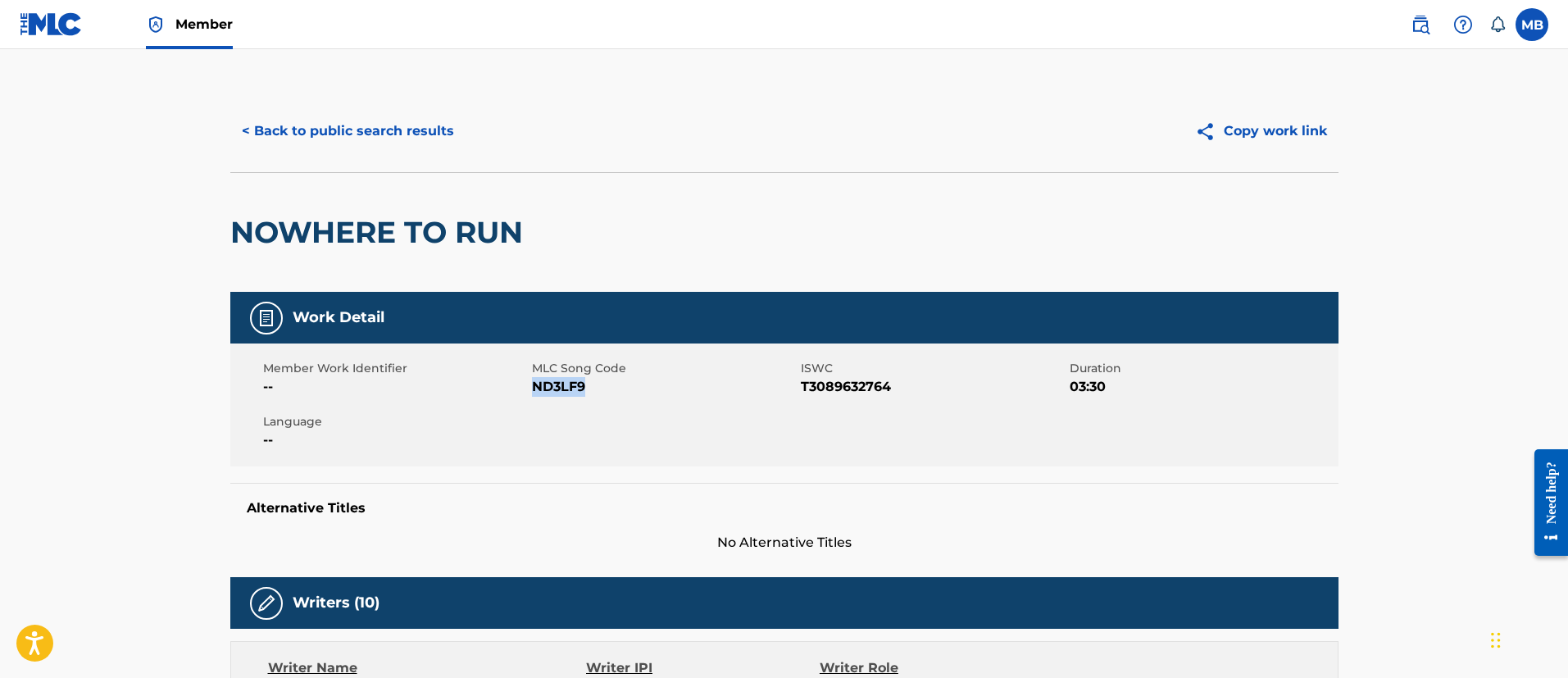
click at [569, 377] on span "ND3LF9" at bounding box center [664, 387] width 264 height 20
copy span "ND3LF9"
click at [377, 141] on button "< Back to public search results" at bounding box center [348, 131] width 235 height 41
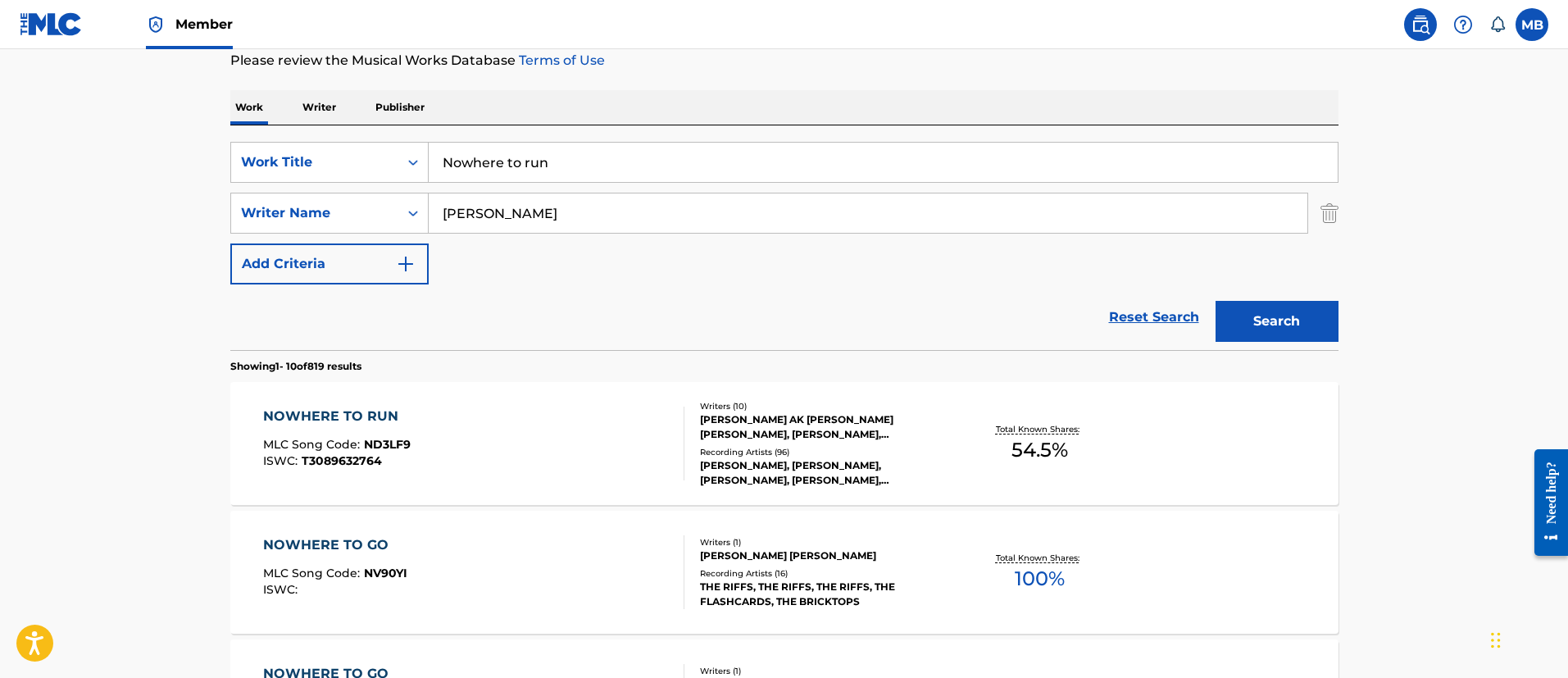
scroll to position [113, 0]
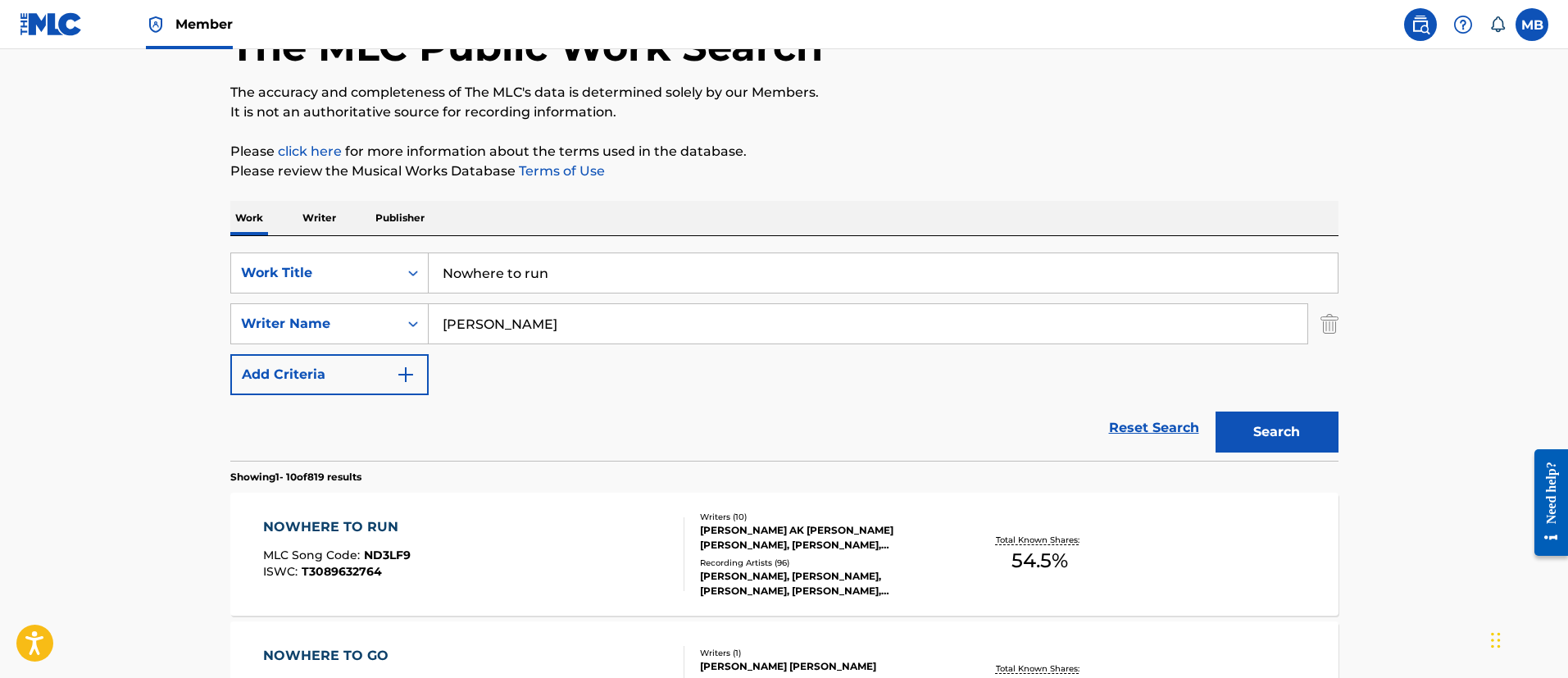
drag, startPoint x: 365, startPoint y: 264, endPoint x: 278, endPoint y: 234, distance: 92.0
click at [287, 240] on div "SearchWithCriteria40a553c9-1bf0-490e-8c6d-ff8c4f4028f2 Work Title Nowhere to ru…" at bounding box center [784, 348] width 1108 height 224
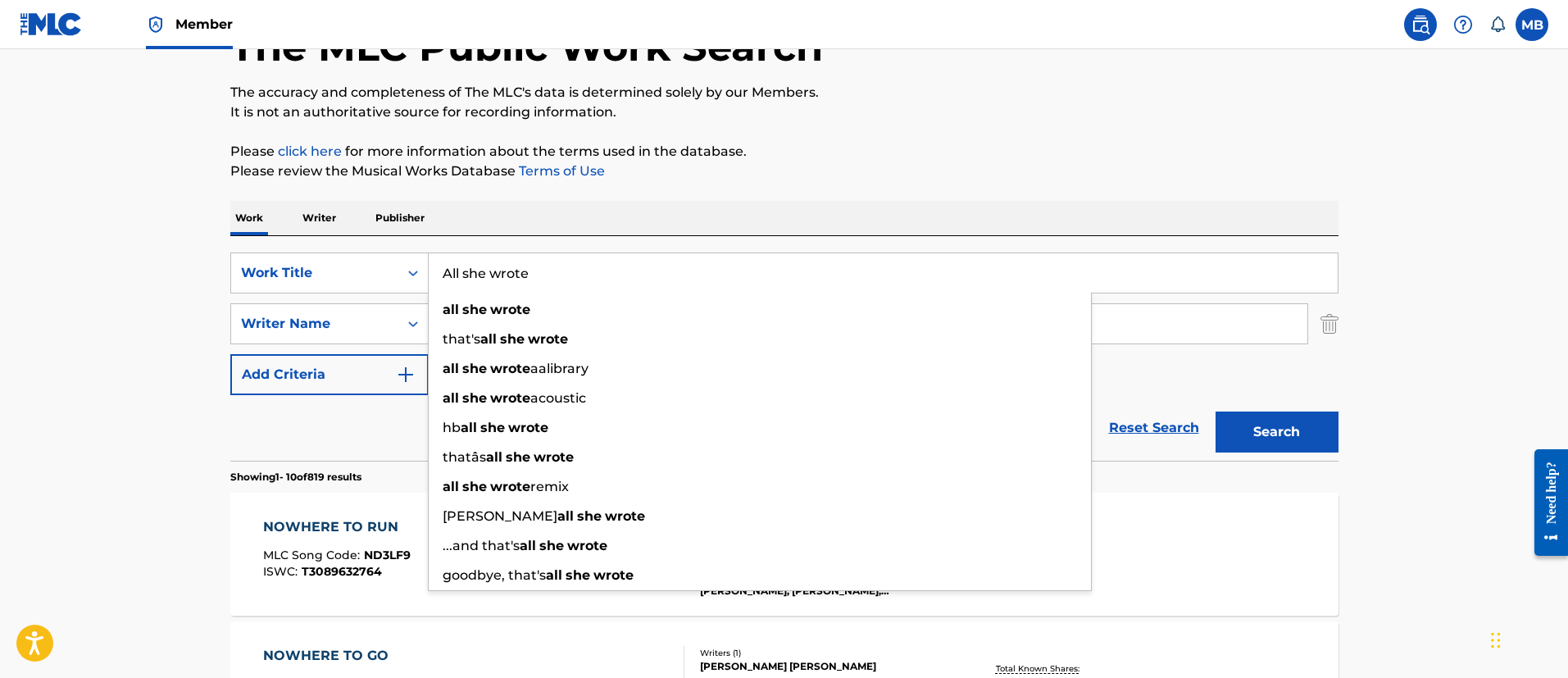
type input "All she wrote"
click at [1215, 411] on button "Search" at bounding box center [1276, 431] width 123 height 41
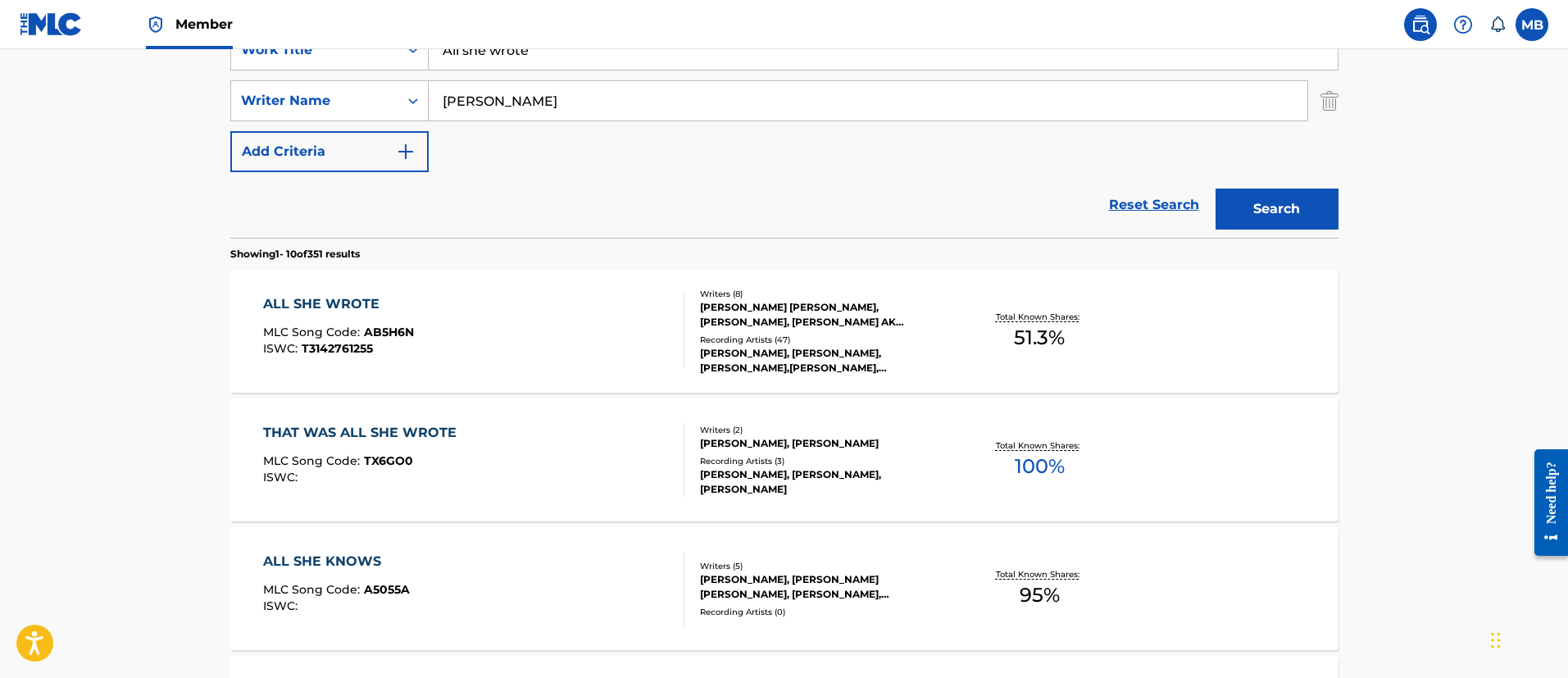
scroll to position [358, 0]
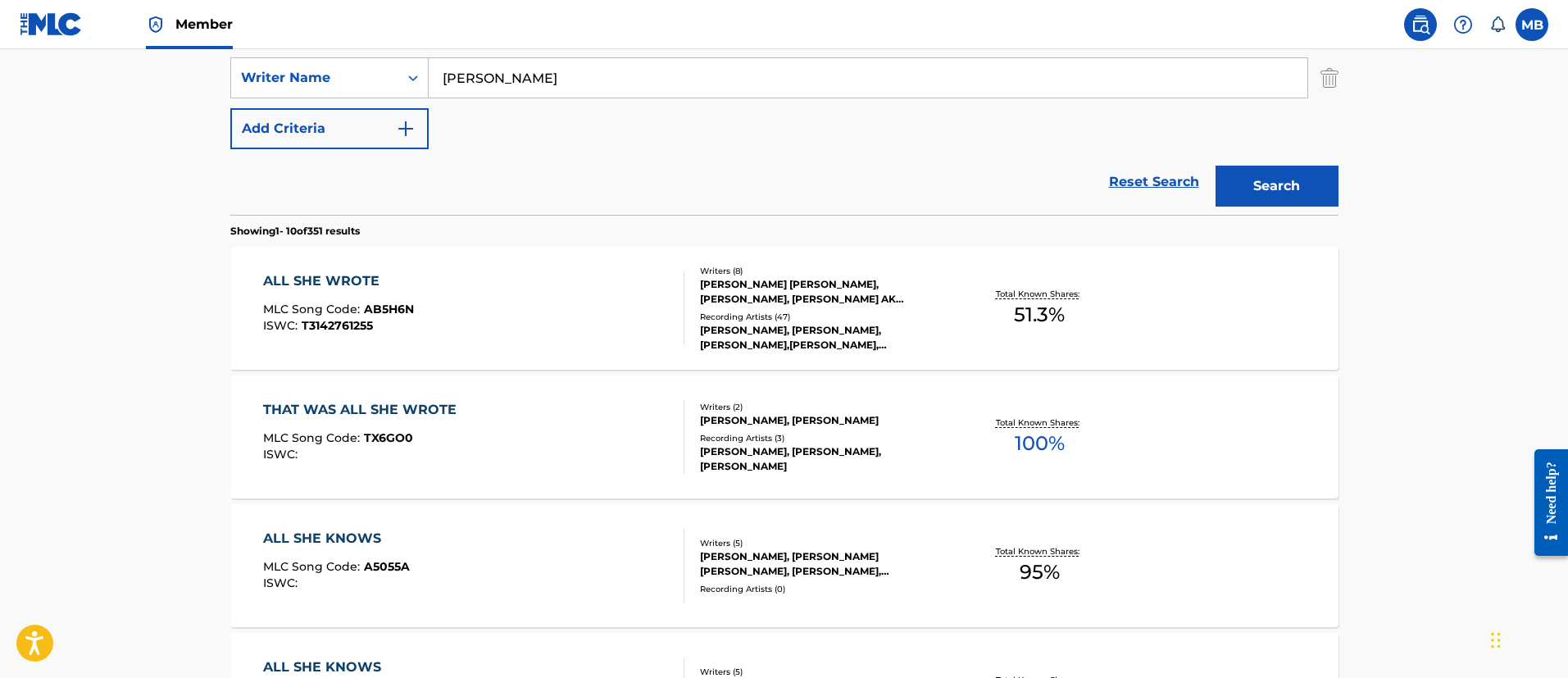
click at [517, 306] on div "ALL SHE WROTE MLC Song Code : AB5H6N ISWC : T3142761255" at bounding box center [473, 308] width 421 height 73
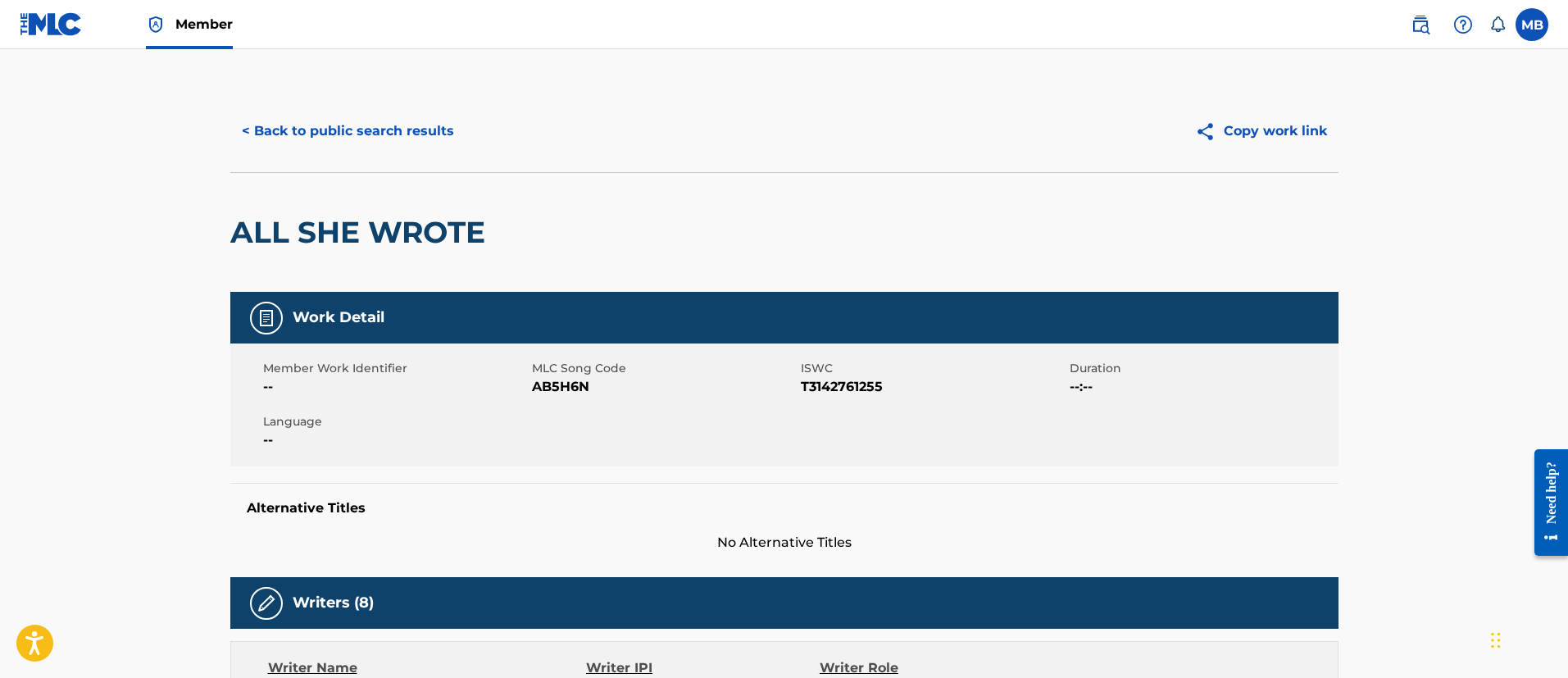
click at [374, 230] on h2 "ALL SHE WROTE" at bounding box center [361, 232] width 263 height 37
copy div "ALL SHE WROTE"
click at [557, 395] on span "AB5H6N" at bounding box center [664, 387] width 264 height 20
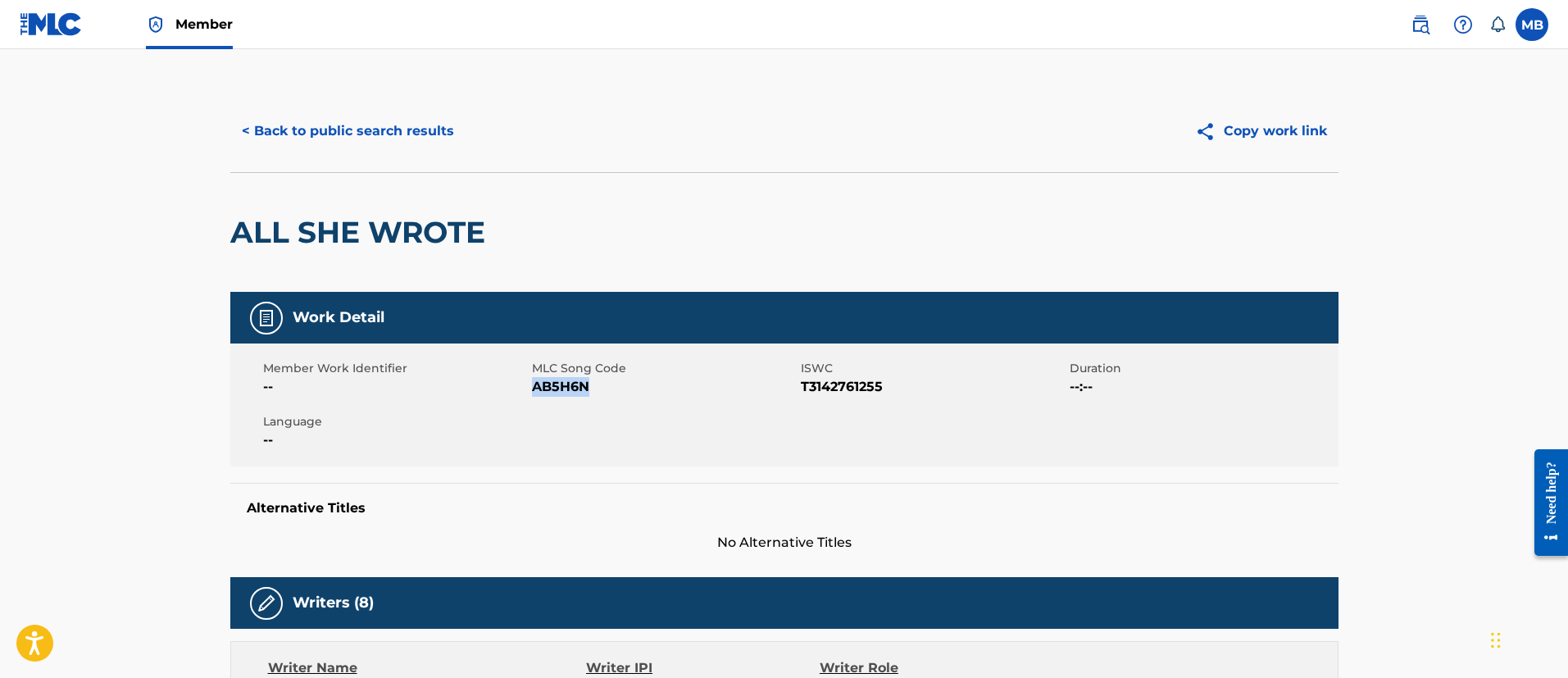
click at [557, 395] on span "AB5H6N" at bounding box center [664, 387] width 264 height 20
copy span "AB5H6N"
click at [371, 148] on button "< Back to public search results" at bounding box center [348, 131] width 235 height 41
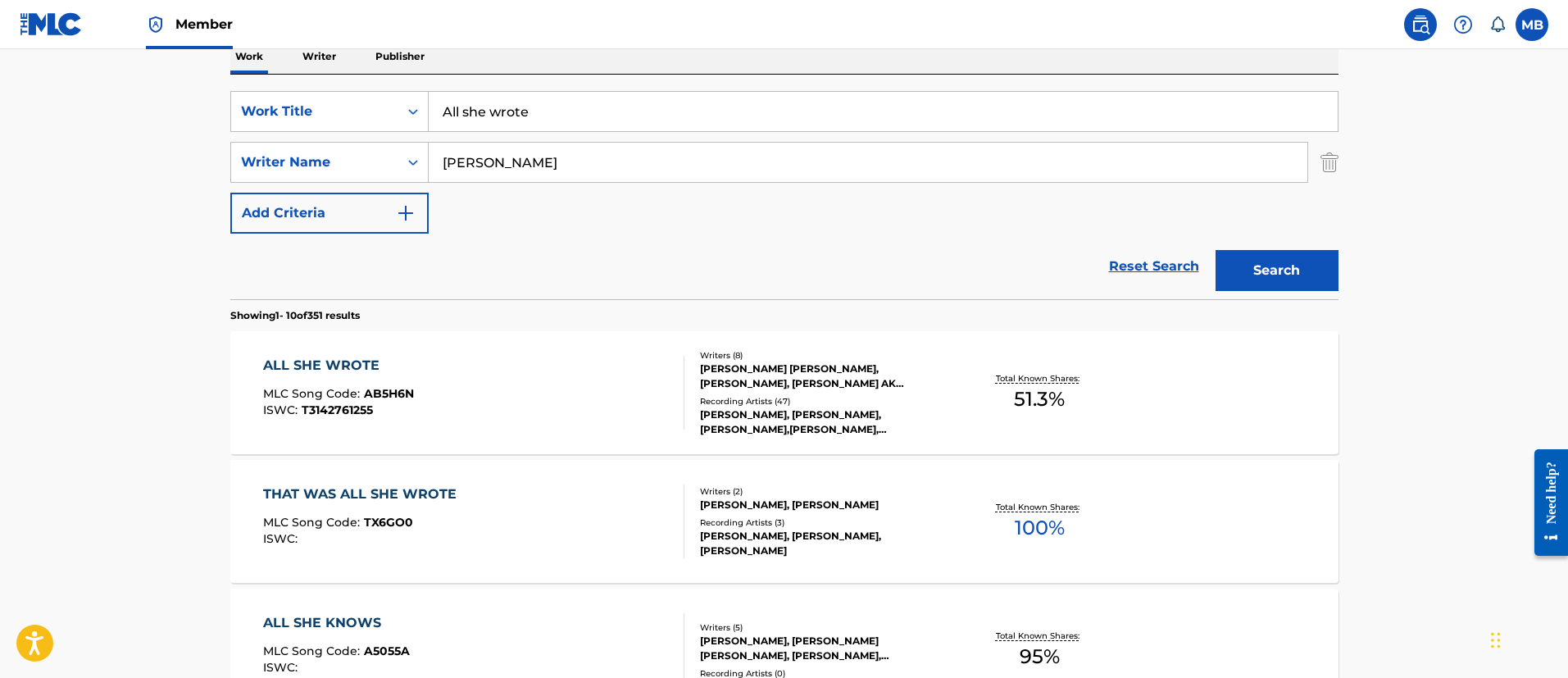
scroll to position [235, 0]
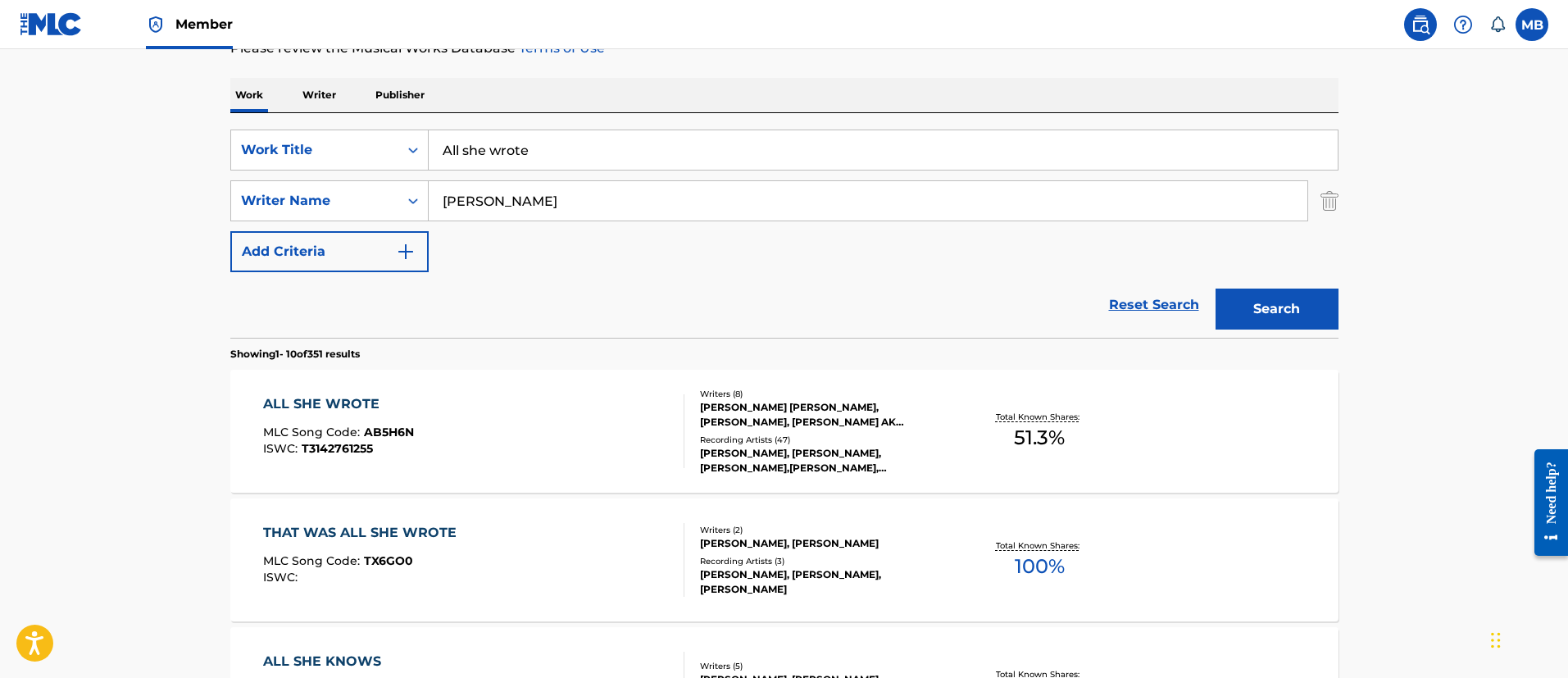
drag, startPoint x: 571, startPoint y: 143, endPoint x: 363, endPoint y: 95, distance: 213.5
click at [401, 119] on div "SearchWithCriteria40a553c9-1bf0-490e-8c6d-ff8c4f4028f2 Work Title All she wrote…" at bounding box center [784, 225] width 1108 height 224
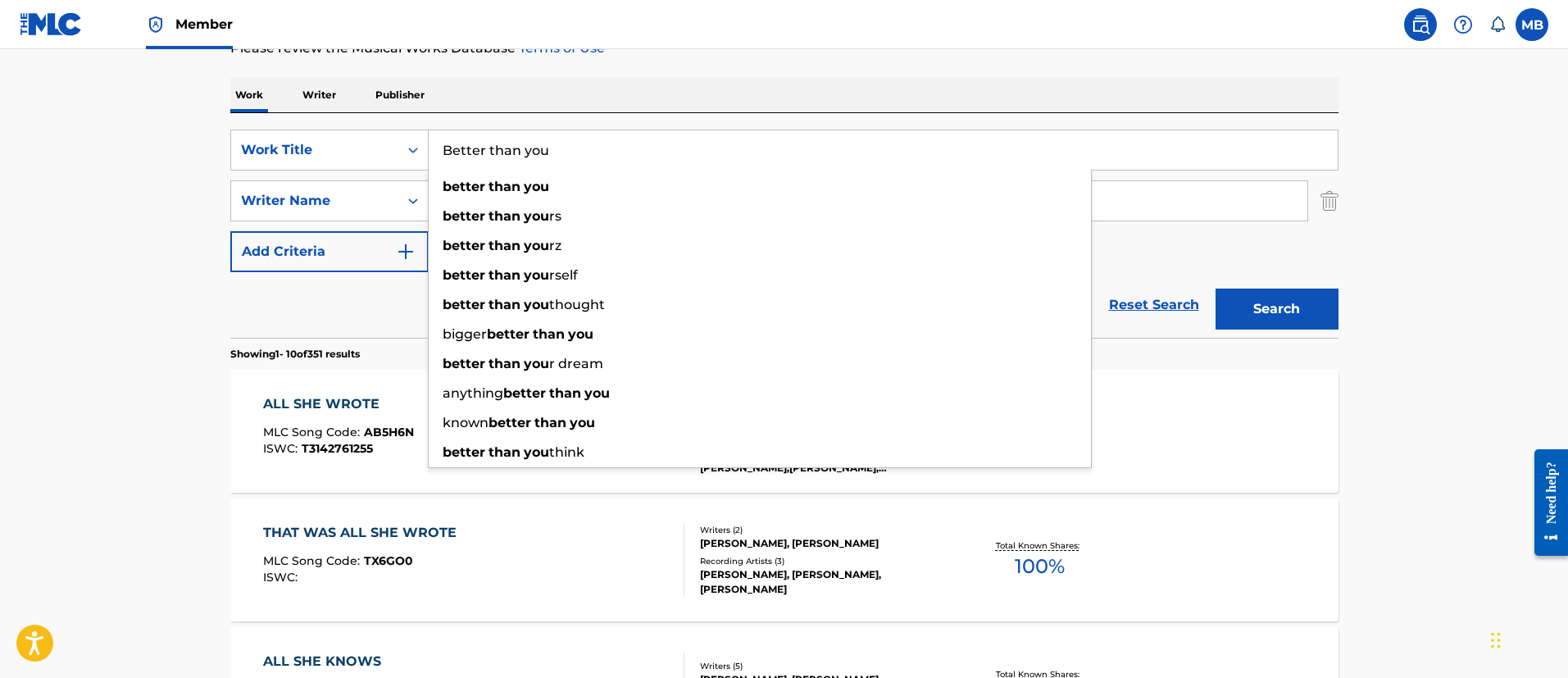
click at [1215, 289] on button "Search" at bounding box center [1276, 309] width 123 height 41
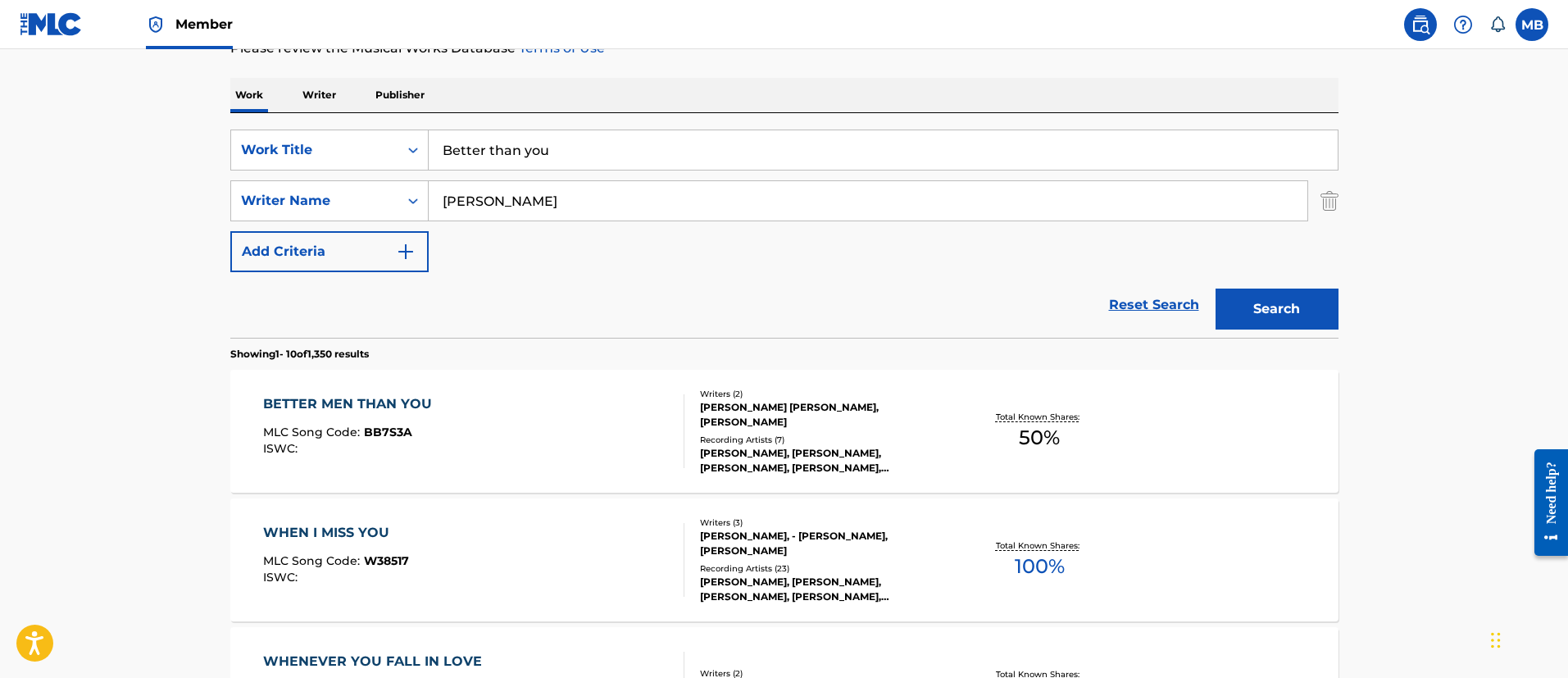
drag, startPoint x: 558, startPoint y: 141, endPoint x: 272, endPoint y: 93, distance: 290.0
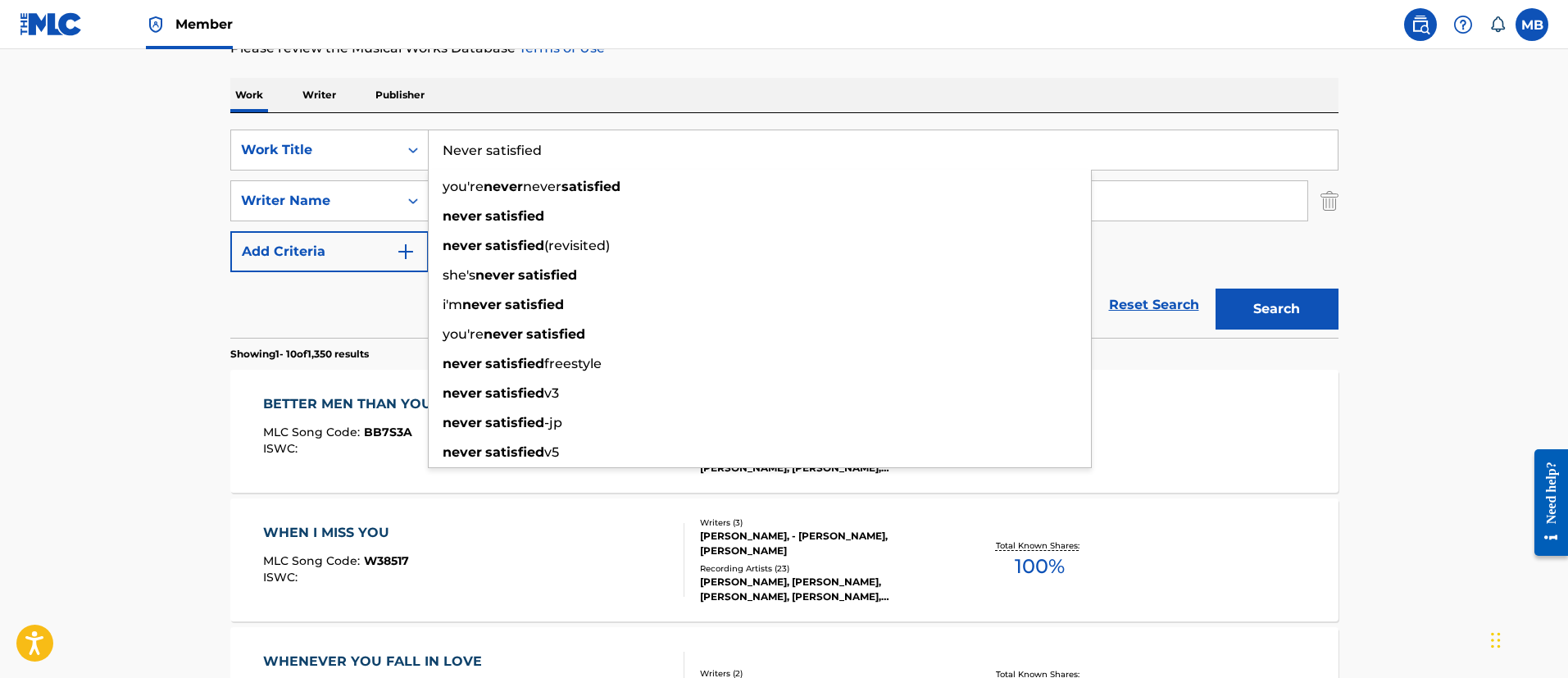
type input "Never satisfied"
click at [1215, 289] on button "Search" at bounding box center [1276, 309] width 123 height 41
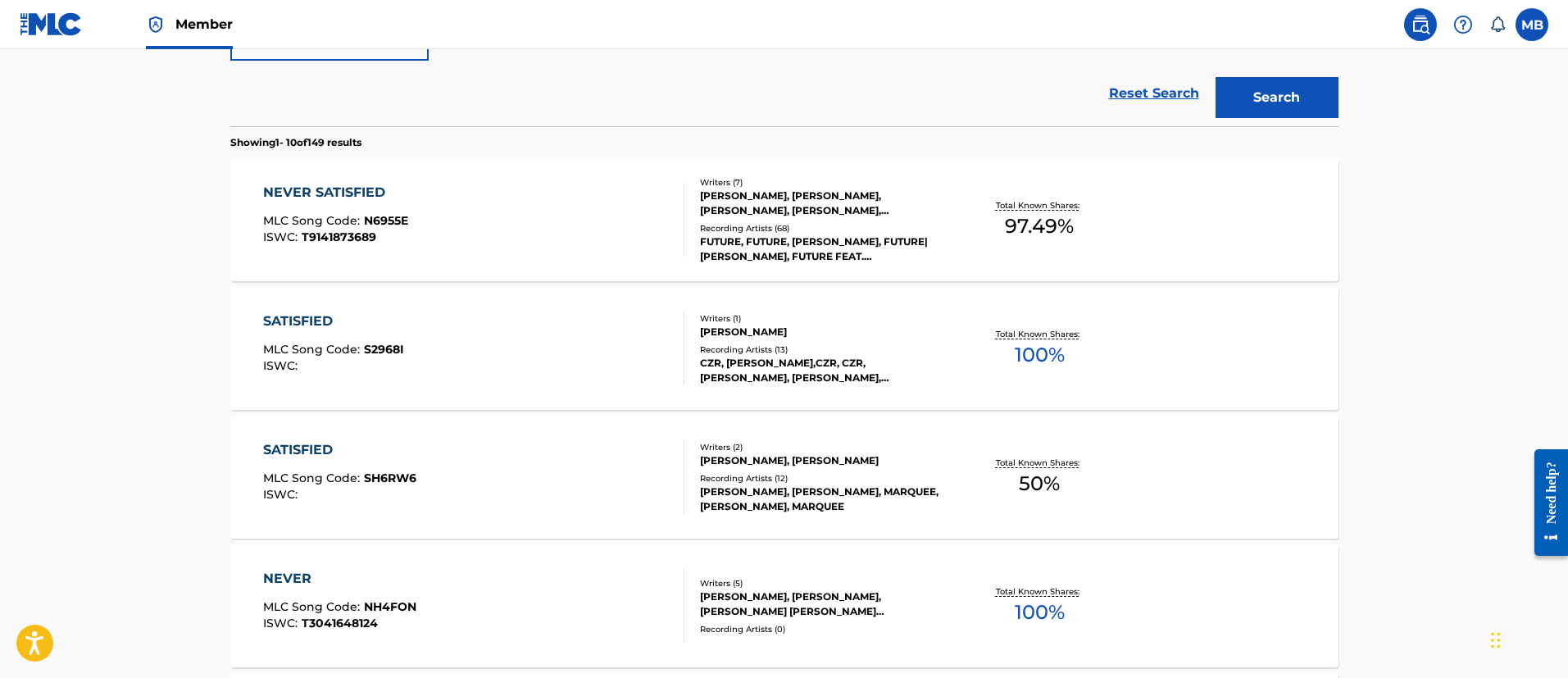
scroll to position [481, 0]
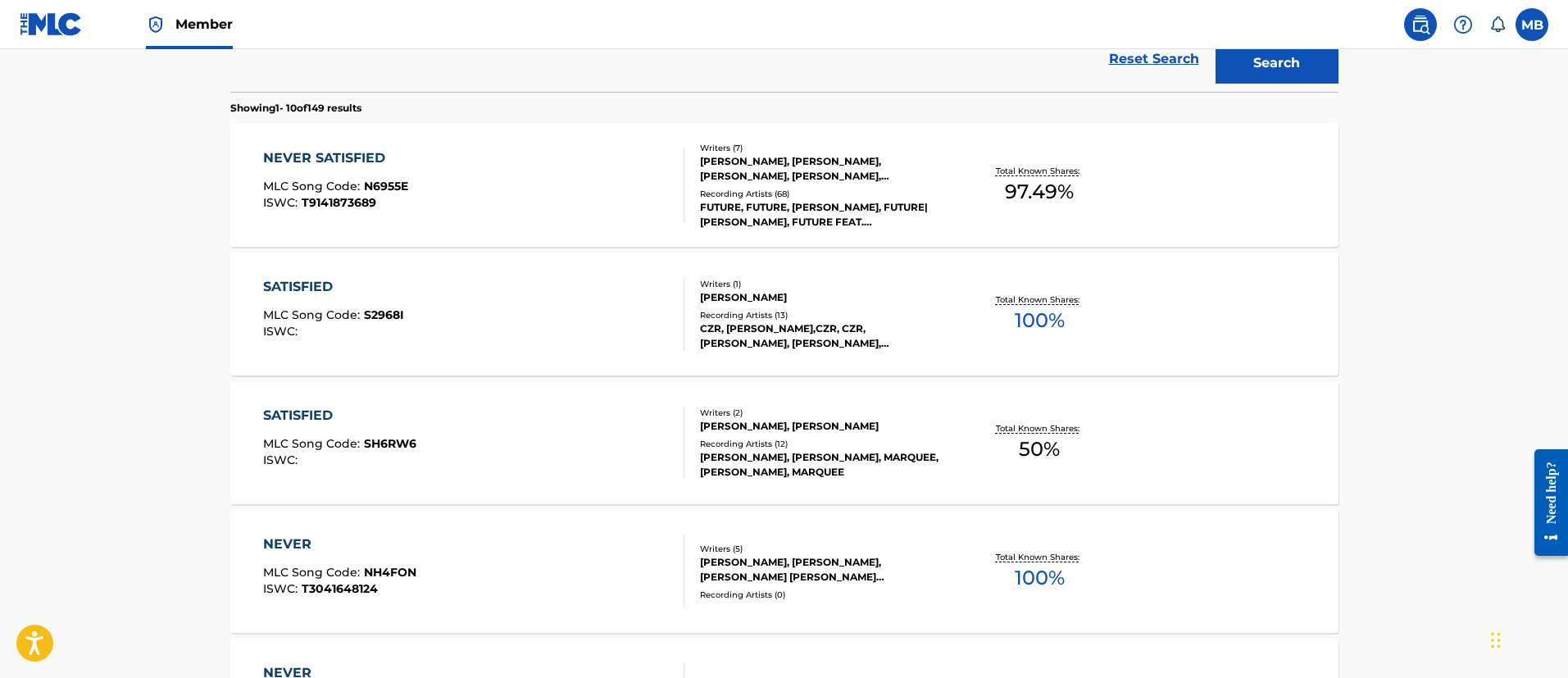
click at [505, 218] on div "NEVER SATISFIED MLC Song Code : N6955E ISWC : T9141873689" at bounding box center [473, 185] width 421 height 73
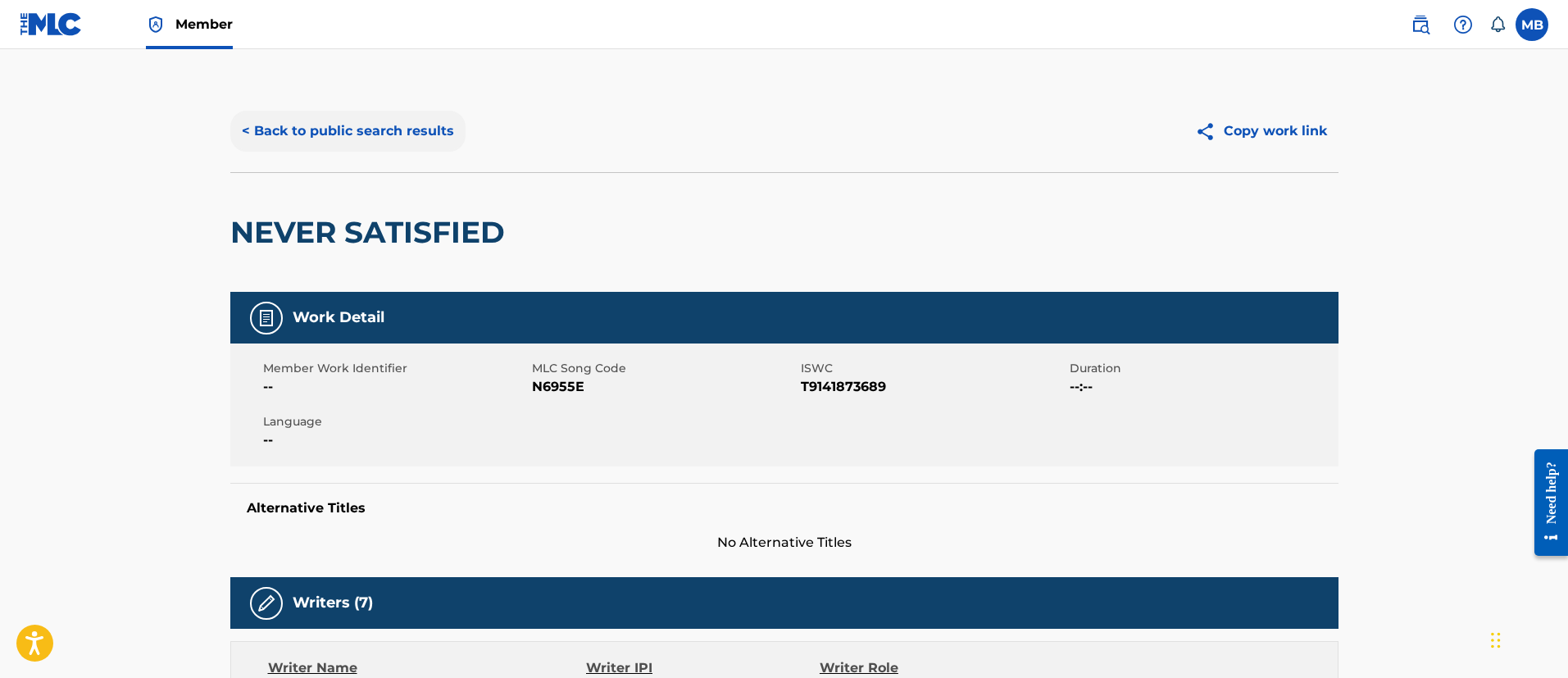
click at [423, 136] on button "< Back to public search results" at bounding box center [348, 131] width 235 height 41
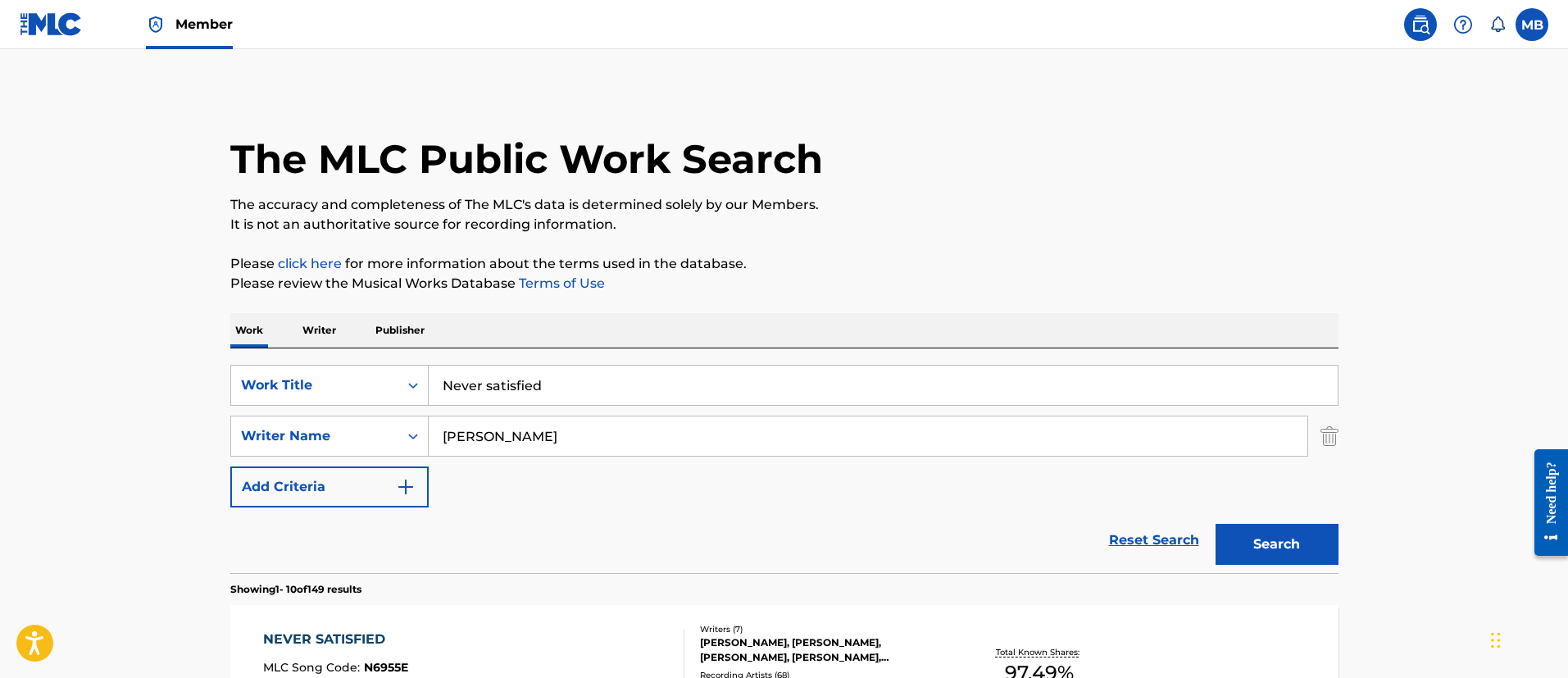
drag, startPoint x: 355, startPoint y: 352, endPoint x: 240, endPoint y: 296, distance: 127.9
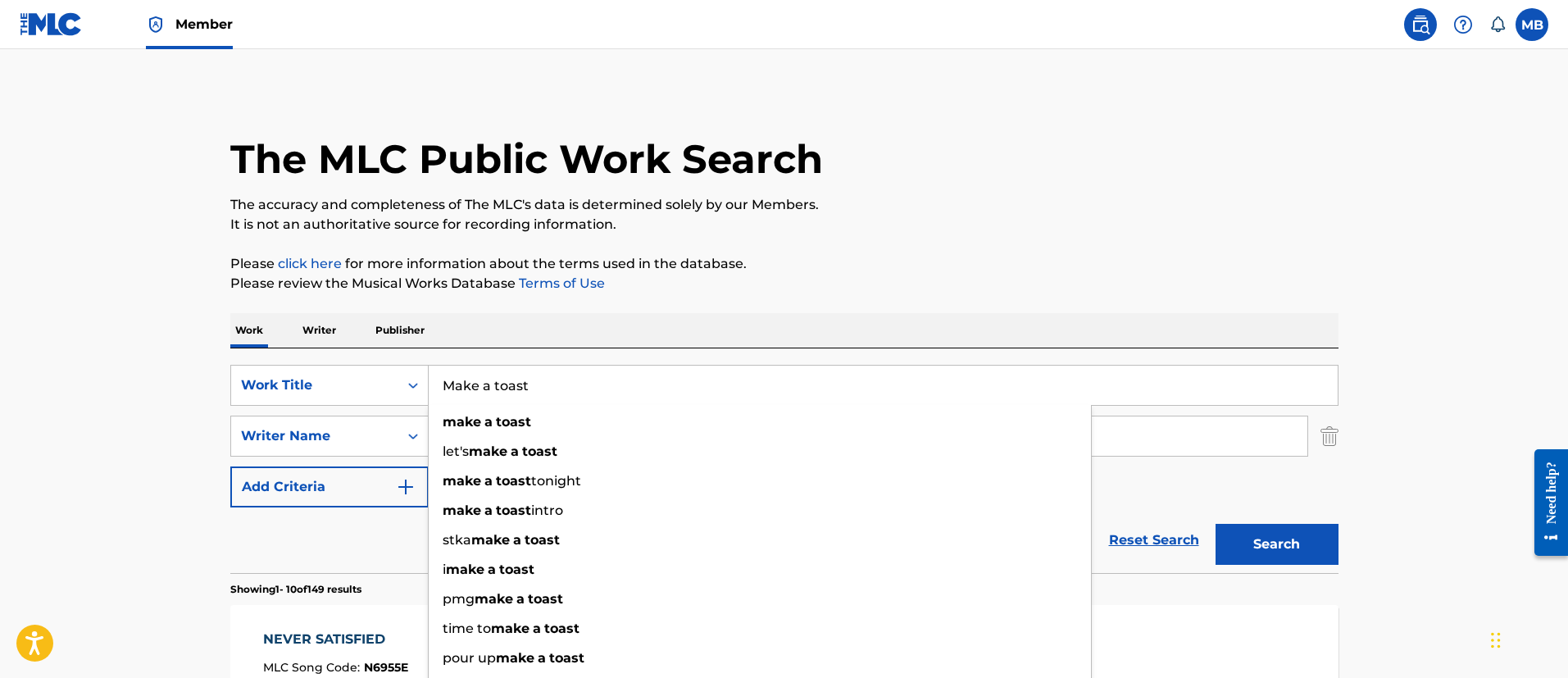
type input "Make a toast"
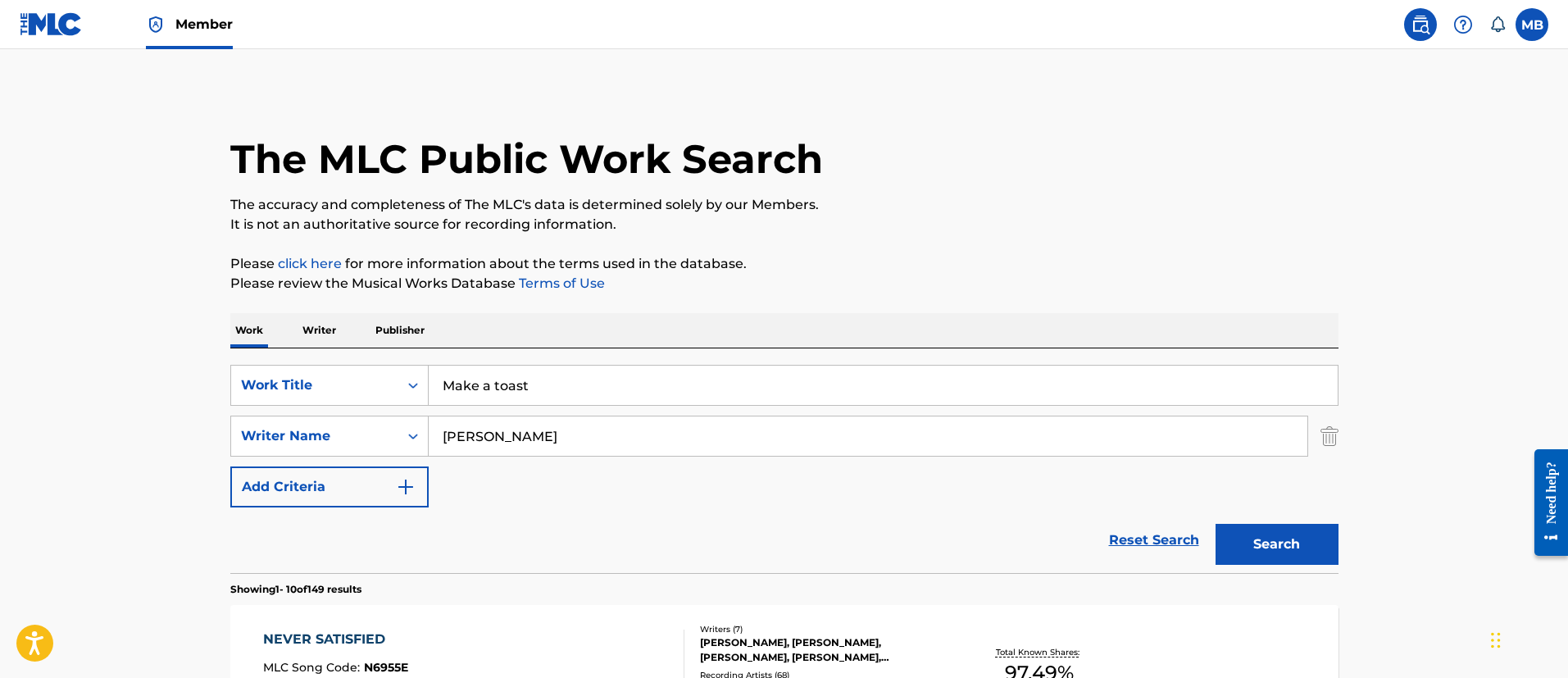
click at [1215, 524] on button "Search" at bounding box center [1276, 544] width 123 height 41
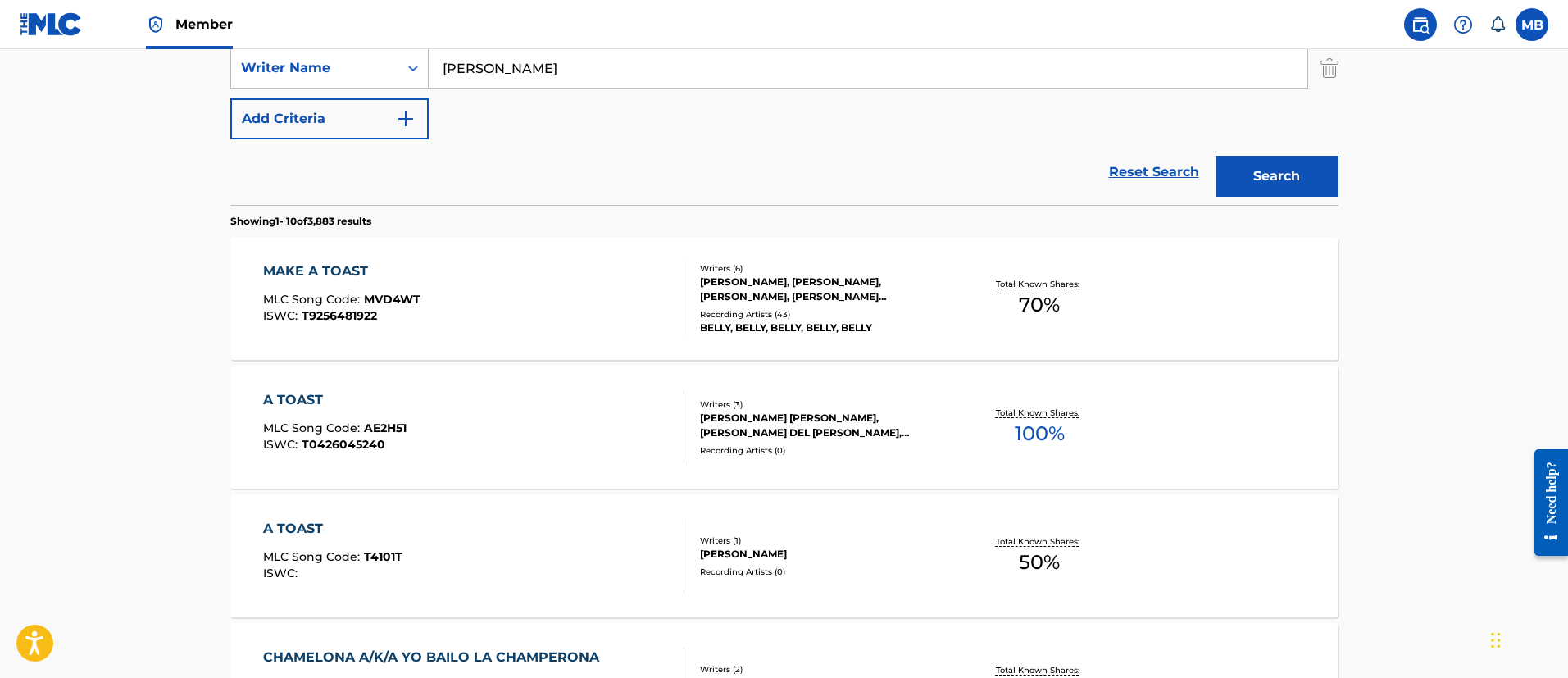
scroll to position [369, 0]
click at [574, 310] on div "MAKE A TOAST MLC Song Code : MVD4WT ISWC : T9256481922" at bounding box center [473, 297] width 421 height 73
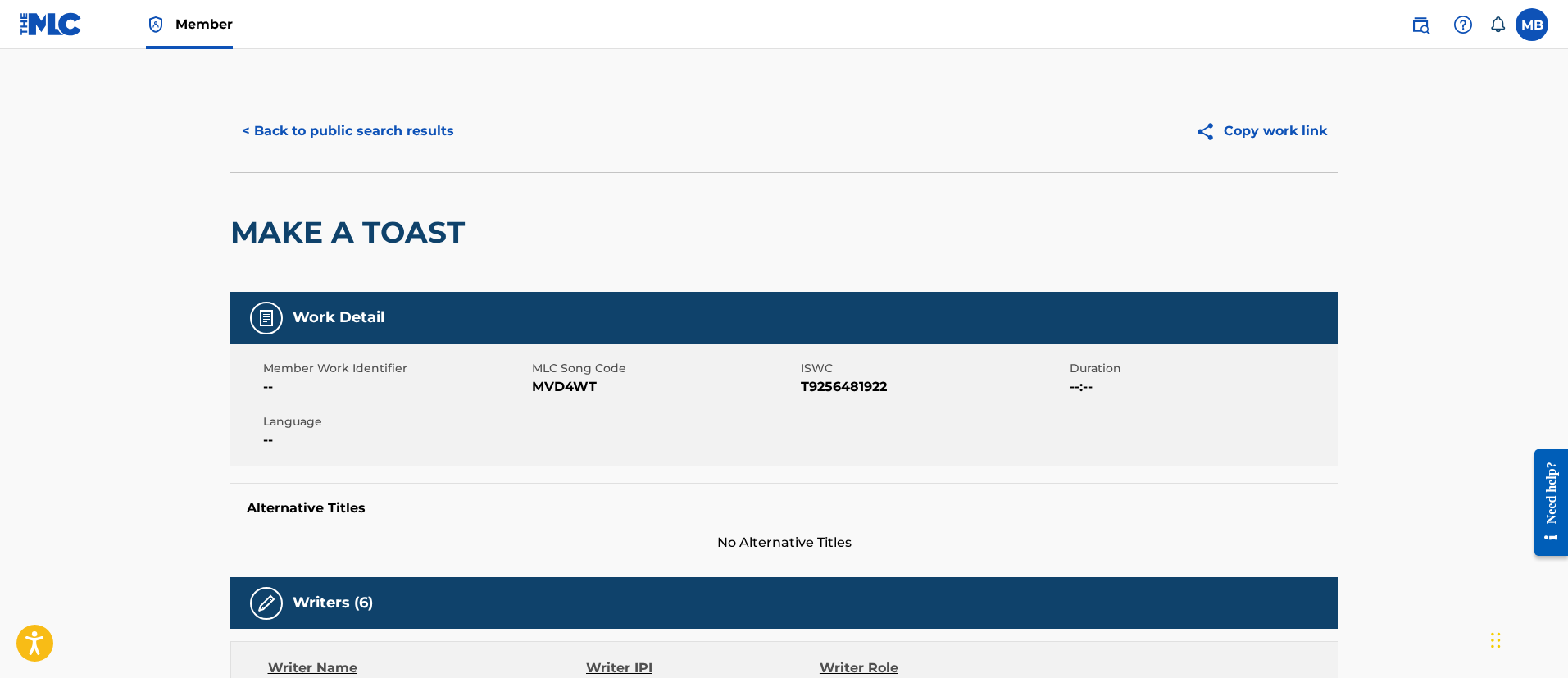
click at [395, 240] on h2 "MAKE A TOAST" at bounding box center [351, 232] width 243 height 37
copy div "MAKE A TOAST"
click at [544, 372] on span "MLC Song Code" at bounding box center [664, 368] width 264 height 18
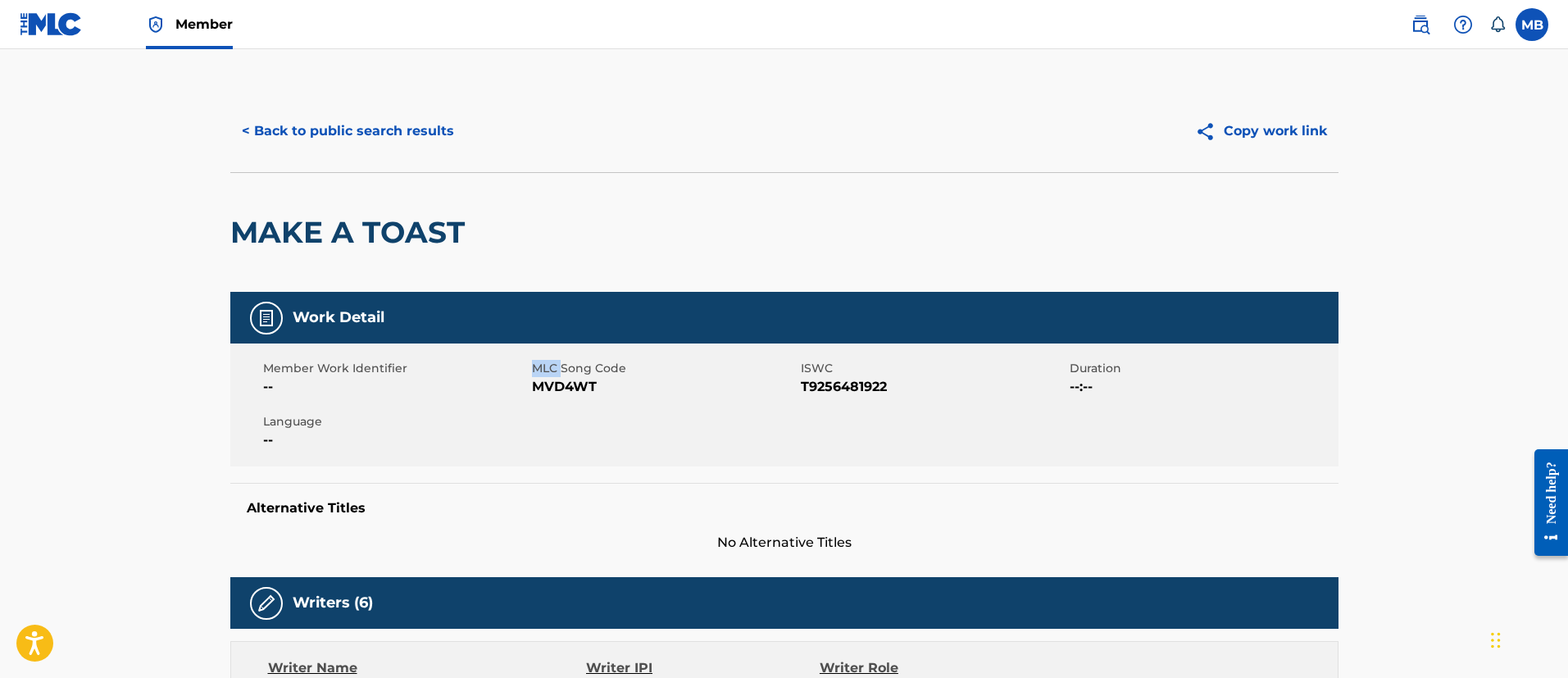
click at [544, 372] on span "MLC Song Code" at bounding box center [664, 368] width 264 height 18
click at [547, 382] on span "MVD4WT" at bounding box center [664, 387] width 264 height 20
click at [391, 128] on button "< Back to public search results" at bounding box center [348, 131] width 235 height 41
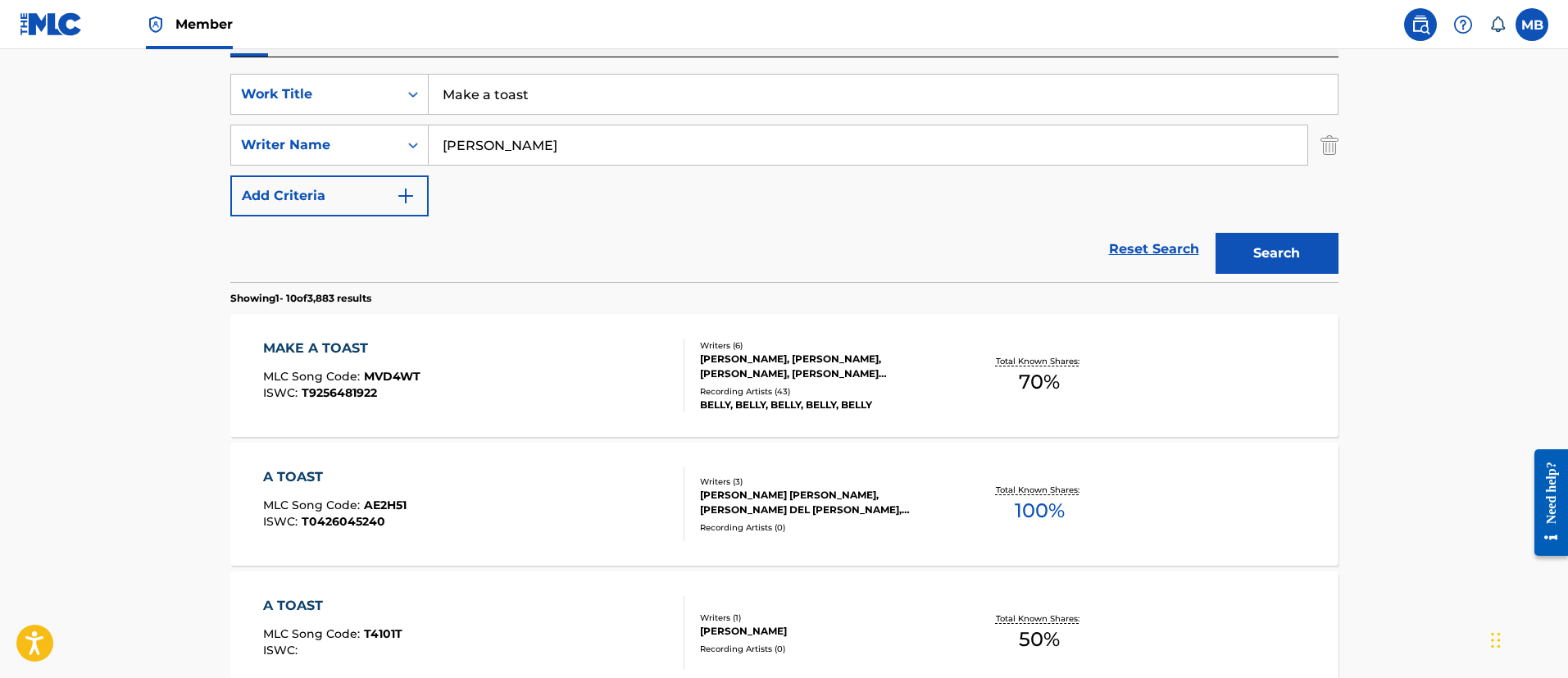
scroll to position [238, 0]
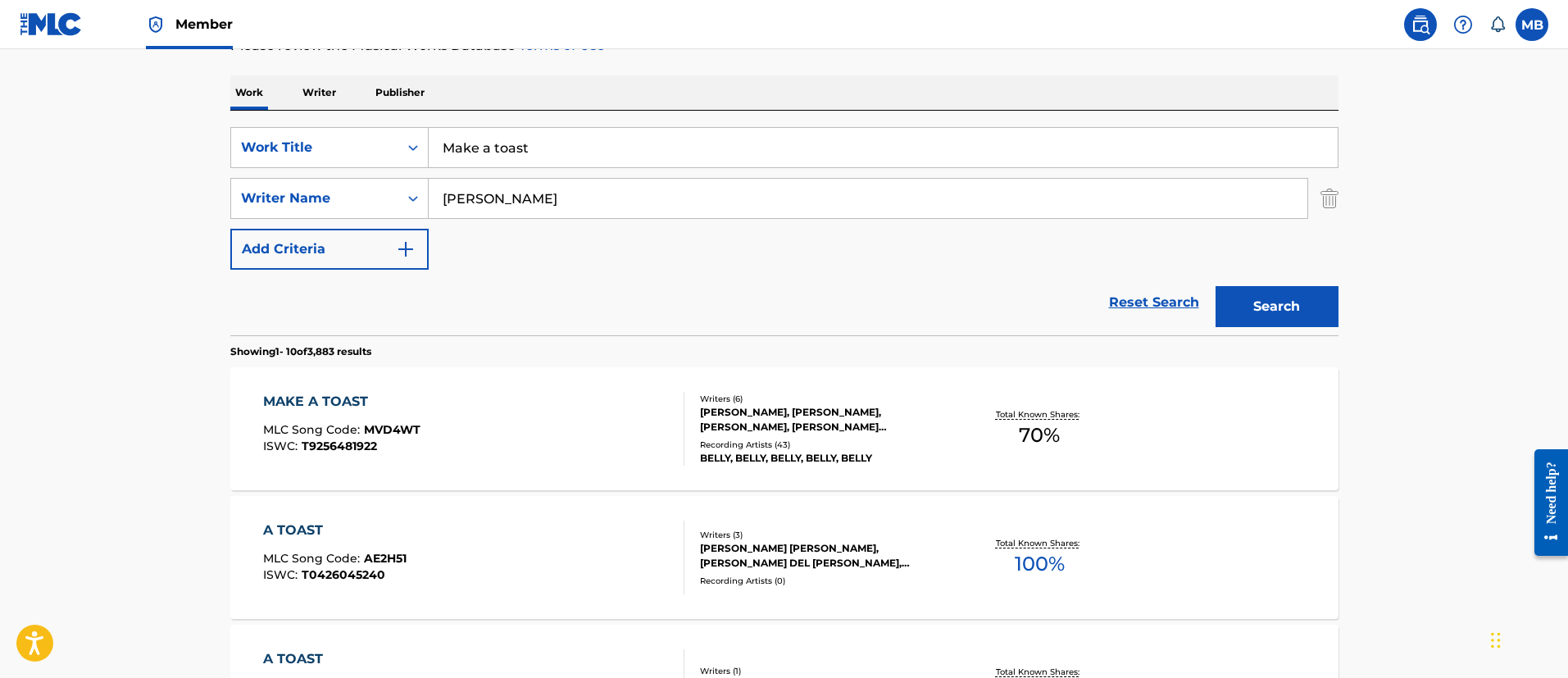
drag, startPoint x: 578, startPoint y: 158, endPoint x: 430, endPoint y: 133, distance: 150.1
click at [431, 136] on input "Make a toast" at bounding box center [883, 147] width 909 height 39
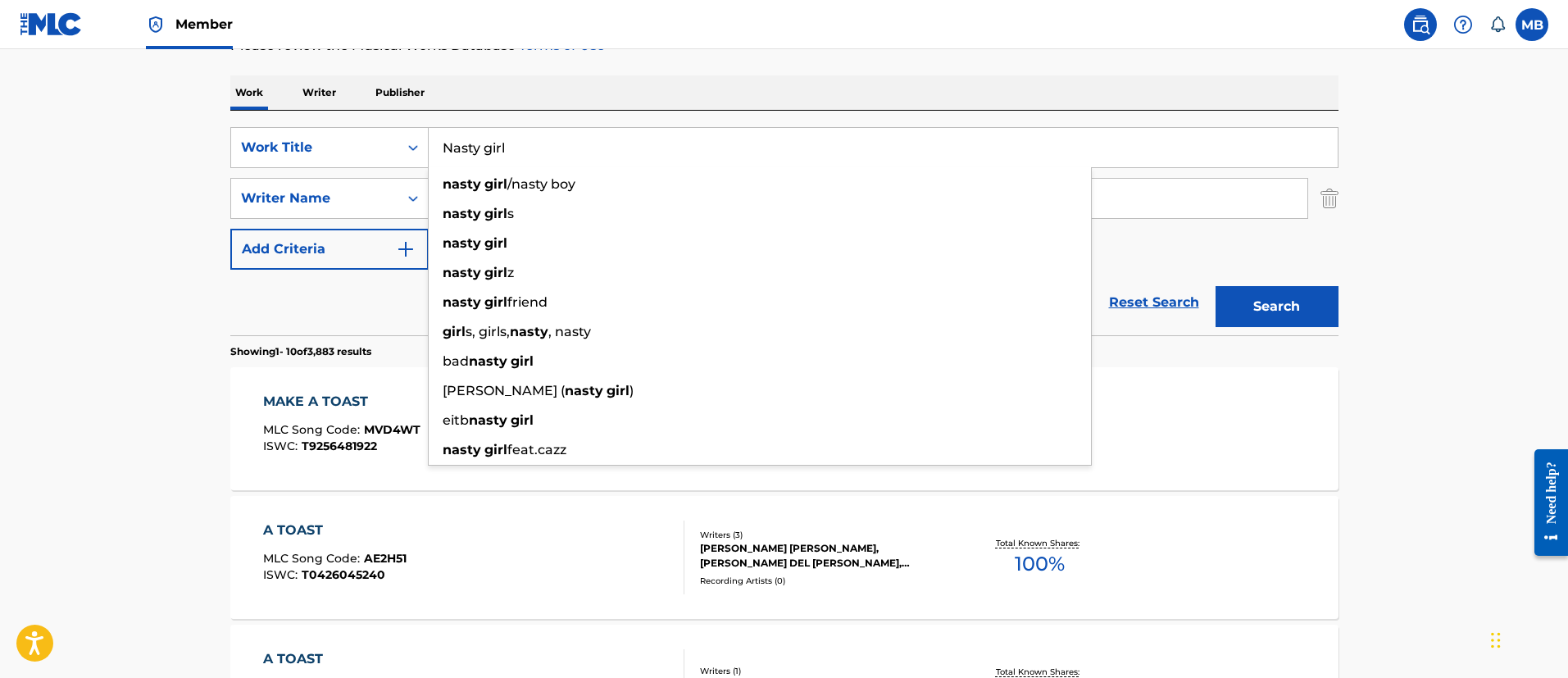
type input "Nasty girl"
click at [1215, 286] on button "Search" at bounding box center [1276, 306] width 123 height 41
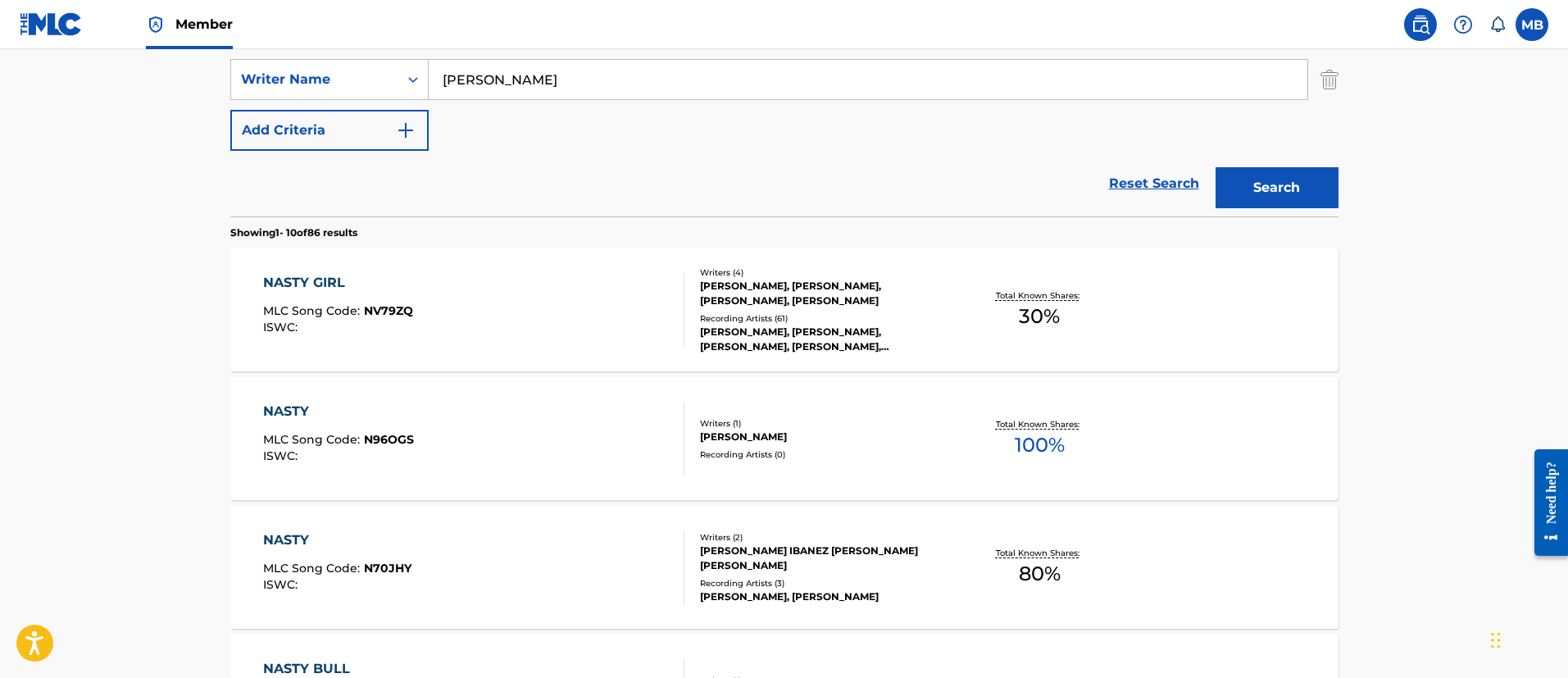
scroll to position [360, 0]
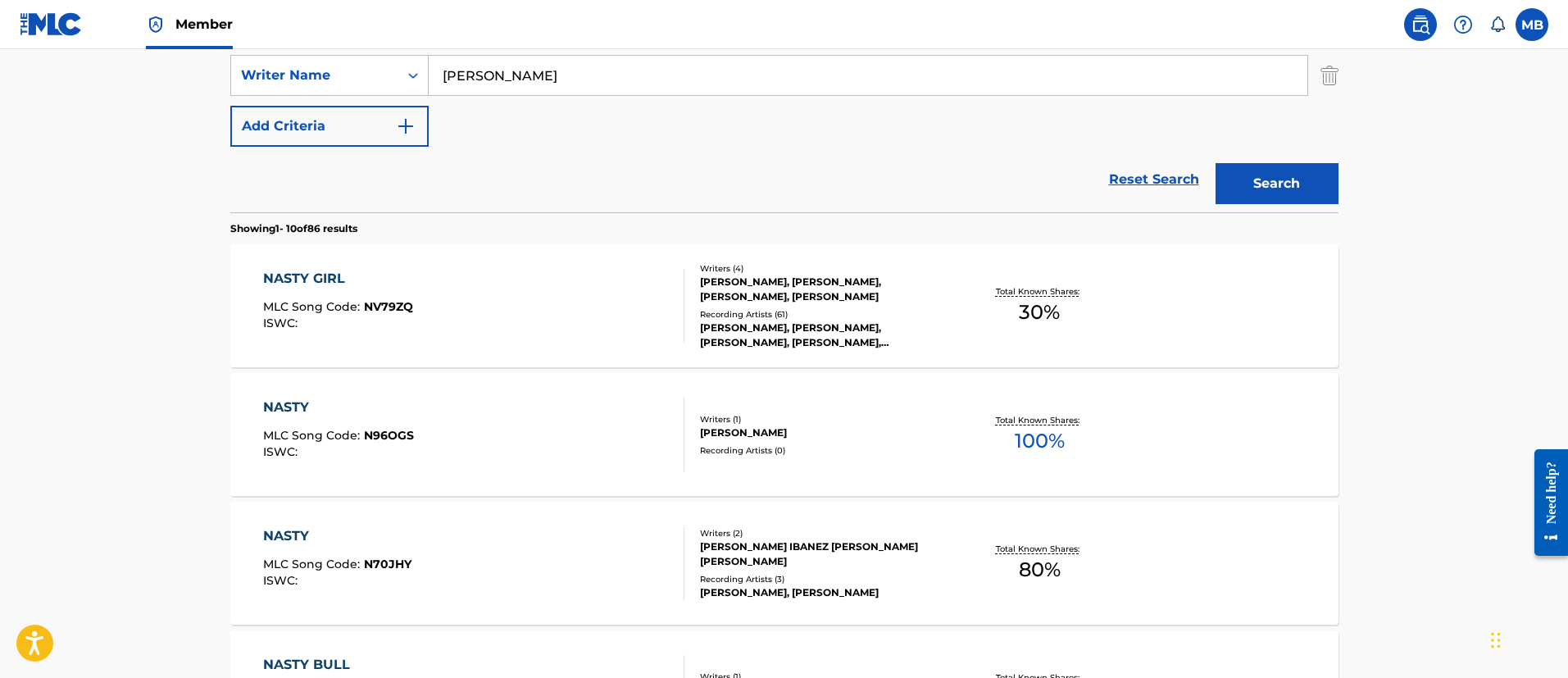
click at [463, 289] on div "NASTY GIRL MLC Song Code : NV79ZQ ISWC :" at bounding box center [473, 305] width 421 height 73
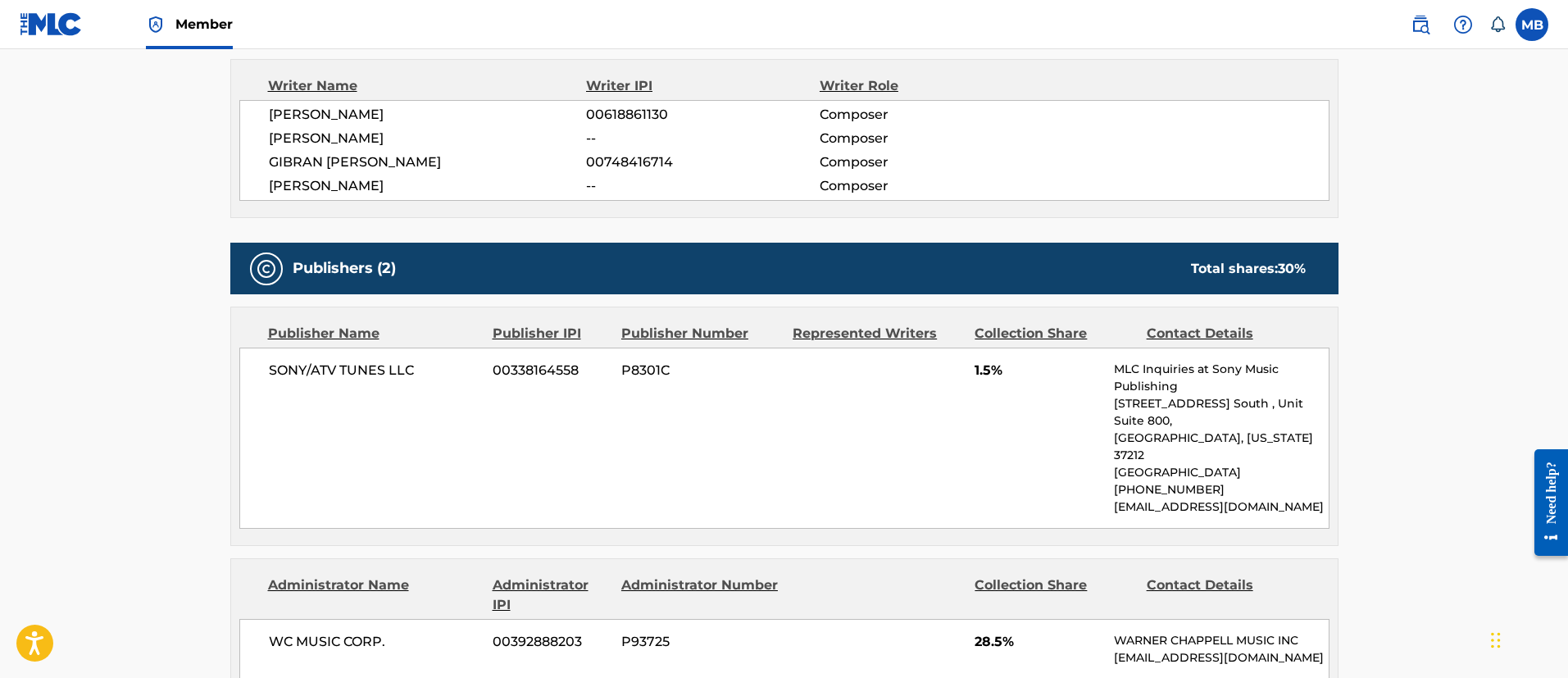
scroll to position [123, 0]
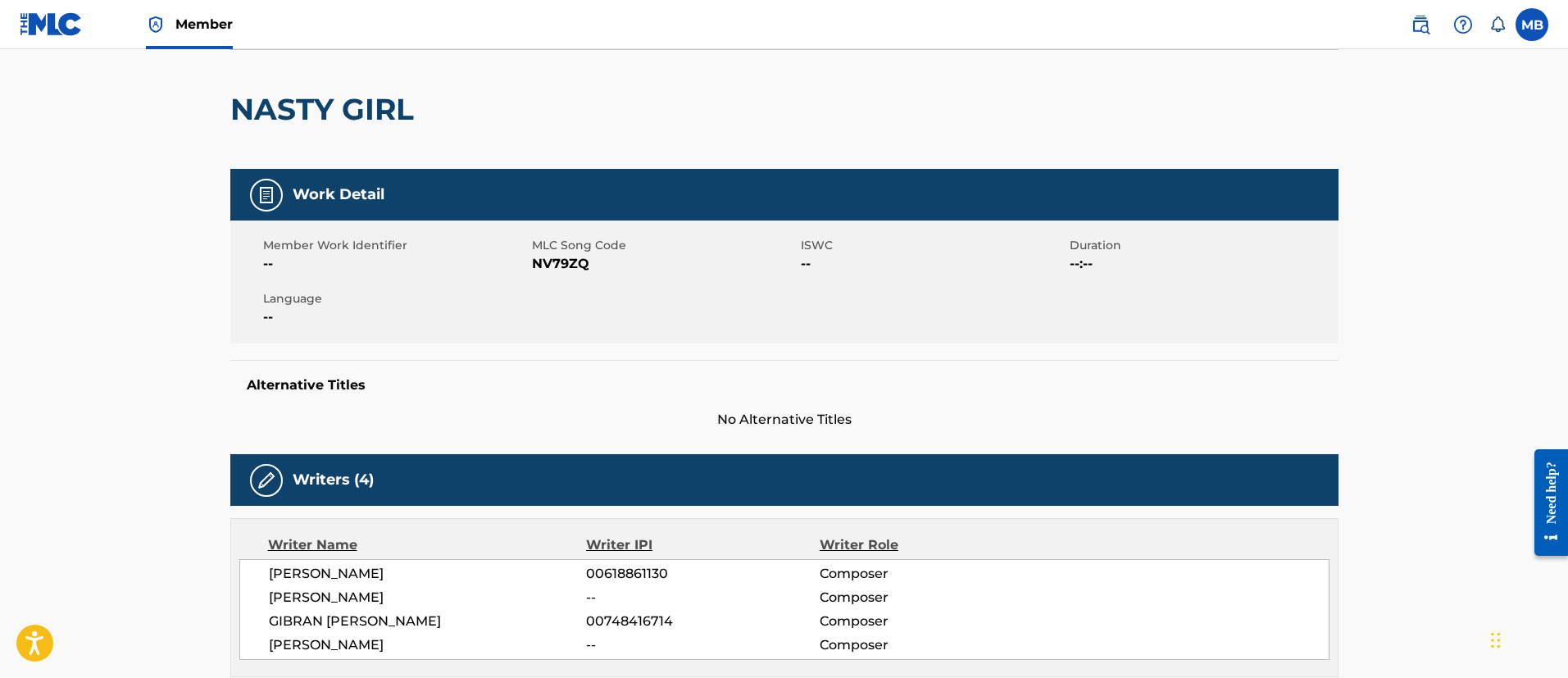
click at [547, 271] on span "NV79ZQ" at bounding box center [664, 264] width 264 height 20
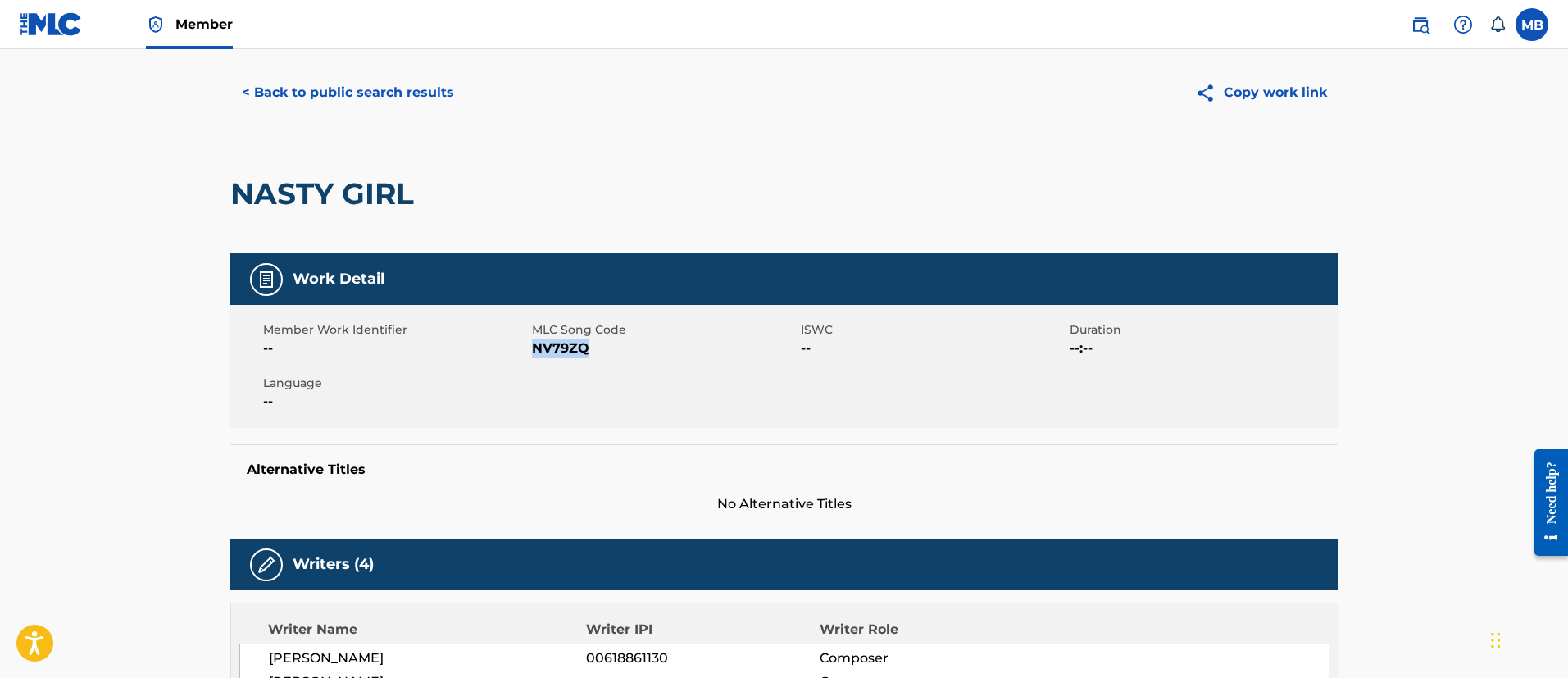
scroll to position [0, 0]
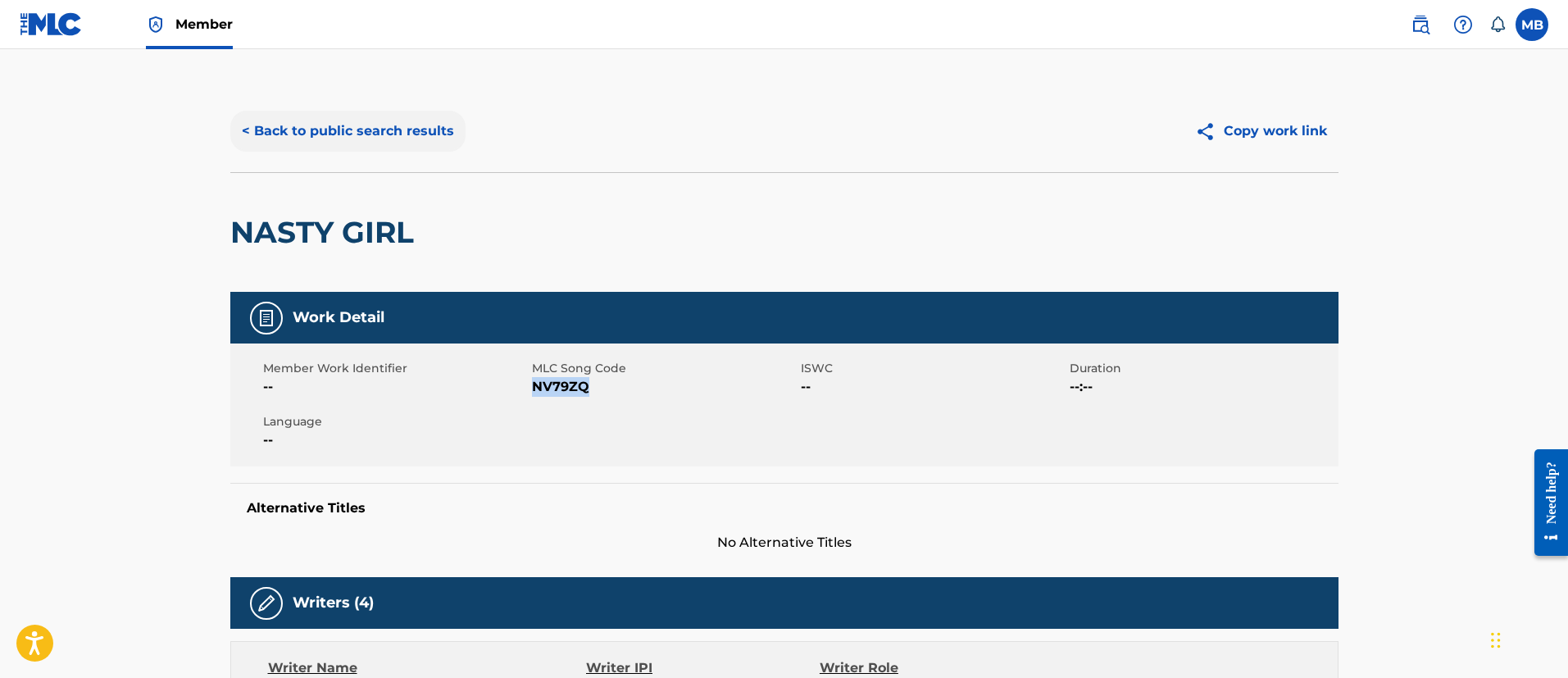
click at [393, 131] on button "< Back to public search results" at bounding box center [348, 131] width 235 height 41
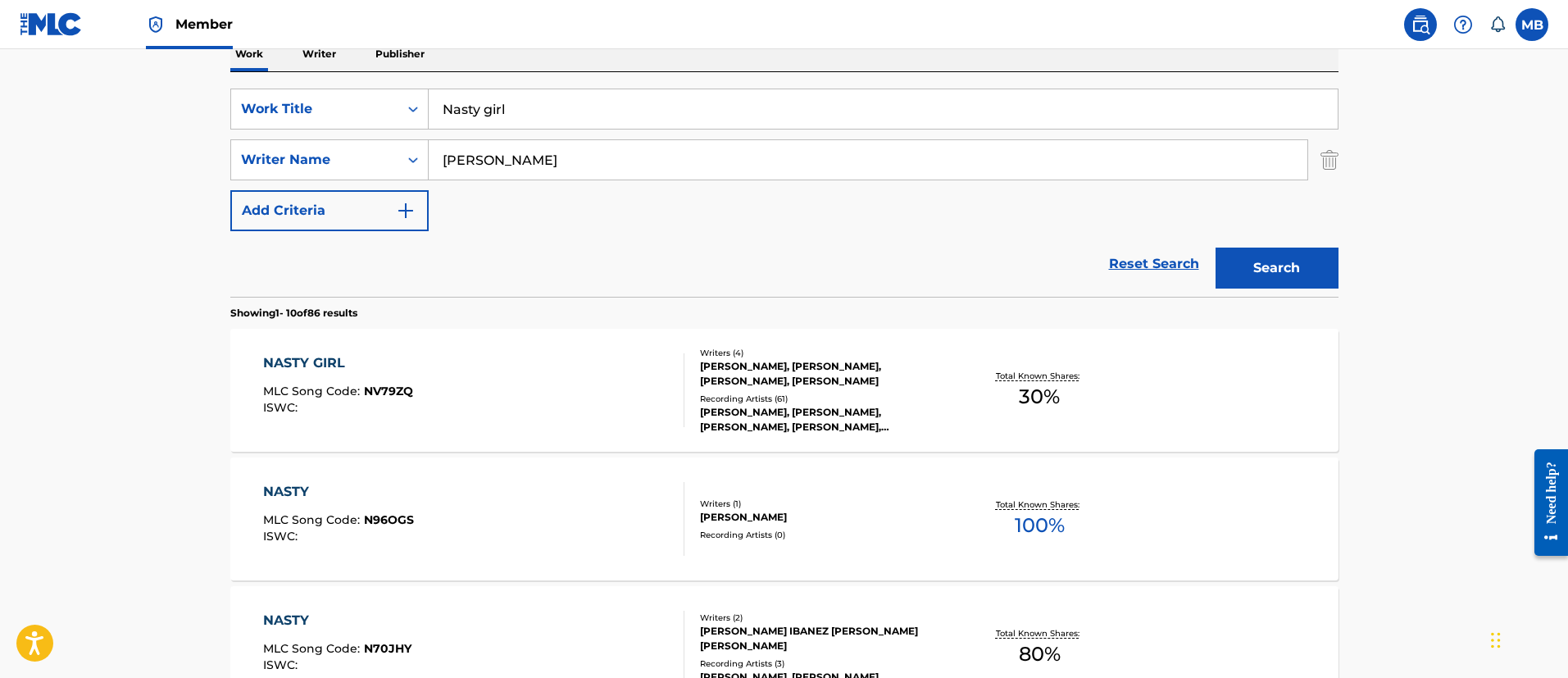
scroll to position [238, 0]
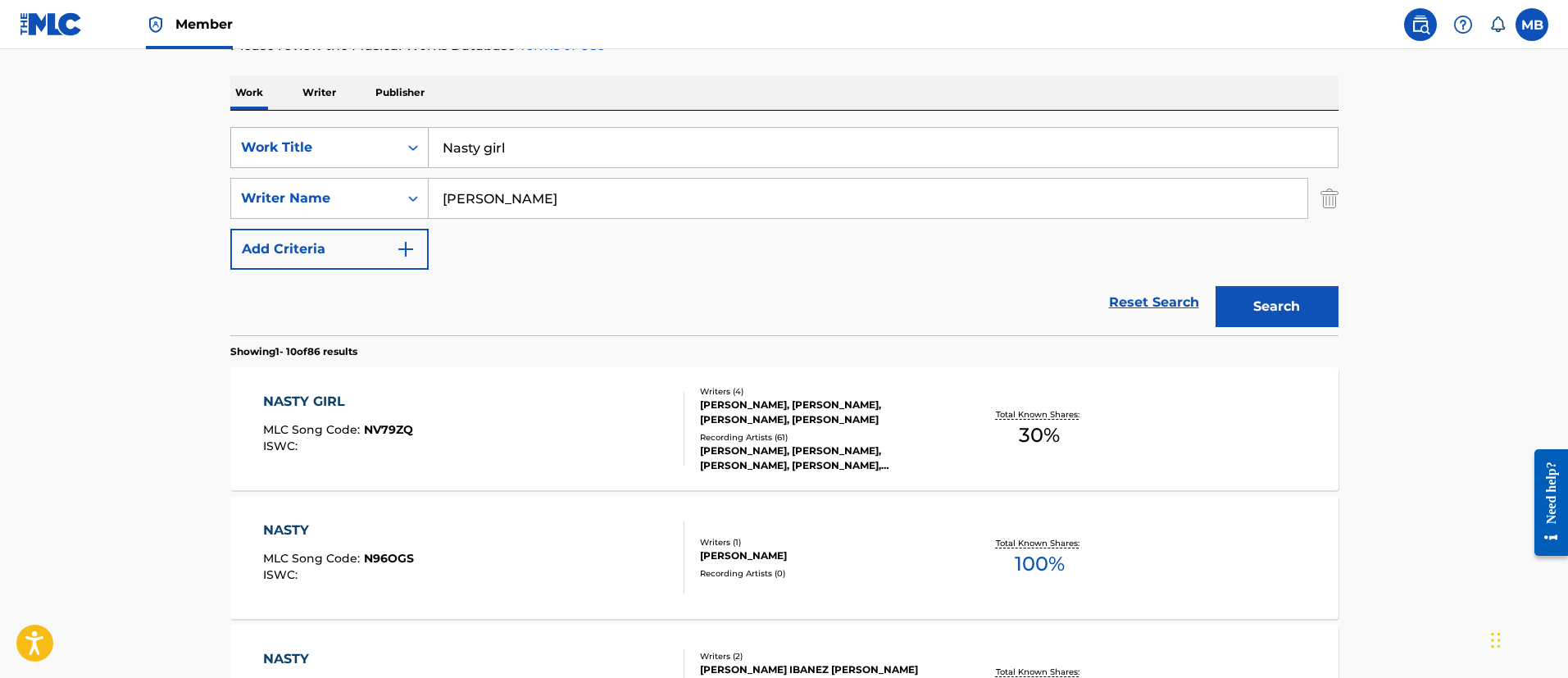
drag, startPoint x: 588, startPoint y: 143, endPoint x: 328, endPoint y: 144, distance: 260.0
click at [339, 144] on div "SearchWithCriteria40a553c9-1bf0-490e-8c6d-ff8c4f4028f2 Work Title Nasty girl" at bounding box center [784, 147] width 1108 height 41
paste input "Cómodo Eladio Carrión"
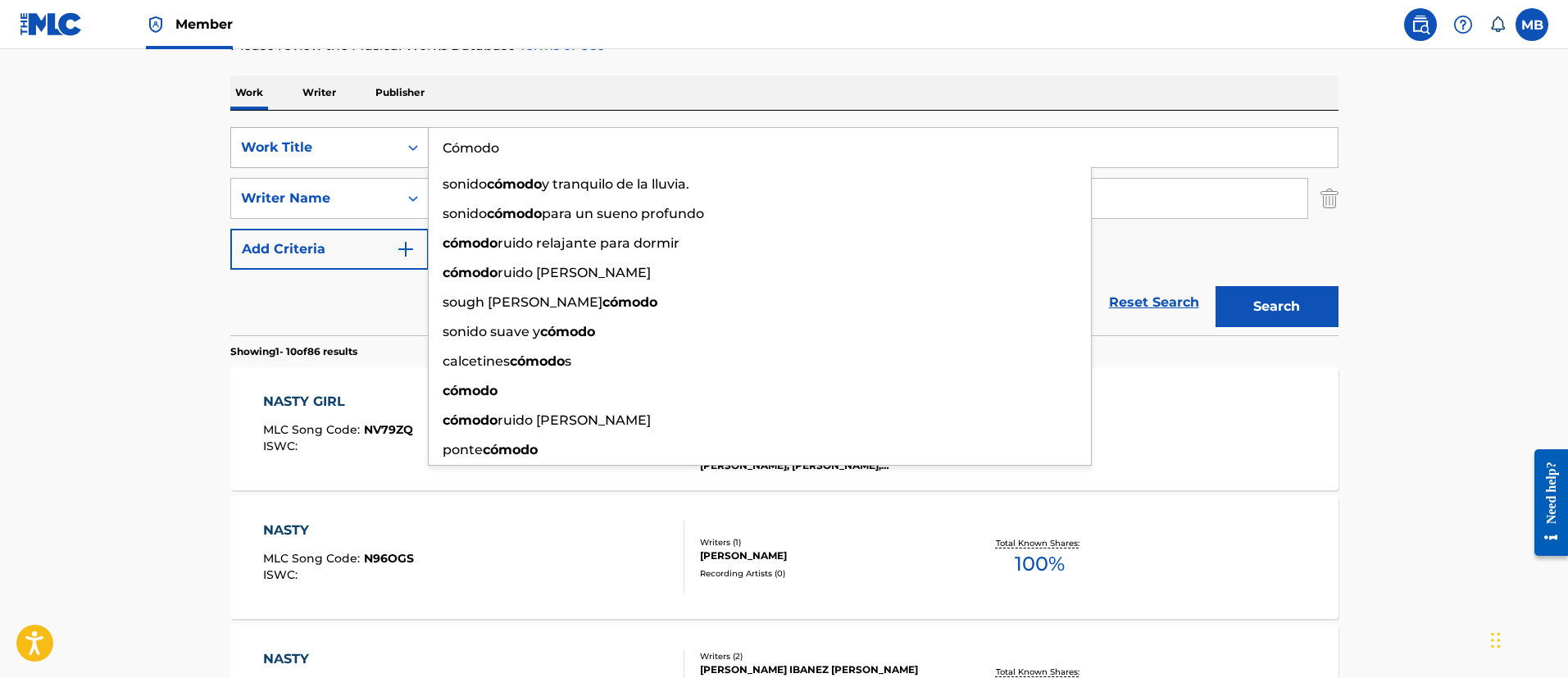
type input "Cómodo"
click at [1215, 286] on button "Search" at bounding box center [1276, 306] width 123 height 41
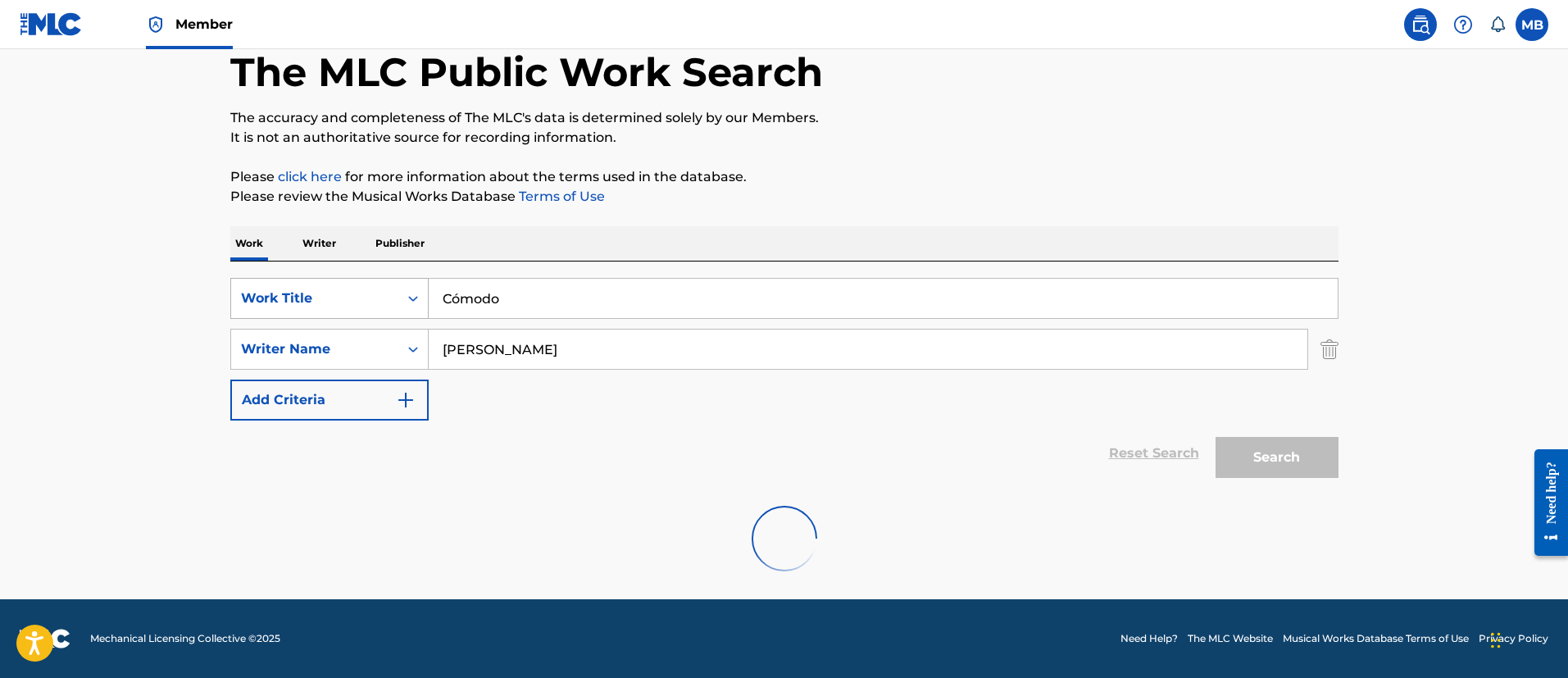
scroll to position [213, 0]
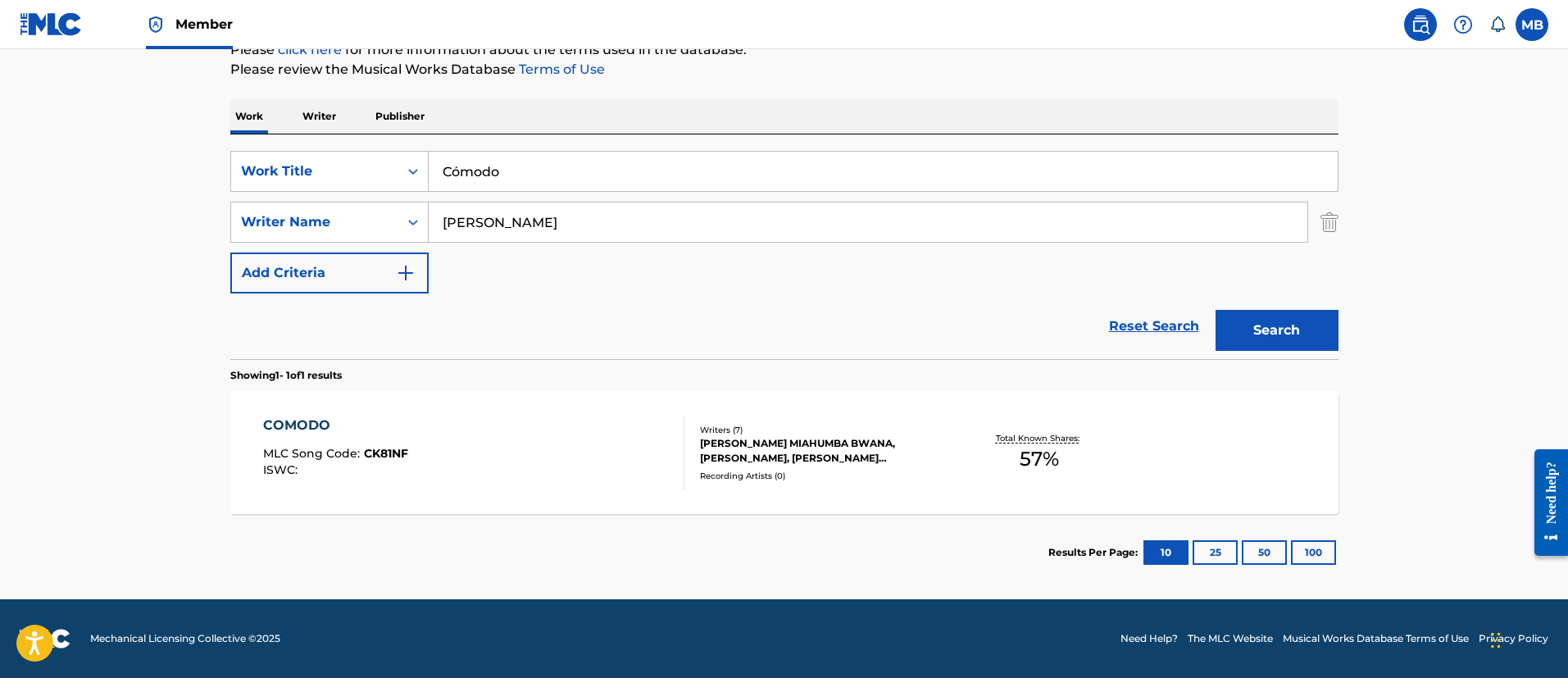
click at [465, 175] on input "Cómodo" at bounding box center [883, 171] width 909 height 39
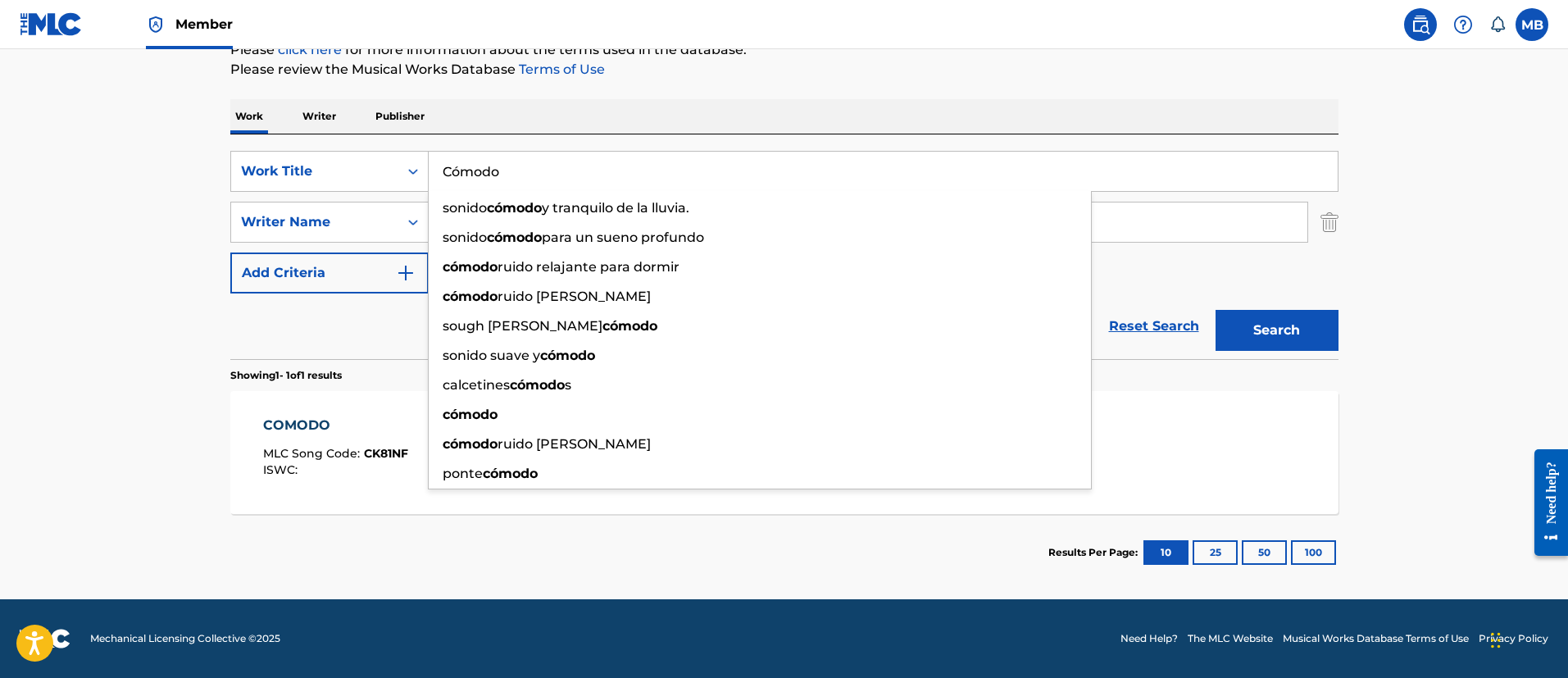
click at [367, 442] on div "COMODO MLC Song Code : CK81NF ISWC :" at bounding box center [335, 452] width 145 height 73
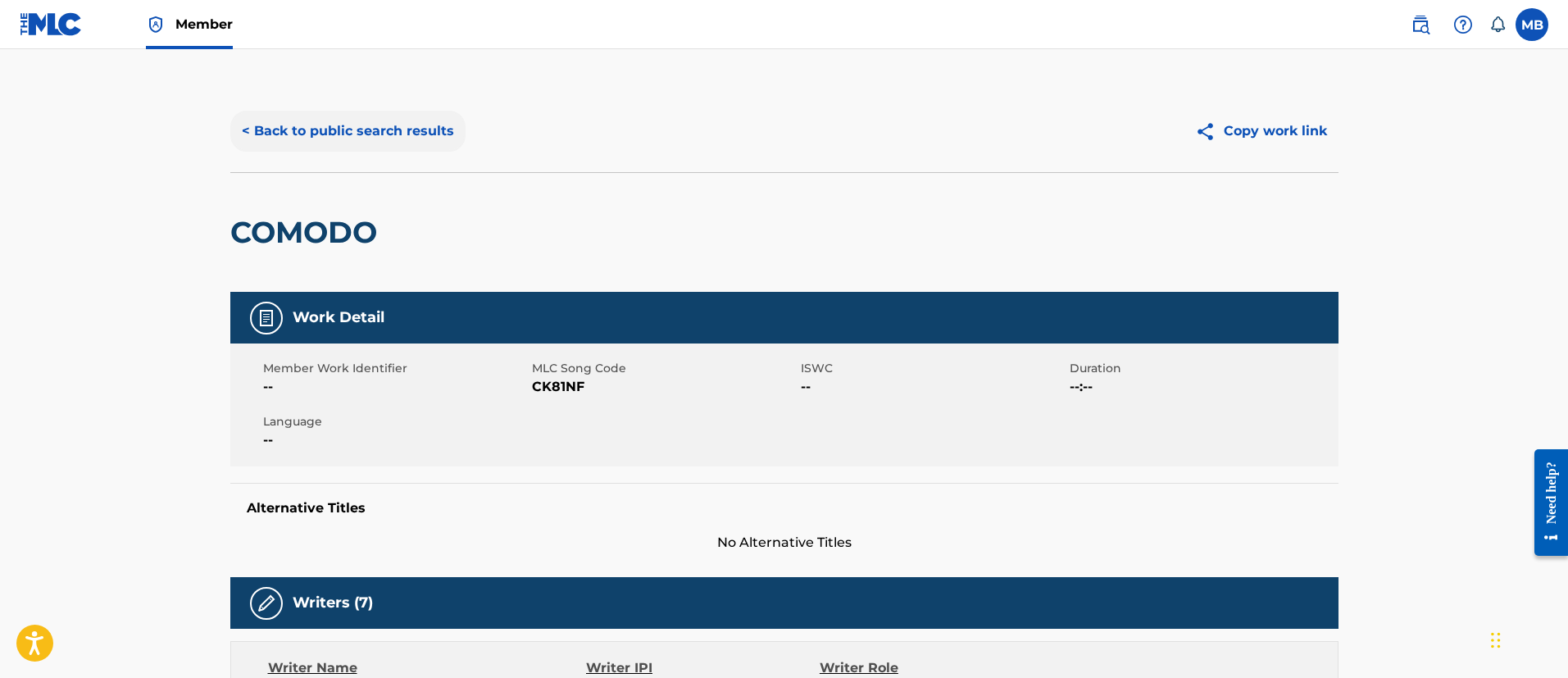
click at [381, 144] on button "< Back to public search results" at bounding box center [348, 131] width 235 height 41
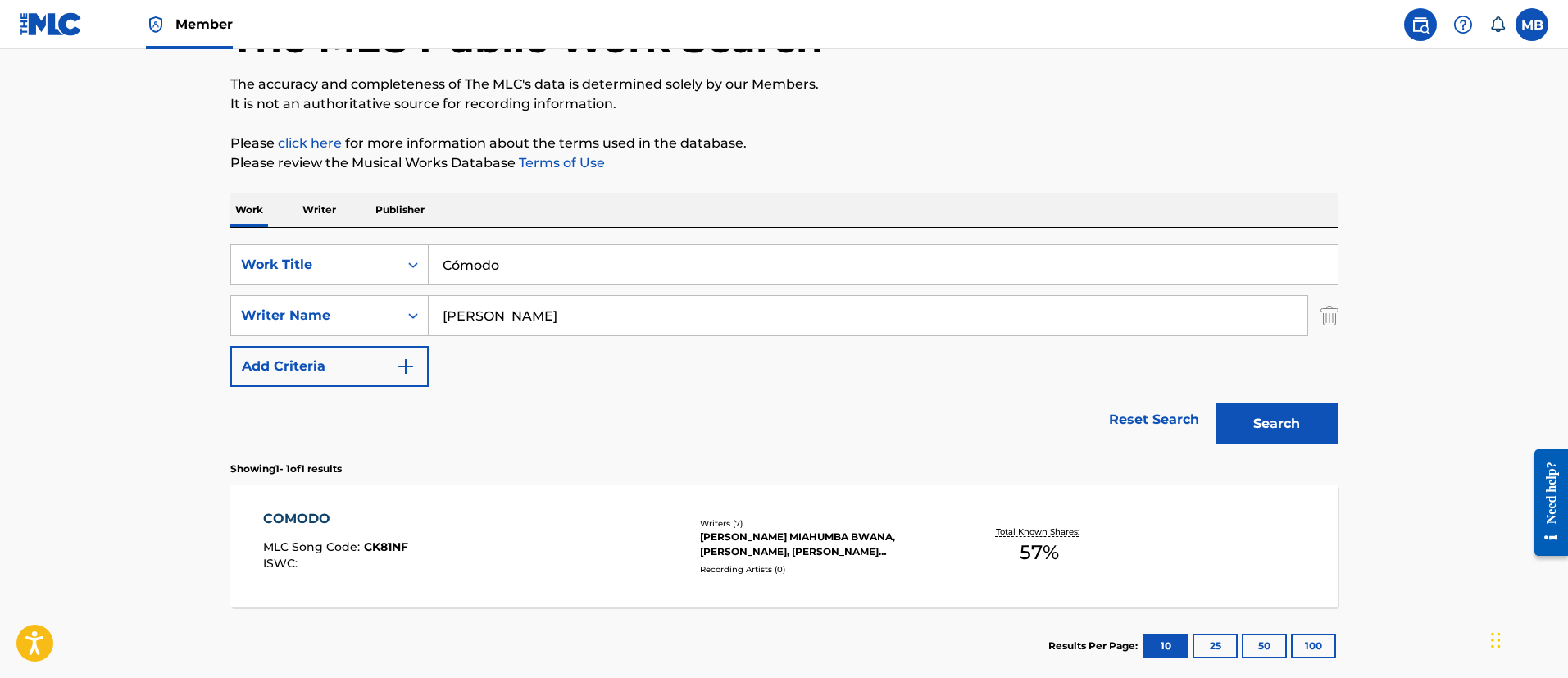
drag, startPoint x: 534, startPoint y: 269, endPoint x: 247, endPoint y: 223, distance: 290.7
click at [248, 230] on div "SearchWithCriteria40a553c9-1bf0-490e-8c6d-ff8c4f4028f2 Work Title Cómodo Search…" at bounding box center [784, 339] width 1108 height 224
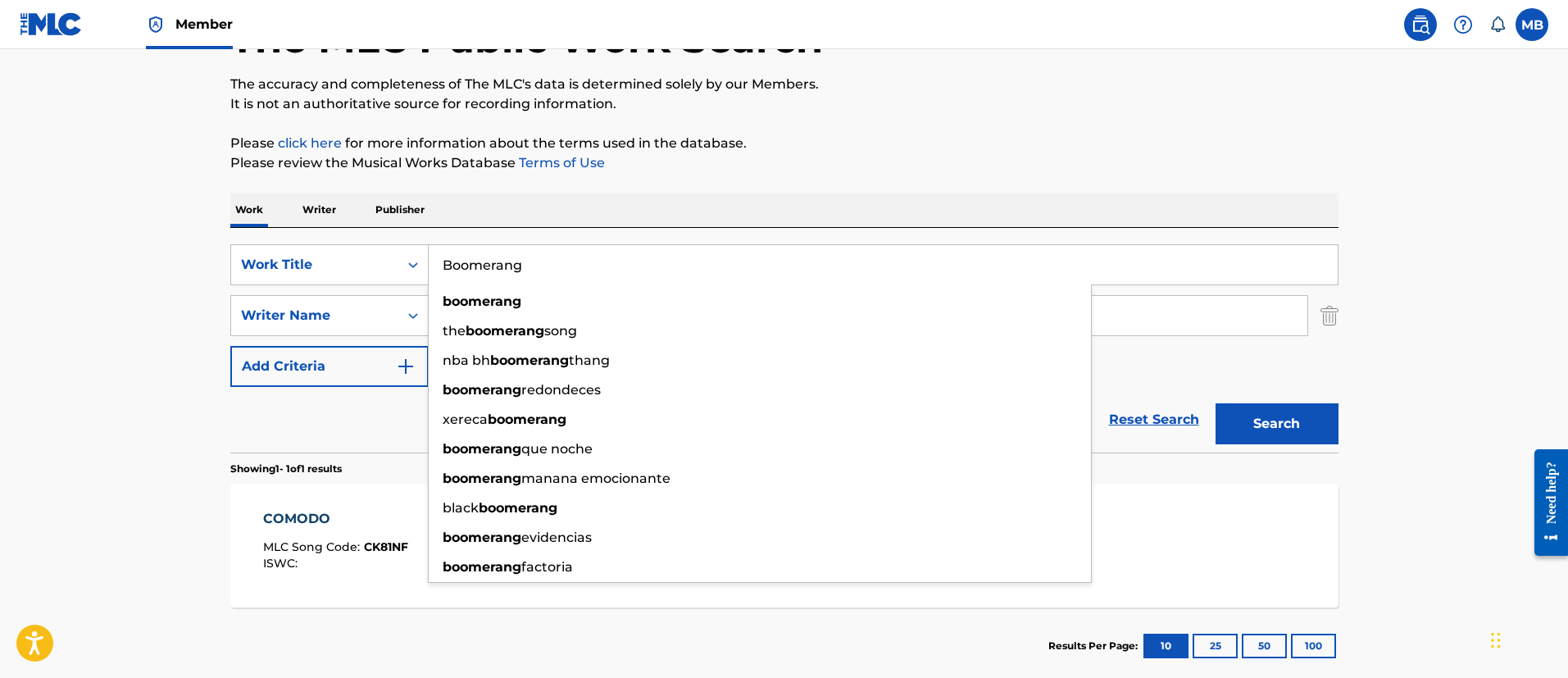
type input "Boomerang"
click at [1215, 403] on button "Search" at bounding box center [1276, 423] width 123 height 41
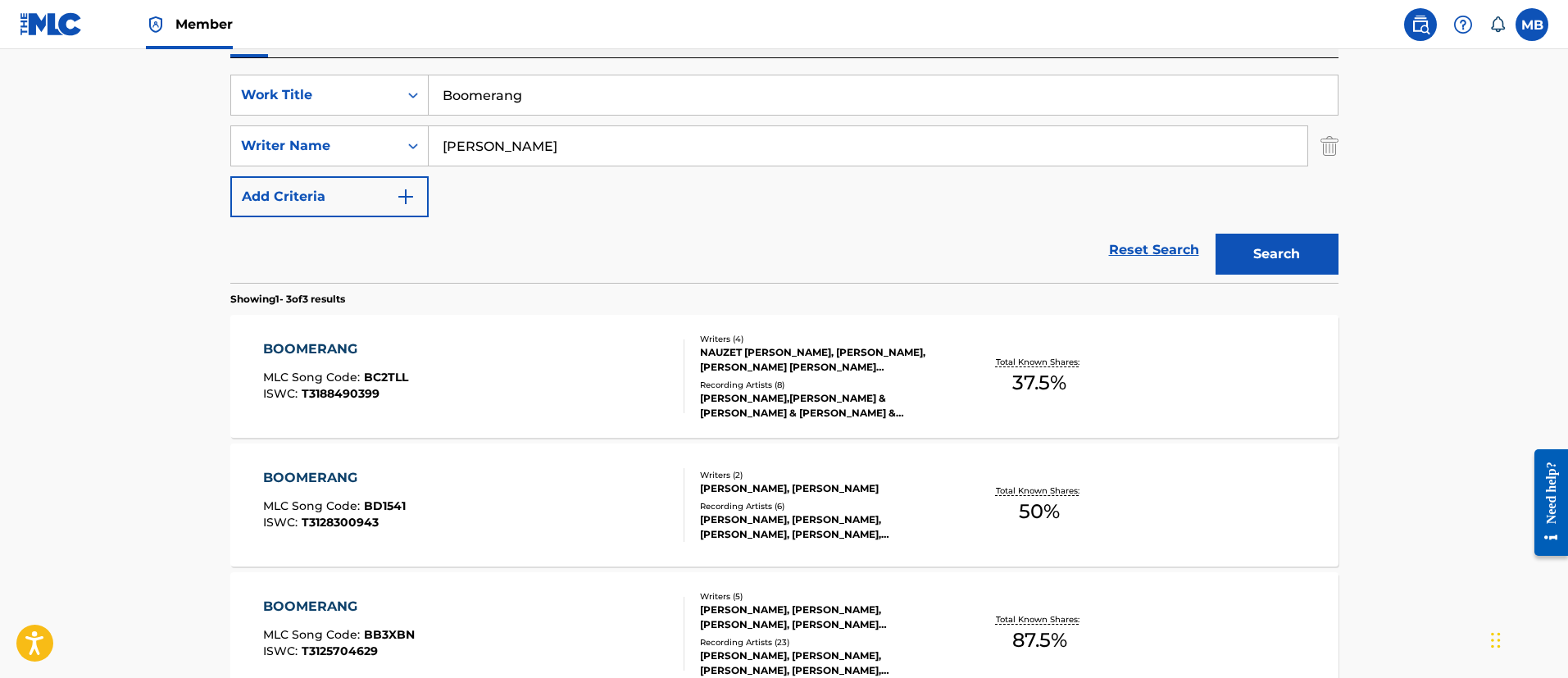
scroll to position [471, 0]
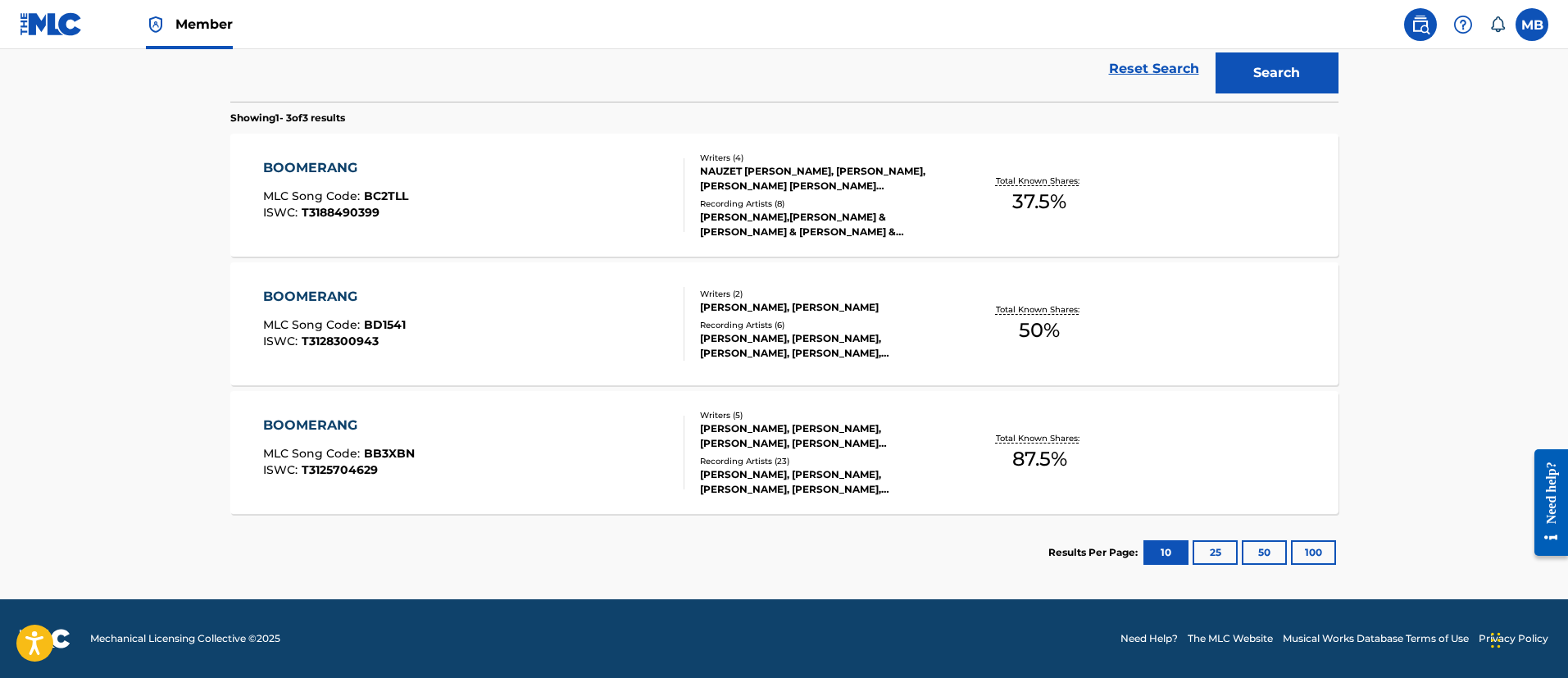
click at [516, 442] on div "BOOMERANG MLC Song Code : BB3XBN ISWC : T3125704629" at bounding box center [473, 452] width 421 height 73
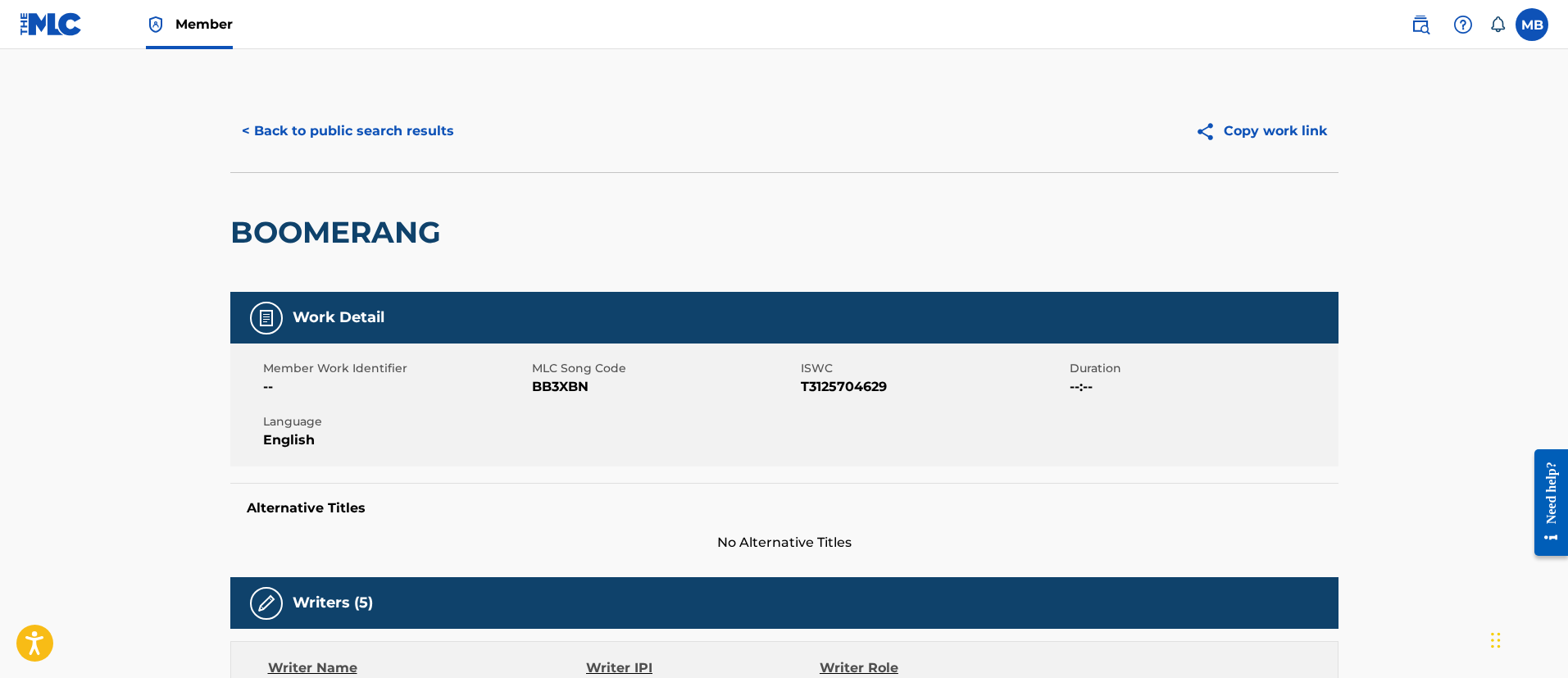
click at [569, 402] on div "Member Work Identifier -- MLC Song Code BB3XBN ISWC T3125704629 Duration --:-- …" at bounding box center [784, 404] width 1108 height 123
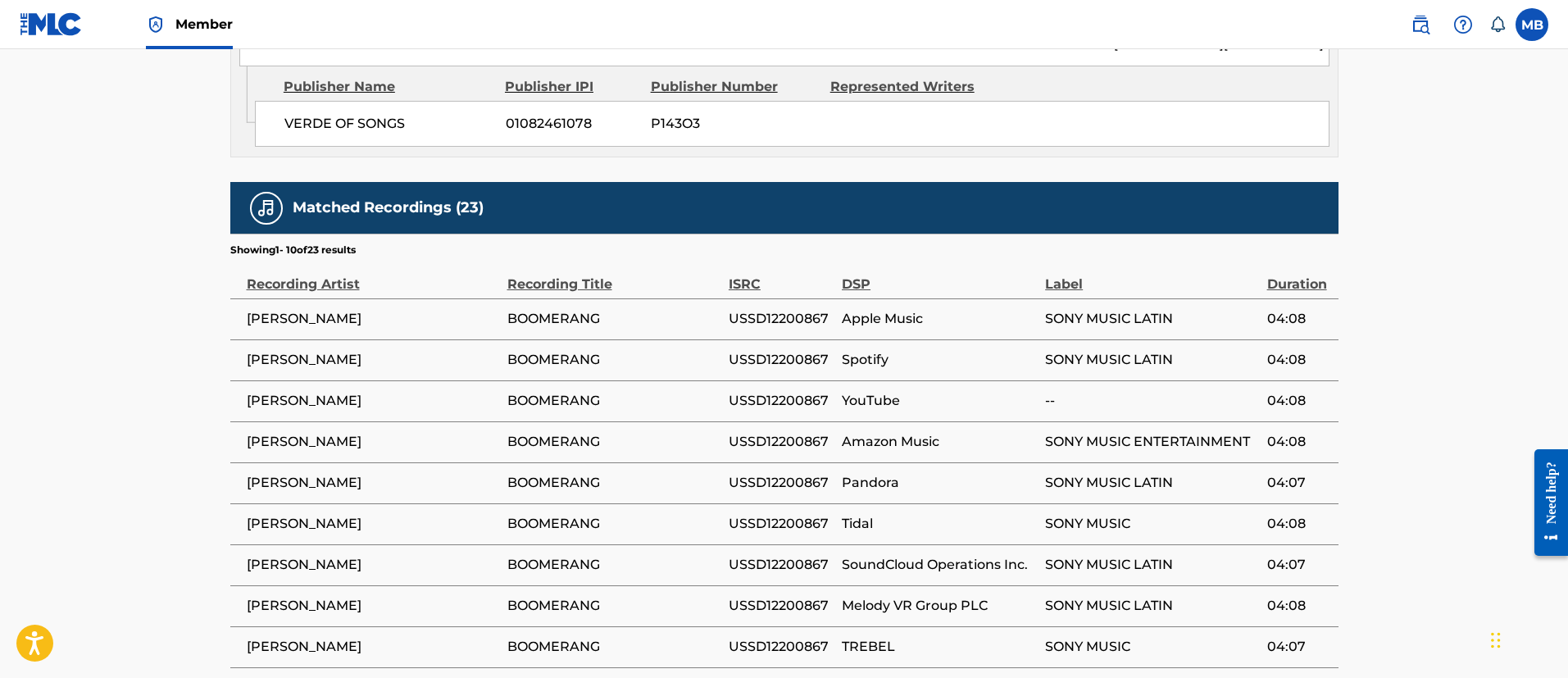
scroll to position [1768, 0]
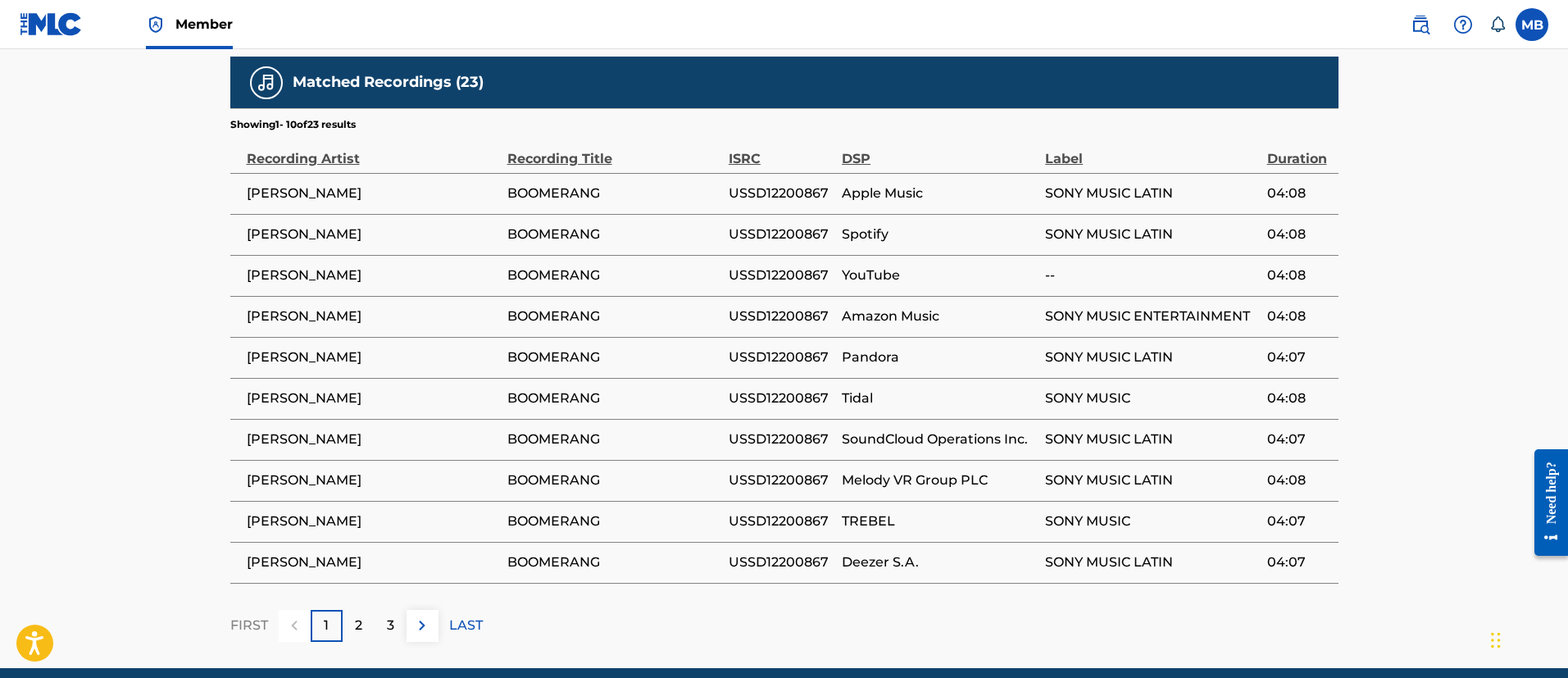
click at [323, 389] on span "ROMEO SANTOS" at bounding box center [373, 399] width 253 height 20
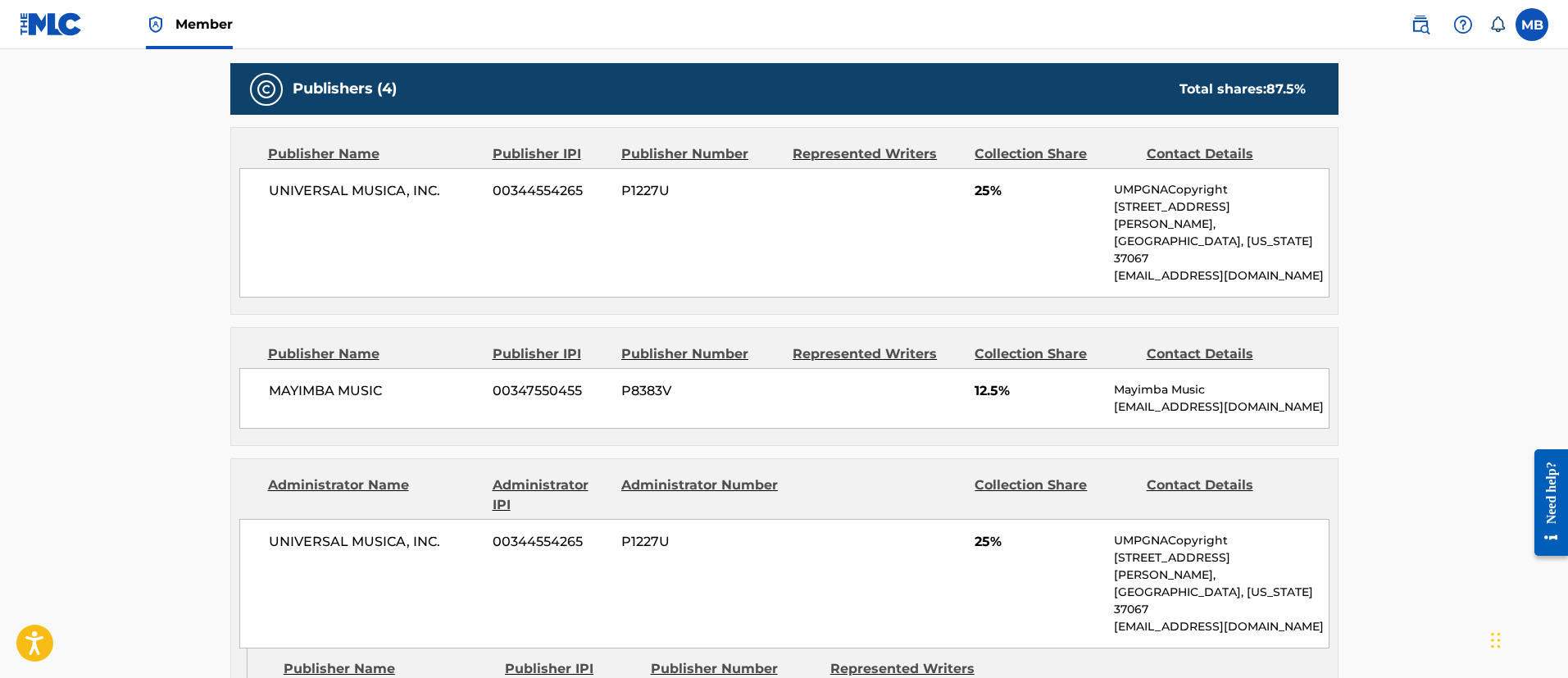
scroll to position [0, 0]
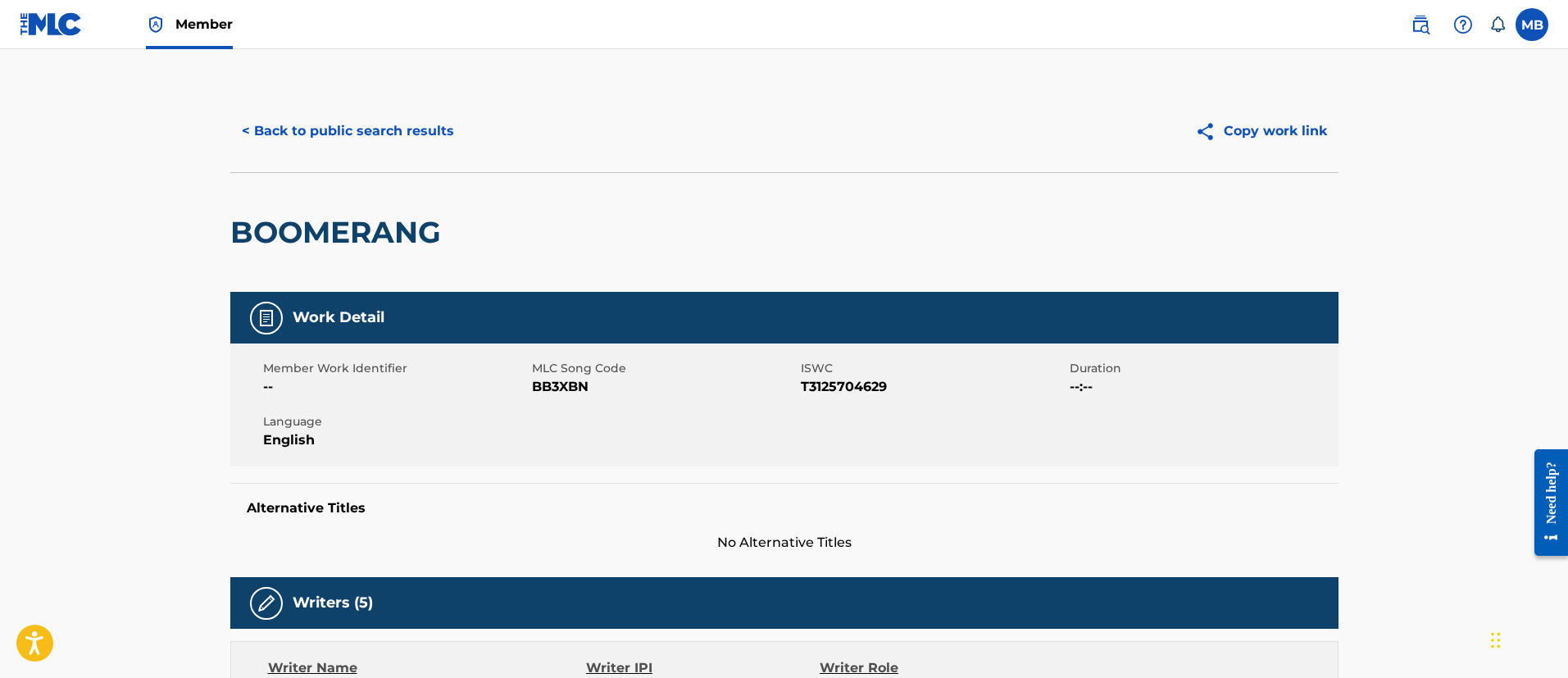
click at [550, 384] on span "BB3XBN" at bounding box center [664, 387] width 264 height 20
click at [369, 142] on button "< Back to public search results" at bounding box center [348, 131] width 235 height 41
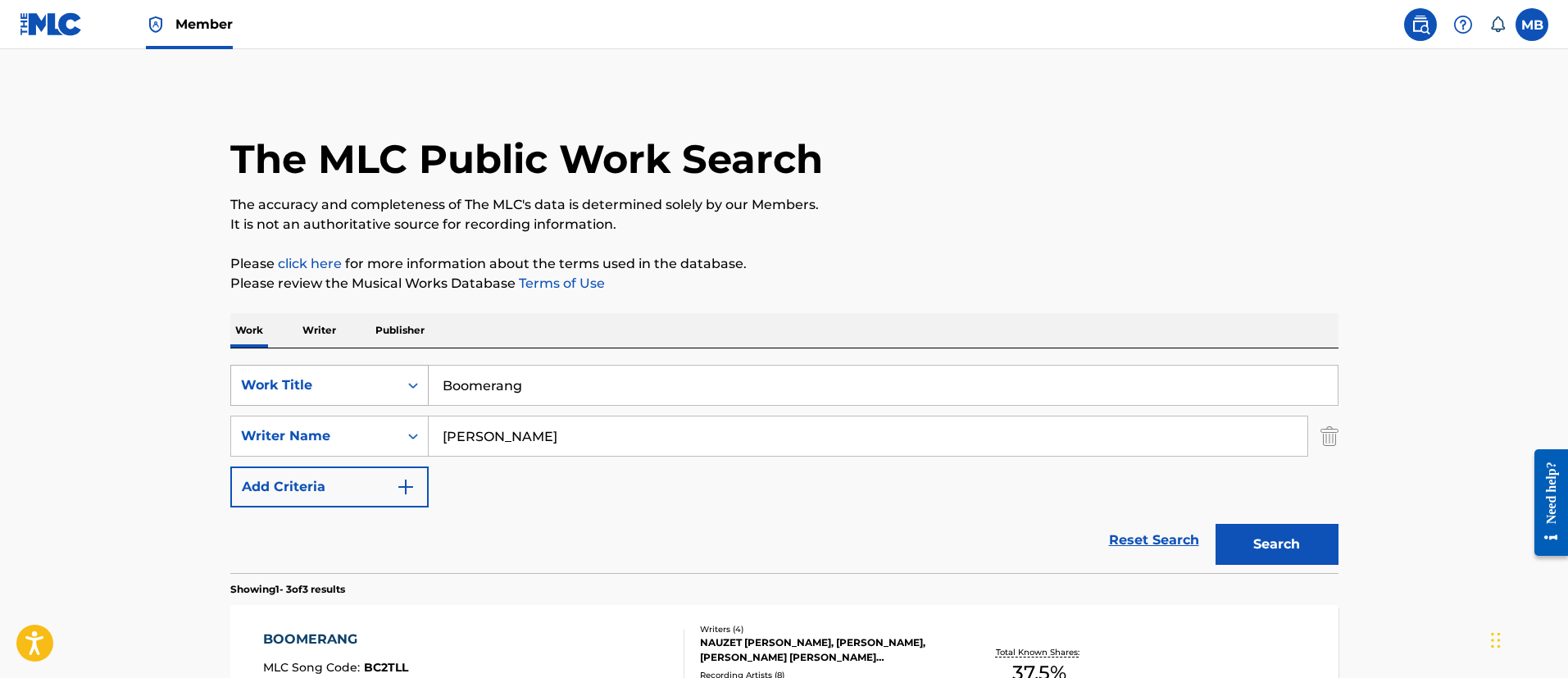
drag, startPoint x: 565, startPoint y: 394, endPoint x: 240, endPoint y: 384, distance: 325.2
click at [244, 384] on div "SearchWithCriteria40a553c9-1bf0-490e-8c6d-ff8c4f4028f2 Work Title Boomerang" at bounding box center [784, 384] width 1108 height 41
paste input "Luchas Mentales"
type input "Luchas Mentales"
click at [1215, 524] on button "Search" at bounding box center [1276, 544] width 123 height 41
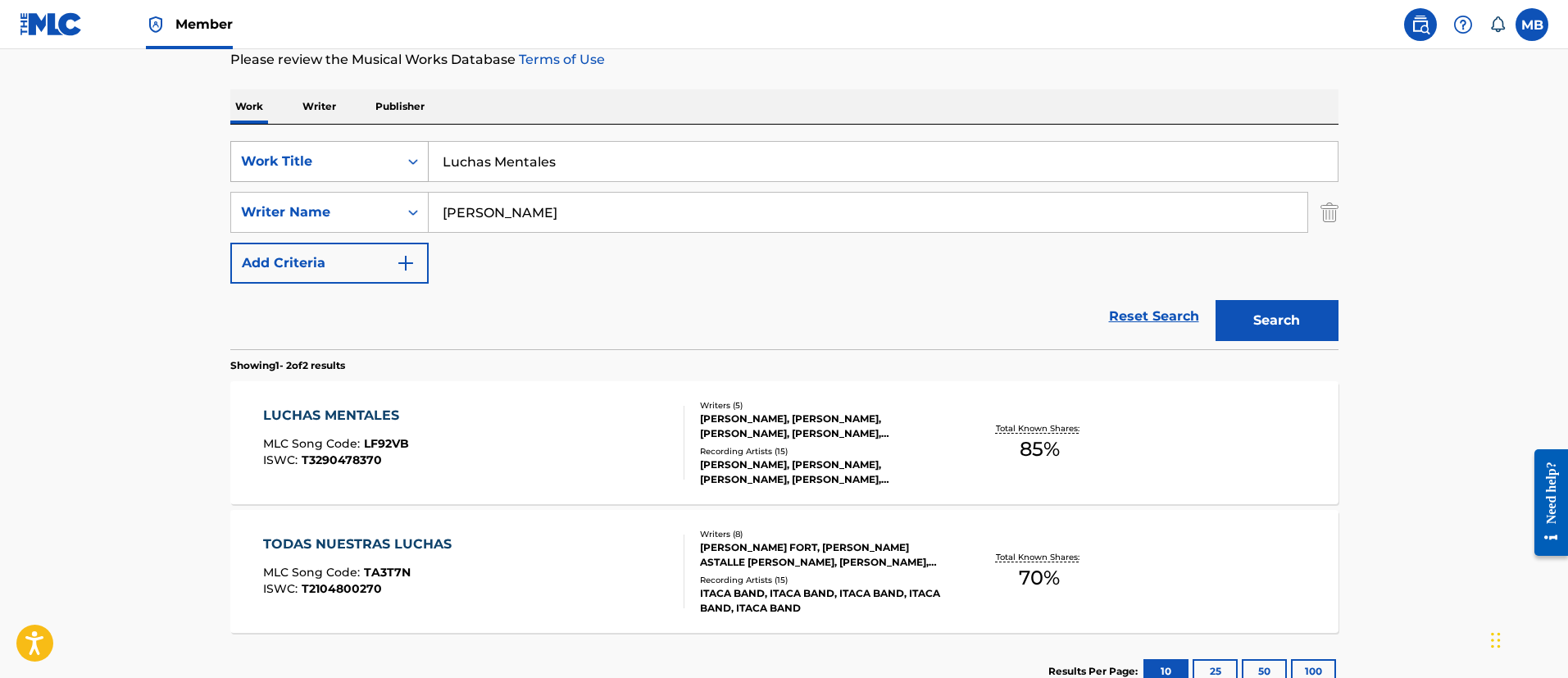
scroll to position [343, 0]
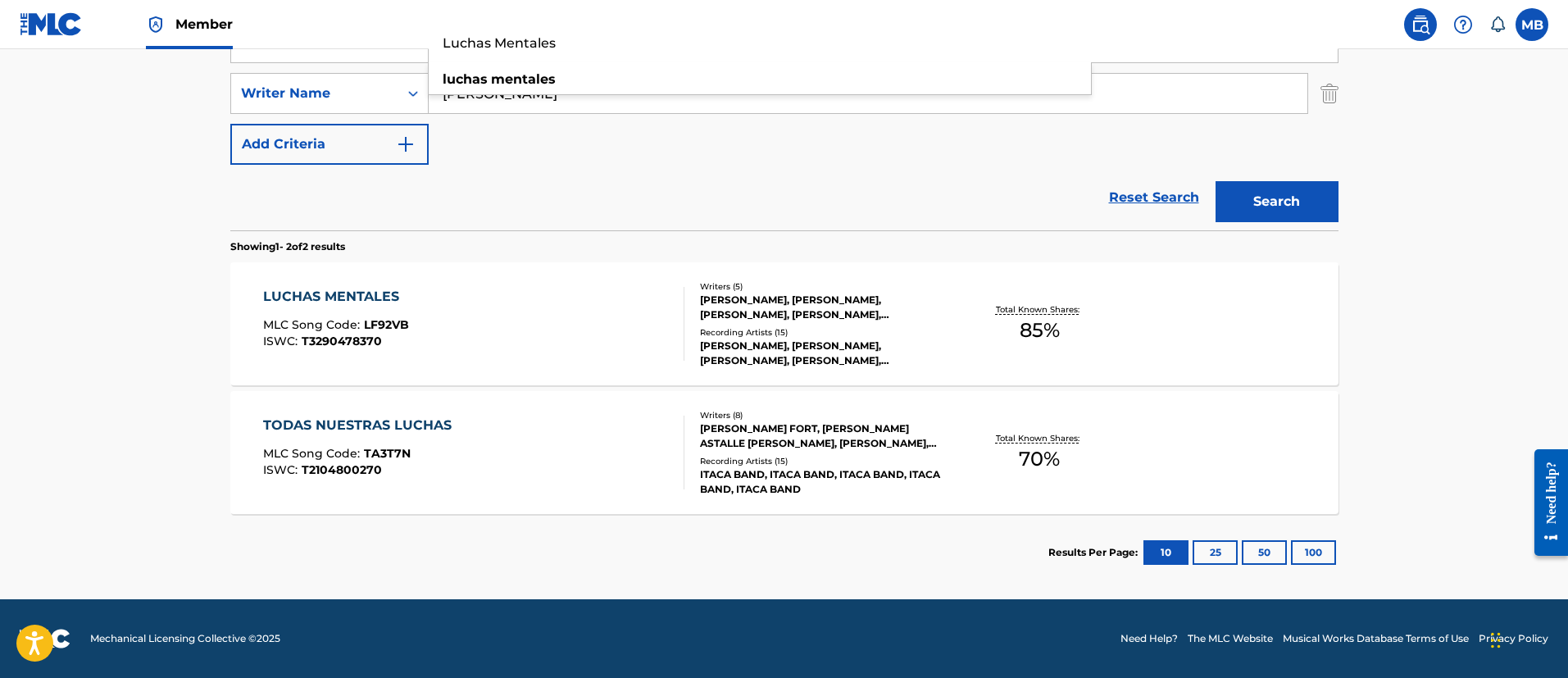
click at [590, 314] on div "LUCHAS MENTALES MLC Song Code : LF92VB ISWC : T3290478370" at bounding box center [473, 324] width 421 height 73
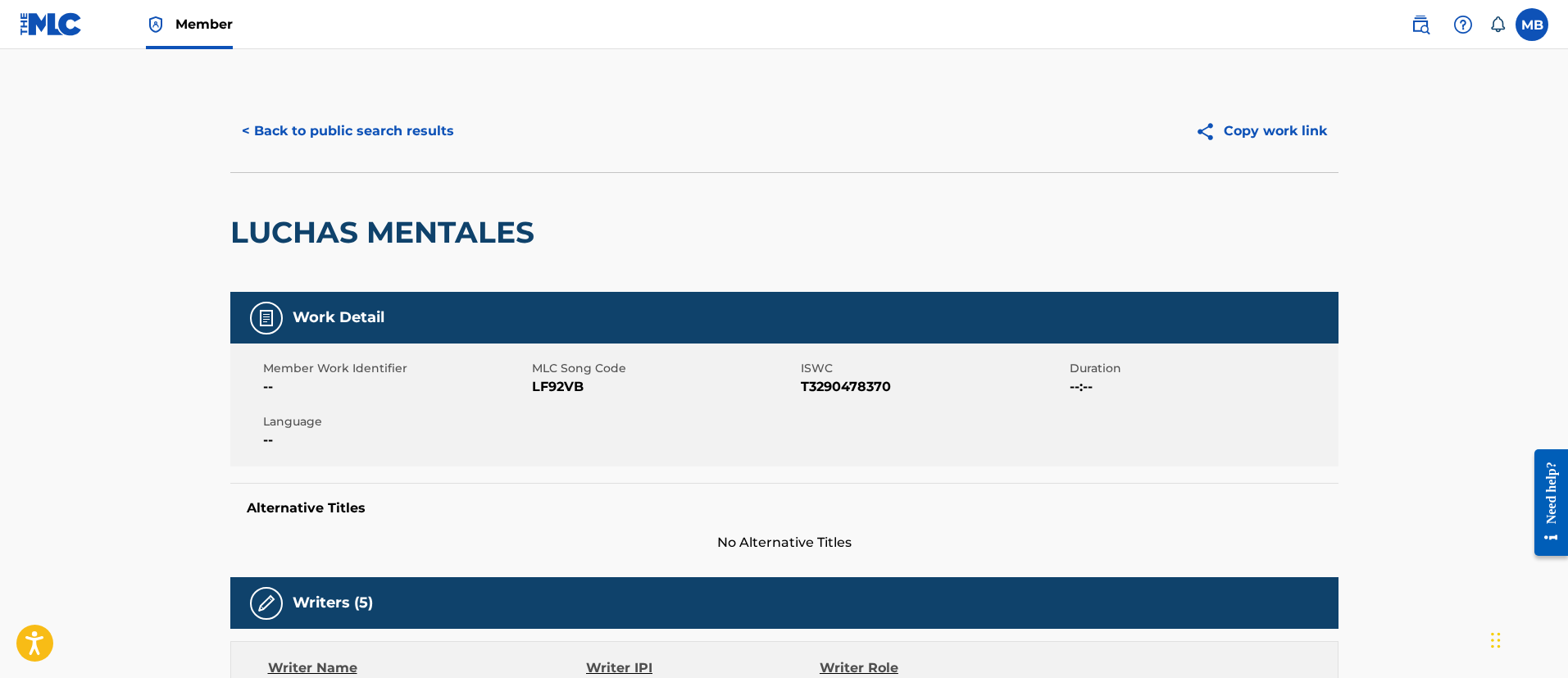
click at [553, 374] on span "MLC Song Code" at bounding box center [664, 368] width 264 height 18
click at [553, 384] on span "LF92VB" at bounding box center [664, 387] width 264 height 20
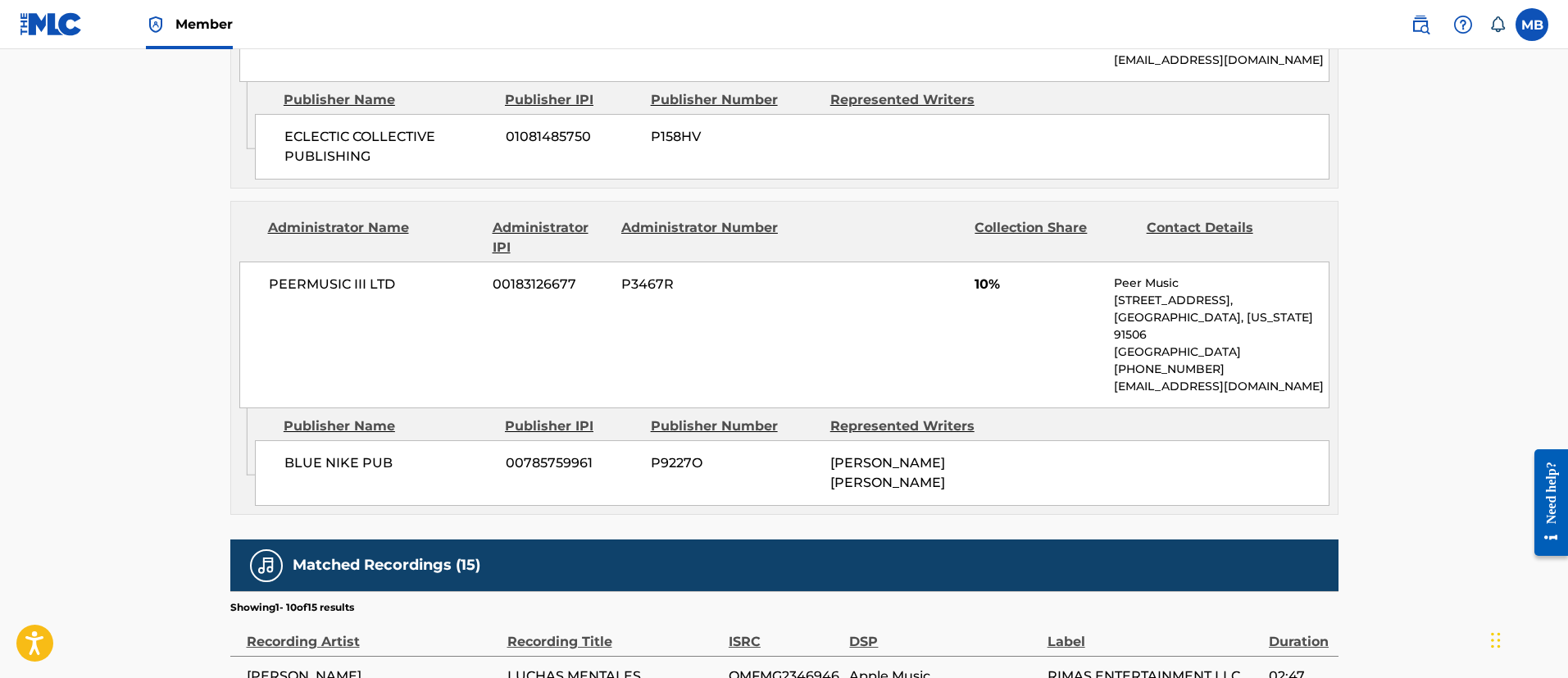
scroll to position [2592, 0]
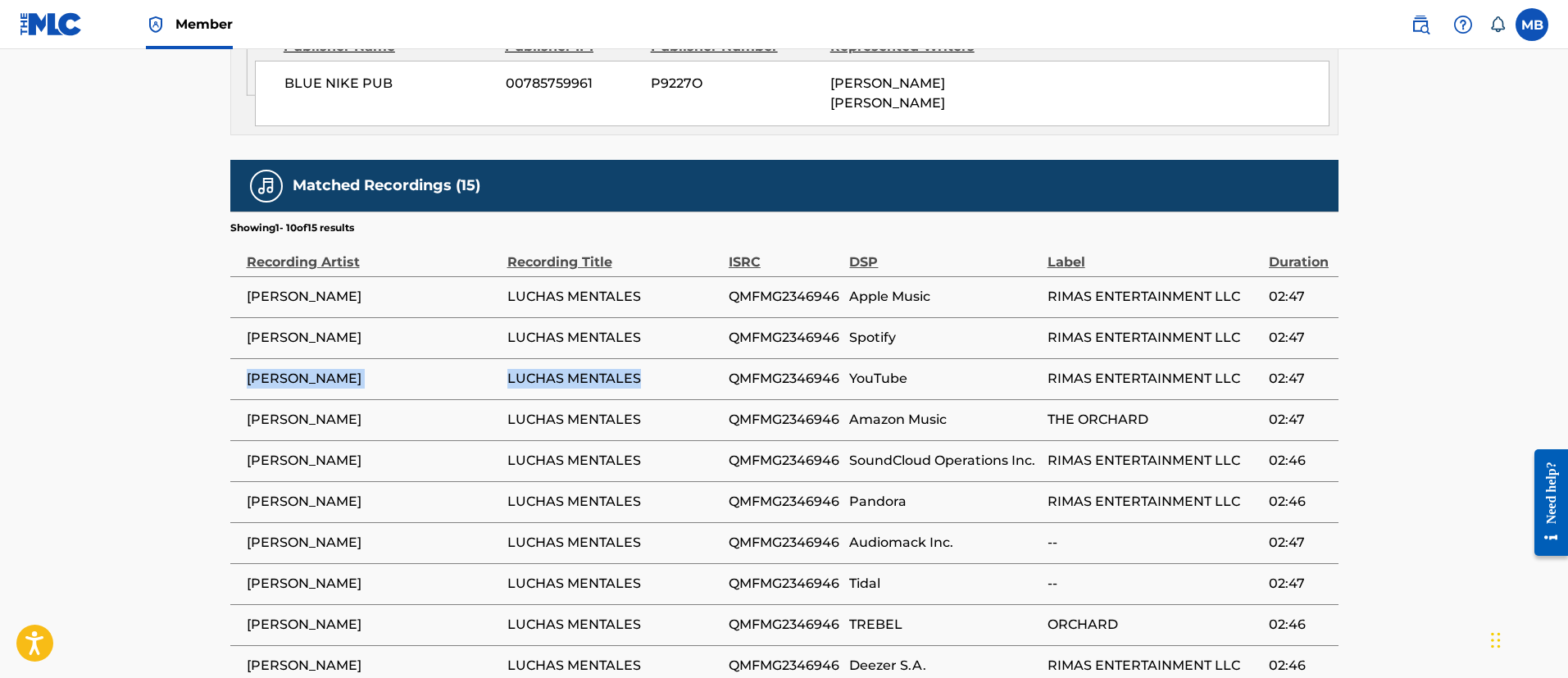
drag, startPoint x: 651, startPoint y: 208, endPoint x: 249, endPoint y: 218, distance: 402.1
click at [249, 358] on tr "ELADIO CARRIÓN LUCHAS MENTALES QMFMG2346946 YouTube RIMAS ENTERTAINMENT LLC 02:…" at bounding box center [784, 378] width 1108 height 41
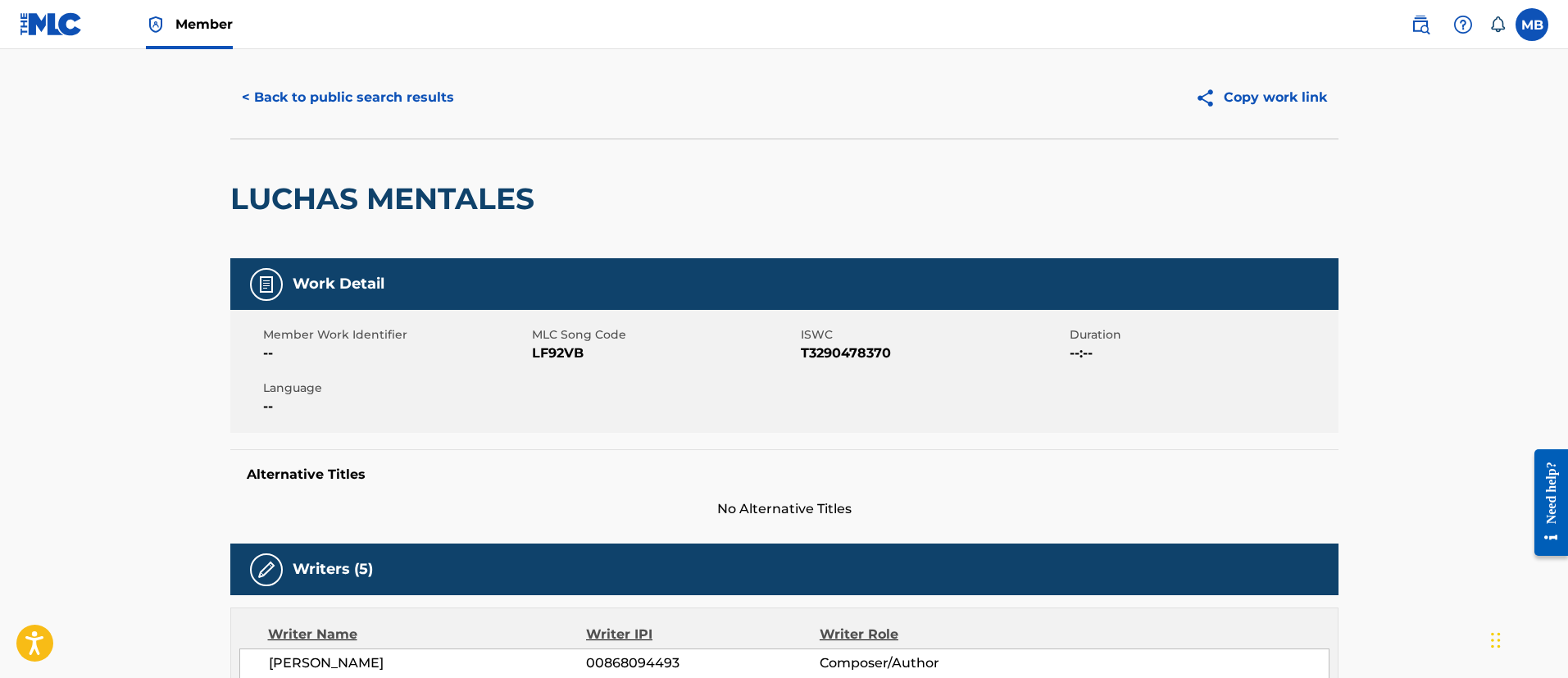
scroll to position [0, 0]
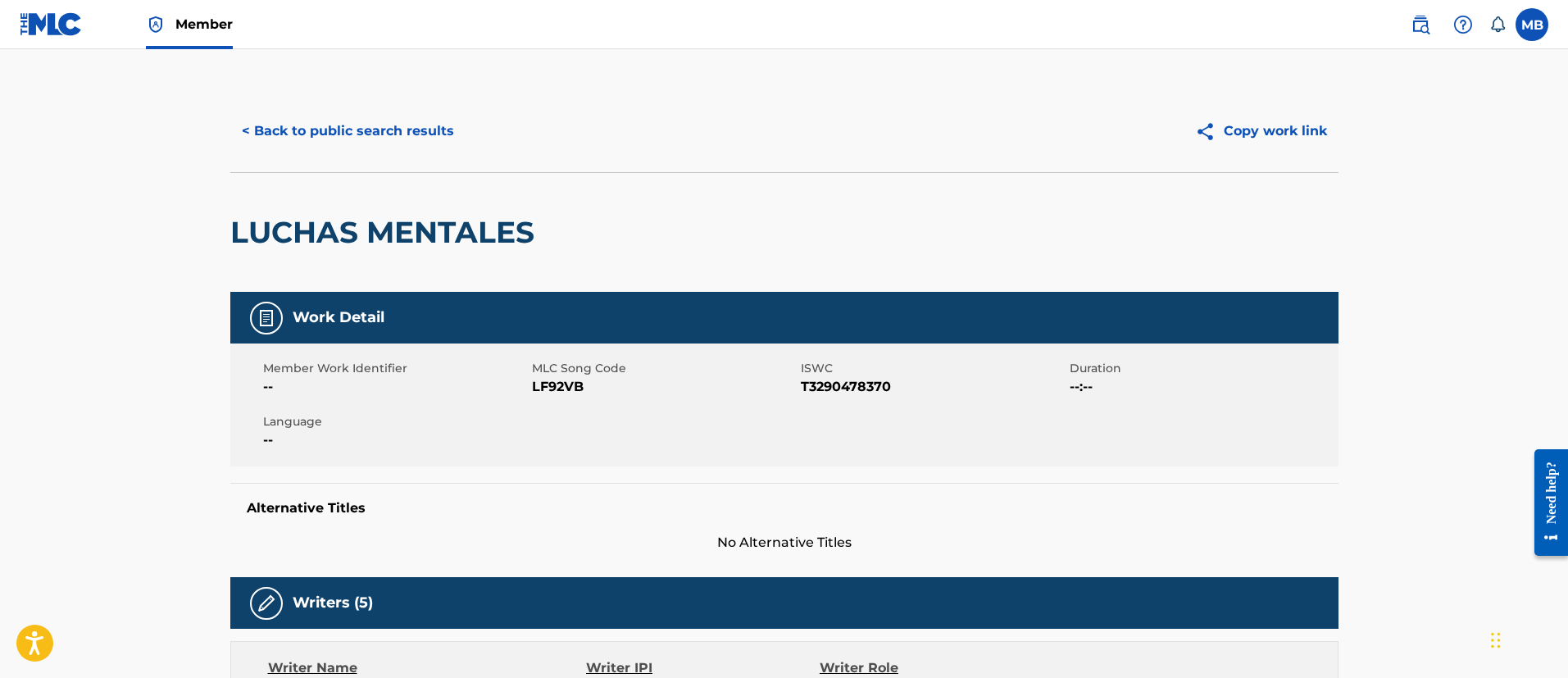
click at [393, 245] on h2 "LUCHAS MENTALES" at bounding box center [386, 232] width 312 height 37
click at [445, 245] on h2 "LUCHAS MENTALES" at bounding box center [386, 232] width 312 height 37
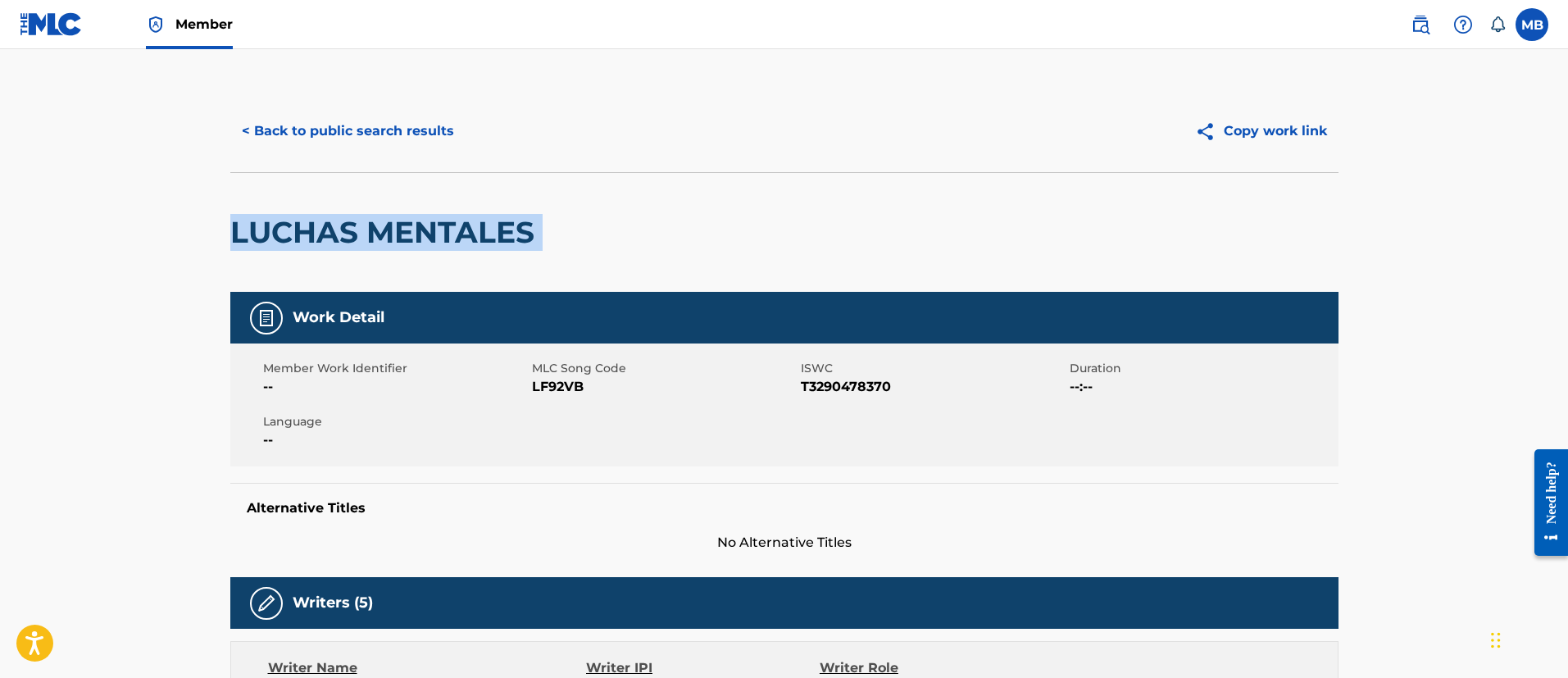
click at [445, 245] on h2 "LUCHAS MENTALES" at bounding box center [386, 232] width 312 height 37
click at [545, 392] on span "LF92VB" at bounding box center [664, 387] width 264 height 20
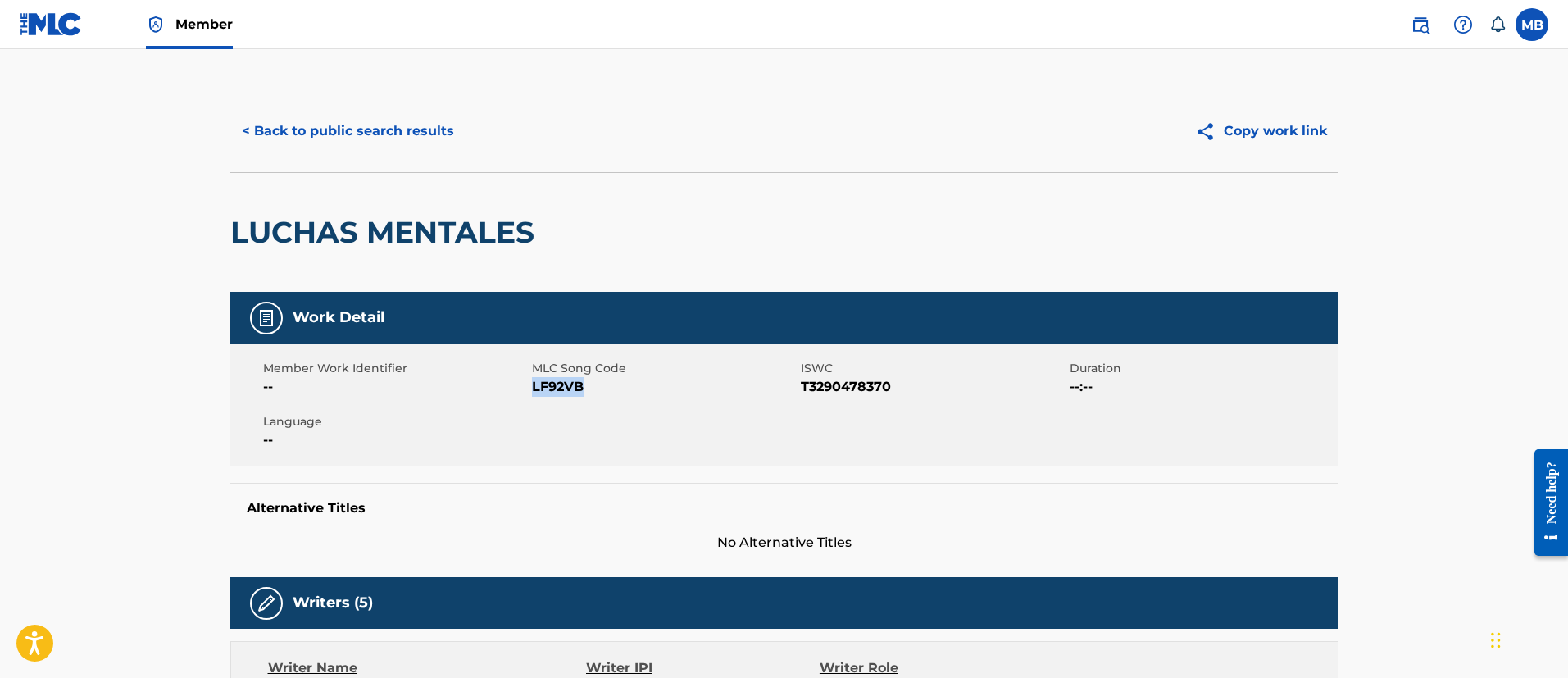
click at [545, 392] on span "LF92VB" at bounding box center [664, 387] width 264 height 20
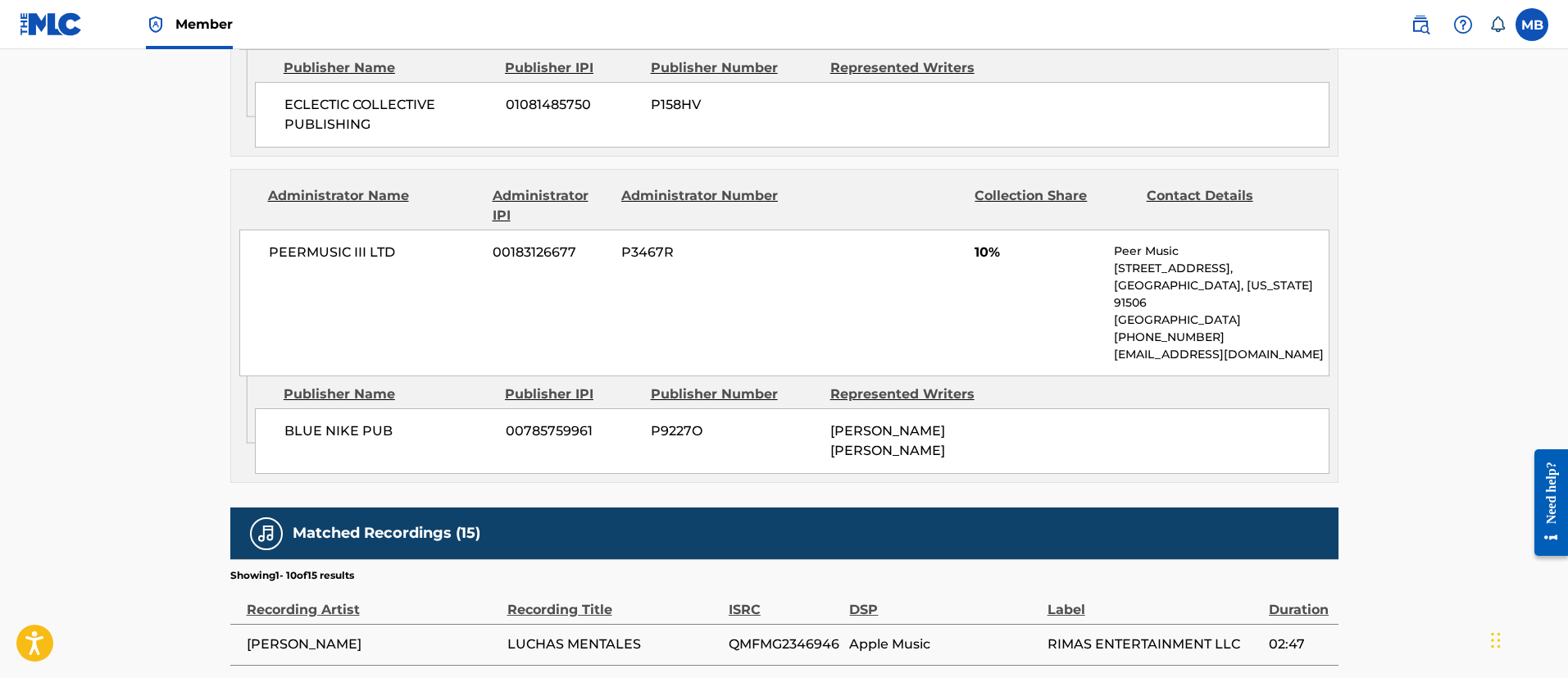
scroll to position [2592, 0]
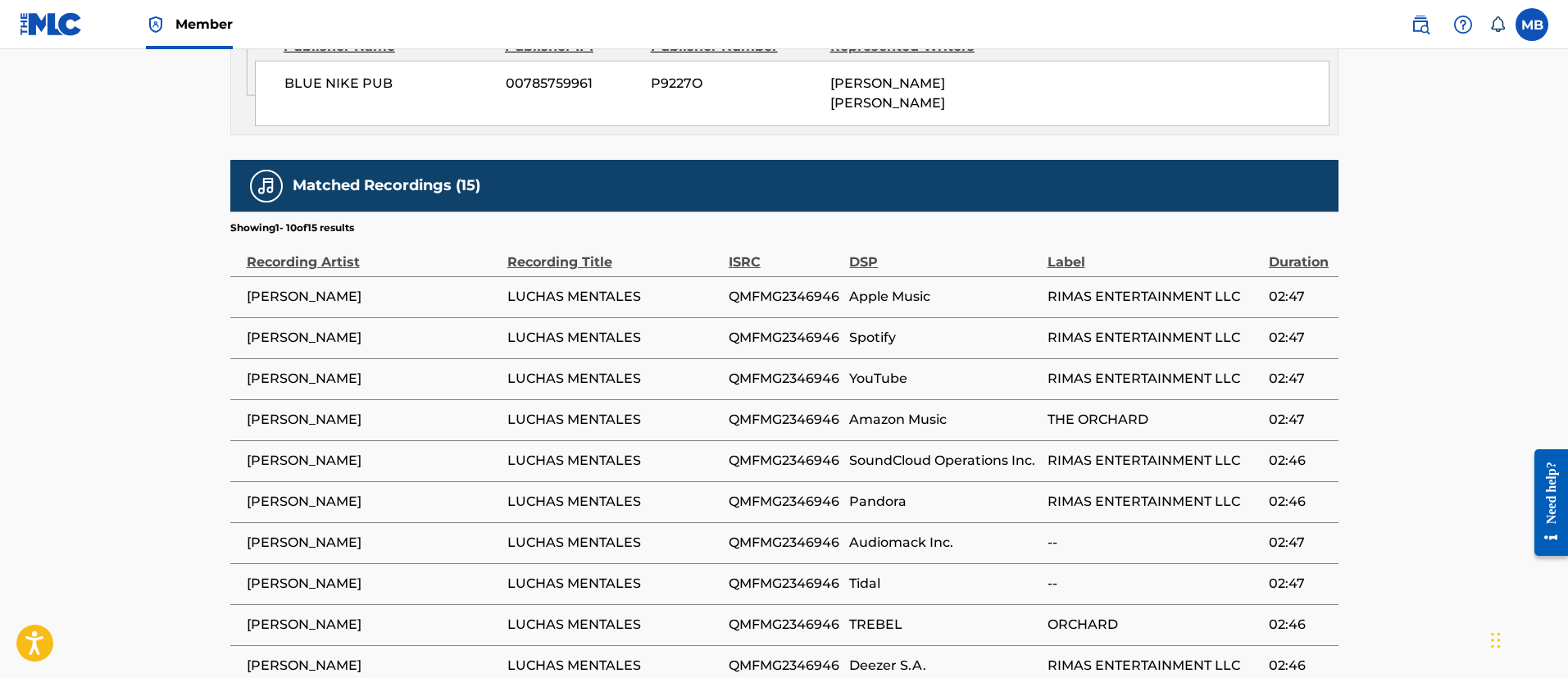
click at [341, 533] on span "ELADIO CARRIÓN" at bounding box center [373, 543] width 253 height 20
click at [335, 533] on span "ELADIO CARRIÓN" at bounding box center [373, 543] width 253 height 20
